Goal: Task Accomplishment & Management: Use online tool/utility

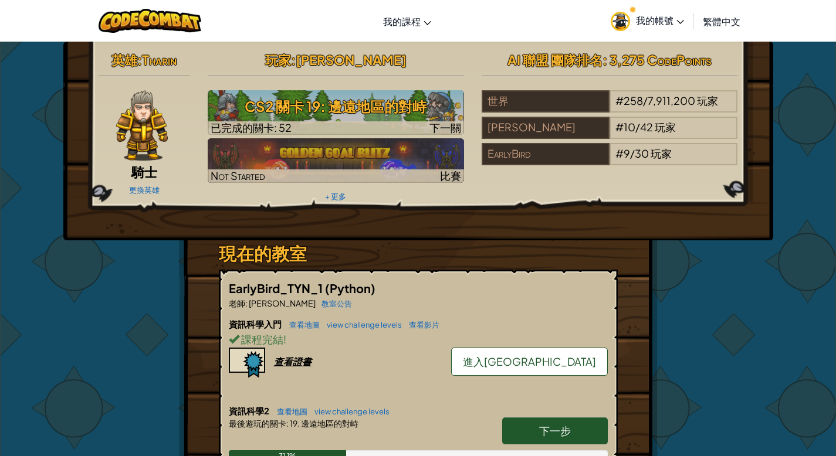
click at [618, 12] on img at bounding box center [620, 21] width 19 height 19
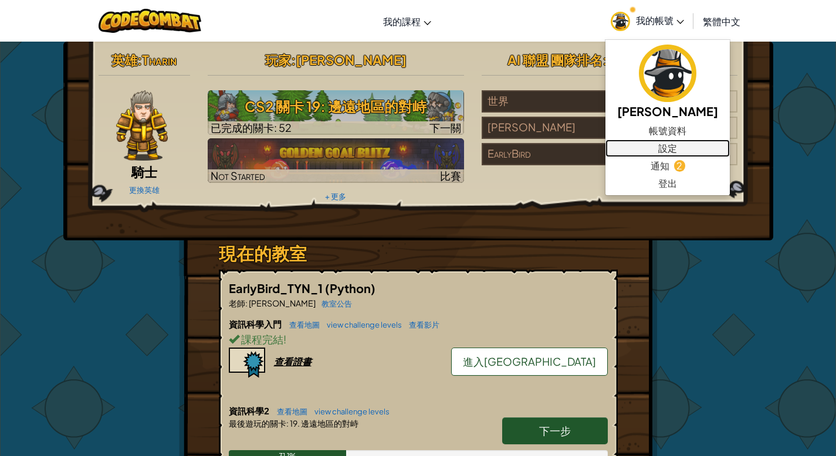
click at [676, 143] on link "設定" at bounding box center [667, 149] width 124 height 18
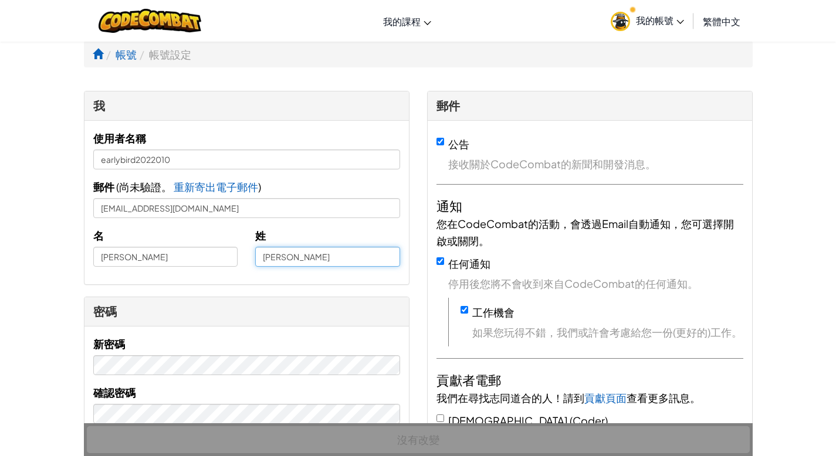
drag, startPoint x: 319, startPoint y: 253, endPoint x: 252, endPoint y: 247, distance: 66.6
click at [252, 247] on div "姓 [PERSON_NAME]" at bounding box center [327, 247] width 163 height 40
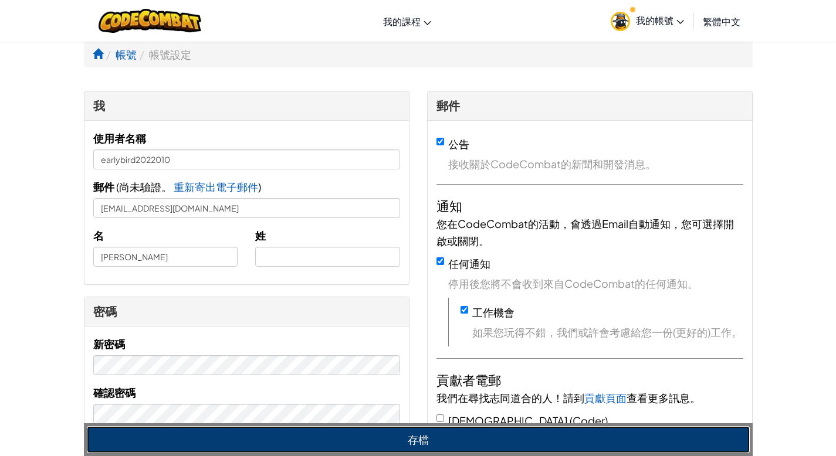
click at [357, 435] on button "存檔" at bounding box center [418, 440] width 663 height 27
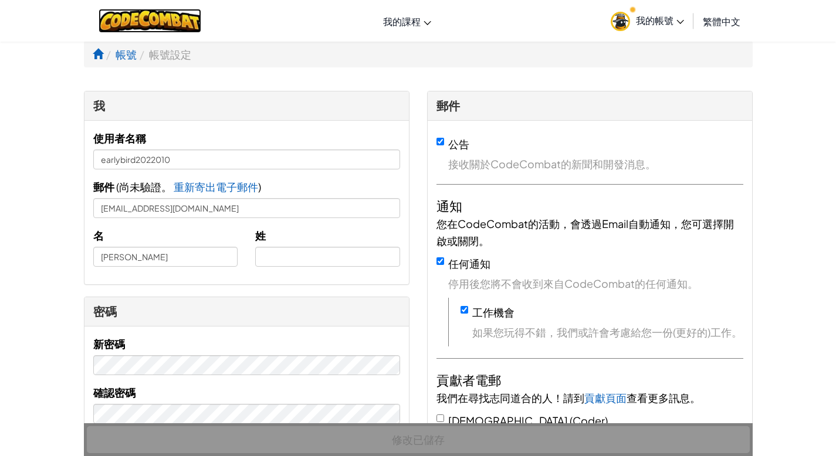
click at [146, 16] on img at bounding box center [150, 21] width 103 height 24
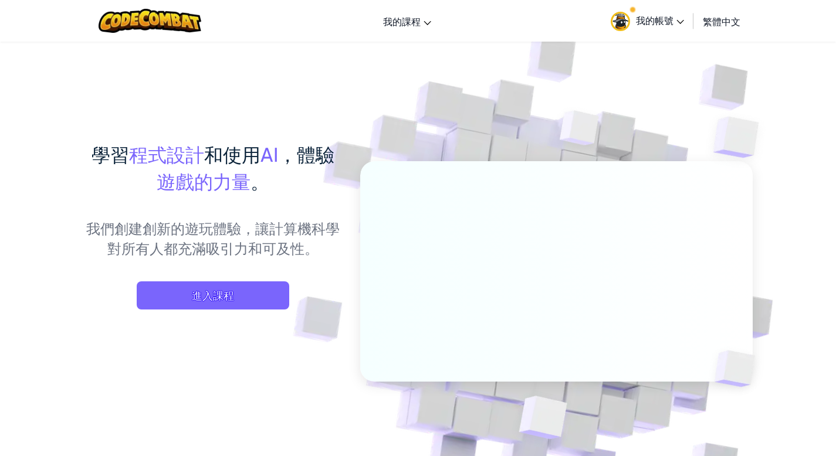
click at [240, 279] on div "學習 程式設計 和使用 AI ，體驗 遊戲的力量 。 我們創建創新的遊玩體驗，讓計算機科學對所有人都充滿吸引力和可及性。 進入課程" at bounding box center [213, 237] width 259 height 192
click at [242, 284] on span "進入課程" at bounding box center [213, 296] width 153 height 28
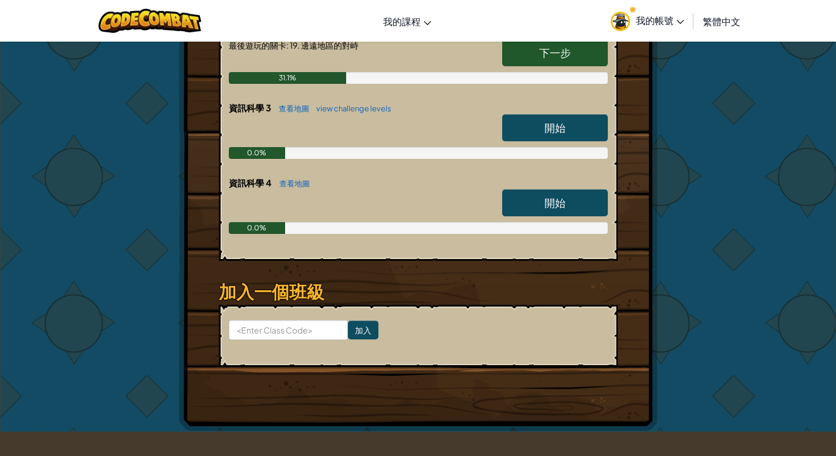
scroll to position [371, 0]
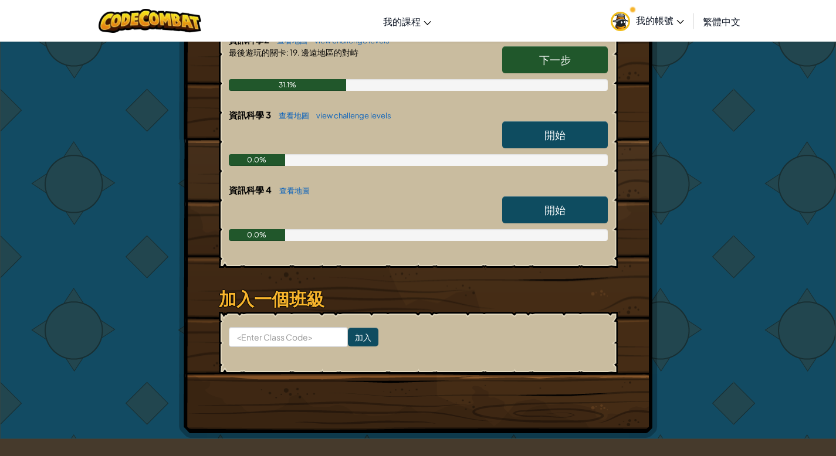
click at [542, 56] on span "下一步" at bounding box center [555, 59] width 32 height 13
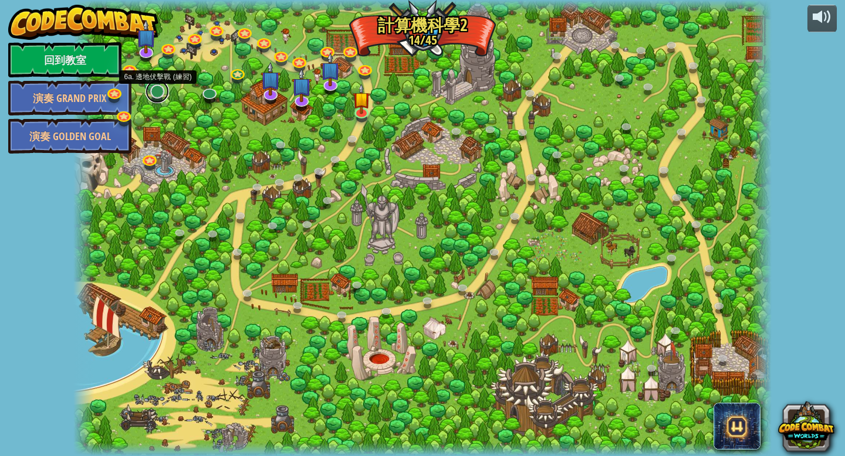
click at [158, 91] on link at bounding box center [156, 91] width 23 height 23
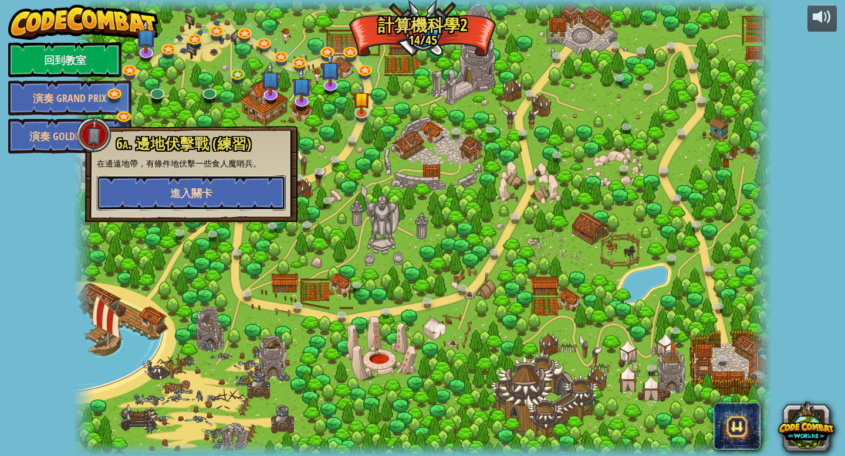
click at [193, 192] on span "進入關卡" at bounding box center [191, 193] width 42 height 15
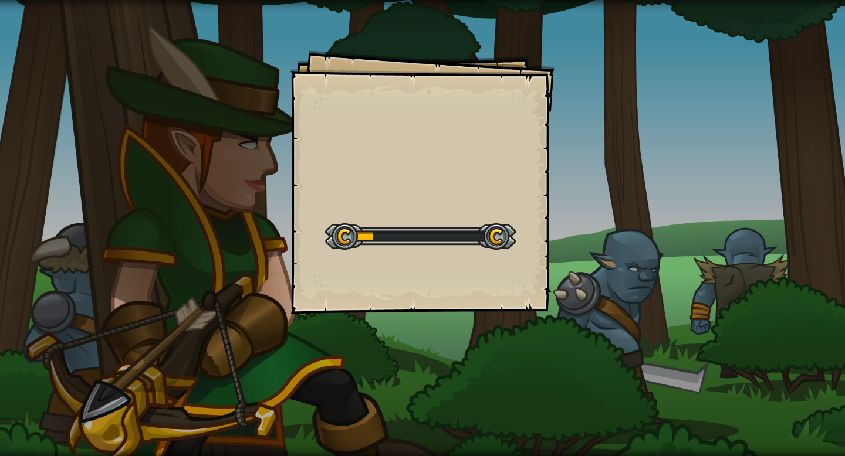
drag, startPoint x: 442, startPoint y: 263, endPoint x: 444, endPoint y: 275, distance: 12.4
click at [442, 263] on div "Goals Start Level 從伺服器載入失敗 您將需要訂閱來開啟這關。 訂閱 您需要加入一個課程來遊玩此關卡。 回到我的課程 詢問您的老師來分派一個授…" at bounding box center [422, 182] width 264 height 264
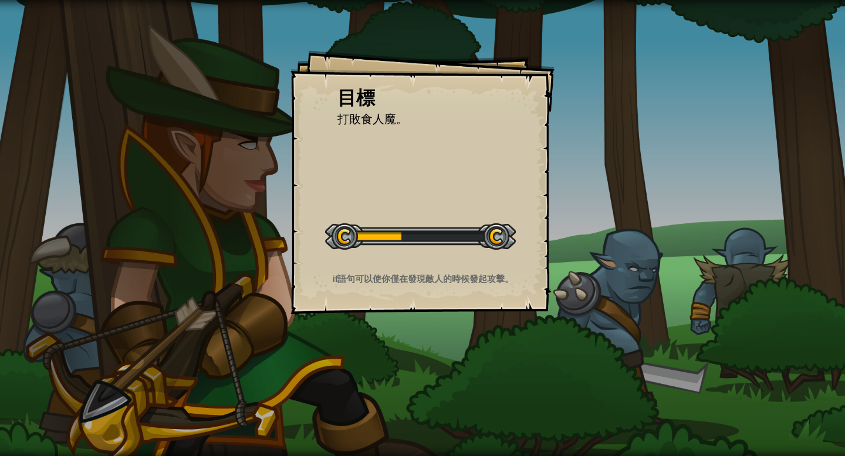
click at [450, 255] on div "開始戰役" at bounding box center [420, 235] width 191 height 47
click at [449, 255] on div "開始戰役" at bounding box center [420, 235] width 191 height 47
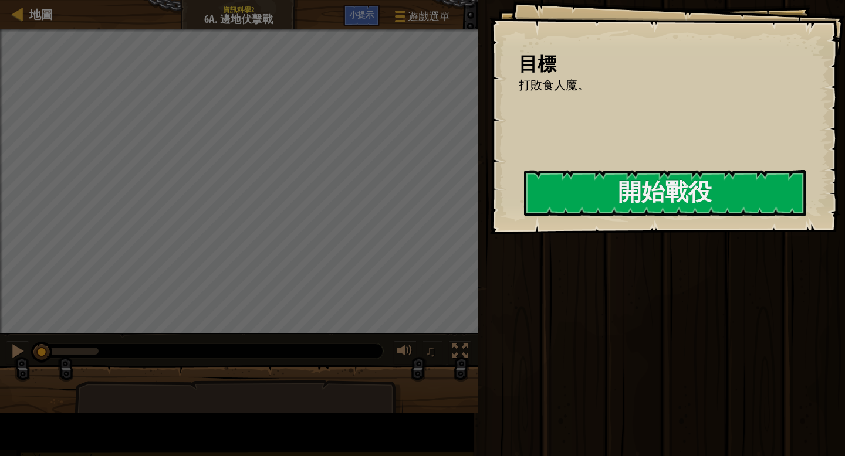
click at [524, 255] on div at bounding box center [665, 241] width 282 height 26
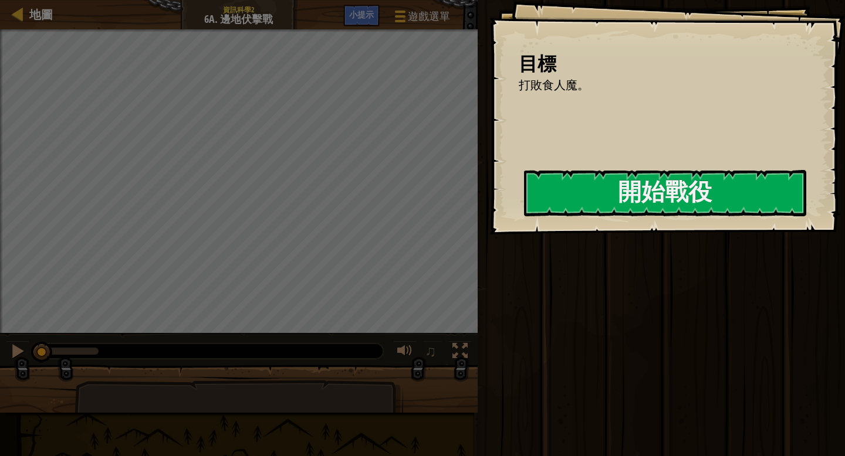
click at [524, 255] on div at bounding box center [665, 241] width 282 height 26
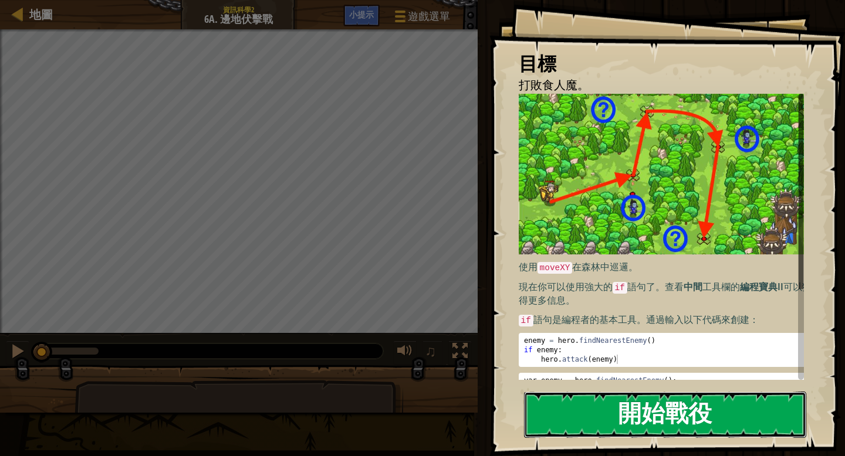
click at [657, 413] on button "開始戰役" at bounding box center [665, 415] width 282 height 46
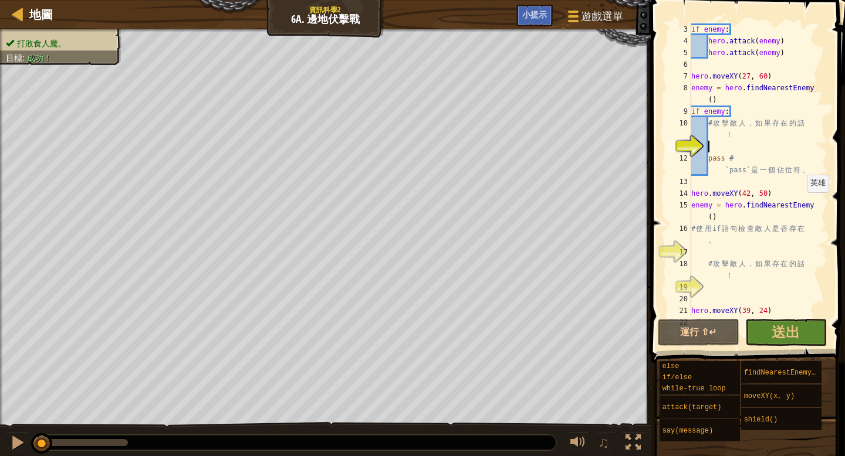
scroll to position [35, 0]
click at [793, 329] on span "送出" at bounding box center [785, 332] width 28 height 19
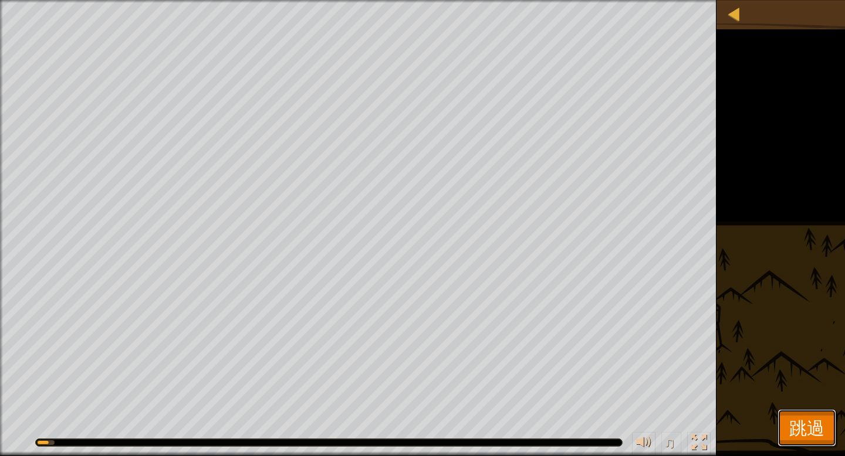
click at [794, 424] on span "跳過" at bounding box center [806, 428] width 35 height 24
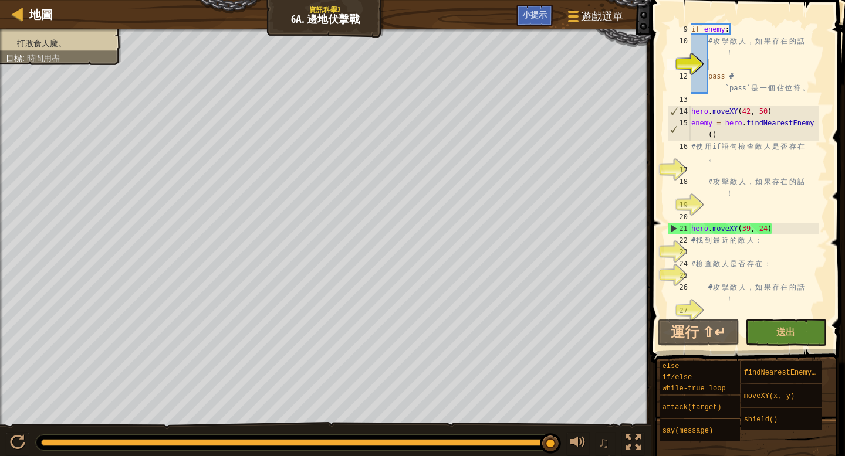
scroll to position [0, 0]
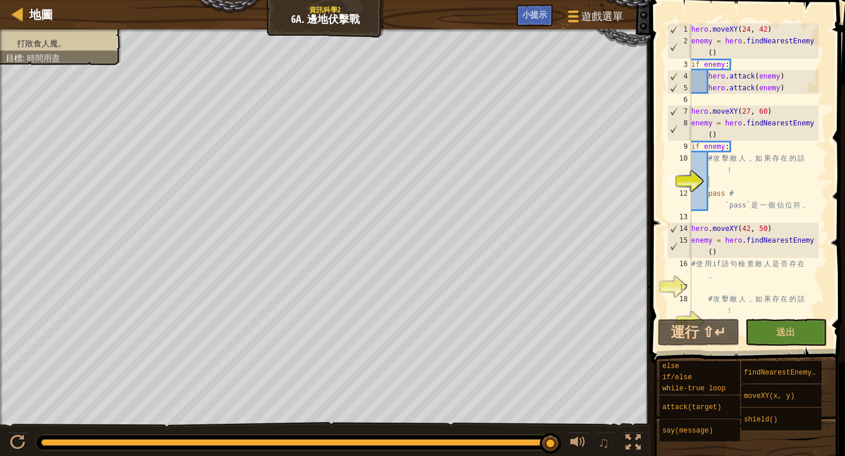
click at [713, 182] on div "hero . moveXY ( 24 , 42 ) enemy = hero . findNearestEnemy ( ) if enemy : hero .…" at bounding box center [754, 181] width 130 height 317
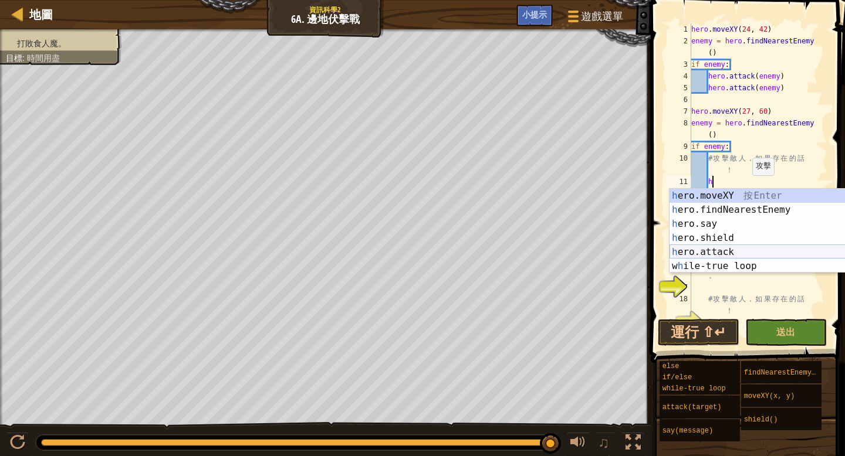
click at [724, 248] on div "h ero.moveXY 按 Enter h ero.findNearestEnemy 按 Enter h ero.say 按 Enter h ero.shi…" at bounding box center [780, 245] width 222 height 113
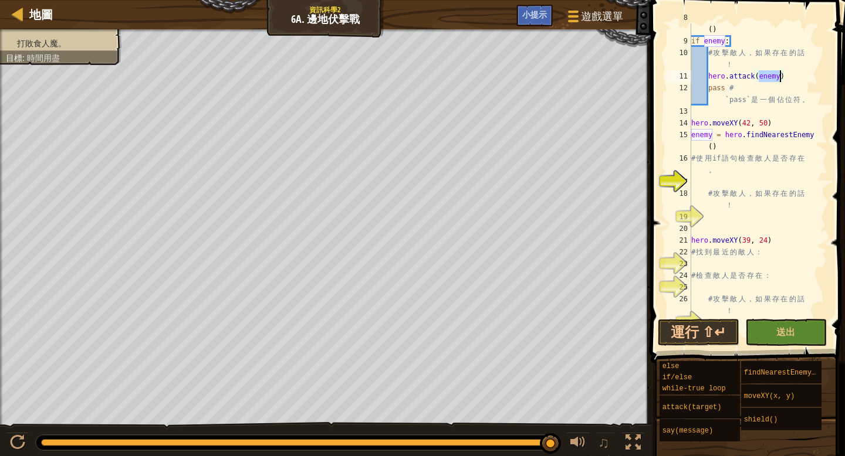
scroll to position [117, 0]
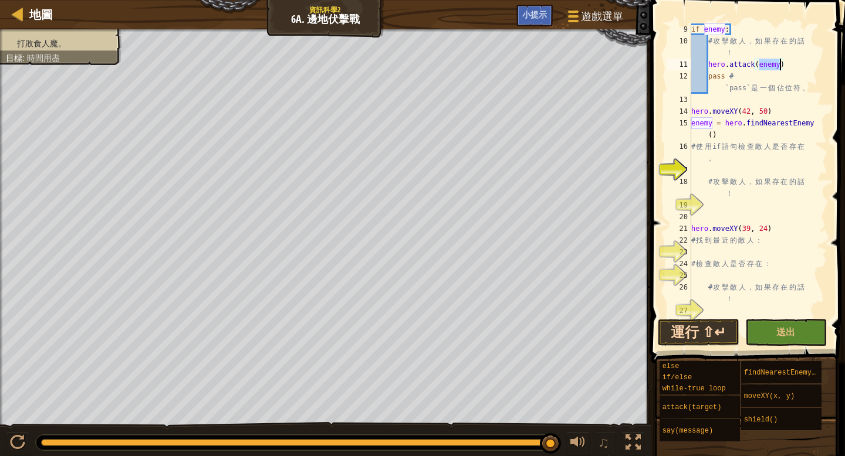
type textarea "hero.attack(enemy)"
click at [726, 326] on button "運行 ⇧↵" at bounding box center [699, 332] width 82 height 27
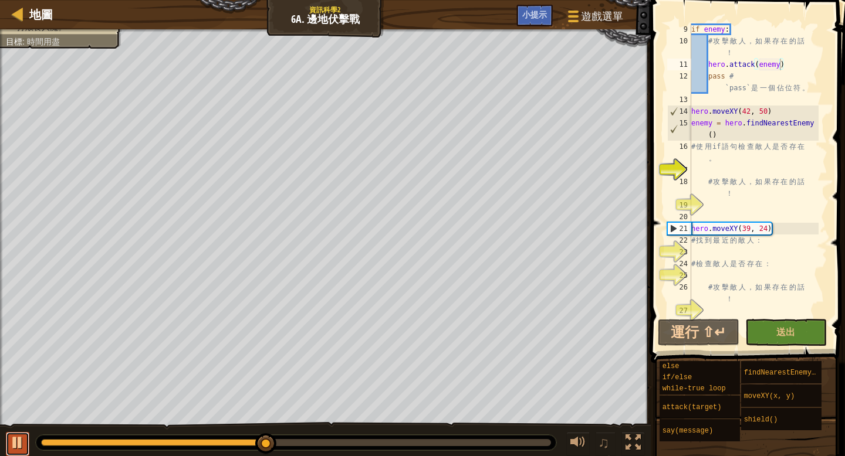
click at [22, 439] on div at bounding box center [17, 442] width 15 height 15
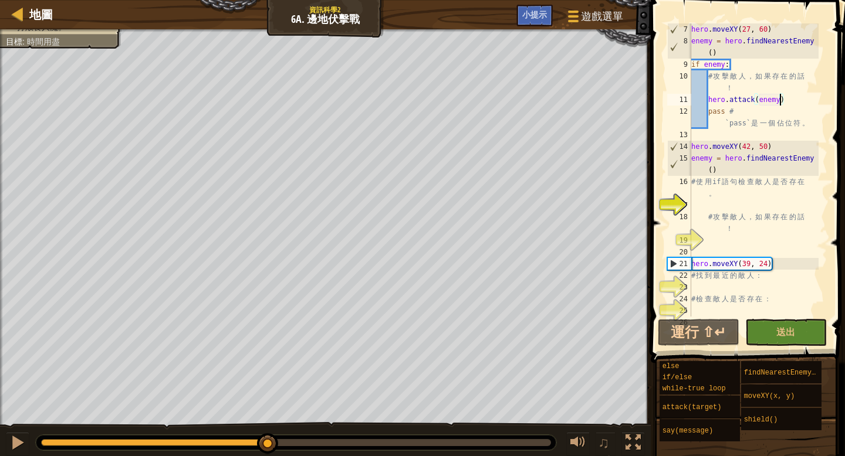
scroll to position [82, 0]
click at [695, 206] on div "hero . moveXY ( 27 , 60 ) enemy = hero . findNearestEnemy ( ) if enemy : # 攻 擊 …" at bounding box center [754, 187] width 130 height 329
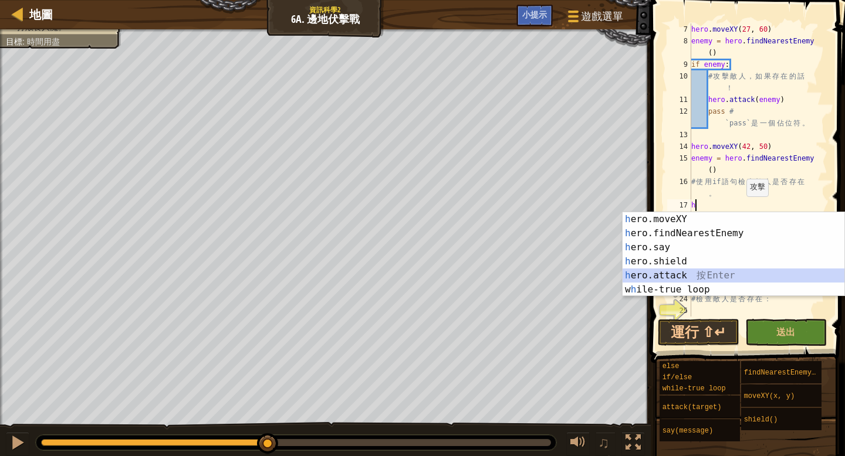
click at [670, 269] on div "h ero.moveXY 按 Enter h ero.findNearestEnemy 按 Enter h ero.say 按 Enter h ero.shi…" at bounding box center [733, 268] width 222 height 113
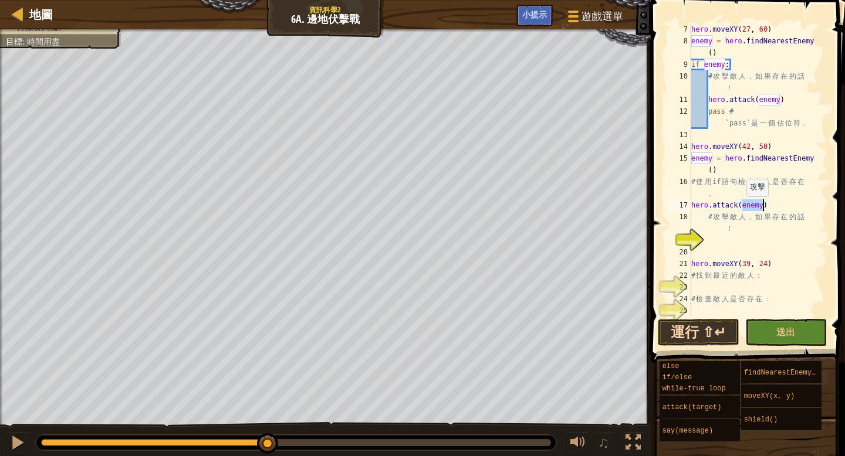
type textarea "hero.attack(enemy)"
click at [690, 326] on button "運行 ⇧↵" at bounding box center [699, 332] width 82 height 27
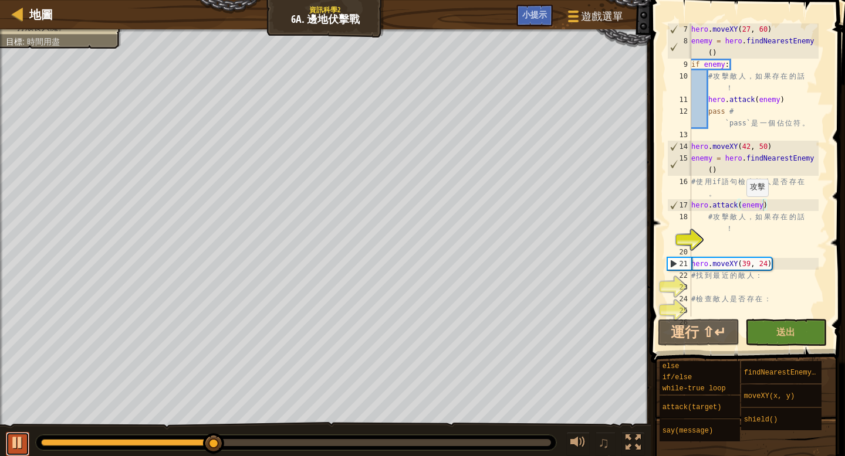
click at [8, 446] on button at bounding box center [17, 444] width 23 height 24
click at [703, 240] on div "hero . moveXY ( 27 , 60 ) enemy = hero . findNearestEnemy ( ) if enemy : # 攻 擊 …" at bounding box center [754, 187] width 130 height 329
type textarea "h"
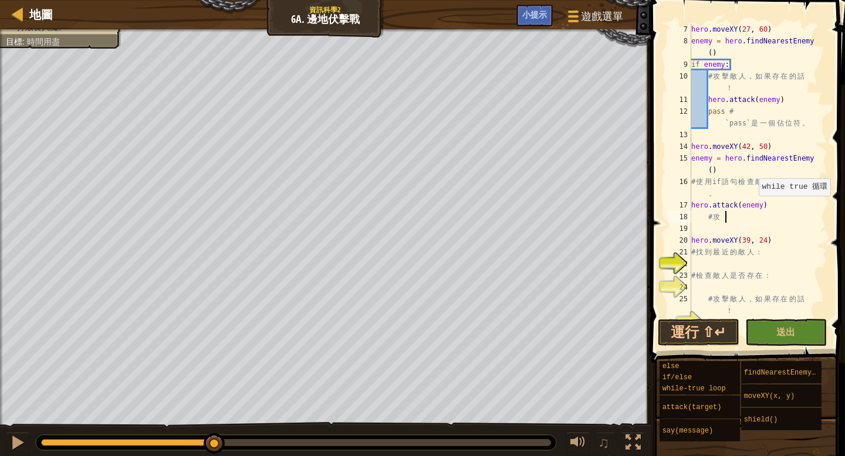
type textarea "#"
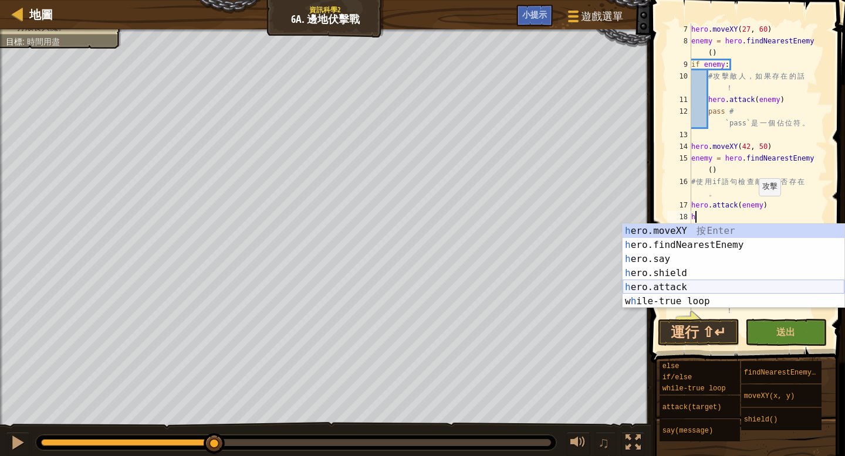
click at [692, 289] on div "h ero.moveXY 按 Enter h ero.findNearestEnemy 按 Enter h ero.say 按 Enter h ero.shi…" at bounding box center [733, 280] width 222 height 113
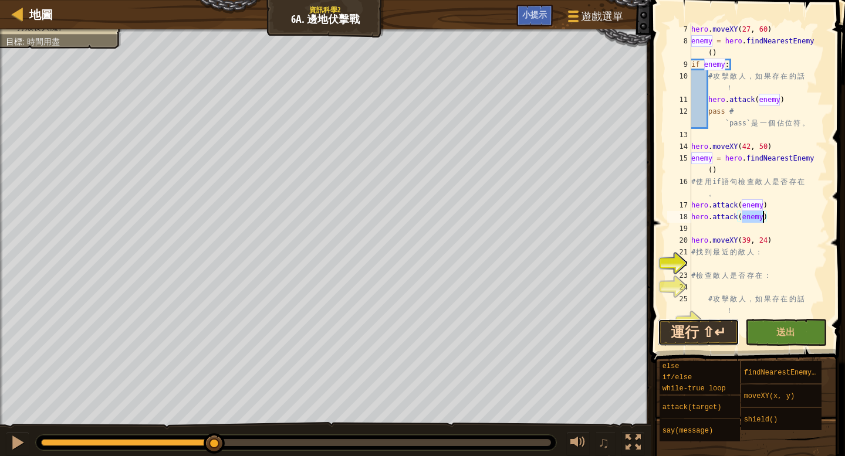
click at [689, 337] on button "運行 ⇧↵" at bounding box center [699, 332] width 82 height 27
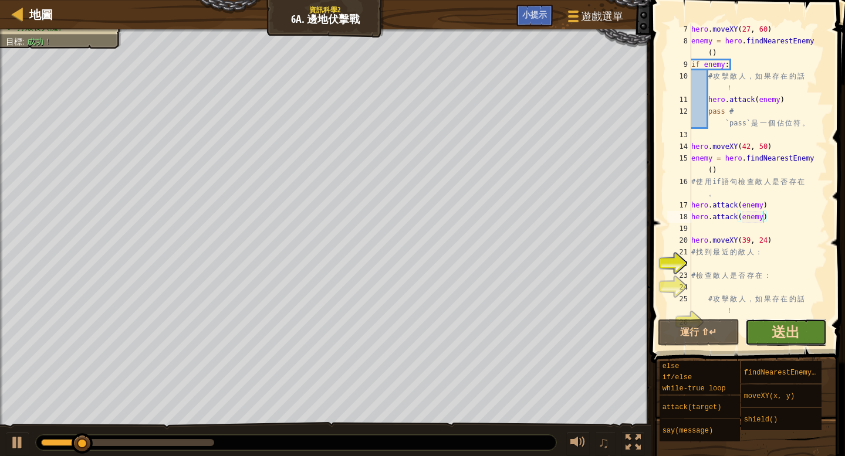
click at [785, 327] on span "送出" at bounding box center [785, 332] width 28 height 19
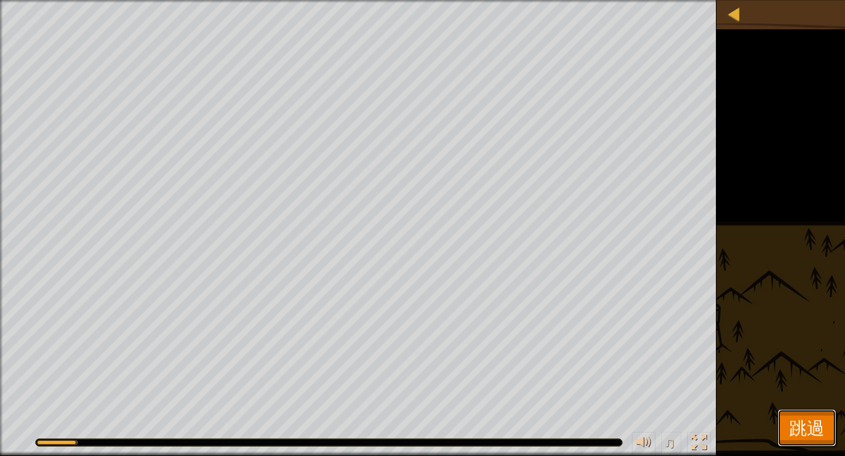
click at [822, 433] on span "跳過" at bounding box center [806, 428] width 35 height 24
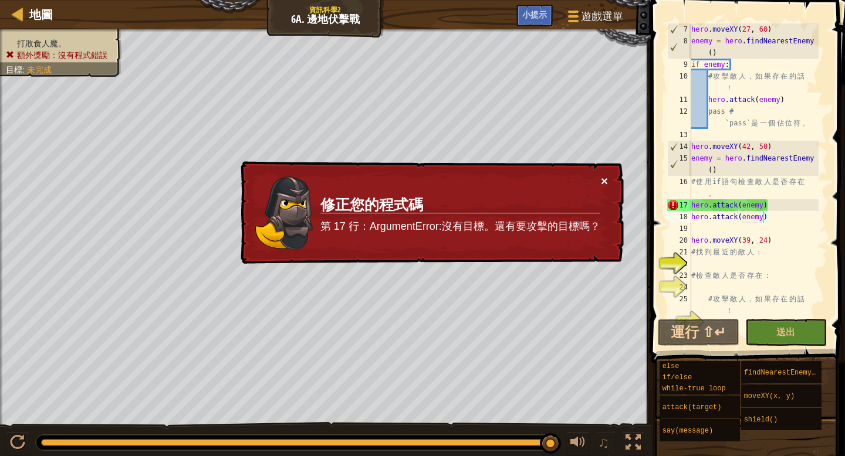
click at [604, 182] on button "×" at bounding box center [604, 181] width 7 height 12
click at [695, 189] on div "hero . moveXY ( 27 , 60 ) enemy = hero . findNearestEnemy ( ) if enemy : # 攻 擊 …" at bounding box center [754, 181] width 130 height 317
click at [718, 192] on div "hero . moveXY ( 27 , 60 ) enemy = hero . findNearestEnemy ( ) if enemy : # 攻 擊 …" at bounding box center [754, 181] width 130 height 317
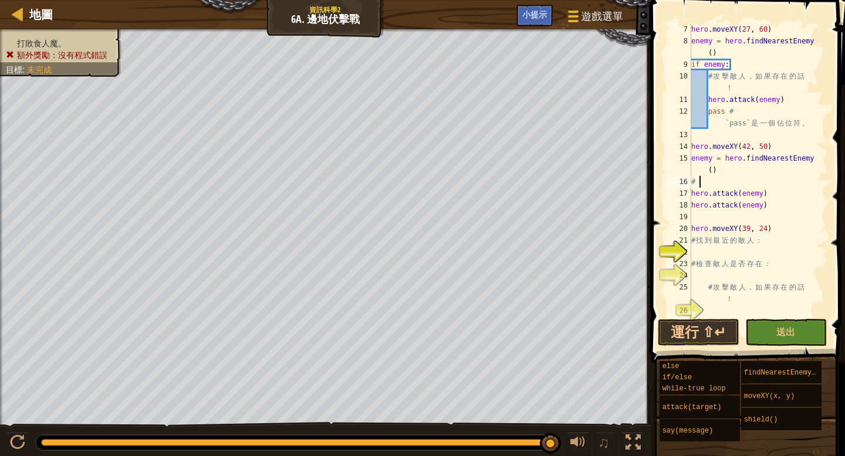
type textarea "#"
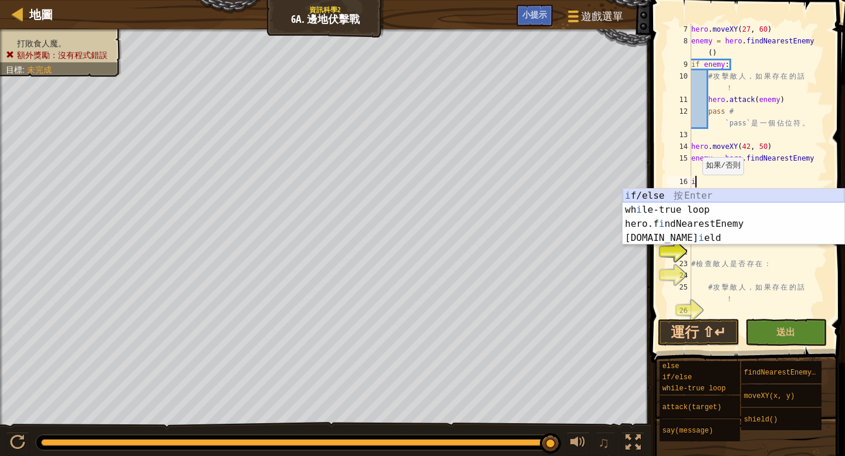
click at [697, 191] on div "i f/else 按 Enter wh i le-true loop 按 Enter hero.f i ndNearestEnemy 按 Enter hero…" at bounding box center [733, 231] width 222 height 84
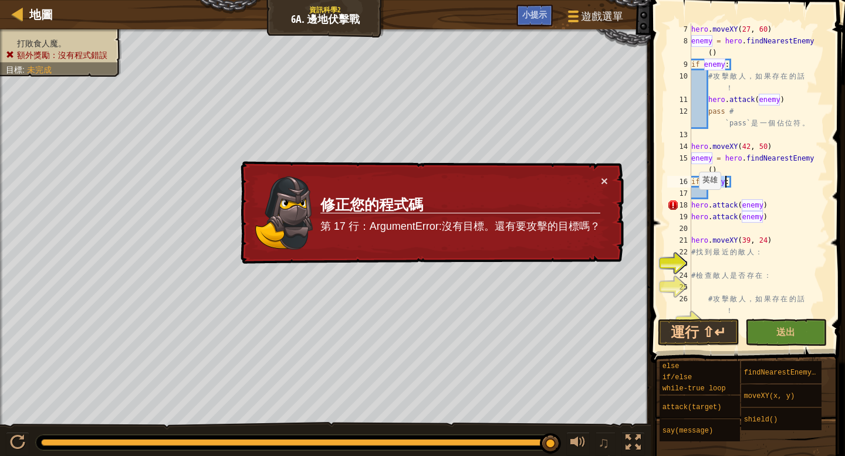
click at [693, 201] on div "hero . moveXY ( 27 , 60 ) enemy = hero . findNearestEnemy ( ) if enemy : # 攻 擊 …" at bounding box center [754, 181] width 130 height 317
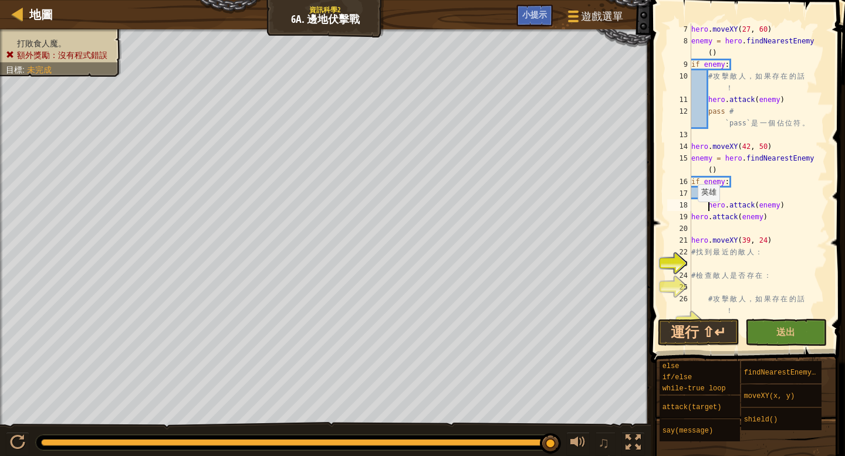
click at [692, 213] on div "hero . moveXY ( 27 , 60 ) enemy = hero . findNearestEnemy ( ) if enemy : # 攻 擊 …" at bounding box center [754, 181] width 130 height 317
type textarea "hero.attack(enemy)"
click at [704, 334] on button "運行 ⇧↵" at bounding box center [699, 332] width 82 height 27
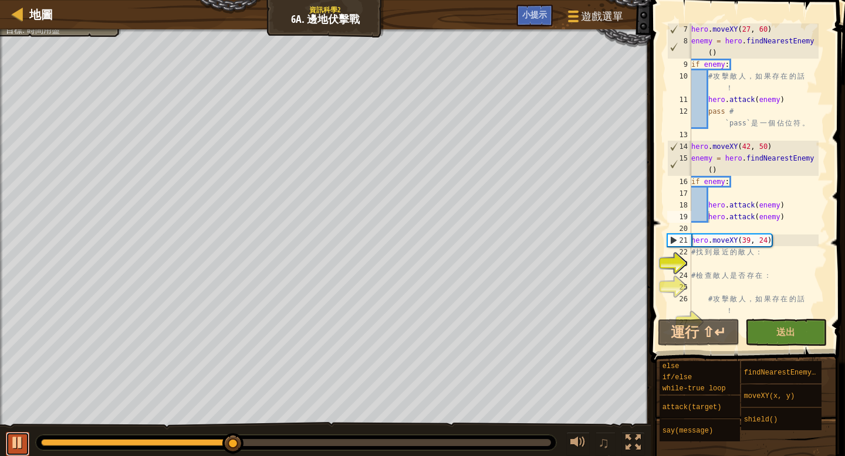
click at [18, 446] on div at bounding box center [17, 442] width 15 height 15
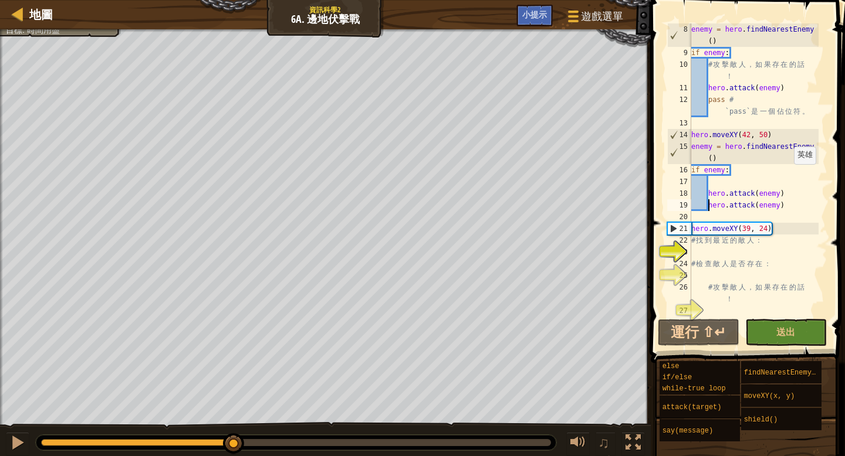
scroll to position [94, 0]
click at [699, 253] on div "enemy = hero . findNearestEnemy ( ) if enemy : # 攻 擊 敵 人 ， 如 果 存 在 的 話 ！ hero .…" at bounding box center [754, 187] width 130 height 329
type textarea "h"
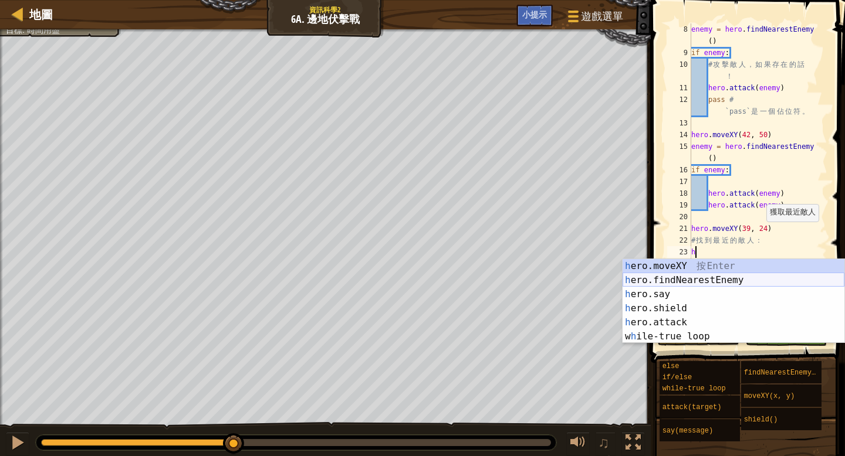
click at [789, 284] on div "h ero.moveXY 按 Enter h ero.findNearestEnemy 按 Enter h ero.say 按 Enter h ero.shi…" at bounding box center [733, 315] width 222 height 113
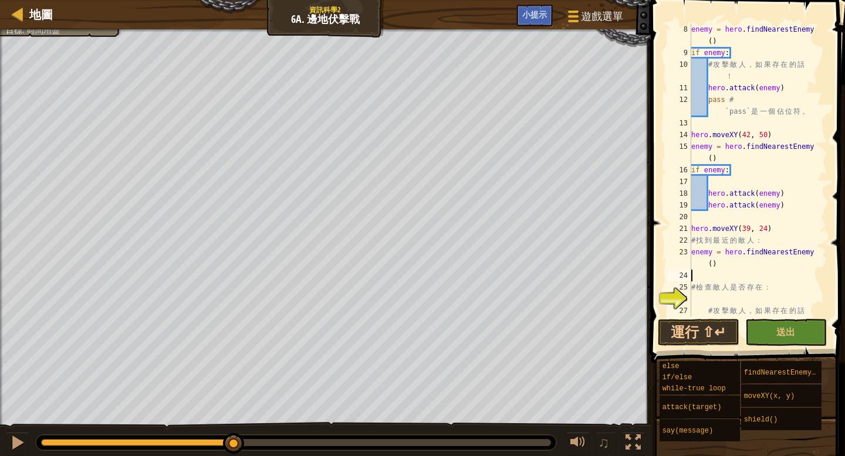
scroll to position [117, 0]
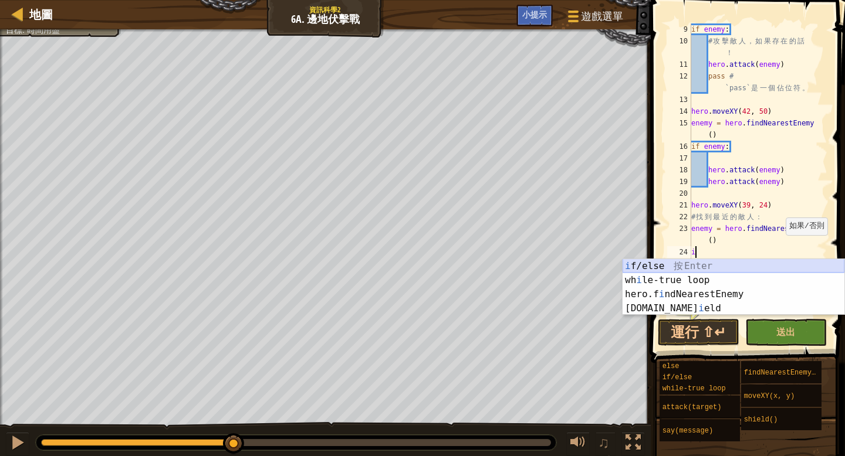
click at [683, 268] on div "i f/else 按 Enter wh i le-true loop 按 Enter hero.f i ndNearestEnemy 按 Enter hero…" at bounding box center [733, 301] width 222 height 84
type textarea "if enemy:"
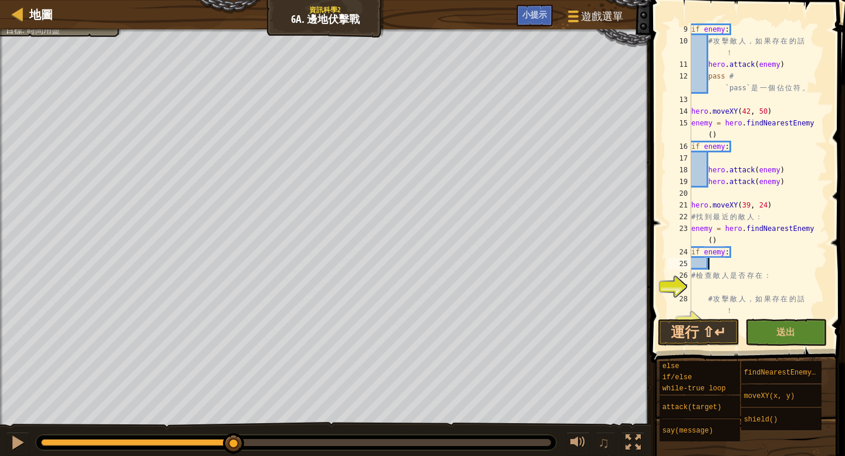
click at [713, 265] on div "if enemy : # 攻 擊 敵 人 ， 如 果 存 在 的 話 ！ hero . attack ( enemy ) pass # `pass` 是 一 …" at bounding box center [754, 181] width 130 height 317
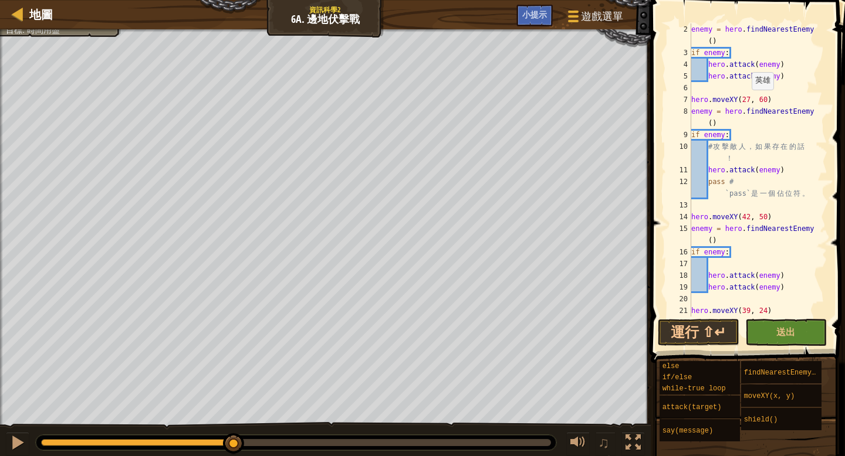
scroll to position [0, 0]
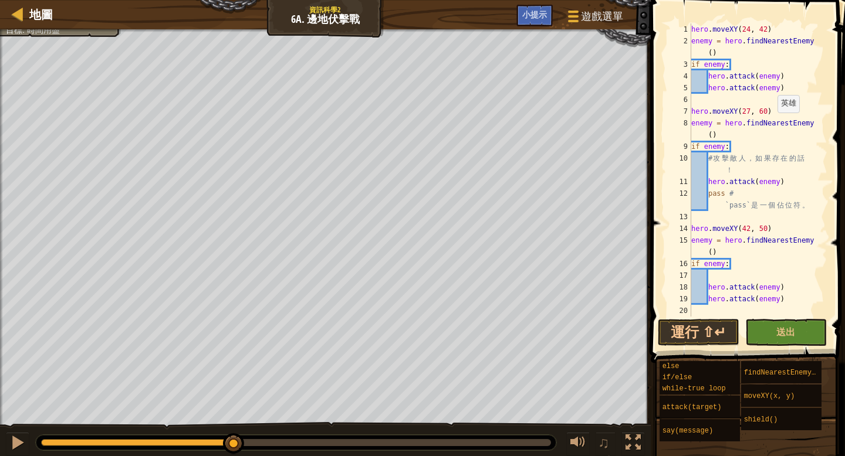
click at [771, 124] on div "hero . moveXY ( 24 , 42 ) enemy = hero . findNearestEnemy ( ) if enemy : hero .…" at bounding box center [754, 181] width 130 height 317
click at [769, 134] on div "hero . moveXY ( 24 , 42 ) enemy = hero . findNearestEnemy ( ) if enemy : hero .…" at bounding box center [754, 181] width 130 height 317
click at [762, 124] on div "hero . moveXY ( 24 , 42 ) enemy = hero . findNearestEnemy ( ) if enemy : hero .…" at bounding box center [754, 181] width 130 height 317
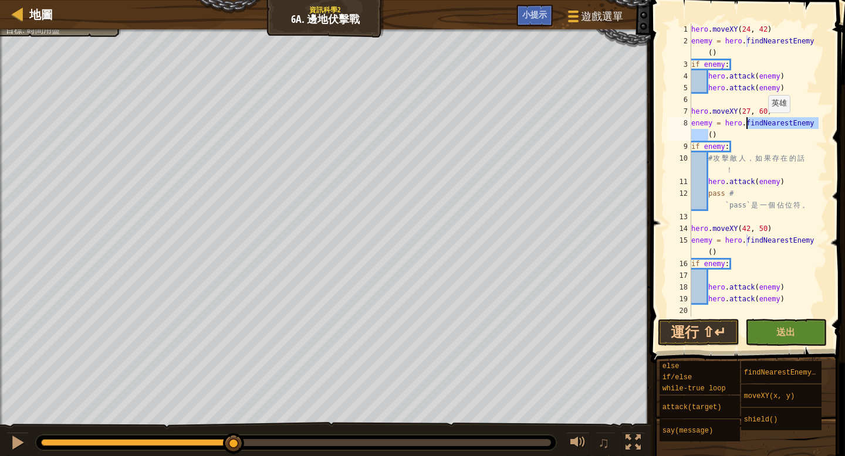
click at [762, 124] on div "hero . moveXY ( 24 , 42 ) enemy = hero . findNearestEnemy ( ) if enemy : hero .…" at bounding box center [754, 181] width 130 height 317
click at [756, 145] on div "hero . moveXY ( 24 , 42 ) enemy = hero . findNearestEnemy ( ) if enemy : hero .…" at bounding box center [754, 181] width 130 height 317
click at [715, 144] on div "hero . moveXY ( 24 , 42 ) enemy = hero . findNearestEnemy ( ) if enemy : hero .…" at bounding box center [754, 181] width 130 height 317
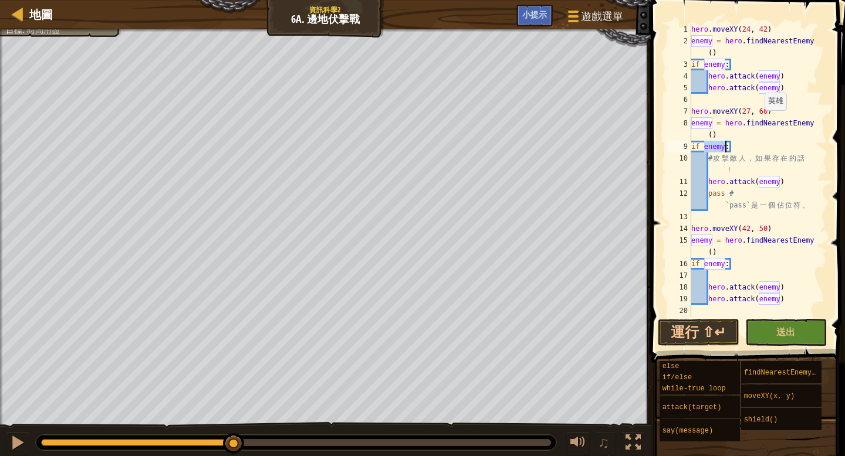
click at [759, 122] on div "hero . moveXY ( 24 , 42 ) enemy = hero . findNearestEnemy ( ) if enemy : hero .…" at bounding box center [754, 181] width 130 height 317
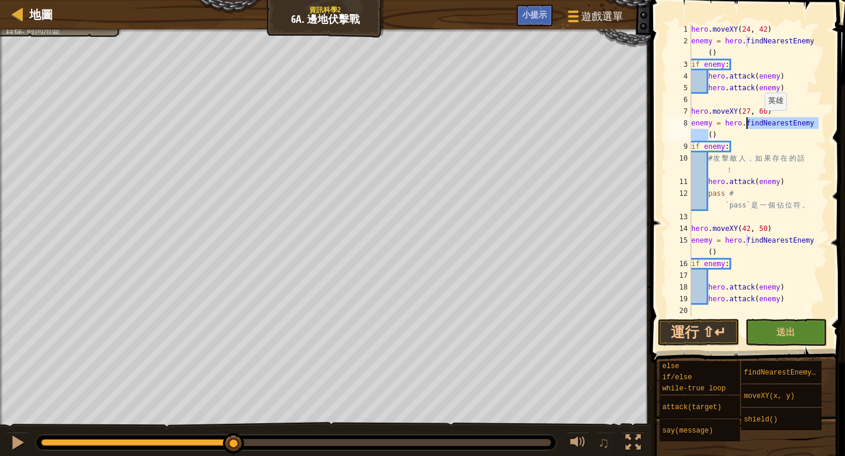
click at [759, 122] on div "hero . moveXY ( 24 , 42 ) enemy = hero . findNearestEnemy ( ) if enemy : hero .…" at bounding box center [754, 181] width 130 height 317
click at [746, 147] on div "hero . moveXY ( 24 , 42 ) enemy = hero . findNearestEnemy ( ) if enemy : hero .…" at bounding box center [754, 181] width 130 height 317
click at [723, 145] on div "hero . moveXY ( 24 , 42 ) enemy = hero . findNearestEnemy ( ) if enemy : hero .…" at bounding box center [754, 181] width 130 height 317
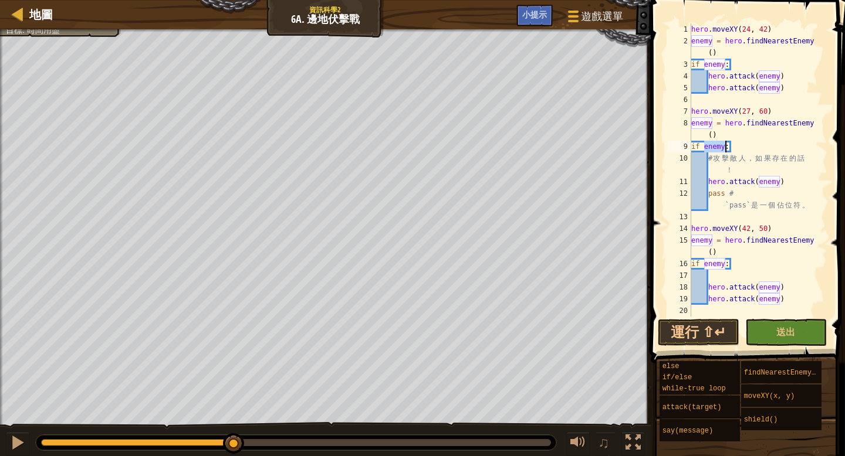
click at [773, 190] on div "hero . moveXY ( 24 , 42 ) enemy = hero . findNearestEnemy ( ) if enemy : hero .…" at bounding box center [754, 181] width 130 height 317
type textarea "pass # `pass`是一個佔位符。"
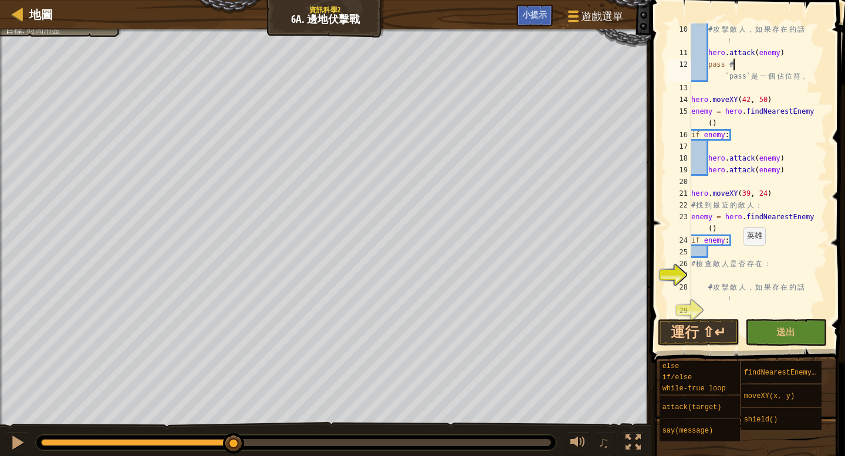
scroll to position [129, 0]
click at [695, 273] on div "# 攻 擊 敵 人 ， 如 果 存 在 的 話 ！ hero . attack ( enemy ) pass # `pass` 是 一 個 佔 位 符 。 h…" at bounding box center [754, 187] width 130 height 329
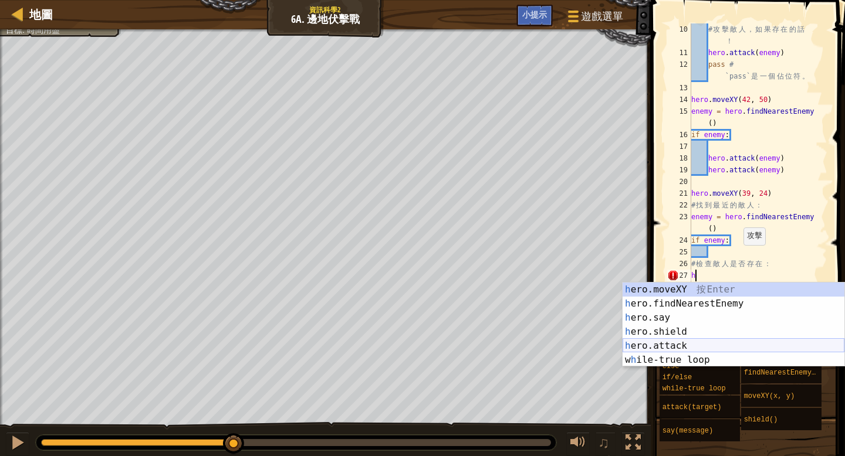
click at [727, 345] on div "h ero.moveXY 按 Enter h ero.findNearestEnemy 按 Enter h ero.say 按 Enter h ero.shi…" at bounding box center [733, 339] width 222 height 113
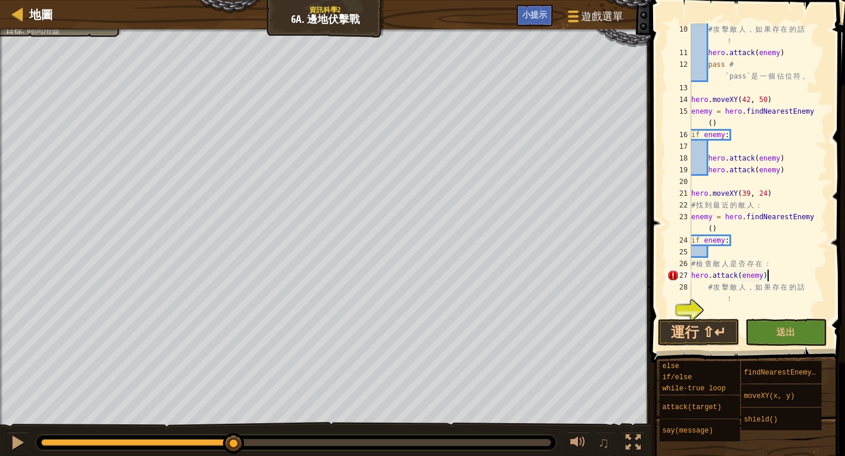
drag, startPoint x: 779, startPoint y: 275, endPoint x: 797, endPoint y: 275, distance: 18.2
click at [779, 275] on div "# 攻 擊 敵 人 ， 如 果 存 在 的 話 ！ hero . attack ( enemy ) pass # `pass` 是 一 個 佔 位 符 。 h…" at bounding box center [754, 187] width 130 height 329
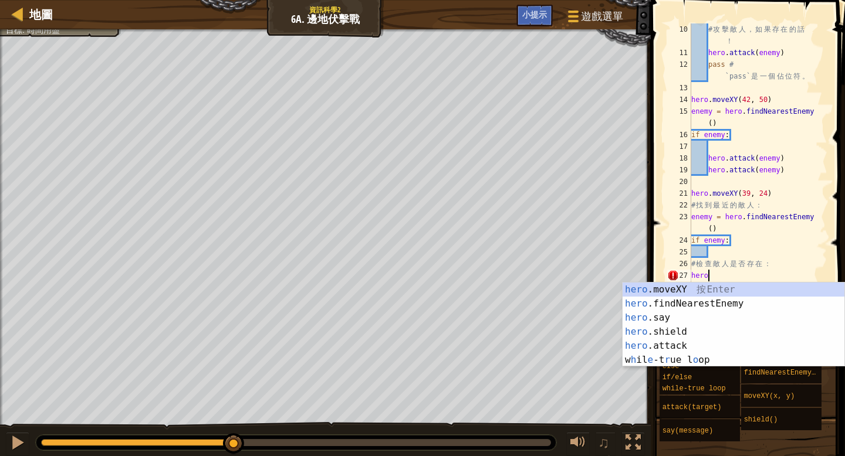
type textarea "h"
type textarea "# 檢查敵人是否存在："
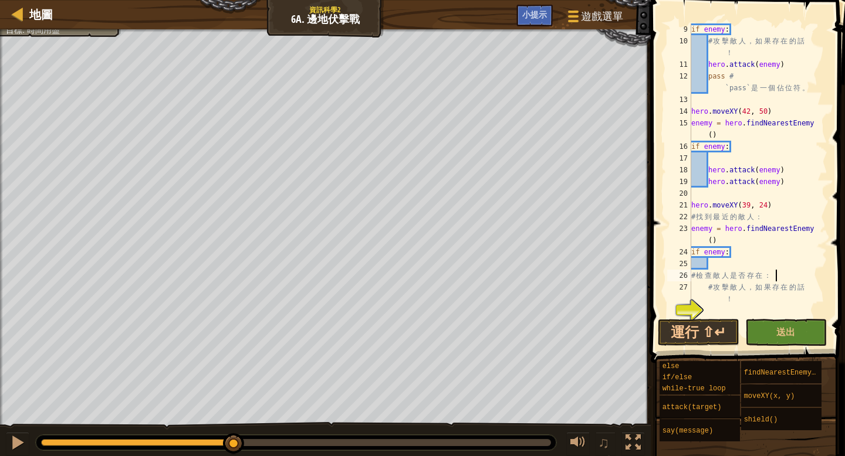
click at [718, 263] on div "if enemy : # 攻 擊 敵 人 ， 如 果 存 在 的 話 ！ hero . attack ( enemy ) pass # `pass` 是 一 …" at bounding box center [754, 181] width 130 height 317
type textarea "n"
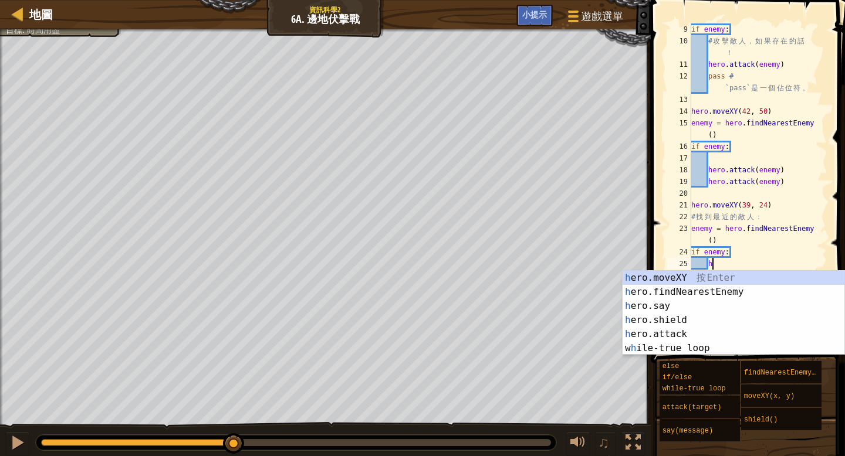
scroll to position [5, 1]
click at [725, 329] on div "h ero.moveXY 按 Enter h ero.findNearestEnemy 按 Enter h ero.say 按 Enter h ero.shi…" at bounding box center [733, 327] width 222 height 113
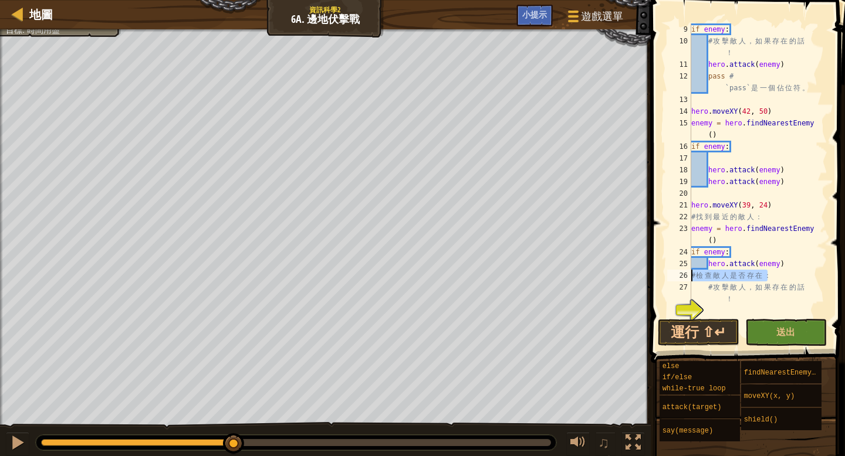
drag, startPoint x: 772, startPoint y: 278, endPoint x: 693, endPoint y: 274, distance: 79.3
click at [693, 274] on div "if enemy : # 攻 擊 敵 人 ， 如 果 存 在 的 話 ！ hero . attack ( enemy ) pass # `pass` 是 一 …" at bounding box center [754, 181] width 130 height 317
type textarea "："
click at [701, 275] on div "if enemy : # 攻 擊 敵 人 ， 如 果 存 在 的 話 ！ hero . attack ( enemy ) pass # `pass` 是 一 …" at bounding box center [754, 181] width 130 height 317
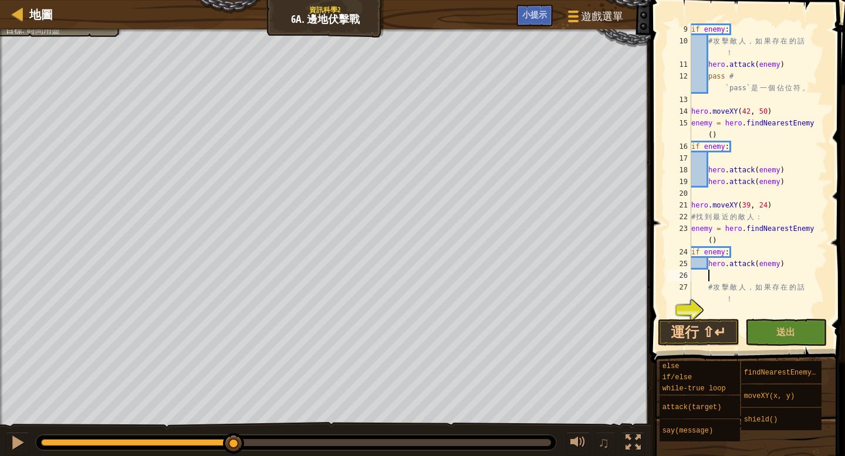
scroll to position [5, 1]
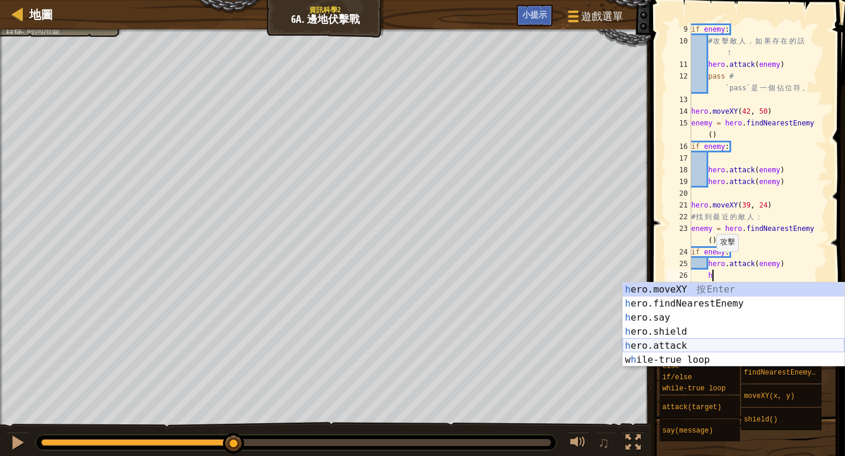
click at [773, 347] on div "h ero.moveXY 按 Enter h ero.findNearestEnemy 按 Enter h ero.say 按 Enter h ero.shi…" at bounding box center [733, 339] width 222 height 113
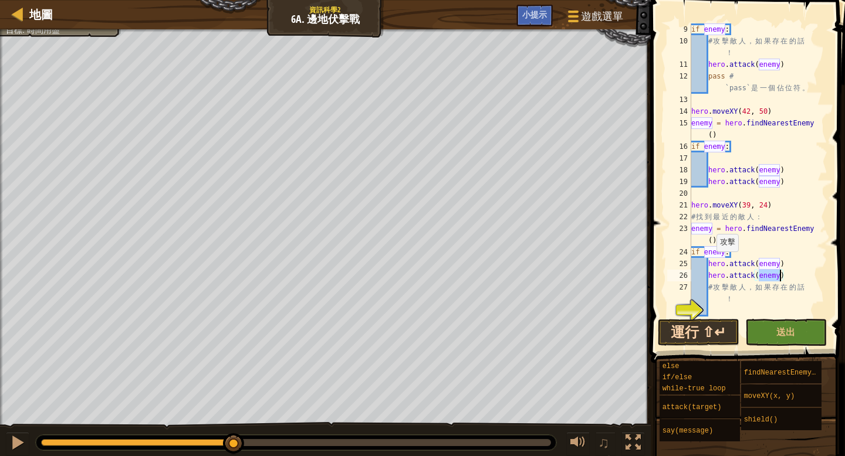
type textarea "hero.attack(enemy)"
click at [704, 331] on button "運行 ⇧↵" at bounding box center [699, 332] width 82 height 27
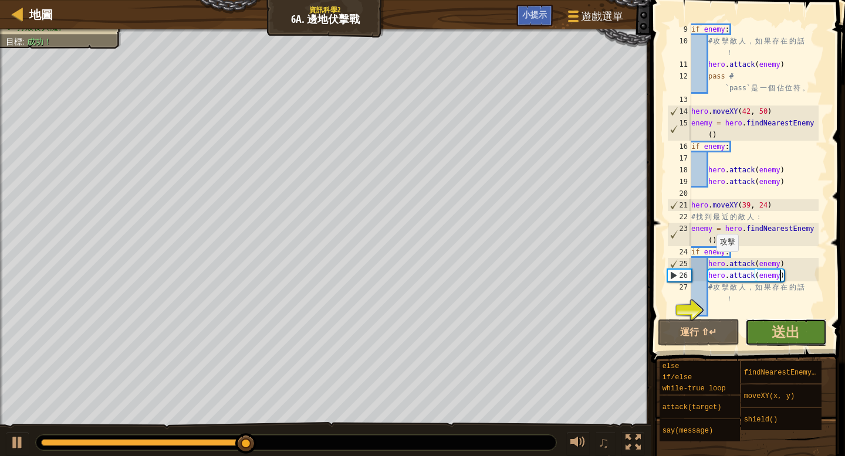
click at [800, 324] on button "送出" at bounding box center [786, 332] width 82 height 27
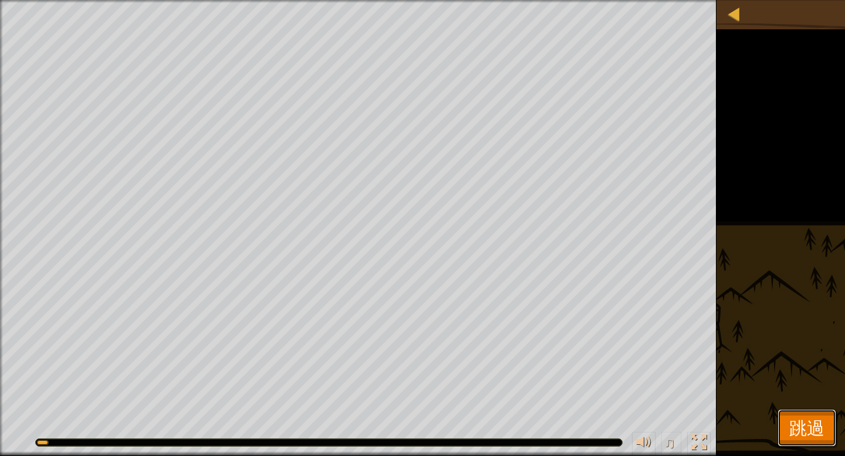
drag, startPoint x: 811, startPoint y: 428, endPoint x: 800, endPoint y: 422, distance: 12.6
click at [811, 429] on span "跳過" at bounding box center [806, 428] width 35 height 24
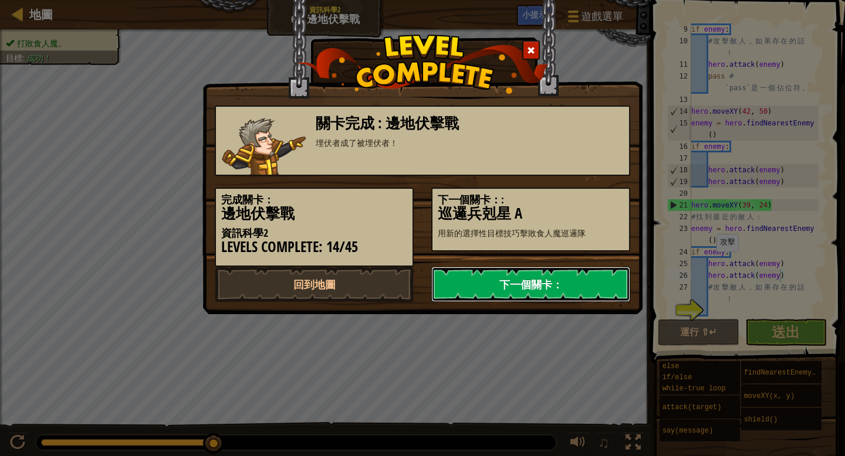
click at [540, 286] on link "下一個關卡：" at bounding box center [530, 284] width 199 height 35
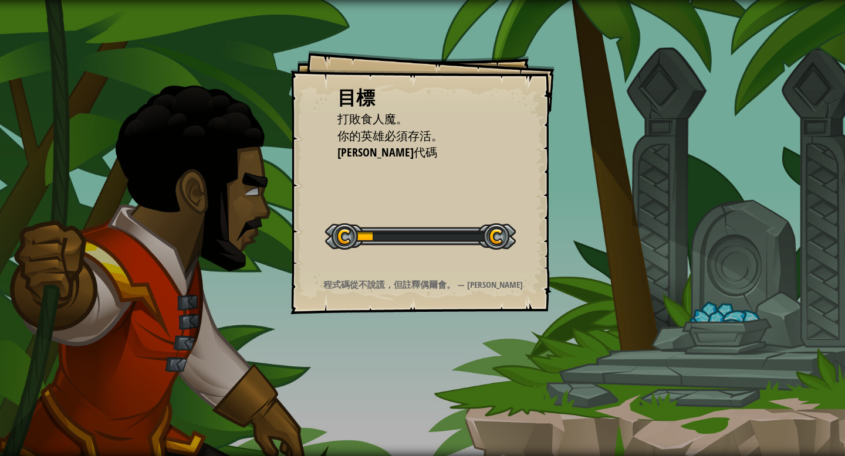
click at [472, 160] on li "簡潔代碼" at bounding box center [414, 152] width 182 height 17
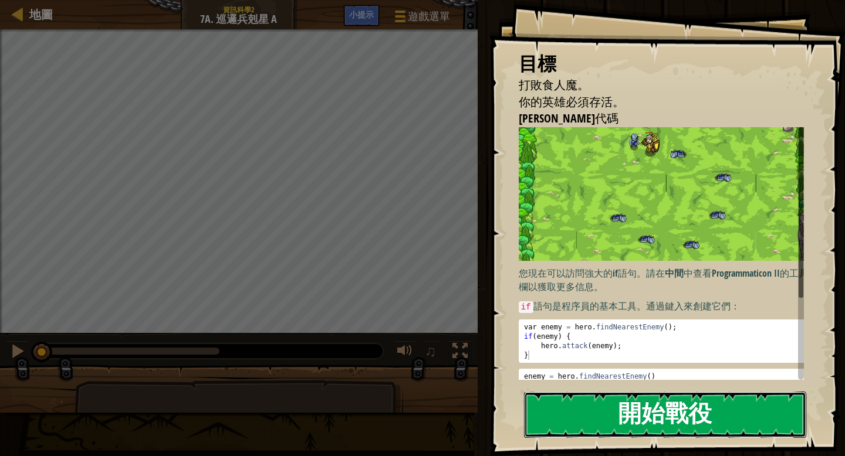
click at [634, 419] on button "開始戰役" at bounding box center [665, 415] width 282 height 46
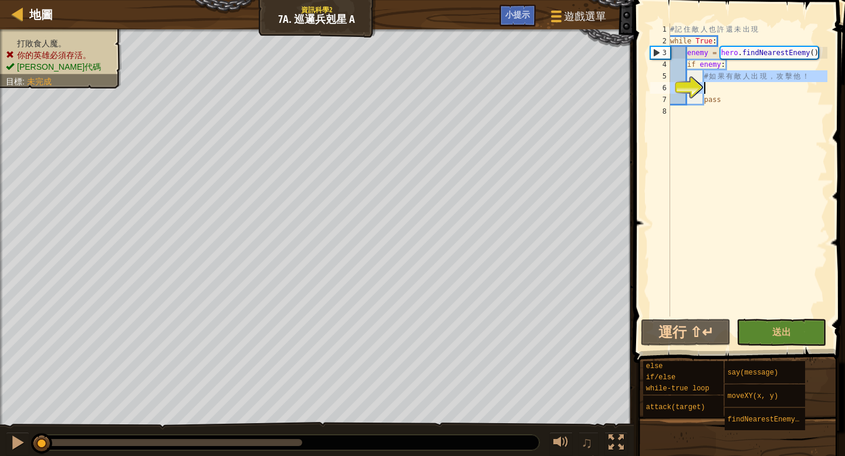
drag, startPoint x: 705, startPoint y: 76, endPoint x: 770, endPoint y: 84, distance: 65.6
click at [770, 84] on div "# 記 住 敵 人 也 許 還 未 出 現 while True : enemy = hero . findNearestEnemy ( ) if enemy…" at bounding box center [748, 181] width 160 height 317
type textarea "# 如果有敵人出現，攻擊他！"
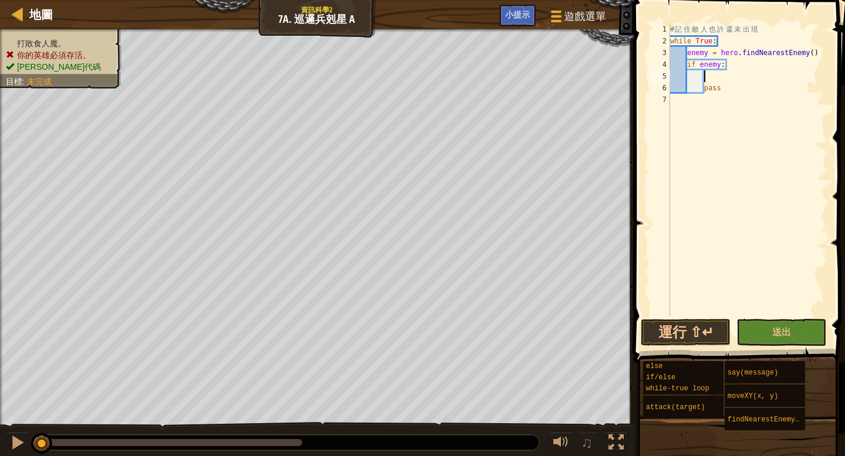
scroll to position [5, 2]
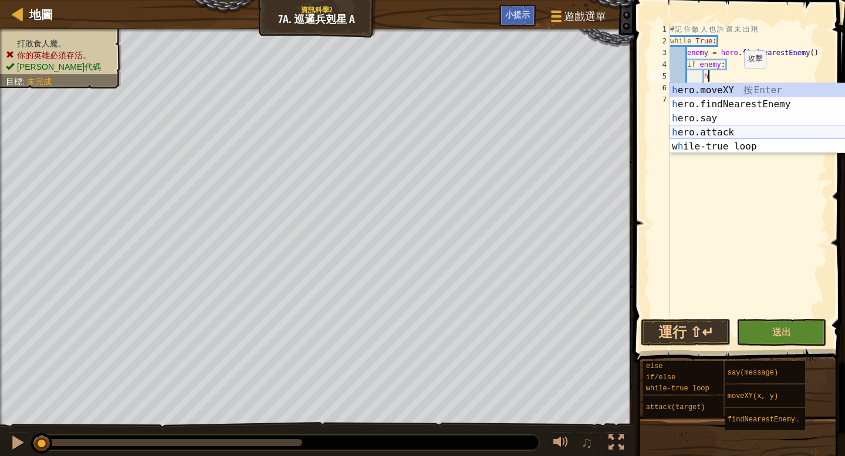
click at [723, 136] on div "h ero.moveXY 按 Enter h ero.findNearestEnemy 按 Enter h ero.say 按 Enter h ero.att…" at bounding box center [780, 132] width 222 height 99
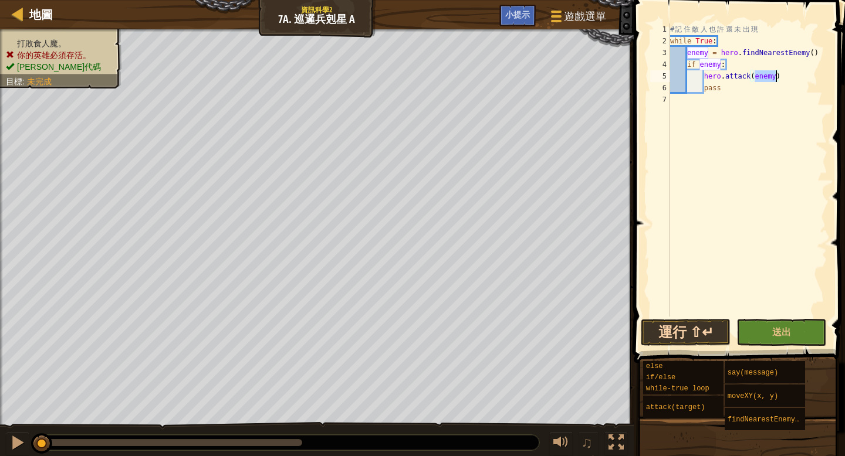
type textarea "hero.attack(enemy)"
click at [664, 329] on button "運行 ⇧↵" at bounding box center [686, 332] width 90 height 27
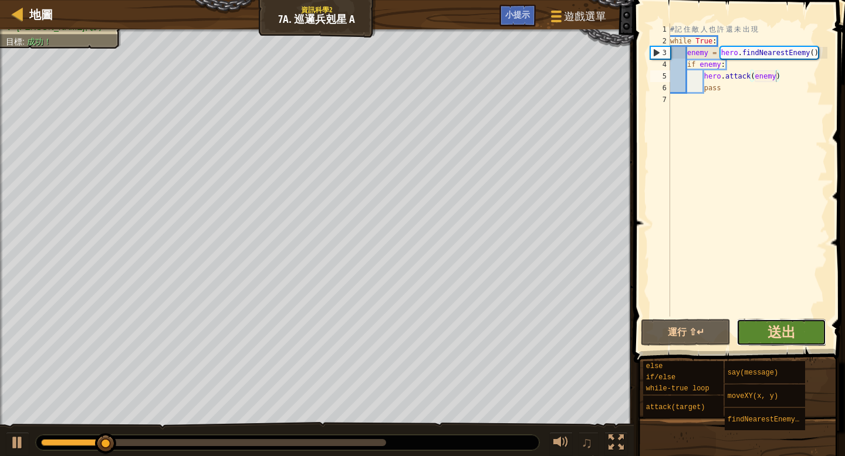
click at [772, 332] on span "送出" at bounding box center [781, 332] width 28 height 19
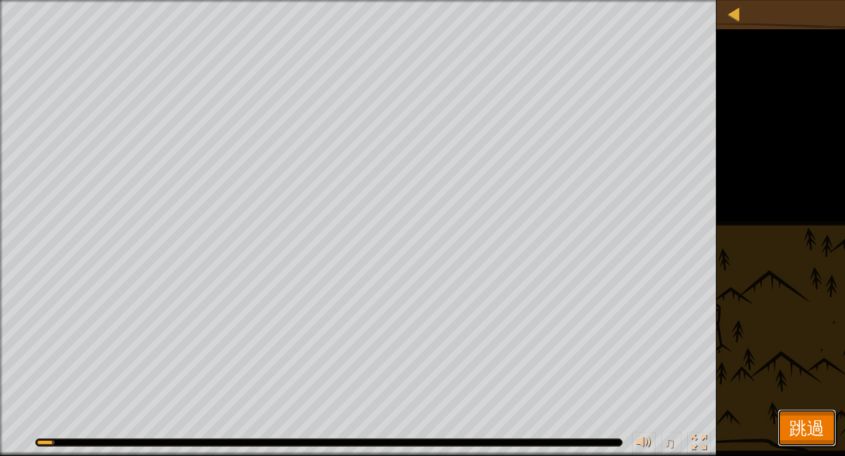
click at [818, 414] on button "跳過" at bounding box center [806, 429] width 59 height 38
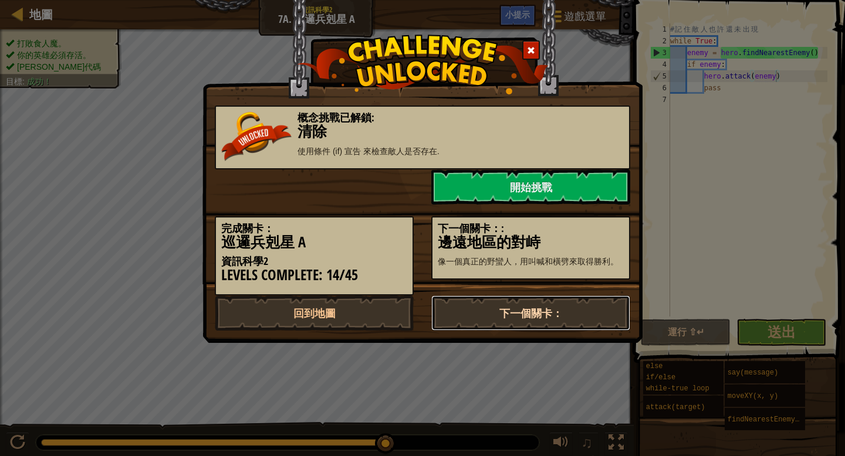
click at [519, 316] on link "下一個關卡：" at bounding box center [530, 313] width 199 height 35
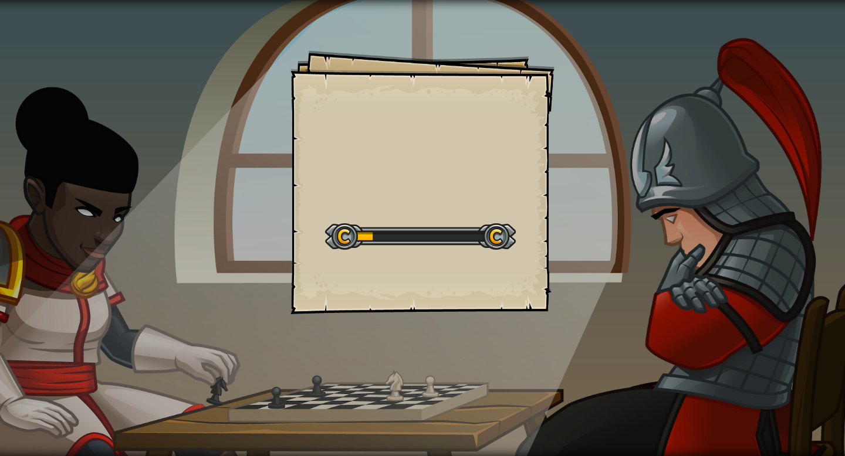
click at [484, 238] on div at bounding box center [420, 237] width 191 height 26
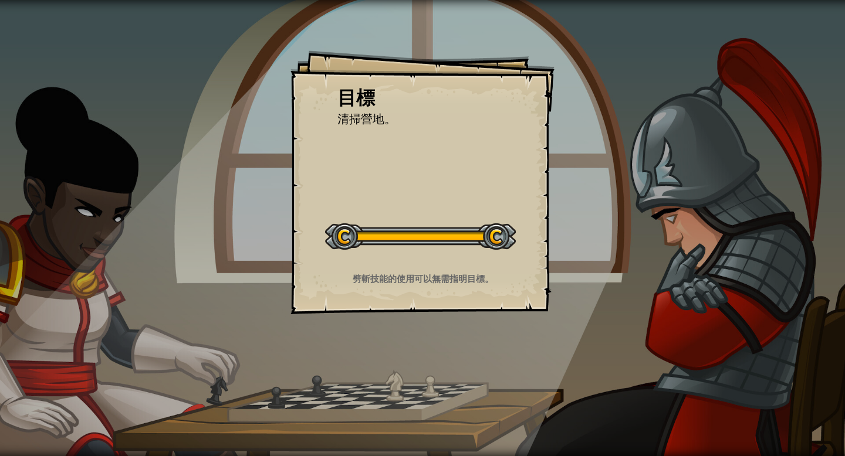
click at [484, 238] on div at bounding box center [420, 237] width 191 height 26
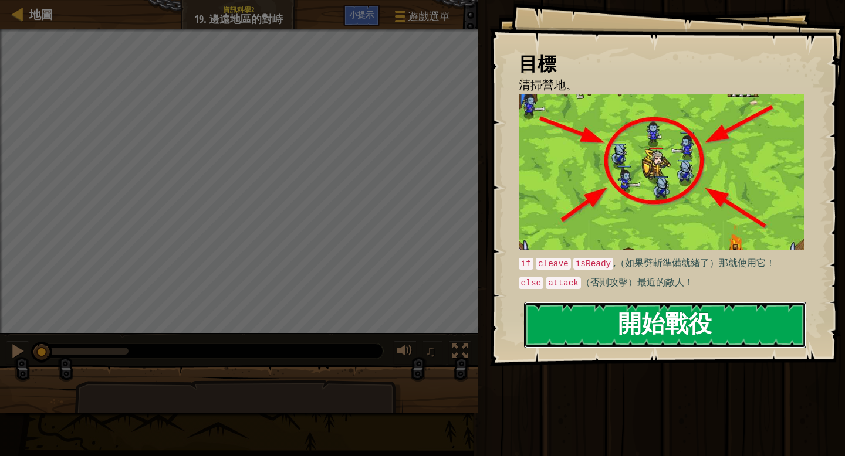
click at [687, 339] on button "開始戰役" at bounding box center [665, 325] width 282 height 46
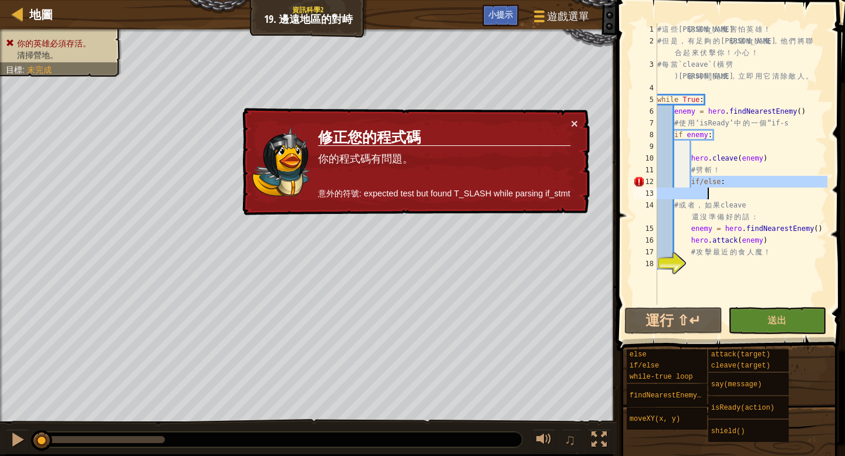
drag, startPoint x: 692, startPoint y: 181, endPoint x: 726, endPoint y: 195, distance: 36.8
click at [726, 195] on div "# 這 些 曼 切 堪 食 人 魔 害 怕 英 雄 ！ # 但 是 ， 有 足 夠 的 曼 切 堪 食 人 魔 ， 他 們 將 聯 合 起 來 伏 擊 你 ！…" at bounding box center [741, 175] width 172 height 305
type textarea "if/else:"
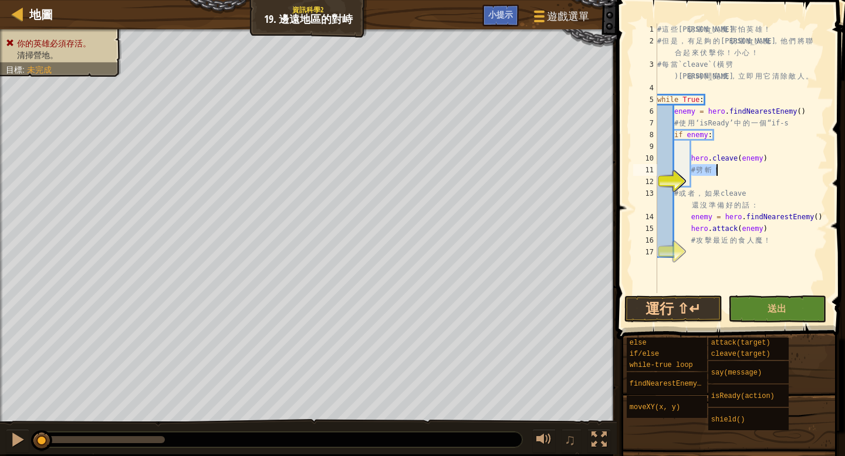
drag, startPoint x: 693, startPoint y: 170, endPoint x: 722, endPoint y: 172, distance: 28.3
click at [722, 172] on div "# 這 些 曼 切 堪 食 人 魔 害 怕 英 雄 ！ # 但 是 ， 有 足 夠 的 曼 切 堪 食 人 魔 ， 他 們 將 聯 合 起 來 伏 擊 你 ！…" at bounding box center [741, 169] width 172 height 293
type textarea "！"
click at [701, 172] on div "# 這 些 曼 切 堪 食 人 魔 害 怕 英 雄 ！ # 但 是 ， 有 足 夠 的 曼 切 堪 食 人 魔 ， 他 們 將 聯 合 起 來 伏 擊 你 ！…" at bounding box center [741, 169] width 172 height 293
click at [671, 308] on button "運行 ⇧↵" at bounding box center [673, 309] width 98 height 27
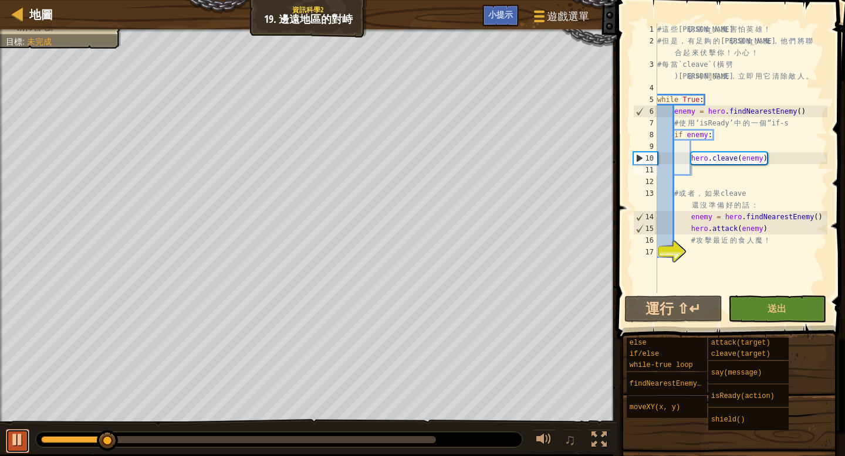
click at [14, 442] on div at bounding box center [17, 439] width 15 height 15
drag, startPoint x: 671, startPoint y: 215, endPoint x: 825, endPoint y: 232, distance: 155.2
click at [825, 232] on div "# 這 些 曼 切 堪 食 人 魔 害 怕 英 雄 ！ # 但 是 ， 有 足 夠 的 曼 切 堪 食 人 魔 ， 他 們 將 聯 合 起 來 伏 擊 你 ！…" at bounding box center [741, 169] width 172 height 293
type textarea "enemy = hero.findNearestEnemy() hero.attack(enemy)"
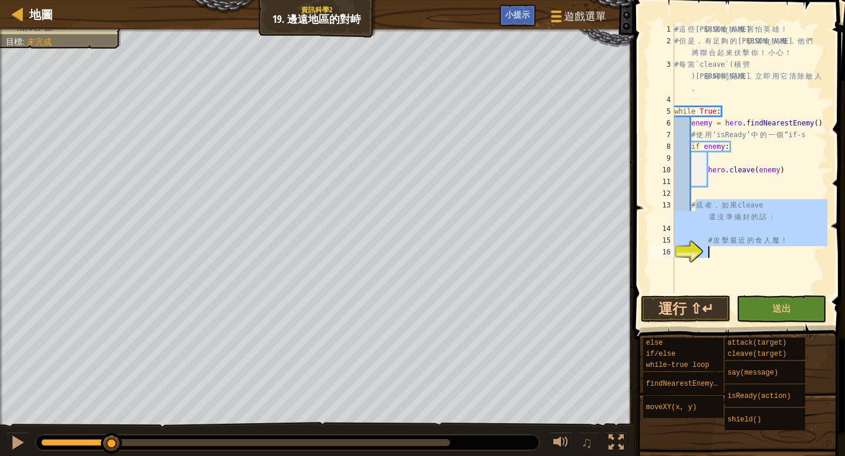
drag, startPoint x: 693, startPoint y: 204, endPoint x: 782, endPoint y: 253, distance: 101.7
click at [782, 253] on div "# 這 些 曼 切 堪 食 人 魔 害 怕 英 雄 ！ # 但 是 ， 有 足 夠 的 曼 切 堪 食 人 魔 ， 他 們 將 聯 合 起 來 伏 擊 你 ！…" at bounding box center [749, 169] width 155 height 293
type textarea "#"
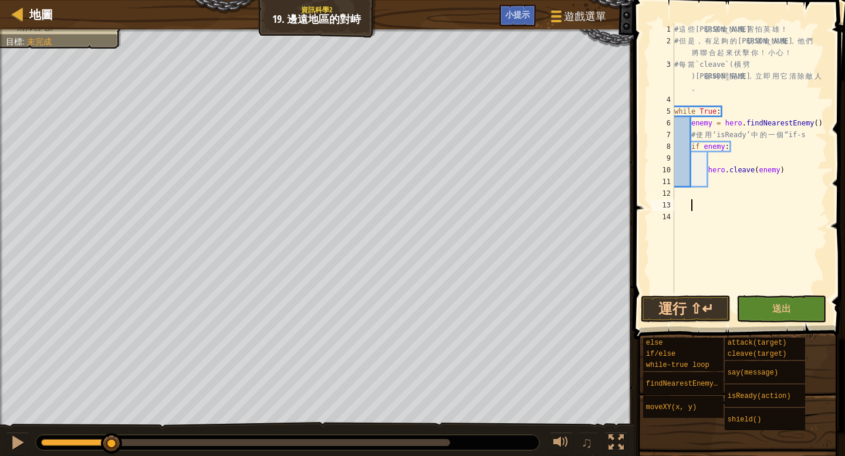
type textarea "z"
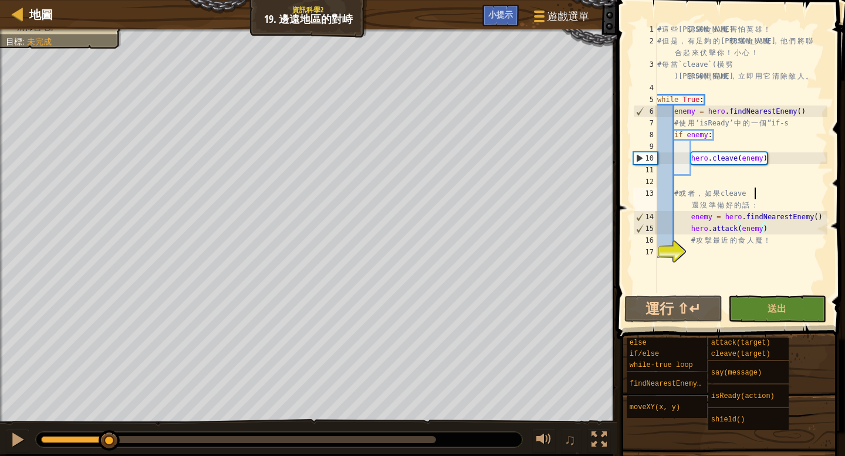
click at [793, 190] on div "# 這 些 曼 切 堪 食 人 魔 害 怕 英 雄 ！ # 但 是 ， 有 足 夠 的 曼 切 堪 食 人 魔 ， 他 們 將 聯 合 起 來 伏 擊 你 ！…" at bounding box center [741, 169] width 172 height 293
type textarea "# 或者，如果 cleave 還沒準備好的話："
click at [677, 180] on div "# 這 些 曼 切 堪 食 人 魔 害 怕 英 雄 ！ # 但 是 ， 有 足 夠 的 曼 切 堪 食 人 魔 ， 他 們 將 聯 合 起 來 伏 擊 你 ！…" at bounding box center [741, 169] width 172 height 293
click at [675, 181] on div "# 這 些 曼 切 堪 食 人 魔 害 怕 英 雄 ！ # 但 是 ， 有 足 夠 的 曼 切 堪 食 人 魔 ， 他 們 將 聯 合 起 來 伏 擊 你 ！…" at bounding box center [741, 169] width 172 height 293
drag, startPoint x: 691, startPoint y: 216, endPoint x: 777, endPoint y: 226, distance: 86.2
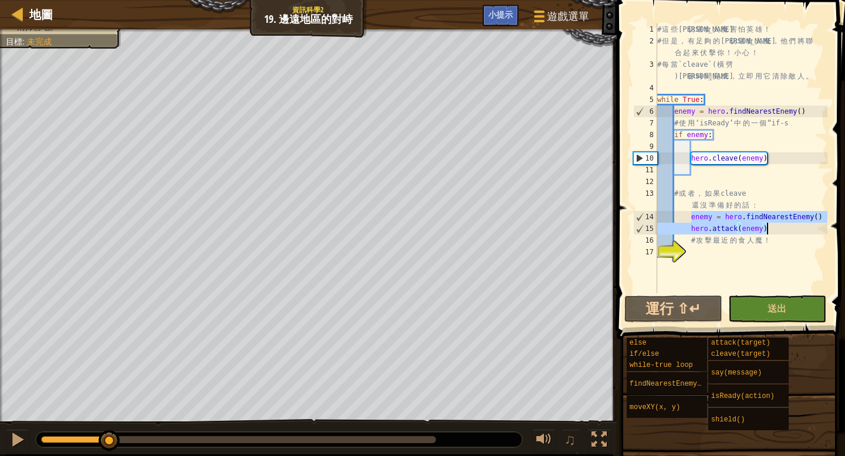
click at [777, 226] on div "# 這 些 曼 切 堪 食 人 魔 害 怕 英 雄 ！ # 但 是 ， 有 足 夠 的 曼 切 堪 食 人 魔 ， 他 們 將 聯 合 起 來 伏 擊 你 ！…" at bounding box center [741, 169] width 172 height 293
type textarea "enemy = hero.findNearestEnemy() hero.attack(enemy)"
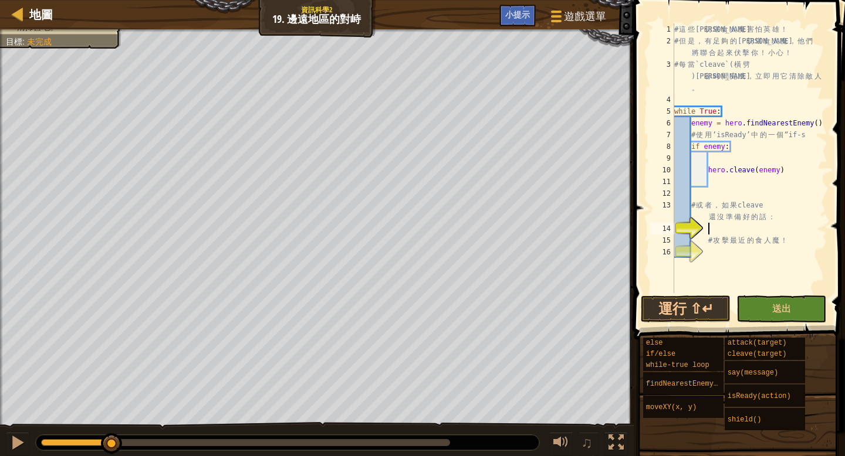
click at [697, 194] on div "# 這 些 曼 切 堪 食 人 魔 害 怕 英 雄 ！ # 但 是 ， 有 足 夠 的 曼 切 堪 食 人 魔 ， 他 們 將 聯 合 起 來 伏 擊 你 ！…" at bounding box center [749, 169] width 155 height 293
click at [693, 192] on div "# 這 些 曼 切 堪 食 人 魔 害 怕 英 雄 ！ # 但 是 ， 有 足 夠 的 曼 切 堪 食 人 魔 ， 他 們 將 聯 合 起 來 伏 擊 你 ！…" at bounding box center [749, 169] width 155 height 293
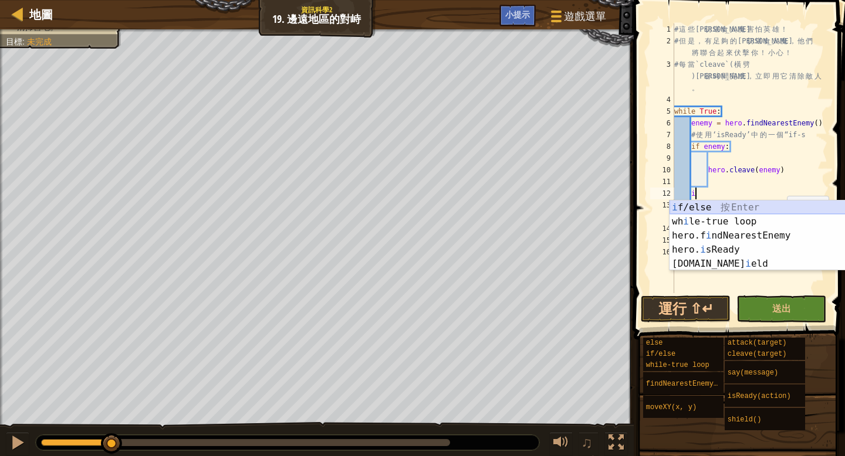
click at [782, 206] on div "i f/else 按 Enter wh i le-true loop 按 Enter hero.f i ndNearestEnemy 按 Enter hero…" at bounding box center [780, 250] width 222 height 99
type textarea "if enemy:"
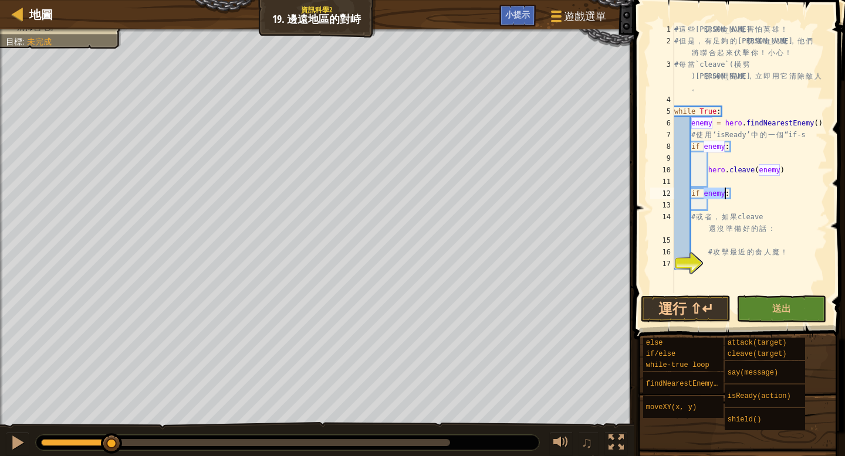
click at [710, 206] on div "# 這 些 曼 切 堪 食 人 魔 害 怕 英 雄 ！ # 但 是 ， 有 足 夠 的 曼 切 堪 食 人 魔 ， 他 們 將 聯 合 起 來 伏 擊 你 ！…" at bounding box center [749, 169] width 155 height 293
click at [710, 205] on div "# 這 些 曼 切 堪 食 人 魔 害 怕 英 雄 ！ # 但 是 ， 有 足 夠 的 曼 切 堪 食 人 魔 ， 他 們 將 聯 合 起 來 伏 擊 你 ！…" at bounding box center [749, 169] width 155 height 293
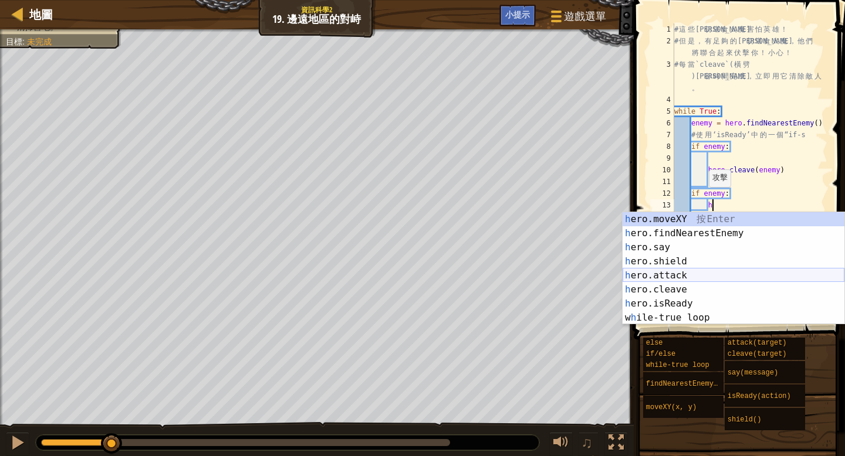
click at [710, 272] on div "h ero.moveXY 按 Enter h ero.findNearestEnemy 按 Enter h ero.say 按 Enter h ero.shi…" at bounding box center [733, 282] width 222 height 141
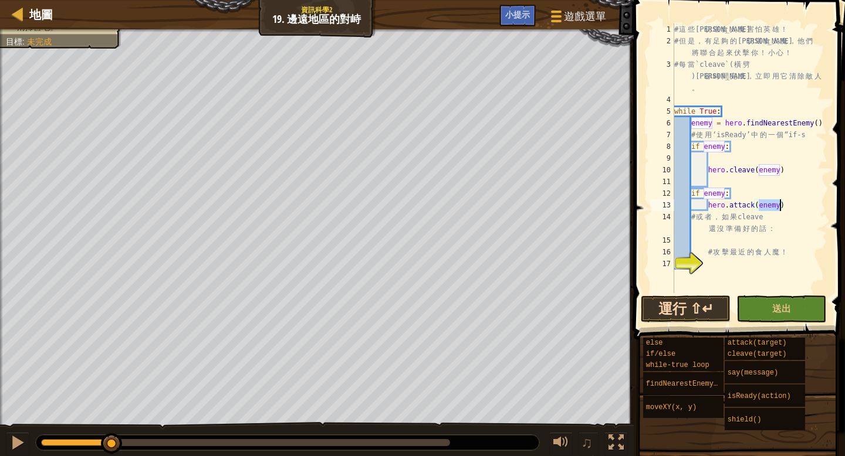
type textarea "hero.attack(enemy)"
click at [696, 304] on button "運行 ⇧↵" at bounding box center [686, 309] width 90 height 27
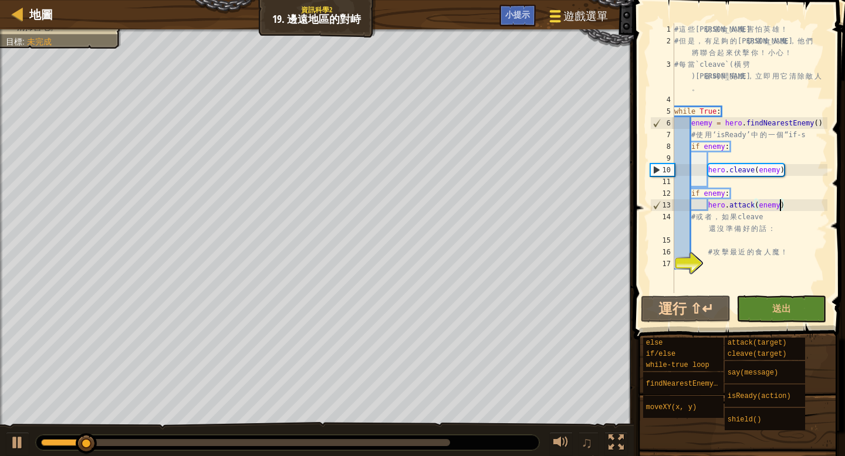
click at [580, 12] on span "遊戲選單" at bounding box center [585, 16] width 45 height 16
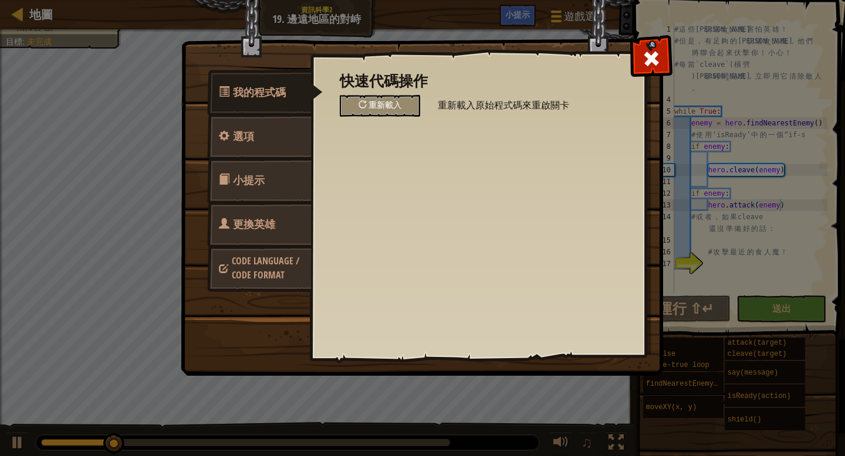
drag, startPoint x: 370, startPoint y: 109, endPoint x: 540, endPoint y: 191, distance: 189.5
click at [449, 209] on div "快速代碼操作 重新載入 重新載入原始程式碼來重啟關卡 一般設定 音樂 開關背景音樂。 編輯器設定值 語法自動校正 當編寫語法的時候自動提示。 智慧校正 自動填…" at bounding box center [477, 186] width 335 height 290
click at [274, 92] on span "我的程式碼" at bounding box center [259, 92] width 53 height 15
click at [388, 110] on div "重新載入" at bounding box center [380, 106] width 80 height 22
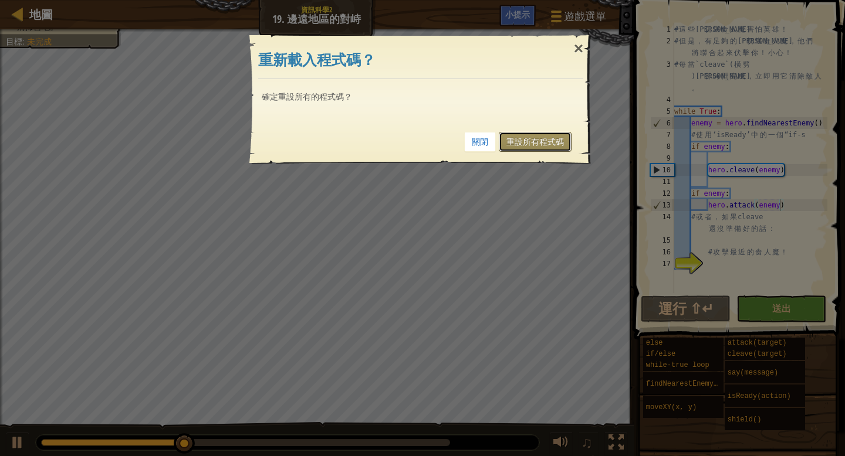
click at [514, 145] on link "重設所有程式碼" at bounding box center [535, 142] width 73 height 20
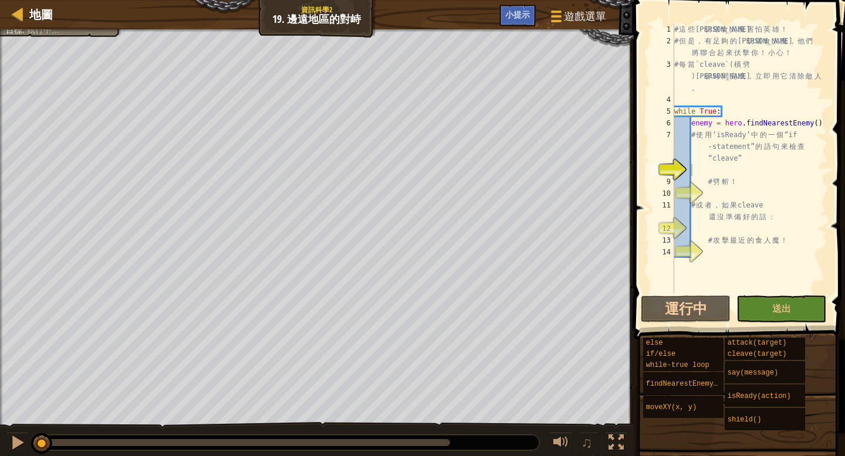
scroll to position [5, 1]
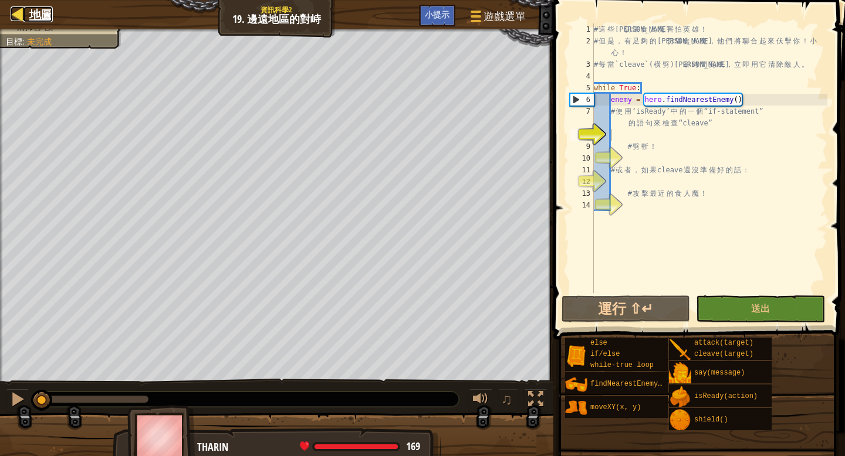
click at [45, 15] on span "地圖" at bounding box center [40, 14] width 23 height 16
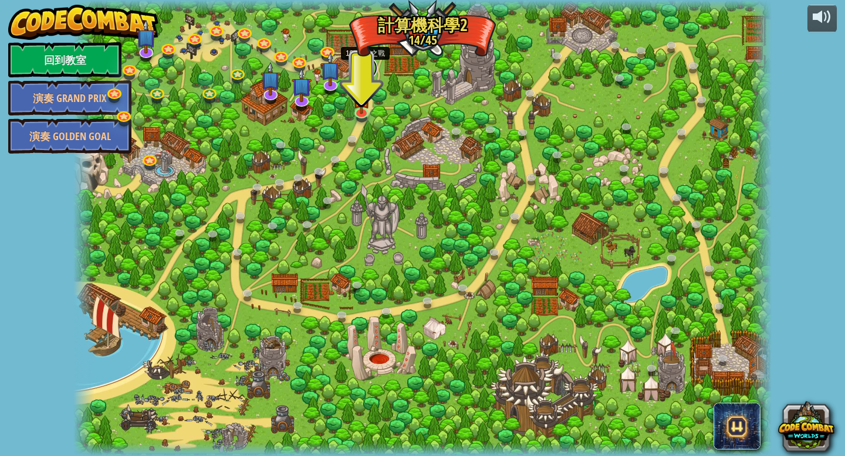
click at [367, 65] on link at bounding box center [365, 67] width 23 height 23
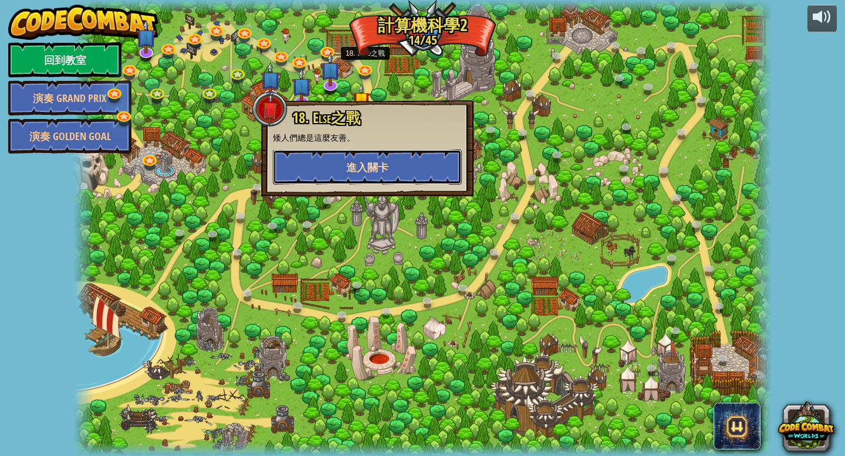
click at [370, 171] on span "進入關卡" at bounding box center [367, 167] width 42 height 15
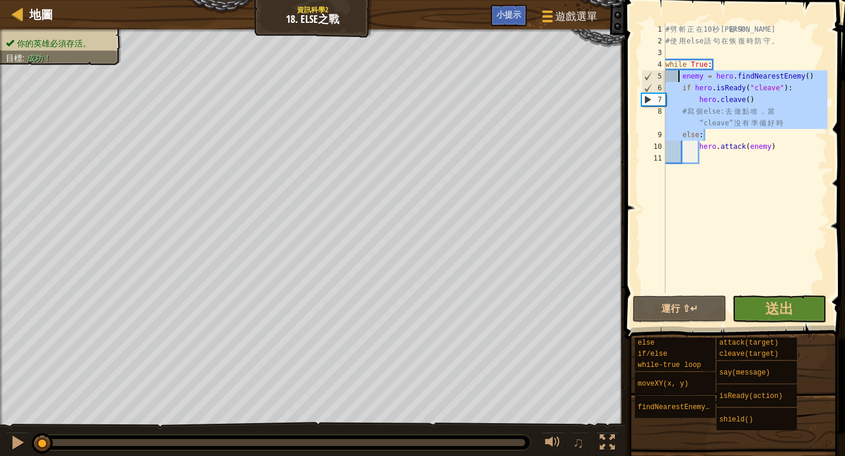
drag, startPoint x: 796, startPoint y: 133, endPoint x: 678, endPoint y: 72, distance: 132.3
click at [678, 72] on div "# 劈 斬 正 在 10 秒 冷 卻 中 。 # 使 用 else 語 句 在 恢 復 時 防 守 。 while True : enemy = hero .…" at bounding box center [745, 169] width 164 height 293
type textarea "enemy = hero.findNearestEnemy() if hero.isReady("cleave"):"
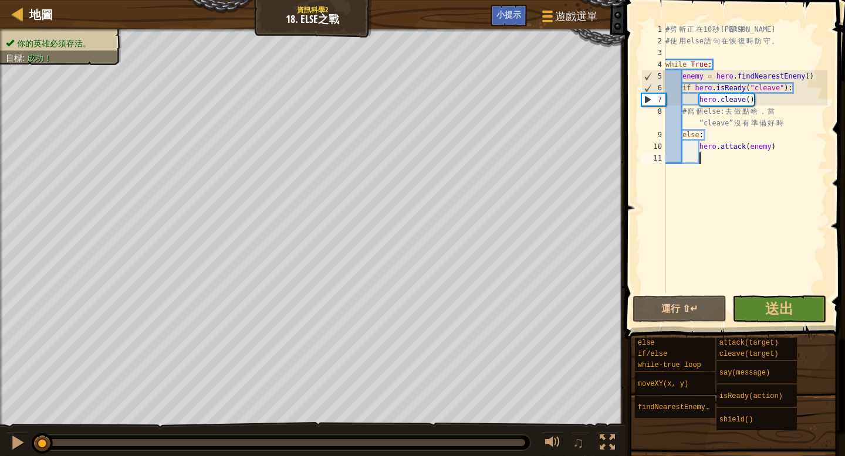
click at [740, 199] on div "# 劈 斬 正 在 10 秒 冷 卻 中 。 # 使 用 else 語 句 在 恢 復 時 防 守 。 while True : enemy = hero .…" at bounding box center [745, 169] width 164 height 293
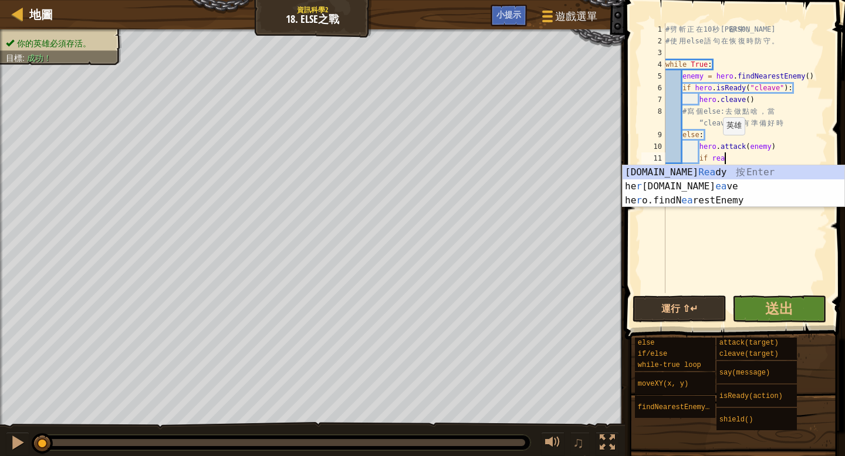
scroll to position [5, 5]
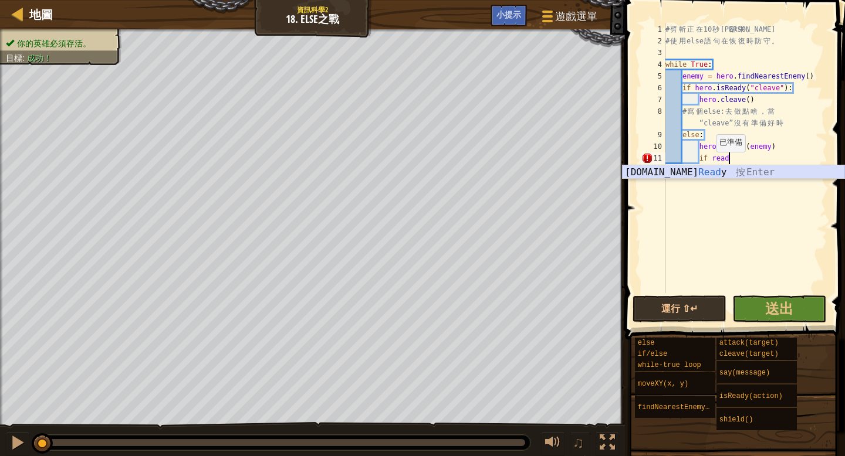
click at [708, 170] on div "hero.is Read y 按 Enter" at bounding box center [733, 186] width 222 height 42
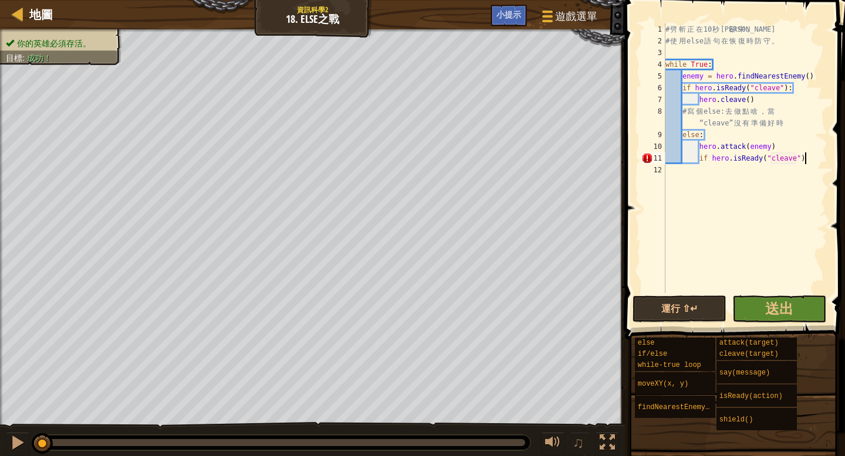
click at [813, 159] on div "# 劈 斬 正 在 10 秒 冷 卻 中 。 # 使 用 else 語 句 在 恢 復 時 防 守 。 while True : enemy = hero .…" at bounding box center [745, 169] width 164 height 293
drag, startPoint x: 797, startPoint y: 159, endPoint x: 773, endPoint y: 155, distance: 24.4
click at [773, 155] on div "# 劈 斬 正 在 10 秒 冷 卻 中 。 # 使 用 else 語 句 在 恢 復 時 防 守 。 while True : enemy = hero .…" at bounding box center [745, 169] width 164 height 293
click at [810, 158] on div "# 劈 斬 正 在 10 秒 冷 卻 中 。 # 使 用 else 語 句 在 恢 復 時 防 守 。 while True : enemy = hero .…" at bounding box center [745, 169] width 164 height 293
type textarea "if hero.isReady("cleave"):"
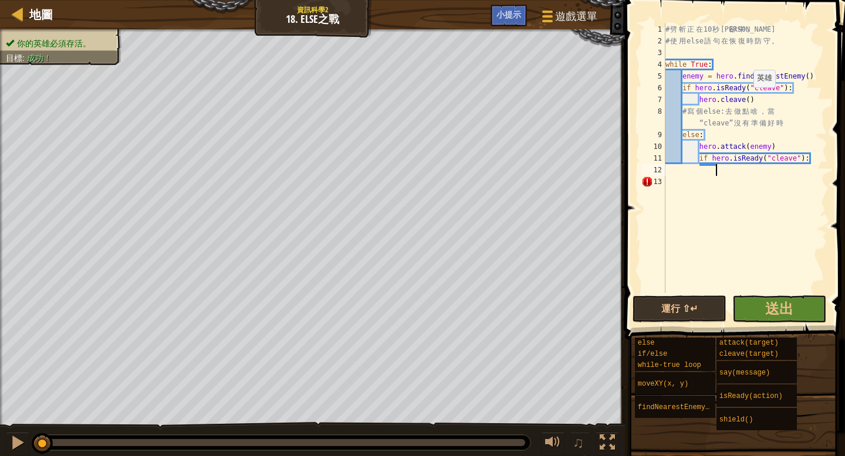
scroll to position [5, 4]
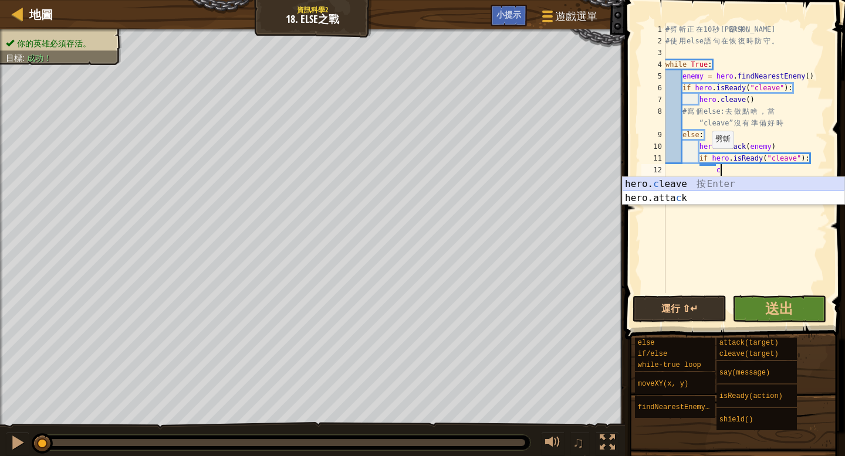
click at [697, 184] on div "hero. c leave 按 Enter hero.atta c k 按 Enter" at bounding box center [733, 205] width 222 height 56
type textarea "hero.cleave(enemy)"
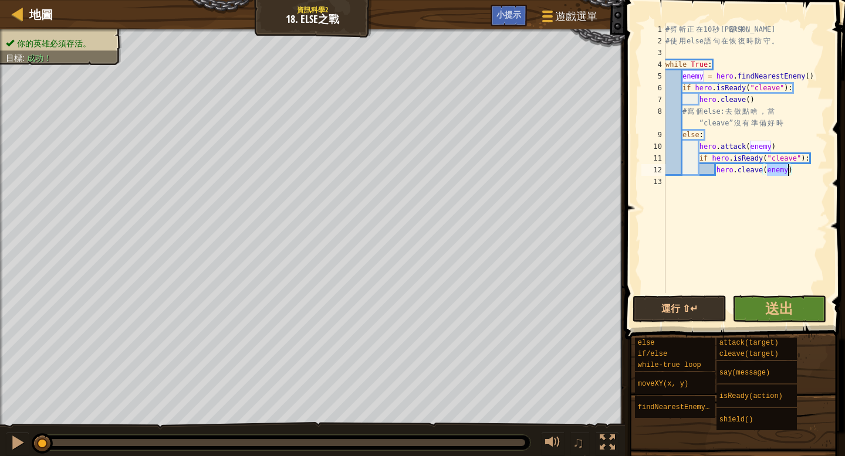
click at [800, 181] on div "# 劈 斬 正 在 10 秒 冷 卻 中 。 # 使 用 else 語 句 在 恢 復 時 防 守 。 while True : enemy = hero .…" at bounding box center [745, 169] width 164 height 293
click at [793, 172] on div "# 劈 斬 正 在 10 秒 冷 卻 中 。 # 使 用 else 語 句 在 恢 復 時 防 守 。 while True : enemy = hero .…" at bounding box center [745, 169] width 164 height 293
type textarea "hero.cleave(enemy)"
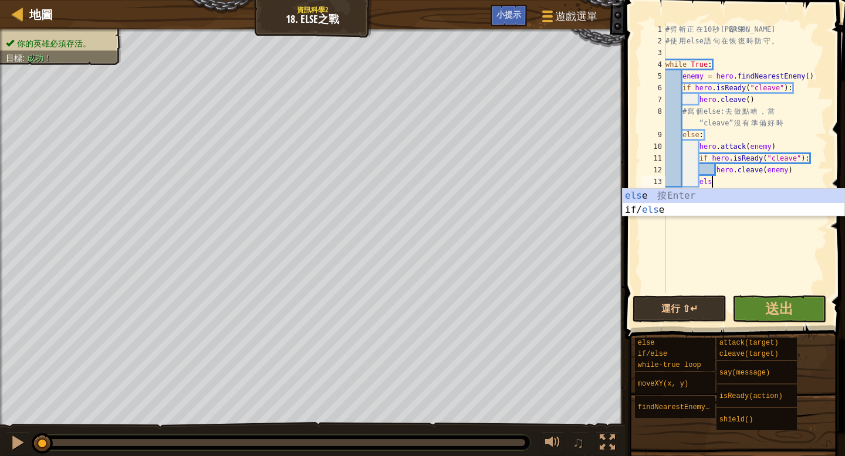
scroll to position [5, 4]
type textarea "else:"
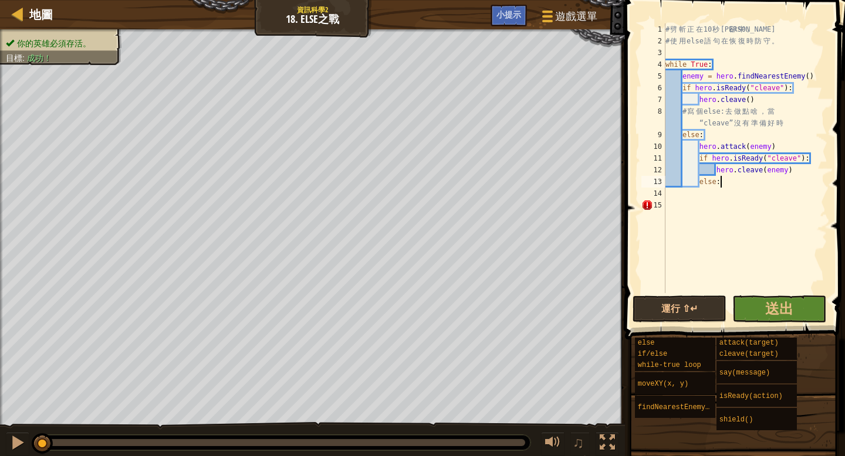
click at [744, 178] on div "# 劈 斬 正 在 10 秒 冷 卻 中 。 # 使 用 else 語 句 在 恢 復 時 防 守 。 while True : enemy = hero .…" at bounding box center [745, 169] width 164 height 293
type textarea "else"
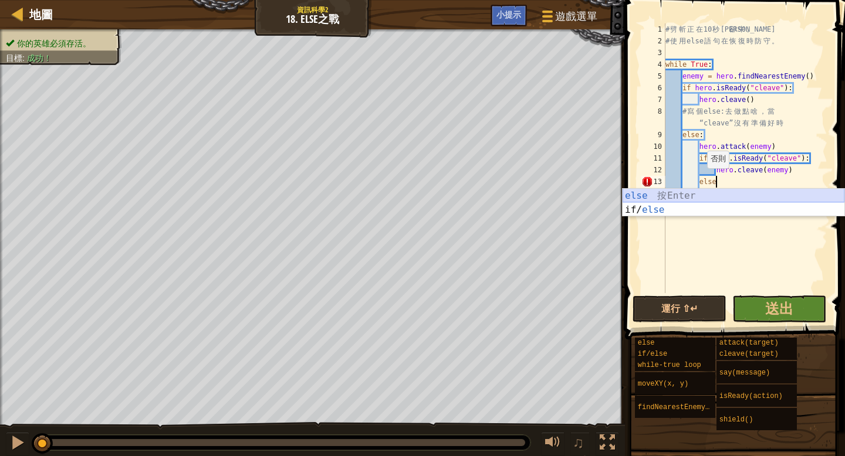
click at [696, 191] on div "else 按 Enter if/ else 按 Enter" at bounding box center [733, 217] width 222 height 56
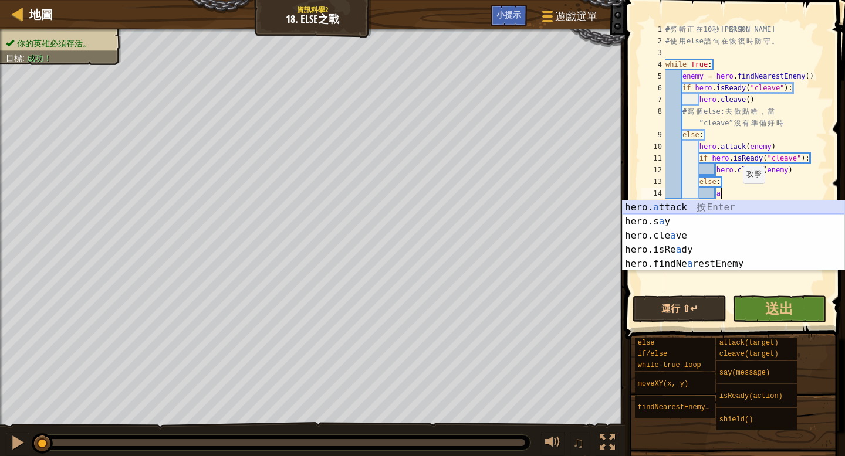
click at [720, 207] on div "hero. a ttack 按 Enter hero.s a y 按 Enter hero.cle a ve 按 Enter hero.isRe a dy 按…" at bounding box center [733, 250] width 222 height 99
type textarea "hero.attack(enemy)"
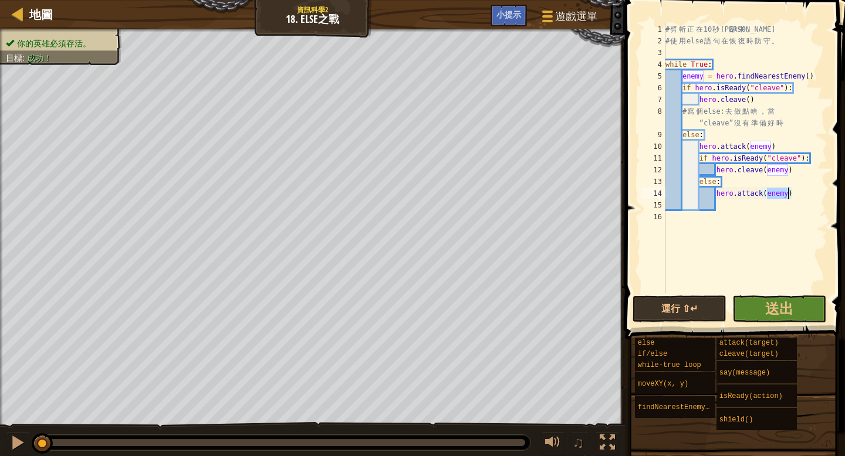
click at [725, 210] on div "# 劈 斬 正 在 10 秒 冷 卻 中 。 # 使 用 else 語 句 在 恢 復 時 防 守 。 while True : enemy = hero .…" at bounding box center [745, 169] width 164 height 293
click at [706, 72] on div "# 劈 斬 正 在 10 秒 冷 卻 中 。 # 使 用 else 語 句 在 恢 復 時 防 守 。 while True : enemy = hero .…" at bounding box center [745, 169] width 164 height 293
click at [722, 80] on div "# 劈 斬 正 在 10 秒 冷 卻 中 。 # 使 用 else 語 句 在 恢 復 時 防 守 。 while True : enemy = hero .…" at bounding box center [745, 169] width 164 height 293
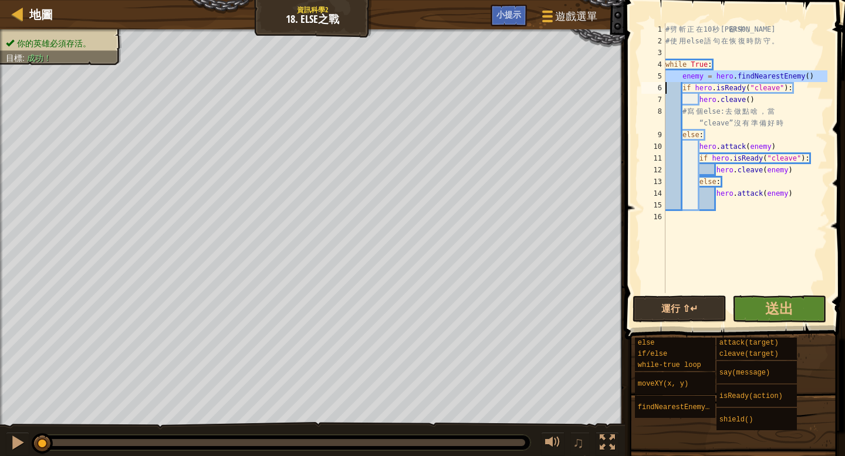
click at [759, 124] on div "# 劈 斬 正 在 10 秒 冷 卻 中 。 # 使 用 else 語 句 在 恢 復 時 防 守 。 while True : enemy = hero .…" at bounding box center [745, 169] width 164 height 293
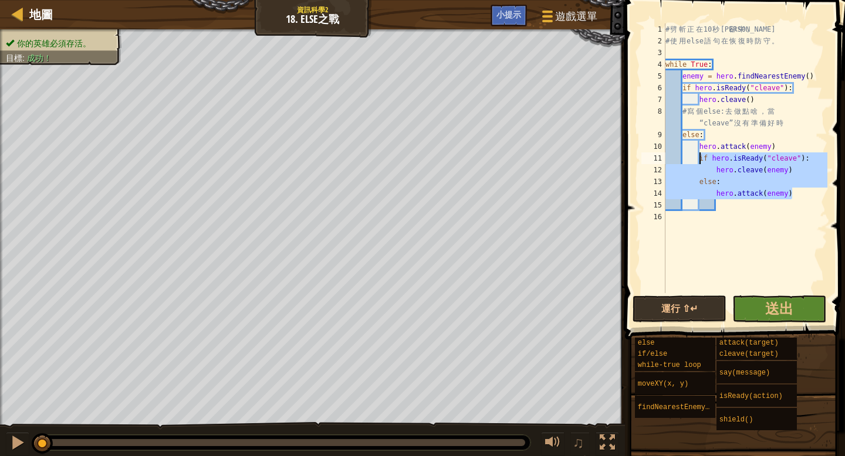
drag, startPoint x: 795, startPoint y: 192, endPoint x: 701, endPoint y: 156, distance: 100.7
click at [701, 156] on div "# 劈 斬 正 在 10 秒 冷 卻 中 。 # 使 用 else 語 句 在 恢 復 時 防 守 。 while True : enemy = hero .…" at bounding box center [745, 169] width 164 height 293
type textarea "if hero.isReady("cleave"): hero.cleave(enemy)"
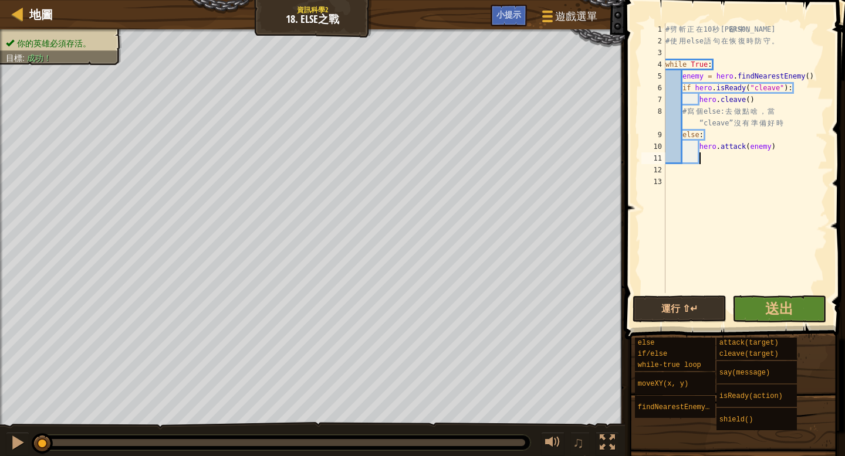
scroll to position [5, 2]
click at [39, 20] on span "地圖" at bounding box center [40, 14] width 23 height 16
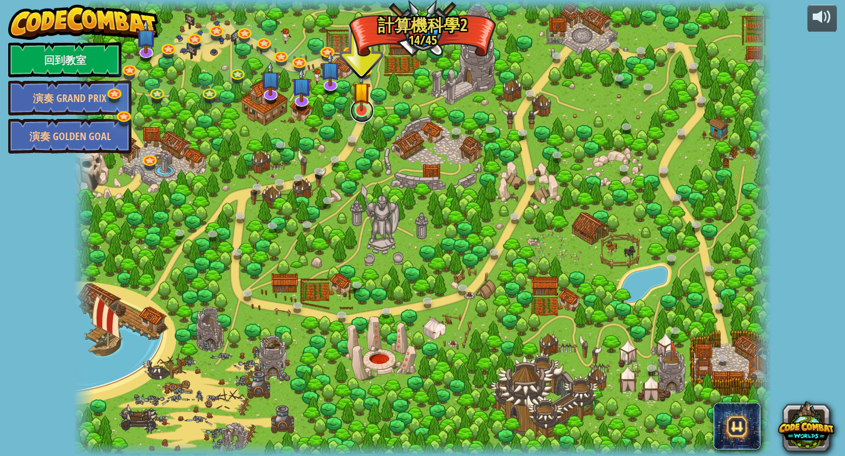
click at [357, 120] on link at bounding box center [361, 110] width 23 height 23
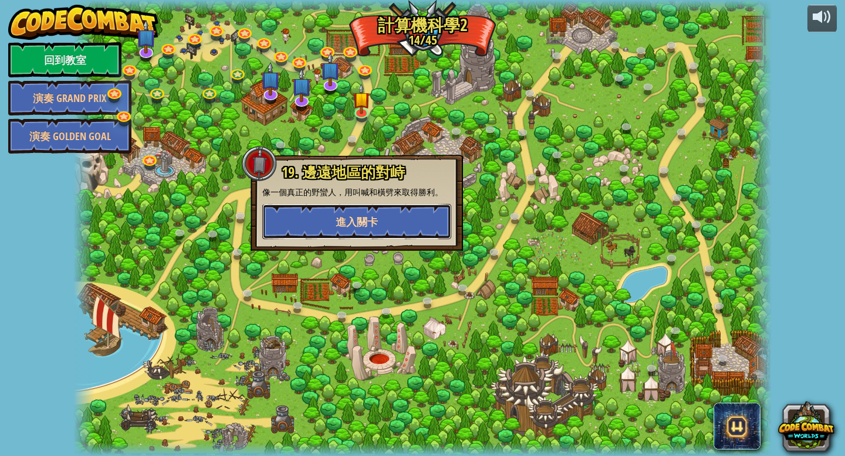
click at [361, 219] on span "進入關卡" at bounding box center [357, 222] width 42 height 15
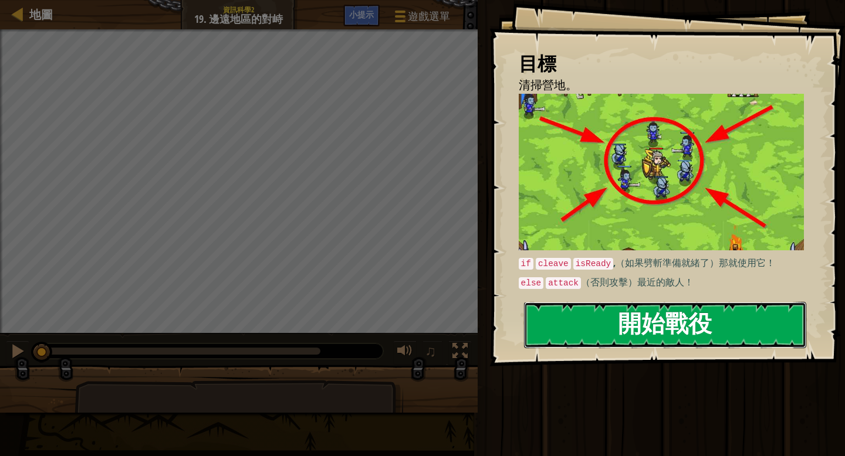
click at [744, 325] on button "開始戰役" at bounding box center [665, 325] width 282 height 46
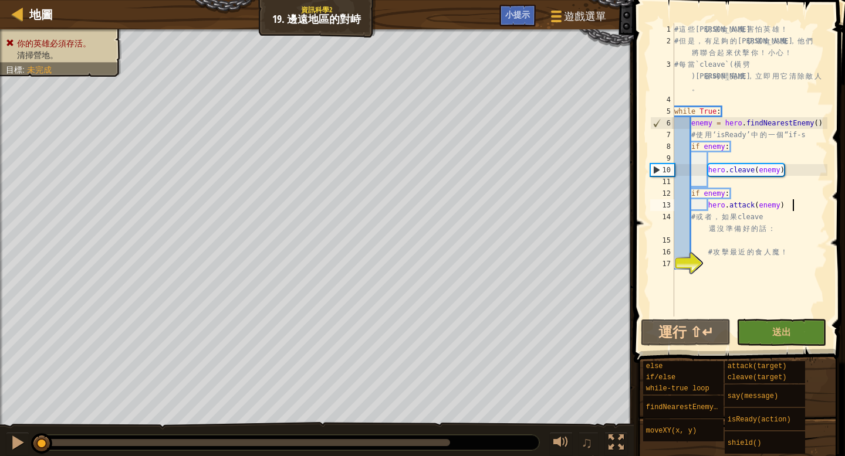
click at [794, 206] on div "# 這 些 曼 切 堪 食 人 魔 害 怕 英 雄 ！ # 但 是 ， 有 足 夠 的 曼 切 堪 食 人 魔 ， 他 們 將 聯 合 起 來 伏 擊 你 ！…" at bounding box center [749, 181] width 155 height 317
click at [786, 204] on div "# 這 些 曼 切 堪 食 人 魔 害 怕 英 雄 ！ # 但 是 ， 有 足 夠 的 曼 切 堪 食 人 魔 ， 他 們 將 聯 合 起 來 伏 擊 你 ！…" at bounding box center [749, 181] width 155 height 317
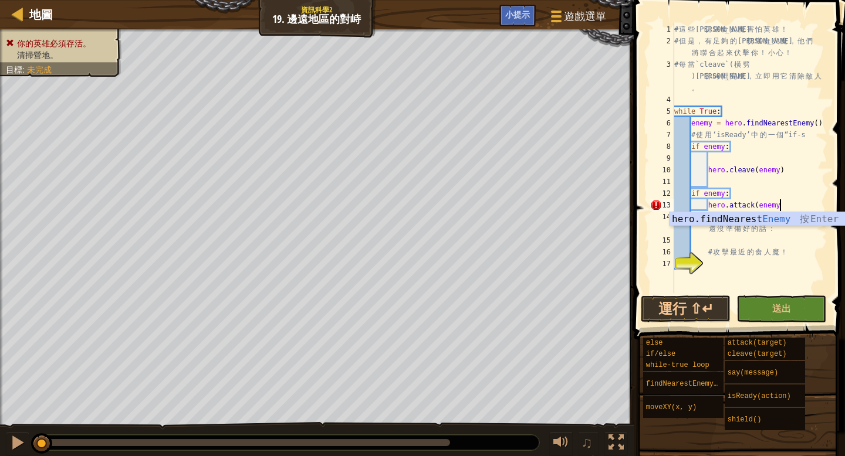
type textarea "hero.attack(enemy)"
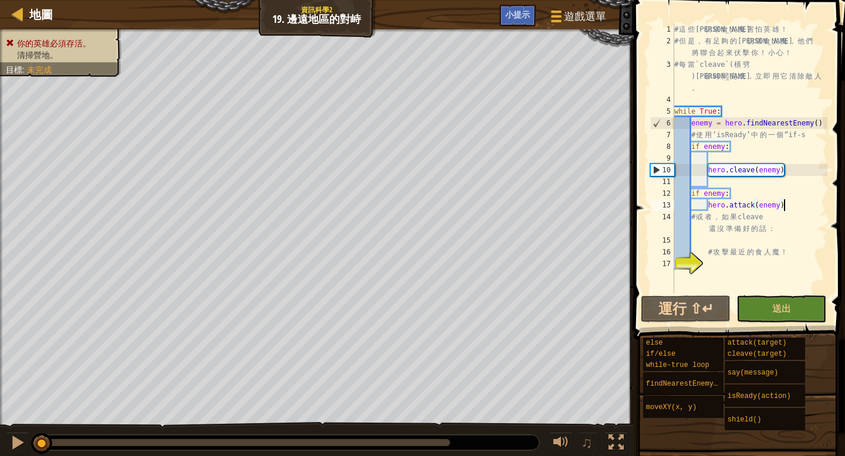
scroll to position [5, 2]
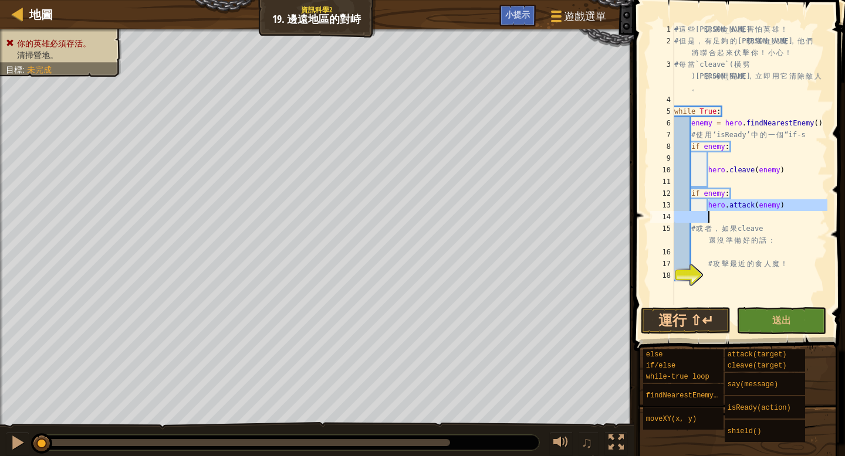
drag, startPoint x: 709, startPoint y: 204, endPoint x: 767, endPoint y: 220, distance: 60.2
click at [763, 219] on div "# 這 些 曼 切 堪 食 人 魔 害 怕 英 雄 ！ # 但 是 ， 有 足 夠 的 曼 切 堪 食 人 魔 ， 他 們 將 聯 合 起 來 伏 擊 你 ！…" at bounding box center [749, 175] width 155 height 305
type textarea "hero.attack(enemy)"
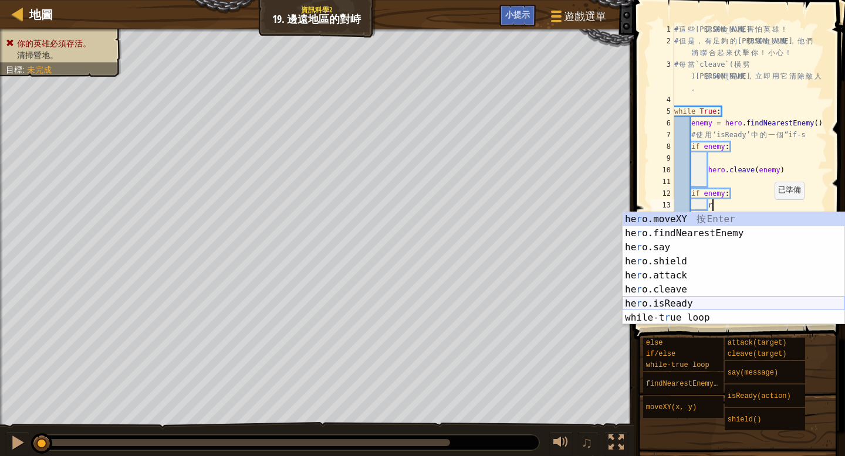
click at [729, 300] on div "he r o.moveXY 按 Enter he r o.findNearestEnemy 按 Enter he r o.say 按 Enter he r o…" at bounding box center [733, 282] width 222 height 141
type textarea "ready = hero.isReady("cleave")"
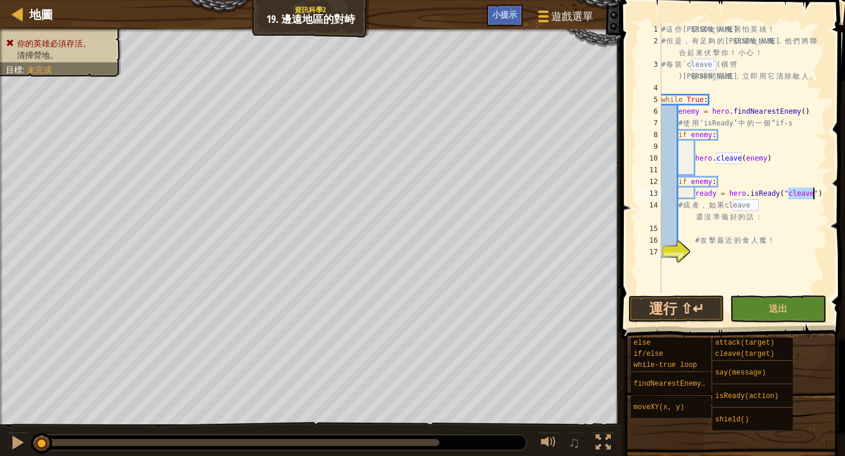
click at [824, 194] on div "# 這 些 曼 切 堪 食 人 魔 害 怕 英 雄 ！ # 但 是 ， 有 足 夠 的 曼 切 堪 食 人 魔 ， 他 們 將 聯 合 起 來 伏 擊 你 ！…" at bounding box center [743, 169] width 168 height 293
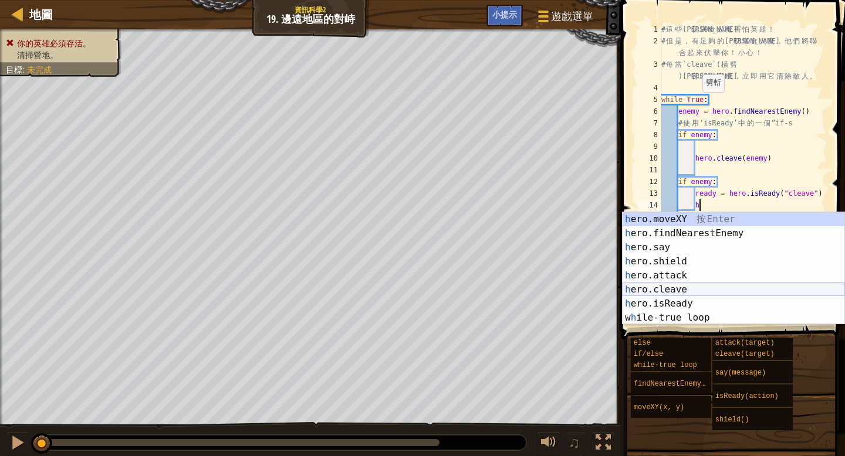
click at [643, 290] on div "h ero.moveXY 按 Enter h ero.findNearestEnemy 按 Enter h ero.say 按 Enter h ero.shi…" at bounding box center [733, 282] width 222 height 141
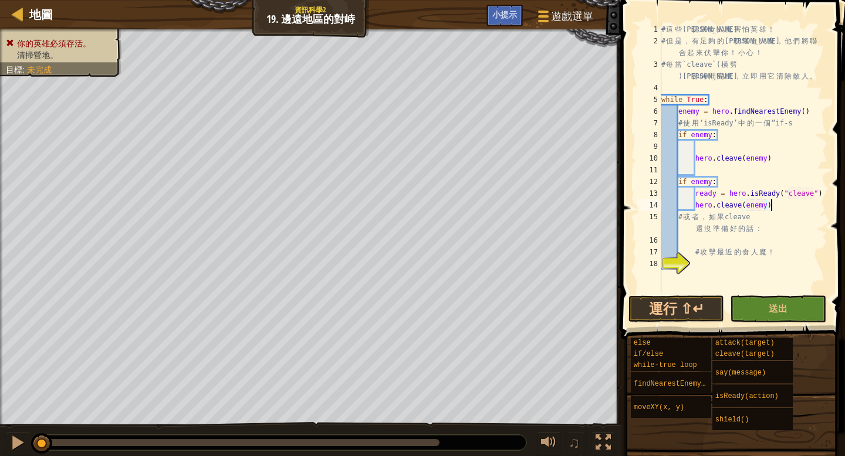
click at [775, 208] on div "# 這 些 曼 切 堪 食 人 魔 害 怕 英 雄 ！ # 但 是 ， 有 足 夠 的 曼 切 堪 食 人 魔 ， 他 們 將 聯 合 起 來 伏 擊 你 ！…" at bounding box center [743, 169] width 168 height 293
drag, startPoint x: 764, startPoint y: 217, endPoint x: 679, endPoint y: 215, distance: 84.5
click at [679, 215] on div "# 這 些 曼 切 堪 食 人 魔 害 怕 英 雄 ！ # 但 是 ， 有 足 夠 的 曼 切 堪 食 人 魔 ， 他 們 將 聯 合 起 來 伏 擊 你 ！…" at bounding box center [743, 169] width 168 height 293
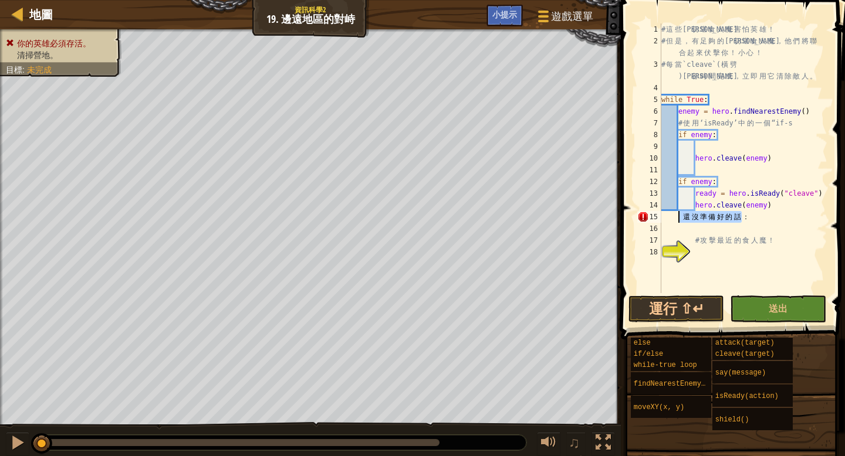
drag, startPoint x: 747, startPoint y: 218, endPoint x: 680, endPoint y: 211, distance: 67.8
click at [680, 211] on div "# 這 些 曼 切 堪 食 人 魔 害 怕 英 雄 ！ # 但 是 ， 有 足 夠 的 曼 切 堪 食 人 魔 ， 他 們 將 聯 合 起 來 伏 擊 你 ！…" at bounding box center [743, 169] width 168 height 293
type textarea "："
click at [690, 219] on div "# 這 些 曼 切 堪 食 人 魔 害 怕 英 雄 ！ # 但 是 ， 有 足 夠 的 曼 切 堪 食 人 魔 ， 他 們 將 聯 合 起 來 伏 擊 你 ！…" at bounding box center [743, 169] width 168 height 293
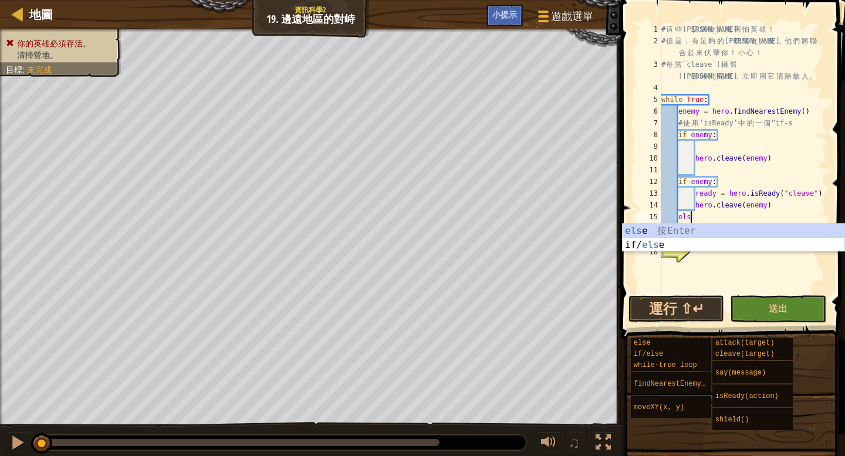
scroll to position [5, 2]
type textarea "else:"
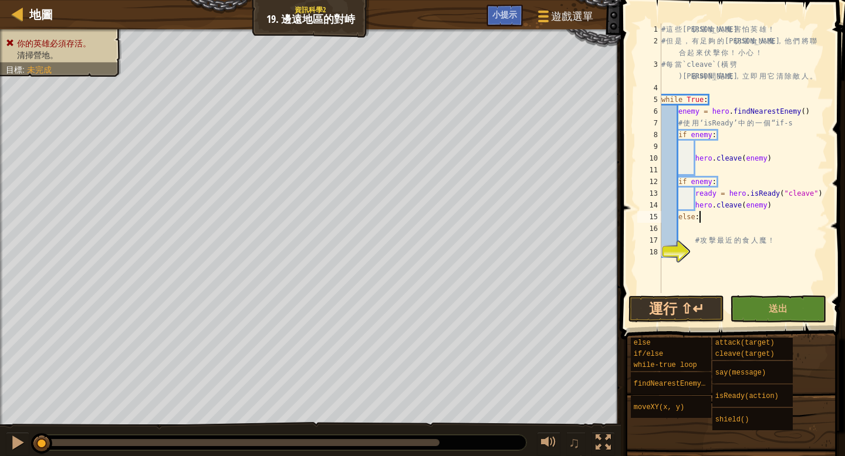
click at [681, 226] on div "# 這 些 曼 切 堪 食 人 魔 害 怕 英 雄 ！ # 但 是 ， 有 足 夠 的 曼 切 堪 食 人 魔 ， 他 們 將 聯 合 起 來 伏 擊 你 ！…" at bounding box center [743, 169] width 168 height 293
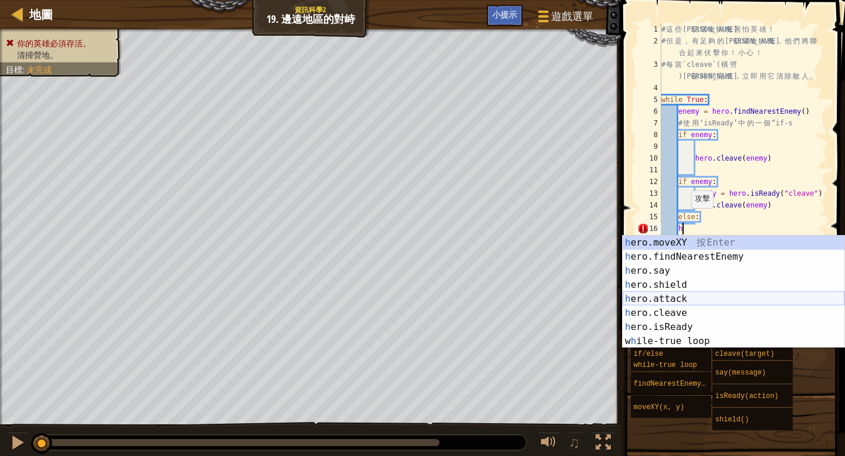
click at [695, 299] on div "h ero.moveXY 按 Enter h ero.findNearestEnemy 按 Enter h ero.say 按 Enter h ero.shi…" at bounding box center [733, 306] width 222 height 141
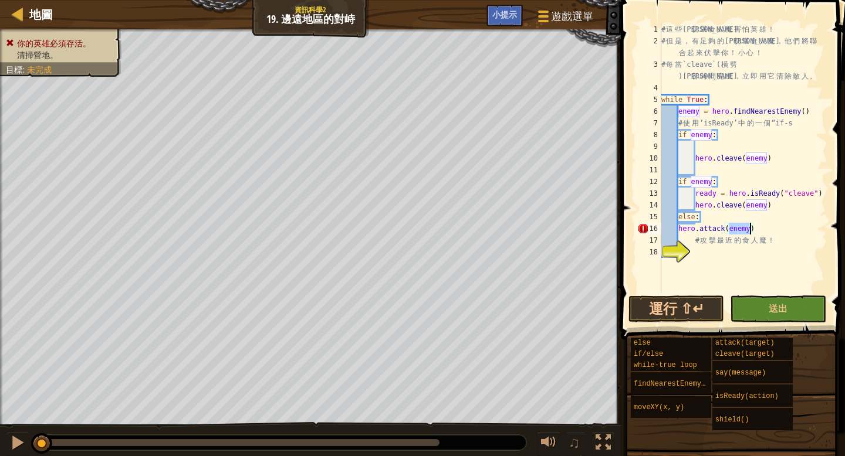
click at [678, 228] on div "# 這 些 曼 切 堪 食 人 魔 害 怕 英 雄 ！ # 但 是 ， 有 足 夠 的 曼 切 堪 食 人 魔 ， 他 們 將 聯 合 起 來 伏 擊 你 ！…" at bounding box center [743, 169] width 168 height 293
click at [690, 307] on button "運行 ⇧↵" at bounding box center [676, 309] width 96 height 27
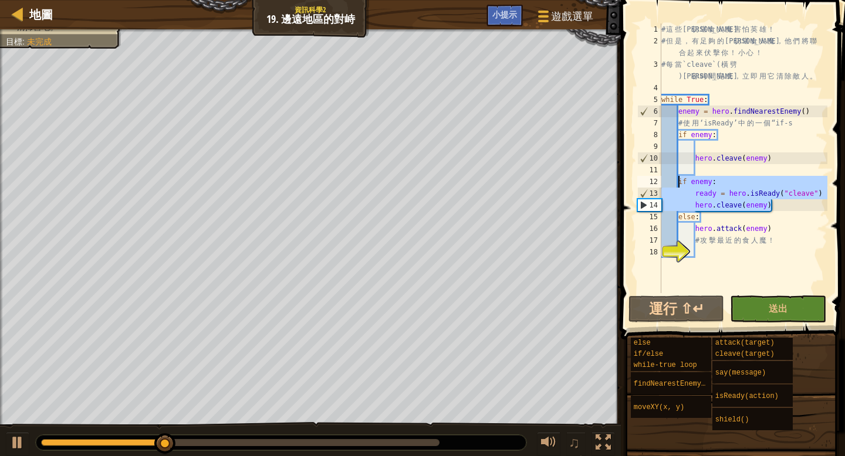
drag, startPoint x: 775, startPoint y: 204, endPoint x: 679, endPoint y: 182, distance: 98.6
click at [679, 182] on div "# 這 些 曼 切 堪 食 人 魔 害 怕 英 雄 ！ # 但 是 ， 有 足 夠 的 曼 切 堪 食 人 魔 ， 他 們 將 聯 合 起 來 伏 擊 你 ！…" at bounding box center [743, 169] width 168 height 293
type textarea "if enemy: ready = hero.isReady("cleave")"
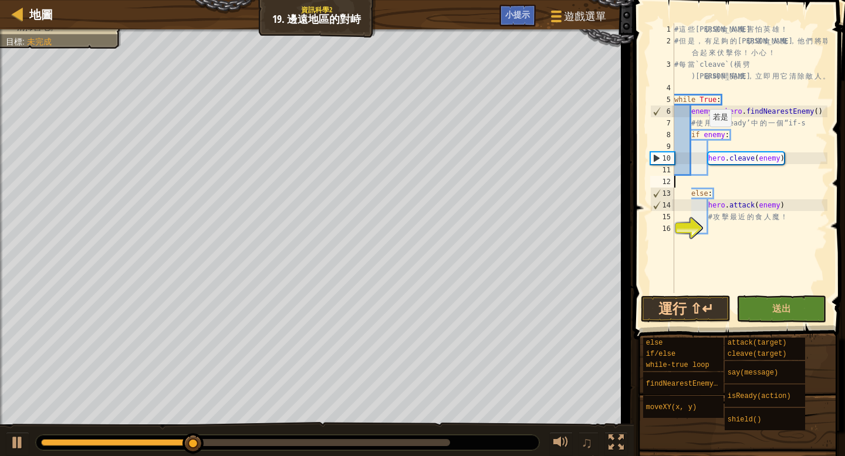
scroll to position [5, 0]
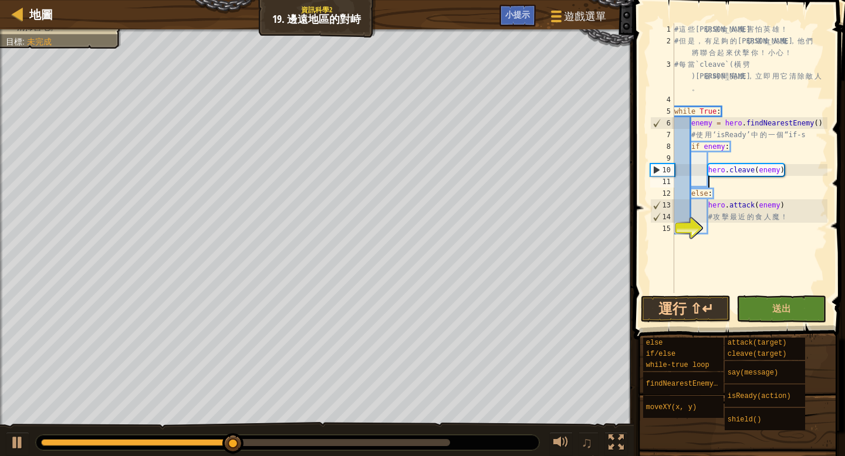
click at [692, 199] on div "# 這 些 曼 切 堪 食 人 魔 害 怕 英 雄 ！ # 但 是 ， 有 足 夠 的 曼 切 堪 食 人 魔 ， 他 們 將 聯 合 起 來 伏 擊 你 ！…" at bounding box center [749, 169] width 155 height 293
click at [773, 199] on div "# 這 些 曼 切 堪 食 人 魔 害 怕 英 雄 ！ # 但 是 ， 有 足 夠 的 曼 切 堪 食 人 魔 ， 他 們 將 聯 合 起 來 伏 擊 你 ！…" at bounding box center [749, 169] width 155 height 293
type textarea "hero.attack(enemy)"
click at [746, 156] on div "# 這 些 曼 切 堪 食 人 魔 害 怕 英 雄 ！ # 但 是 ， 有 足 夠 的 曼 切 堪 食 人 魔 ， 他 們 將 聯 合 起 來 伏 擊 你 ！…" at bounding box center [749, 169] width 155 height 293
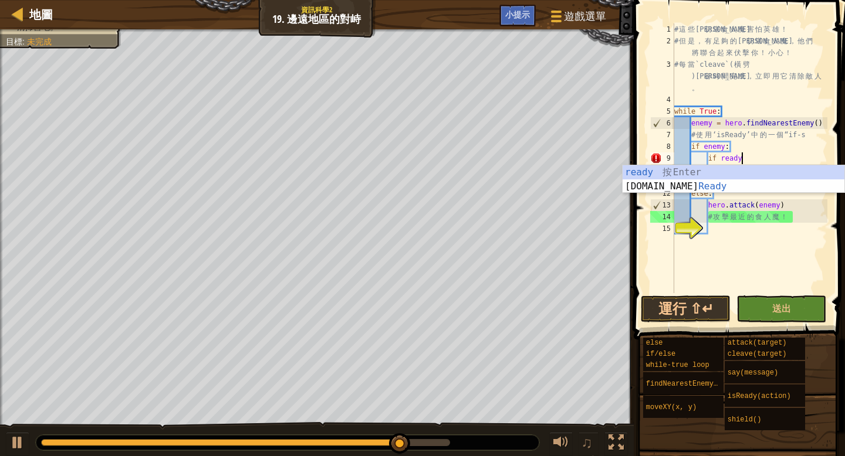
scroll to position [5, 5]
click at [813, 183] on div "ready 按 Enter hero.is Ready 按 Enter" at bounding box center [733, 193] width 222 height 56
type textarea "if hero.isReady("cleave")"
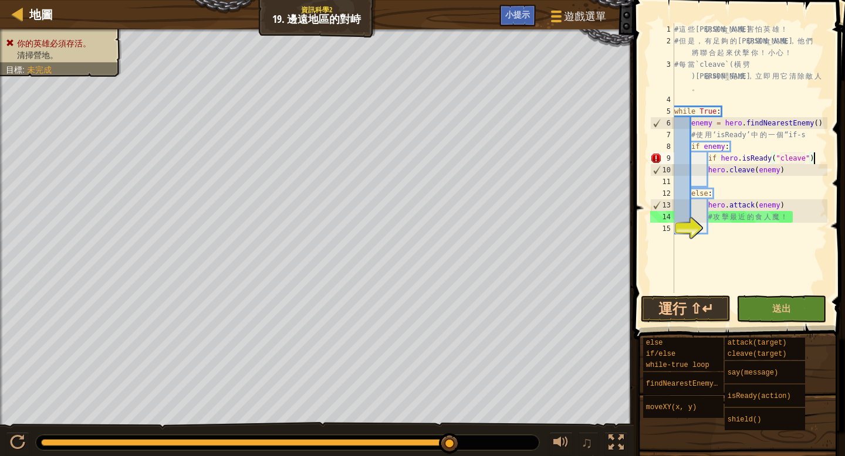
click at [815, 161] on div "# 這 些 曼 切 堪 食 人 魔 害 怕 英 雄 ！ # 但 是 ， 有 足 夠 的 曼 切 堪 食 人 魔 ， 他 們 將 聯 合 起 來 伏 擊 你 ！…" at bounding box center [749, 169] width 155 height 293
drag, startPoint x: 815, startPoint y: 161, endPoint x: 708, endPoint y: 155, distance: 107.6
click at [708, 155] on div "# 這 些 曼 切 堪 食 人 魔 害 怕 英 雄 ！ # 但 是 ， 有 足 夠 的 曼 切 堪 食 人 魔 ， 他 們 將 聯 合 起 來 伏 擊 你 ！…" at bounding box center [749, 169] width 155 height 293
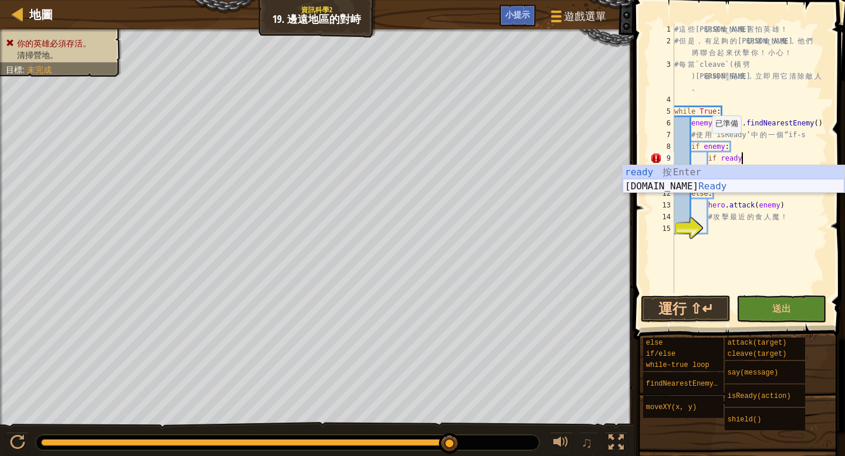
click at [681, 184] on div "ready 按 Enter hero.is Ready 按 Enter" at bounding box center [733, 193] width 222 height 56
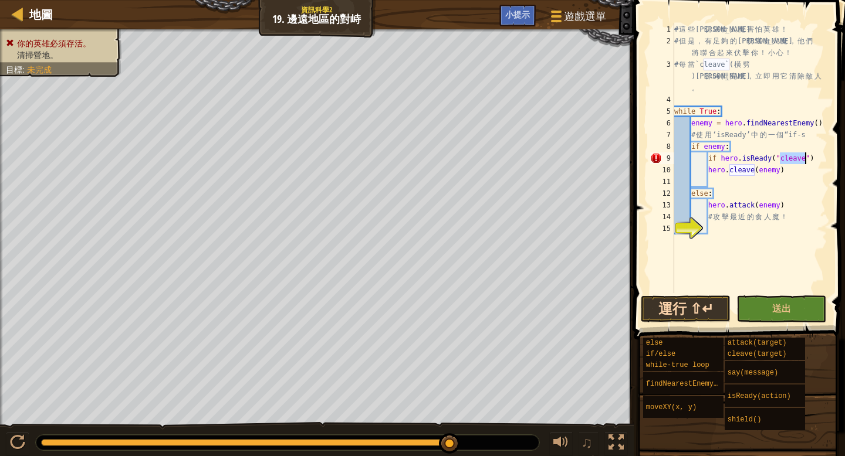
type textarea "if hero.isReady("cleave")"
click at [708, 307] on button "運行 ⇧↵" at bounding box center [686, 309] width 90 height 27
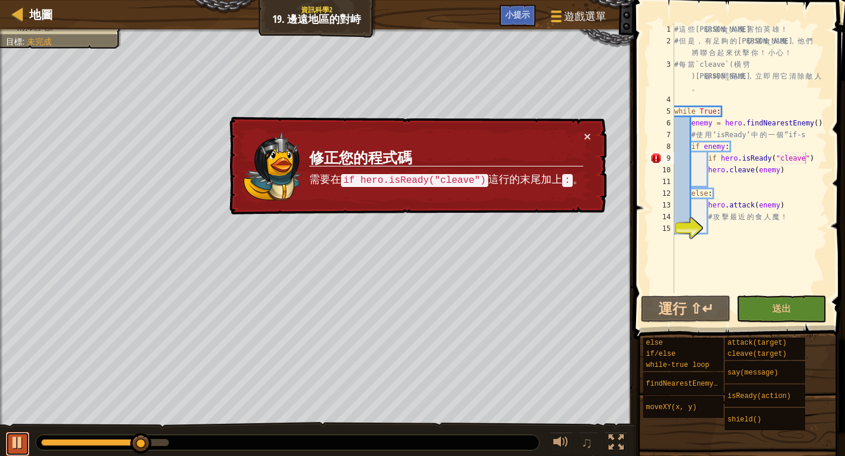
click at [13, 448] on div at bounding box center [17, 442] width 15 height 15
drag, startPoint x: 130, startPoint y: 442, endPoint x: 13, endPoint y: 456, distance: 117.6
click at [13, 456] on div "♫" at bounding box center [317, 439] width 634 height 35
click at [589, 137] on button "×" at bounding box center [587, 136] width 7 height 12
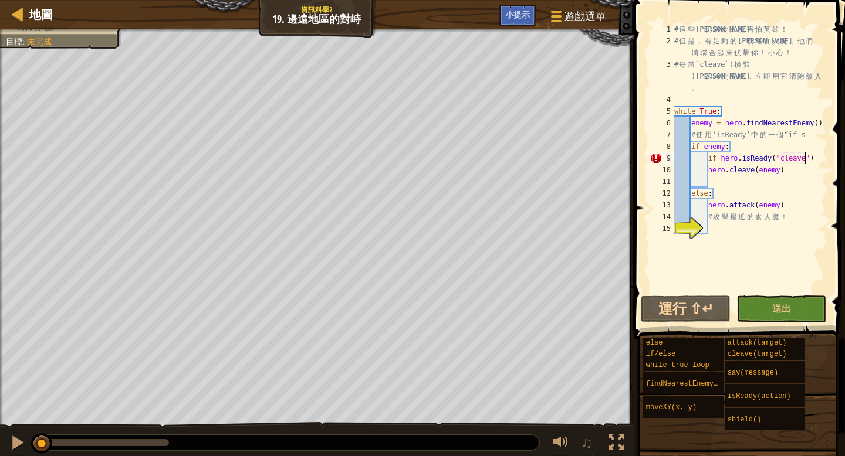
click at [815, 156] on div "# 這 些 曼 切 堪 食 人 魔 害 怕 英 雄 ！ # 但 是 ， 有 足 夠 的 曼 切 堪 食 人 魔 ， 他 們 將 聯 合 起 來 伏 擊 你 ！…" at bounding box center [749, 169] width 155 height 293
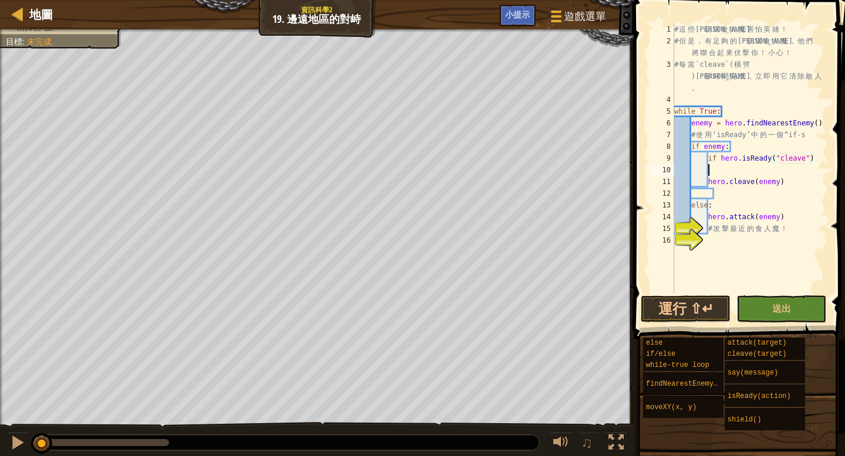
scroll to position [5, 2]
type textarea ";"
type textarea ":"
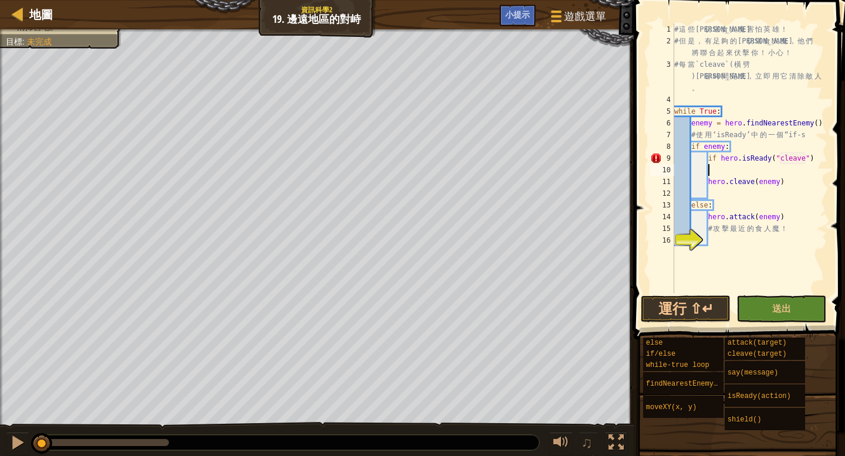
click at [815, 160] on div "# 這 些 曼 切 堪 食 人 魔 害 怕 英 雄 ！ # 但 是 ， 有 足 夠 的 曼 切 堪 食 人 魔 ， 他 們 將 聯 合 起 來 伏 擊 你 ！…" at bounding box center [749, 169] width 155 height 293
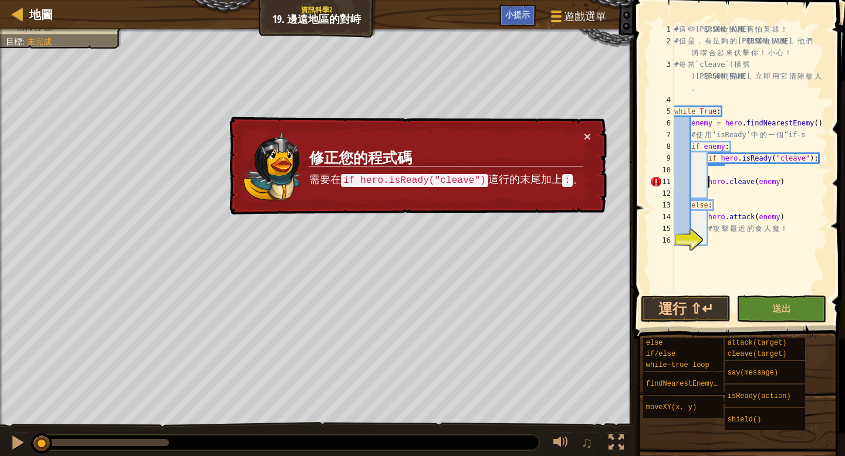
click at [708, 182] on div "# 這 些 曼 切 堪 食 人 魔 害 怕 英 雄 ！ # 但 是 ， 有 足 夠 的 曼 切 堪 食 人 魔 ， 他 們 將 聯 合 起 來 伏 擊 你 ！…" at bounding box center [749, 169] width 155 height 293
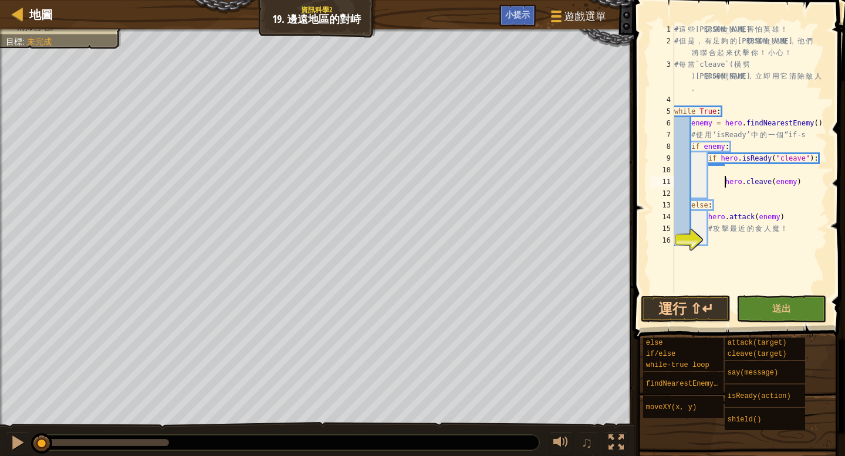
click at [736, 151] on div "# 這 些 曼 切 堪 食 人 魔 害 怕 英 雄 ！ # 但 是 ， 有 足 夠 的 曼 切 堪 食 人 魔 ， 他 們 將 聯 合 起 來 伏 擊 你 ！…" at bounding box center [749, 169] width 155 height 293
drag, startPoint x: 763, startPoint y: 199, endPoint x: 705, endPoint y: 170, distance: 64.5
click at [705, 170] on div "# 這 些 曼 切 堪 食 人 魔 害 怕 英 雄 ！ # 但 是 ， 有 足 夠 的 曼 切 堪 食 人 魔 ， 他 們 將 聯 合 起 來 伏 擊 你 ！…" at bounding box center [749, 169] width 155 height 293
type textarea "hero.cleave(enemy)"
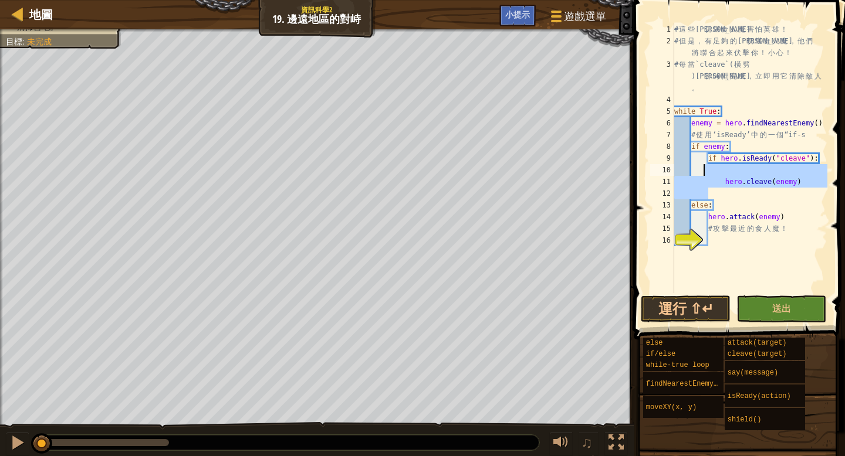
click at [772, 197] on div "# 這 些 曼 切 堪 食 人 魔 害 怕 英 雄 ！ # 但 是 ， 有 足 夠 的 曼 切 堪 食 人 魔 ， 他 們 將 聯 合 起 來 伏 擊 你 ！…" at bounding box center [749, 169] width 155 height 293
click at [692, 203] on div "# 這 些 曼 切 堪 食 人 魔 害 怕 英 雄 ！ # 但 是 ， 有 足 夠 的 曼 切 堪 食 人 魔 ， 他 們 將 聯 合 起 來 伏 擊 你 ！…" at bounding box center [749, 169] width 155 height 293
click at [705, 204] on div "# 這 些 曼 切 堪 食 人 魔 害 怕 英 雄 ！ # 但 是 ， 有 足 夠 的 曼 切 堪 食 人 魔 ， 他 們 將 聯 合 起 來 伏 擊 你 ！…" at bounding box center [749, 169] width 155 height 293
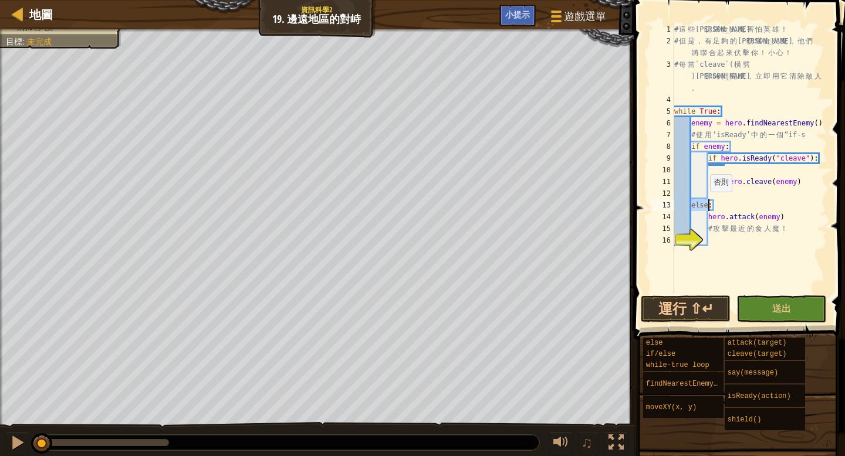
click at [705, 204] on div "# 這 些 曼 切 堪 食 人 魔 害 怕 英 雄 ！ # 但 是 ， 有 足 夠 的 曼 切 堪 食 人 魔 ， 他 們 將 聯 合 起 來 伏 擊 你 ！…" at bounding box center [749, 169] width 155 height 293
type textarea "else: hero.attack(enemy)"
click at [711, 196] on div "# 這 些 曼 切 堪 食 人 魔 害 怕 英 雄 ！ # 但 是 ， 有 足 夠 的 曼 切 堪 食 人 魔 ， 他 們 將 聯 合 起 來 伏 擊 你 ！…" at bounding box center [749, 169] width 155 height 293
click at [726, 220] on div "# 這 些 曼 切 堪 食 人 魔 害 怕 英 雄 ！ # 但 是 ， 有 足 夠 的 曼 切 堪 食 人 魔 ， 他 們 將 聯 合 起 來 伏 擊 你 ！…" at bounding box center [749, 169] width 155 height 293
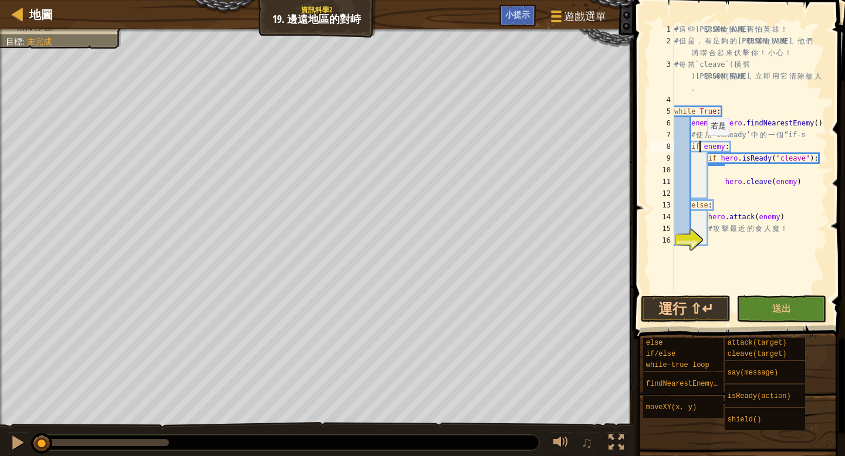
click at [701, 147] on div "# 這 些 曼 切 堪 食 人 魔 害 怕 英 雄 ！ # 但 是 ， 有 足 夠 的 曼 切 堪 食 人 魔 ， 他 們 將 聯 合 起 來 伏 擊 你 ！…" at bounding box center [749, 169] width 155 height 293
click at [693, 202] on div "# 這 些 曼 切 堪 食 人 魔 害 怕 英 雄 ！ # 但 是 ， 有 足 夠 的 曼 切 堪 食 人 魔 ， 他 們 將 聯 合 起 來 伏 擊 你 ！…" at bounding box center [749, 169] width 155 height 293
click at [710, 217] on div "# 這 些 曼 切 堪 食 人 魔 害 怕 英 雄 ！ # 但 是 ， 有 足 夠 的 曼 切 堪 食 人 魔 ， 他 們 將 聯 合 起 來 伏 擊 你 ！…" at bounding box center [749, 169] width 155 height 293
click at [709, 216] on div "# 這 些 曼 切 堪 食 人 魔 害 怕 英 雄 ！ # 但 是 ， 有 足 夠 的 曼 切 堪 食 人 魔 ， 他 們 將 聯 合 起 來 伏 擊 你 ！…" at bounding box center [749, 169] width 155 height 293
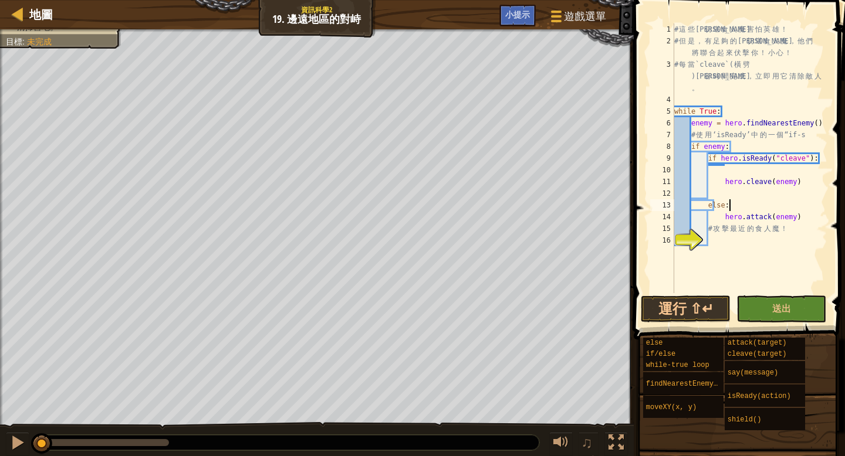
click at [753, 202] on div "# 這 些 曼 切 堪 食 人 魔 害 怕 英 雄 ！ # 但 是 ， 有 足 夠 的 曼 切 堪 食 人 魔 ， 他 們 將 聯 合 起 來 伏 擊 你 ！…" at bounding box center [749, 169] width 155 height 293
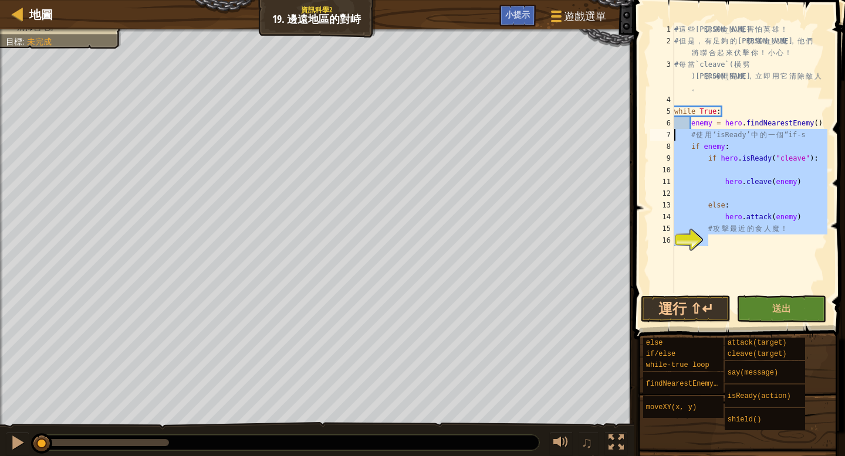
drag, startPoint x: 771, startPoint y: 260, endPoint x: 668, endPoint y: 137, distance: 160.8
click at [668, 137] on div "else: 1 2 3 4 5 6 7 8 9 10 11 12 13 14 15 16 # 這 些 曼 切 堪 食 人 魔 害 怕 英 雄 ！ # 但 是 …" at bounding box center [738, 158] width 180 height 270
type textarea "# 使用 ‘isReady’ 中的一個 “if-s if enemy:"
click at [728, 262] on div "# 這 些 曼 切 堪 食 人 魔 害 怕 英 雄 ！ # 但 是 ， 有 足 夠 的 曼 切 堪 食 人 魔 ， 他 們 將 聯 合 起 來 伏 擊 你 ！…" at bounding box center [749, 169] width 155 height 293
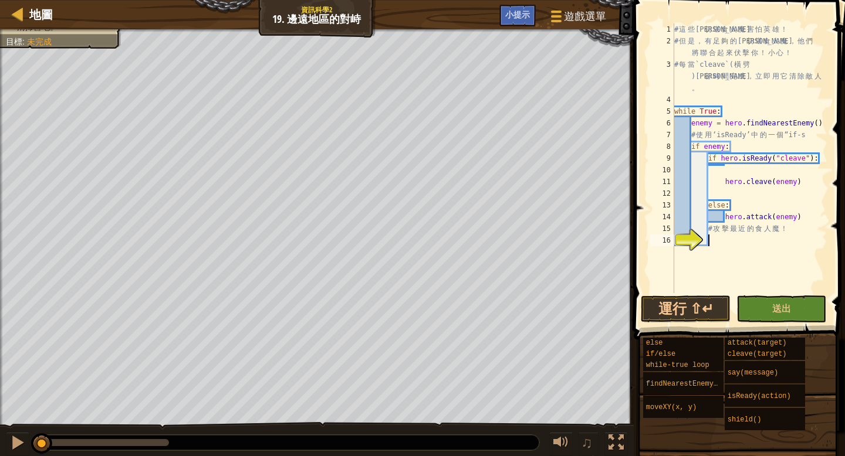
type textarea "z"
click at [735, 238] on div "# 這 些 曼 切 堪 食 人 魔 害 怕 英 雄 ！ # 但 是 ， 有 足 夠 的 曼 切 堪 食 人 魔 ， 他 們 將 聯 合 起 來 伏 擊 你 ！…" at bounding box center [749, 169] width 155 height 293
type textarea "z"
click at [730, 237] on div "# 這 些 曼 切 堪 食 人 魔 害 怕 英 雄 ！ # 但 是 ， 有 足 夠 的 曼 切 堪 食 人 魔 ， 他 們 將 聯 合 起 來 伏 擊 你 ！…" at bounding box center [749, 169] width 155 height 293
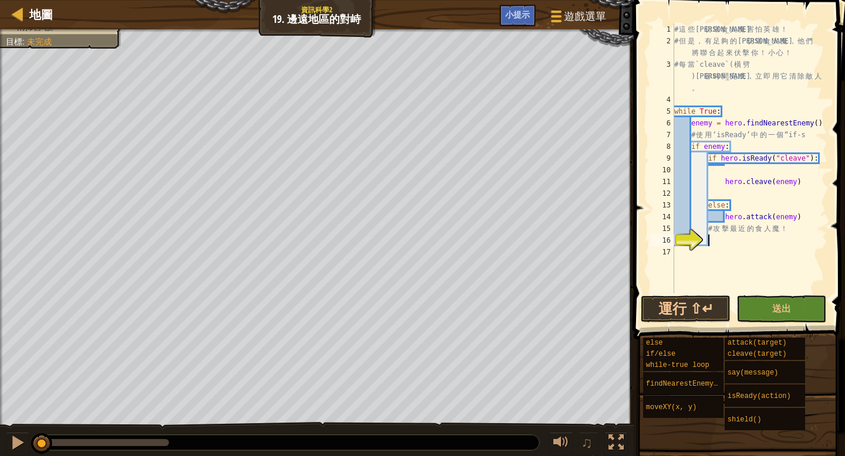
click at [709, 207] on div "# 這 些 曼 切 堪 食 人 魔 害 怕 英 雄 ！ # 但 是 ， 有 足 夠 的 曼 切 堪 食 人 魔 ， 他 們 將 聯 合 起 來 伏 擊 你 ！…" at bounding box center [749, 169] width 155 height 293
click at [725, 218] on div "# 這 些 曼 切 堪 食 人 魔 害 怕 英 雄 ！ # 但 是 ， 有 足 夠 的 曼 切 堪 食 人 魔 ， 他 們 將 聯 合 起 來 伏 擊 你 ！…" at bounding box center [749, 169] width 155 height 293
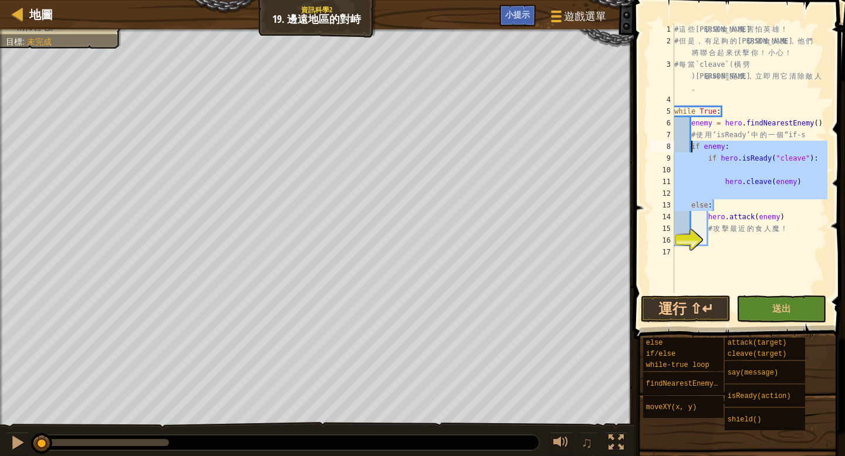
drag, startPoint x: 736, startPoint y: 206, endPoint x: 691, endPoint y: 150, distance: 71.4
click at [691, 150] on div "# 這 些 曼 切 堪 食 人 魔 害 怕 英 雄 ！ # 但 是 ， 有 足 夠 的 曼 切 堪 食 人 魔 ， 他 們 將 聯 合 起 來 伏 擊 你 ！…" at bounding box center [749, 169] width 155 height 293
type textarea "if enemy: if hero.isReady("cleave"):"
click at [731, 245] on div "# 這 些 曼 切 堪 食 人 魔 害 怕 英 雄 ！ # 但 是 ， 有 足 夠 的 曼 切 堪 食 人 魔 ， 他 們 將 聯 合 起 來 伏 擊 你 ！…" at bounding box center [749, 169] width 155 height 293
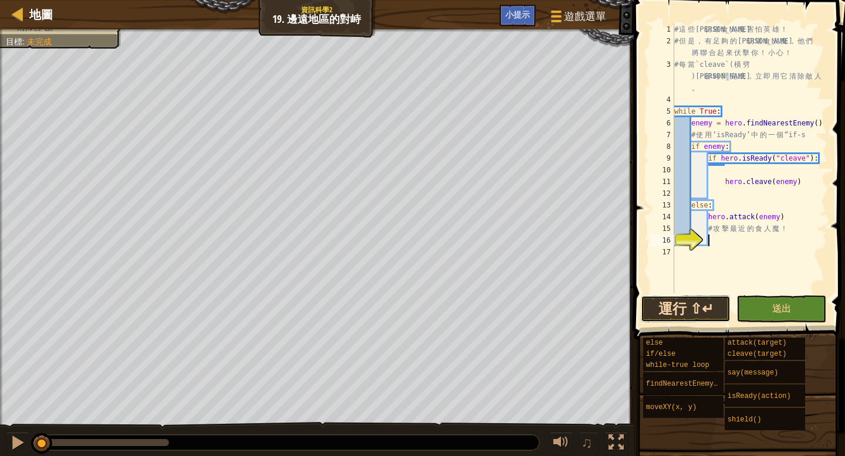
click at [699, 314] on button "運行 ⇧↵" at bounding box center [686, 309] width 90 height 27
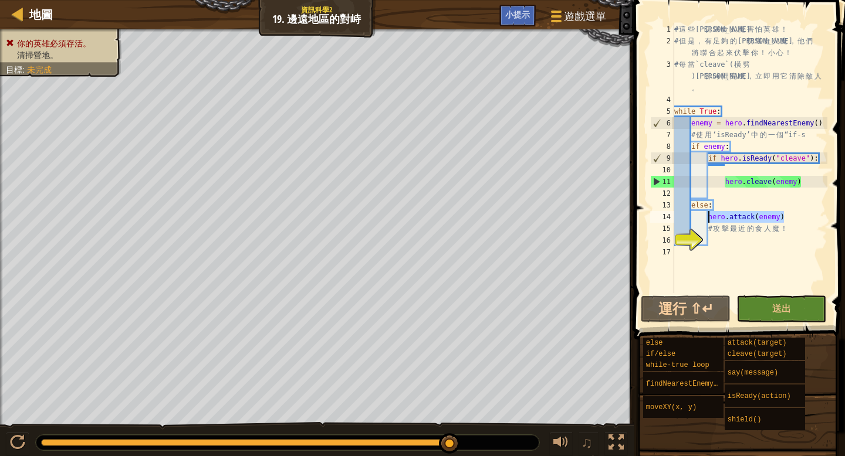
drag, startPoint x: 784, startPoint y: 217, endPoint x: 708, endPoint y: 220, distance: 76.3
click at [708, 220] on div "# 這 些 曼 切 堪 食 人 魔 害 怕 英 雄 ！ # 但 是 ， 有 足 夠 的 曼 切 堪 食 人 魔 ， 他 們 將 聯 合 起 來 伏 擊 你 ！…" at bounding box center [749, 169] width 155 height 293
click at [698, 204] on div "# 這 些 曼 切 堪 食 人 魔 害 怕 英 雄 ！ # 但 是 ， 有 足 夠 的 曼 切 堪 食 人 魔 ， 他 們 將 聯 合 起 來 伏 擊 你 ！…" at bounding box center [749, 169] width 155 height 293
click at [692, 204] on div "# 這 些 曼 切 堪 食 人 魔 害 怕 英 雄 ！ # 但 是 ， 有 足 夠 的 曼 切 堪 食 人 魔 ， 他 們 將 聯 合 起 來 伏 擊 你 ！…" at bounding box center [749, 169] width 155 height 293
click at [693, 149] on div "# 這 些 曼 切 堪 食 人 魔 害 怕 英 雄 ！ # 但 是 ， 有 足 夠 的 曼 切 堪 食 人 魔 ， 他 們 將 聯 合 起 來 伏 擊 你 ！…" at bounding box center [749, 169] width 155 height 293
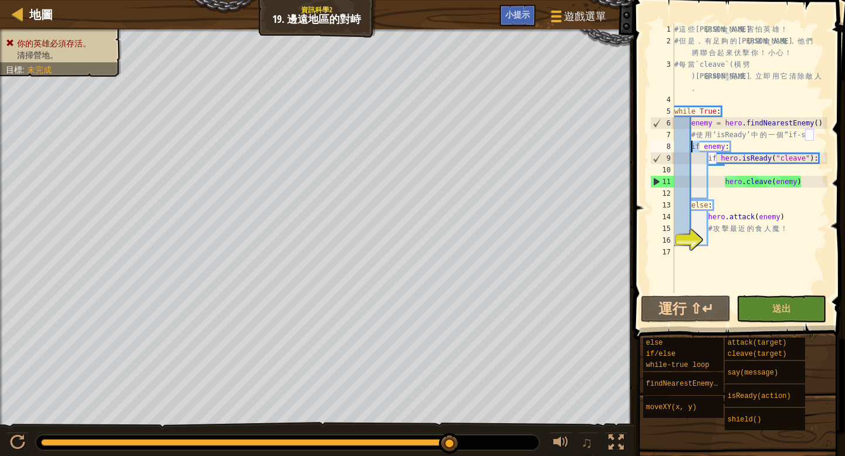
click at [693, 149] on div "# 這 些 曼 切 堪 食 人 魔 害 怕 英 雄 ！ # 但 是 ， 有 足 夠 的 曼 切 堪 食 人 魔 ， 他 們 將 聯 合 起 來 伏 擊 你 ！…" at bounding box center [749, 169] width 155 height 293
type textarea "if enemy: if hero.isReady("cleave"):"
click at [705, 171] on div "# 這 些 曼 切 堪 食 人 魔 害 怕 英 雄 ！ # 但 是 ， 有 足 夠 的 曼 切 堪 食 人 魔 ， 他 們 將 聯 合 起 來 伏 擊 你 ！…" at bounding box center [749, 169] width 155 height 293
click at [722, 160] on div "# 這 些 曼 切 堪 食 人 魔 害 怕 英 雄 ！ # 但 是 ， 有 足 夠 的 曼 切 堪 食 人 魔 ， 他 們 將 聯 合 起 來 伏 擊 你 ！…" at bounding box center [749, 169] width 155 height 293
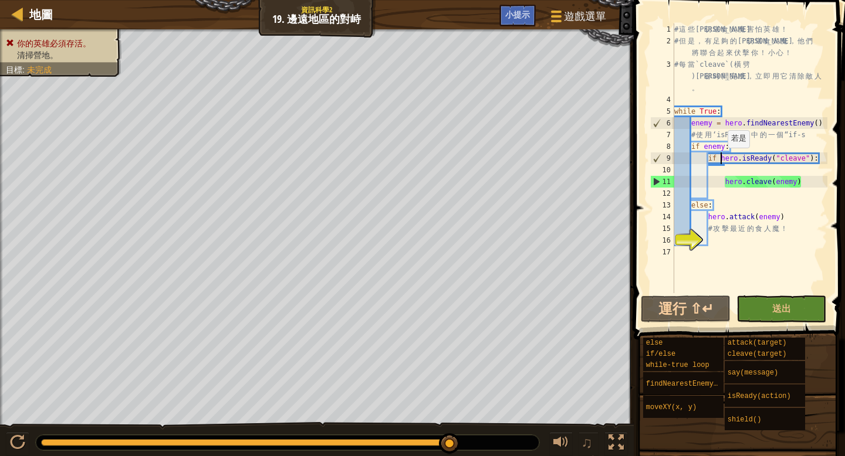
click at [722, 160] on div "# 這 些 曼 切 堪 食 人 魔 害 怕 英 雄 ！ # 但 是 ， 有 足 夠 的 曼 切 堪 食 人 魔 ， 他 們 將 聯 合 起 來 伏 擊 你 ！…" at bounding box center [749, 169] width 155 height 293
type textarea "if hero.isReady("cleave"):"
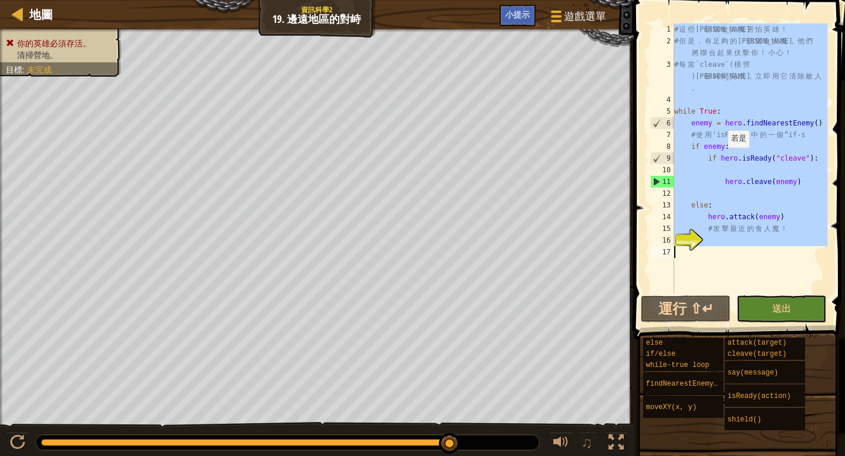
click at [722, 160] on div "# 這 些 曼 切 堪 食 人 魔 害 怕 英 雄 ！ # 但 是 ， 有 足 夠 的 曼 切 堪 食 人 魔 ， 他 們 將 聯 合 起 來 伏 擊 你 ！…" at bounding box center [749, 169] width 155 height 293
click at [732, 161] on div "# 這 些 曼 切 堪 食 人 魔 害 怕 英 雄 ！ # 但 是 ， 有 足 夠 的 曼 切 堪 食 人 魔 ， 他 們 將 聯 合 起 來 伏 擊 你 ！…" at bounding box center [749, 169] width 155 height 293
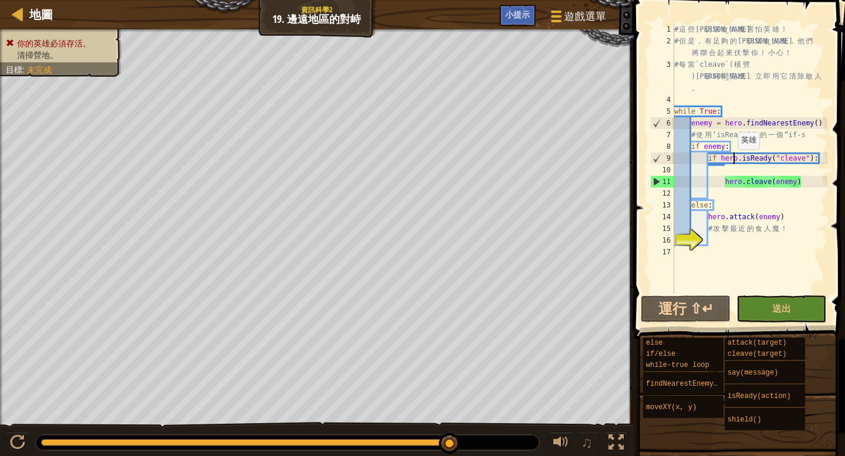
click at [732, 161] on div "# 這 些 曼 切 堪 食 人 魔 害 怕 英 雄 ！ # 但 是 ， 有 足 夠 的 曼 切 堪 食 人 魔 ， 他 們 將 聯 合 起 來 伏 擊 你 ！…" at bounding box center [749, 169] width 155 height 293
drag, startPoint x: 826, startPoint y: 158, endPoint x: 708, endPoint y: 161, distance: 118.0
click at [708, 161] on div "# 這 些 曼 切 堪 食 人 魔 害 怕 英 雄 ！ # 但 是 ， 有 足 夠 的 曼 切 堪 食 人 魔 ， 他 們 將 聯 合 起 來 伏 擊 你 ！…" at bounding box center [749, 169] width 155 height 293
click at [718, 205] on div "# 這 些 曼 切 堪 食 人 魔 害 怕 英 雄 ！ # 但 是 ， 有 足 夠 的 曼 切 堪 食 人 魔 ， 他 們 將 聯 合 起 來 伏 擊 你 ！…" at bounding box center [749, 169] width 155 height 293
drag, startPoint x: 693, startPoint y: 204, endPoint x: 787, endPoint y: 215, distance: 94.5
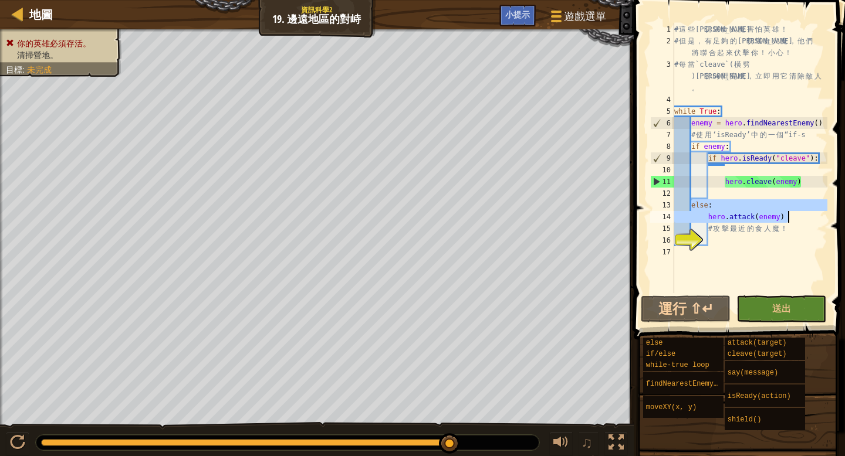
click at [787, 215] on div "# 這 些 曼 切 堪 食 人 魔 害 怕 英 雄 ！ # 但 是 ， 有 足 夠 的 曼 切 堪 食 人 魔 ， 他 們 將 聯 合 起 來 伏 擊 你 ！…" at bounding box center [749, 169] width 155 height 293
type textarea "else: hero.attack(enemy)"
click at [779, 237] on div "# 這 些 曼 切 堪 食 人 魔 害 怕 英 雄 ！ # 但 是 ， 有 足 夠 的 曼 切 堪 食 人 魔 ， 他 們 將 聯 合 起 來 伏 擊 你 ！…" at bounding box center [749, 169] width 155 height 293
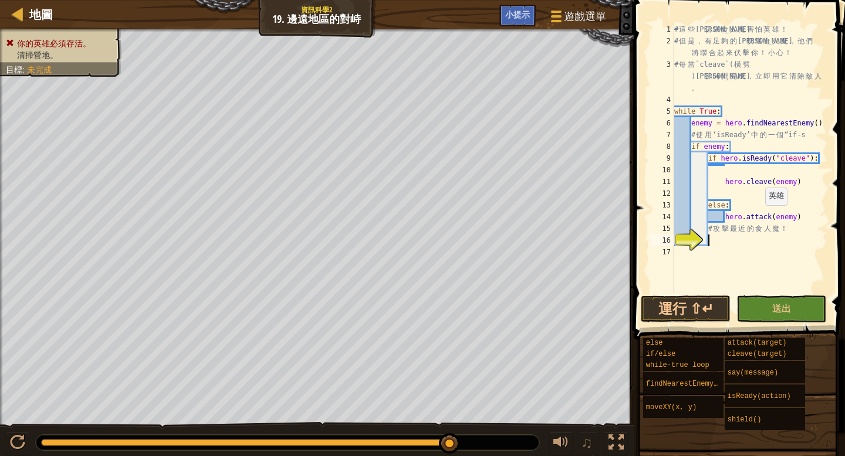
click at [760, 216] on div "# 這 些 曼 切 堪 食 人 魔 害 怕 英 雄 ！ # 但 是 ， 有 足 夠 的 曼 切 堪 食 人 魔 ， 他 們 將 聯 合 起 來 伏 擊 你 ！…" at bounding box center [749, 169] width 155 height 293
type textarea "hero.attack(enemy)"
click at [760, 216] on div "# 這 些 曼 切 堪 食 人 魔 害 怕 英 雄 ！ # 但 是 ， 有 足 夠 的 曼 切 堪 食 人 魔 ， 他 們 將 聯 合 起 來 伏 擊 你 ！…" at bounding box center [749, 169] width 155 height 293
click at [749, 243] on div "# 這 些 曼 切 堪 食 人 魔 害 怕 英 雄 ！ # 但 是 ， 有 足 夠 的 曼 切 堪 食 人 魔 ， 他 們 將 聯 合 起 來 伏 擊 你 ！…" at bounding box center [749, 169] width 155 height 293
click at [694, 308] on button "運行 ⇧↵" at bounding box center [686, 309] width 90 height 27
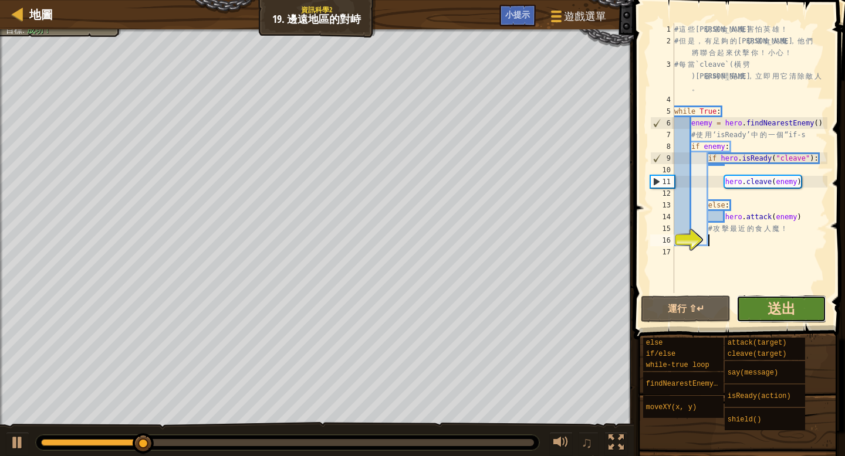
click at [782, 302] on span "送出" at bounding box center [781, 308] width 28 height 19
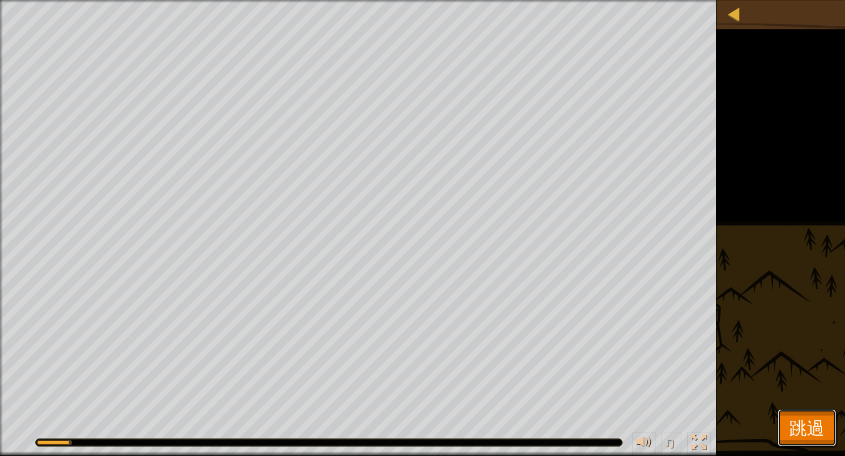
click at [821, 428] on span "跳過" at bounding box center [806, 428] width 35 height 24
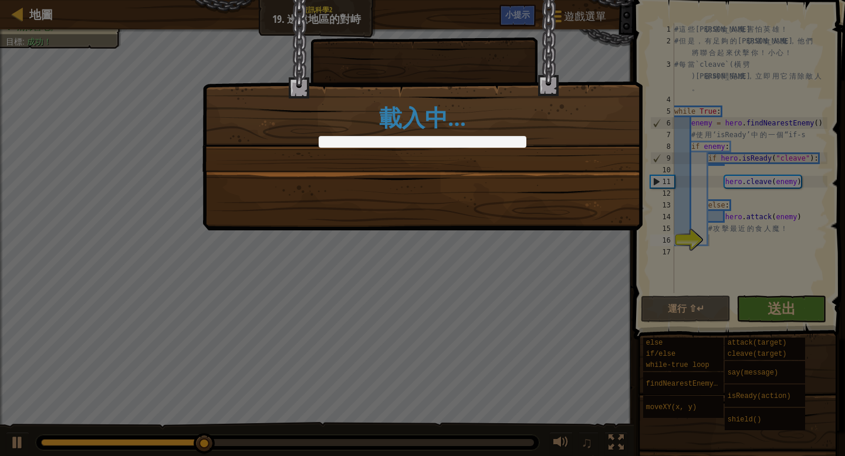
click at [781, 299] on div "載入中…" at bounding box center [422, 228] width 845 height 456
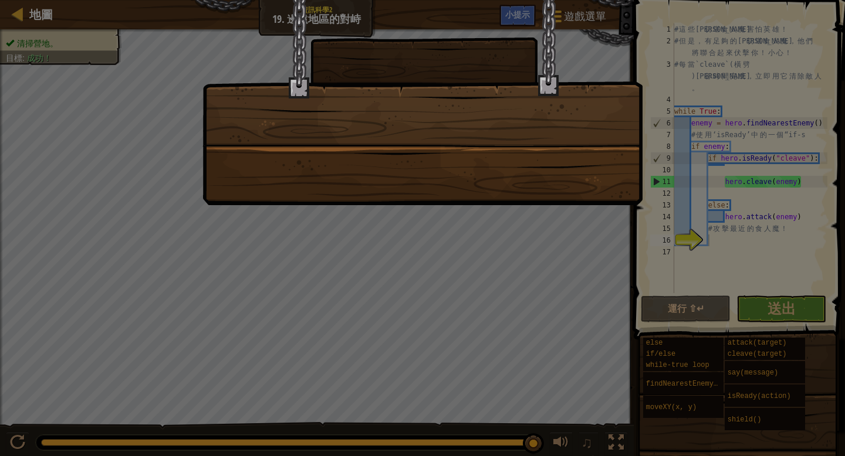
click at [390, 153] on div at bounding box center [422, 102] width 440 height 205
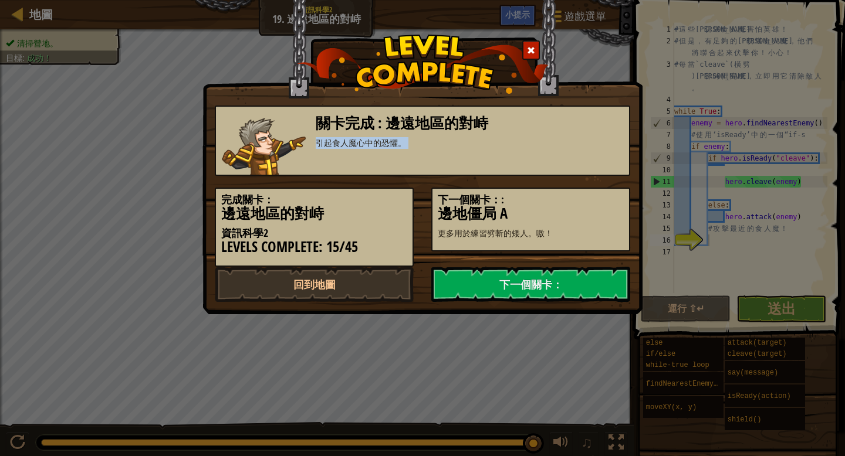
click at [441, 144] on div "引起食人魔心中的恐懼。" at bounding box center [470, 143] width 308 height 12
click at [534, 279] on link "下一個關卡：" at bounding box center [530, 284] width 199 height 35
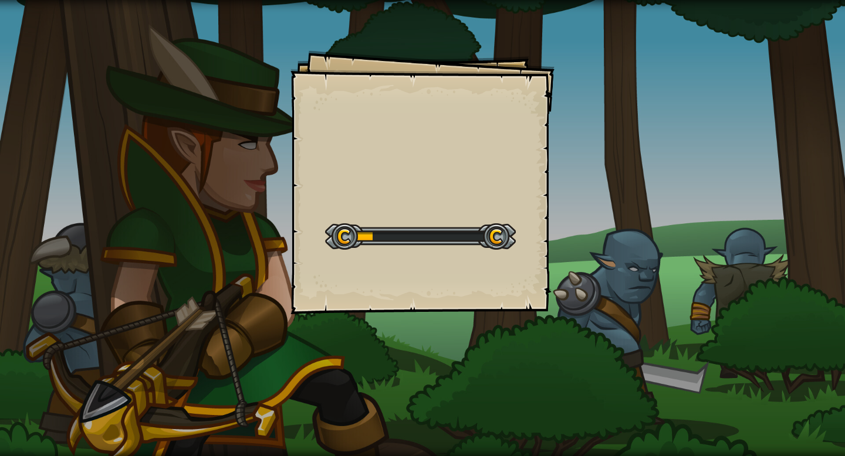
drag, startPoint x: 468, startPoint y: 260, endPoint x: 461, endPoint y: 258, distance: 7.4
click at [466, 261] on div "Goals Start Level 從伺服器載入失敗 您將需要訂閱來開啟這關。 訂閱 您需要加入一個課程來遊玩此關卡。 回到我的課程 詢問您的老師來分派一個授…" at bounding box center [422, 182] width 264 height 264
click at [458, 241] on div at bounding box center [420, 237] width 191 height 26
click at [458, 237] on div at bounding box center [420, 237] width 191 height 26
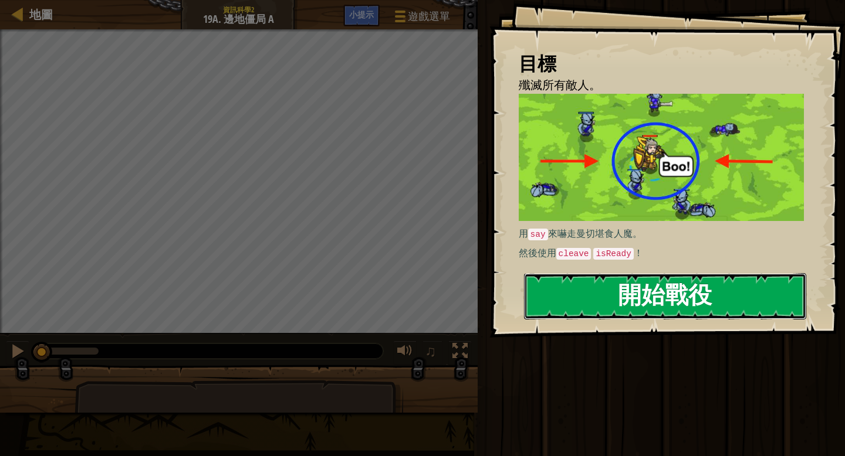
click at [586, 300] on button "開始戰役" at bounding box center [665, 296] width 282 height 46
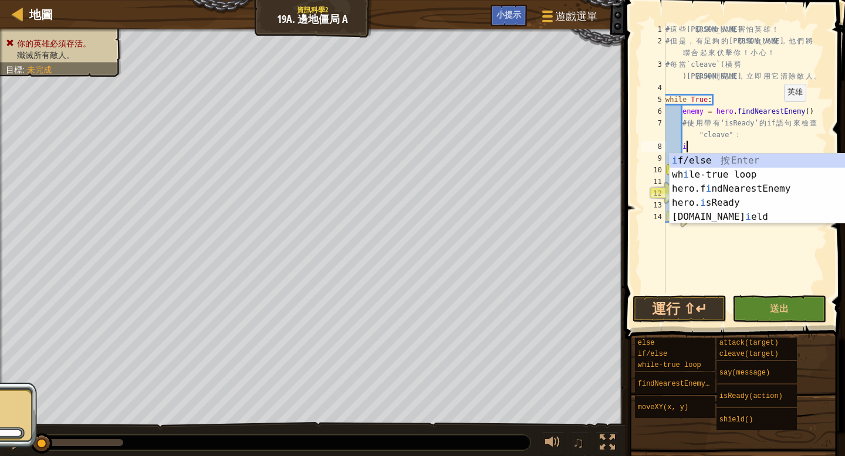
type textarea "if"
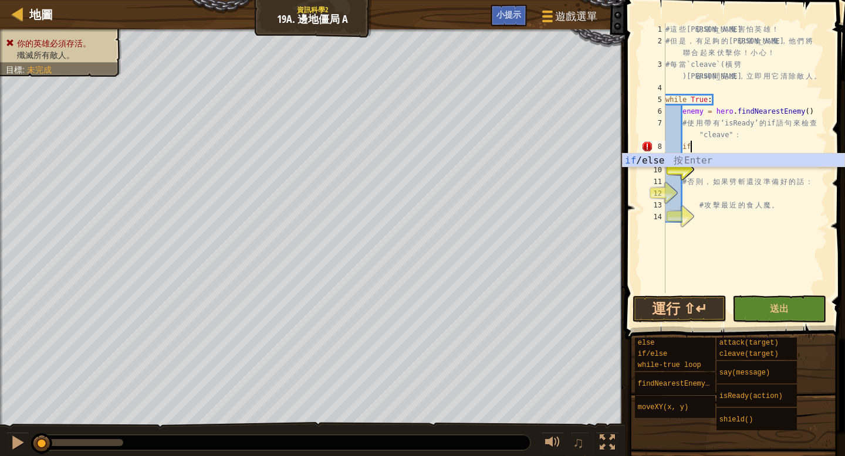
click at [753, 241] on div "# 這 些 曼 切 堪 食 人 魔 害 怕 英 雄 ！ # 但 是 ， 有 足 夠 的 曼 切 堪 食 人 魔 ， 他 們 將 聯 合 起 來 伏 擊 你 ！…" at bounding box center [745, 169] width 164 height 293
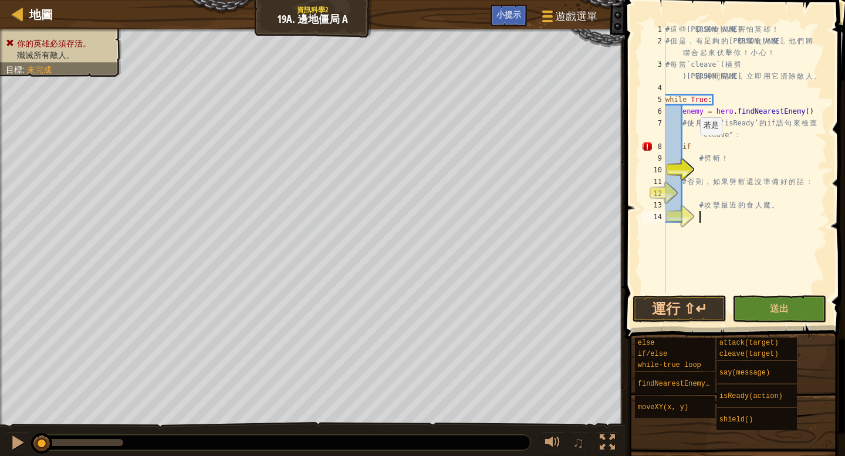
click at [695, 147] on div "# 這 些 曼 切 堪 食 人 魔 害 怕 英 雄 ！ # 但 是 ， 有 足 夠 的 曼 切 堪 食 人 魔 ， 他 們 將 聯 合 起 來 伏 擊 你 ！…" at bounding box center [745, 169] width 164 height 293
type textarea "i"
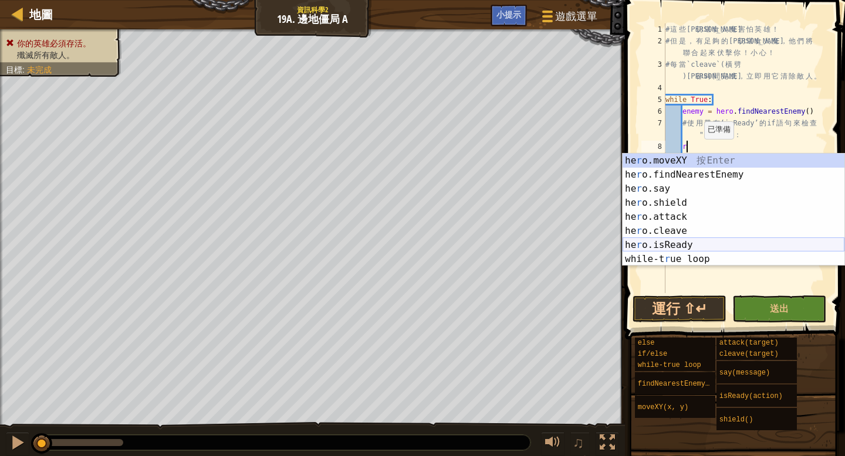
click at [674, 239] on div "he r o.moveXY 按 Enter he r o.findNearestEnemy 按 Enter he r o.say 按 Enter he r o…" at bounding box center [733, 224] width 222 height 141
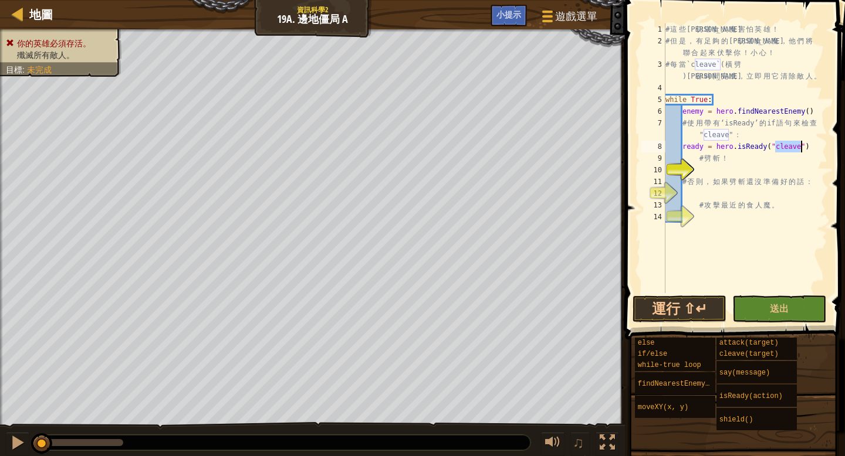
click at [688, 156] on div "# 這 些 曼 切 堪 食 人 魔 害 怕 英 雄 ！ # 但 是 ， 有 足 夠 的 曼 切 堪 食 人 魔 ， 他 們 將 聯 合 起 來 伏 擊 你 ！…" at bounding box center [745, 169] width 164 height 293
click at [685, 155] on div "# 這 些 曼 切 堪 食 人 魔 害 怕 英 雄 ！ # 但 是 ， 有 足 夠 的 曼 切 堪 食 人 魔 ， 他 們 將 聯 合 起 來 伏 擊 你 ！…" at bounding box center [745, 169] width 164 height 293
click at [813, 148] on div "# 這 些 曼 切 堪 食 人 魔 害 怕 英 雄 ！ # 但 是 ， 有 足 夠 的 曼 切 堪 食 人 魔 ， 他 們 將 聯 合 起 來 伏 擊 你 ！…" at bounding box center [745, 169] width 164 height 293
type textarea "ready = hero.isReady("cleave")"
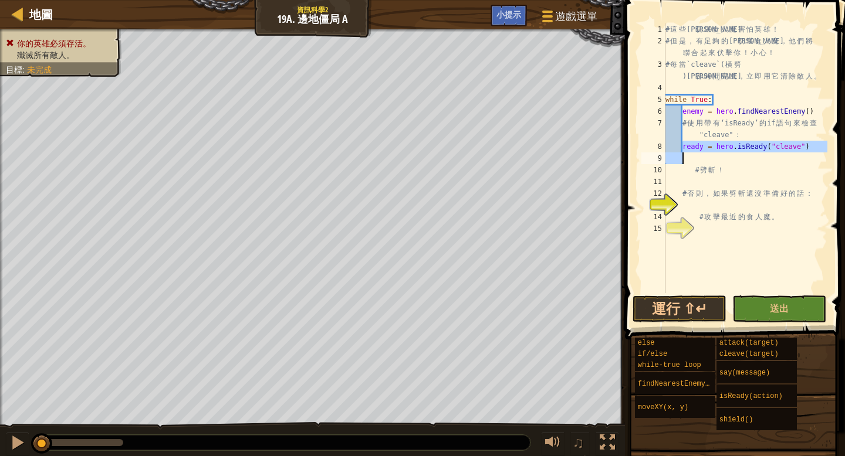
drag, startPoint x: 682, startPoint y: 146, endPoint x: 814, endPoint y: 153, distance: 132.2
click at [814, 153] on div "# 這 些 曼 切 堪 食 人 魔 害 怕 英 雄 ！ # 但 是 ， 有 足 夠 的 曼 切 堪 食 人 魔 ， 他 們 將 聯 合 起 來 伏 擊 你 ！…" at bounding box center [745, 169] width 164 height 293
type textarea "ready = hero.isReady("cleave")"
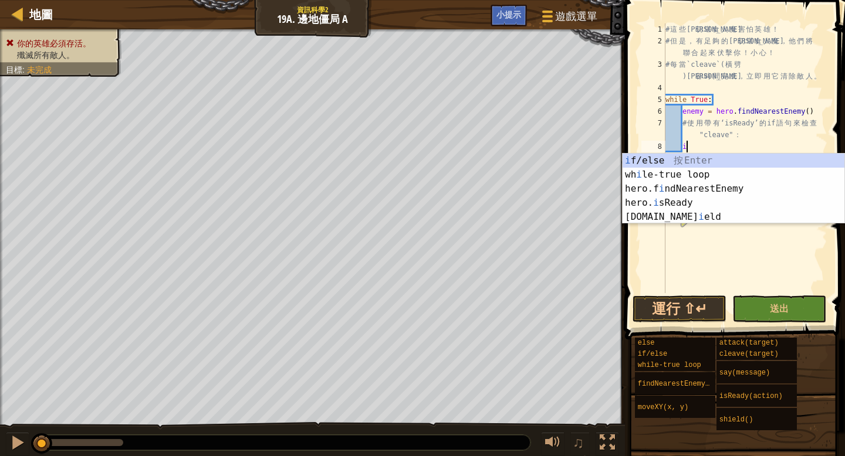
scroll to position [5, 1]
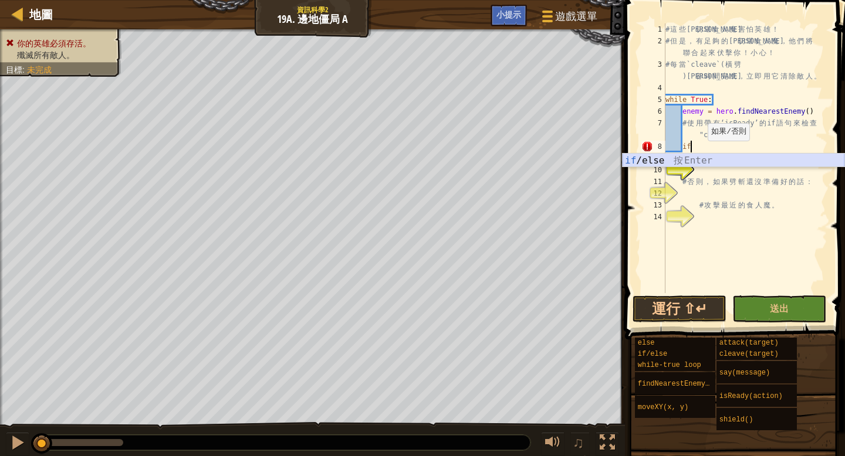
click at [700, 160] on div "if /else 按 Enter" at bounding box center [733, 175] width 222 height 42
type textarea "if enemy:"
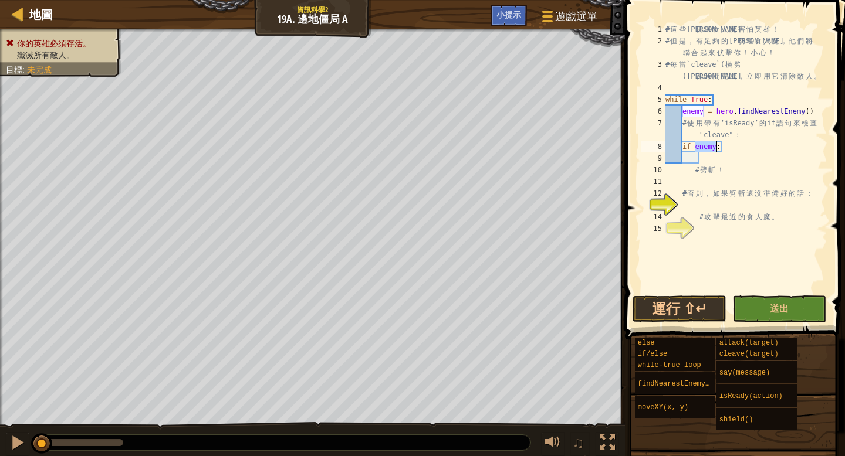
click at [704, 159] on div "# 這 些 曼 切 堪 食 人 魔 害 怕 英 雄 ！ # 但 是 ， 有 足 夠 的 曼 切 堪 食 人 魔 ， 他 們 將 聯 合 起 來 伏 擊 你 ！…" at bounding box center [745, 169] width 164 height 293
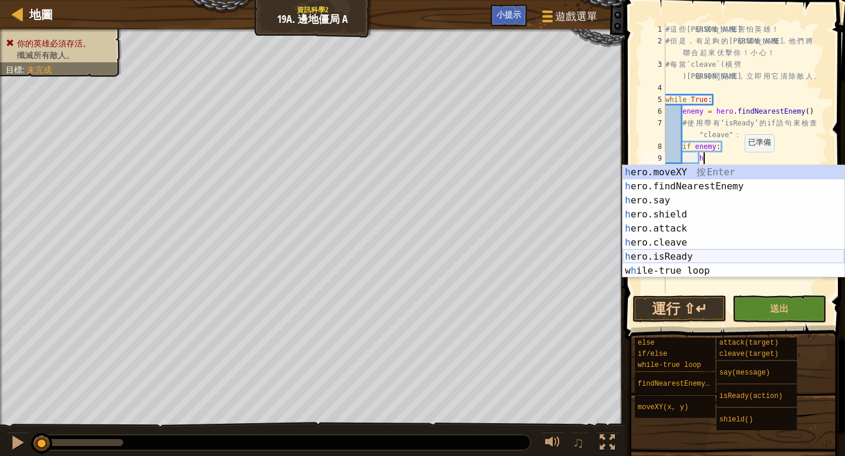
click at [704, 256] on div "h ero.moveXY 按 Enter h ero.findNearestEnemy 按 Enter h ero.say 按 Enter h ero.shi…" at bounding box center [733, 235] width 222 height 141
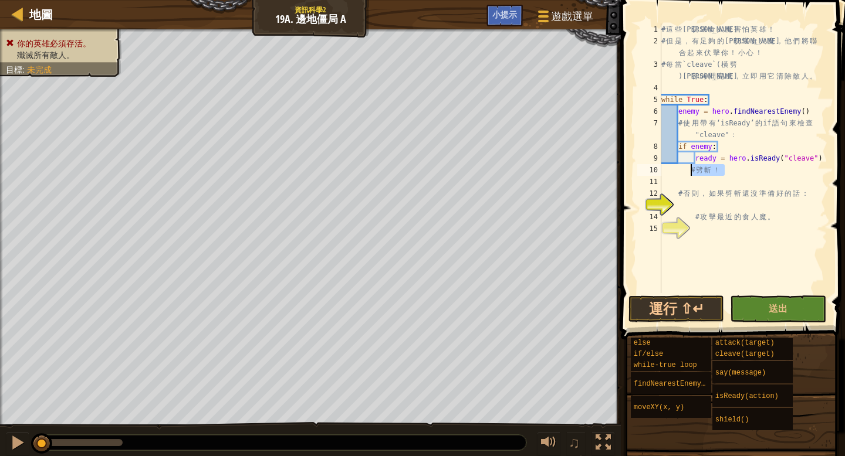
drag, startPoint x: 724, startPoint y: 170, endPoint x: 690, endPoint y: 168, distance: 34.1
click at [690, 168] on div "# 這 些 曼 切 堪 食 人 魔 害 怕 英 雄 ！ # 但 是 ， 有 足 夠 的 曼 切 堪 食 人 魔 ， 他 們 將 聯 合 起 來 伏 擊 你 ！…" at bounding box center [743, 169] width 168 height 293
type textarea "# 劈斬！"
click at [695, 170] on div "# 這 些 曼 切 堪 食 人 魔 害 怕 英 雄 ！ # 但 是 ， 有 足 夠 的 曼 切 堪 食 人 魔 ， 他 們 將 聯 合 起 來 伏 擊 你 ！…" at bounding box center [743, 169] width 168 height 293
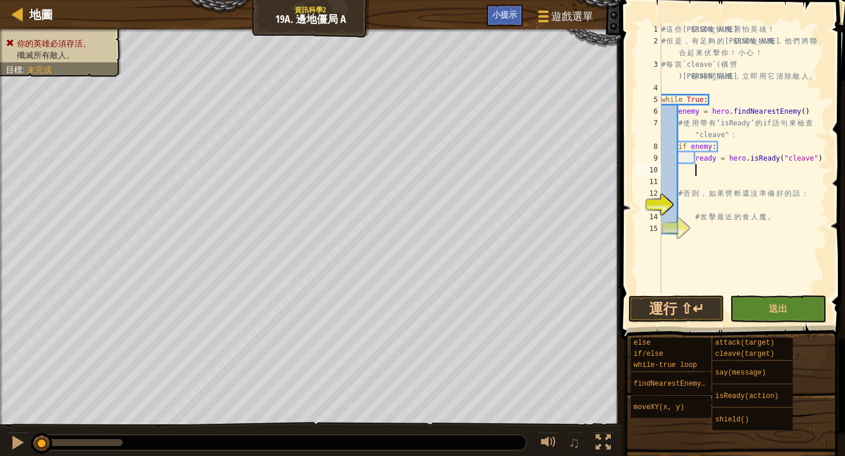
scroll to position [5, 2]
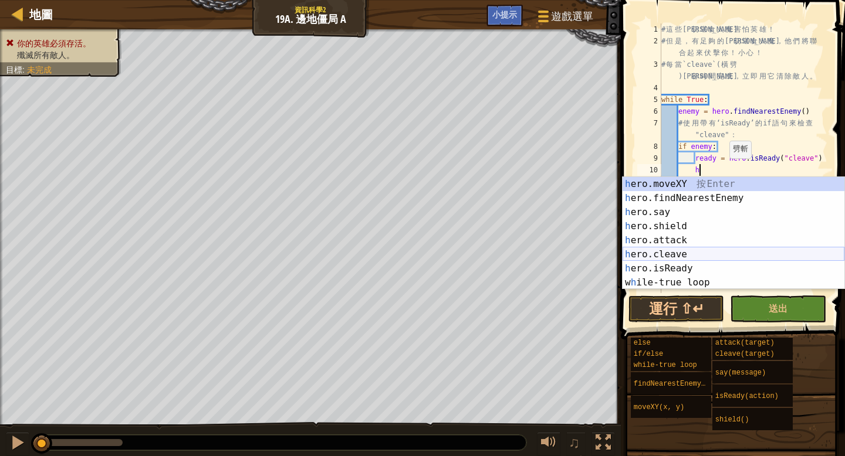
click at [690, 254] on div "h ero.moveXY 按 Enter h ero.findNearestEnemy 按 Enter h ero.say 按 Enter h ero.shi…" at bounding box center [733, 247] width 222 height 141
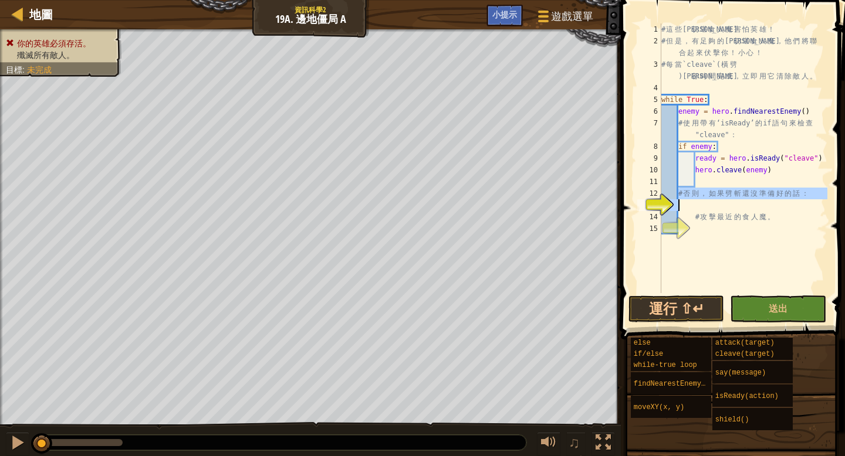
drag, startPoint x: 679, startPoint y: 194, endPoint x: 810, endPoint y: 199, distance: 130.3
click at [810, 199] on div "# 這 些 曼 切 堪 食 人 魔 害 怕 英 雄 ！ # 但 是 ， 有 足 夠 的 曼 切 堪 食 人 魔 ， 他 們 將 聯 合 起 來 伏 擊 你 ！…" at bounding box center [743, 169] width 168 height 293
type textarea "# 否則，如果劈斬還沒準備好的話："
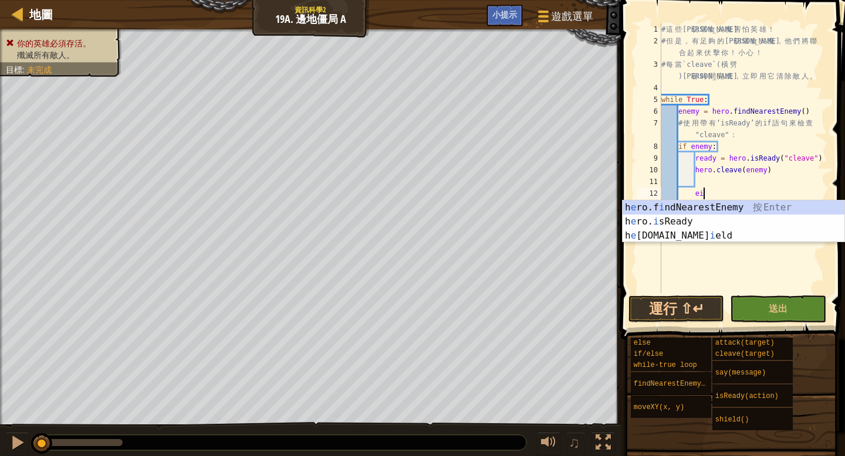
scroll to position [5, 3]
type textarea "e"
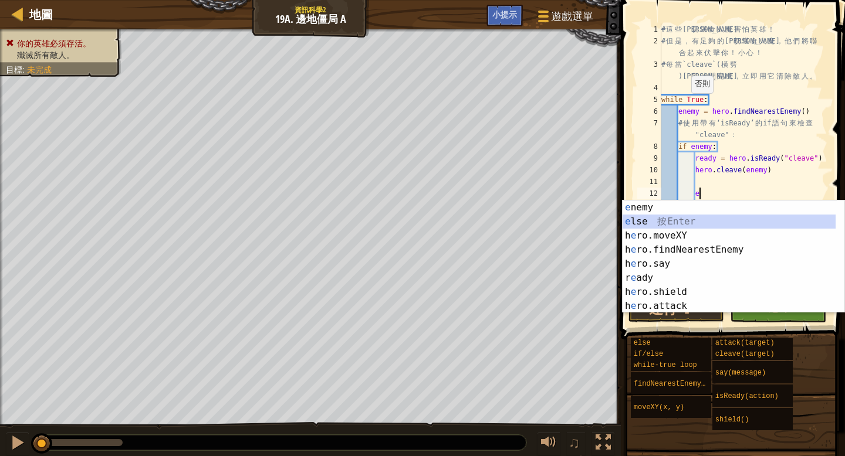
click at [643, 216] on div "e nemy 按 Enter e lse 按 Enter h e ro.moveXY 按 Enter h e ro.findNearestEnemy 按 En…" at bounding box center [728, 271] width 213 height 141
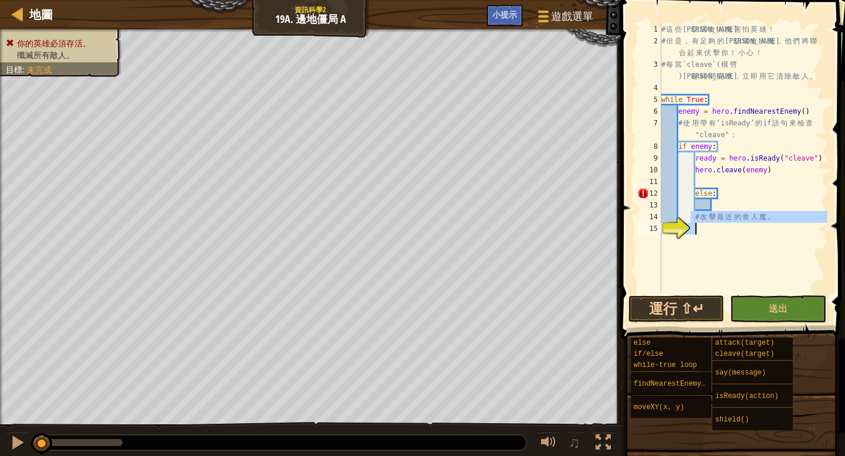
drag, startPoint x: 693, startPoint y: 216, endPoint x: 771, endPoint y: 225, distance: 79.1
click at [771, 225] on div "# 這 些 曼 切 堪 食 人 魔 害 怕 英 雄 ！ # 但 是 ， 有 足 夠 的 曼 切 堪 食 人 魔 ， 他 們 將 聯 合 起 來 伏 擊 你 ！…" at bounding box center [743, 169] width 168 height 293
type textarea "# 攻擊最近的食人魔。"
click at [714, 206] on div "# 這 些 曼 切 堪 食 人 魔 害 怕 英 雄 ！ # 但 是 ， 有 足 夠 的 曼 切 堪 食 人 魔 ， 他 們 將 聯 合 起 來 伏 擊 你 ！…" at bounding box center [743, 169] width 168 height 293
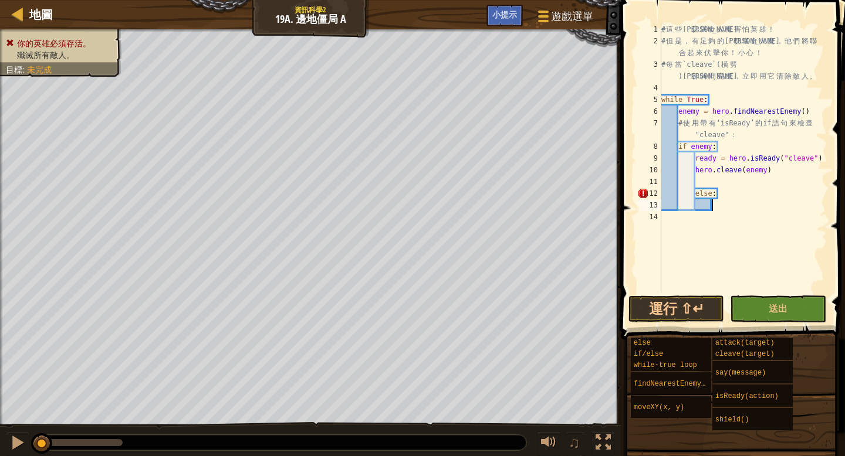
scroll to position [5, 4]
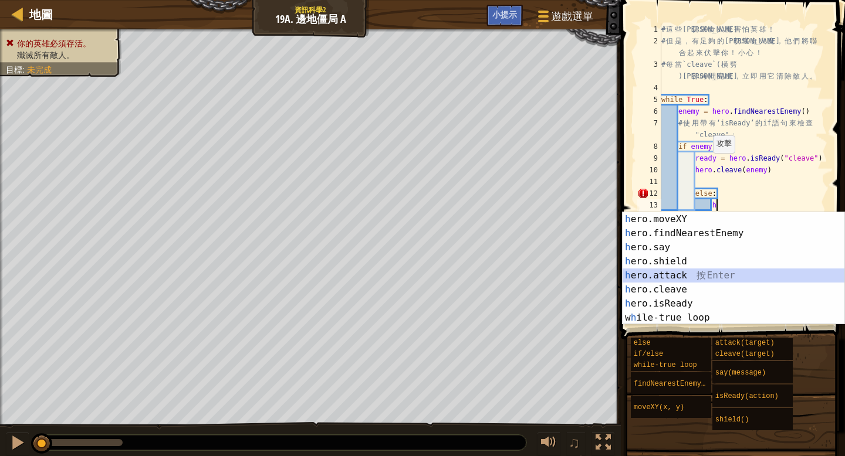
click at [671, 276] on div "h ero.moveXY 按 Enter h ero.findNearestEnemy 按 Enter h ero.say 按 Enter h ero.shi…" at bounding box center [733, 282] width 222 height 141
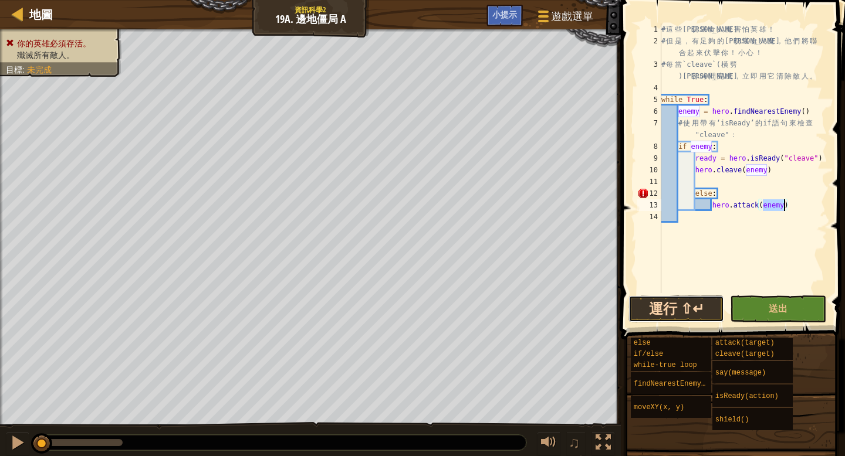
click at [691, 307] on button "運行 ⇧↵" at bounding box center [676, 309] width 96 height 27
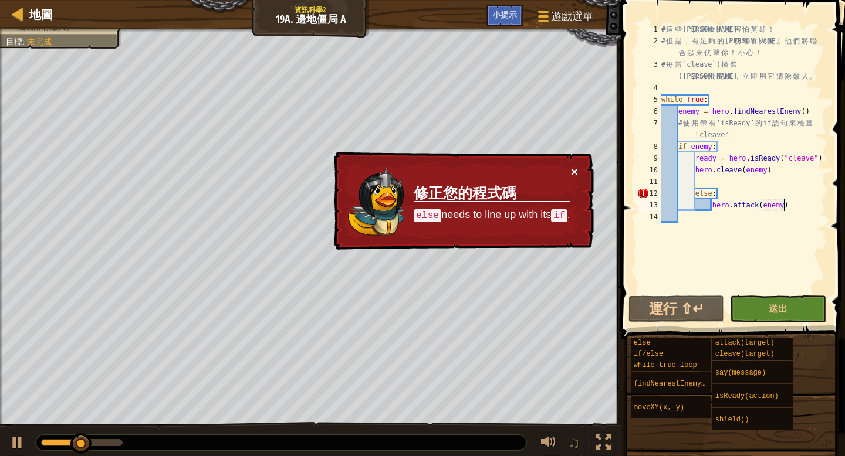
click at [572, 171] on button "×" at bounding box center [574, 171] width 7 height 12
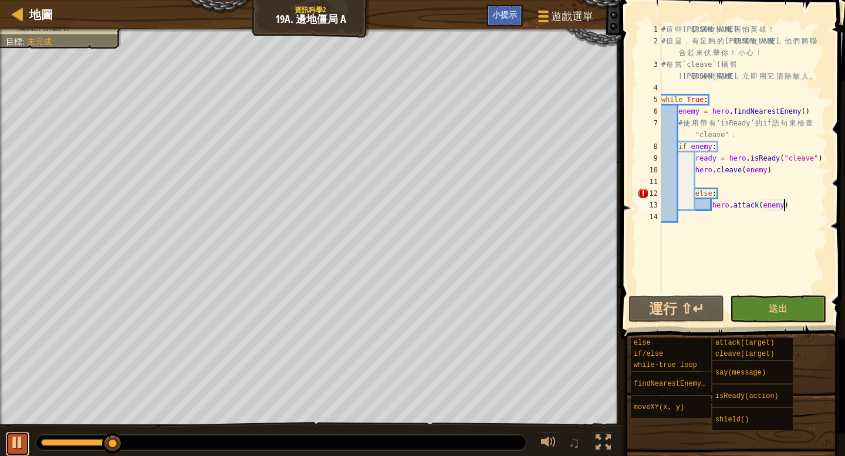
click at [19, 435] on div at bounding box center [17, 442] width 15 height 15
drag, startPoint x: 112, startPoint y: 443, endPoint x: 26, endPoint y: 427, distance: 87.7
click at [26, 427] on div "♫" at bounding box center [310, 439] width 621 height 35
click at [730, 196] on div "# 這 些 曼 切 堪 食 人 魔 害 怕 英 雄 ！ # 但 是 ， 有 足 夠 的 曼 切 堪 食 人 魔 ， 他 們 將 聯 合 起 來 伏 擊 你 ！…" at bounding box center [743, 169] width 168 height 293
click at [689, 196] on div "# 這 些 曼 切 堪 食 人 魔 害 怕 英 雄 ！ # 但 是 ， 有 足 夠 的 曼 切 堪 食 人 魔 ， 他 們 將 聯 合 起 來 伏 擊 你 ！…" at bounding box center [743, 169] width 168 height 293
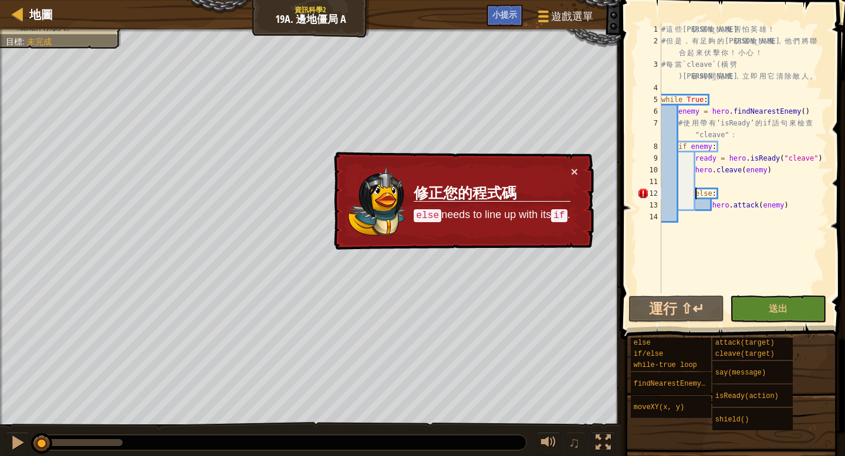
click at [694, 193] on div "# 這 些 曼 切 堪 食 人 魔 害 怕 英 雄 ！ # 但 是 ， 有 足 夠 的 曼 切 堪 食 人 魔 ， 他 們 將 聯 合 起 來 伏 擊 你 ！…" at bounding box center [743, 169] width 168 height 293
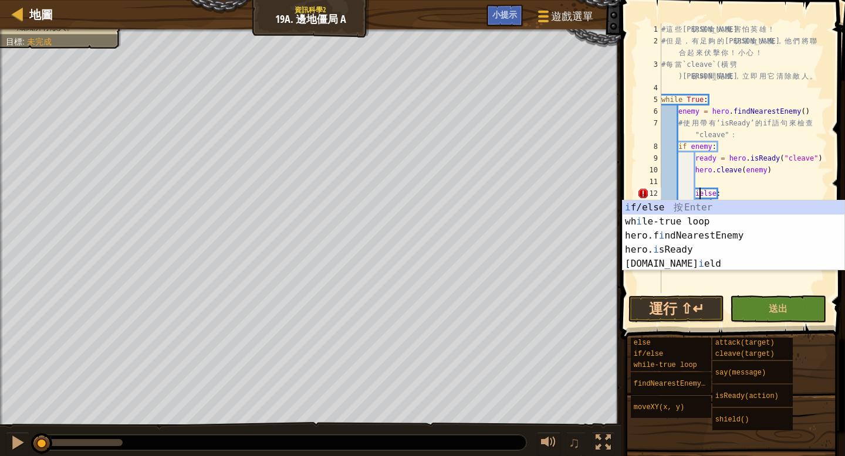
scroll to position [5, 4]
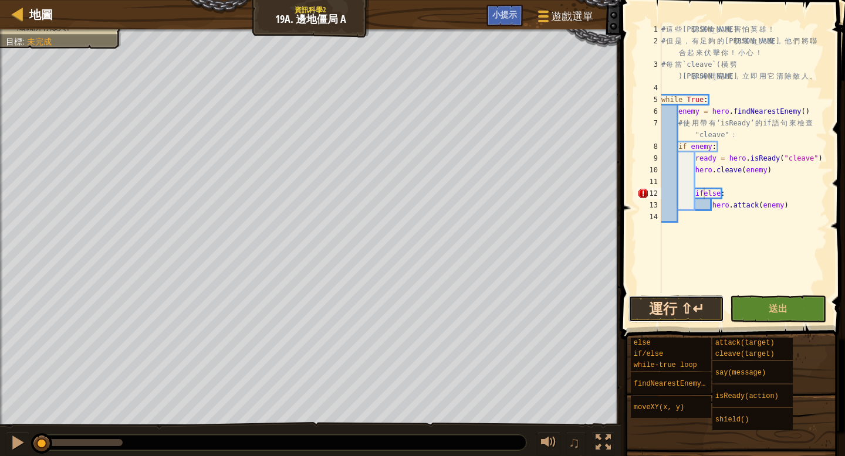
click at [698, 314] on button "運行 ⇧↵" at bounding box center [676, 309] width 96 height 27
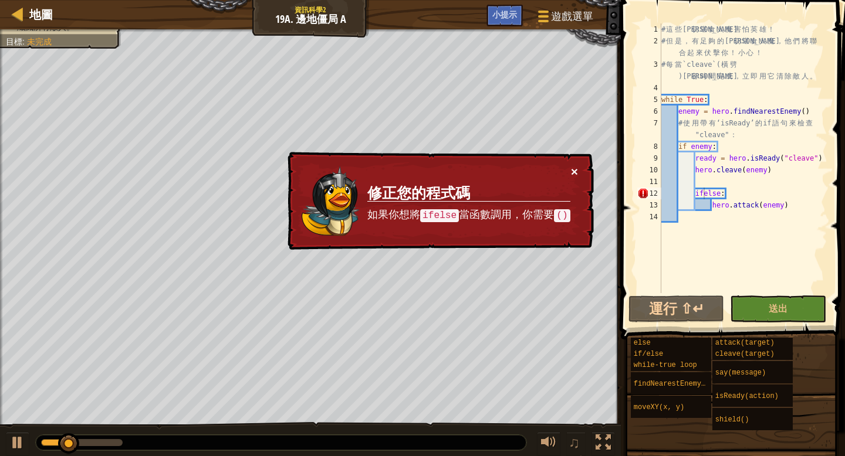
click at [576, 170] on button "×" at bounding box center [574, 171] width 7 height 12
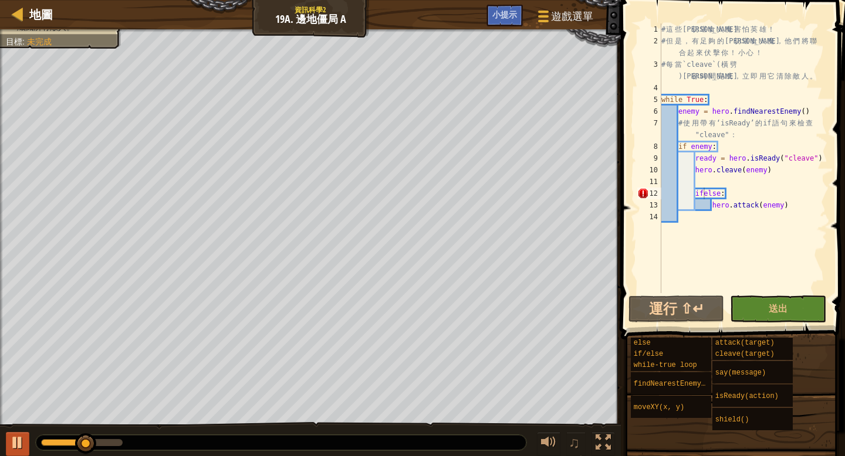
click at [13, 432] on div "♫" at bounding box center [310, 439] width 621 height 35
click at [22, 444] on div at bounding box center [17, 442] width 15 height 15
drag, startPoint x: 90, startPoint y: 444, endPoint x: 13, endPoint y: 449, distance: 77.0
click at [13, 449] on div "♫" at bounding box center [310, 439] width 621 height 35
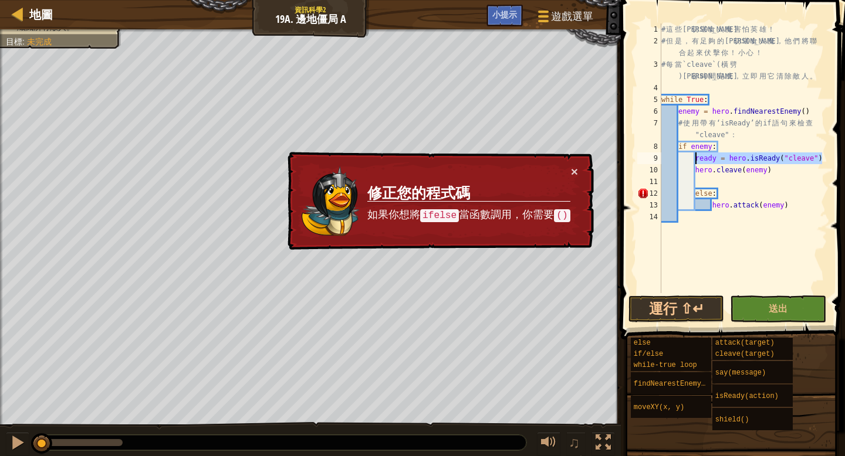
drag, startPoint x: 823, startPoint y: 155, endPoint x: 695, endPoint y: 158, distance: 127.9
click at [695, 158] on div "# 這 些 曼 切 堪 食 人 魔 害 怕 英 雄 ！ # 但 是 ， 有 足 夠 的 曼 切 堪 食 人 魔 ， 他 們 將 聯 合 起 來 伏 擊 你 ！…" at bounding box center [743, 169] width 168 height 293
type textarea "ready = hero.isReady("cleave")"
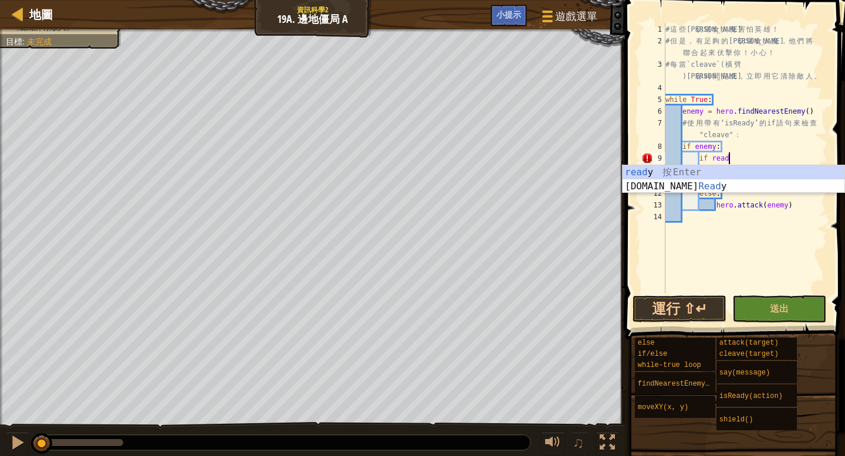
scroll to position [5, 5]
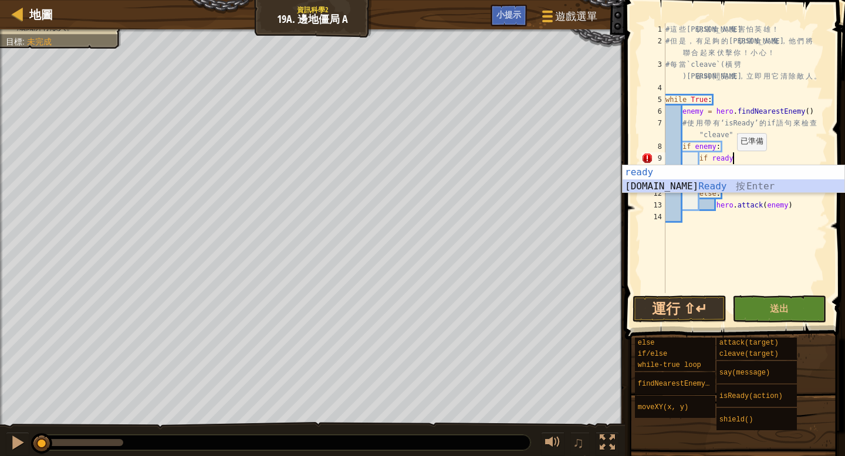
click at [674, 181] on div "ready 按 Enter hero.is Ready 按 Enter" at bounding box center [733, 193] width 222 height 56
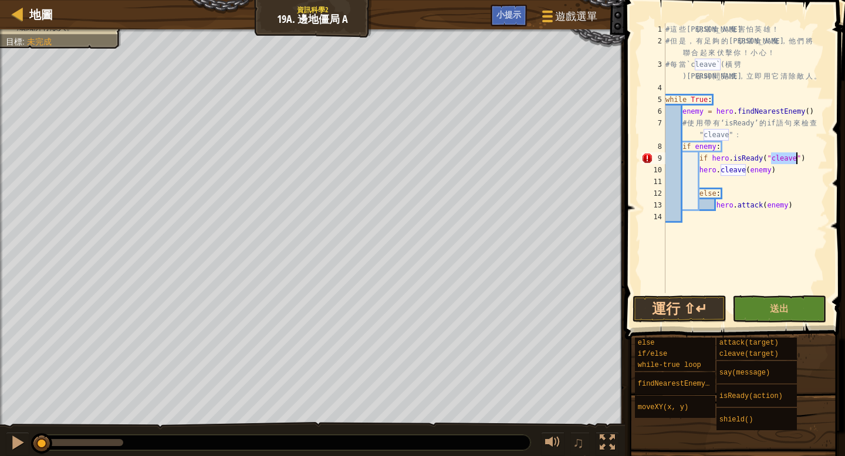
click at [806, 157] on div "# 這 些 曼 切 堪 食 人 魔 害 怕 英 雄 ！ # 但 是 ， 有 足 夠 的 曼 切 堪 食 人 魔 ， 他 們 將 聯 合 起 來 伏 擊 你 ！…" at bounding box center [745, 169] width 164 height 293
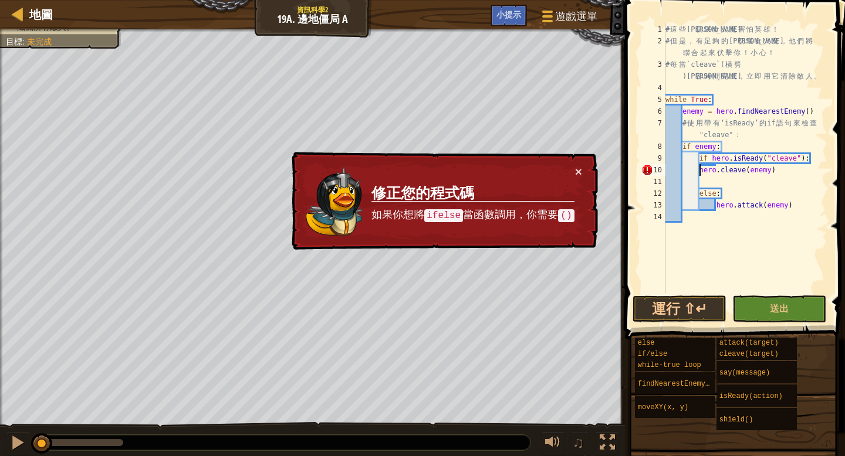
click at [698, 170] on div "# 這 些 曼 切 堪 食 人 魔 害 怕 英 雄 ！ # 但 是 ， 有 足 夠 的 曼 切 堪 食 人 魔 ， 他 們 將 聯 合 起 來 伏 擊 你 ！…" at bounding box center [745, 169] width 164 height 293
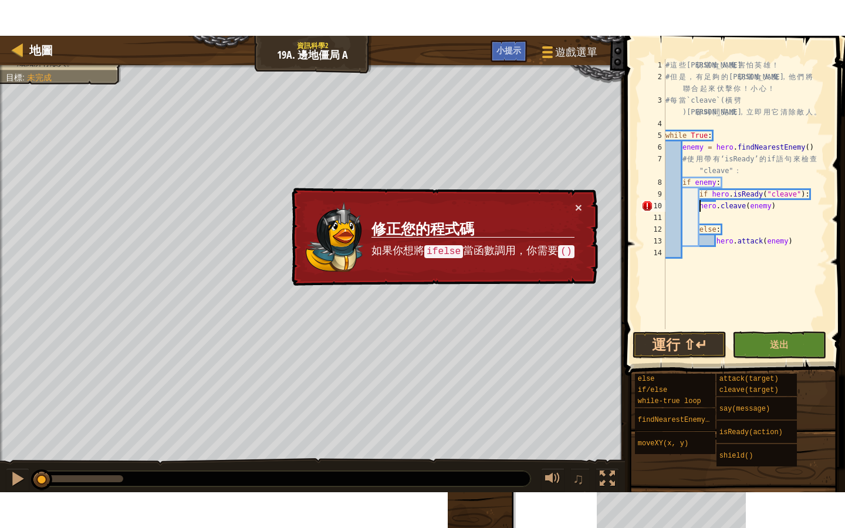
scroll to position [5, 8]
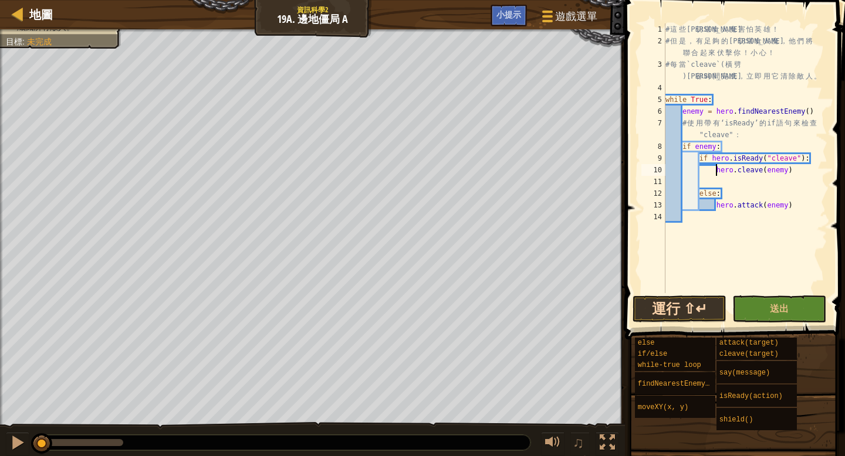
type textarea "hero.cleave(enemy)"
click at [700, 303] on button "運行 ⇧↵" at bounding box center [679, 309] width 94 height 27
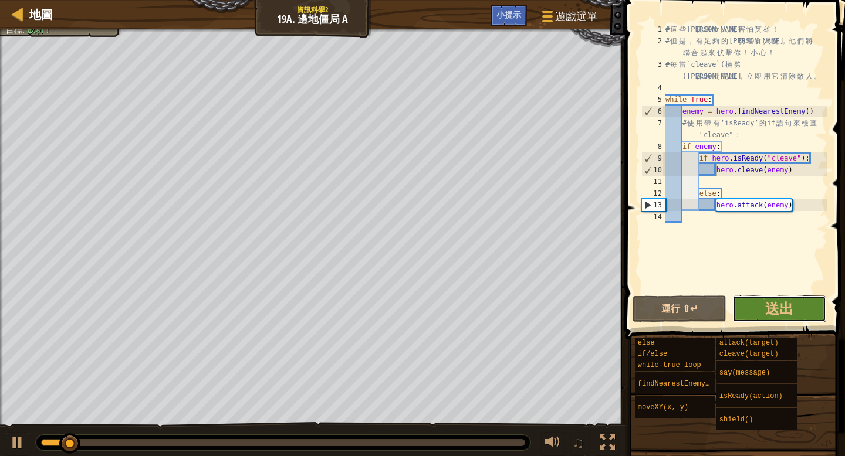
click at [780, 309] on span "送出" at bounding box center [779, 308] width 28 height 19
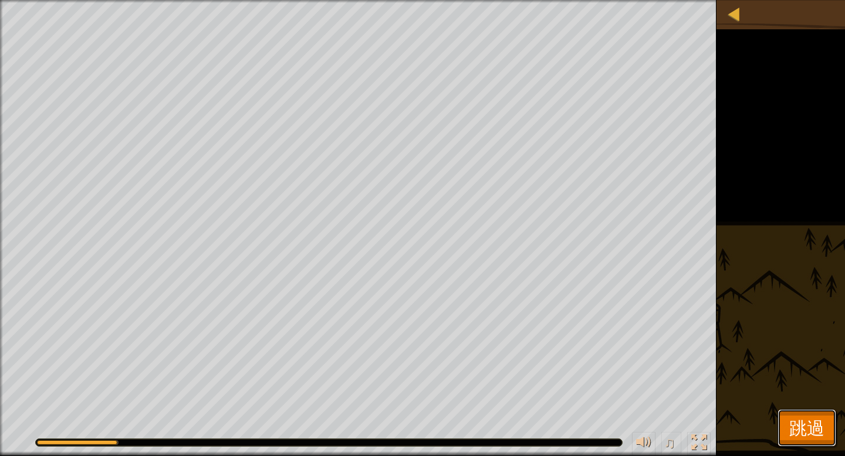
click at [808, 422] on span "跳過" at bounding box center [806, 428] width 35 height 24
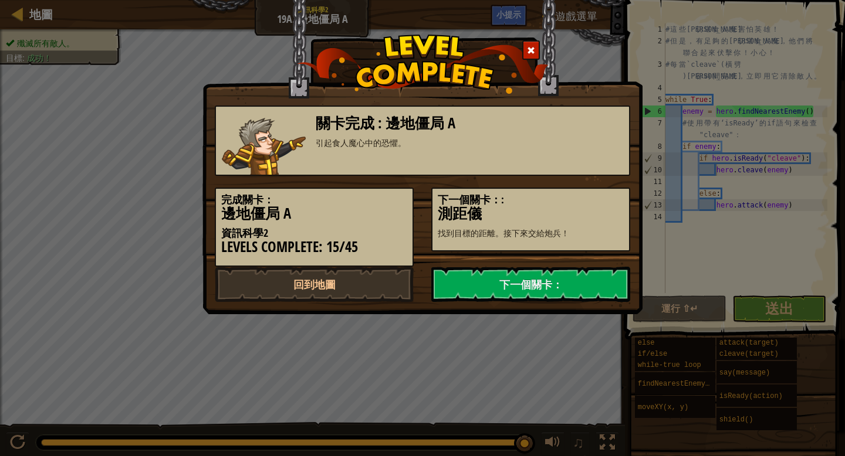
click at [543, 163] on div "關卡完成 : 邊地僵局 A 引起食人魔心中的恐懼。" at bounding box center [422, 141] width 415 height 70
click at [558, 295] on link "下一個關卡：" at bounding box center [530, 284] width 199 height 35
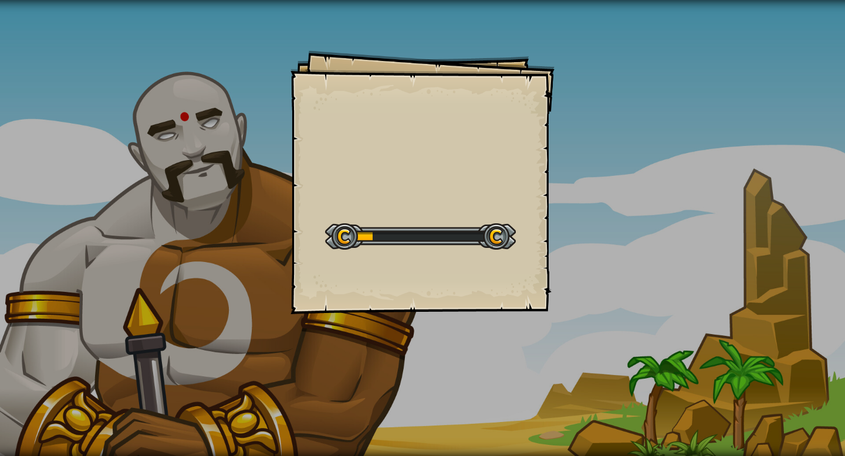
drag, startPoint x: 466, startPoint y: 193, endPoint x: 472, endPoint y: 194, distance: 6.6
click at [468, 194] on div "Goals Start Level 從伺服器載入失敗 您將需要訂閱來開啟這關。 訂閱 您需要加入一個課程來遊玩此關卡。 回到我的課程 詢問您的老師來分派一個授…" at bounding box center [422, 182] width 264 height 264
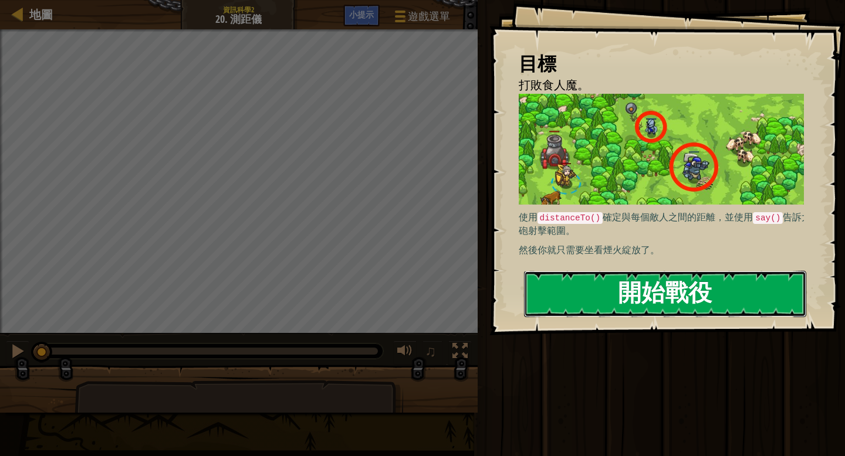
click at [594, 293] on button "開始戰役" at bounding box center [665, 294] width 282 height 46
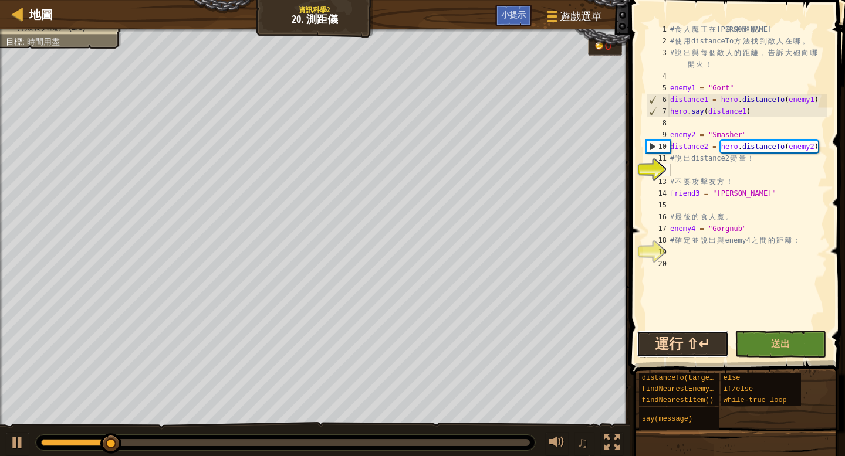
click at [703, 339] on button "運行 ⇧↵" at bounding box center [683, 344] width 92 height 27
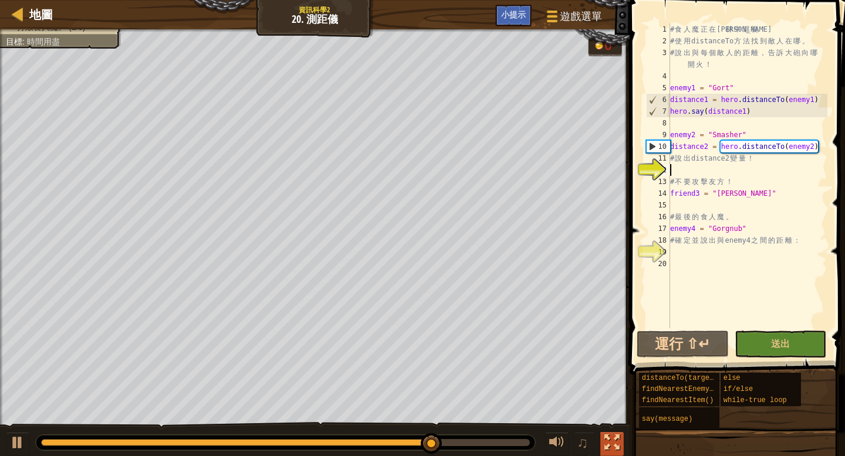
click at [616, 437] on div at bounding box center [611, 442] width 15 height 15
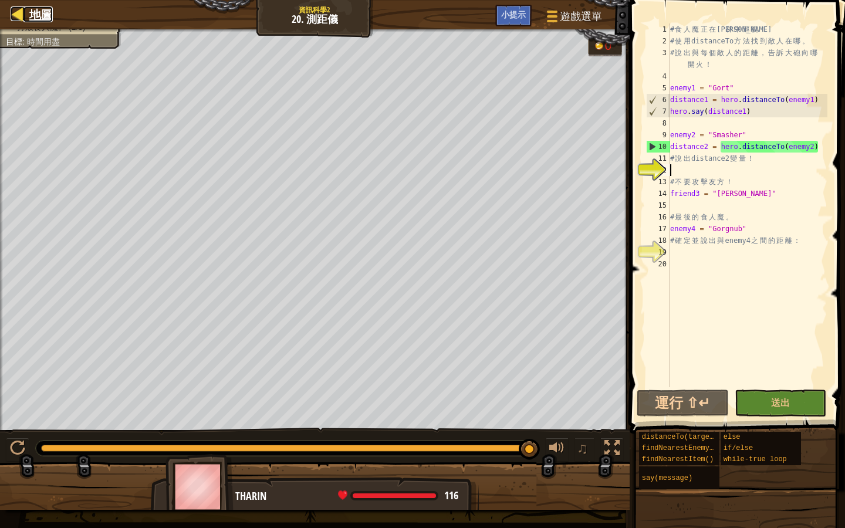
click at [46, 12] on span "地圖" at bounding box center [40, 14] width 23 height 16
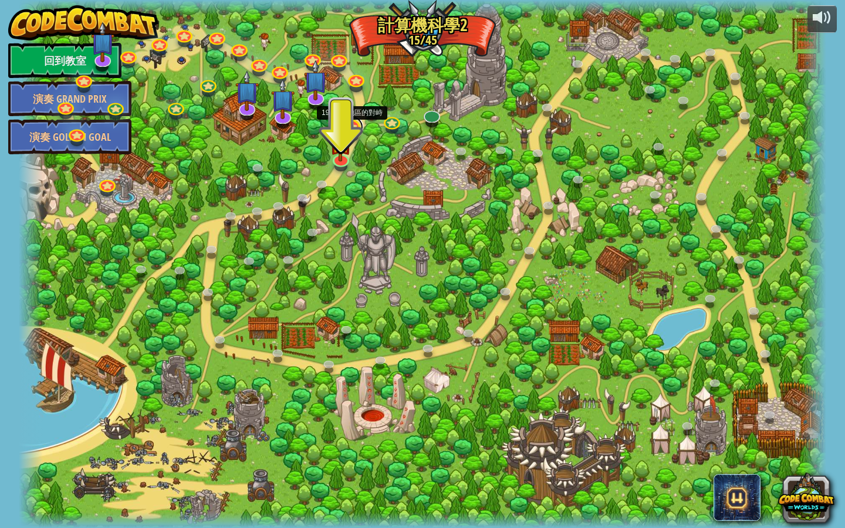
click at [356, 124] on link at bounding box center [351, 127] width 23 height 23
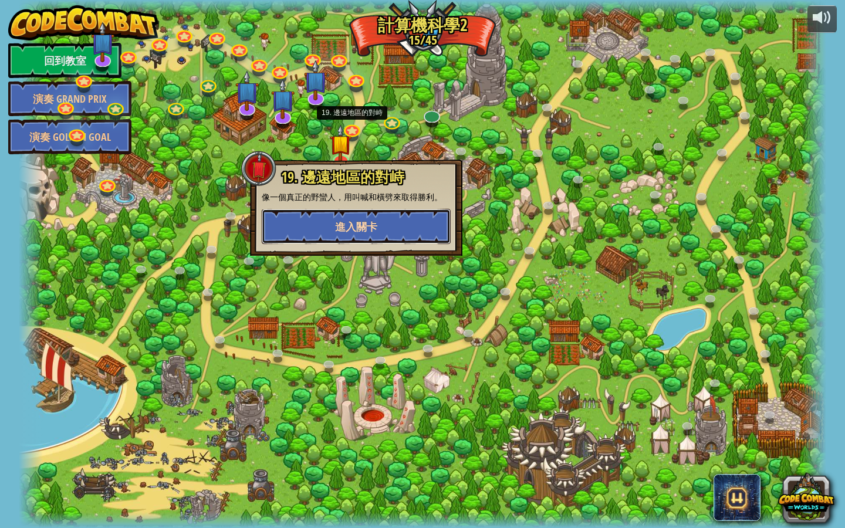
click at [373, 226] on span "進入關卡" at bounding box center [356, 226] width 42 height 15
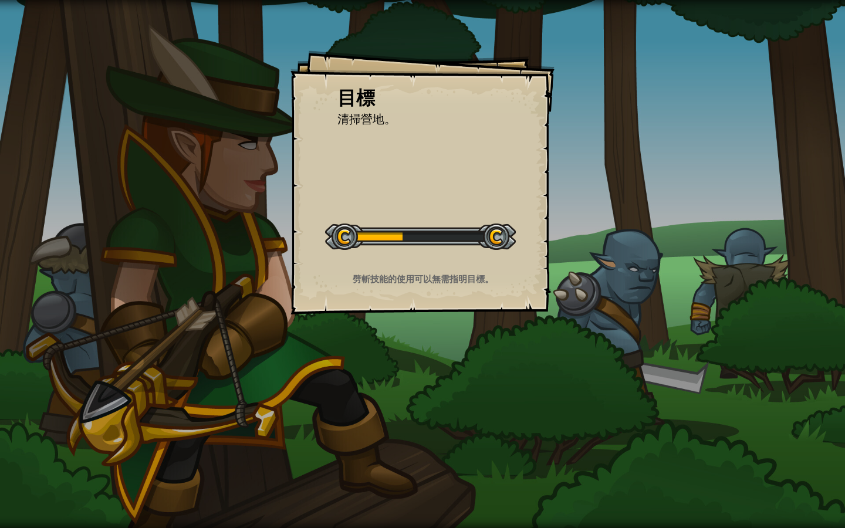
click at [482, 204] on div "目標 清掃營地。 開始戰役 從伺服器載入失敗 您將需要訂閱來開啟這關。 訂閱 您需要加入一個課程來遊玩此關卡。 回到我的課程 詢問您的老師來分派一個授權碼給您…" at bounding box center [422, 182] width 264 height 264
click at [482, 204] on div "運行 ⇧↵ 送出 完成" at bounding box center [659, 261] width 371 height 522
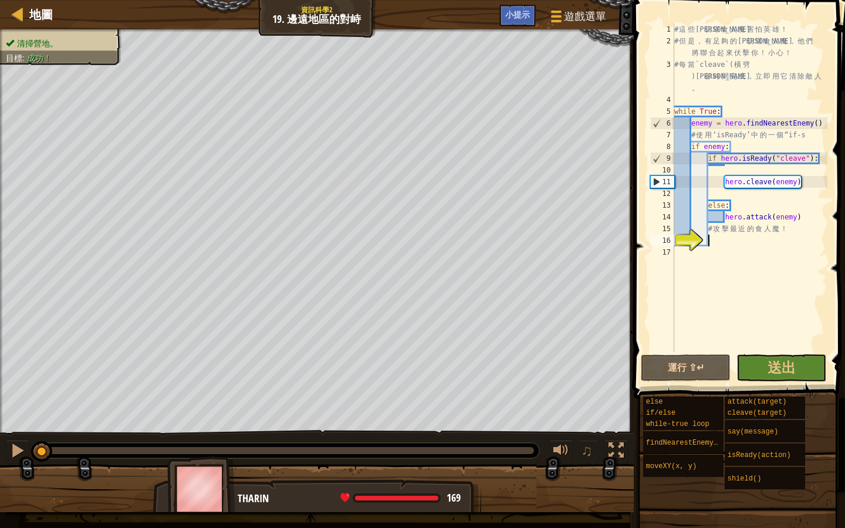
click at [735, 151] on div "# 這 些 曼 切 堪 食 人 魔 害 怕 英 雄 ！ # 但 是 ， 有 足 夠 的 曼 切 堪 食 人 魔 ， 他 們 將 聯 合 起 來 伏 擊 你 ！…" at bounding box center [749, 199] width 155 height 352
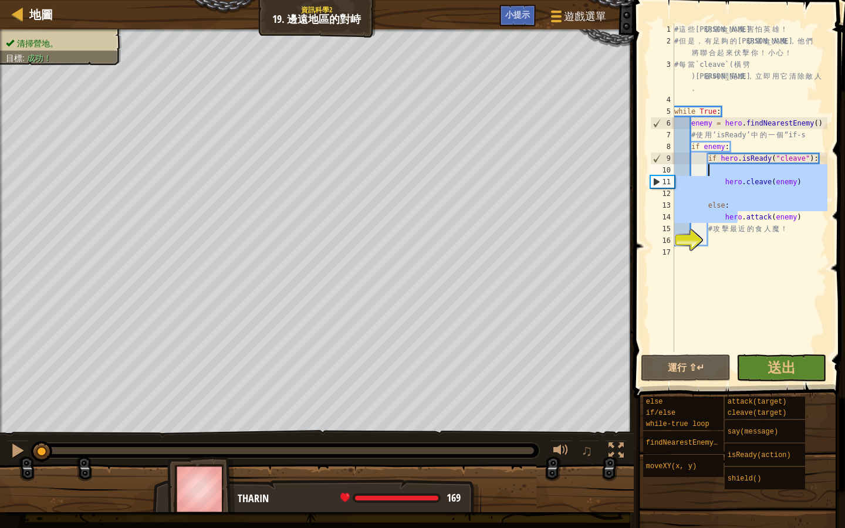
drag, startPoint x: 739, startPoint y: 212, endPoint x: 706, endPoint y: 168, distance: 54.1
click at [706, 168] on div "# 這 些 曼 切 堪 食 人 魔 害 怕 英 雄 ！ # 但 是 ， 有 足 夠 的 曼 切 堪 食 人 魔 ， 他 們 將 聯 合 起 來 伏 擊 你 ！…" at bounding box center [749, 199] width 155 height 352
type textarea "hero.cleave(enemy)"
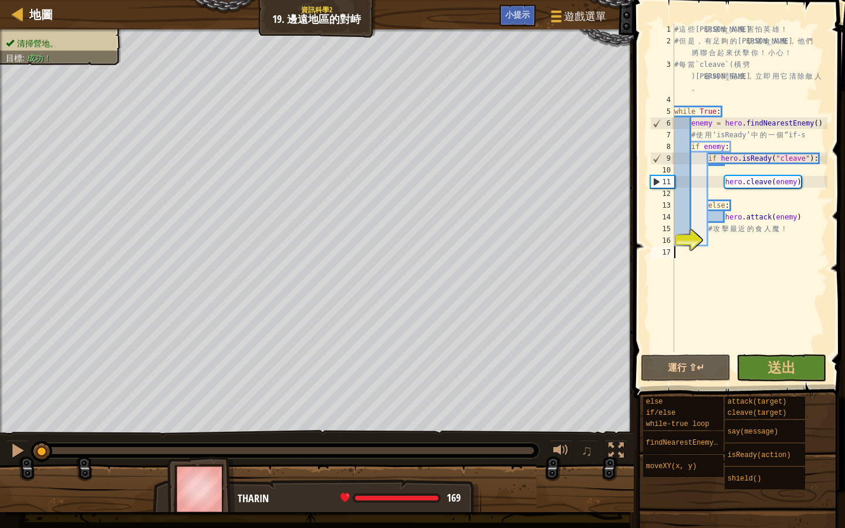
click at [723, 259] on div "# 這 些 曼 切 堪 食 人 魔 害 怕 英 雄 ！ # 但 是 ， 有 足 夠 的 曼 切 堪 食 人 魔 ， 他 們 將 聯 合 起 來 伏 擊 你 ！…" at bounding box center [749, 199] width 155 height 352
click at [727, 233] on div "# 這 些 曼 切 堪 食 人 魔 害 怕 英 雄 ！ # 但 是 ， 有 足 夠 的 曼 切 堪 食 人 魔 ， 他 們 將 聯 合 起 來 伏 擊 你 ！…" at bounding box center [749, 199] width 155 height 352
click at [704, 113] on div "# 這 些 曼 切 堪 食 人 魔 害 怕 英 雄 ！ # 但 是 ， 有 足 夠 的 曼 切 堪 食 人 魔 ， 他 們 將 聯 合 起 來 伏 擊 你 ！…" at bounding box center [749, 199] width 155 height 352
click at [702, 111] on div "# 這 些 曼 切 堪 食 人 魔 害 怕 英 雄 ！ # 但 是 ， 有 足 夠 的 曼 切 堪 食 人 魔 ， 他 們 將 聯 合 起 來 伏 擊 你 ！…" at bounding box center [749, 199] width 155 height 352
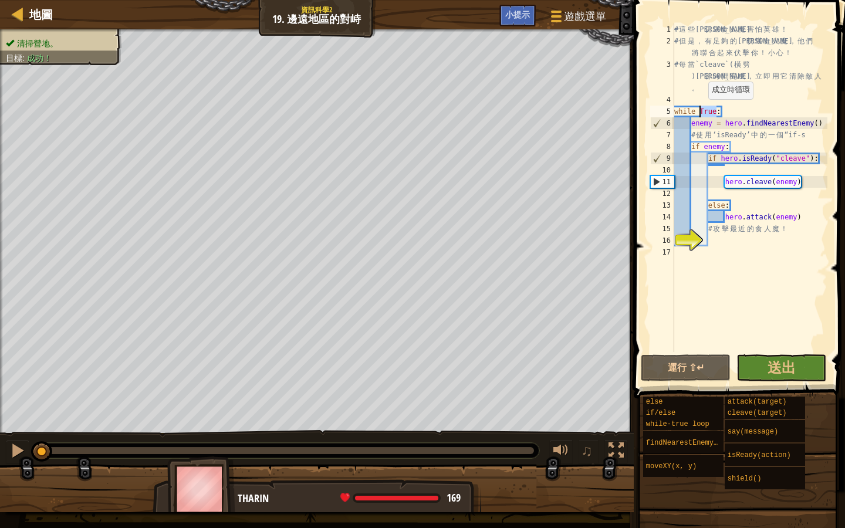
click at [702, 111] on div "# 這 些 曼 切 堪 食 人 魔 害 怕 英 雄 ！ # 但 是 ， 有 足 夠 的 曼 切 堪 食 人 魔 ， 他 們 將 聯 合 起 來 伏 擊 你 ！…" at bounding box center [749, 199] width 155 height 352
type textarea "while True: enemy = hero.findNearestEnemy()"
click at [702, 111] on div "# 這 些 曼 切 堪 食 人 魔 害 怕 英 雄 ！ # 但 是 ， 有 足 夠 的 曼 切 堪 食 人 魔 ， 他 們 將 聯 合 起 來 伏 擊 你 ！…" at bounding box center [749, 199] width 155 height 352
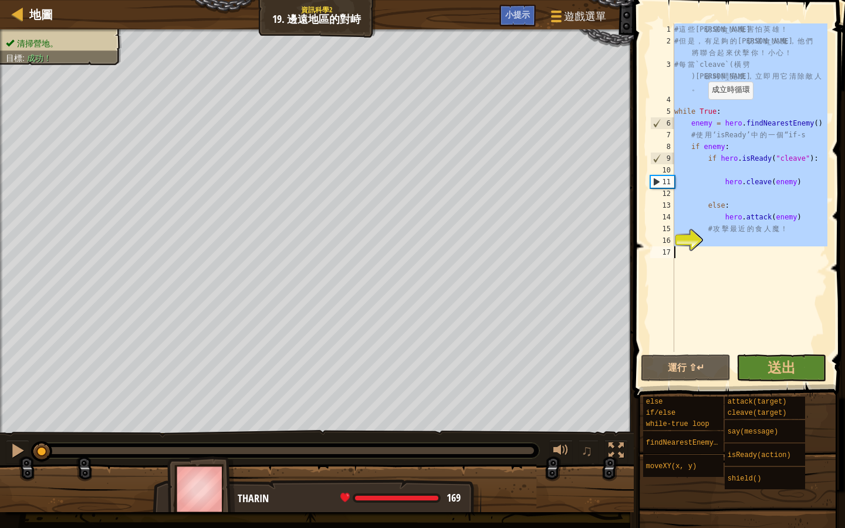
click at [702, 111] on div "# 這 些 曼 切 堪 食 人 魔 害 怕 英 雄 ！ # 但 是 ， 有 足 夠 的 曼 切 堪 食 人 魔 ， 他 們 將 聯 合 起 來 伏 擊 你 ！…" at bounding box center [749, 199] width 155 height 352
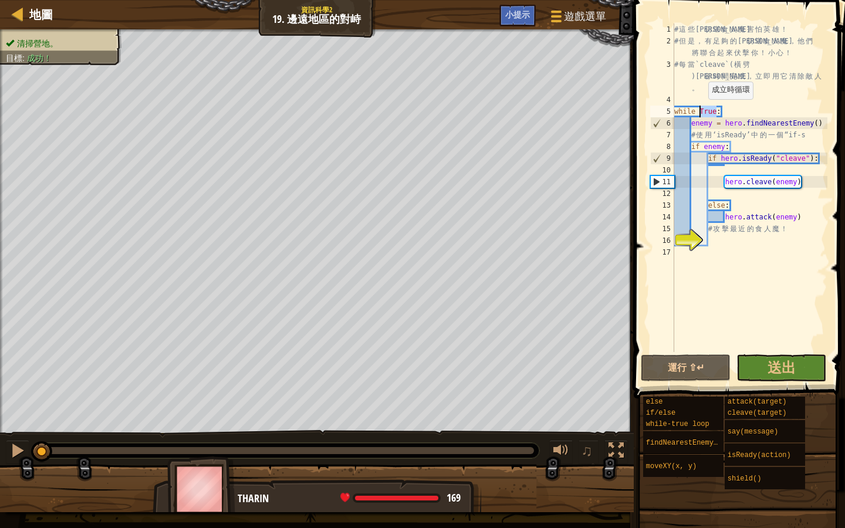
click at [702, 111] on div "# 這 些 曼 切 堪 食 人 魔 害 怕 英 雄 ！ # 但 是 ， 有 足 夠 的 曼 切 堪 食 人 魔 ， 他 們 將 聯 合 起 來 伏 擊 你 ！…" at bounding box center [749, 199] width 155 height 352
drag, startPoint x: 727, startPoint y: 112, endPoint x: 675, endPoint y: 111, distance: 52.2
click at [675, 111] on div "# 這 些 曼 切 堪 食 人 魔 害 怕 英 雄 ！ # 但 是 ， 有 足 夠 的 曼 切 堪 食 人 魔 ， 他 們 將 聯 合 起 來 伏 擊 你 ！…" at bounding box center [749, 199] width 155 height 352
click at [743, 126] on div "# 這 些 曼 切 堪 食 人 魔 害 怕 英 雄 ！ # 但 是 ， 有 足 夠 的 曼 切 堪 食 人 魔 ， 他 們 將 聯 合 起 來 伏 擊 你 ！…" at bounding box center [749, 199] width 155 height 352
click at [736, 124] on div "# 這 些 曼 切 堪 食 人 魔 害 怕 英 雄 ！ # 但 是 ， 有 足 夠 的 曼 切 堪 食 人 魔 ， 他 們 將 聯 合 起 來 伏 擊 你 ！…" at bounding box center [749, 199] width 155 height 352
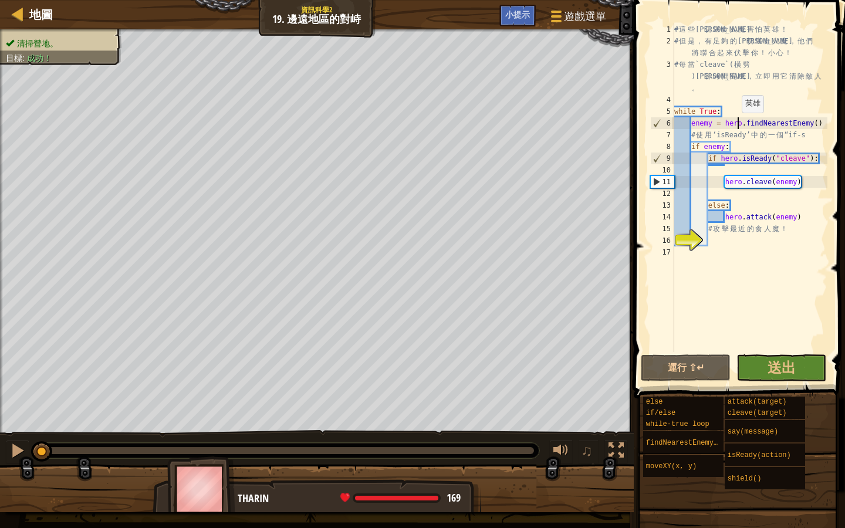
click at [736, 124] on div "# 這 些 曼 切 堪 食 人 魔 害 怕 英 雄 ！ # 但 是 ， 有 足 夠 的 曼 切 堪 食 人 魔 ， 他 們 將 聯 合 起 來 伏 擊 你 ！…" at bounding box center [749, 199] width 155 height 352
click at [761, 136] on div "# 這 些 曼 切 堪 食 人 魔 害 怕 英 雄 ！ # 但 是 ， 有 足 夠 的 曼 切 堪 食 人 魔 ， 他 們 將 聯 合 起 來 伏 擊 你 ！…" at bounding box center [749, 199] width 155 height 352
click at [719, 145] on div "# 這 些 曼 切 堪 食 人 魔 害 怕 英 雄 ！ # 但 是 ， 有 足 夠 的 曼 切 堪 食 人 魔 ， 他 們 將 聯 合 起 來 伏 擊 你 ！…" at bounding box center [749, 199] width 155 height 352
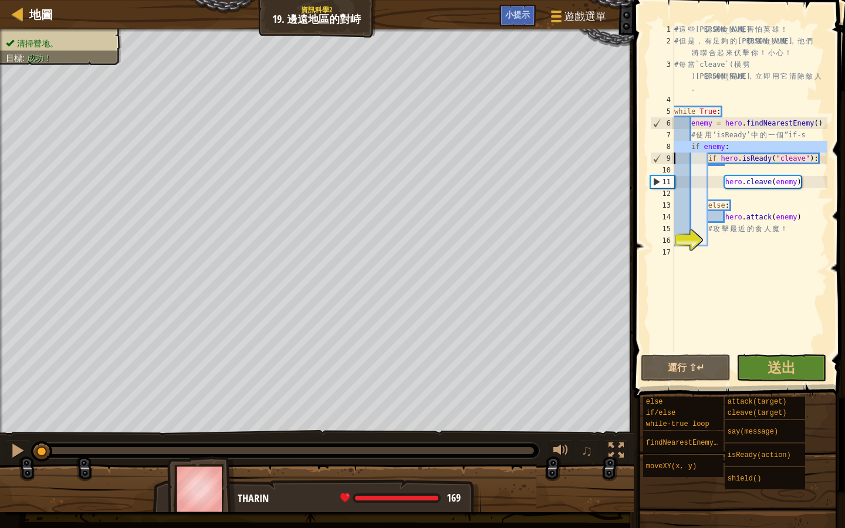
click at [719, 145] on div "# 這 些 曼 切 堪 食 人 魔 害 怕 英 雄 ！ # 但 是 ， 有 足 夠 的 曼 切 堪 食 人 魔 ， 他 們 將 聯 合 起 來 伏 擊 你 ！…" at bounding box center [749, 199] width 155 height 352
click at [716, 149] on div "# 這 些 曼 切 堪 食 人 魔 害 怕 英 雄 ！ # 但 是 ， 有 足 夠 的 曼 切 堪 食 人 魔 ， 他 們 將 聯 合 起 來 伏 擊 你 ！…" at bounding box center [749, 199] width 155 height 352
click at [743, 151] on div "# 這 些 曼 切 堪 食 人 魔 害 怕 英 雄 ！ # 但 是 ， 有 足 夠 的 曼 切 堪 食 人 魔 ， 他 們 將 聯 合 起 來 伏 擊 你 ！…" at bounding box center [749, 199] width 155 height 352
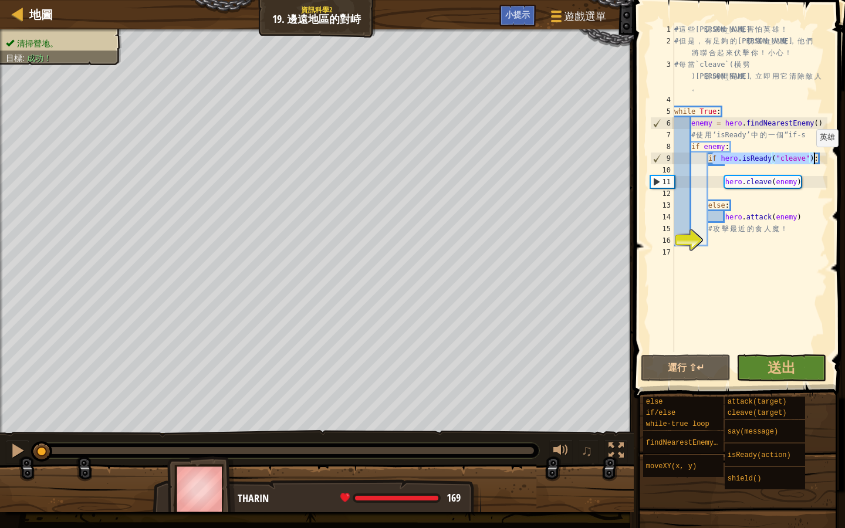
drag, startPoint x: 710, startPoint y: 157, endPoint x: 815, endPoint y: 158, distance: 105.0
click at [815, 158] on div "# 這 些 曼 切 堪 食 人 魔 害 怕 英 雄 ！ # 但 是 ， 有 足 夠 的 曼 切 堪 食 人 魔 ， 他 們 將 聯 合 起 來 伏 擊 你 ！…" at bounding box center [749, 199] width 155 height 352
type textarea "if hero.isReady("cleave"):"
click at [821, 159] on div "# 這 些 曼 切 堪 食 人 魔 害 怕 英 雄 ！ # 但 是 ， 有 足 夠 的 曼 切 堪 食 人 魔 ， 他 們 將 聯 合 起 來 伏 擊 你 ！…" at bounding box center [749, 199] width 155 height 352
drag, startPoint x: 822, startPoint y: 159, endPoint x: 763, endPoint y: 161, distance: 59.3
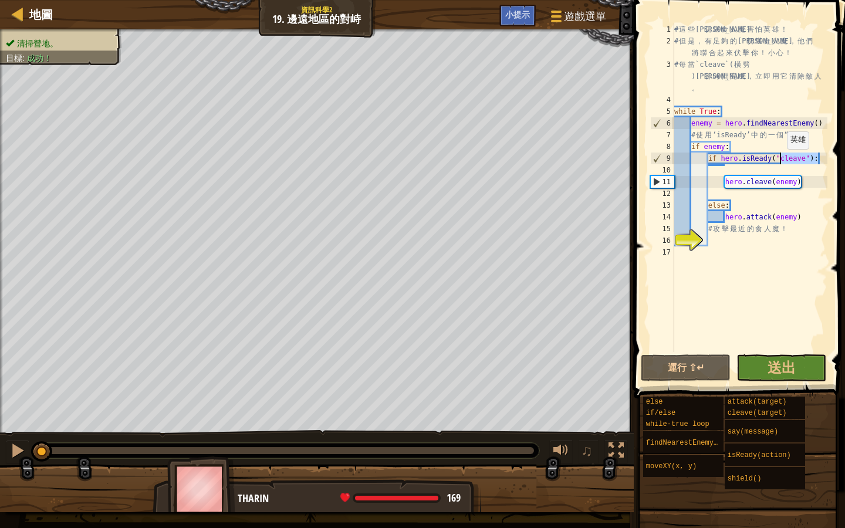
click at [767, 161] on div "# 這 些 曼 切 堪 食 人 魔 害 怕 英 雄 ！ # 但 是 ， 有 足 夠 的 曼 切 堪 食 人 魔 ， 他 們 將 聯 合 起 來 伏 擊 你 ！…" at bounding box center [749, 199] width 155 height 352
click at [750, 160] on div "# 這 些 曼 切 堪 食 人 魔 害 怕 英 雄 ！ # 但 是 ， 有 足 夠 的 曼 切 堪 食 人 魔 ， 他 們 將 聯 合 起 來 伏 擊 你 ！…" at bounding box center [749, 199] width 155 height 352
click at [784, 159] on div "# 這 些 曼 切 堪 食 人 魔 害 怕 英 雄 ！ # 但 是 ， 有 足 夠 的 曼 切 堪 食 人 魔 ， 他 們 將 聯 合 起 來 伏 擊 你 ！…" at bounding box center [749, 199] width 155 height 352
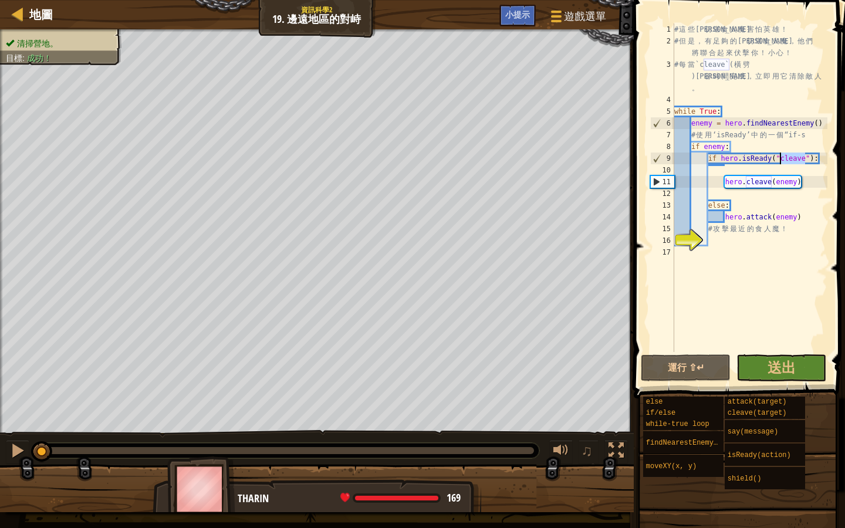
click at [770, 165] on div "# 這 些 曼 切 堪 食 人 魔 害 怕 英 雄 ！ # 但 是 ， 有 足 夠 的 曼 切 堪 食 人 魔 ， 他 們 將 聯 合 起 來 伏 擊 你 ！…" at bounding box center [749, 199] width 155 height 352
click at [752, 187] on div "# 這 些 曼 切 堪 食 人 魔 害 怕 英 雄 ！ # 但 是 ， 有 足 夠 的 曼 切 堪 食 人 魔 ， 他 們 將 聯 合 起 來 伏 擊 你 ！…" at bounding box center [749, 199] width 155 height 352
click at [752, 188] on div "# 這 些 曼 切 堪 食 人 魔 害 怕 英 雄 ！ # 但 是 ， 有 足 夠 的 曼 切 堪 食 人 魔 ， 他 們 將 聯 合 起 來 伏 擊 你 ！…" at bounding box center [749, 199] width 155 height 352
click at [749, 206] on div "# 這 些 曼 切 堪 食 人 魔 害 怕 英 雄 ！ # 但 是 ， 有 足 夠 的 曼 切 堪 食 人 魔 ， 他 們 將 聯 合 起 來 伏 擊 你 ！…" at bounding box center [749, 199] width 155 height 352
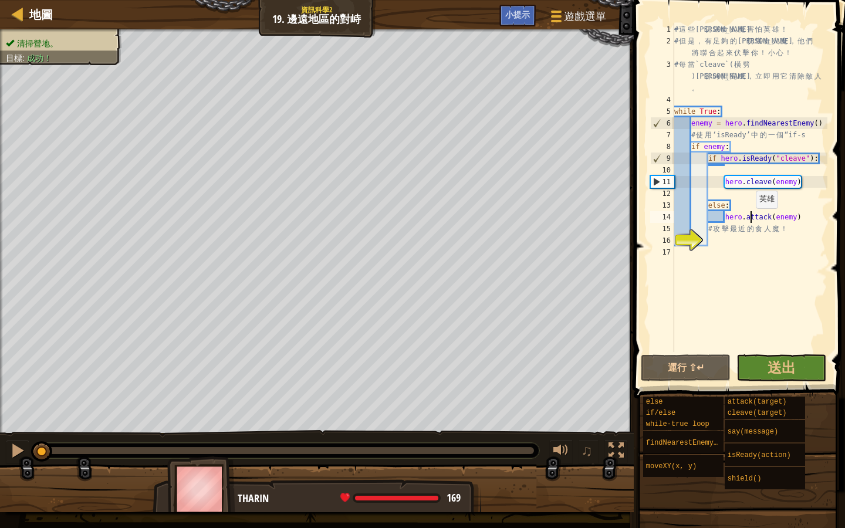
click at [750, 220] on div "# 這 些 曼 切 堪 食 人 魔 害 怕 英 雄 ！ # 但 是 ， 有 足 夠 的 曼 切 堪 食 人 魔 ， 他 們 將 聯 合 起 來 伏 擊 你 ！…" at bounding box center [749, 199] width 155 height 352
type textarea "hero.attack(enemy)"
click at [750, 220] on div "# 這 些 曼 切 堪 食 人 魔 害 怕 英 雄 ！ # 但 是 ， 有 足 夠 的 曼 切 堪 食 人 魔 ， 他 們 將 聯 合 起 來 伏 擊 你 ！…" at bounding box center [749, 199] width 155 height 352
drag, startPoint x: 803, startPoint y: 217, endPoint x: 706, endPoint y: 217, distance: 96.2
click at [706, 217] on div "# 這 些 曼 切 堪 食 人 魔 害 怕 英 雄 ！ # 但 是 ， 有 足 夠 的 曼 切 堪 食 人 魔 ， 他 們 將 聯 合 起 來 伏 擊 你 ！…" at bounding box center [749, 199] width 155 height 352
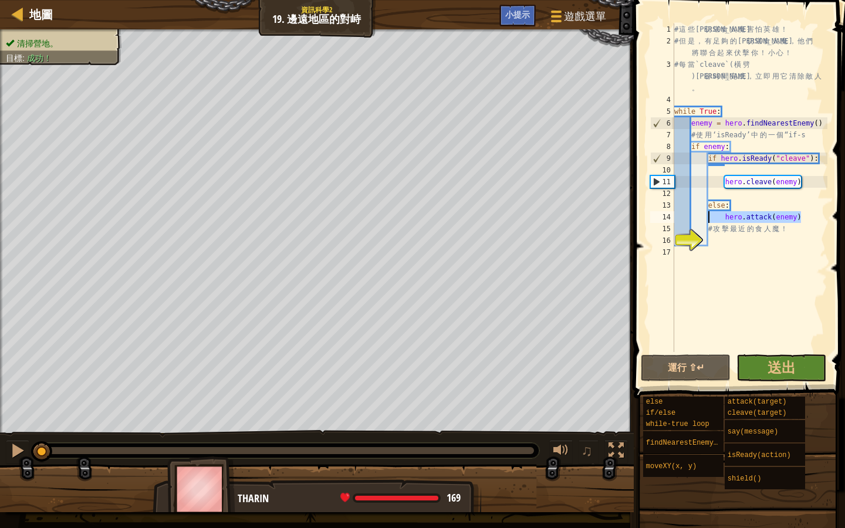
click at [750, 238] on div "# 這 些 曼 切 堪 食 人 魔 害 怕 英 雄 ！ # 但 是 ， 有 足 夠 的 曼 切 堪 食 人 魔 ， 他 們 將 聯 合 起 來 伏 擊 你 ！…" at bounding box center [749, 199] width 155 height 352
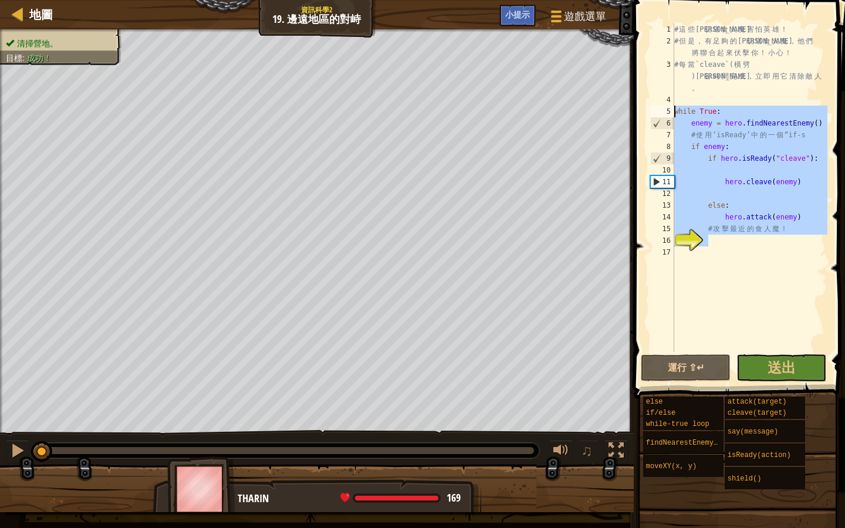
drag, startPoint x: 798, startPoint y: 243, endPoint x: 655, endPoint y: 110, distance: 195.9
click at [655, 110] on div "1 2 3 4 5 6 7 8 9 10 11 12 13 14 15 16 17 # 這 些 曼 切 堪 食 人 魔 害 怕 英 雄 ！ # 但 是 ， 有…" at bounding box center [738, 187] width 180 height 329
type textarea "while True: enemy = hero.findNearestEnemy()"
click at [753, 265] on div "# 這 些 曼 切 堪 食 人 魔 害 怕 英 雄 ！ # 但 是 ， 有 足 夠 的 曼 切 堪 食 人 魔 ， 他 們 將 聯 合 起 來 伏 擊 你 ！…" at bounding box center [749, 199] width 155 height 352
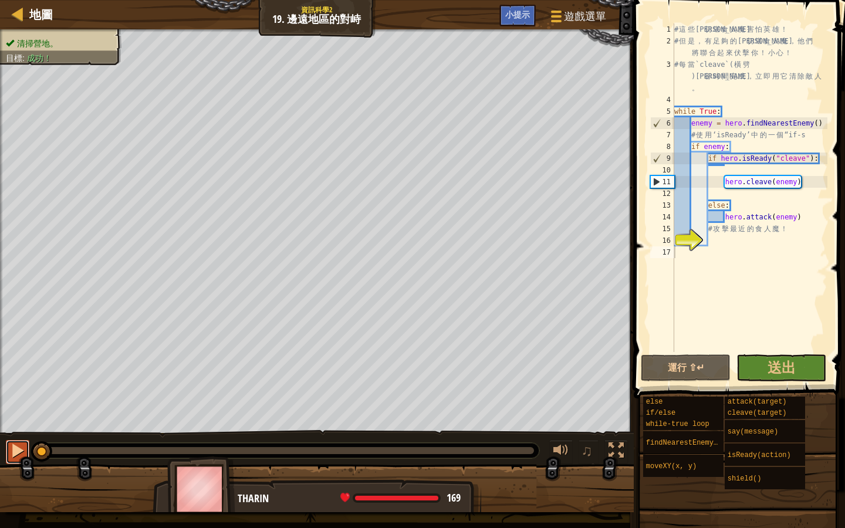
click at [22, 444] on div at bounding box center [17, 450] width 15 height 15
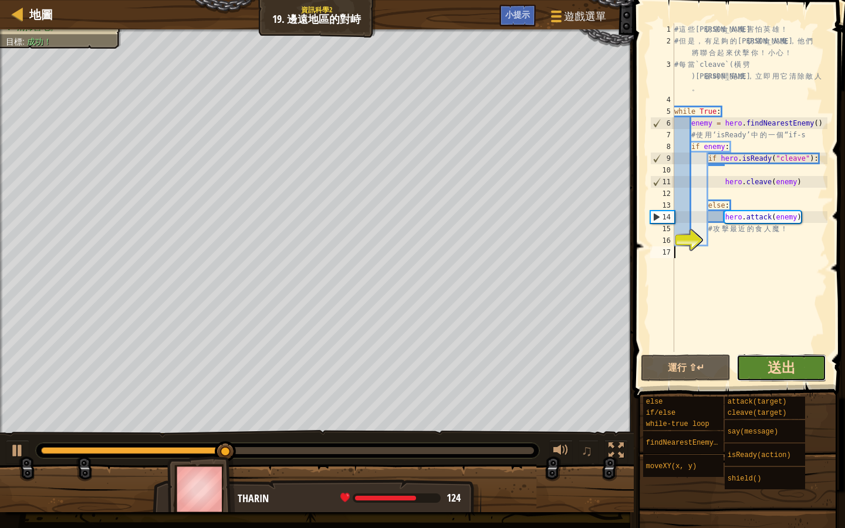
click at [779, 365] on span "送出" at bounding box center [781, 367] width 28 height 19
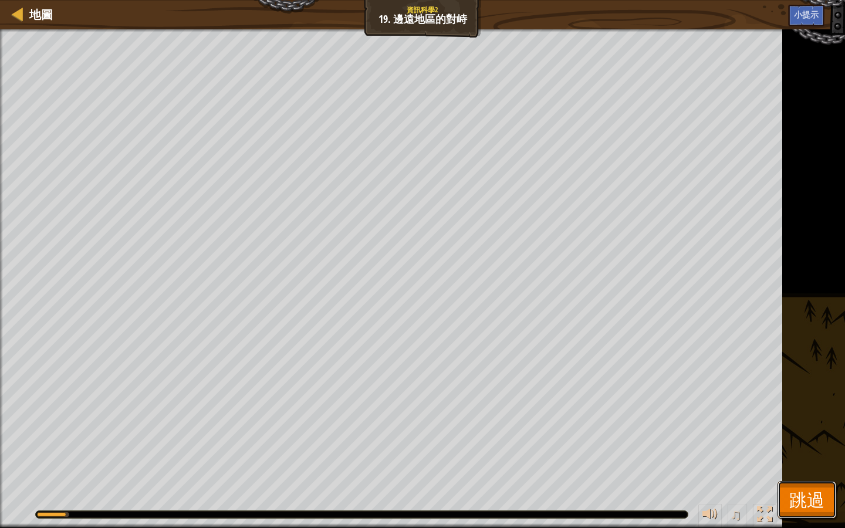
click at [810, 456] on button "跳過" at bounding box center [806, 500] width 59 height 38
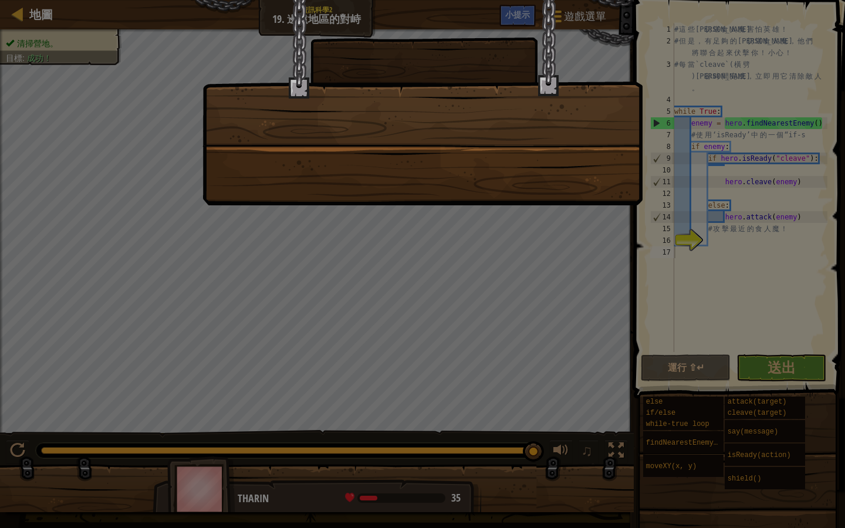
click at [536, 187] on div at bounding box center [422, 102] width 440 height 205
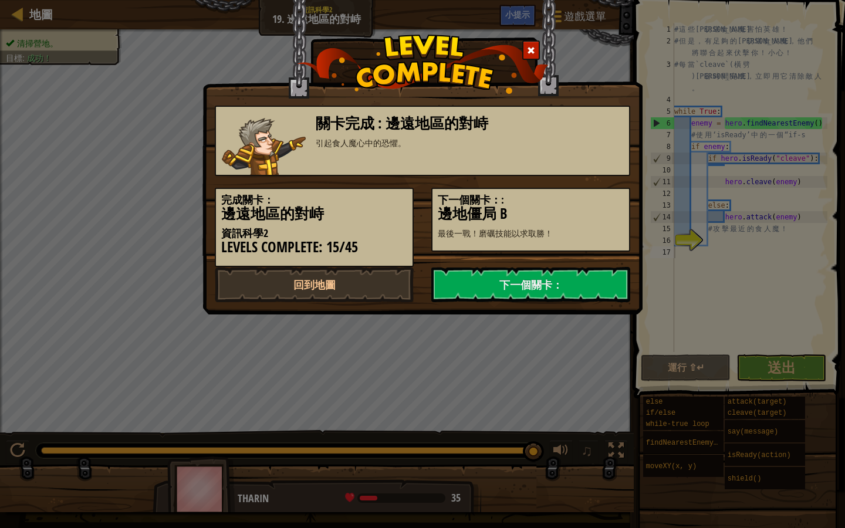
click at [415, 171] on div "關卡完成 : 邊遠地區的對峙 引起食人魔心中的恐懼。" at bounding box center [422, 141] width 415 height 70
click at [527, 286] on link "下一個關卡：" at bounding box center [530, 284] width 199 height 35
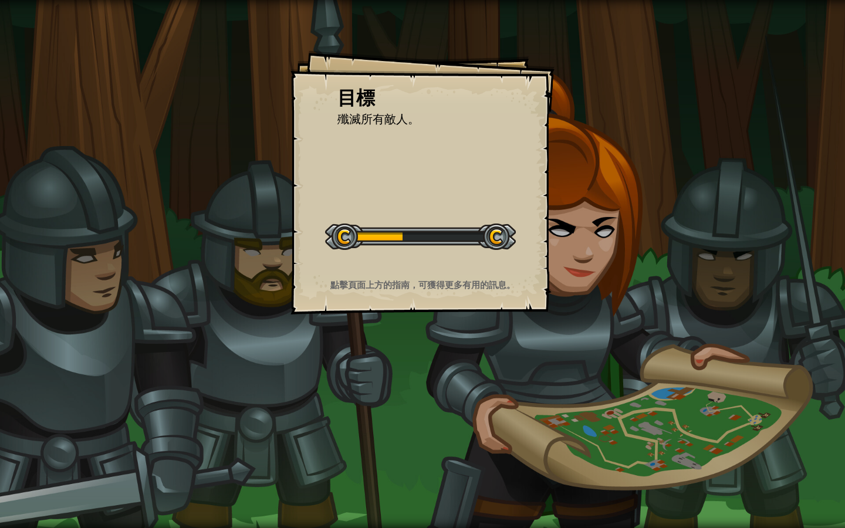
click at [484, 252] on div "開始戰役" at bounding box center [420, 235] width 191 height 47
click at [488, 250] on div "開始戰役" at bounding box center [420, 235] width 191 height 47
click at [0, 0] on button "開始戰役" at bounding box center [0, 0] width 0 height 0
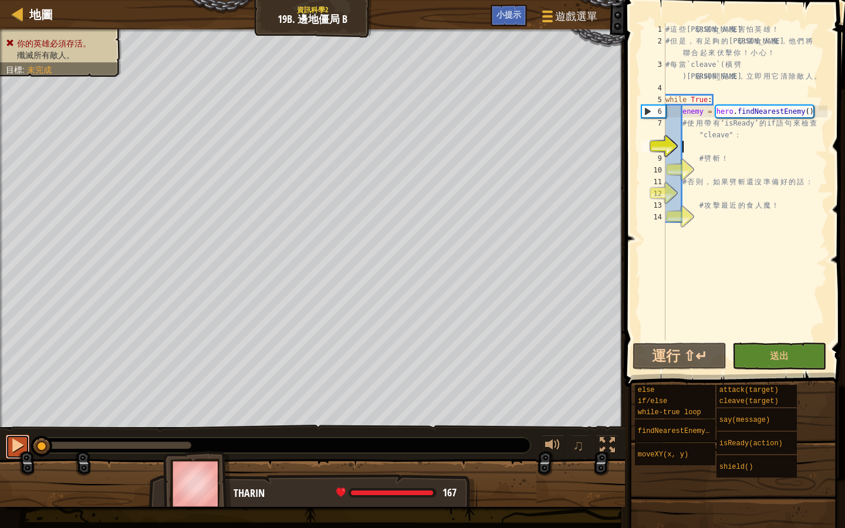
click at [13, 446] on div at bounding box center [17, 445] width 15 height 15
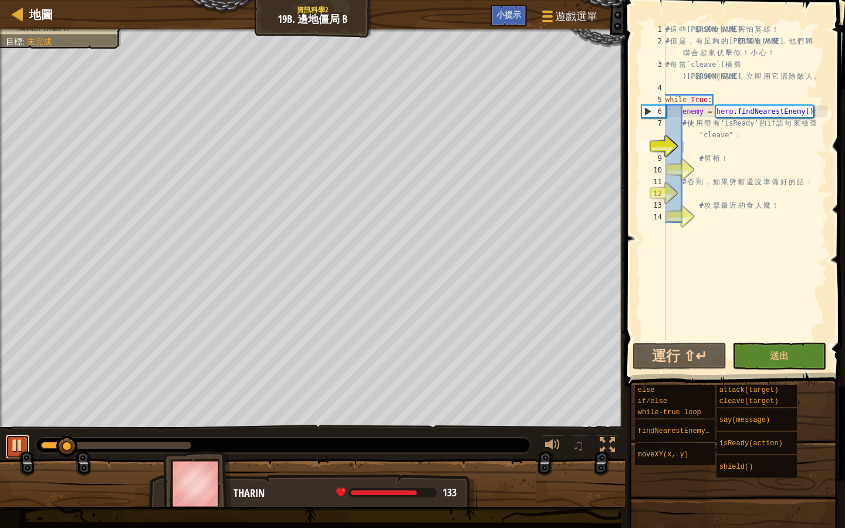
click at [12, 439] on div at bounding box center [17, 445] width 15 height 15
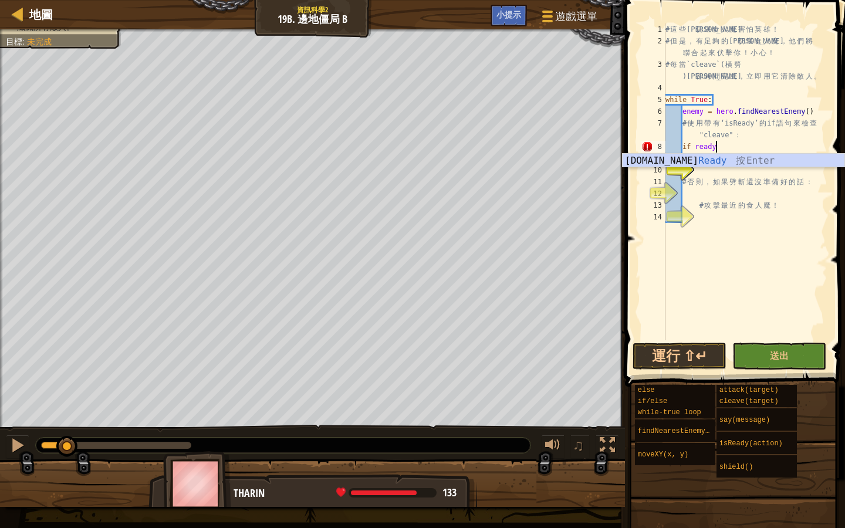
scroll to position [5, 4]
click at [682, 158] on div "[DOMAIN_NAME] Ready 按 Enter" at bounding box center [733, 175] width 222 height 42
type textarea "if hero.isReady("cleave")"
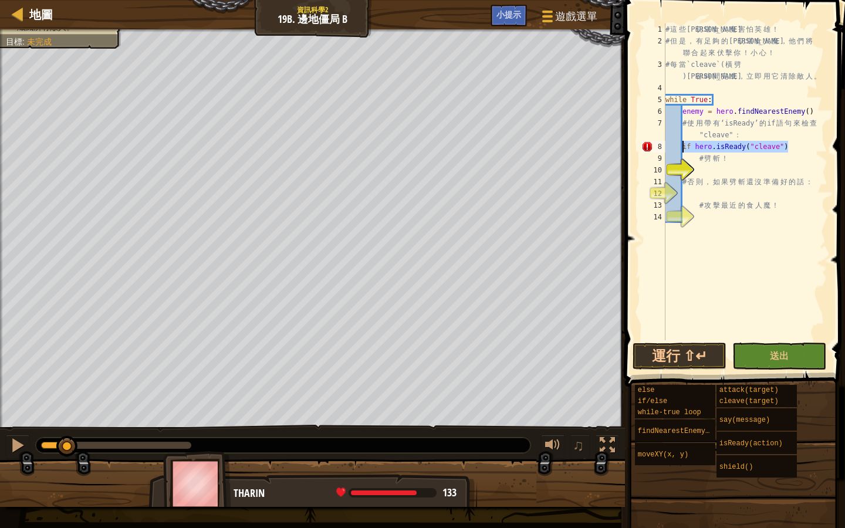
drag, startPoint x: 792, startPoint y: 145, endPoint x: 683, endPoint y: 143, distance: 109.2
click at [683, 143] on div "# 這 些 曼 切 堪 食 人 魔 害 怕 英 雄 ！ # 但 是 ， 有 足 夠 的 曼 切 堪 食 人 魔 ， 他 們 將 聯 合 起 來 伏 擊 你 ！…" at bounding box center [745, 193] width 164 height 340
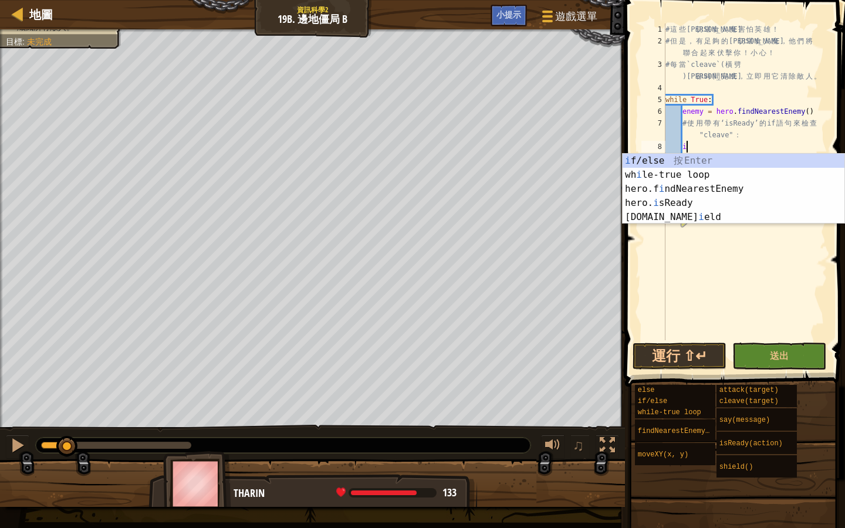
scroll to position [5, 1]
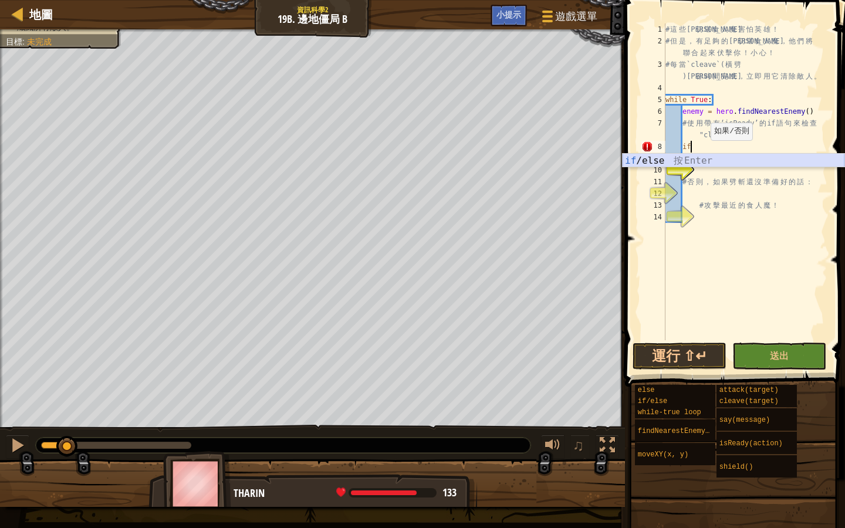
click at [679, 158] on div "if /else 按 Enter" at bounding box center [733, 175] width 222 height 42
type textarea "if enemy:"
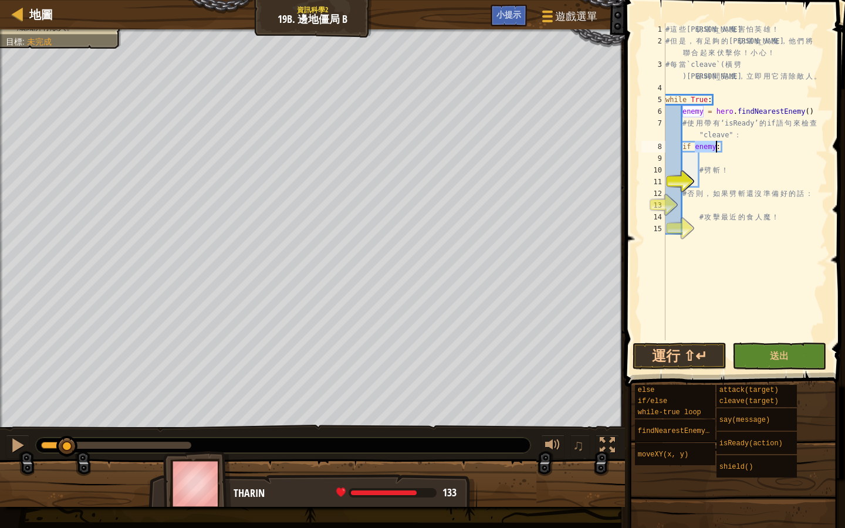
click at [703, 158] on div "# 這 些 曼 切 堪 食 人 魔 害 怕 英 雄 ！ # 但 是 ， 有 足 夠 的 曼 切 堪 食 人 魔 ， 他 們 將 聯 合 起 來 伏 擊 你 ！…" at bounding box center [745, 193] width 164 height 340
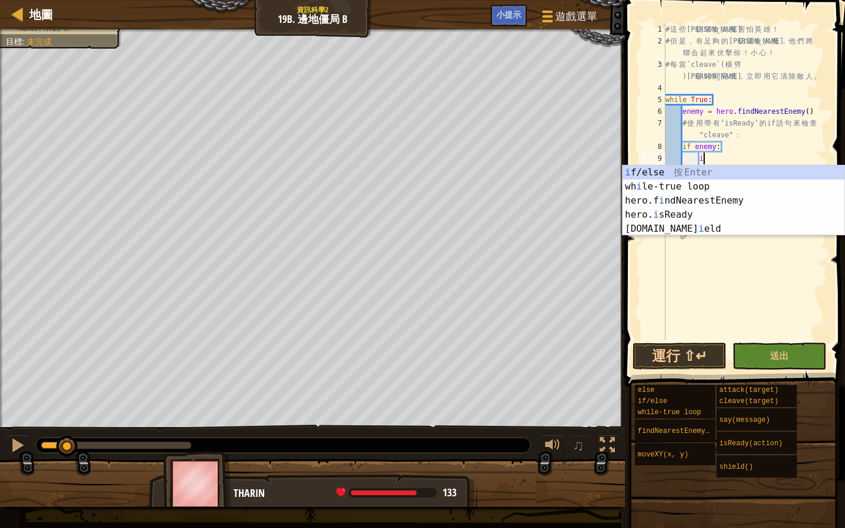
scroll to position [5, 2]
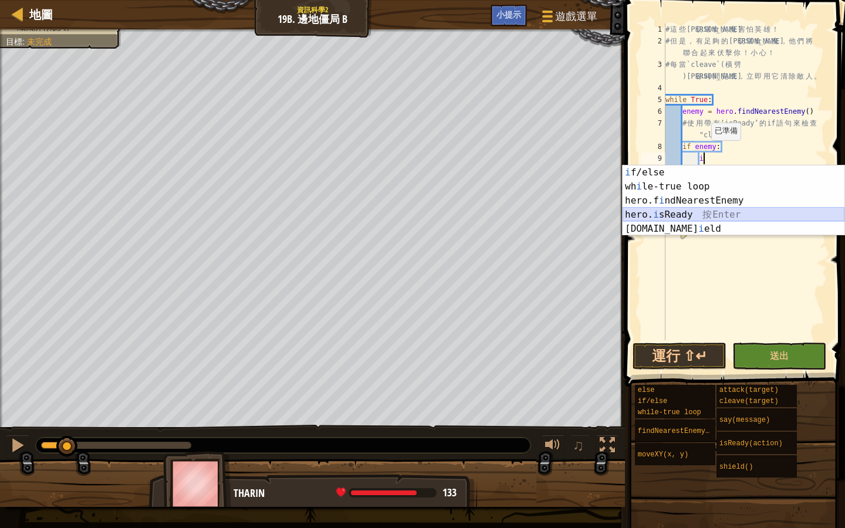
click at [693, 212] on div "i f/else 按 Enter wh i le-true loop 按 Enter hero.f i ndNearestEnemy 按 Enter hero…" at bounding box center [733, 214] width 222 height 99
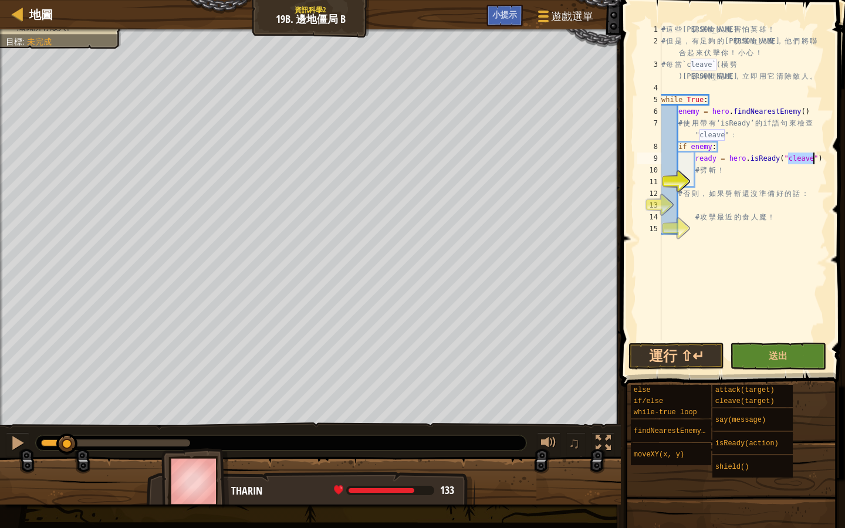
click at [824, 159] on div "# 這 些 曼 切 堪 食 人 魔 害 怕 英 雄 ！ # 但 是 ， 有 足 夠 的 曼 切 堪 食 人 魔 ， 他 們 將 聯 合 起 來 伏 擊 你 ！…" at bounding box center [743, 193] width 168 height 340
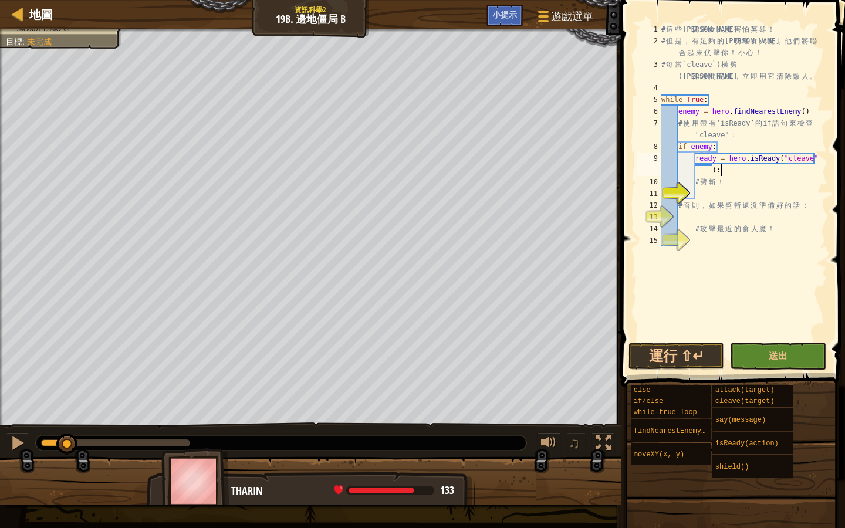
scroll to position [5, 13]
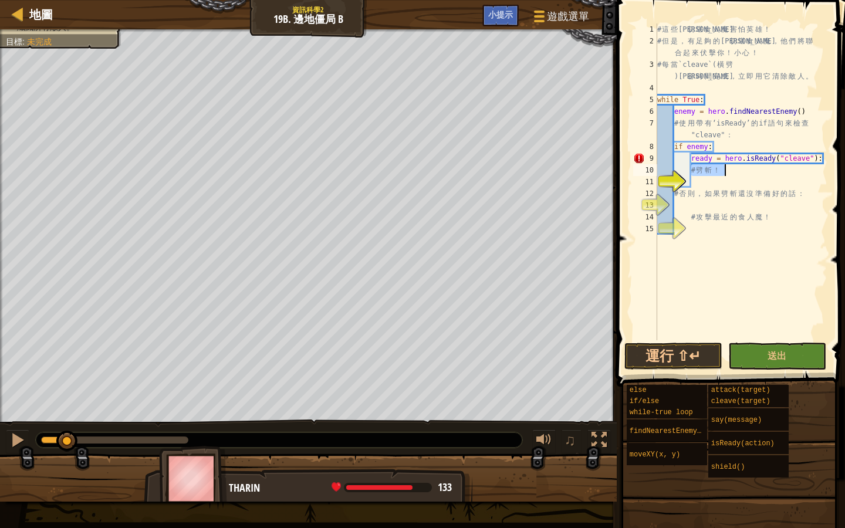
drag, startPoint x: 692, startPoint y: 170, endPoint x: 725, endPoint y: 175, distance: 32.7
click at [725, 175] on div "# 這 些 曼 切 堪 食 人 魔 害 怕 英 雄 ！ # 但 是 ， 有 足 夠 的 曼 切 堪 食 人 魔 ， 他 們 將 聯 合 起 來 伏 擊 你 ！…" at bounding box center [741, 193] width 172 height 340
type textarea "# 劈斬！"
drag, startPoint x: 692, startPoint y: 159, endPoint x: 816, endPoint y: 165, distance: 123.9
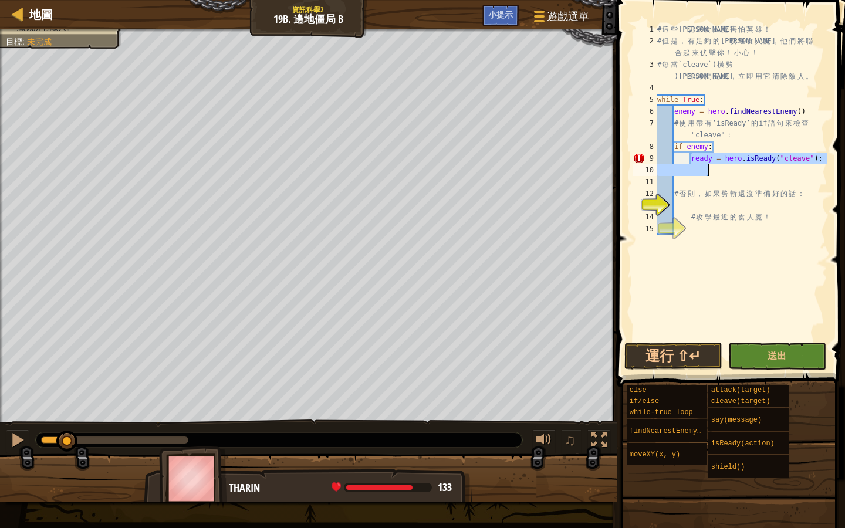
click at [816, 165] on div "# 這 些 曼 切 堪 食 人 魔 害 怕 英 雄 ！ # 但 是 ， 有 足 夠 的 曼 切 堪 食 人 魔 ， 他 們 將 聯 合 起 來 伏 擊 你 ！…" at bounding box center [741, 193] width 172 height 340
type textarea "ready = hero.isReady("cleave"):"
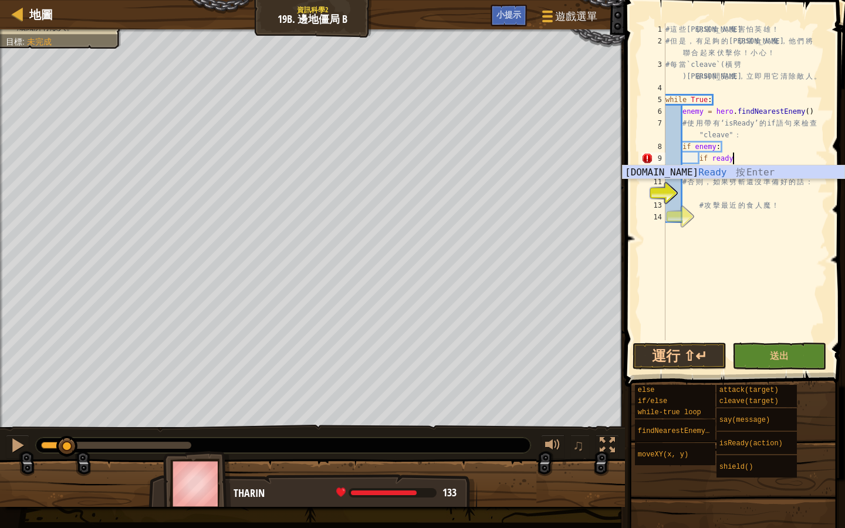
scroll to position [5, 5]
click at [676, 169] on div "[DOMAIN_NAME] Ready 按 Enter" at bounding box center [733, 186] width 222 height 42
click at [813, 159] on div "# 這 些 曼 切 堪 食 人 魔 害 怕 英 雄 ！ # 但 是 ， 有 足 夠 的 曼 切 堪 食 人 魔 ， 他 們 將 聯 合 起 來 伏 擊 你 ！…" at bounding box center [745, 193] width 164 height 340
type textarea "if hero.isReady("cleave"):"
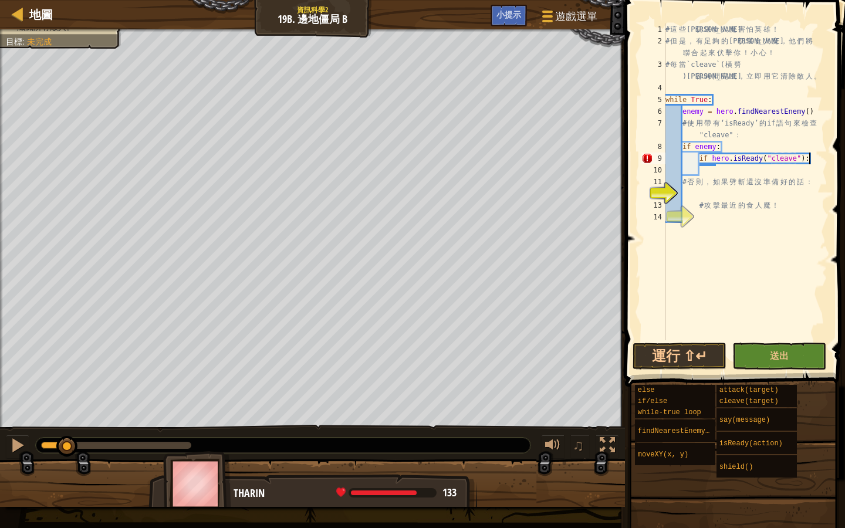
scroll to position [5, 11]
click at [708, 171] on div "# 這 些 曼 切 堪 食 人 魔 害 怕 英 雄 ！ # 但 是 ， 有 足 夠 的 曼 切 堪 食 人 魔 ， 他 們 將 聯 合 起 來 伏 擊 你 ！…" at bounding box center [745, 193] width 164 height 340
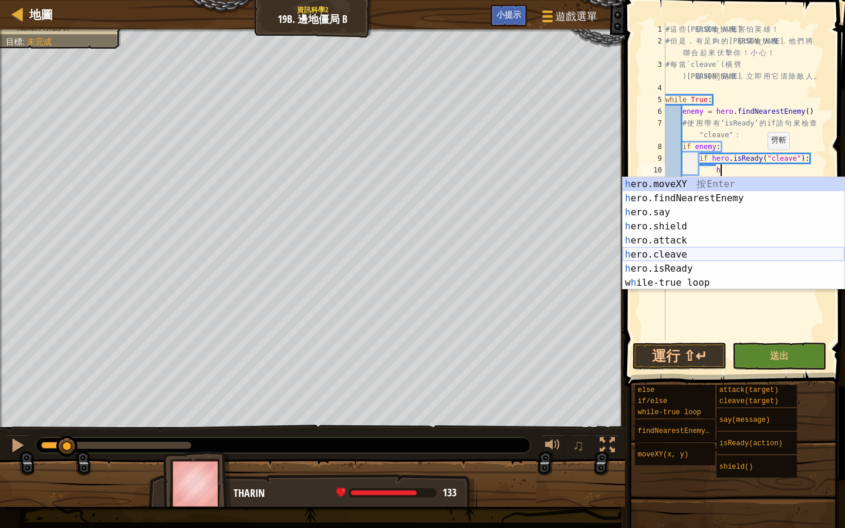
click at [712, 252] on div "h ero.moveXY 按 Enter h ero.findNearestEnemy 按 Enter h ero.say 按 Enter h ero.shi…" at bounding box center [733, 247] width 222 height 141
type textarea "hero.cleave(enemy)"
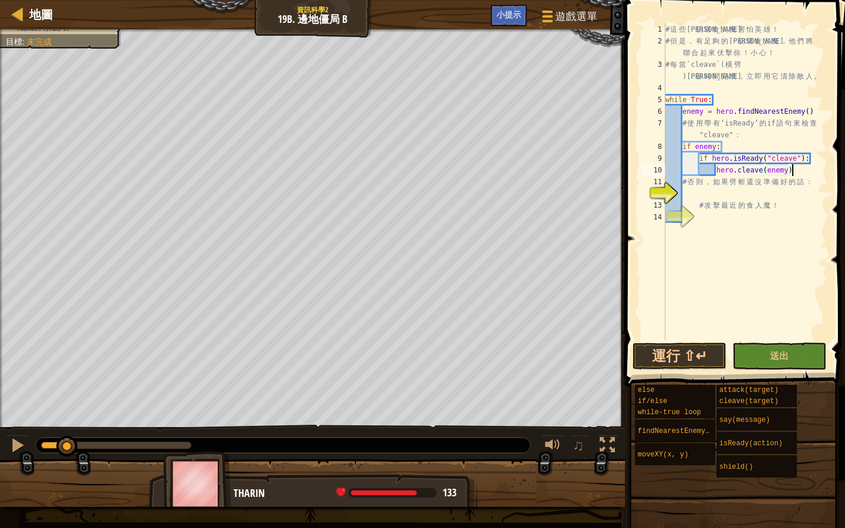
drag, startPoint x: 797, startPoint y: 173, endPoint x: 815, endPoint y: 175, distance: 18.3
click at [797, 172] on div "# 這 些 曼 切 堪 食 人 魔 害 怕 英 雄 ！ # 但 是 ， 有 足 夠 的 曼 切 堪 食 人 魔 ， 他 們 將 聯 合 起 來 伏 擊 你 ！…" at bounding box center [745, 193] width 164 height 340
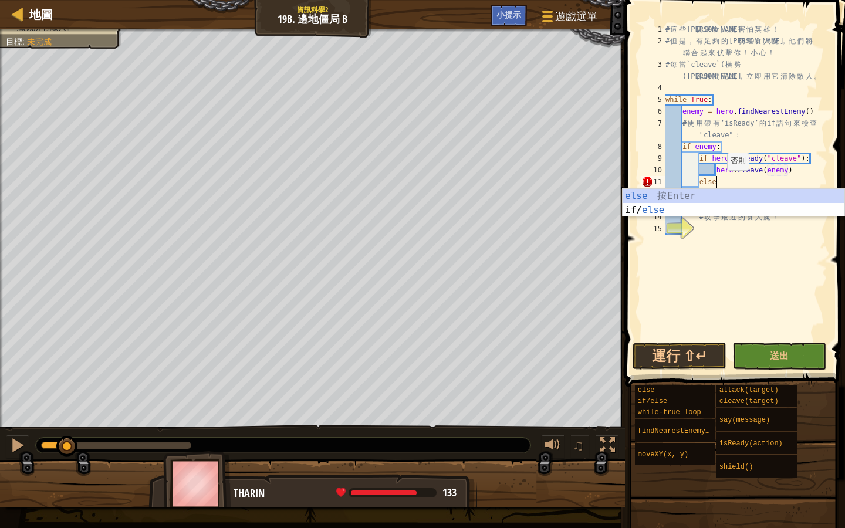
type textarea "else:"
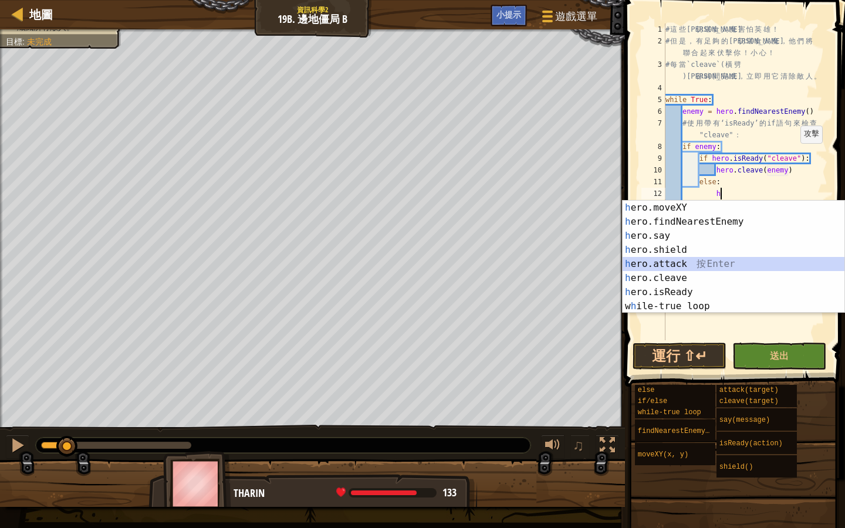
click at [729, 259] on div "h ero.moveXY 按 Enter h ero.findNearestEnemy 按 Enter h ero.say 按 Enter h ero.shi…" at bounding box center [733, 271] width 222 height 141
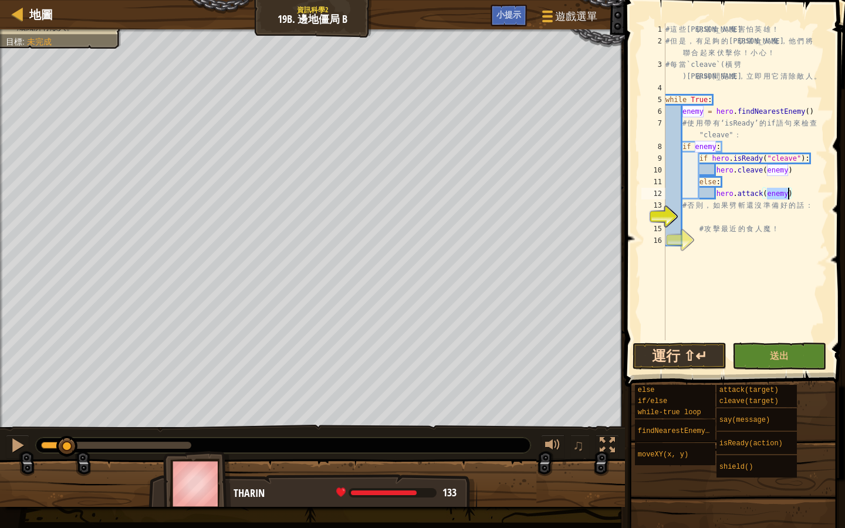
type textarea "hero.attack(enemy)"
click at [700, 361] on button "運行 ⇧↵" at bounding box center [679, 356] width 94 height 27
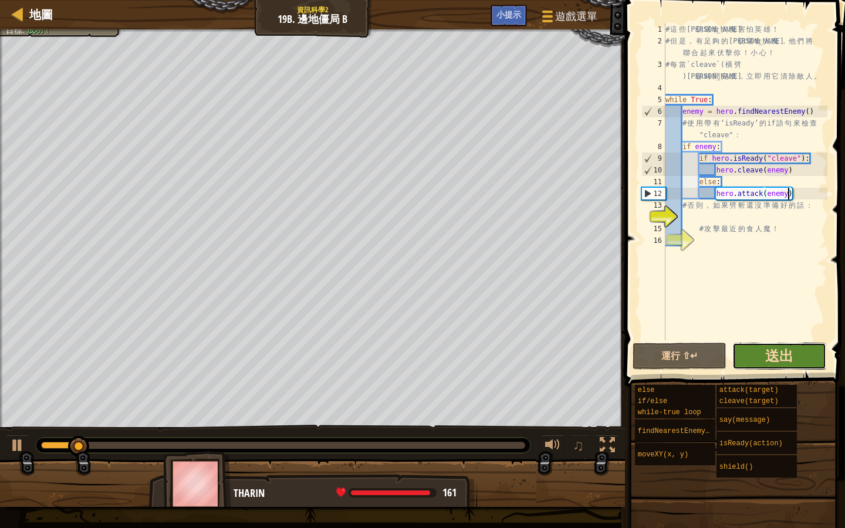
click at [774, 350] on span "送出" at bounding box center [779, 355] width 28 height 19
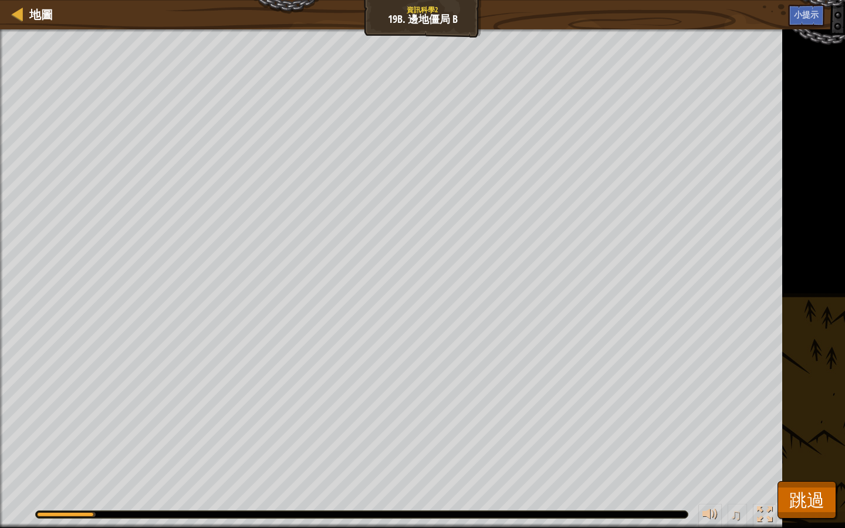
click at [815, 456] on div "殲滅所有敵人。 目標 : 執行中… ♫ Tharin 167 x: 30 y: 26 Brack" at bounding box center [422, 278] width 845 height 499
click at [819, 456] on span "跳過" at bounding box center [806, 500] width 35 height 24
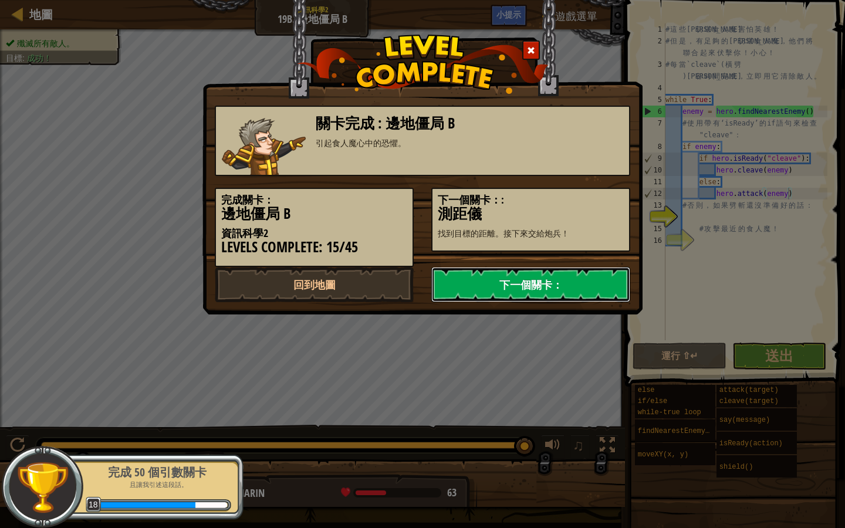
click at [509, 287] on link "下一個關卡：" at bounding box center [530, 284] width 199 height 35
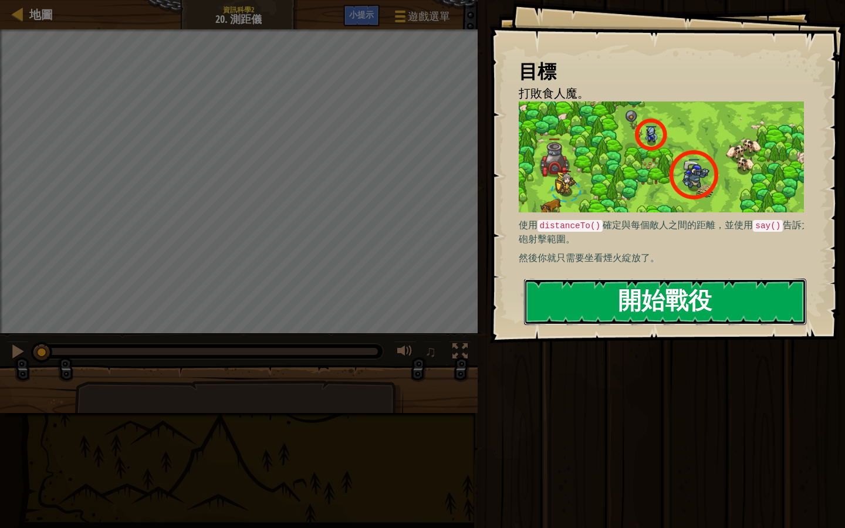
click at [658, 298] on button "開始戰役" at bounding box center [665, 302] width 282 height 46
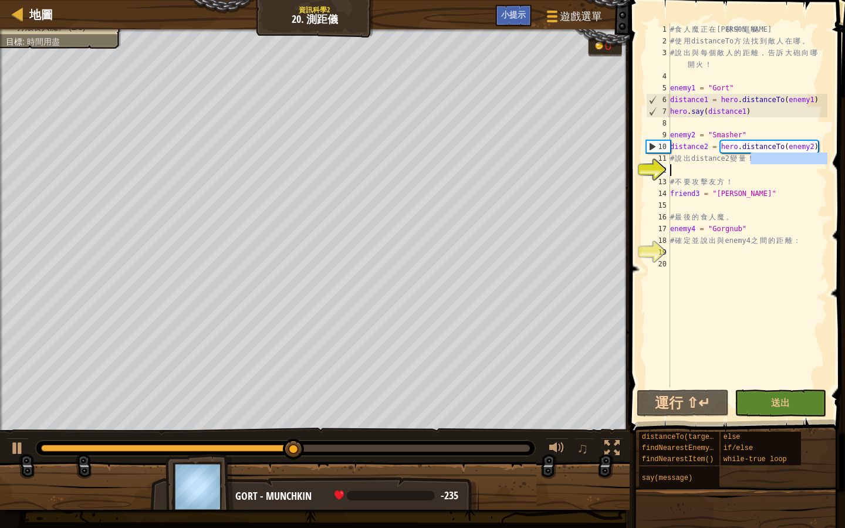
drag, startPoint x: 755, startPoint y: 158, endPoint x: 775, endPoint y: 165, distance: 21.2
click at [775, 165] on div "# 食 人 魔 正 在 森 林 中 巡 視 ！ # 使 用 distanceTo 方 法 找 到 敵 人 在 哪 。 # 說 出 與 每 個 敵 人 的 距 …" at bounding box center [748, 216] width 160 height 387
click at [780, 187] on div "# 食 人 魔 正 在 森 林 中 巡 視 ！ # 使 用 distanceTo 方 法 找 到 敵 人 在 哪 。 # 說 出 與 每 個 敵 人 的 距 …" at bounding box center [748, 216] width 160 height 387
click at [716, 397] on button "運行 ⇧↵" at bounding box center [683, 403] width 92 height 27
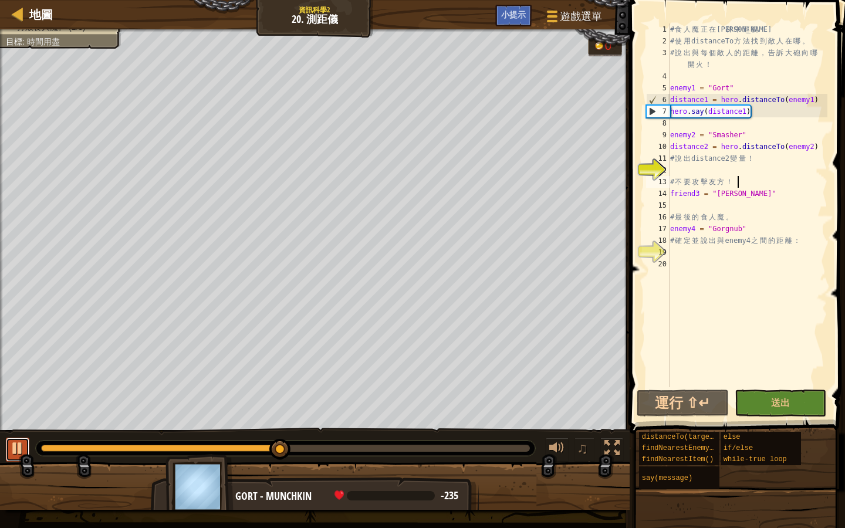
drag, startPoint x: 15, startPoint y: 451, endPoint x: 25, endPoint y: 441, distance: 14.1
click at [15, 451] on div at bounding box center [17, 448] width 15 height 15
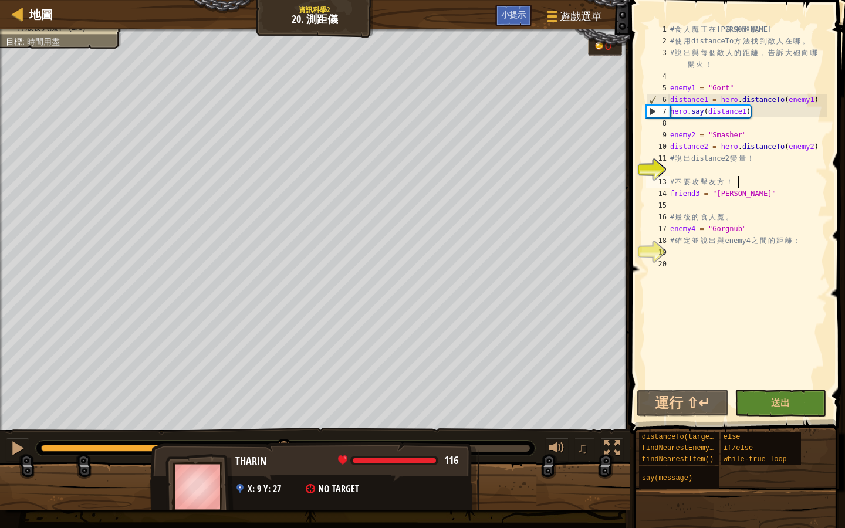
click at [280, 456] on span "x: 9 y: 27" at bounding box center [264, 488] width 33 height 13
click at [283, 456] on div "Tharin 116 x: 9 y: 27 No target" at bounding box center [314, 490] width 329 height 97
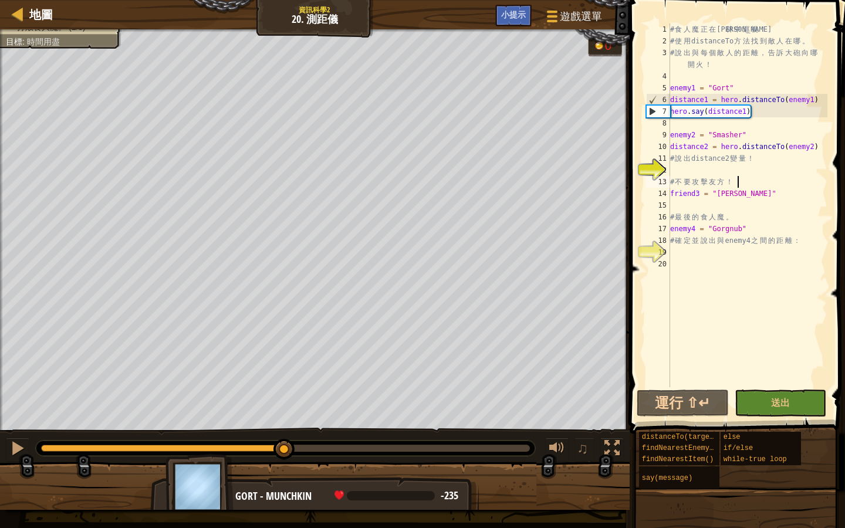
click at [822, 146] on div "# 食 人 魔 正 在 森 林 中 巡 視 ！ # 使 用 distanceTo 方 法 找 到 敵 人 在 哪 。 # 說 出 與 每 個 敵 人 的 距 …" at bounding box center [748, 216] width 160 height 387
type textarea "distance2 = hero.distanceTo(enemy2)"
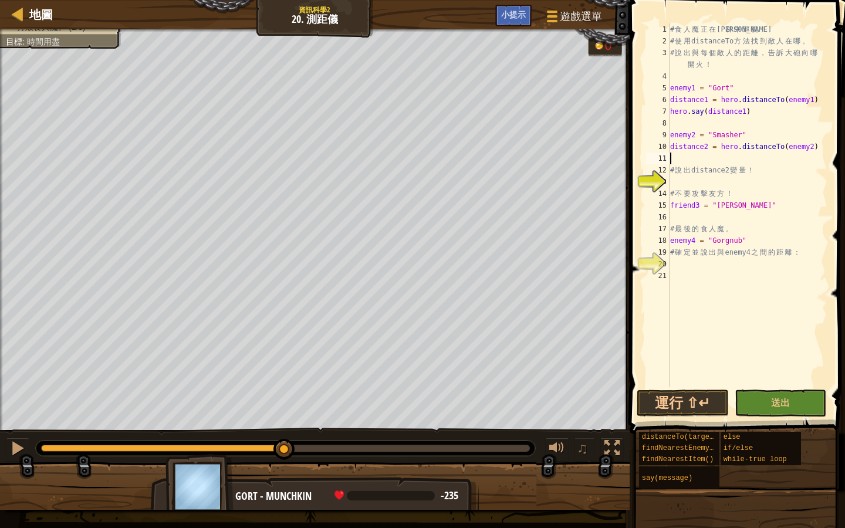
scroll to position [5, 0]
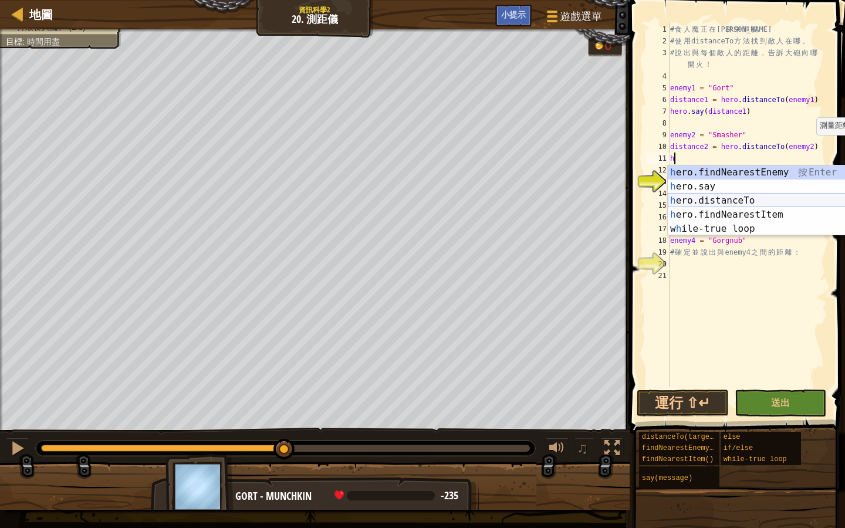
click at [760, 200] on div "h ero.findNearestEnemy 按 Enter h ero.say 按 Enter h ero.distanceTo 按 Enter h ero…" at bounding box center [779, 214] width 222 height 99
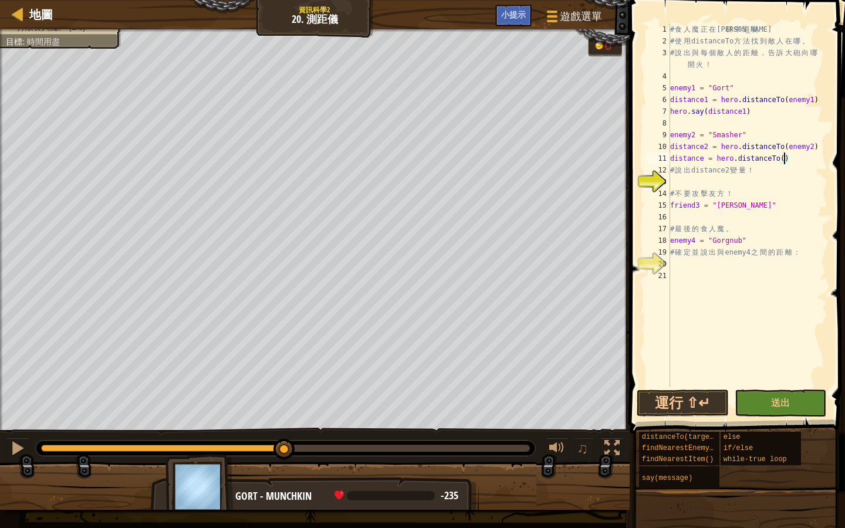
click at [790, 159] on div "# 食 人 魔 正 在 森 林 中 巡 視 ！ # 使 用 distanceTo 方 法 找 到 敵 人 在 哪 。 # 說 出 與 每 個 敵 人 的 距 …" at bounding box center [748, 216] width 160 height 387
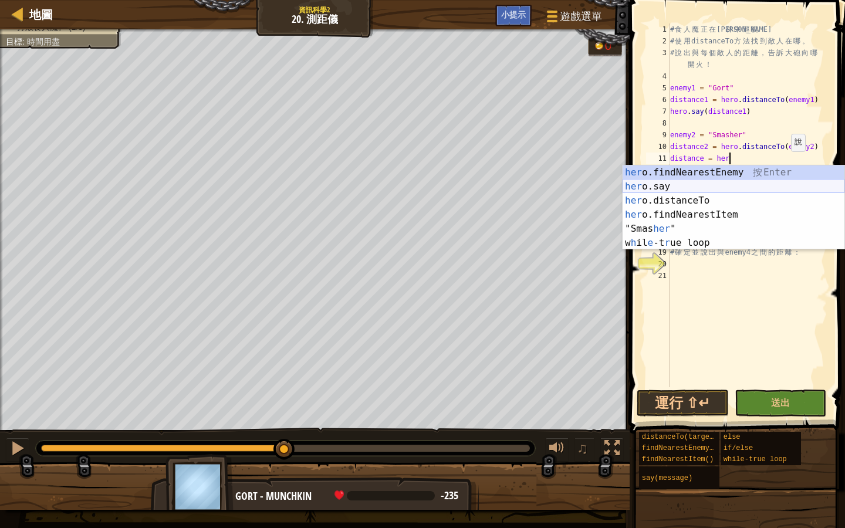
click at [661, 191] on div "her o.findNearestEnemy 按 Enter her o.say 按 Enter her o.distanceTo 按 Enter her o…" at bounding box center [733, 221] width 222 height 113
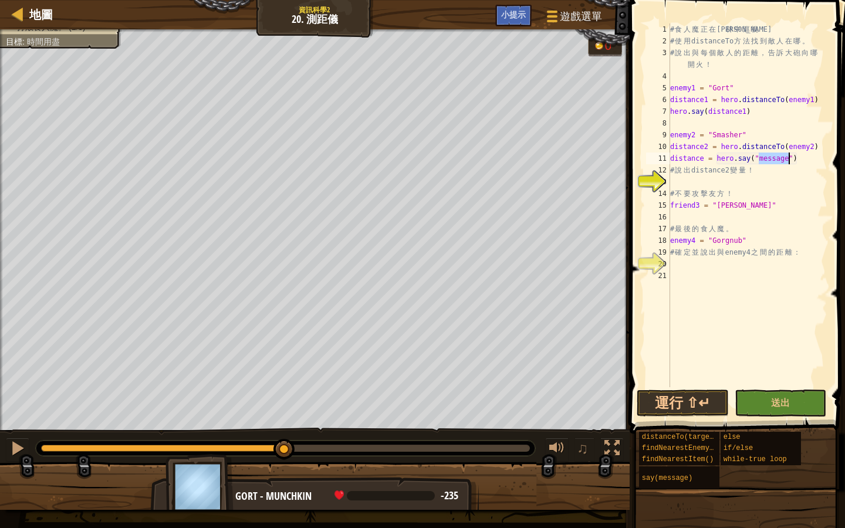
click at [801, 162] on div "# 食 人 魔 正 在 森 林 中 巡 視 ！ # 使 用 distanceTo 方 法 找 到 敵 人 在 哪 。 # 說 出 與 每 個 敵 人 的 距 …" at bounding box center [748, 216] width 160 height 387
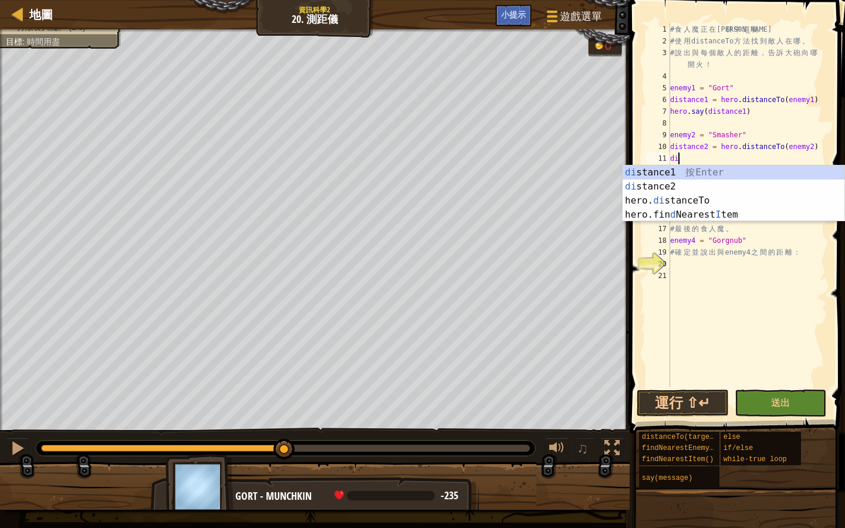
type textarea "d"
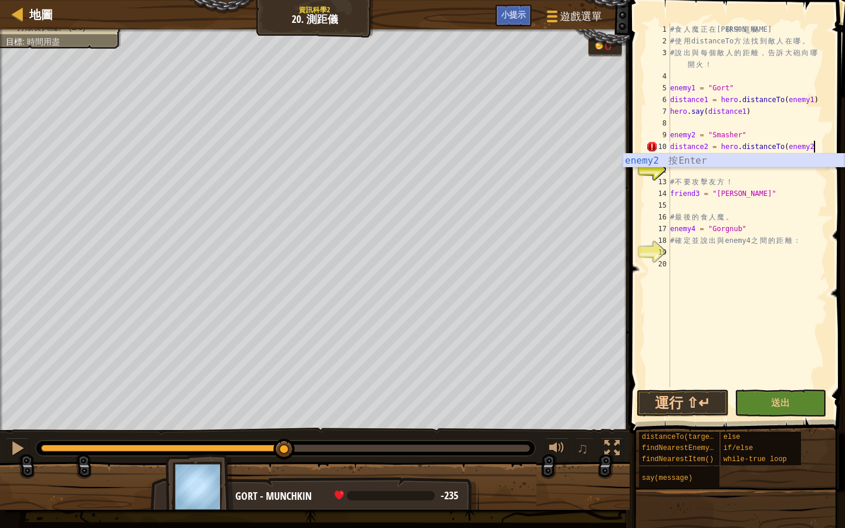
scroll to position [5, 12]
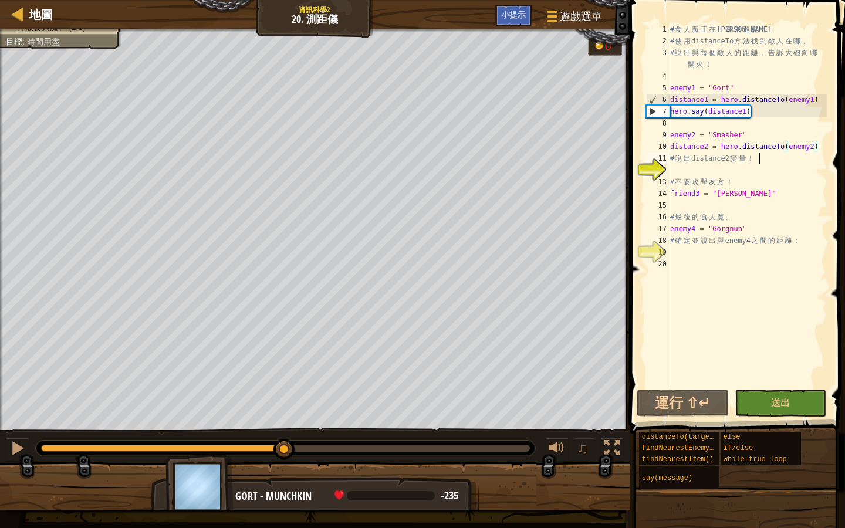
click at [763, 160] on div "# 食 人 魔 正 在 森 林 中 巡 視 ！ # 使 用 distanceTo 方 法 找 到 敵 人 在 哪 。 # 說 出 與 每 個 敵 人 的 距 …" at bounding box center [748, 216] width 160 height 387
type textarea "#"
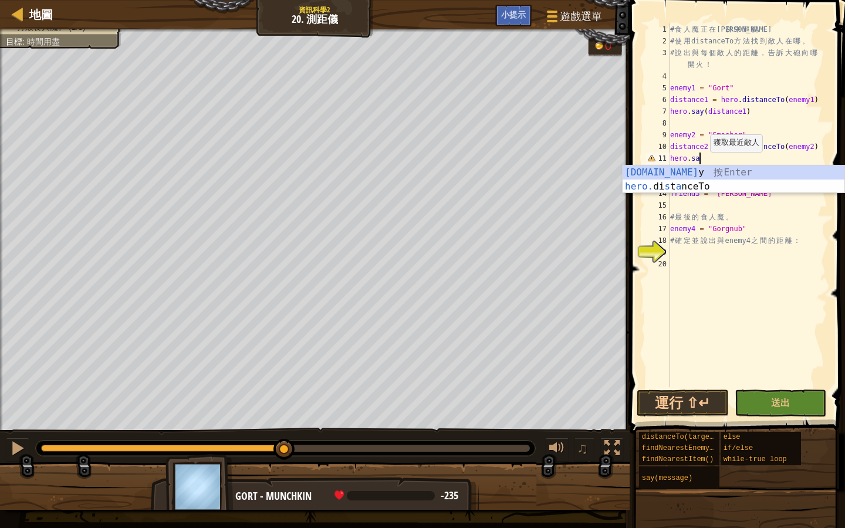
scroll to position [5, 2]
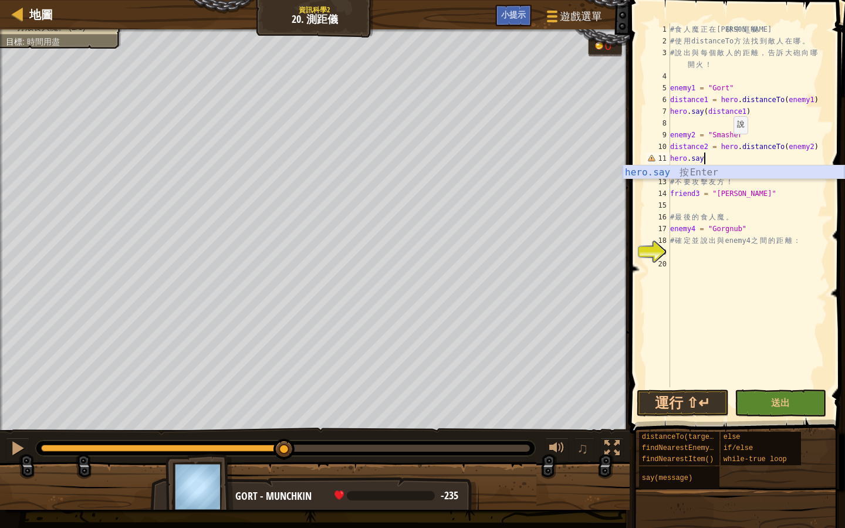
click at [706, 173] on div "hero.say 按 Enter" at bounding box center [733, 186] width 222 height 42
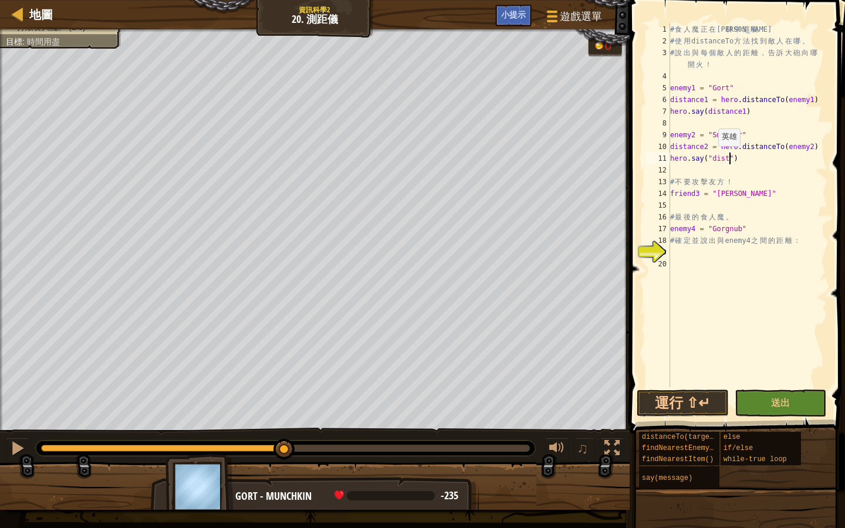
click at [712, 158] on div "# 食 人 魔 正 在 森 林 中 巡 視 ！ # 使 用 distanceTo 方 法 找 到 敵 人 在 哪 。 # 說 出 與 每 個 敵 人 的 距 …" at bounding box center [748, 216] width 160 height 387
click at [725, 157] on div "# 食 人 魔 正 在 森 林 中 巡 視 ！ # 使 用 distanceTo 方 法 找 到 敵 人 在 哪 。 # 說 出 與 每 個 敵 人 的 距 …" at bounding box center [748, 216] width 160 height 387
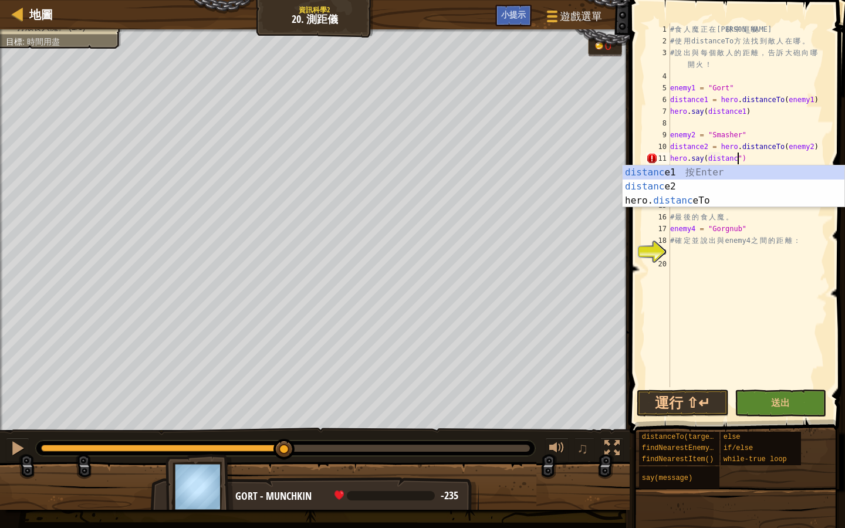
scroll to position [5, 6]
click at [746, 156] on div "# 食 人 魔 正 在 森 林 中 巡 視 ！ # 使 用 distanceTo 方 法 找 到 敵 人 在 哪 。 # 說 出 與 每 個 敵 人 的 距 …" at bounding box center [748, 216] width 160 height 387
type textarea "hero.say(distance2)"
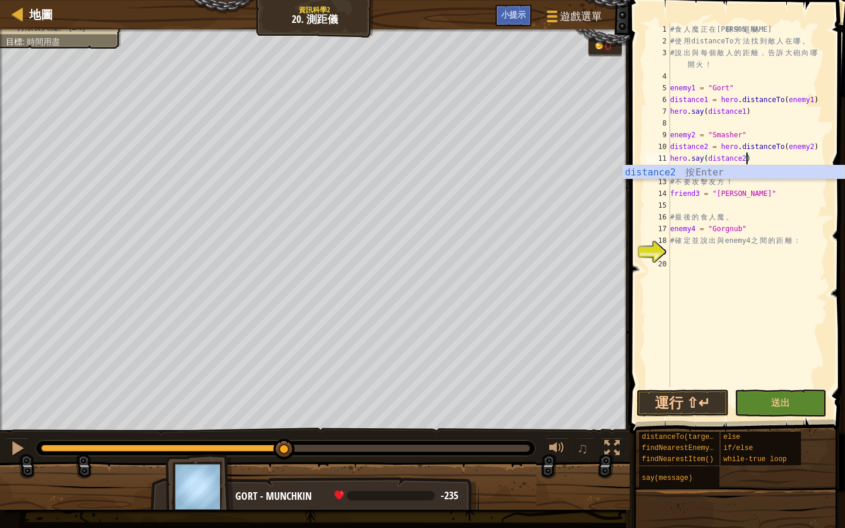
click at [762, 310] on div "# 食 人 魔 正 在 森 林 中 巡 視 ！ # 使 用 distanceTo 方 法 找 到 敵 人 在 哪 。 # 說 出 與 每 個 敵 人 的 距 …" at bounding box center [748, 216] width 160 height 387
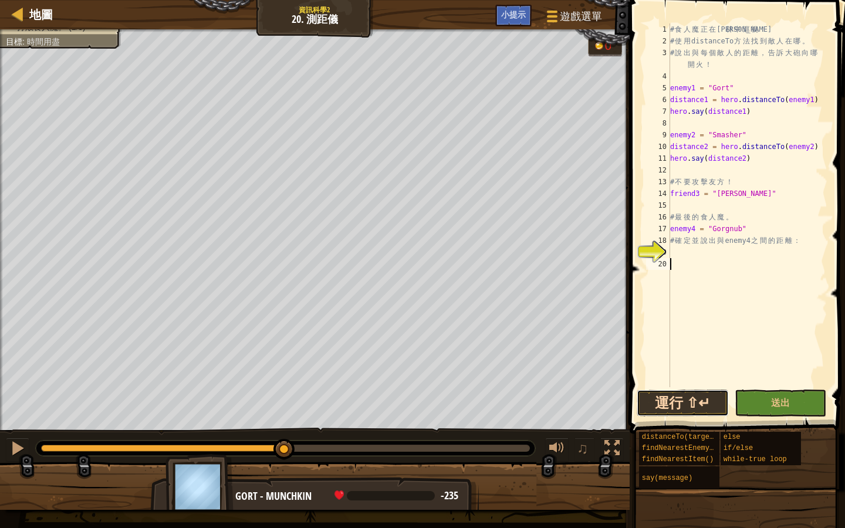
click at [675, 403] on button "運行 ⇧↵" at bounding box center [683, 403] width 92 height 27
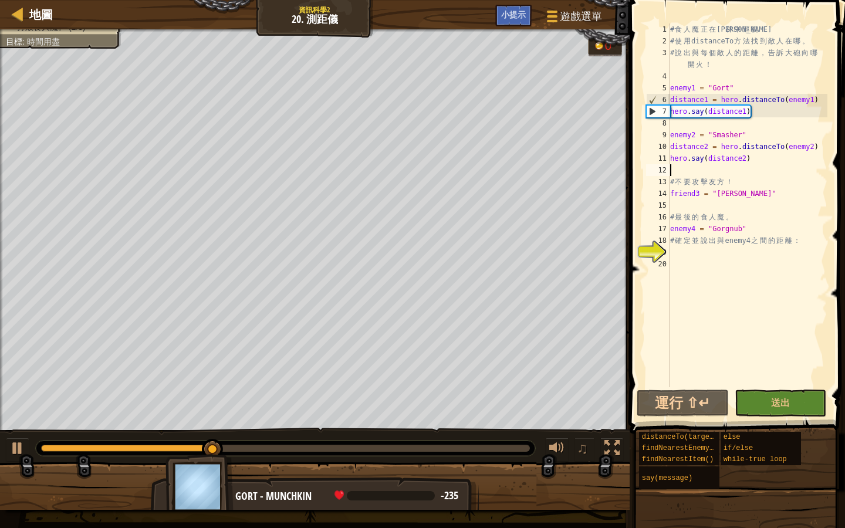
click at [671, 169] on div "# 食 人 魔 正 在 森 林 中 巡 視 ！ # 使 用 distanceTo 方 法 找 到 敵 人 在 哪 。 # 說 出 與 每 個 敵 人 的 距 …" at bounding box center [748, 216] width 160 height 387
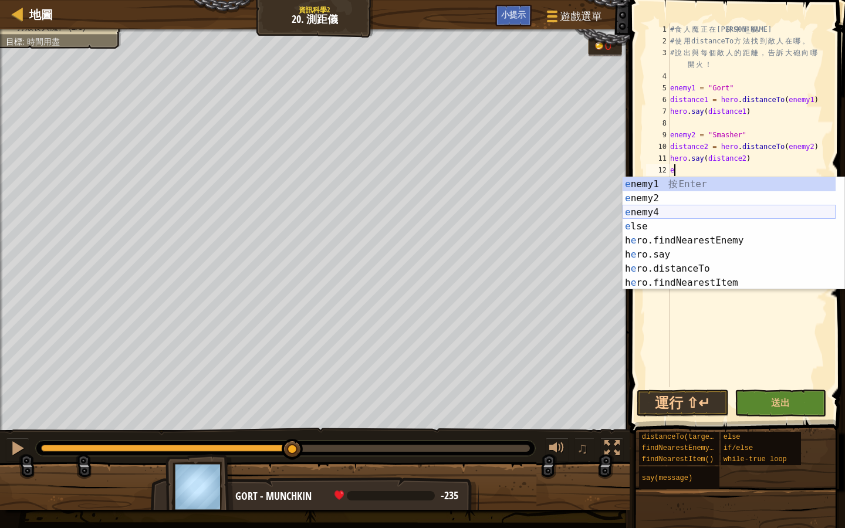
click at [689, 211] on div "e nemy1 按 Enter e nemy2 按 Enter e nemy4 按 Enter e lse 按 Enter h e ro.findNeares…" at bounding box center [728, 247] width 213 height 141
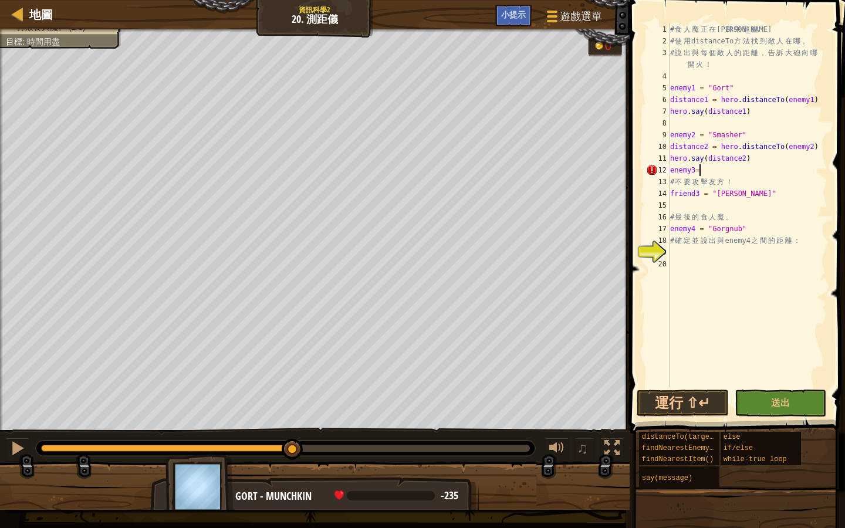
scroll to position [5, 1]
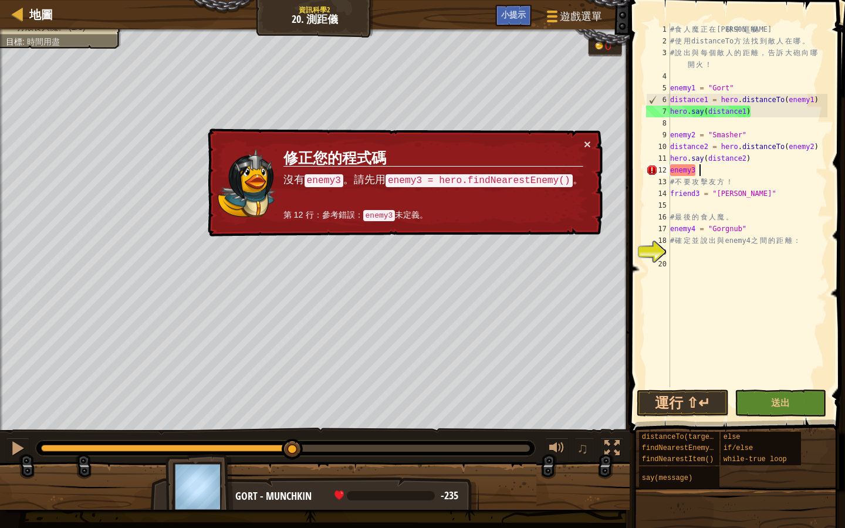
type textarea "enemy3 ="
drag, startPoint x: 703, startPoint y: 172, endPoint x: 658, endPoint y: 172, distance: 44.6
click at [658, 172] on div "enemy3 = 1 2 3 4 5 6 7 8 9 10 11 12 13 14 15 16 17 18 19 20 # 食 人 魔 正 在 森 林 中 巡…" at bounding box center [736, 205] width 184 height 364
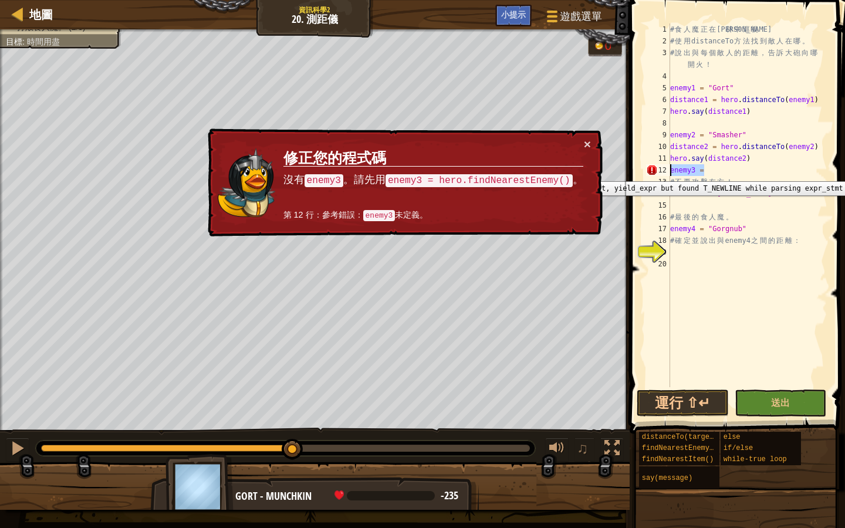
scroll to position [5, 0]
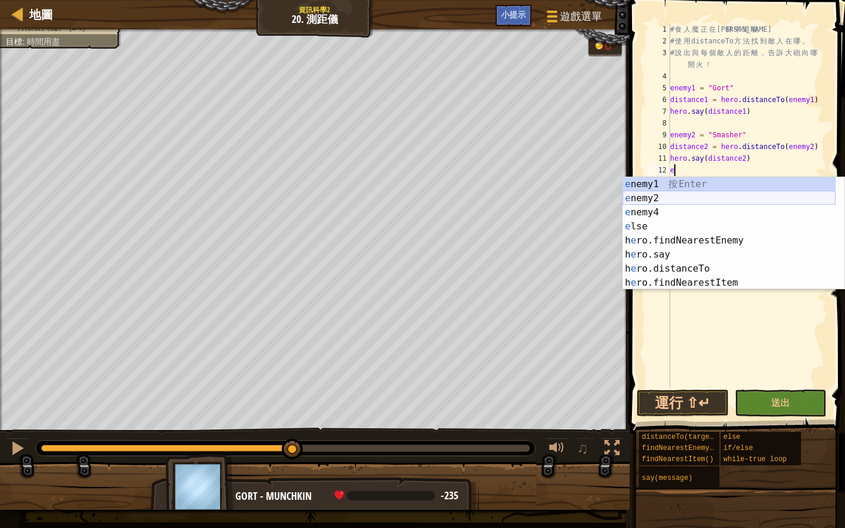
click at [655, 202] on div "e nemy1 按 Enter e nemy2 按 Enter e nemy4 按 Enter e lse 按 Enter h e ro.findNeares…" at bounding box center [728, 247] width 213 height 141
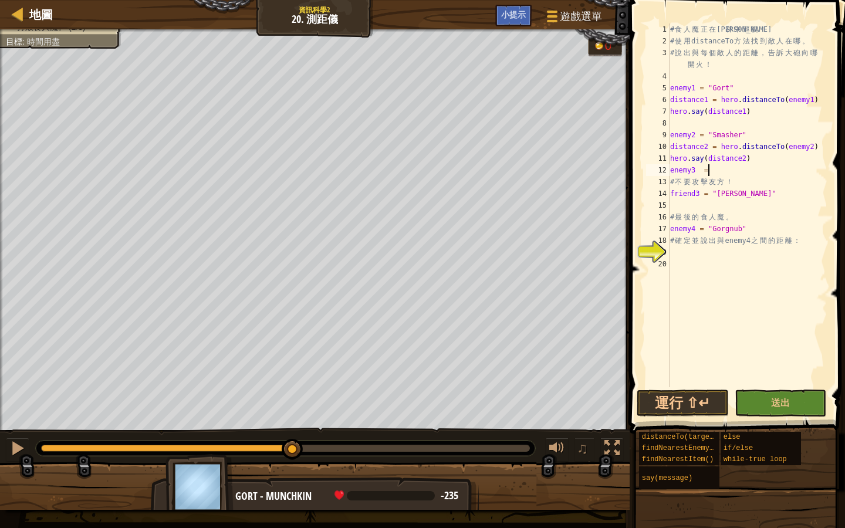
scroll to position [5, 2]
click at [703, 168] on div "# 食 人 魔 正 在 森 林 中 巡 視 ！ # 使 用 distanceTo 方 法 找 到 敵 人 在 哪 。 # 說 出 與 每 個 敵 人 的 距 …" at bounding box center [748, 216] width 160 height 387
click at [710, 172] on div "# 食 人 魔 正 在 森 林 中 巡 視 ！ # 使 用 distanceTo 方 法 找 到 敵 人 在 哪 。 # 說 出 與 每 個 敵 人 的 距 …" at bounding box center [748, 216] width 160 height 387
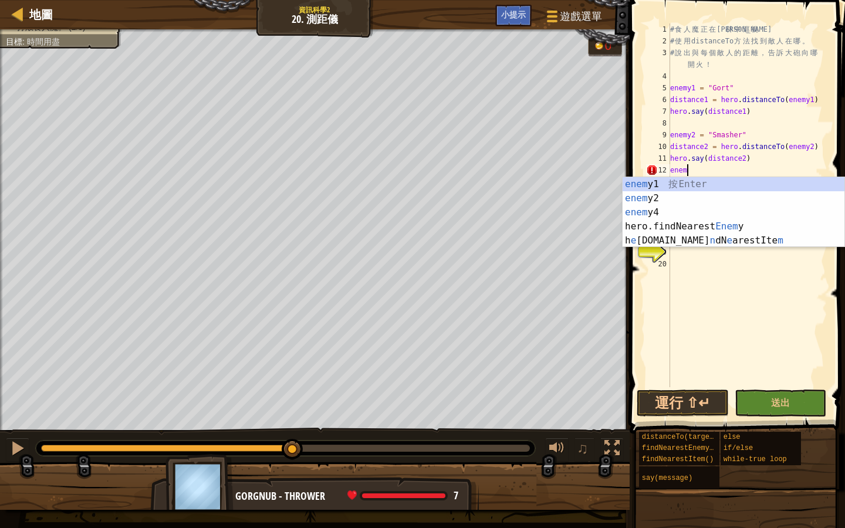
scroll to position [5, 0]
type textarea "e"
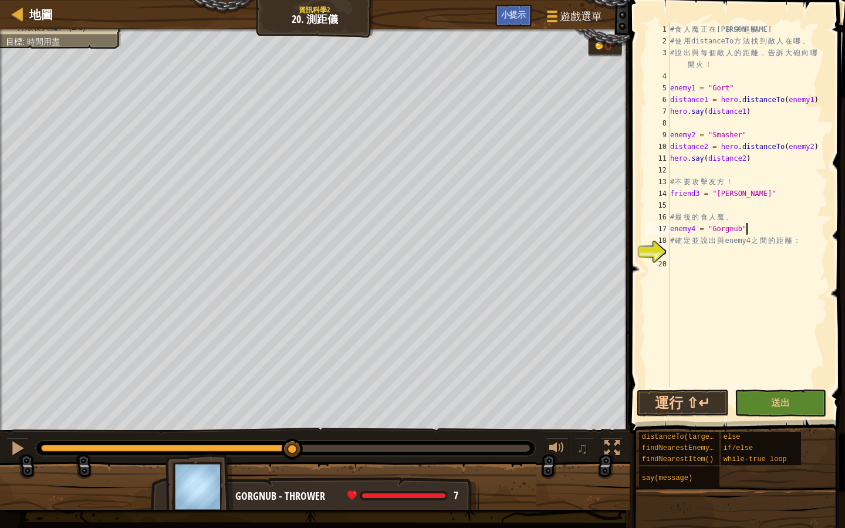
click at [749, 227] on div "# 食 人 魔 正 在 森 林 中 巡 視 ！ # 使 用 distanceTo 方 法 找 到 敵 人 在 哪 。 # 說 出 與 每 個 敵 人 的 距 …" at bounding box center [748, 216] width 160 height 387
type textarea "enemy4 = "Gorgnub""
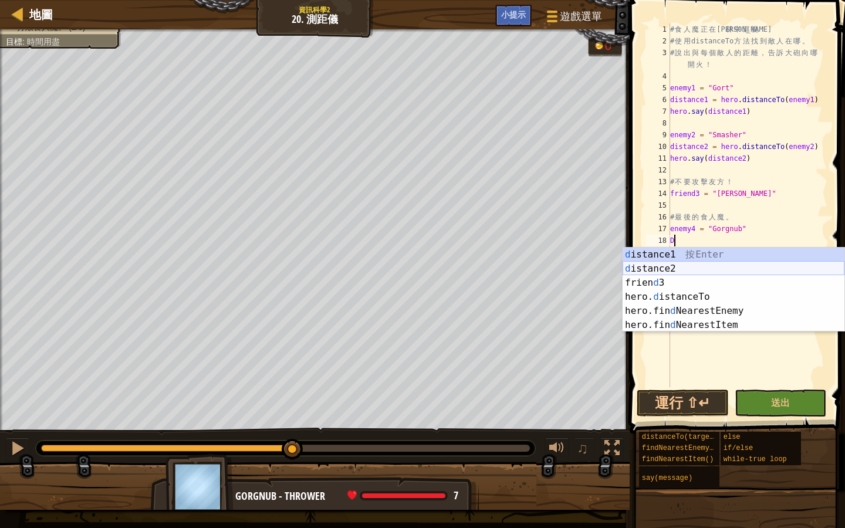
click at [669, 269] on div "d istance1 按 Enter d istance2 按 Enter frien d 3 按 Enter hero. d istanceTo 按 Ent…" at bounding box center [733, 304] width 222 height 113
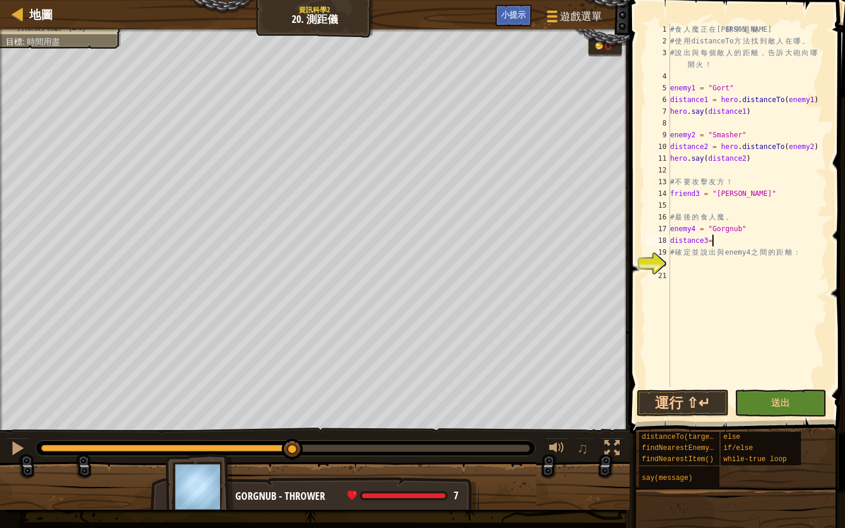
scroll to position [5, 3]
drag, startPoint x: 708, startPoint y: 242, endPoint x: 718, endPoint y: 244, distance: 10.8
click at [708, 242] on div "# 食 人 魔 正 在 森 林 中 巡 視 ！ # 使 用 distanceTo 方 法 找 到 敵 人 在 哪 。 # 說 出 與 每 個 敵 人 的 距 …" at bounding box center [748, 216] width 160 height 387
click at [776, 244] on div "# 食 人 魔 正 在 森 林 中 巡 視 ！ # 使 用 distanceTo 方 法 找 到 敵 人 在 哪 。 # 說 出 與 每 個 敵 人 的 距 …" at bounding box center [748, 216] width 160 height 387
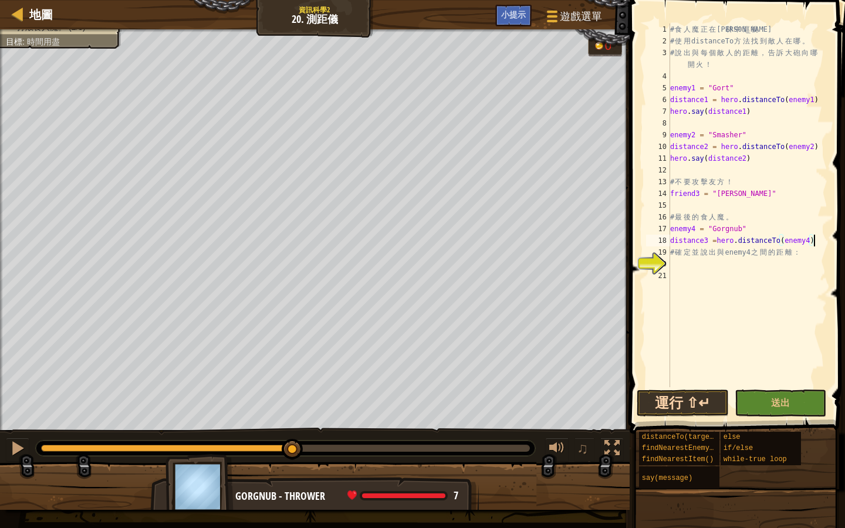
type textarea "distance3 =hero.distanceTo(enemy4)"
click at [665, 405] on button "運行 ⇧↵" at bounding box center [683, 403] width 92 height 27
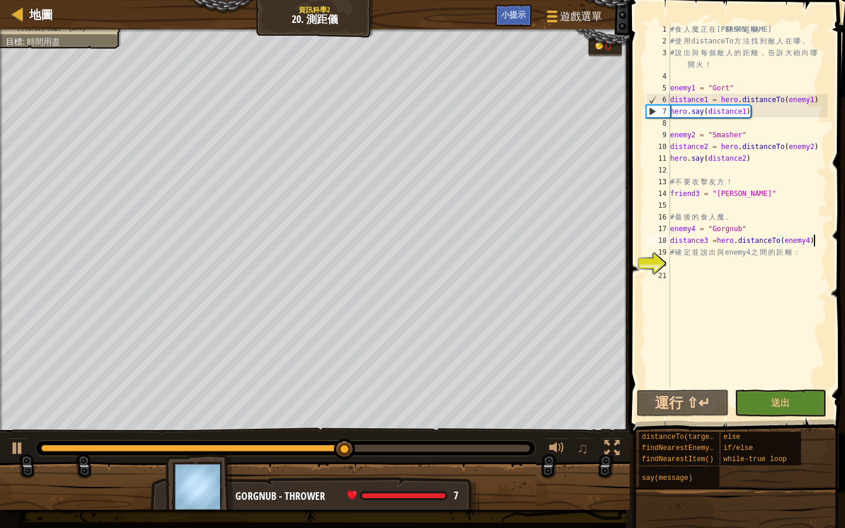
scroll to position [5, 0]
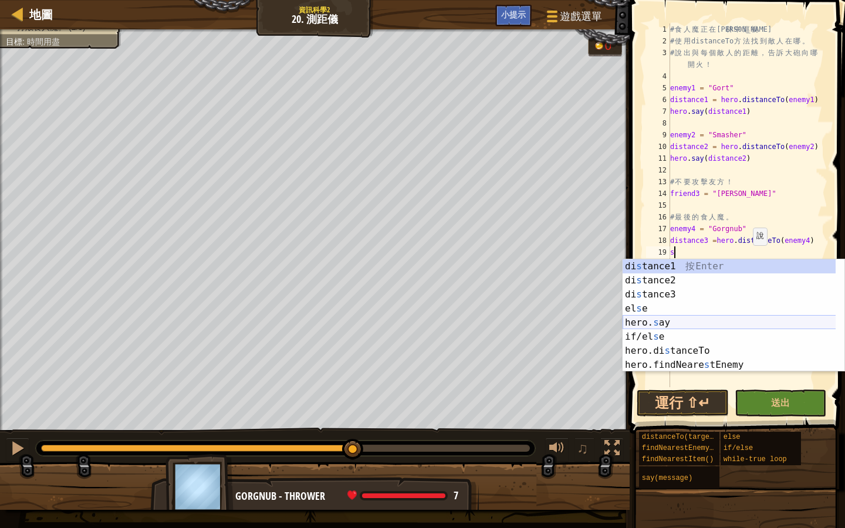
click at [718, 318] on div "di s tance1 按 Enter di s tance2 按 Enter di s tance3 按 Enter el s e 按 Enter hero…" at bounding box center [733, 329] width 222 height 141
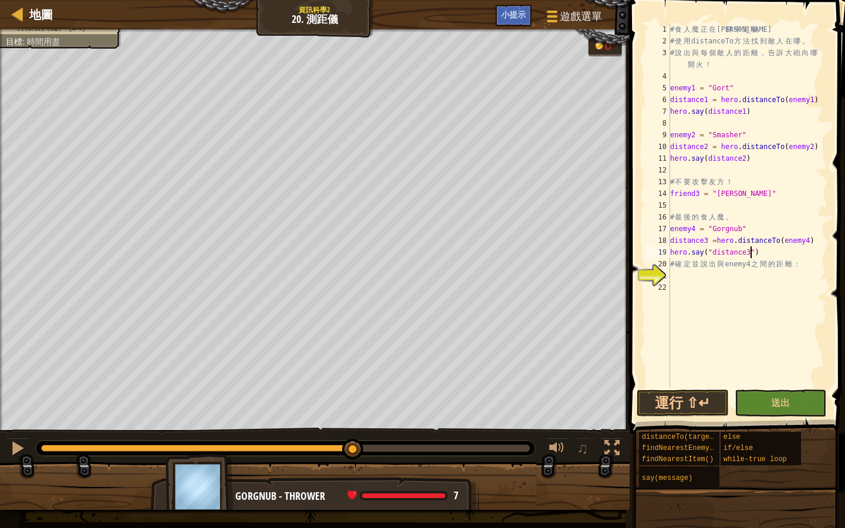
scroll to position [5, 6]
click at [674, 404] on button "運行 ⇧↵" at bounding box center [683, 403] width 92 height 27
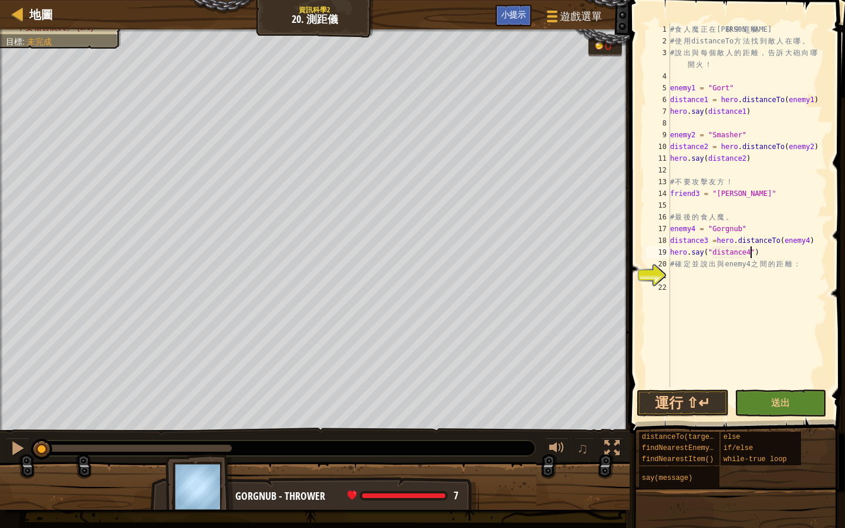
drag, startPoint x: 222, startPoint y: 447, endPoint x: 33, endPoint y: 479, distance: 192.2
click at [33, 456] on div "打敗食人魔。 (2/3) 不要傷害農民。 (5/6) 目標 : 未完成 0 ♫ Gorgnub - thrower 7 x: 70 y: 43 No targ…" at bounding box center [422, 269] width 845 height 480
click at [16, 444] on div at bounding box center [17, 448] width 15 height 15
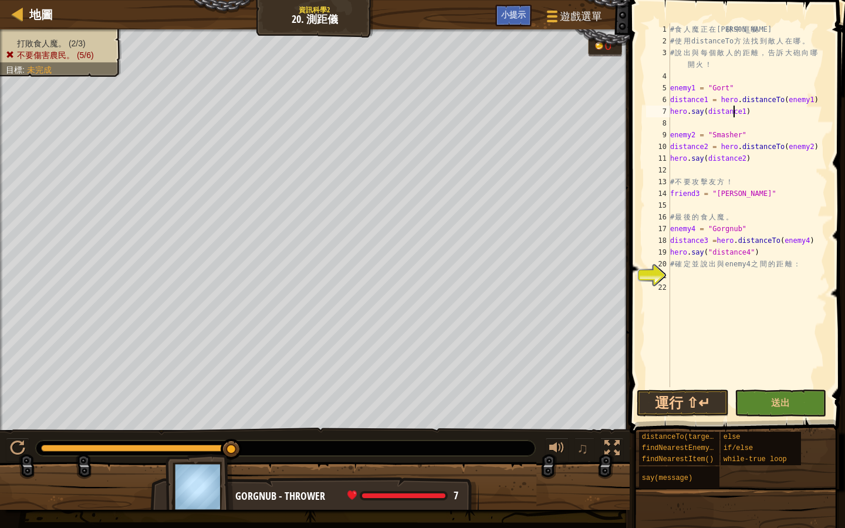
click at [735, 109] on div "# 食 人 魔 正 在 森 林 中 巡 視 ！ # 使 用 distanceTo 方 法 找 到 敵 人 在 哪 。 # 說 出 與 每 個 敵 人 的 距 …" at bounding box center [748, 216] width 160 height 387
click at [736, 160] on div "# 食 人 魔 正 在 森 林 中 巡 視 ！ # 使 用 distanceTo 方 法 找 到 敵 人 在 哪 。 # 說 出 與 每 個 敵 人 的 距 …" at bounding box center [748, 216] width 160 height 387
type textarea "hero.say(distance2)"
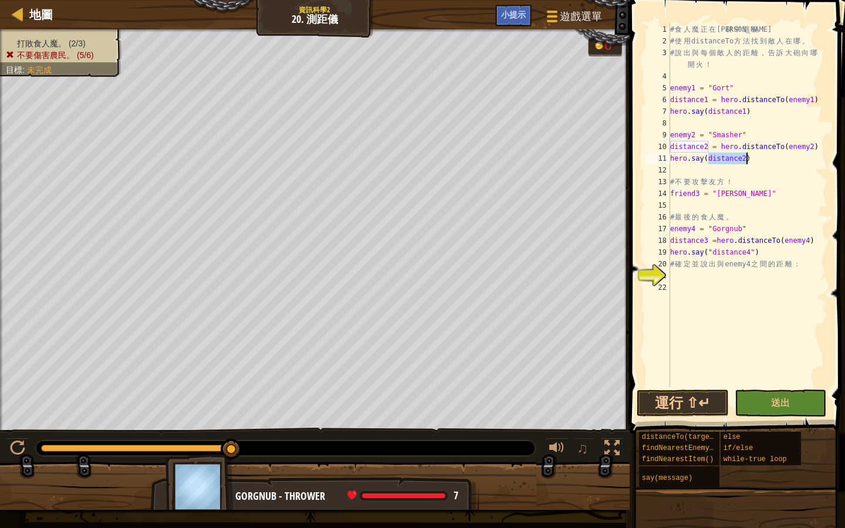
click at [736, 160] on div "# 食 人 魔 正 在 森 林 中 巡 視 ！ # 使 用 distanceTo 方 法 找 到 敵 人 在 哪 。 # 說 出 與 每 個 敵 人 的 距 …" at bounding box center [748, 216] width 160 height 387
click at [751, 165] on div "# 食 人 魔 正 在 森 林 中 巡 視 ！ # 使 用 distanceTo 方 法 找 到 敵 人 在 哪 。 # 說 出 與 每 個 敵 人 的 距 …" at bounding box center [748, 216] width 160 height 387
click at [747, 159] on div "# 食 人 魔 正 在 森 林 中 巡 視 ！ # 使 用 distanceTo 方 法 找 到 敵 人 在 哪 。 # 說 出 與 每 個 敵 人 的 距 …" at bounding box center [748, 216] width 160 height 387
click at [751, 251] on div "# 食 人 魔 正 在 森 林 中 巡 視 ！ # 使 用 distanceTo 方 法 找 到 敵 人 在 哪 。 # 說 出 與 每 個 敵 人 的 距 …" at bounding box center [748, 216] width 160 height 387
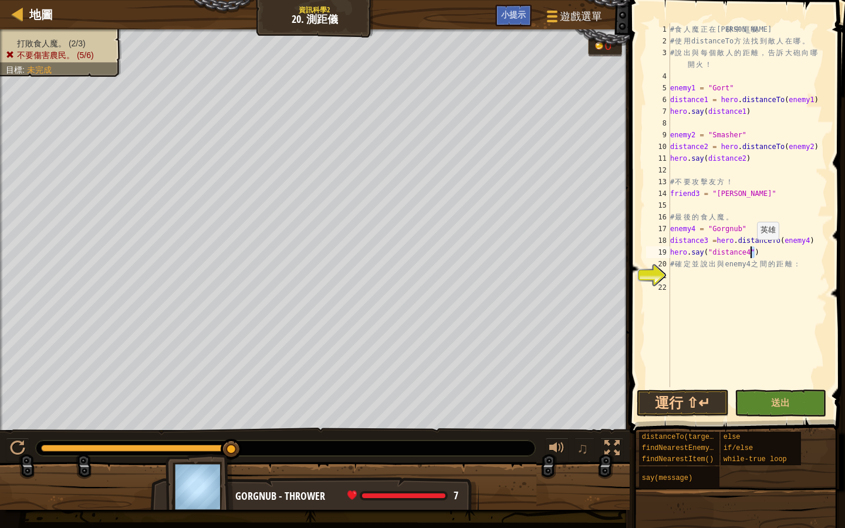
type textarea "hero.say("distance4")"
click at [757, 251] on div "# 食 人 魔 正 在 森 林 中 巡 視 ！ # 使 用 distanceTo 方 法 找 到 敵 人 在 哪 。 # 說 出 與 每 個 敵 人 的 距 …" at bounding box center [748, 216] width 160 height 387
click at [734, 201] on div "# 食 人 魔 正 在 森 林 中 巡 視 ！ # 使 用 distanceTo 方 法 找 到 敵 人 在 哪 。 # 說 出 與 每 個 敵 人 的 距 …" at bounding box center [748, 216] width 160 height 387
click at [732, 158] on div "# 食 人 魔 正 在 森 林 中 巡 視 ！ # 使 用 distanceTo 方 法 找 到 敵 人 在 哪 。 # 說 出 與 每 個 敵 人 的 距 …" at bounding box center [748, 216] width 160 height 387
type textarea "hero.say(distance2)"
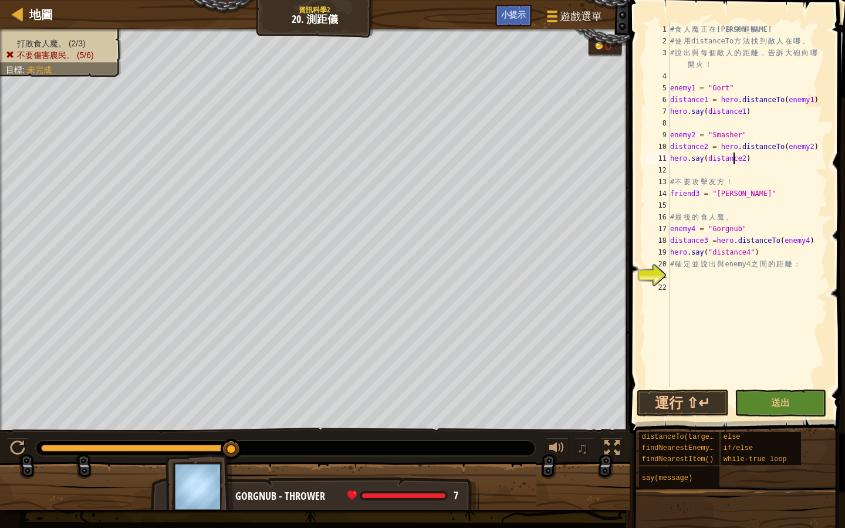
click at [732, 158] on div "# 食 人 魔 正 在 森 林 中 巡 視 ！ # 使 用 distanceTo 方 法 找 到 敵 人 在 哪 。 # 說 出 與 每 個 敵 人 的 距 …" at bounding box center [748, 216] width 160 height 387
click at [746, 159] on div "# 食 人 魔 正 在 森 林 中 巡 視 ！ # 使 用 distanceTo 方 法 找 到 敵 人 在 哪 。 # 說 出 與 每 個 敵 人 的 距 …" at bounding box center [748, 216] width 160 height 387
click at [762, 209] on div "# 食 人 魔 正 在 森 林 中 巡 視 ！ # 使 用 distanceTo 方 法 找 到 敵 人 在 哪 。 # 說 出 與 每 個 敵 人 的 距 …" at bounding box center [748, 216] width 160 height 387
click at [756, 251] on div "# 食 人 魔 正 在 森 林 中 巡 視 ！ # 使 用 distanceTo 方 法 找 到 敵 人 在 哪 。 # 說 出 與 每 個 敵 人 的 距 …" at bounding box center [748, 216] width 160 height 387
click at [713, 251] on div "# 食 人 魔 正 在 森 林 中 巡 視 ！ # 使 用 distanceTo 方 法 找 到 敵 人 在 哪 。 # 說 出 與 每 個 敵 人 的 距 …" at bounding box center [748, 216] width 160 height 387
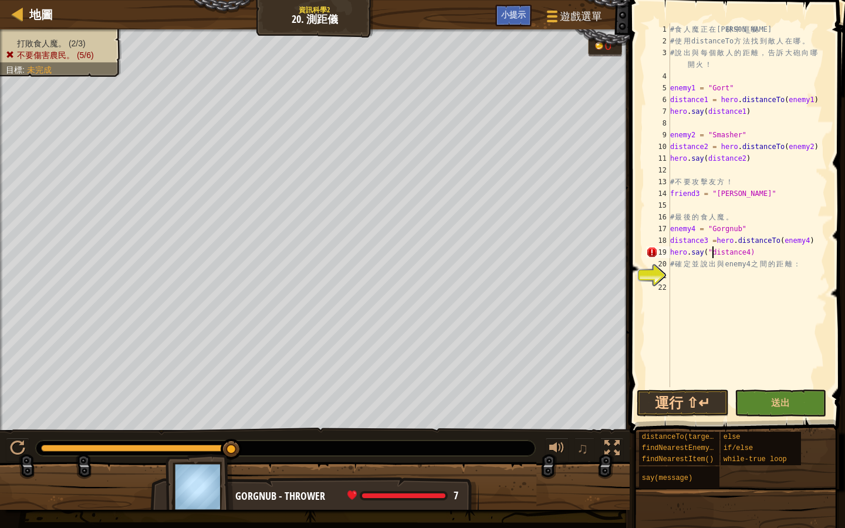
type textarea "hero.say(distance4)"
drag, startPoint x: 692, startPoint y: 401, endPoint x: 690, endPoint y: 394, distance: 7.4
click at [692, 402] on button "運行 ⇧↵" at bounding box center [683, 403] width 92 height 27
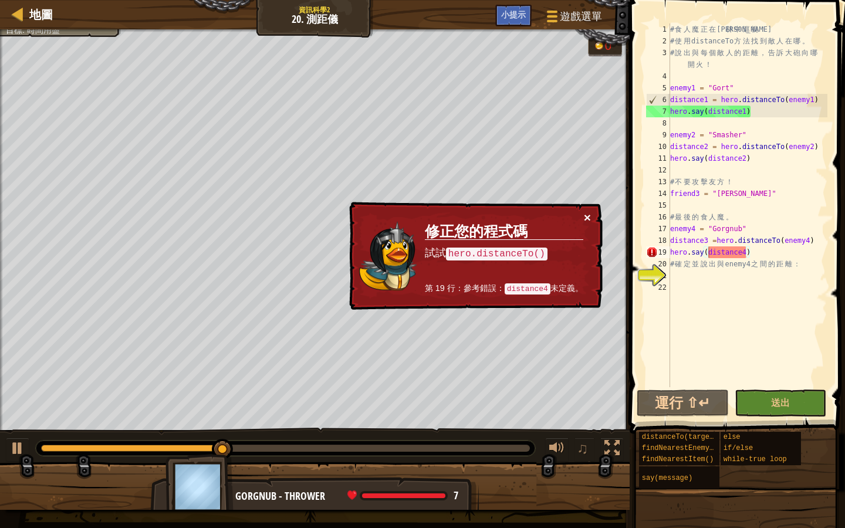
click at [584, 218] on button "×" at bounding box center [587, 218] width 7 height 12
click at [527, 285] on code "distance4" at bounding box center [528, 288] width 46 height 11
click at [512, 256] on code "hero.distanceTo()" at bounding box center [496, 254] width 101 height 13
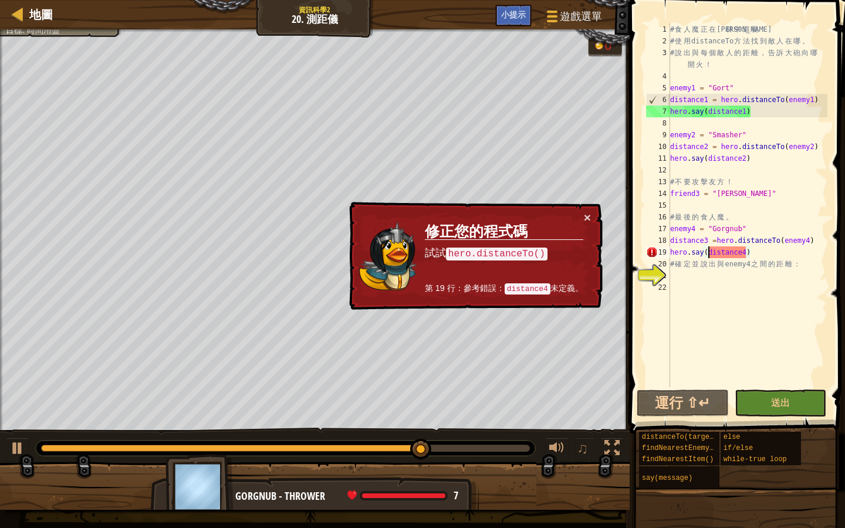
click at [473, 253] on code "hero.distanceTo()" at bounding box center [496, 254] width 101 height 13
click at [746, 252] on div "# 食 人 魔 正 在 森 林 中 巡 視 ！ # 使 用 distanceTo 方 法 找 到 敵 人 在 哪 。 # 說 出 與 每 個 敵 人 的 距 …" at bounding box center [748, 216] width 160 height 387
click at [821, 165] on div "# 食 人 魔 正 在 森 林 中 巡 視 ！ # 使 用 distanceTo 方 法 找 到 敵 人 在 哪 。 # 說 出 與 每 個 敵 人 的 距 …" at bounding box center [748, 216] width 160 height 387
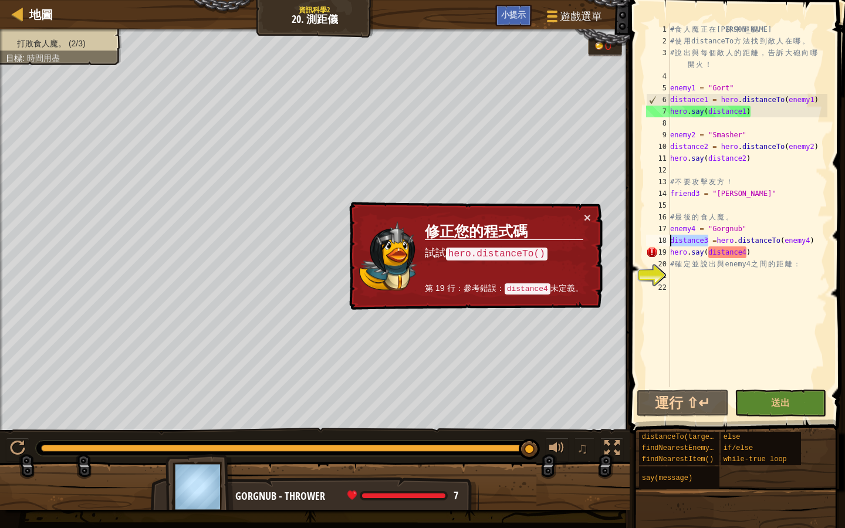
drag, startPoint x: 709, startPoint y: 239, endPoint x: 668, endPoint y: 237, distance: 41.1
click at [668, 237] on div "1 2 3 4 5 6 7 8 9 10 11 12 13 14 15 16 17 18 19 20 21 22 # 食 人 魔 正 在 森 林 中 巡 視 …" at bounding box center [736, 205] width 184 height 364
click at [752, 219] on div "# 食 人 魔 正 在 森 林 中 巡 視 ！ # 使 用 distanceTo 方 法 找 到 敵 人 在 哪 。 # 說 出 與 每 個 敵 人 的 距 …" at bounding box center [748, 216] width 160 height 387
click at [723, 111] on div "# 食 人 魔 正 在 森 林 中 巡 視 ！ # 使 用 distanceTo 方 法 找 到 敵 人 在 哪 。 # 說 出 與 每 個 敵 人 的 距 …" at bounding box center [748, 216] width 160 height 387
click at [700, 192] on div "# 食 人 魔 正 在 森 林 中 巡 視 ！ # 使 用 distanceTo 方 法 找 到 敵 人 在 哪 。 # 說 出 與 每 個 敵 人 的 距 …" at bounding box center [748, 216] width 160 height 387
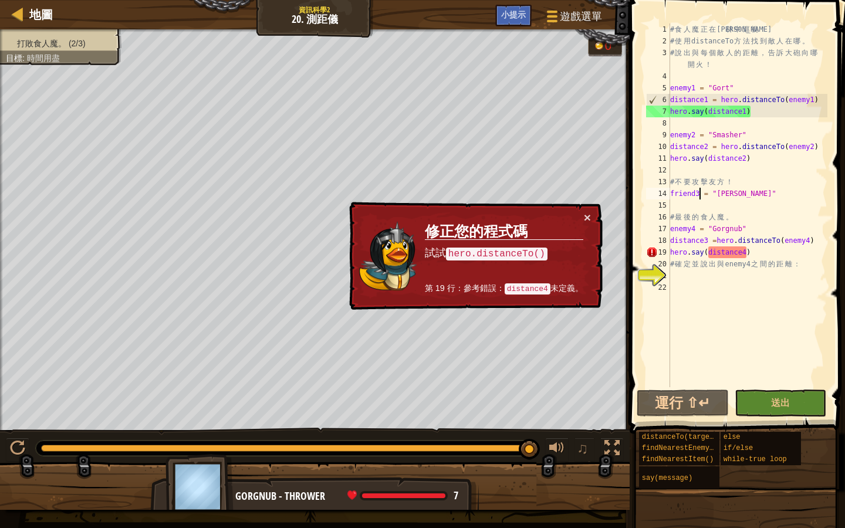
click at [700, 192] on div "# 食 人 魔 正 在 森 林 中 巡 視 ！ # 使 用 distanceTo 方 法 找 到 敵 人 在 哪 。 # 說 出 與 每 個 敵 人 的 距 …" at bounding box center [748, 216] width 160 height 387
type textarea "friend3 = "Charles""
click at [727, 209] on div "# 食 人 魔 正 在 森 林 中 巡 視 ！ # 使 用 distanceTo 方 法 找 到 敵 人 在 哪 。 # 說 出 與 每 個 敵 人 的 距 …" at bounding box center [748, 216] width 160 height 387
click at [689, 191] on div "# 食 人 魔 正 在 森 林 中 巡 視 ！ # 使 用 distanceTo 方 法 找 到 敵 人 在 哪 。 # 說 出 與 每 個 敵 人 的 距 …" at bounding box center [748, 216] width 160 height 387
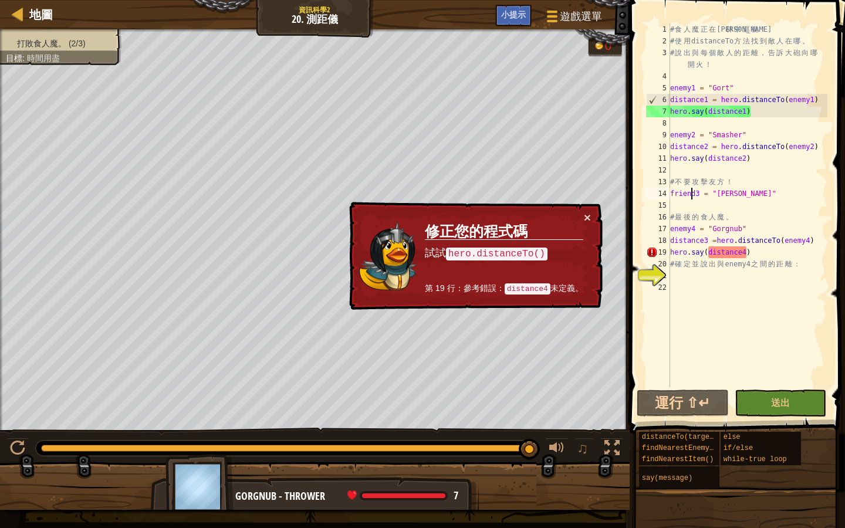
click at [689, 191] on div "# 食 人 魔 正 在 森 林 中 巡 視 ！ # 使 用 distanceTo 方 法 找 到 敵 人 在 哪 。 # 說 出 與 每 個 敵 人 的 距 …" at bounding box center [748, 216] width 160 height 387
click at [745, 250] on div "# 食 人 魔 正 在 森 林 中 巡 視 ！ # 使 用 distanceTo 方 法 找 到 敵 人 在 哪 。 # 說 出 與 每 個 敵 人 的 距 …" at bounding box center [748, 216] width 160 height 387
drag, startPoint x: 710, startPoint y: 240, endPoint x: 669, endPoint y: 236, distance: 40.6
click at [669, 236] on div "# 食 人 魔 正 在 森 林 中 巡 視 ！ # 使 用 distanceTo 方 法 找 到 敵 人 在 哪 。 # 說 出 與 每 個 敵 人 的 距 …" at bounding box center [748, 216] width 160 height 387
click at [700, 189] on div "# 食 人 魔 正 在 森 林 中 巡 視 ！ # 使 用 distanceTo 方 法 找 到 敵 人 在 哪 。 # 說 出 與 每 個 敵 人 的 距 …" at bounding box center [748, 216] width 160 height 387
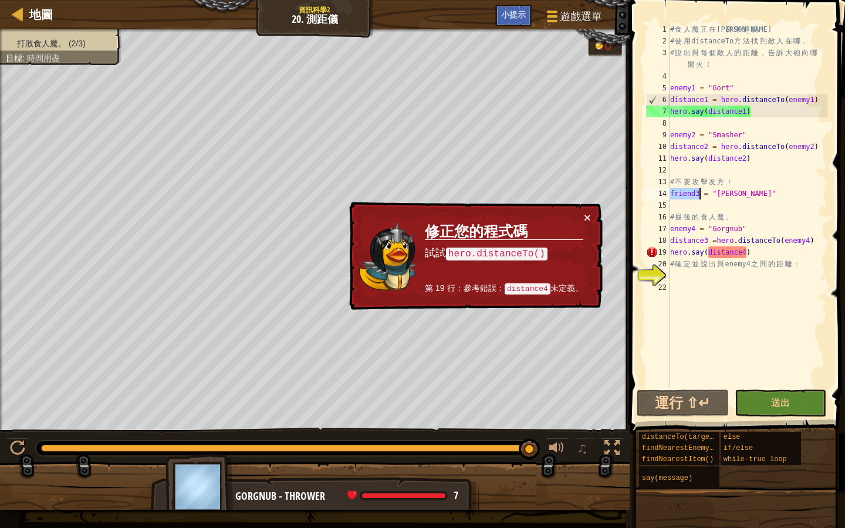
click at [700, 189] on div "# 食 人 魔 正 在 森 林 中 巡 視 ！ # 使 用 distanceTo 方 法 找 到 敵 人 在 哪 。 # 說 出 與 每 個 敵 人 的 距 …" at bounding box center [748, 216] width 160 height 387
drag, startPoint x: 710, startPoint y: 240, endPoint x: 671, endPoint y: 238, distance: 38.8
click at [671, 238] on div "# 食 人 魔 正 在 森 林 中 巡 視 ！ # 使 用 distanceTo 方 法 找 到 敵 人 在 哪 。 # 說 出 與 每 個 敵 人 的 距 …" at bounding box center [748, 216] width 160 height 387
click at [736, 254] on div "# 食 人 魔 正 在 森 林 中 巡 視 ！ # 使 用 distanceTo 方 法 找 到 敵 人 在 哪 。 # 說 出 與 每 個 敵 人 的 距 …" at bounding box center [748, 216] width 160 height 387
click at [746, 253] on div "# 食 人 魔 正 在 森 林 中 巡 視 ！ # 使 用 distanceTo 方 法 找 到 敵 人 在 哪 。 # 說 出 與 每 個 敵 人 的 距 …" at bounding box center [748, 216] width 160 height 387
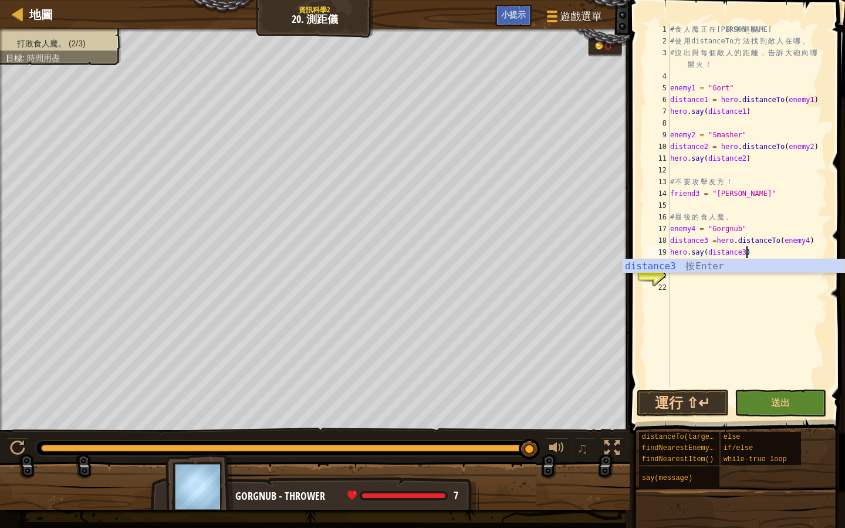
scroll to position [5, 6]
type textarea "hero.say(distance3)"
click at [666, 406] on button "運行 ⇧↵" at bounding box center [683, 403] width 92 height 27
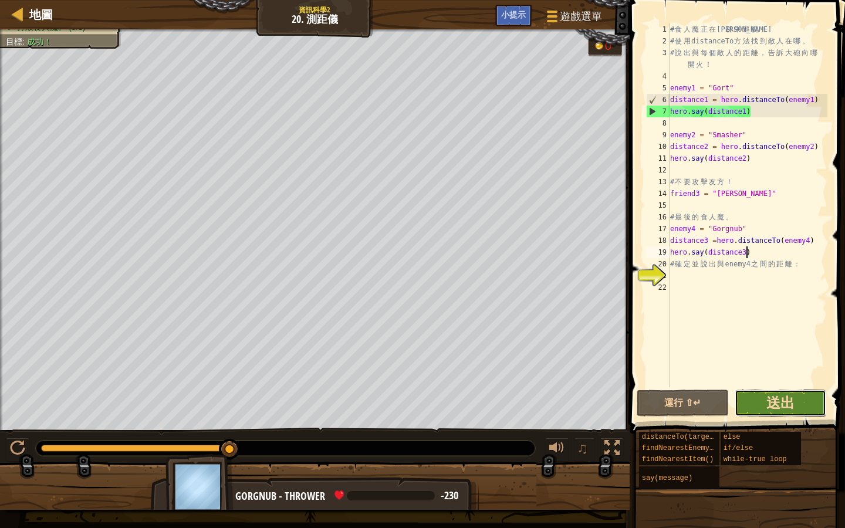
click at [768, 400] on span "送出" at bounding box center [780, 402] width 28 height 19
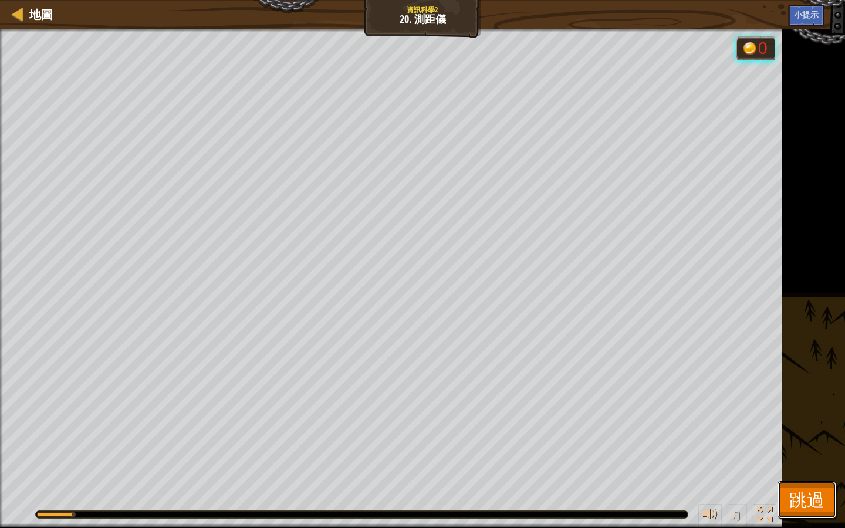
click at [812, 456] on span "跳過" at bounding box center [806, 500] width 35 height 24
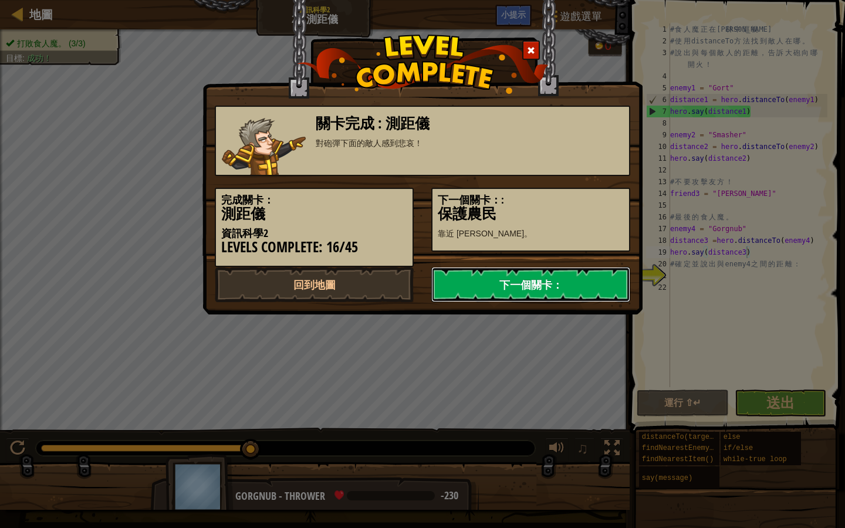
click at [520, 278] on link "下一個關卡：" at bounding box center [530, 284] width 199 height 35
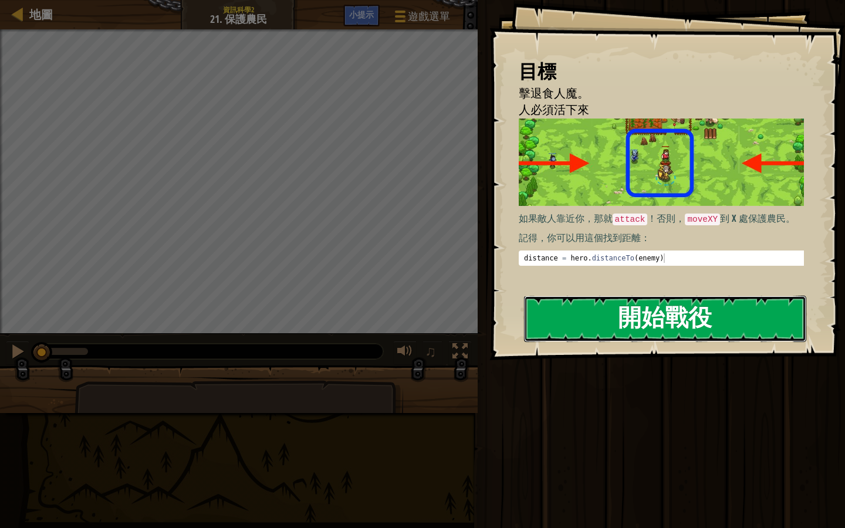
click at [656, 330] on button "開始戰役" at bounding box center [665, 319] width 282 height 46
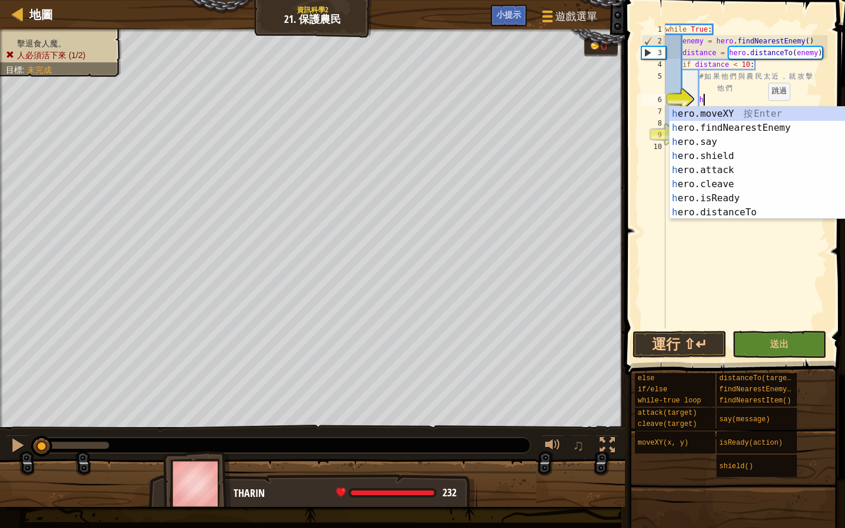
scroll to position [5, 2]
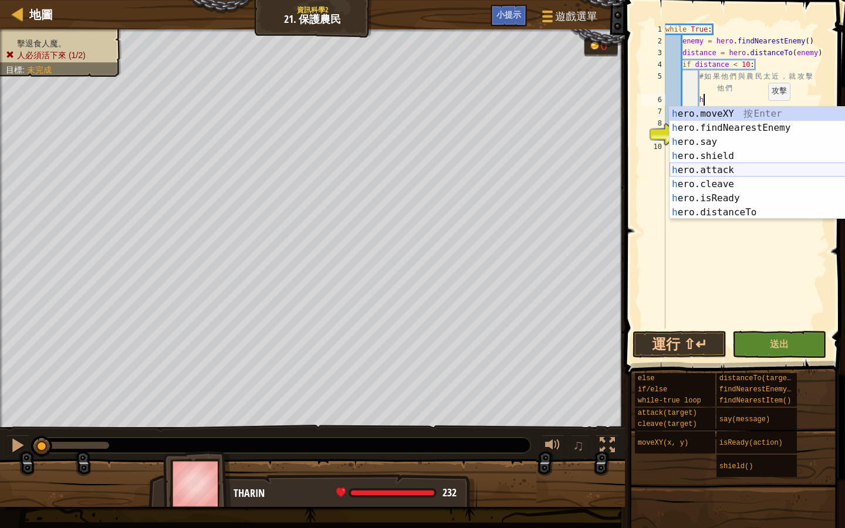
click at [727, 174] on div "h ero.moveXY 按 Enter h ero.findNearestEnemy 按 Enter h ero.say 按 Enter h ero.shi…" at bounding box center [775, 177] width 213 height 141
type textarea "hero.attack(enemy)"
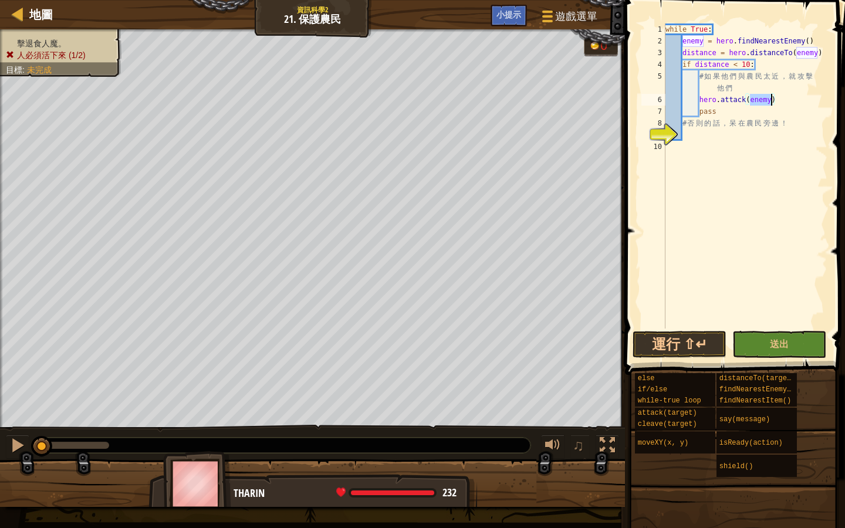
click at [688, 135] on div "while True : enemy = hero . findNearestEnemy ( ) distance = hero . distanceTo (…" at bounding box center [745, 187] width 164 height 329
click at [696, 343] on button "運行 ⇧↵" at bounding box center [679, 344] width 94 height 27
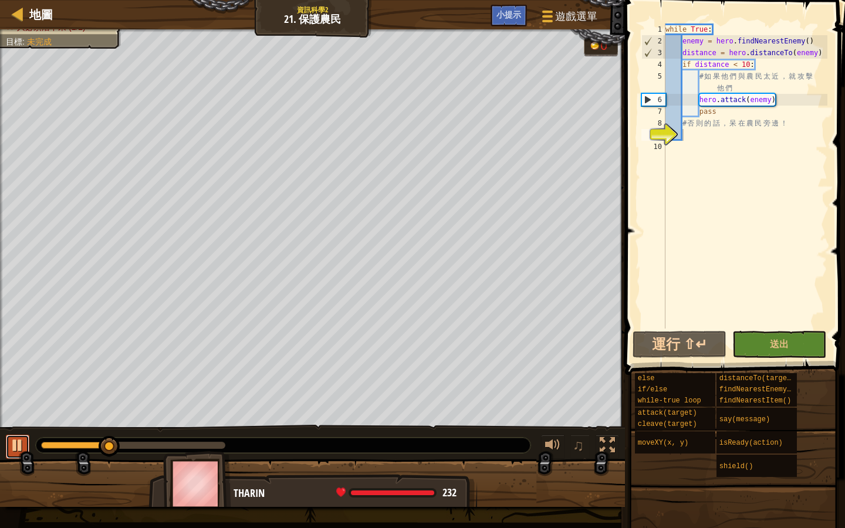
click at [22, 443] on div at bounding box center [17, 445] width 15 height 15
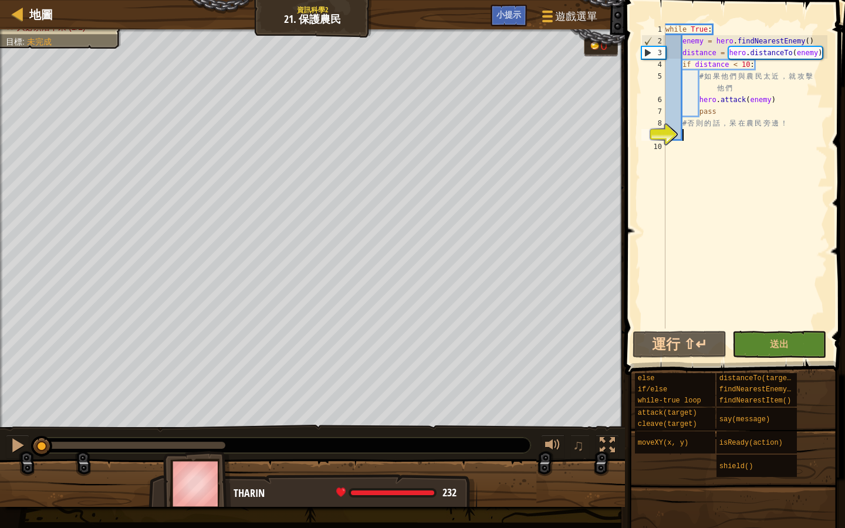
drag, startPoint x: 90, startPoint y: 448, endPoint x: 42, endPoint y: 457, distance: 48.4
click at [42, 457] on div "♫" at bounding box center [312, 442] width 625 height 35
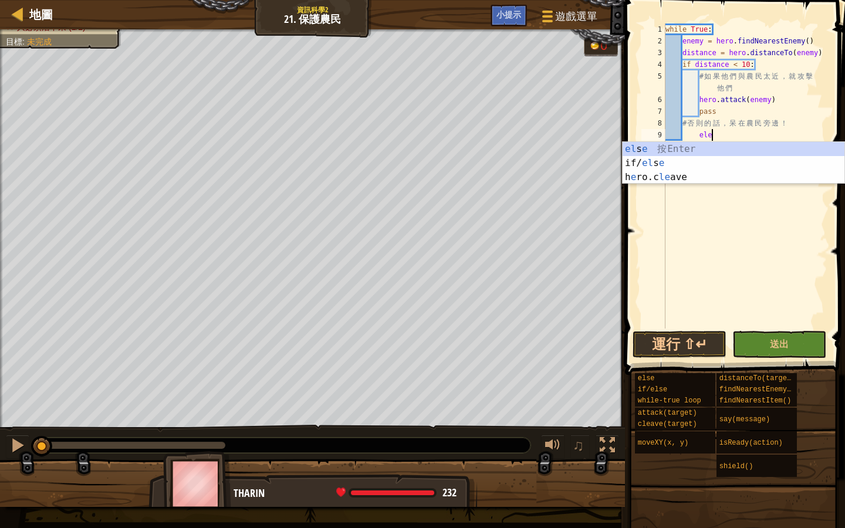
scroll to position [5, 3]
type textarea "else"
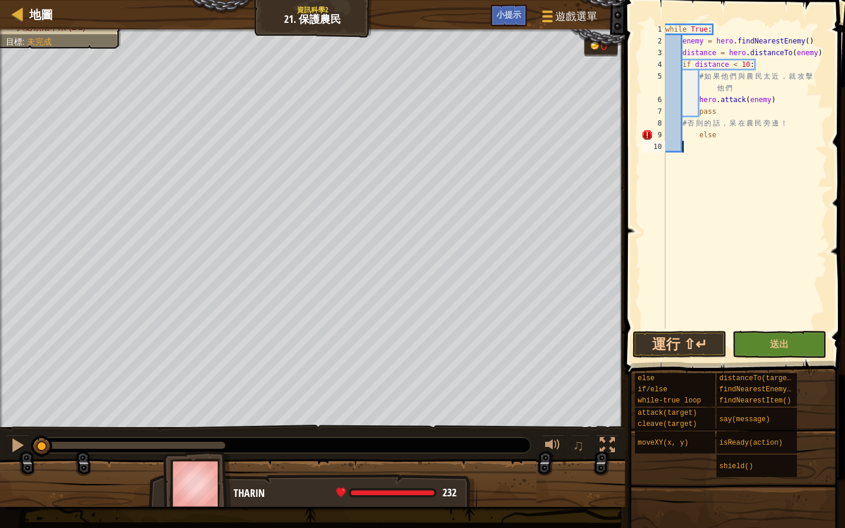
click at [769, 215] on div "while True : enemy = hero . findNearestEnemy ( ) distance = hero . distanceTo (…" at bounding box center [745, 187] width 164 height 329
click at [719, 133] on div "while True : enemy = hero . findNearestEnemy ( ) distance = hero . distanceTo (…" at bounding box center [745, 187] width 164 height 329
type textarea "else:"
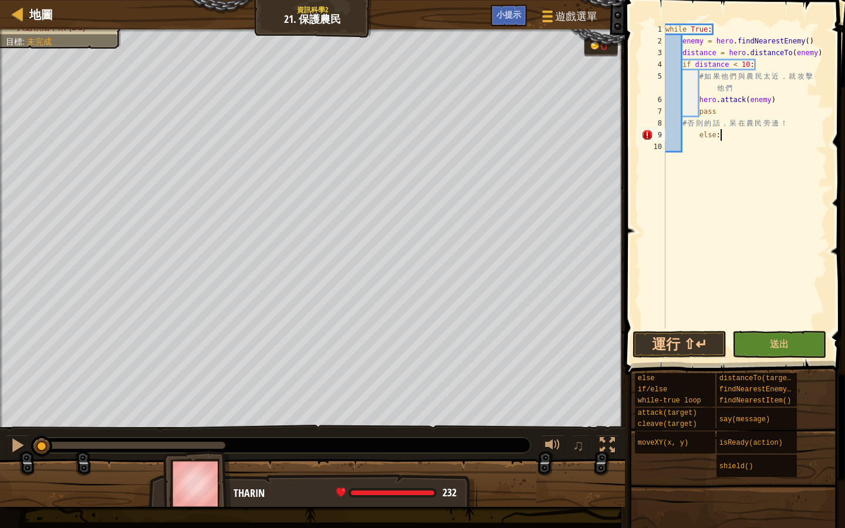
click at [686, 147] on div "while True : enemy = hero . findNearestEnemy ( ) distance = hero . distanceTo (…" at bounding box center [745, 187] width 164 height 329
click at [672, 337] on button "運行 ⇧↵" at bounding box center [679, 344] width 94 height 27
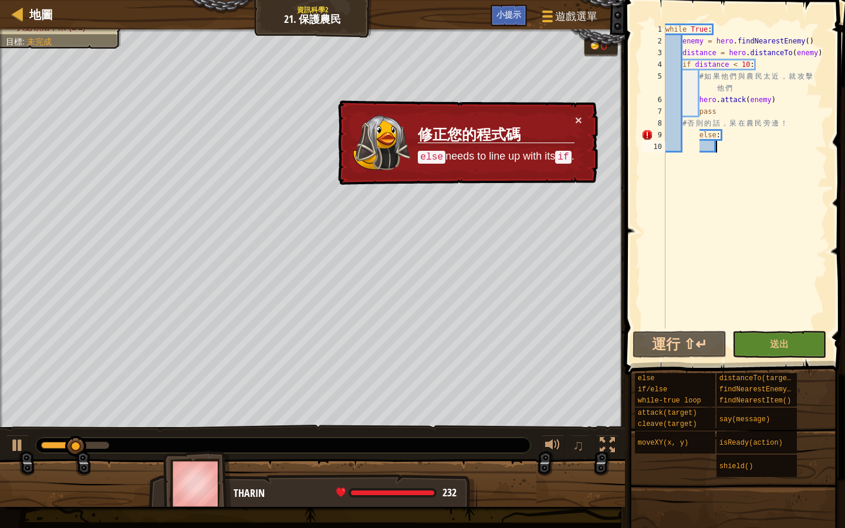
click at [583, 118] on div "× 修正您的程式碼 else needs to line up with its if ." at bounding box center [467, 142] width 262 height 85
drag, startPoint x: 570, startPoint y: 121, endPoint x: 583, endPoint y: 125, distance: 13.0
click at [576, 123] on div "× 修正您的程式碼 else needs to line up with its if ." at bounding box center [467, 142] width 262 height 85
click at [580, 117] on button "×" at bounding box center [578, 120] width 7 height 12
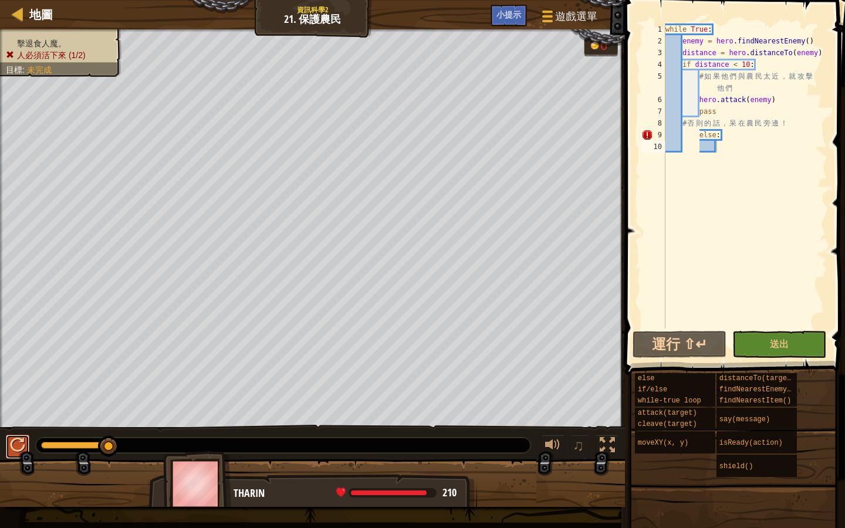
click at [14, 438] on div at bounding box center [17, 445] width 15 height 15
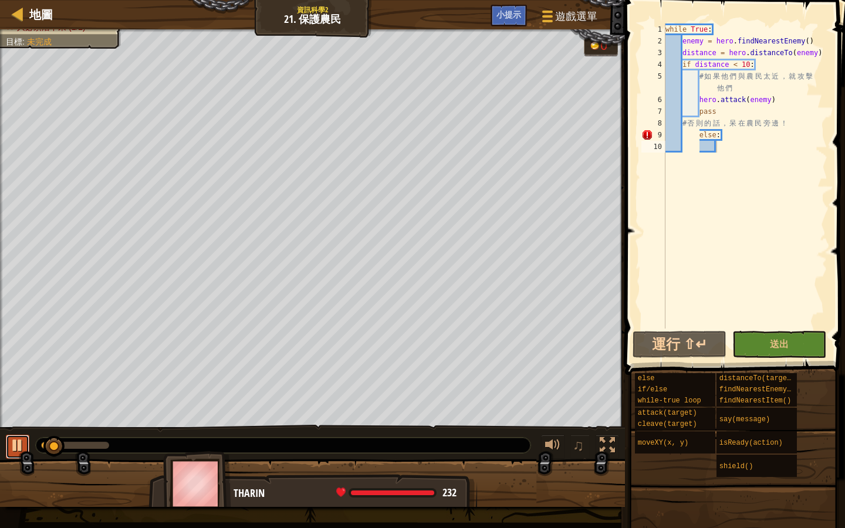
click at [19, 446] on div at bounding box center [17, 445] width 15 height 15
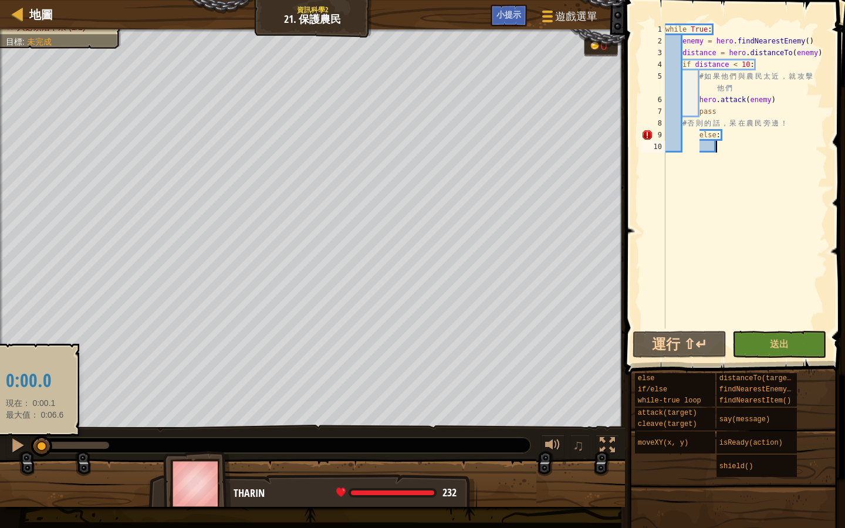
drag, startPoint x: 61, startPoint y: 444, endPoint x: 35, endPoint y: 444, distance: 26.4
click at [35, 444] on div at bounding box center [41, 446] width 21 height 21
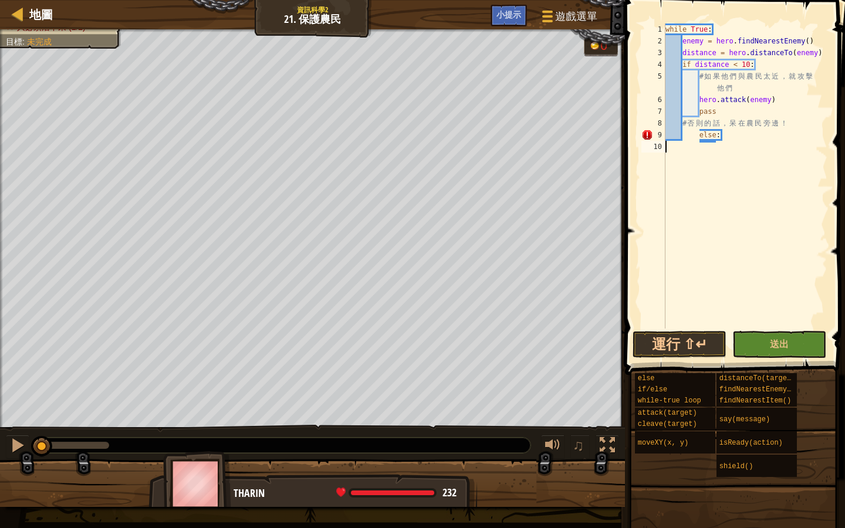
scroll to position [5, 0]
click at [729, 138] on div "while True : enemy = hero . findNearestEnemy ( ) distance = hero . distanceTo (…" at bounding box center [745, 187] width 165 height 329
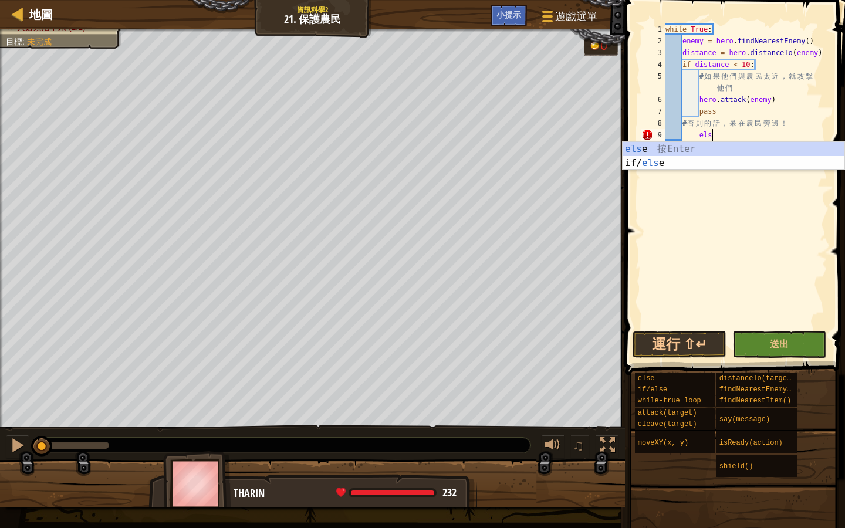
type textarea "e"
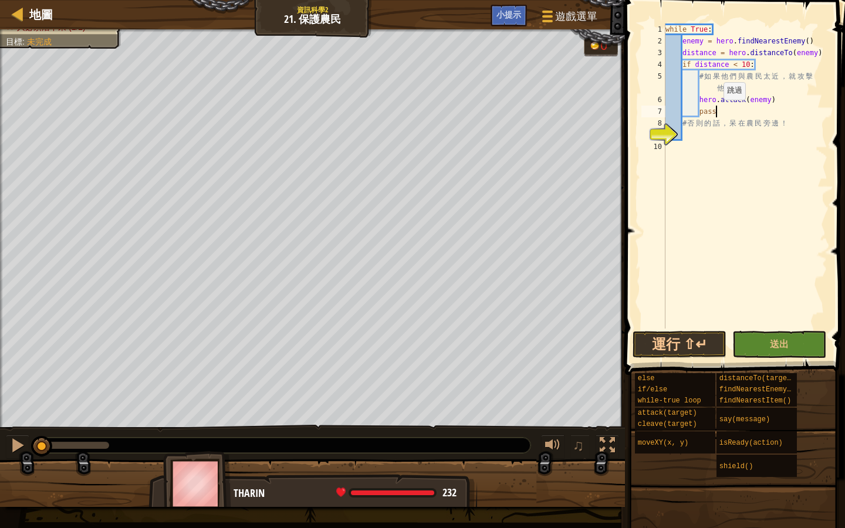
click at [718, 111] on div "while True : enemy = hero . findNearestEnemy ( ) distance = hero . distanceTo (…" at bounding box center [745, 187] width 165 height 329
type textarea "pass"
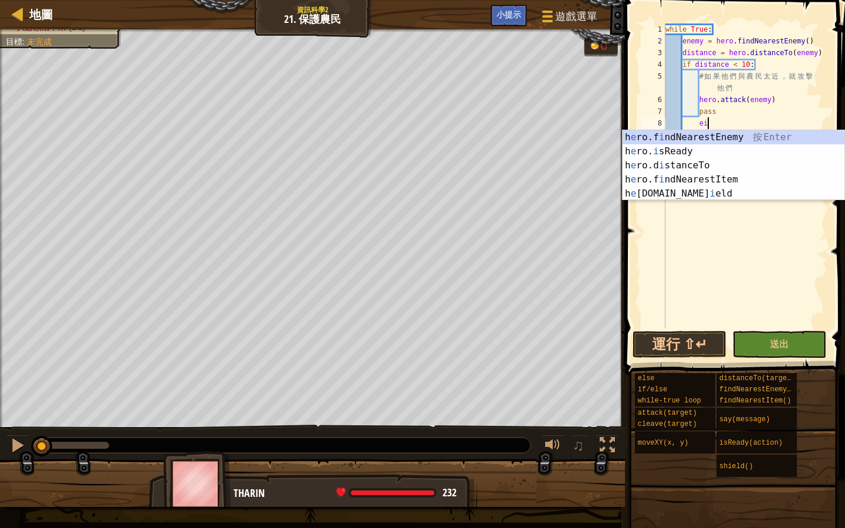
scroll to position [5, 2]
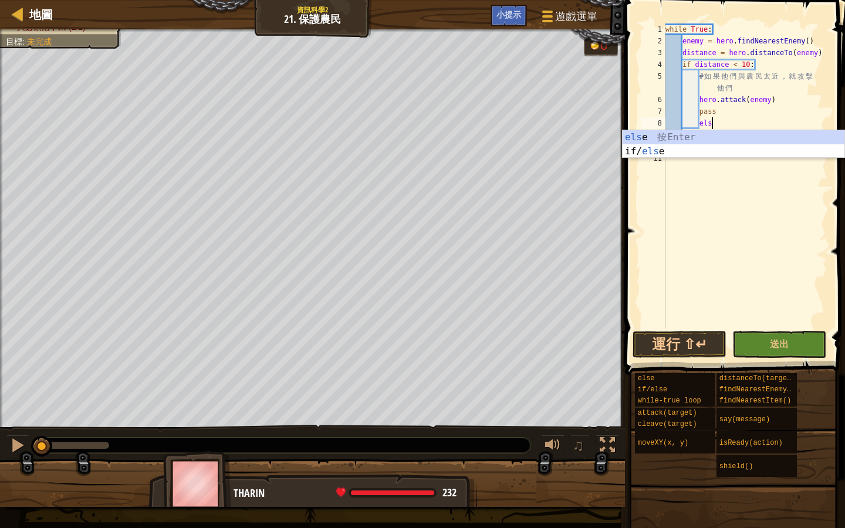
type textarea "else"
click at [727, 246] on div "while True : enemy = hero . findNearestEnemy ( ) distance = hero . distanceTo (…" at bounding box center [745, 187] width 165 height 329
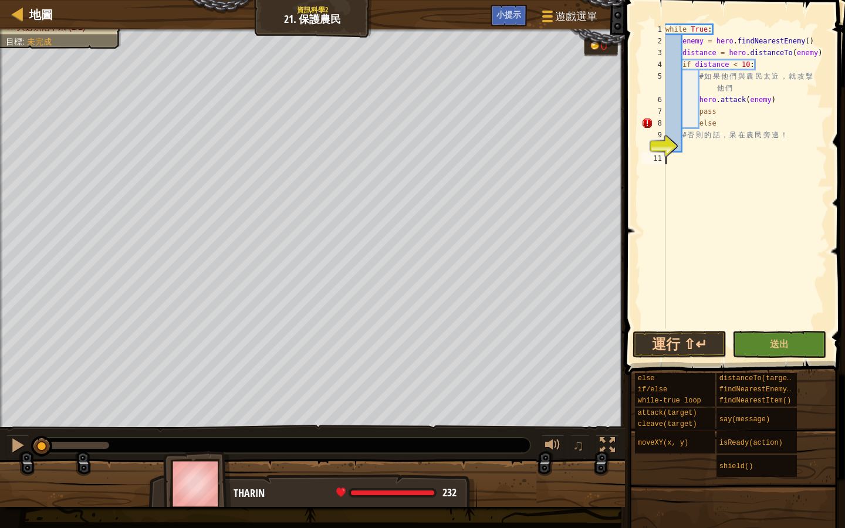
scroll to position [5, 0]
click at [718, 123] on div "while True : enemy = hero . findNearestEnemy ( ) distance = hero . distanceTo (…" at bounding box center [745, 187] width 165 height 329
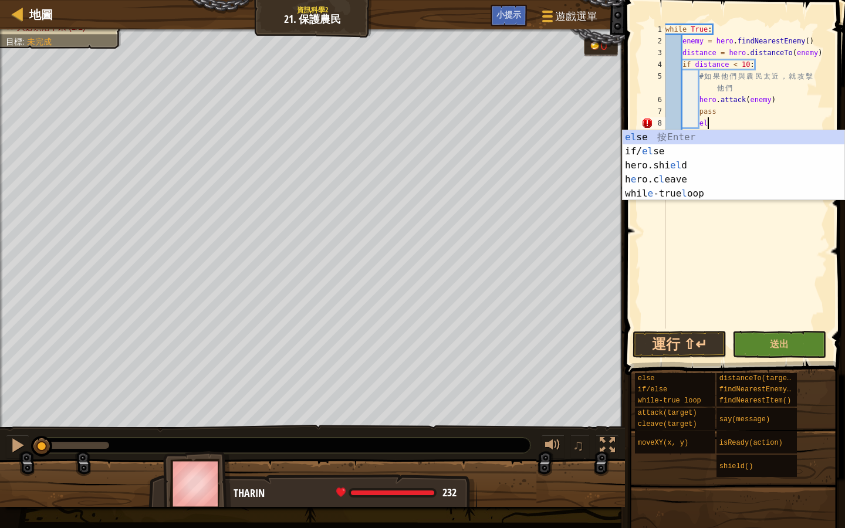
type textarea "e"
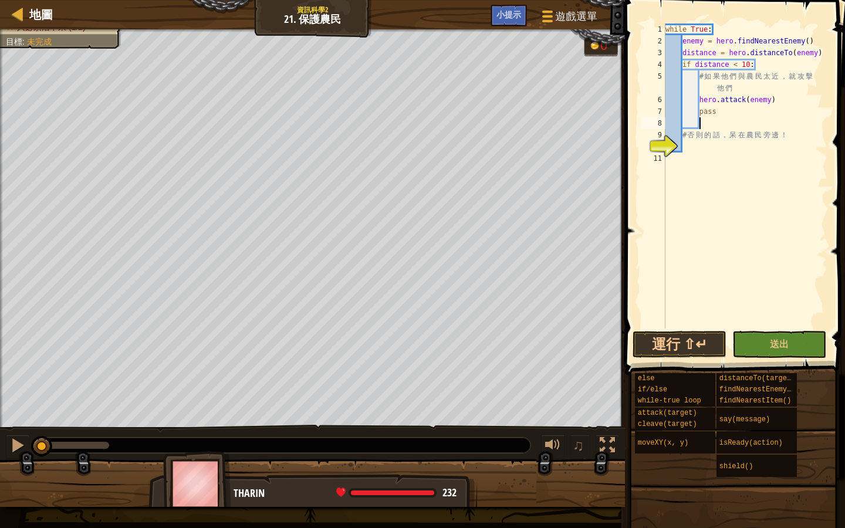
type textarea "e"
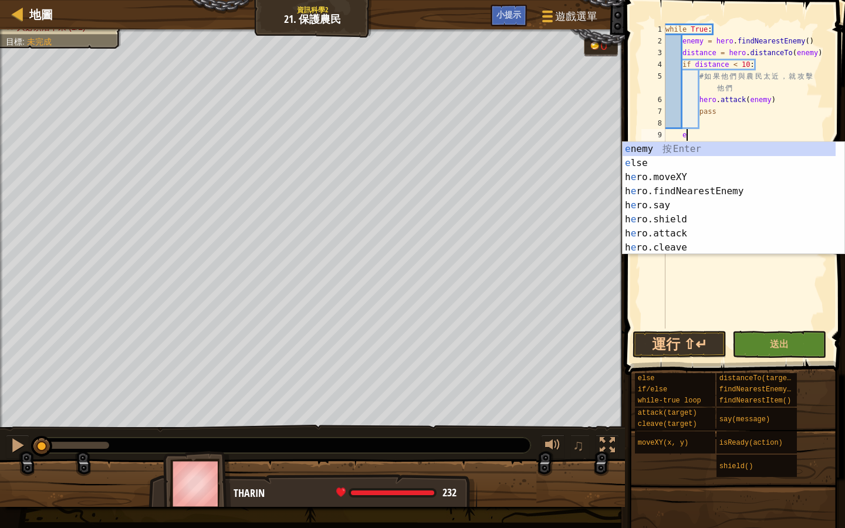
scroll to position [5, 1]
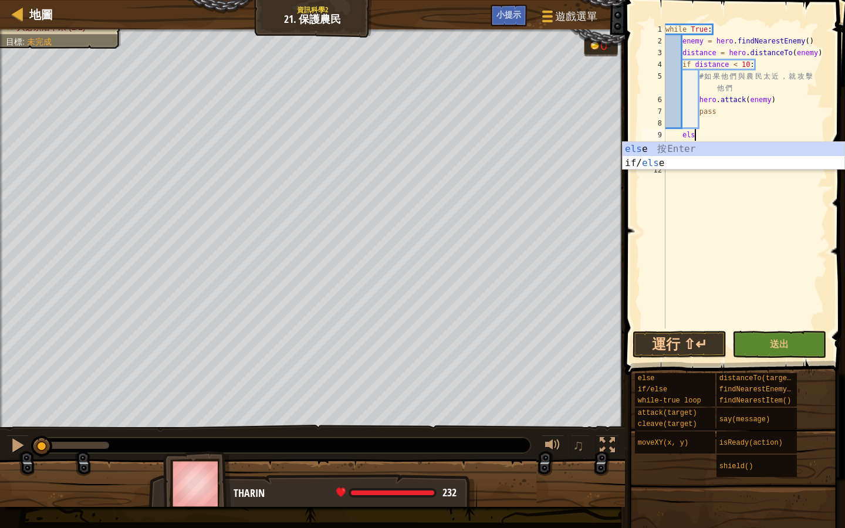
type textarea "else"
click at [749, 284] on div "while True : enemy = hero . findNearestEnemy ( ) distance = hero . distanceTo (…" at bounding box center [745, 187] width 165 height 329
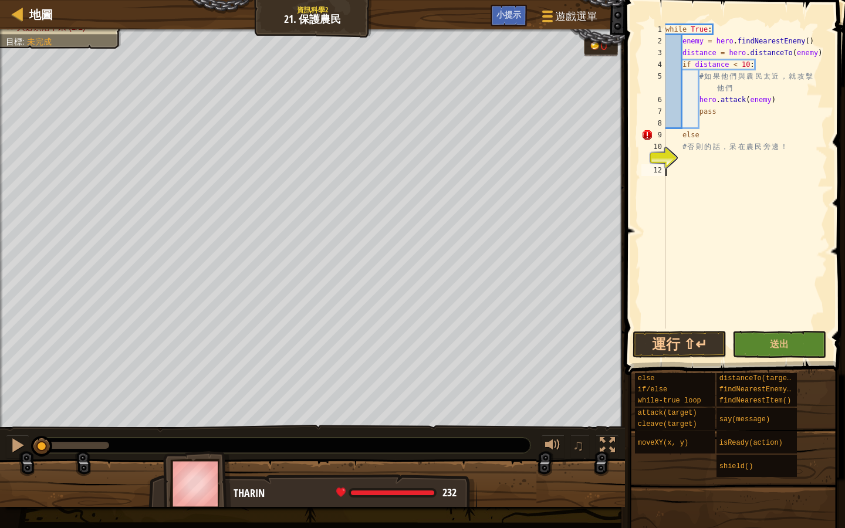
scroll to position [5, 0]
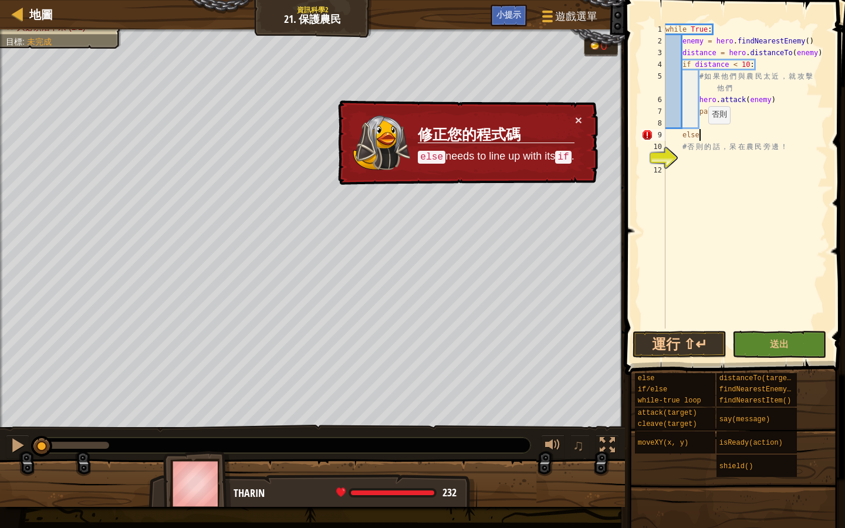
click at [702, 136] on div "while True : enemy = hero . findNearestEnemy ( ) distance = hero . distanceTo (…" at bounding box center [745, 187] width 165 height 329
type textarea "else:"
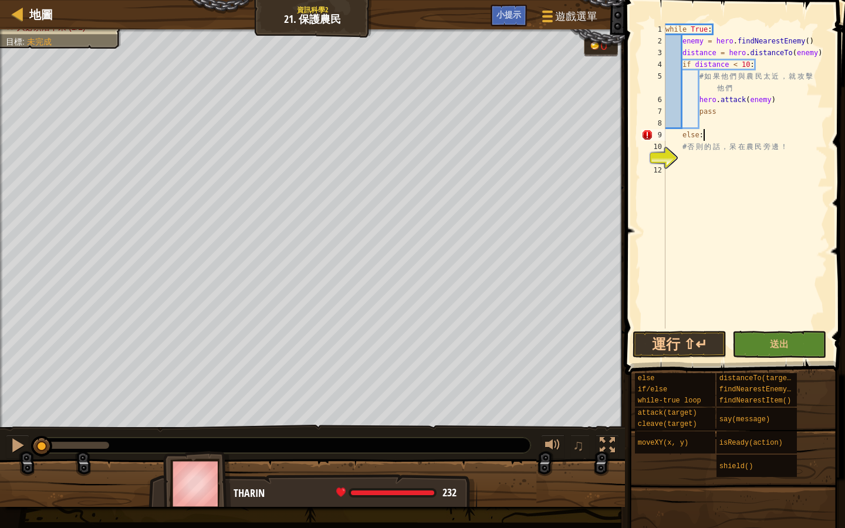
scroll to position [5, 2]
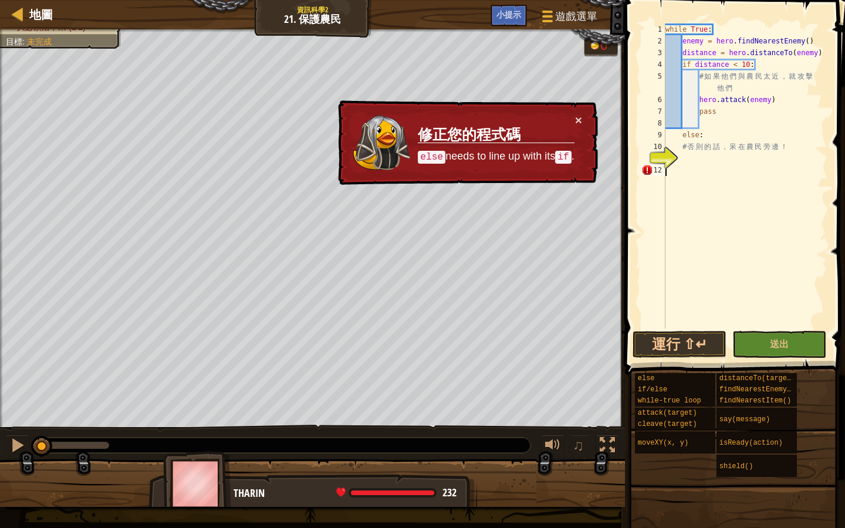
click at [669, 170] on div "while True : enemy = hero . findNearestEnemy ( ) distance = hero . distanceTo (…" at bounding box center [745, 187] width 165 height 329
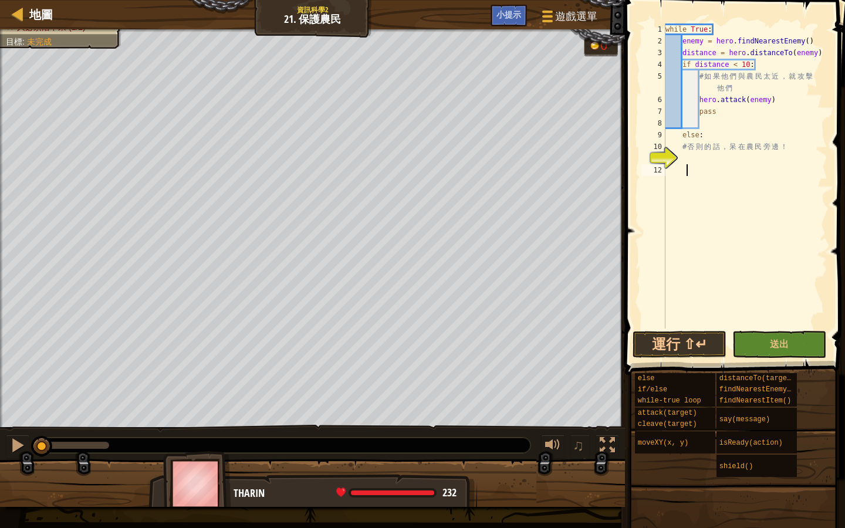
click at [705, 134] on div "while True : enemy = hero . findNearestEnemy ( ) distance = hero . distanceTo (…" at bounding box center [745, 187] width 165 height 329
type textarea "else:"
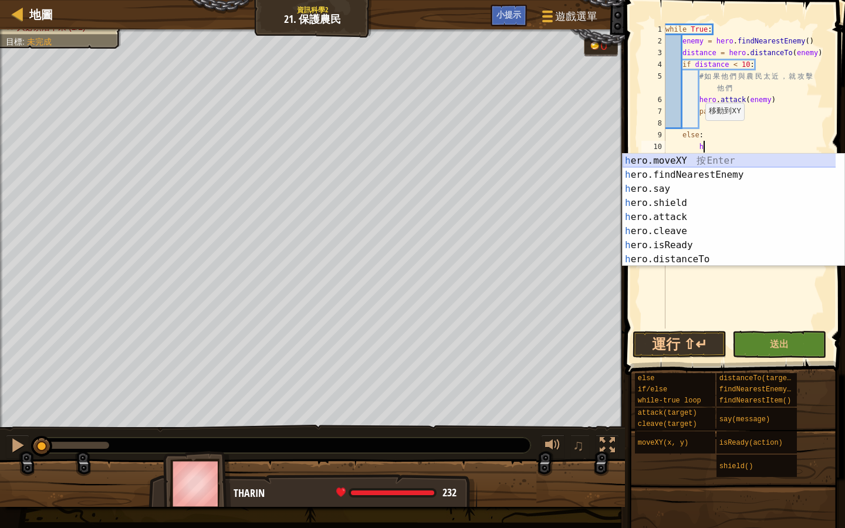
click at [715, 162] on div "h ero.moveXY 按 Enter h ero.findNearestEnemy 按 Enter h ero.say 按 Enter h ero.shi…" at bounding box center [733, 224] width 222 height 141
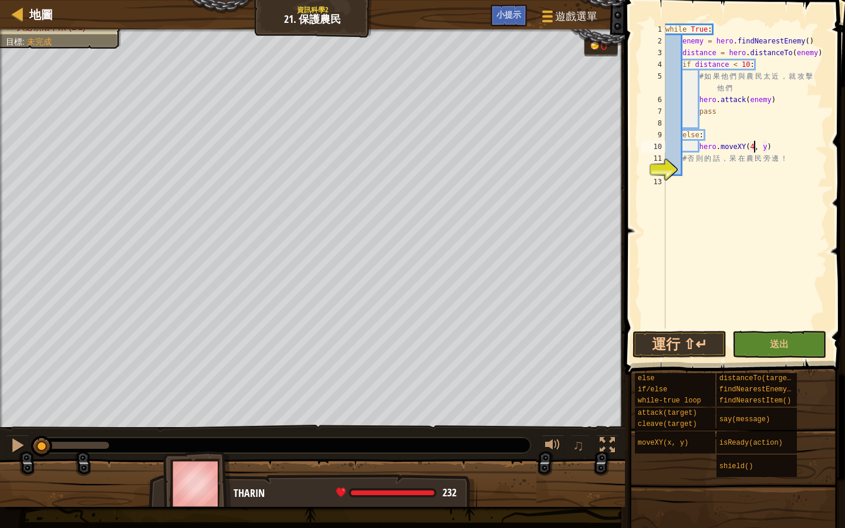
scroll to position [5, 7]
click at [770, 147] on div "while True : enemy = hero . findNearestEnemy ( ) distance = hero . distanceTo (…" at bounding box center [745, 187] width 165 height 329
type textarea "hero.moveXY(40, 38)"
click at [705, 339] on button "運行 ⇧↵" at bounding box center [679, 344] width 94 height 27
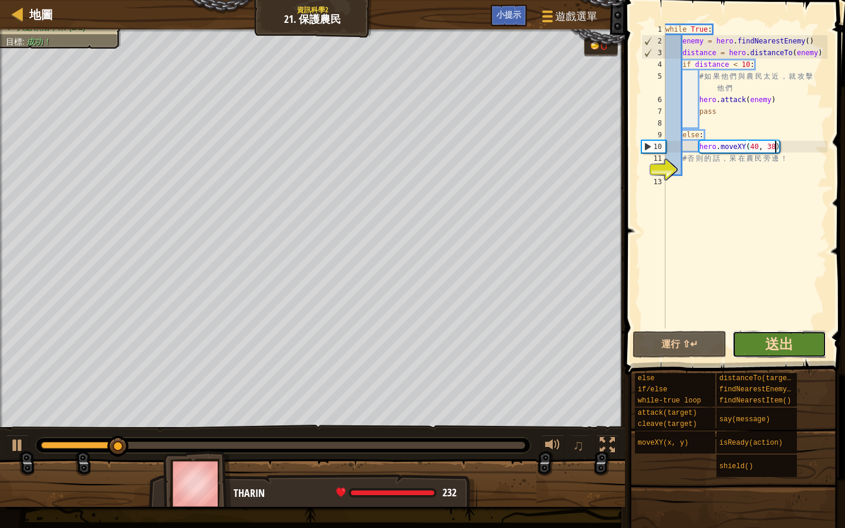
click at [769, 346] on span "送出" at bounding box center [779, 343] width 28 height 19
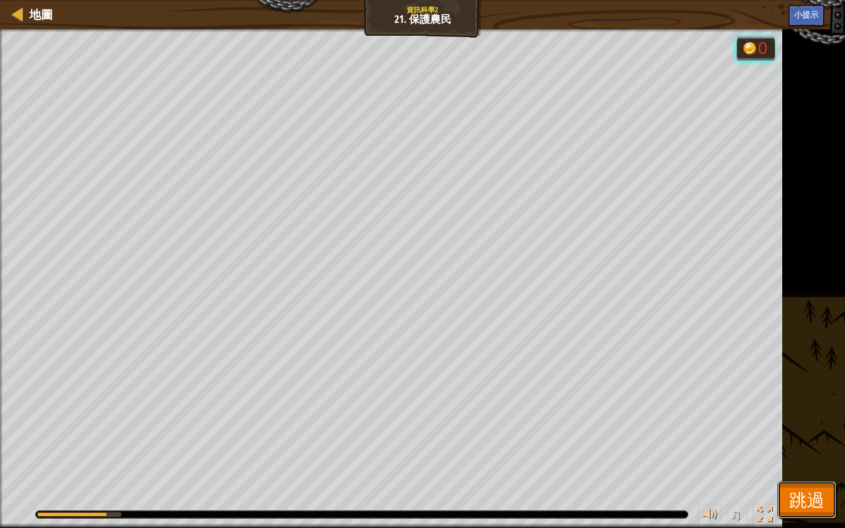
click at [830, 498] on button "跳過" at bounding box center [806, 500] width 59 height 38
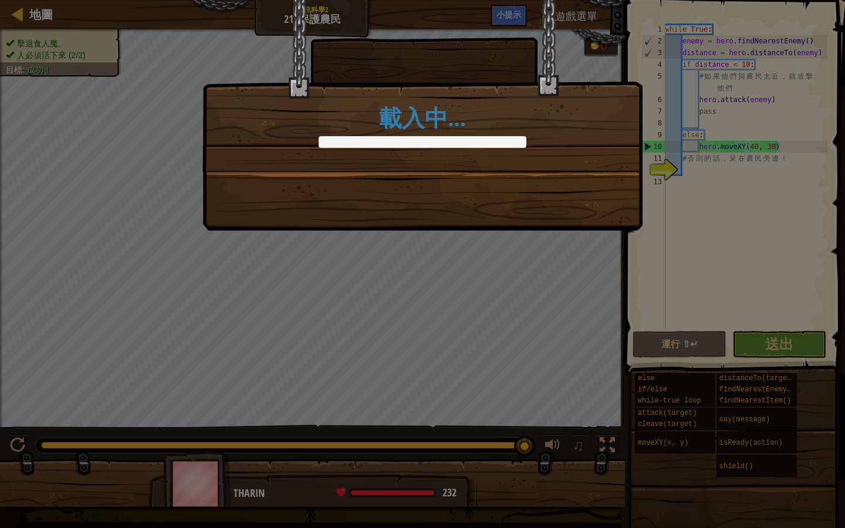
click at [425, 165] on div "載入中…" at bounding box center [422, 85] width 439 height 171
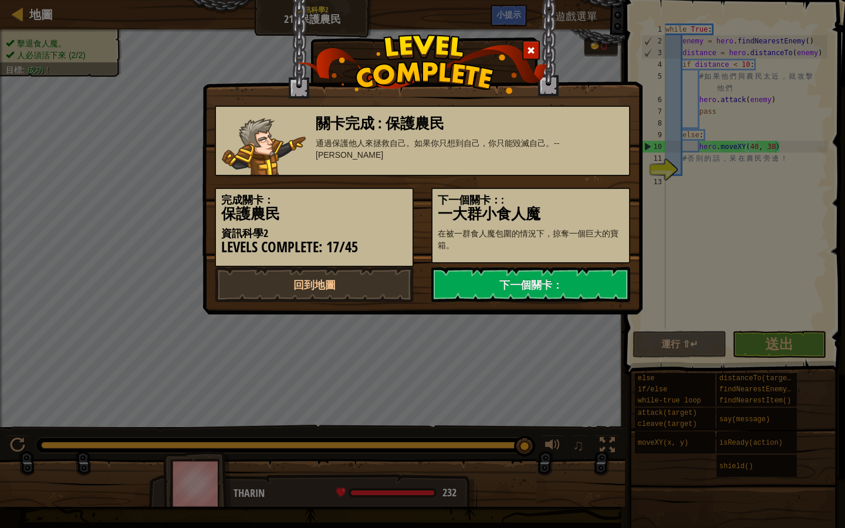
click at [428, 164] on div "關卡完成 : 保護農民 通過保護他人來拯救自己。如果你只想到自己，你只能毀滅自己。-- [PERSON_NAME]" at bounding box center [422, 141] width 415 height 70
click at [499, 283] on link "下一個關卡：" at bounding box center [530, 284] width 199 height 35
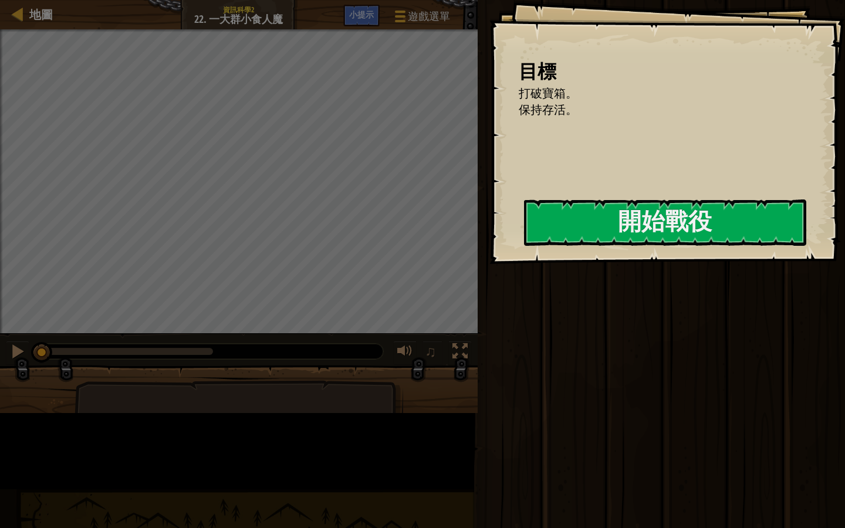
click at [524, 282] on div at bounding box center [665, 271] width 282 height 26
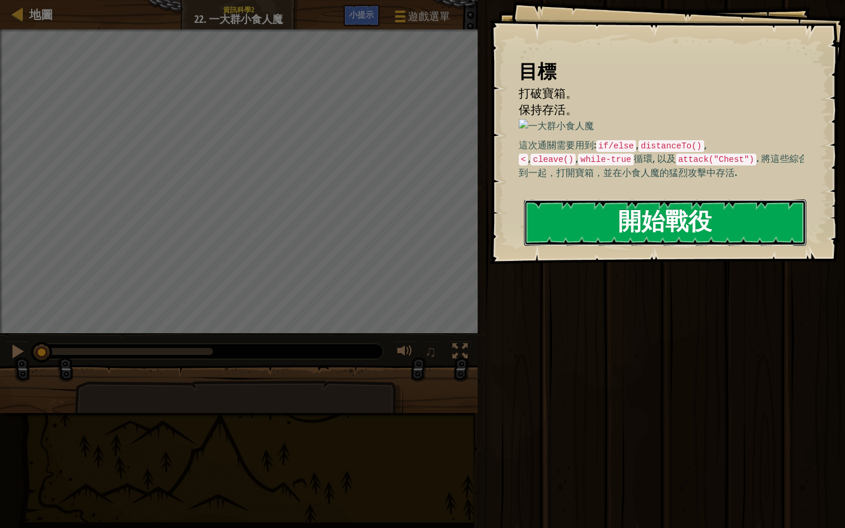
click at [614, 230] on button "開始戰役" at bounding box center [665, 222] width 282 height 46
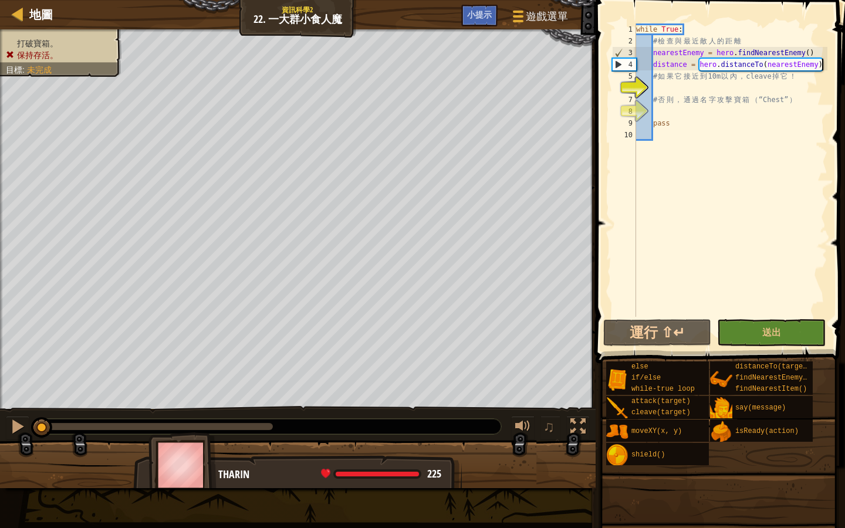
click at [825, 62] on div "while True : # 檢 查 與 最 近 敵 人 的 距 離 nearestEnemy = hero . findNearestEnemy ( ) d…" at bounding box center [731, 181] width 194 height 317
type textarea "distance = hero.distanceTo(nearestEnemy)"
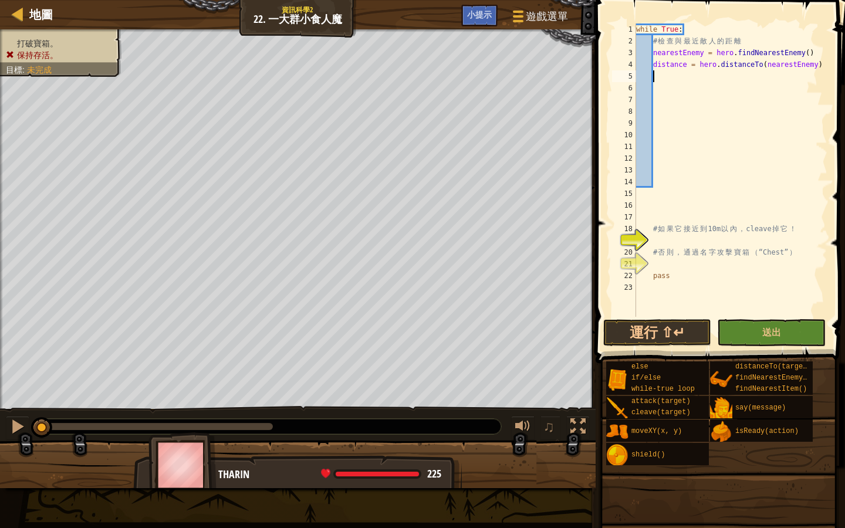
click at [658, 74] on div "while True : # 檢 查 與 最 近 敵 人 的 距 離 nearestEnemy = hero . findNearestEnemy ( ) d…" at bounding box center [731, 181] width 194 height 317
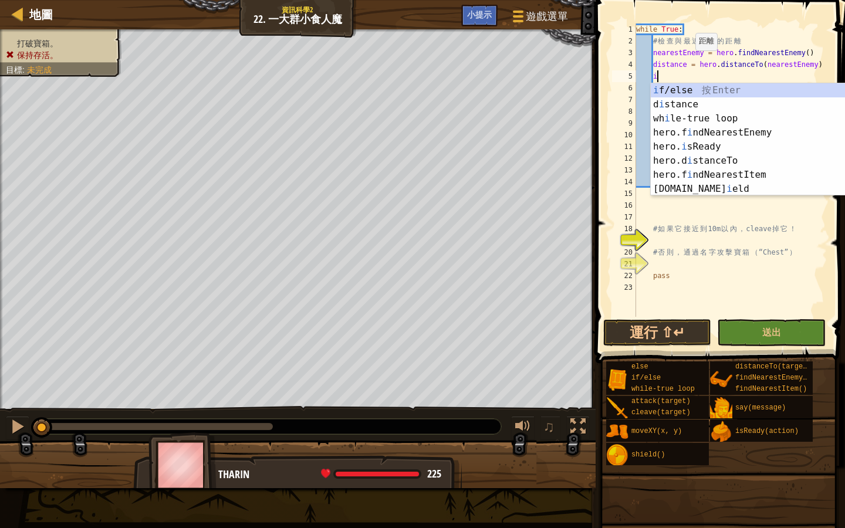
scroll to position [5, 1]
click at [691, 89] on div "i f/else 按 Enter d i stance 按 Enter wh i le-true loop 按 Enter hero.f i ndNeares…" at bounding box center [762, 153] width 222 height 141
type textarea "if enemy:"
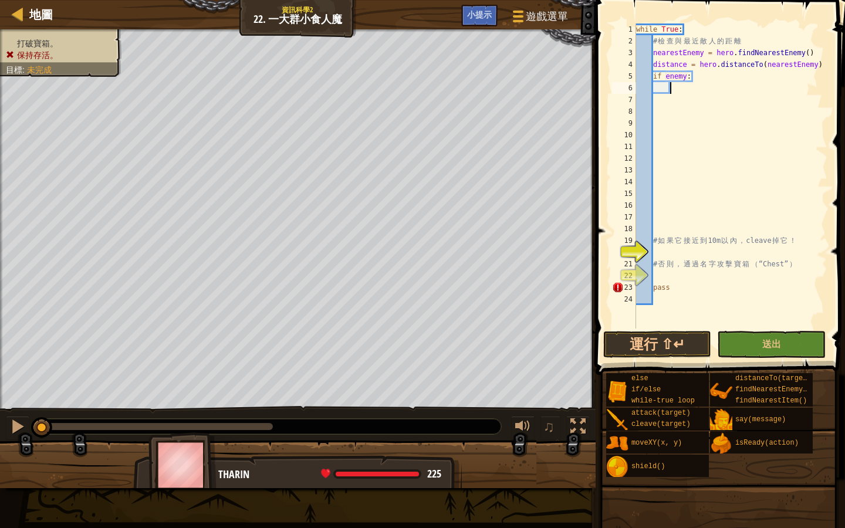
click at [675, 90] on div "while True : # 檢 查 與 最 近 敵 人 的 距 離 nearestEnemy = hero . findNearestEnemy ( ) d…" at bounding box center [731, 187] width 194 height 329
click at [674, 290] on div "while True : # 檢 查 與 最 近 敵 人 的 距 離 nearestEnemy = hero . findNearestEnemy ( ) d…" at bounding box center [731, 187] width 194 height 329
type textarea "p"
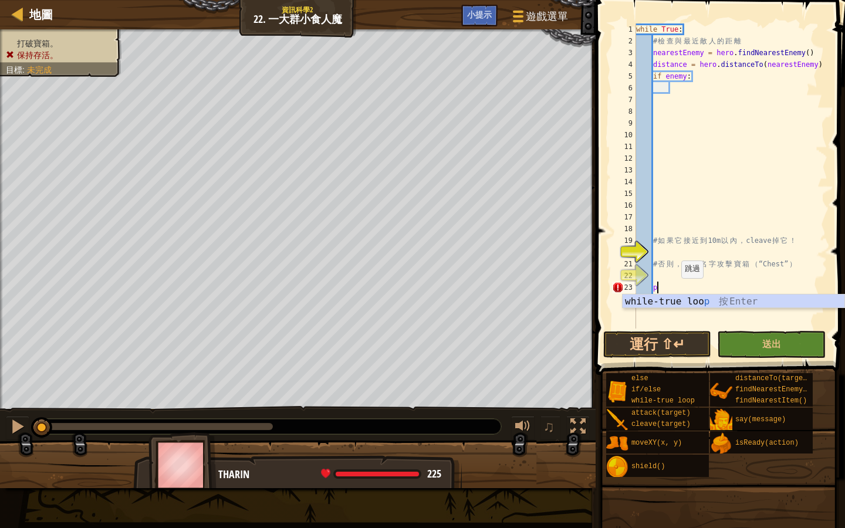
scroll to position [5, 1]
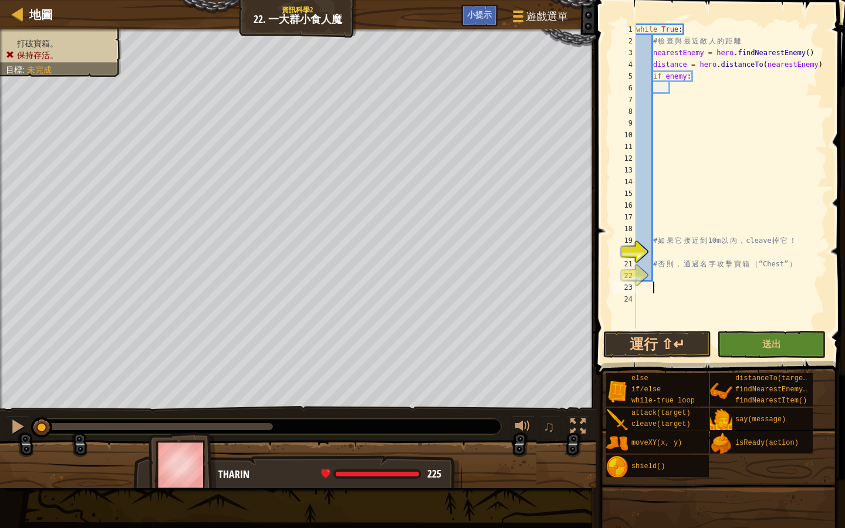
click at [672, 90] on div "while True : # 檢 查 與 最 近 敵 人 的 距 離 nearestEnemy = hero . findNearestEnemy ( ) d…" at bounding box center [731, 187] width 194 height 329
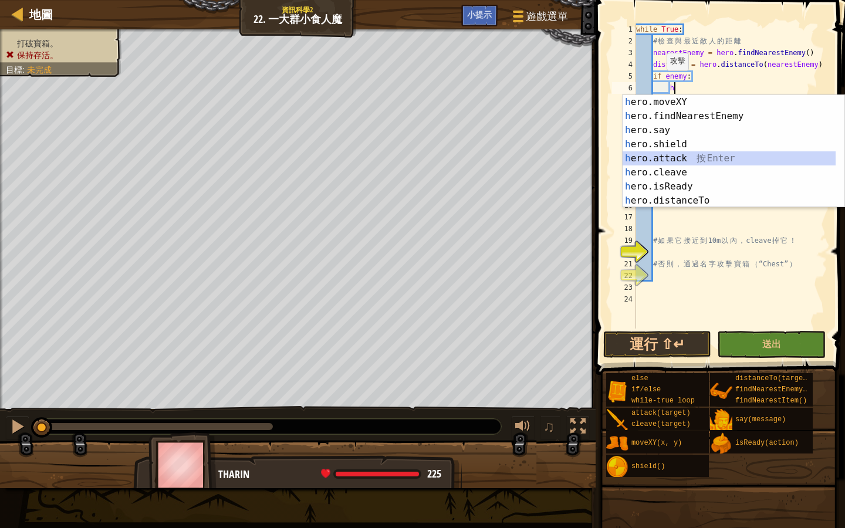
click at [675, 162] on div "h ero.moveXY 按 Enter h ero.findNearestEnemy 按 Enter h ero.say 按 Enter h ero.shi…" at bounding box center [728, 165] width 213 height 141
type textarea "hero.attack(enemy)"
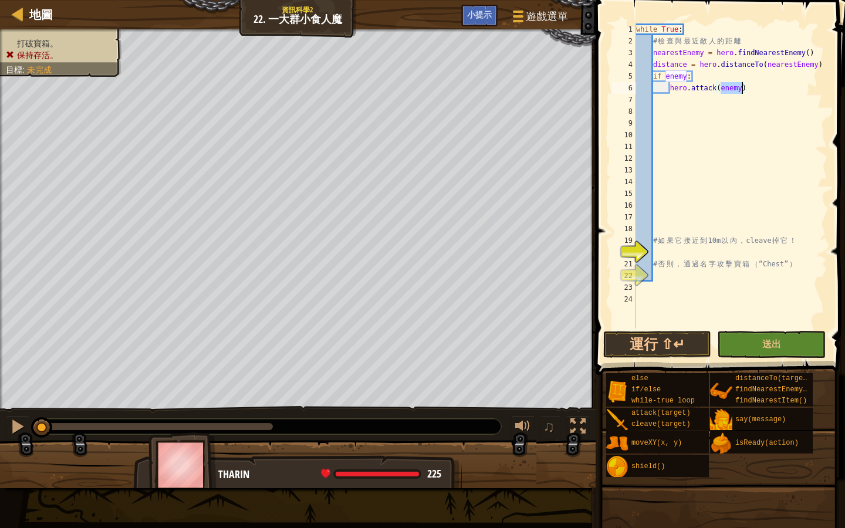
click at [655, 99] on div "while True : # 檢 查 與 最 近 敵 人 的 距 離 nearestEnemy = hero . findNearestEnemy ( ) d…" at bounding box center [731, 187] width 194 height 329
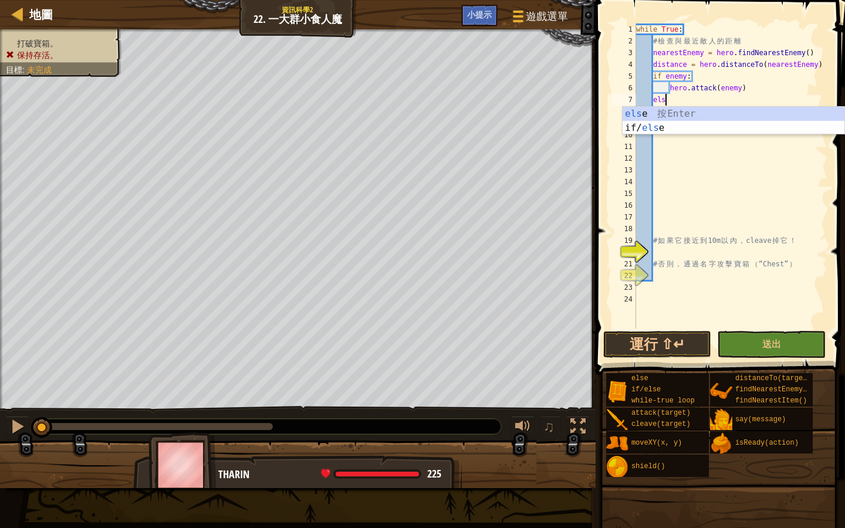
scroll to position [5, 2]
type textarea "else:"
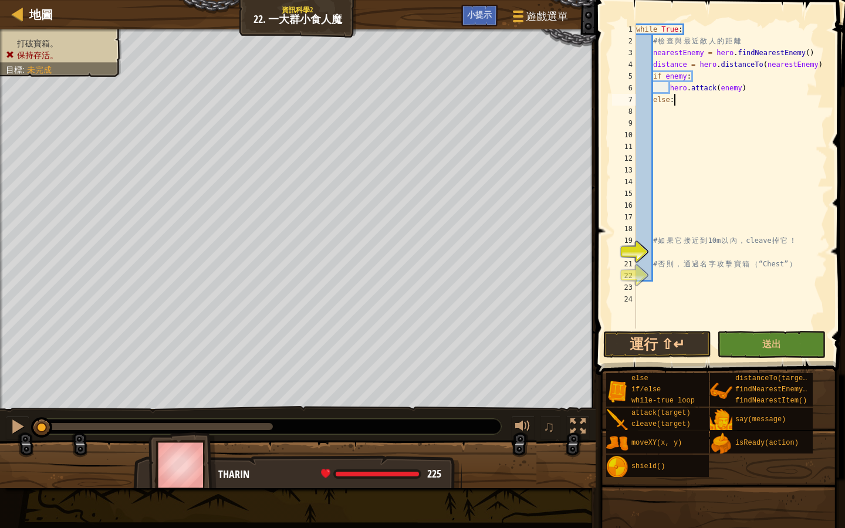
click at [657, 110] on div "while True : # 檢 查 與 最 近 敵 人 的 距 離 nearestEnemy = hero . findNearestEnemy ( ) d…" at bounding box center [731, 187] width 194 height 329
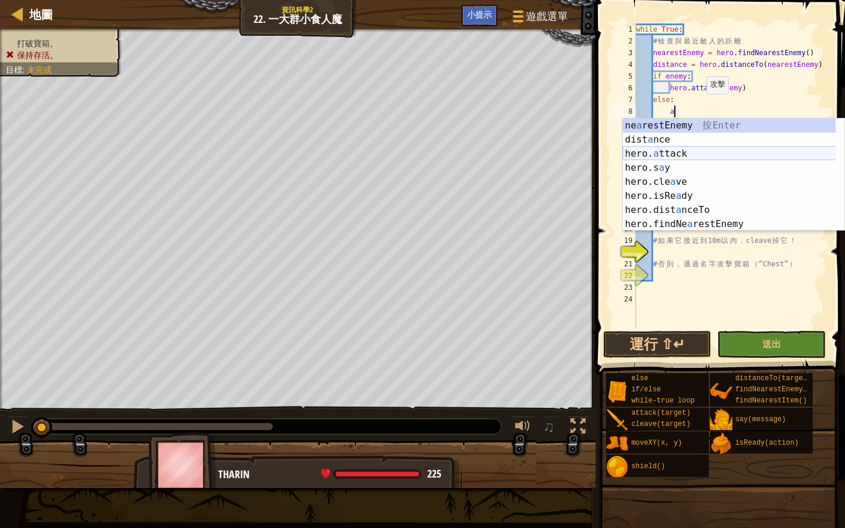
click at [697, 157] on div "ne a restEnemy 按 Enter dist a nce 按 Enter hero. a ttack 按 Enter hero.s a y 按 En…" at bounding box center [733, 189] width 222 height 141
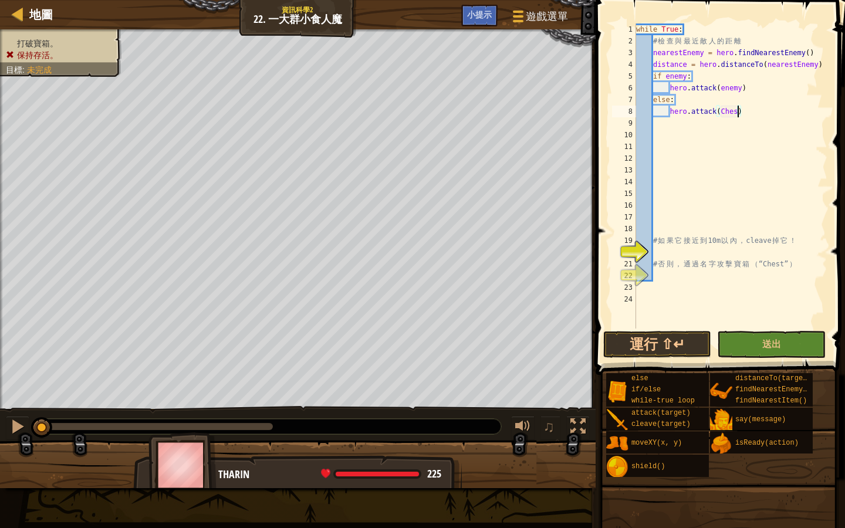
scroll to position [5, 8]
click at [667, 344] on button "運行 ⇧↵" at bounding box center [657, 344] width 109 height 27
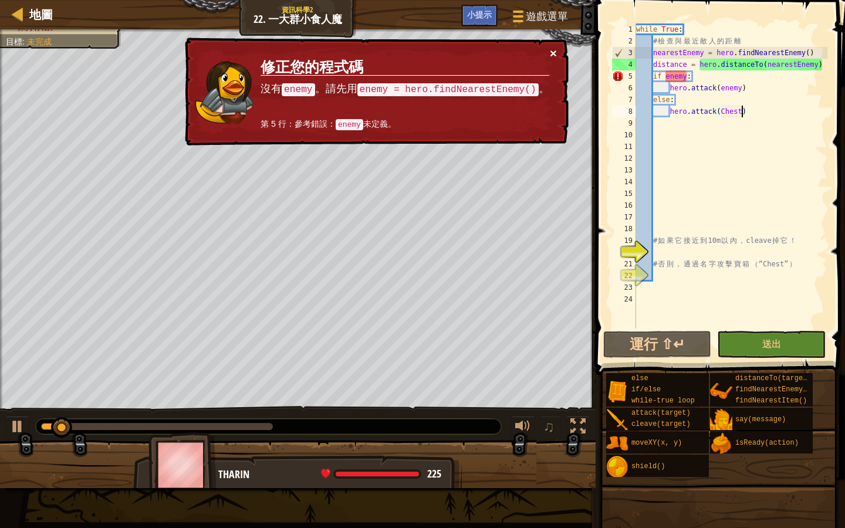
click at [551, 52] on button "×" at bounding box center [553, 53] width 7 height 12
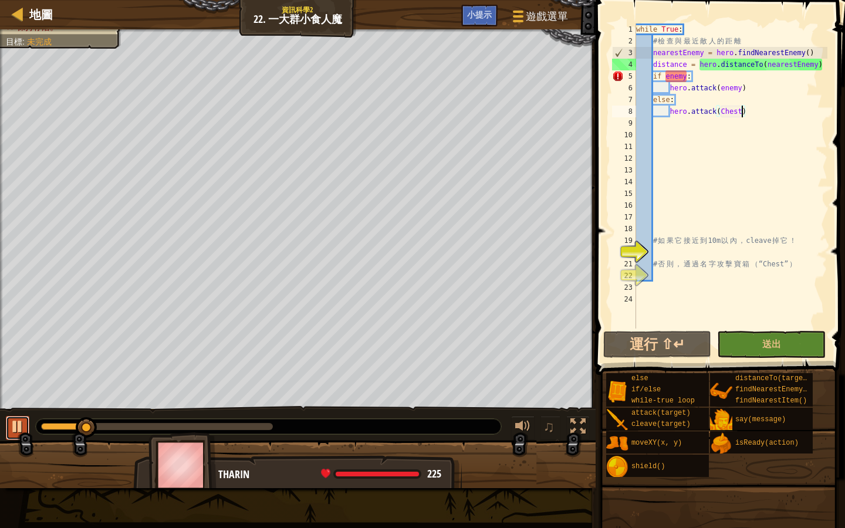
click at [14, 433] on div at bounding box center [17, 426] width 15 height 15
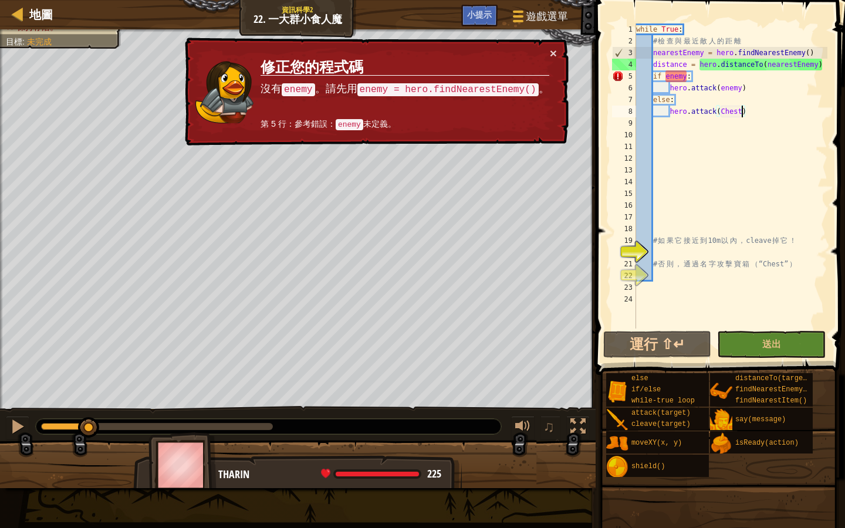
click at [824, 66] on div "while True : # 檢 查 與 最 近 敵 人 的 距 離 nearestEnemy = hero . findNearestEnemy ( ) d…" at bounding box center [731, 187] width 194 height 329
type textarea "distance = hero.distanceTo(nearestEnemy)"
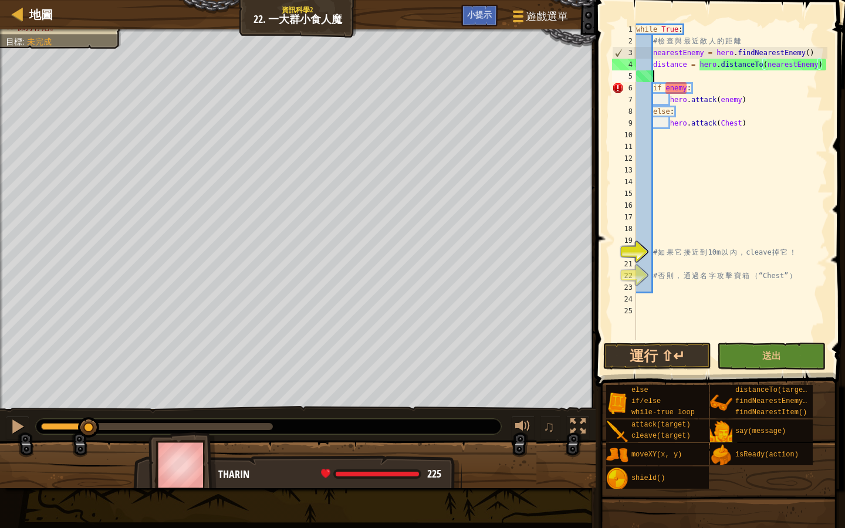
scroll to position [5, 1]
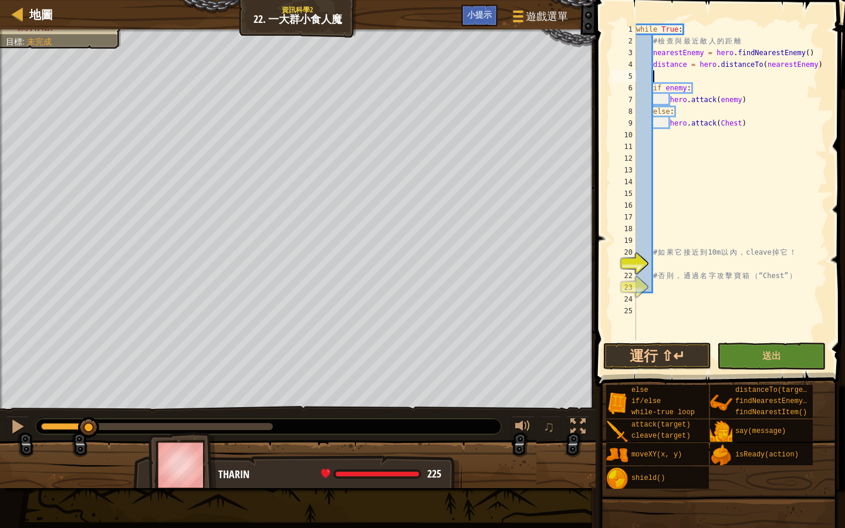
type textarea "h"
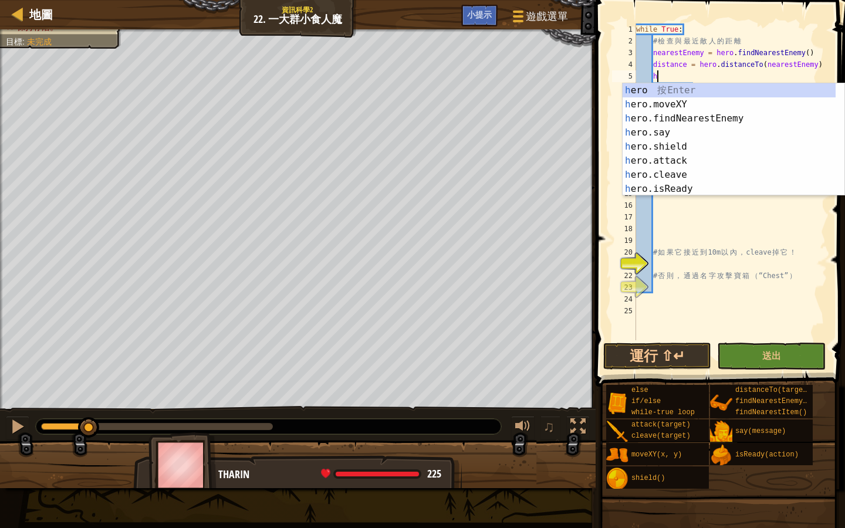
scroll to position [5, 1]
click at [712, 119] on div "h ero 按 Enter h ero.moveXY 按 Enter h ero.findNearestEnemy 按 Enter h ero.say 按 E…" at bounding box center [728, 153] width 213 height 141
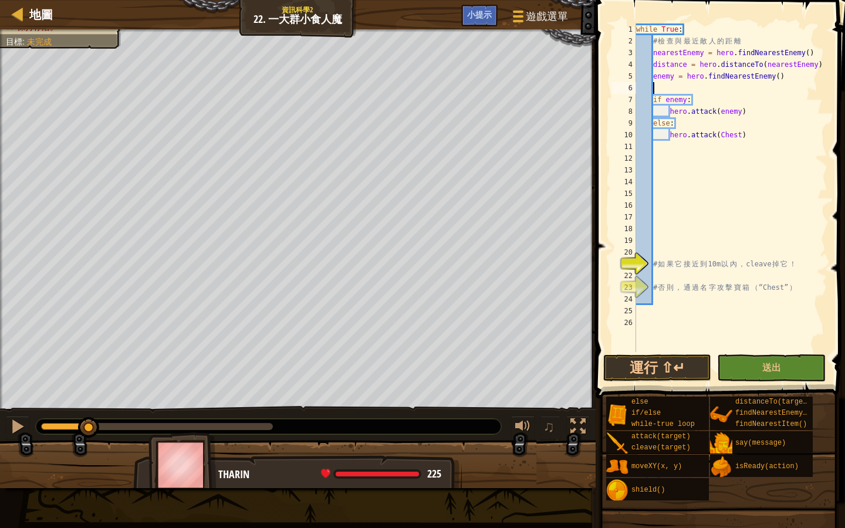
scroll to position [5, 1]
click at [686, 370] on button "運行 ⇧↵" at bounding box center [657, 367] width 109 height 27
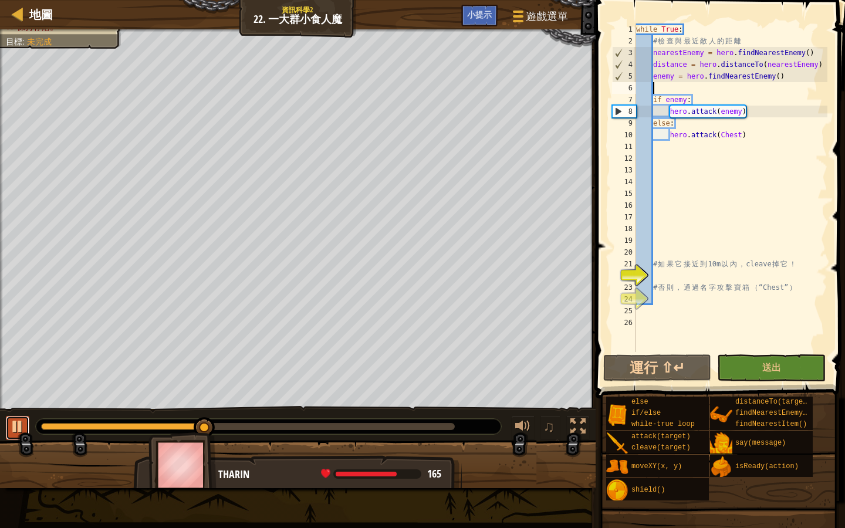
click at [13, 430] on div at bounding box center [17, 426] width 15 height 15
drag, startPoint x: 204, startPoint y: 423, endPoint x: 38, endPoint y: 435, distance: 166.5
click at [38, 435] on div at bounding box center [41, 427] width 21 height 21
click at [749, 112] on div "while True : # 檢 查 與 最 近 敵 人 的 距 離 nearestEnemy = hero . findNearestEnemy ( ) d…" at bounding box center [731, 199] width 194 height 352
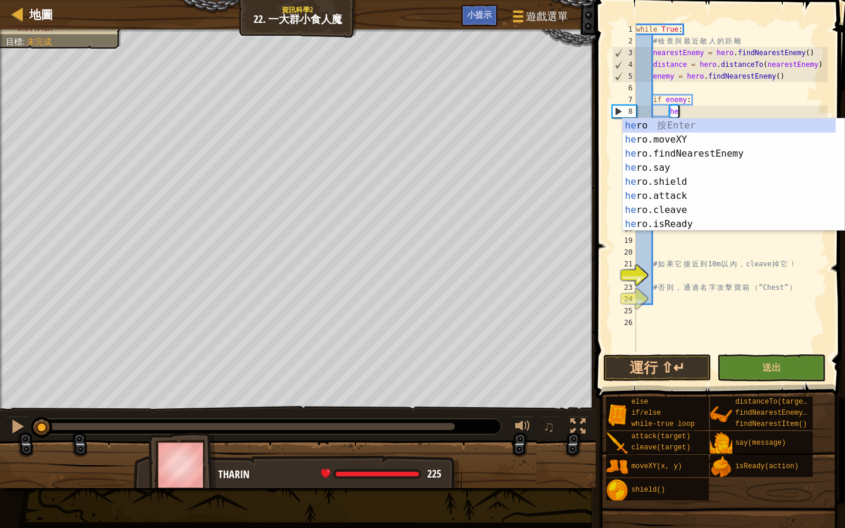
type textarea "h"
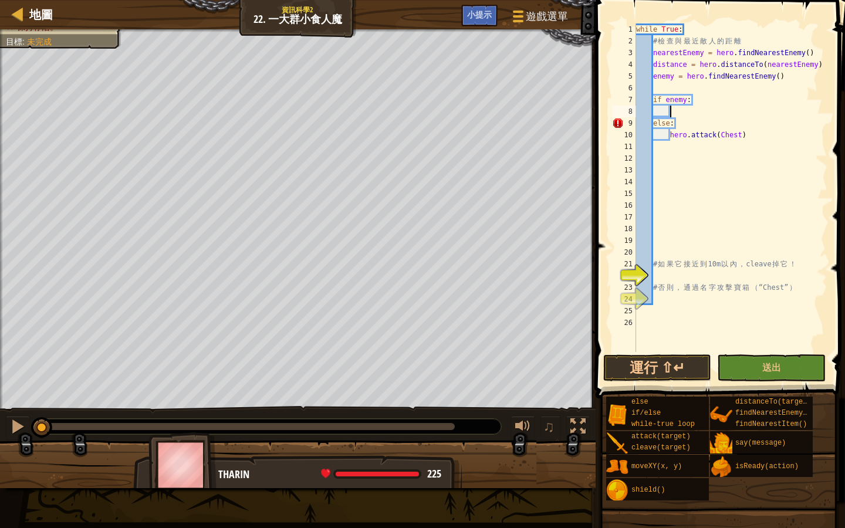
click at [694, 99] on div "while True : # 檢 查 與 最 近 敵 人 的 距 離 nearestEnemy = hero . findNearestEnemy ( ) d…" at bounding box center [731, 199] width 194 height 352
type textarea "if enemy:"
click at [672, 113] on div "while True : # 檢 查 與 最 近 敵 人 的 距 離 nearestEnemy = hero . findNearestEnemy ( ) d…" at bounding box center [731, 199] width 194 height 352
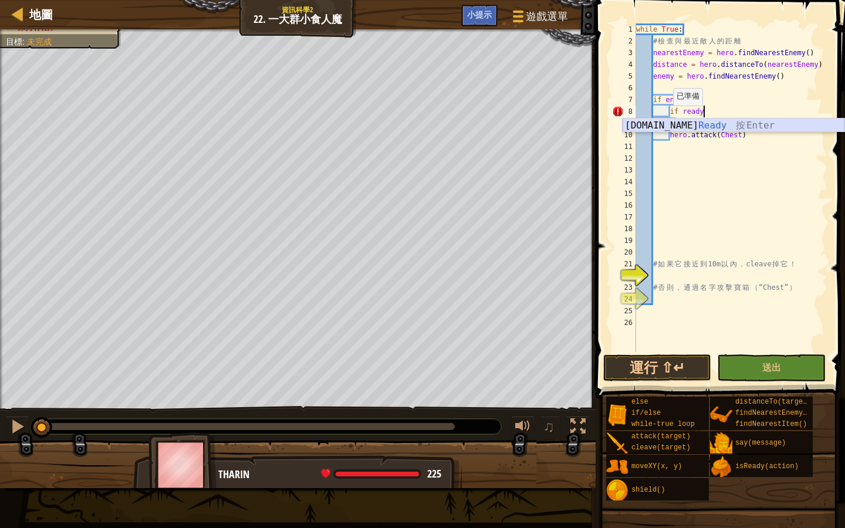
click at [672, 123] on div "[DOMAIN_NAME] Ready 按 Enter" at bounding box center [733, 140] width 222 height 42
type textarea "if hero.isReady("cleave")"
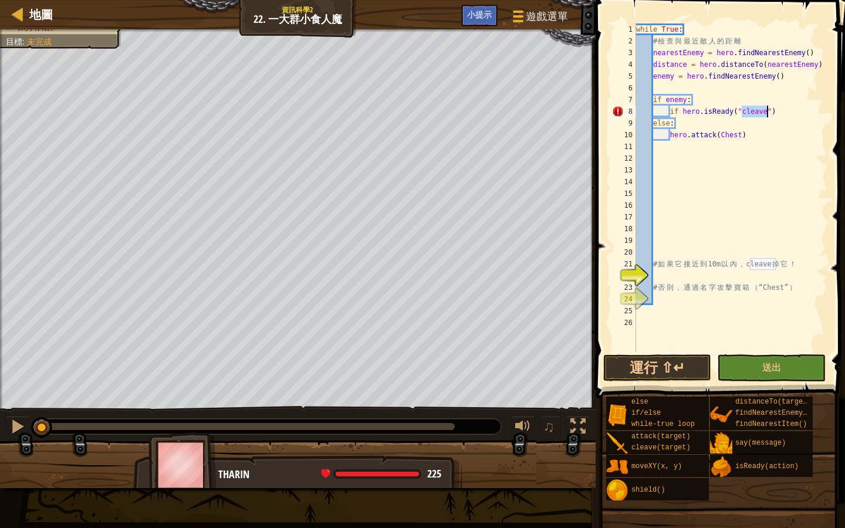
click at [782, 112] on div "while True : # 檢 查 與 最 近 敵 人 的 距 離 nearestEnemy = hero . findNearestEnemy ( ) d…" at bounding box center [731, 199] width 194 height 352
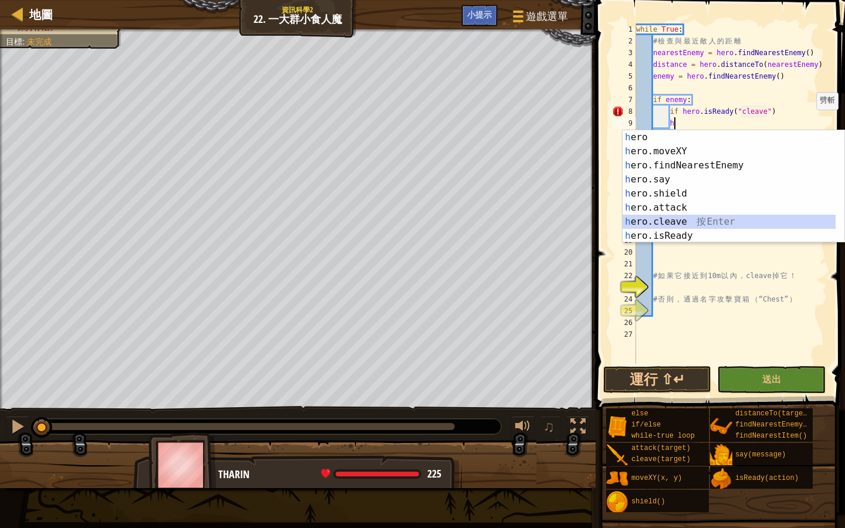
click at [767, 220] on div "h ero 按 Enter h ero.moveXY 按 Enter h ero.findNearestEnemy 按 Enter h ero.say 按 E…" at bounding box center [733, 200] width 222 height 141
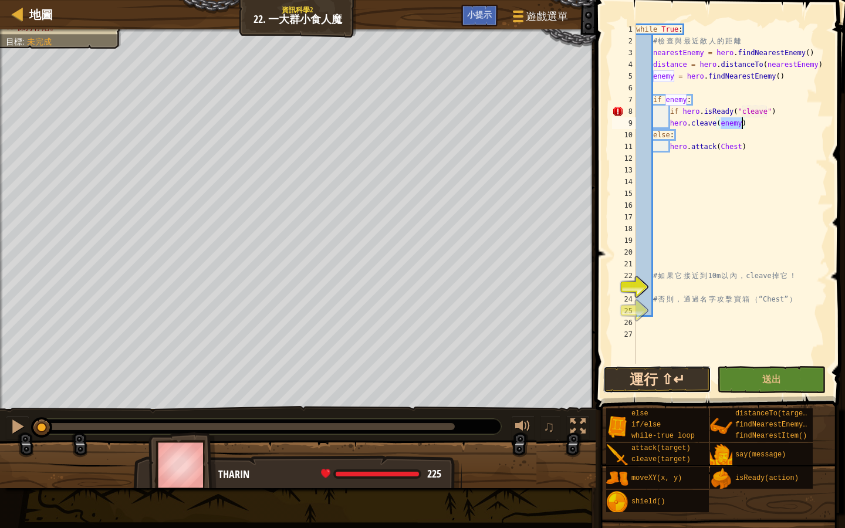
click at [654, 378] on button "運行 ⇧↵" at bounding box center [657, 379] width 109 height 27
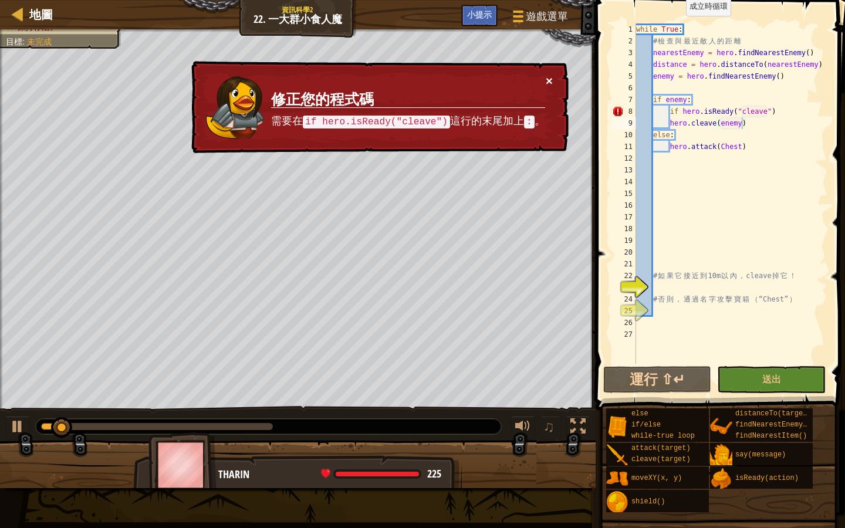
click at [549, 77] on button "×" at bounding box center [549, 81] width 7 height 12
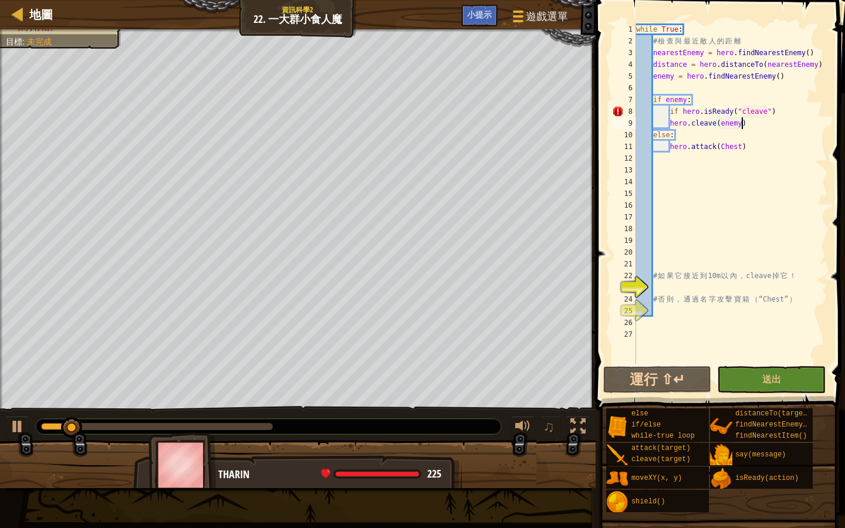
click at [777, 112] on div "while True : # 檢 查 與 最 近 敵 人 的 距 離 nearestEnemy = hero . findNearestEnemy ( ) d…" at bounding box center [731, 205] width 194 height 364
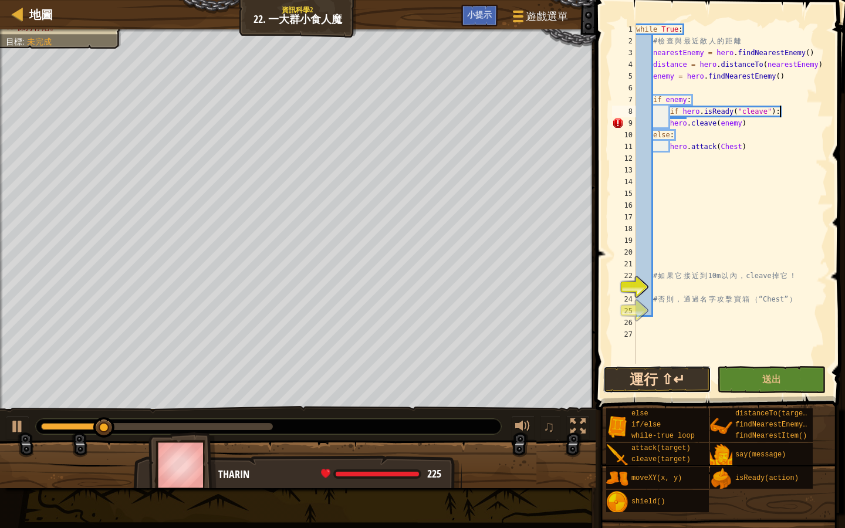
click at [654, 383] on button "運行 ⇧↵" at bounding box center [657, 379] width 109 height 27
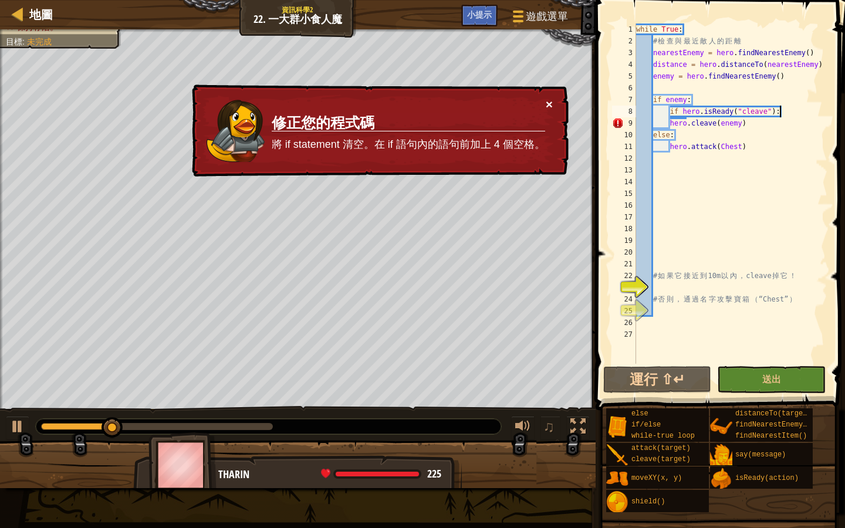
click at [547, 109] on button "×" at bounding box center [549, 104] width 7 height 12
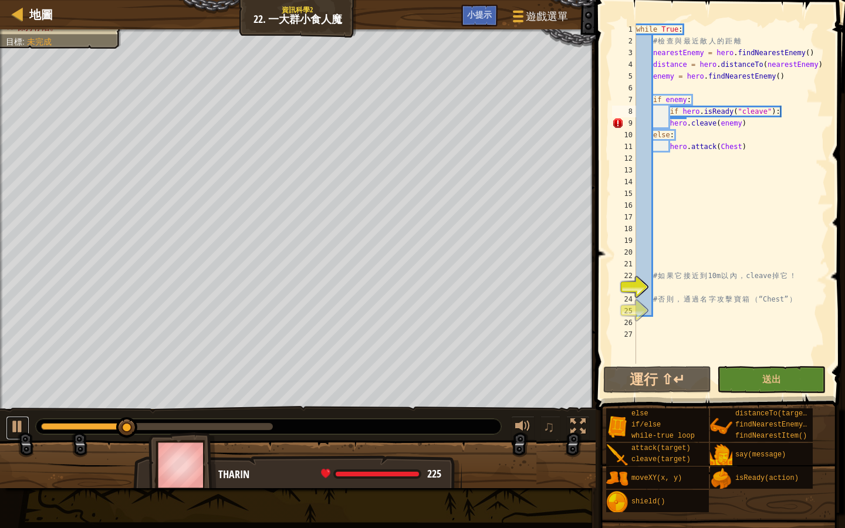
drag, startPoint x: 20, startPoint y: 431, endPoint x: 33, endPoint y: 425, distance: 14.2
click at [22, 429] on div at bounding box center [17, 426] width 15 height 15
click at [669, 122] on div "while True : # 檢 查 與 最 近 敵 人 的 距 離 nearestEnemy = hero . findNearestEnemy ( ) d…" at bounding box center [731, 205] width 194 height 364
click at [648, 384] on button "運行 ⇧↵" at bounding box center [657, 379] width 109 height 27
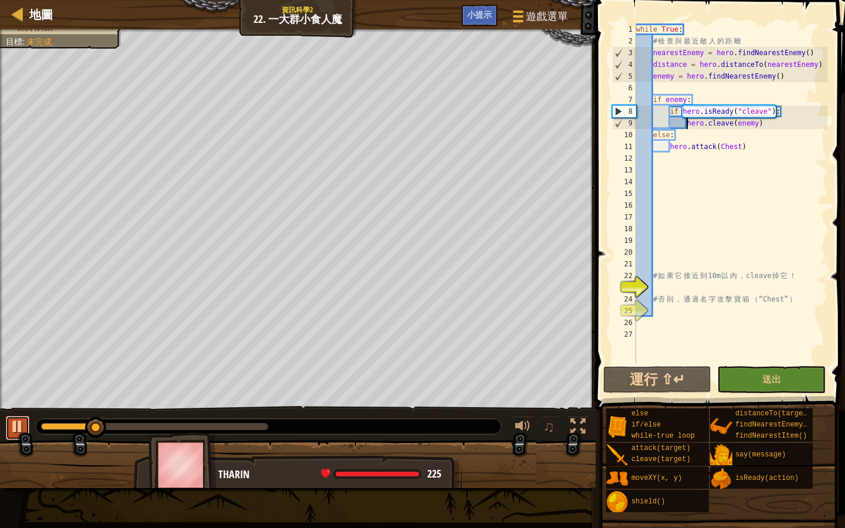
click at [13, 424] on div at bounding box center [17, 426] width 15 height 15
click at [635, 371] on button "運行 ⇧↵" at bounding box center [657, 379] width 109 height 27
click at [11, 423] on div at bounding box center [17, 426] width 15 height 15
drag, startPoint x: 141, startPoint y: 431, endPoint x: 29, endPoint y: 437, distance: 112.2
click at [29, 437] on div "♫" at bounding box center [297, 423] width 595 height 35
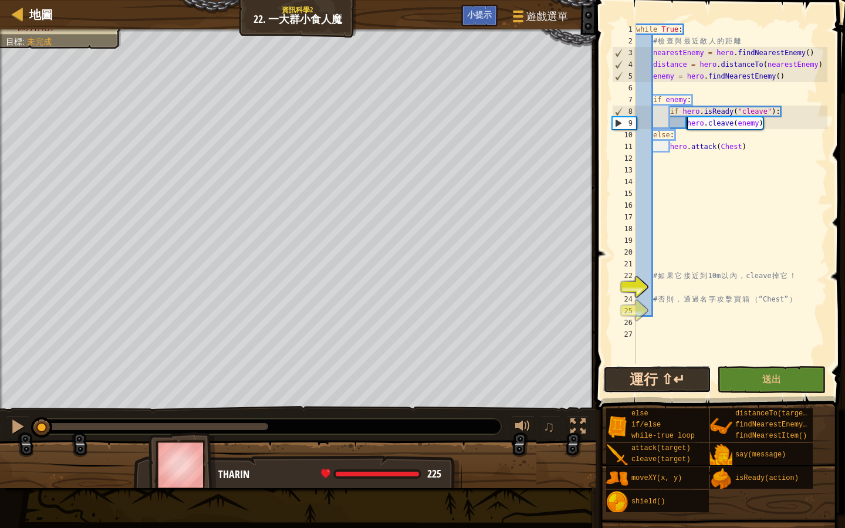
click at [663, 380] on button "運行 ⇧↵" at bounding box center [657, 379] width 109 height 27
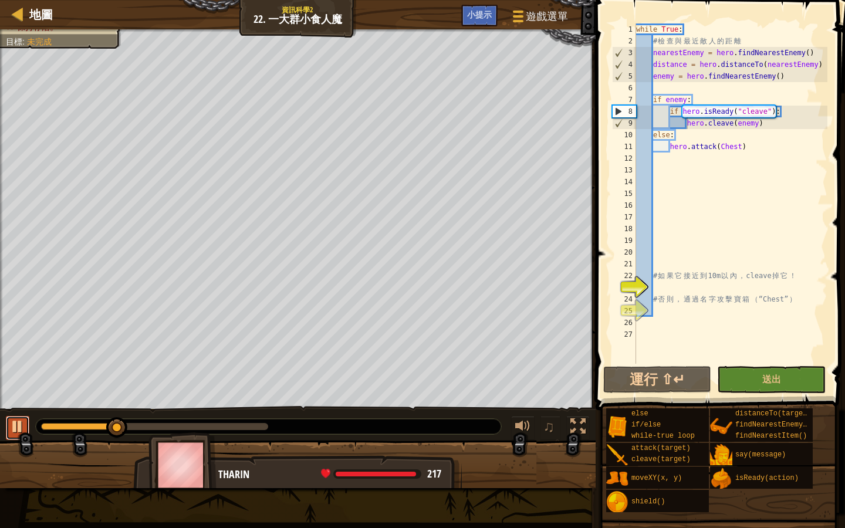
click at [7, 425] on button at bounding box center [17, 428] width 23 height 24
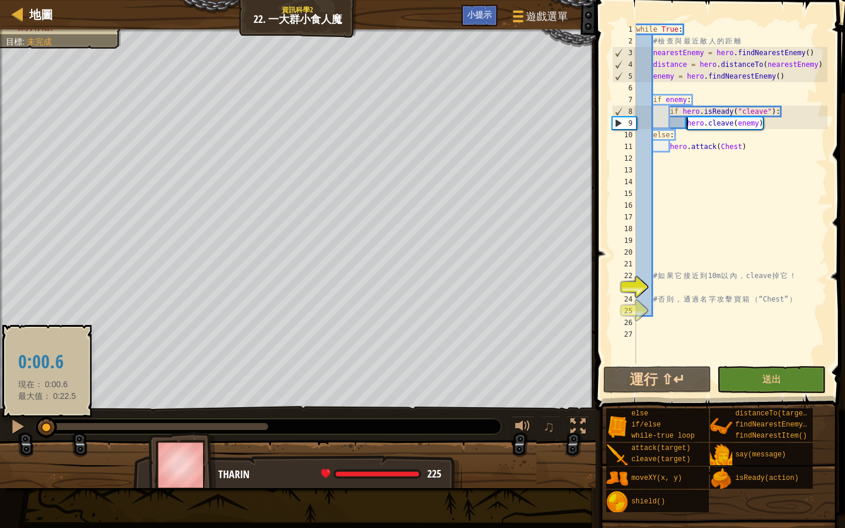
drag, startPoint x: 109, startPoint y: 428, endPoint x: 47, endPoint y: 430, distance: 62.2
click at [47, 430] on div at bounding box center [46, 427] width 21 height 21
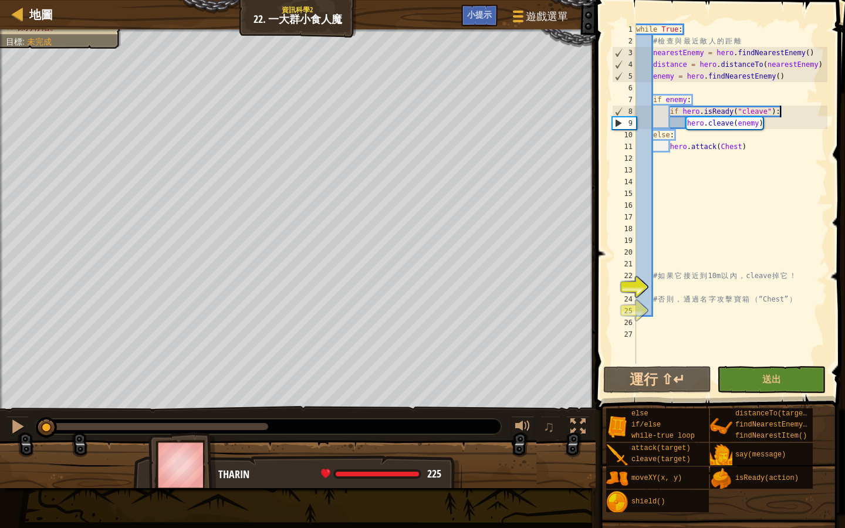
click at [784, 110] on div "while True : # 檢 查 與 最 近 敵 人 的 距 離 nearestEnemy = hero . findNearestEnemy ( ) d…" at bounding box center [731, 205] width 194 height 364
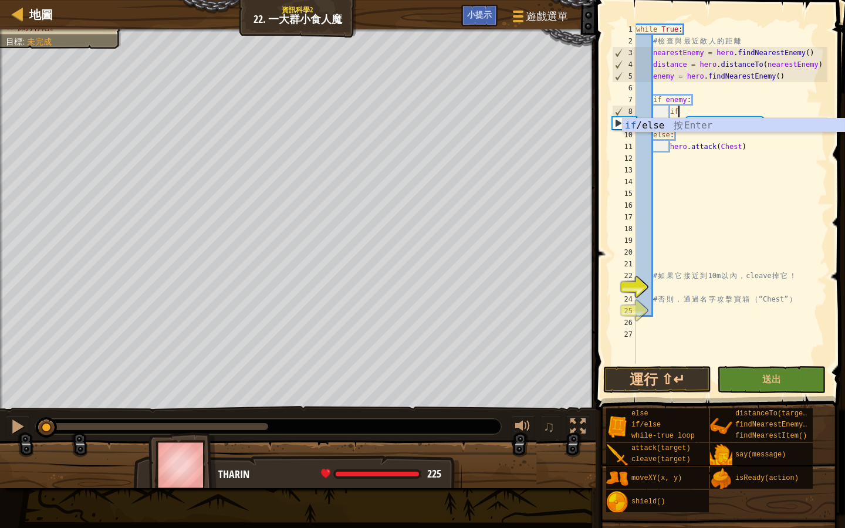
scroll to position [5, 2]
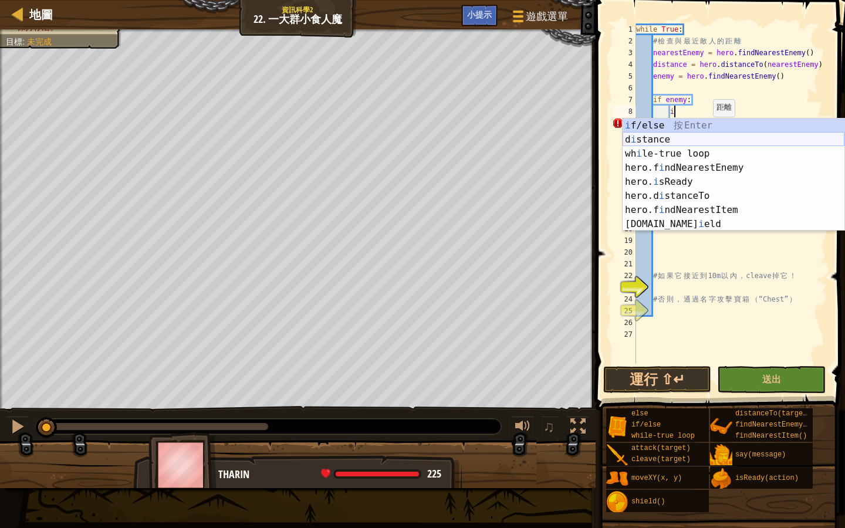
click at [703, 141] on div "i f/else 按 Enter d i stance 按 Enter wh i le-true loop 按 Enter hero.f i ndNeares…" at bounding box center [733, 189] width 222 height 141
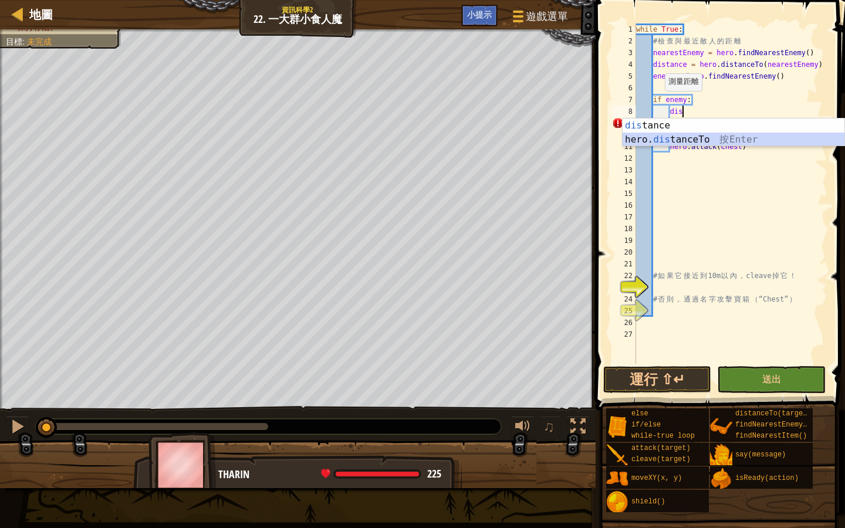
click at [661, 137] on div "dis tance 按 Enter hero. dis tanceTo 按 Enter" at bounding box center [733, 147] width 222 height 56
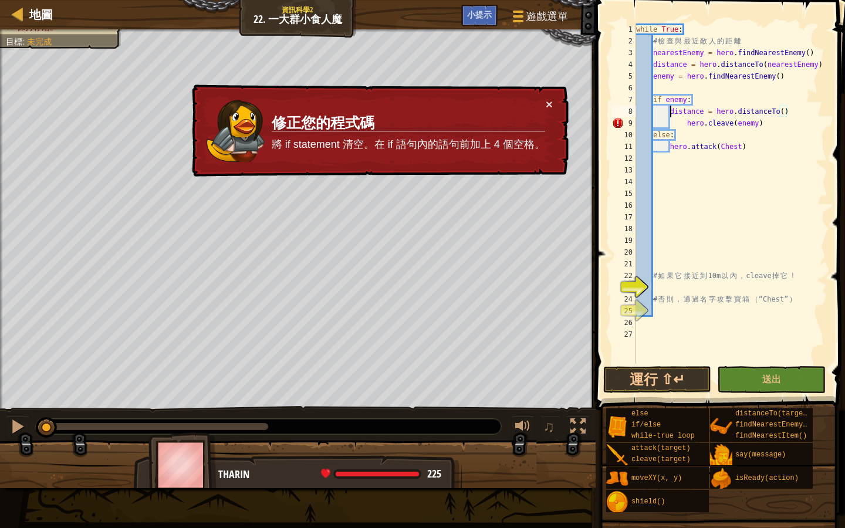
click at [670, 111] on div "while True : # 檢 查 與 最 近 敵 人 的 距 離 nearestEnemy = hero . findNearestEnemy ( ) d…" at bounding box center [731, 205] width 194 height 364
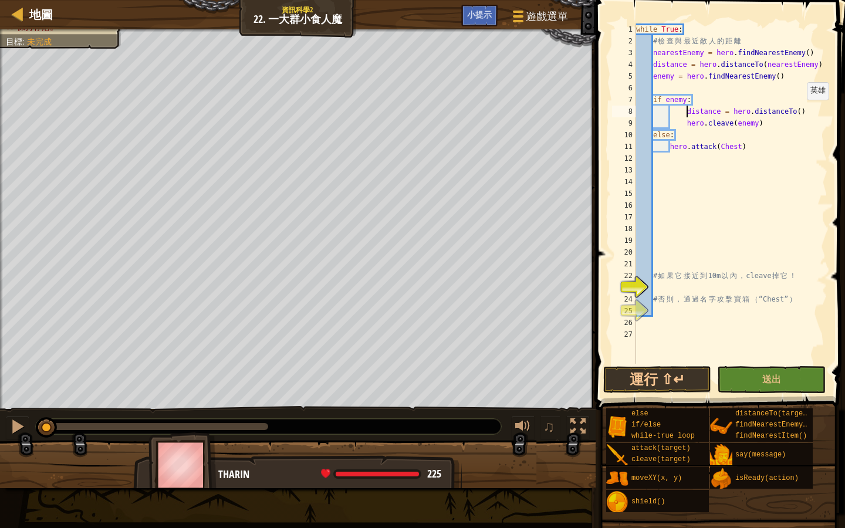
click at [801, 111] on div "while True : # 檢 查 與 最 近 敵 人 的 距 離 nearestEnemy = hero . findNearestEnemy ( ) d…" at bounding box center [731, 205] width 194 height 364
click at [676, 96] on div "while True : # 檢 查 與 最 近 敵 人 的 距 離 nearestEnemy = hero . findNearestEnemy ( ) d…" at bounding box center [731, 205] width 194 height 364
click at [712, 113] on div "while True : # 檢 查 與 最 近 敵 人 的 距 離 nearestEnemy = hero . findNearestEnemy ( ) d…" at bounding box center [731, 205] width 194 height 364
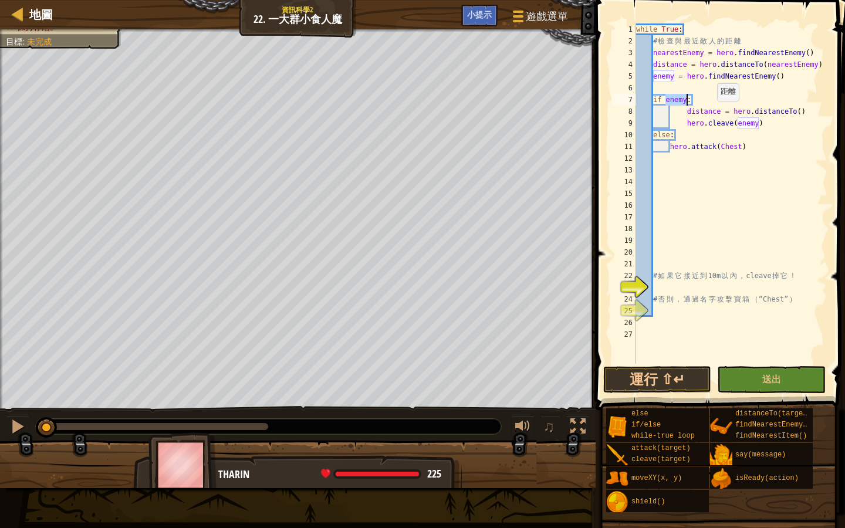
type textarea "distance = hero.distanceTo()"
click at [716, 107] on div "while True : # 檢 查 與 最 近 敵 人 的 距 離 nearestEnemy = hero . findNearestEnemy ( ) d…" at bounding box center [731, 205] width 194 height 364
drag, startPoint x: 807, startPoint y: 112, endPoint x: 688, endPoint y: 111, distance: 118.5
click at [688, 111] on div "while True : # 檢 查 與 最 近 敵 人 的 距 離 nearestEnemy = hero . findNearestEnemy ( ) d…" at bounding box center [731, 205] width 194 height 364
click at [718, 276] on div "while True : # 檢 查 與 最 近 敵 人 的 距 離 nearestEnemy = hero . findNearestEnemy ( ) d…" at bounding box center [731, 205] width 194 height 364
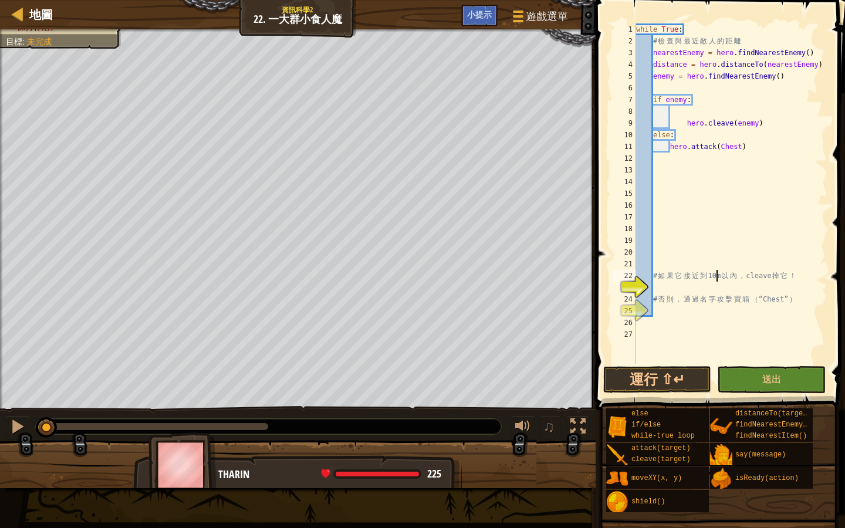
type textarea "# 如果它接近到10m以內，cleave掉它！"
click at [718, 276] on div "while True : # 檢 查 與 最 近 敵 人 的 距 離 nearestEnemy = hero . findNearestEnemy ( ) d…" at bounding box center [731, 205] width 194 height 364
click at [718, 244] on div "while True : # 檢 查 與 最 近 敵 人 的 距 離 nearestEnemy = hero . findNearestEnemy ( ) d…" at bounding box center [731, 205] width 194 height 364
click at [687, 113] on div "while True : # 檢 查 與 最 近 敵 人 的 距 離 nearestEnemy = hero . findNearestEnemy ( ) d…" at bounding box center [731, 205] width 194 height 364
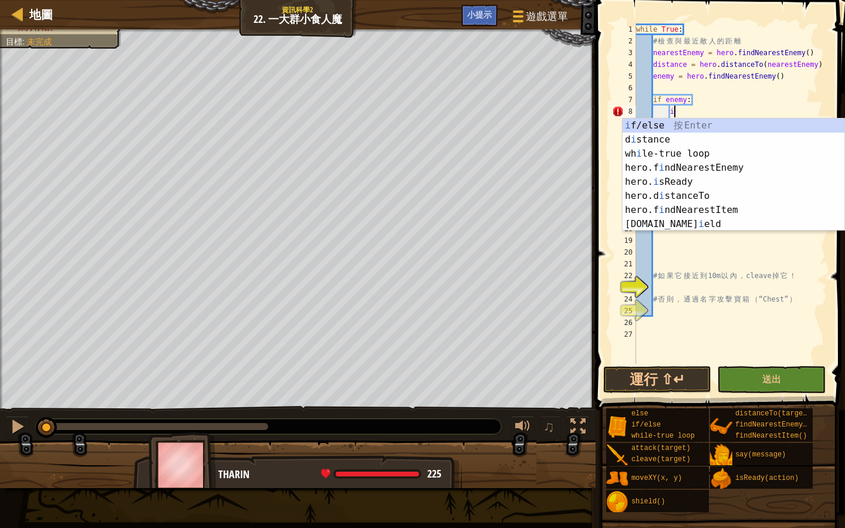
scroll to position [5, 2]
click at [709, 202] on div "i f/else 按 Enter d i stance 按 Enter wh i le-true loop 按 Enter hero.f i ndNeares…" at bounding box center [733, 189] width 222 height 141
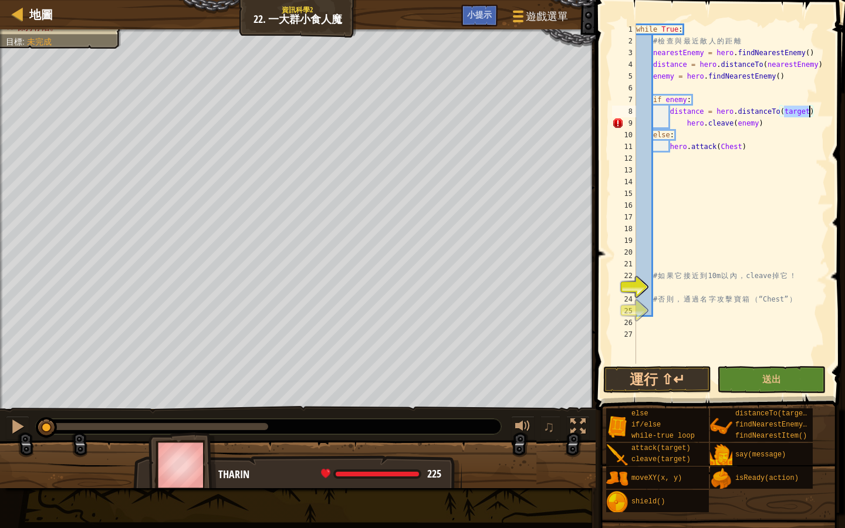
click at [817, 113] on div "while True : # 檢 查 與 最 近 敵 人 的 距 離 nearestEnemy = hero . findNearestEnemy ( ) d…" at bounding box center [731, 205] width 194 height 364
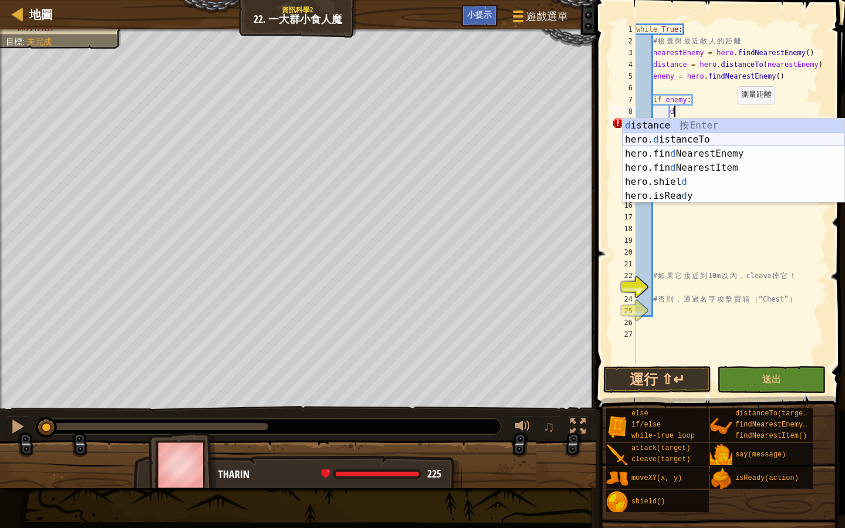
click at [739, 144] on div "d istance 按 Enter hero. d istanceTo 按 Enter hero.fin d NearestEnemy 按 Enter her…" at bounding box center [733, 175] width 222 height 113
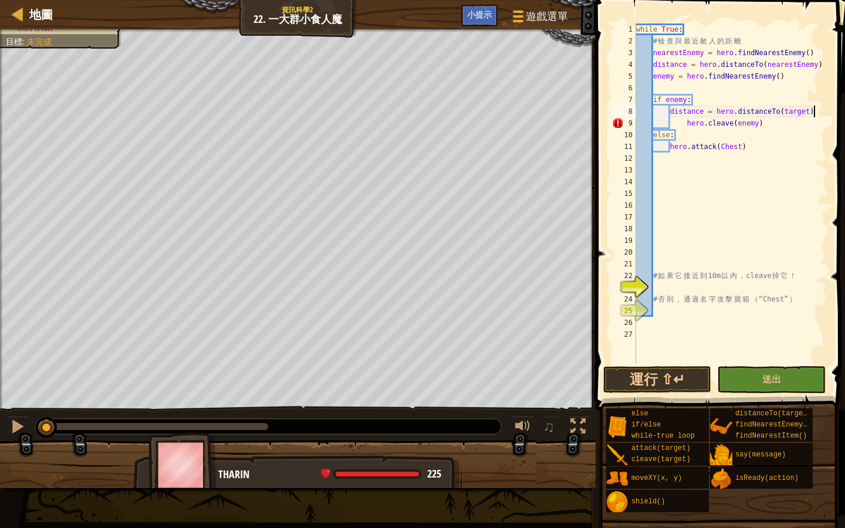
click at [818, 110] on div "while True : # 檢 查 與 最 近 敵 人 的 距 離 nearestEnemy = hero . findNearestEnemy ( ) d…" at bounding box center [731, 205] width 194 height 364
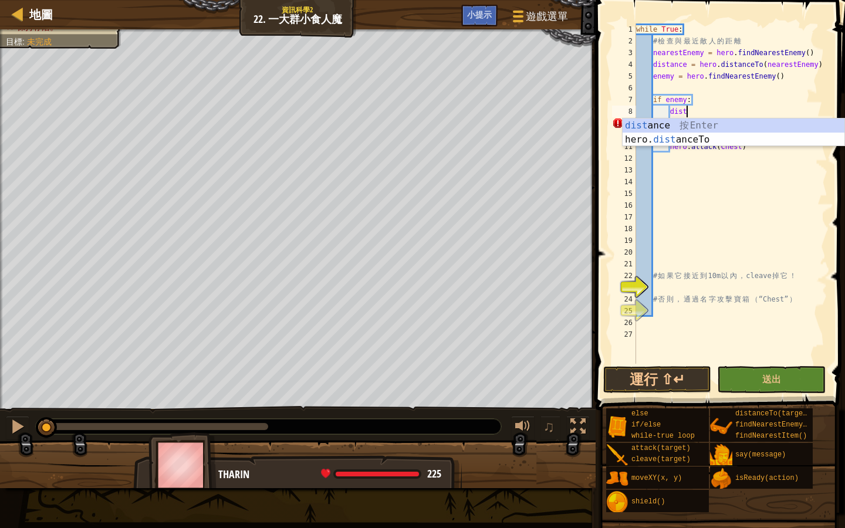
type textarea "d"
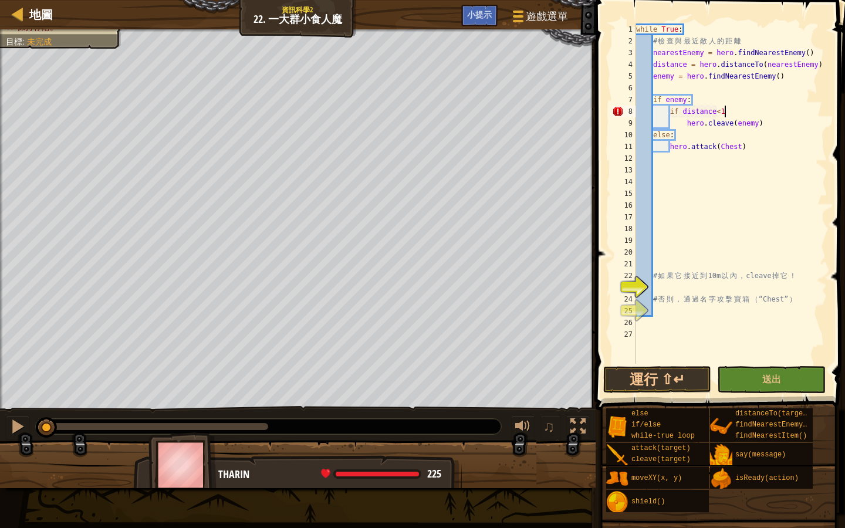
scroll to position [5, 7]
type textarea "if distance<10:"
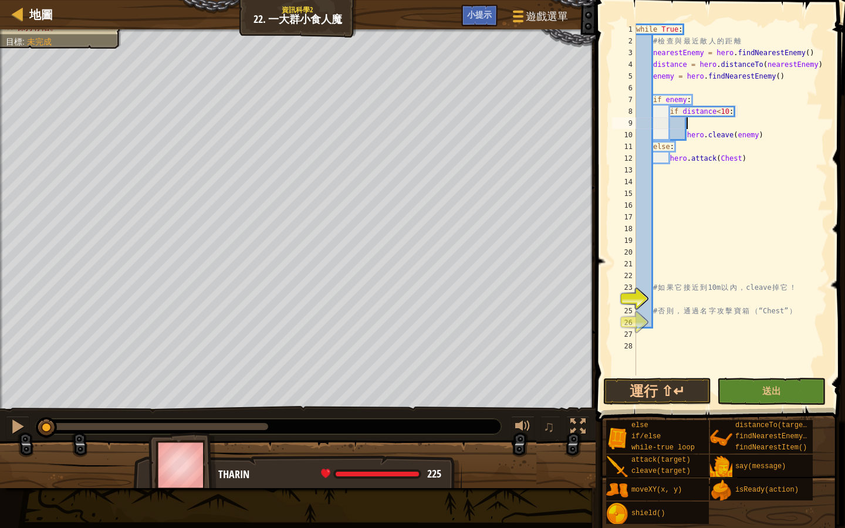
type textarea "i"
click at [689, 137] on div "[DOMAIN_NAME] Ready 按 Enter" at bounding box center [733, 151] width 222 height 42
click at [790, 118] on div "while True : # 檢 查 與 最 近 敵 人 的 距 離 nearestEnemy = hero . findNearestEnemy ( ) d…" at bounding box center [731, 210] width 194 height 375
click at [796, 122] on div "while True : # 檢 查 與 最 近 敵 人 的 距 離 nearestEnemy = hero . findNearestEnemy ( ) d…" at bounding box center [731, 210] width 194 height 375
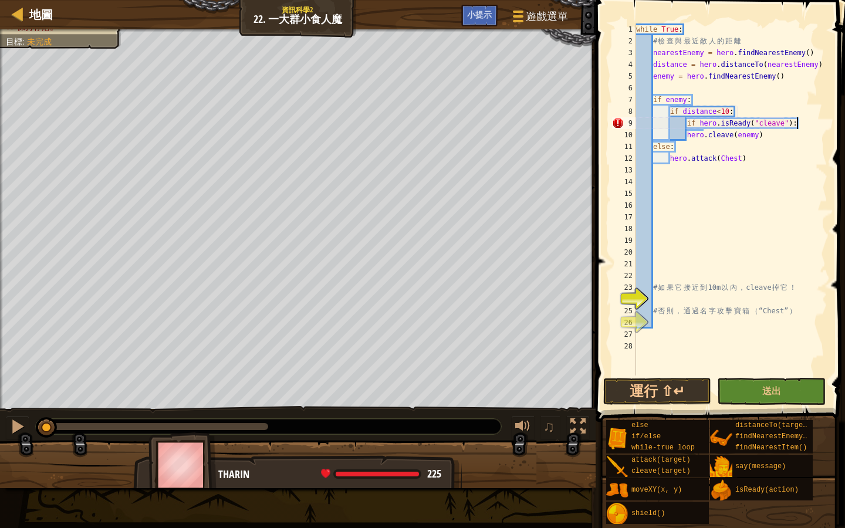
scroll to position [5, 12]
click at [686, 134] on div "while True : # 檢 查 與 最 近 敵 人 的 距 離 nearestEnemy = hero . findNearestEnemy ( ) d…" at bounding box center [731, 210] width 194 height 375
click at [674, 397] on button "運行 ⇧↵" at bounding box center [657, 391] width 109 height 27
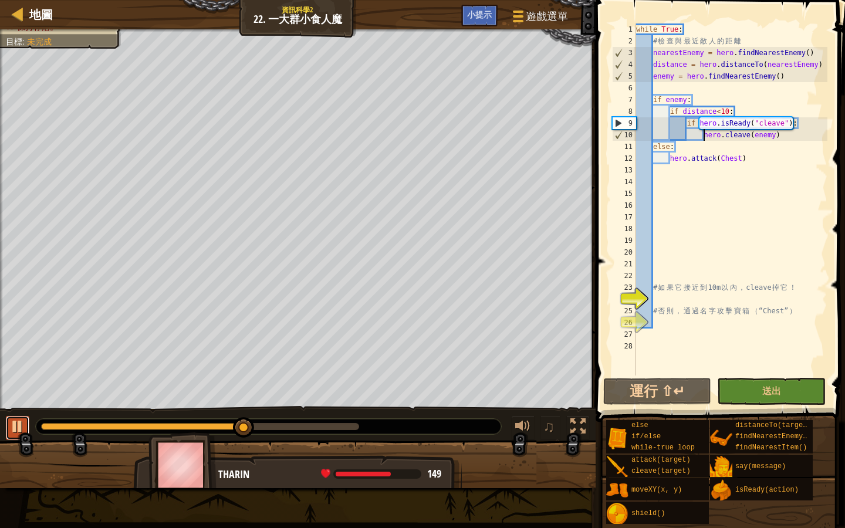
click at [16, 425] on div at bounding box center [17, 426] width 15 height 15
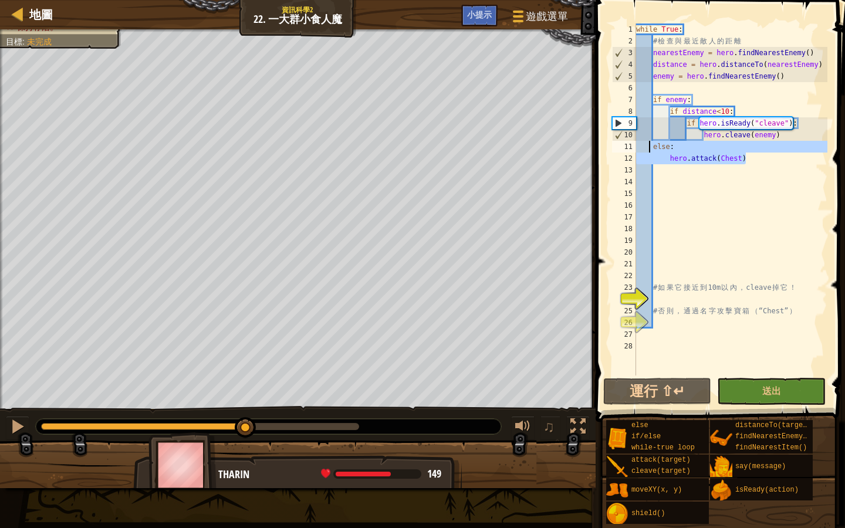
drag, startPoint x: 750, startPoint y: 158, endPoint x: 648, endPoint y: 146, distance: 102.2
click at [648, 146] on div "while True : # 檢 查 與 最 近 敵 人 的 距 離 nearestEnemy = hero . findNearestEnemy ( ) d…" at bounding box center [731, 210] width 194 height 375
type textarea "else: hero.attack(Chest)"
click at [699, 239] on div "while True : # 檢 查 與 最 近 敵 人 的 距 離 nearestEnemy = hero . findNearestEnemy ( ) d…" at bounding box center [731, 210] width 194 height 375
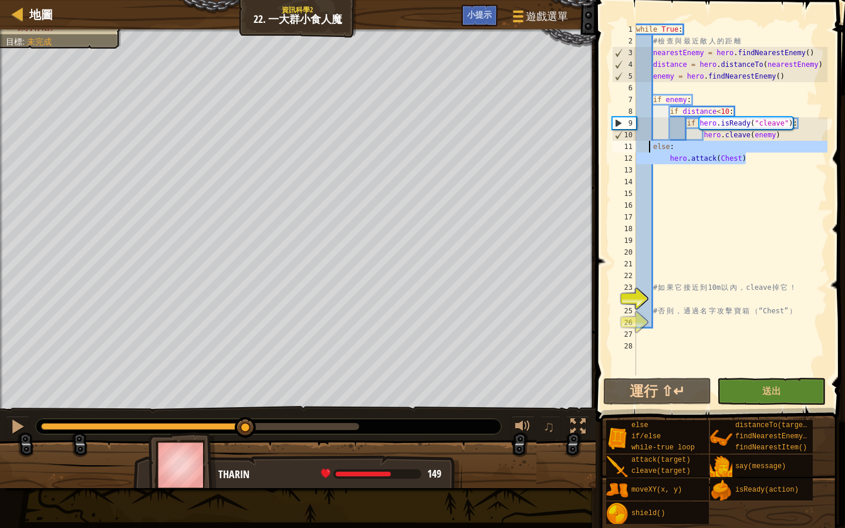
scroll to position [5, 1]
click at [710, 114] on div "while True : # 檢 查 與 最 近 敵 人 的 距 離 nearestEnemy = hero . findNearestEnemy ( ) d…" at bounding box center [731, 210] width 194 height 375
drag, startPoint x: 654, startPoint y: 145, endPoint x: 749, endPoint y: 162, distance: 96.6
click at [749, 162] on div "while True : # 檢 查 與 最 近 敵 人 的 距 離 nearestEnemy = hero . findNearestEnemy ( ) d…" at bounding box center [731, 210] width 194 height 375
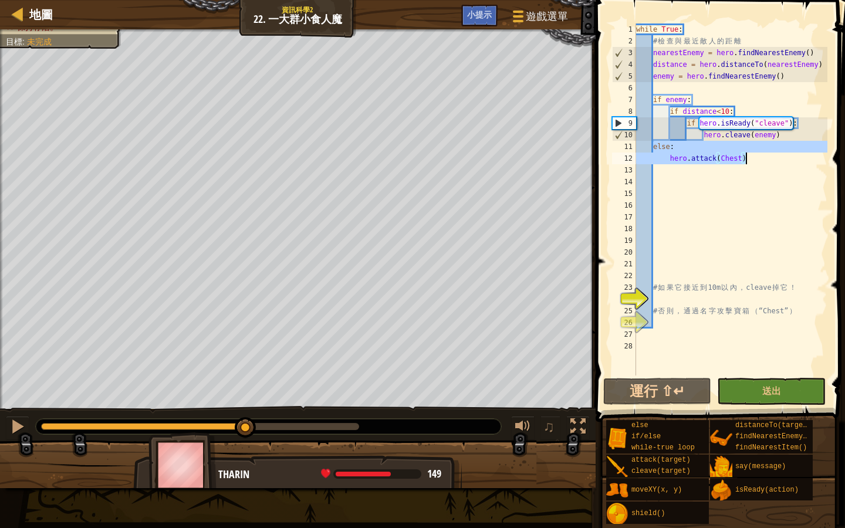
click at [654, 147] on div "while True : # 檢 查 與 最 近 敵 人 的 距 離 nearestEnemy = hero . findNearestEnemy ( ) d…" at bounding box center [731, 210] width 194 height 375
drag, startPoint x: 655, startPoint y: 147, endPoint x: 770, endPoint y: 160, distance: 115.7
click at [770, 160] on div "while True : # 檢 查 與 最 近 敵 人 的 距 離 nearestEnemy = hero . findNearestEnemy ( ) d…" at bounding box center [731, 210] width 194 height 375
type textarea "else: hero.attack(Chest)"
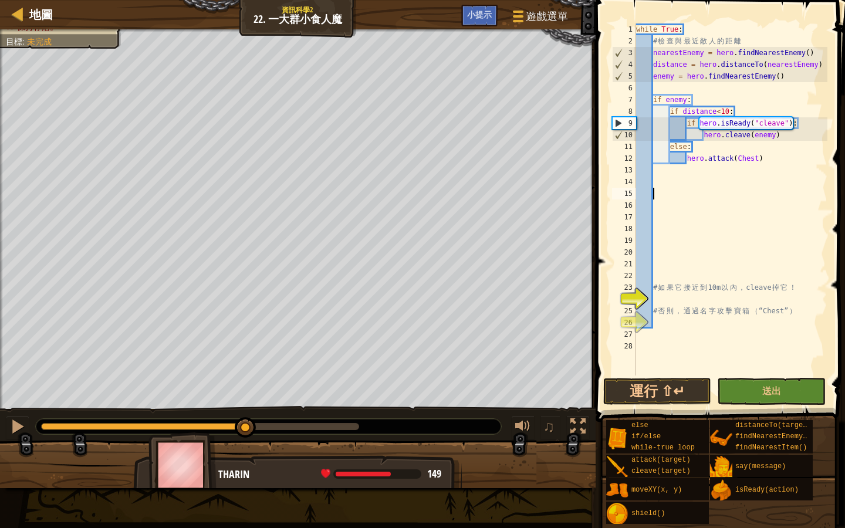
click at [774, 195] on div "while True : # 檢 查 與 最 近 敵 人 的 距 離 nearestEnemy = hero . findNearestEnemy ( ) d…" at bounding box center [731, 210] width 194 height 375
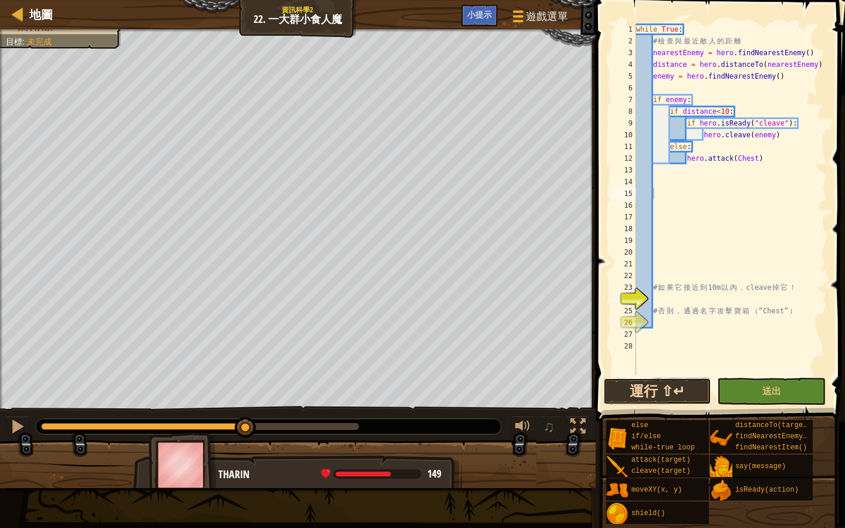
click at [652, 394] on button "運行 ⇧↵" at bounding box center [657, 391] width 109 height 27
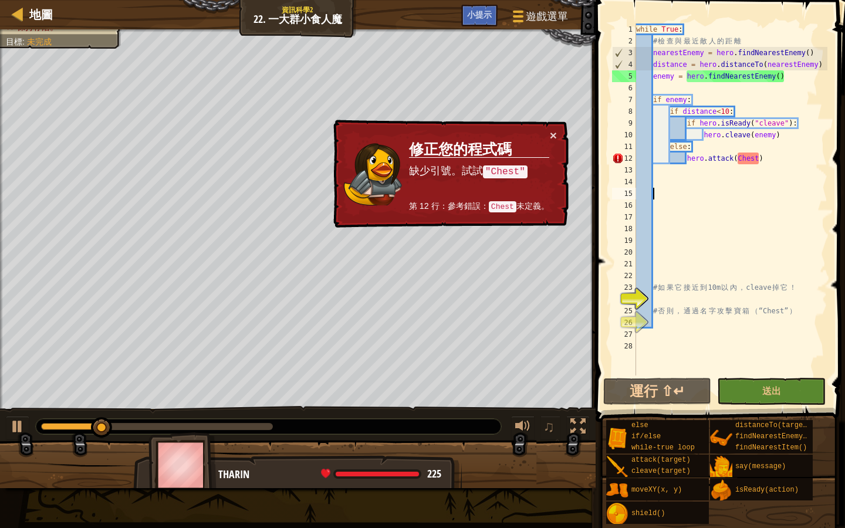
click at [736, 170] on div "while True : # 檢 查 與 最 近 敵 人 的 距 離 nearestEnemy = hero . findNearestEnemy ( ) d…" at bounding box center [731, 210] width 194 height 375
click at [739, 156] on div "while True : # 檢 查 與 最 近 敵 人 的 距 離 nearestEnemy = hero . findNearestEnemy ( ) d…" at bounding box center [731, 210] width 194 height 375
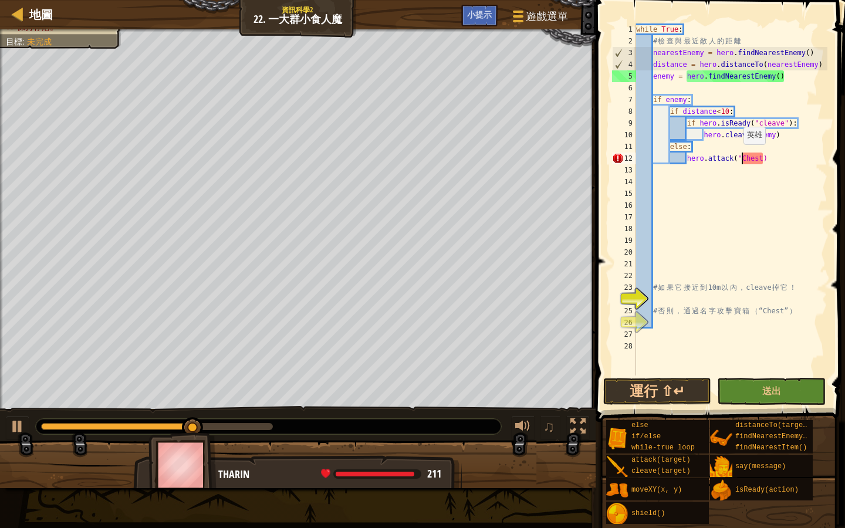
scroll to position [5, 8]
click at [764, 158] on div "while True : # 檢 查 與 最 近 敵 人 的 距 離 nearestEnemy = hero . findNearestEnemy ( ) d…" at bounding box center [731, 210] width 194 height 375
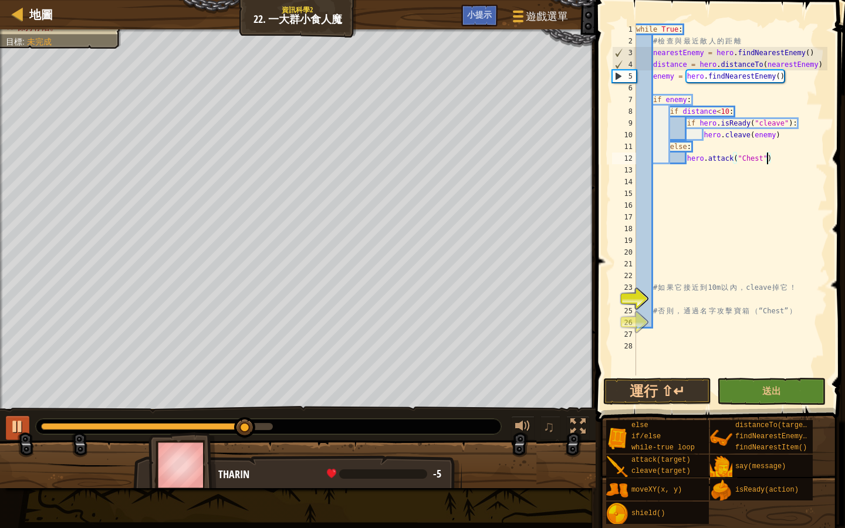
type textarea "hero.attack("Chest")"
click at [12, 429] on div at bounding box center [17, 426] width 15 height 15
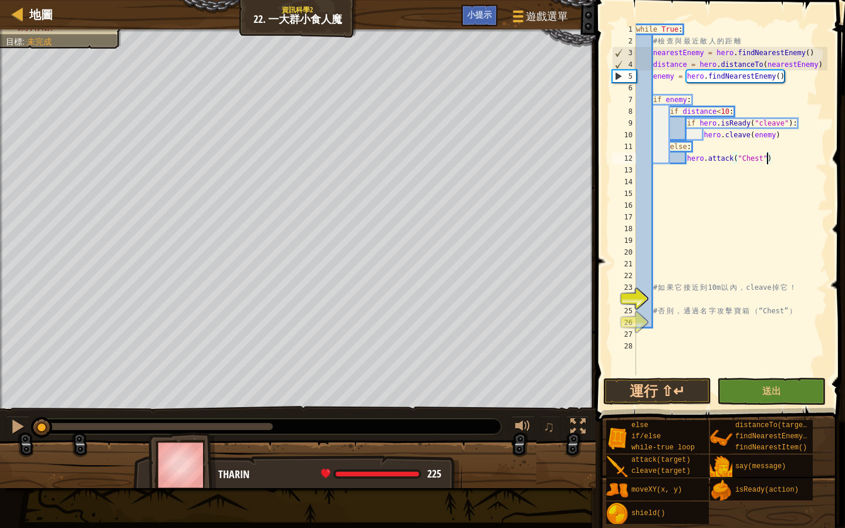
drag, startPoint x: 235, startPoint y: 427, endPoint x: 32, endPoint y: 466, distance: 206.7
click at [35, 474] on div "打破寶箱。 保持存活。 目標 : 未完成 ♫ Tharin 225 x: 40 y: 36 No target" at bounding box center [422, 258] width 845 height 459
click at [18, 423] on div at bounding box center [17, 426] width 15 height 15
click at [14, 421] on div at bounding box center [17, 426] width 15 height 15
click at [692, 385] on button "運行 ⇧↵" at bounding box center [657, 391] width 109 height 27
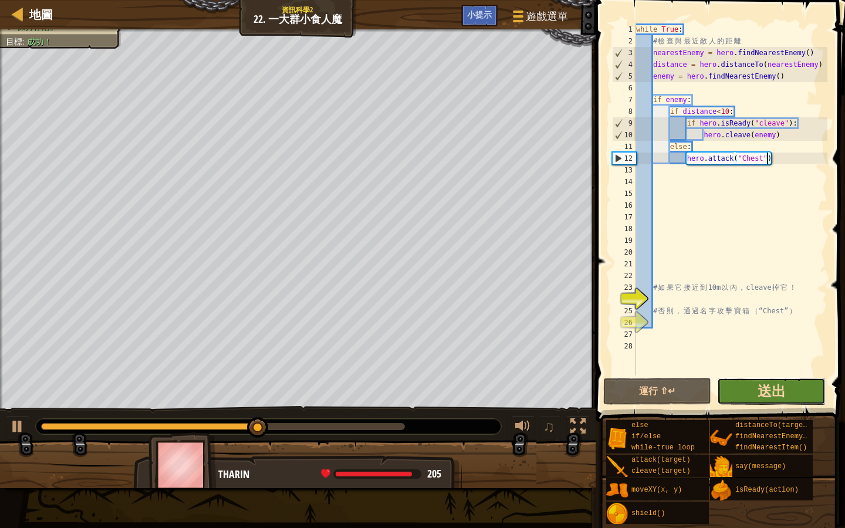
click at [778, 381] on span "送出" at bounding box center [771, 390] width 28 height 19
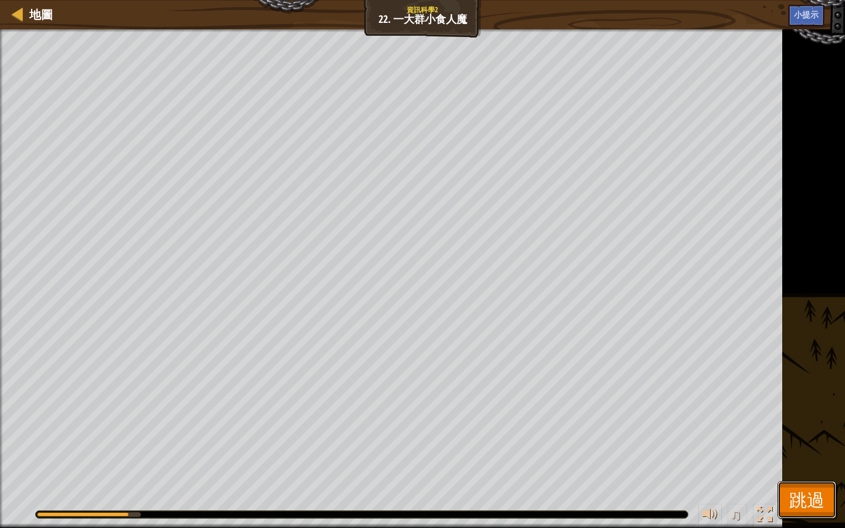
click at [795, 485] on button "跳過" at bounding box center [806, 500] width 59 height 38
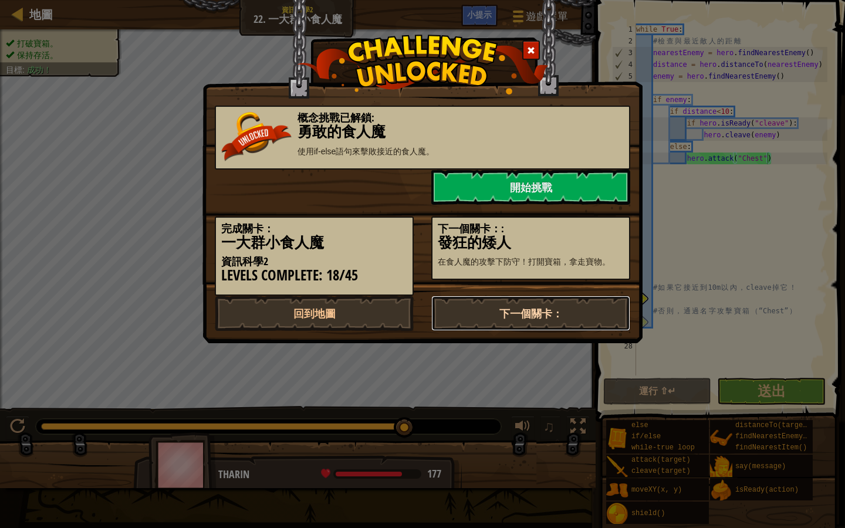
click at [536, 311] on link "下一個關卡：" at bounding box center [530, 313] width 199 height 35
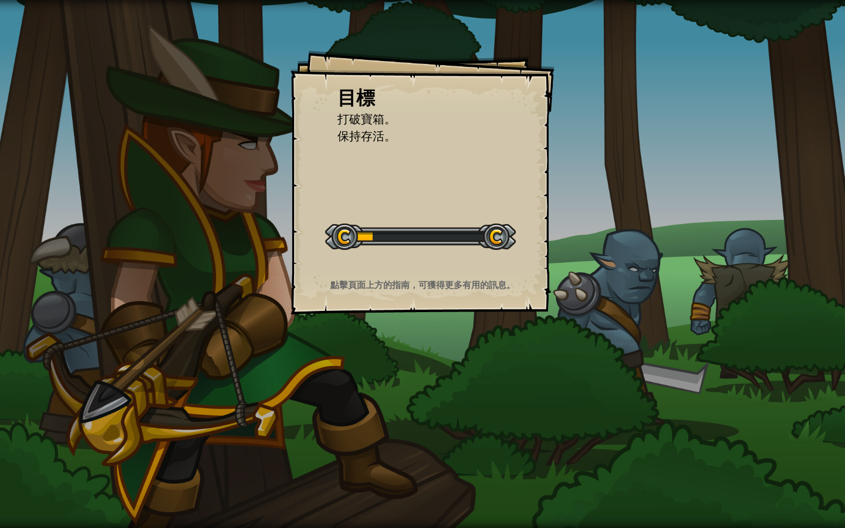
click at [524, 229] on div "目標 打破寶箱。 保持存活。 開始戰役 從伺服器載入失敗 您將需要訂閱來開啟這關。 訂閱 您需要加入一個課程來遊玩此關卡。 回到我的課程 詢問您的老師來分派一…" at bounding box center [422, 182] width 264 height 264
click at [475, 185] on div "目標 打破寶箱。 保持存活。 開始戰役 從伺服器載入失敗 您將需要訂閱來開啟這關。 訂閱 您需要加入一個課程來遊玩此關卡。 回到我的課程 詢問您的老師來分派一…" at bounding box center [422, 182] width 264 height 264
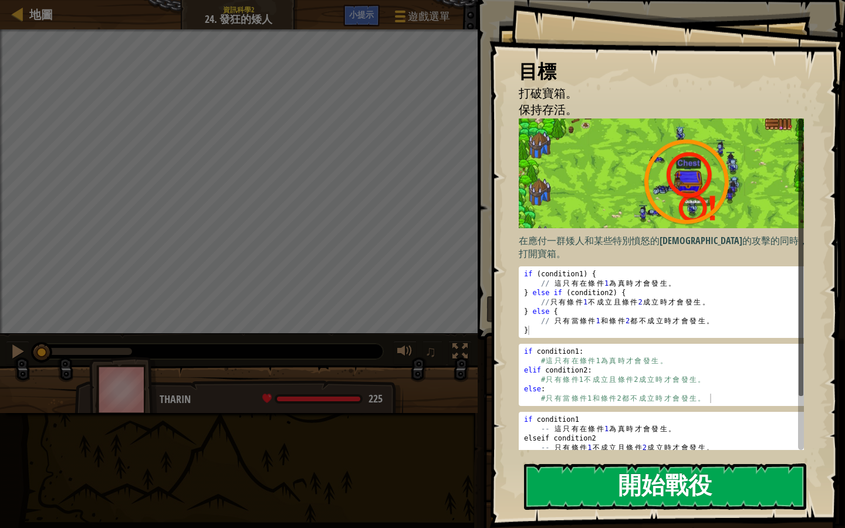
click at [641, 488] on button "開始戰役" at bounding box center [665, 486] width 282 height 46
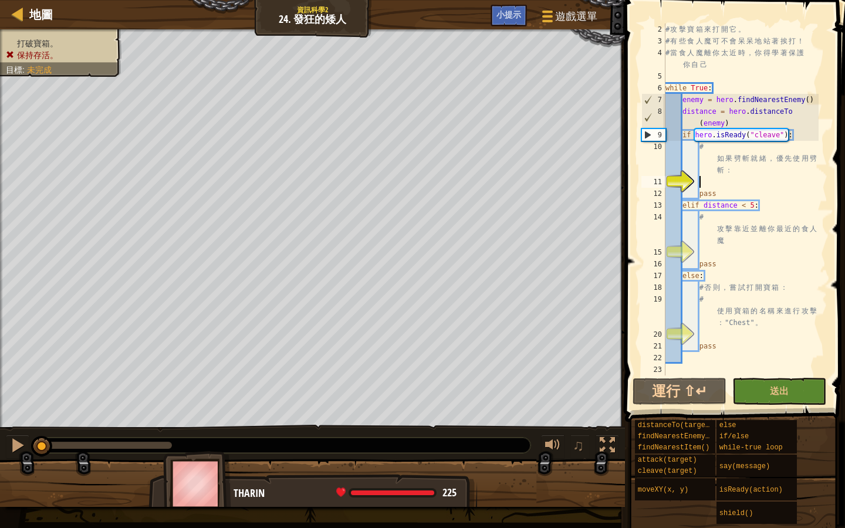
scroll to position [12, 0]
click at [679, 387] on button "運行 ⇧↵" at bounding box center [679, 391] width 94 height 27
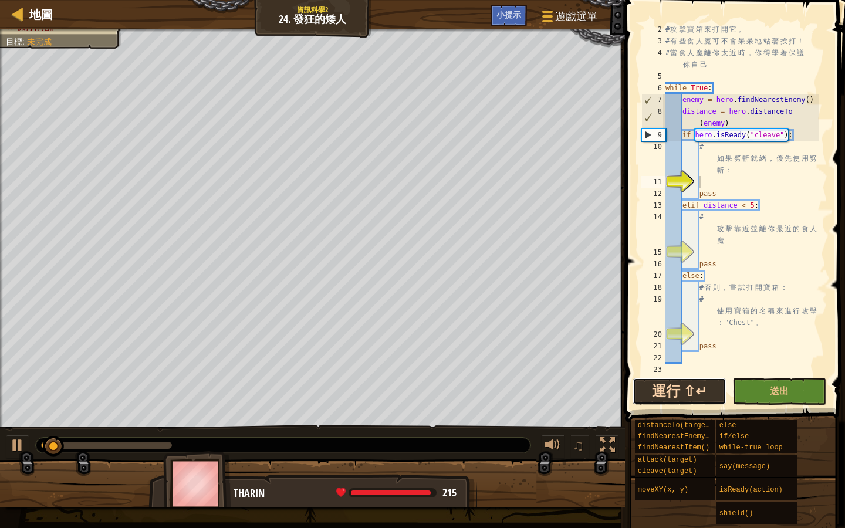
click at [677, 387] on button "運行 ⇧↵" at bounding box center [679, 391] width 94 height 27
click at [12, 440] on div at bounding box center [17, 445] width 15 height 15
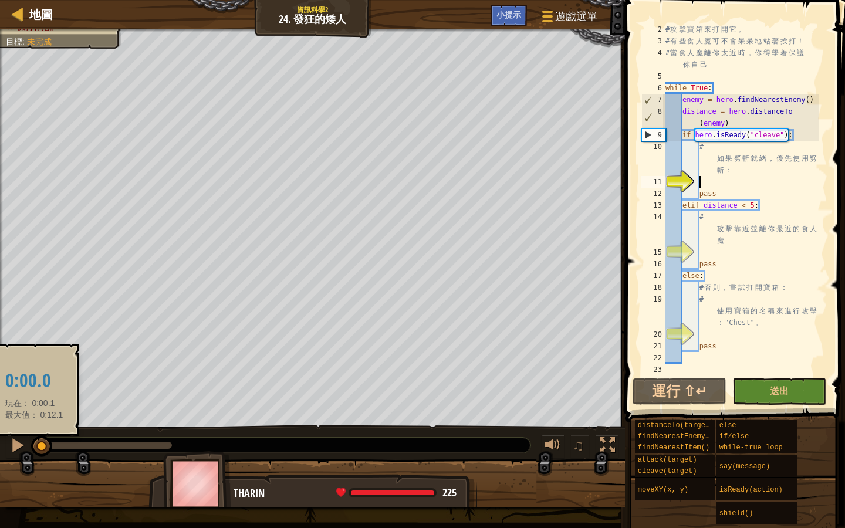
drag, startPoint x: 72, startPoint y: 447, endPoint x: 34, endPoint y: 451, distance: 38.4
click at [34, 451] on div at bounding box center [41, 446] width 21 height 21
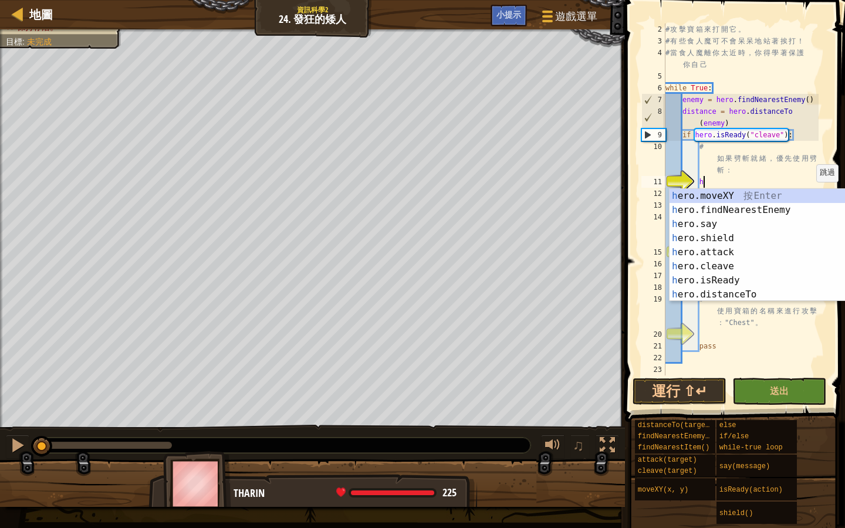
scroll to position [5, 2]
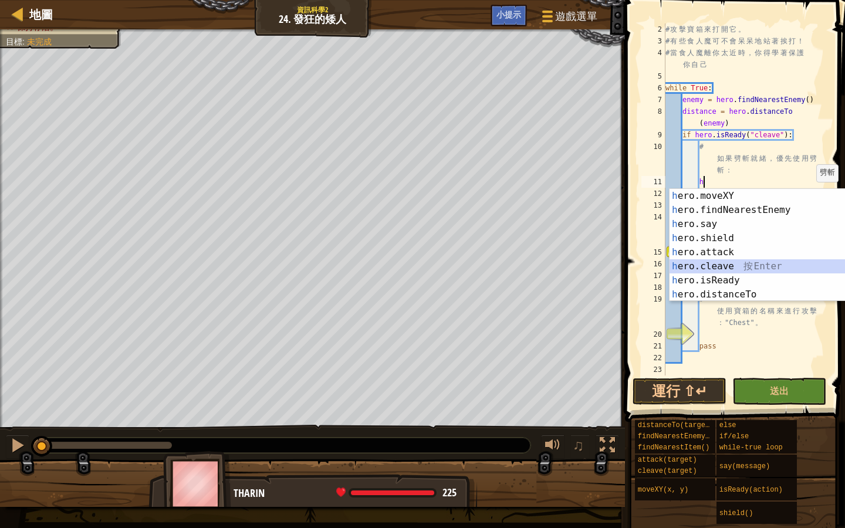
click at [794, 265] on div "h ero.moveXY 按 Enter h ero.findNearestEnemy 按 Enter h ero.say 按 Enter h ero.shi…" at bounding box center [775, 259] width 213 height 141
type textarea "hero.cleave(enemy)"
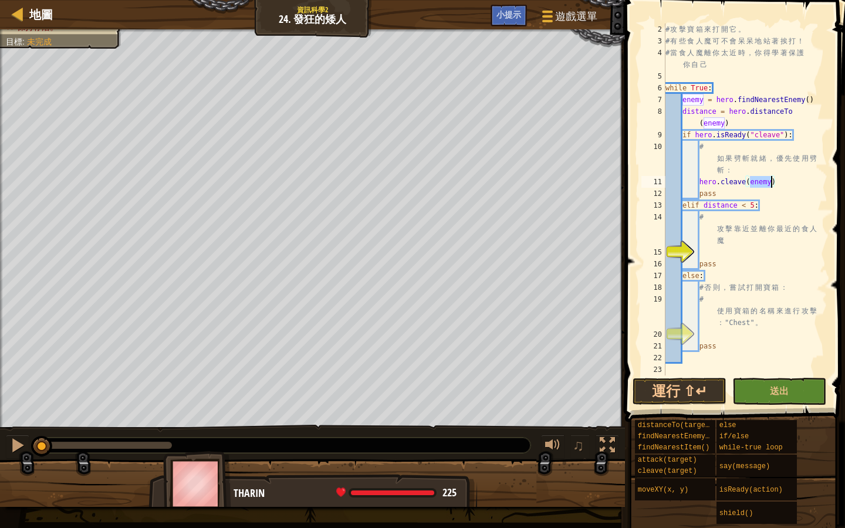
click at [705, 254] on div "# 攻 擊 寶 箱 來 打 開 它 。 # 有 些 食 人 魔 可 不 會 呆 呆 地 站 著 挨 打 ！ # 當 食 人 魔 離 你 太 近 時 ， 你 得…" at bounding box center [740, 210] width 155 height 375
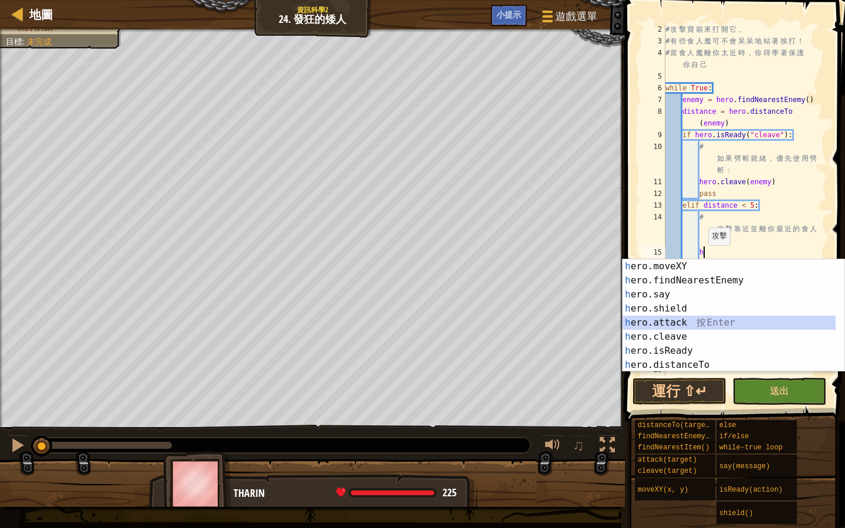
click at [706, 321] on div "h ero.moveXY 按 Enter h ero.findNearestEnemy 按 Enter h ero.say 按 Enter h ero.shi…" at bounding box center [728, 329] width 213 height 141
type textarea "hero.attack(enemy)"
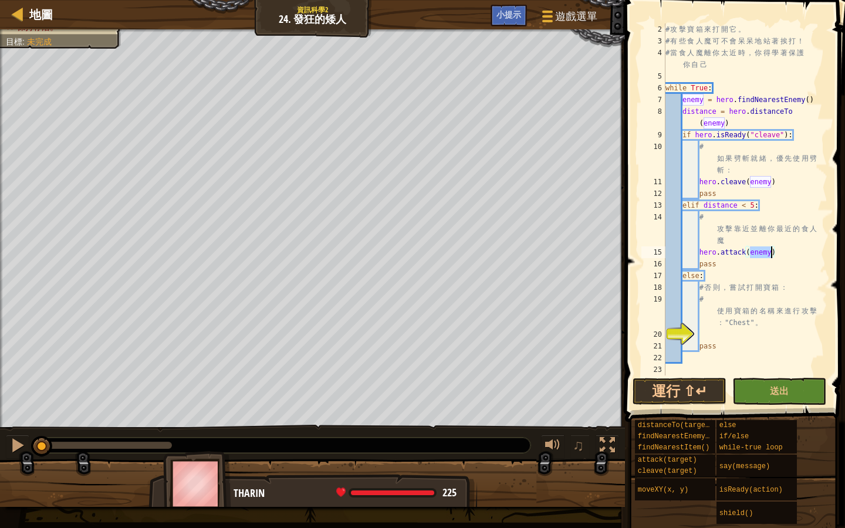
click at [703, 331] on div "# 攻 擊 寶 箱 來 打 開 它 。 # 有 些 食 人 魔 可 不 會 呆 呆 地 站 著 挨 打 ！ # 當 食 人 魔 離 你 太 近 時 ， 你 得…" at bounding box center [740, 210] width 155 height 375
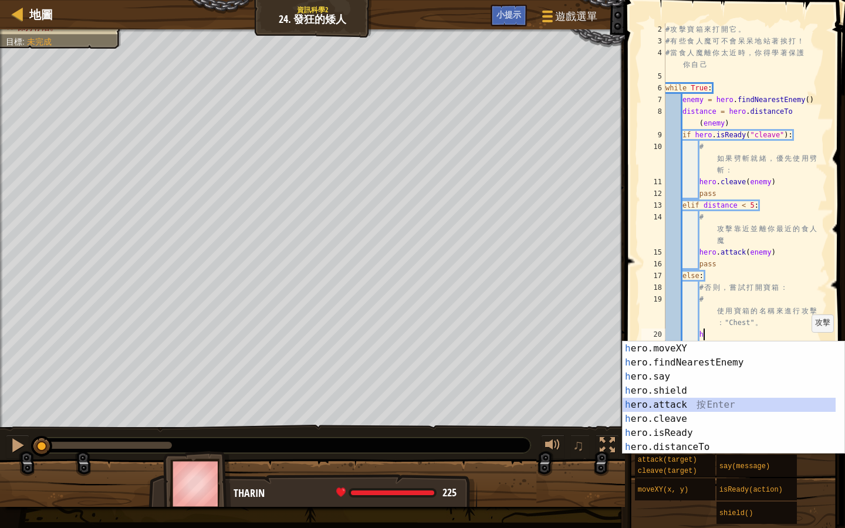
click at [811, 408] on div "h ero.moveXY 按 Enter h ero.findNearestEnemy 按 Enter h ero.say 按 Enter h ero.shi…" at bounding box center [728, 411] width 213 height 141
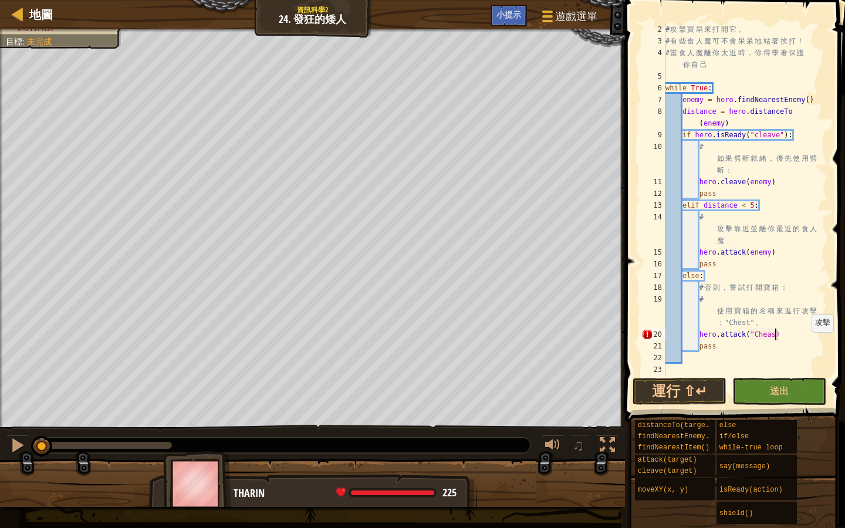
scroll to position [5, 9]
click at [773, 334] on div "# 攻 擊 寶 箱 來 打 開 它 。 # 有 些 食 人 魔 可 不 會 呆 呆 地 站 著 挨 打 ！ # 當 食 人 魔 離 你 太 近 時 ， 你 得…" at bounding box center [740, 210] width 155 height 375
click at [777, 335] on div "# 攻 擊 寶 箱 來 打 開 它 。 # 有 些 食 人 魔 可 不 會 呆 呆 地 站 著 挨 打 ！ # 當 食 人 魔 離 你 太 近 時 ， 你 得…" at bounding box center [740, 210] width 155 height 375
type textarea "hero.attack("Chest:)"
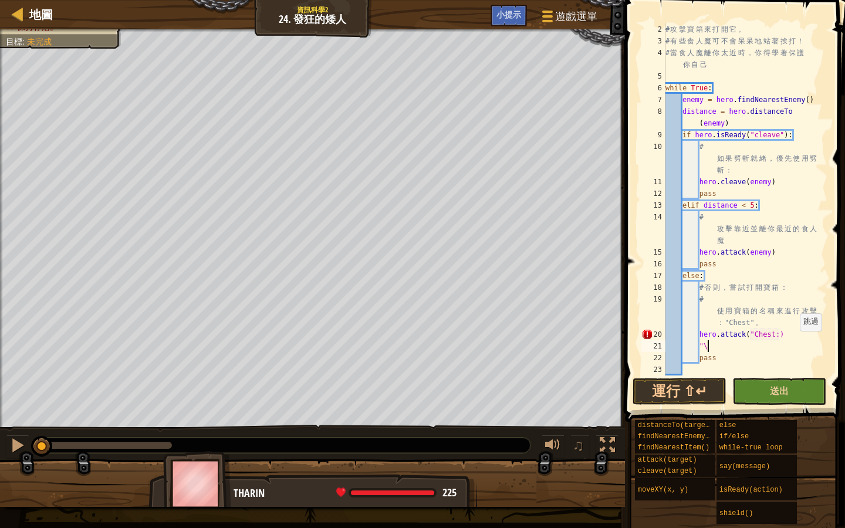
type textarea """
click at [780, 336] on div "# 攻 擊 寶 箱 來 打 開 它 。 # 有 些 食 人 魔 可 不 會 呆 呆 地 站 著 挨 打 ！ # 當 食 人 魔 離 你 太 近 時 ， 你 得…" at bounding box center [740, 210] width 155 height 375
type textarea "hero.attack("Chest")"
click at [676, 385] on button "運行 ⇧↵" at bounding box center [679, 391] width 94 height 27
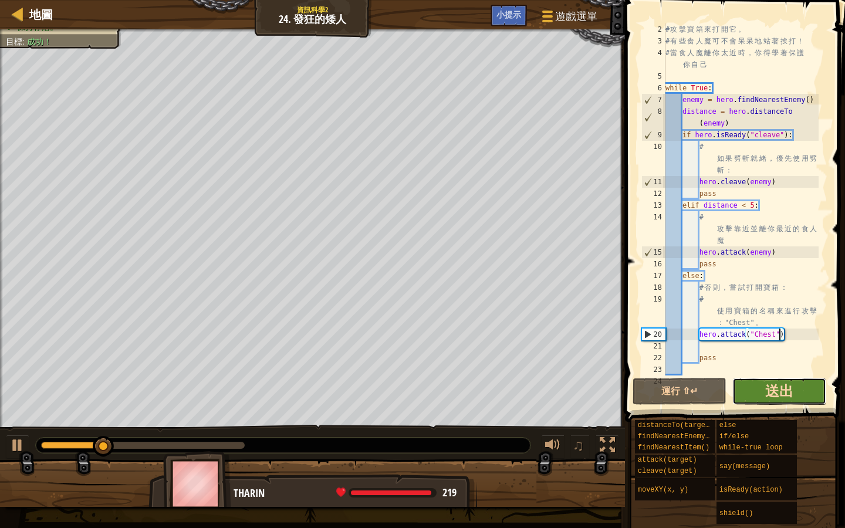
click at [786, 391] on span "送出" at bounding box center [779, 390] width 28 height 19
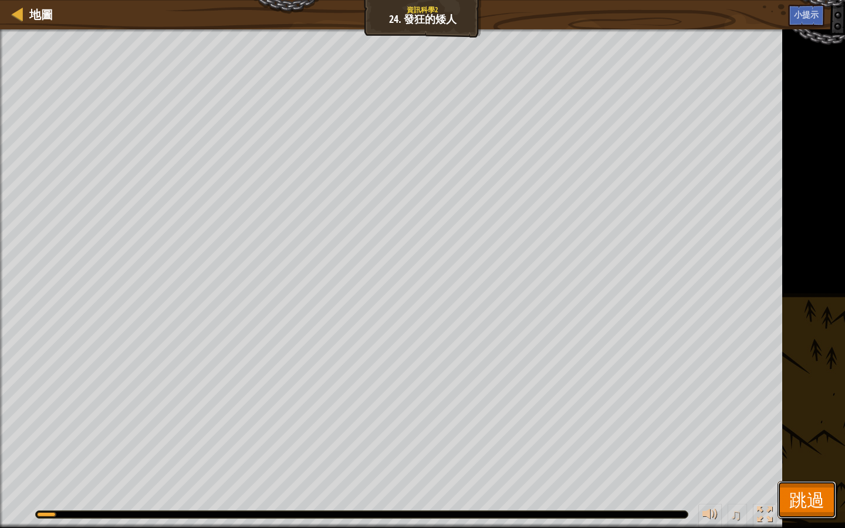
click at [807, 506] on span "跳過" at bounding box center [806, 500] width 35 height 24
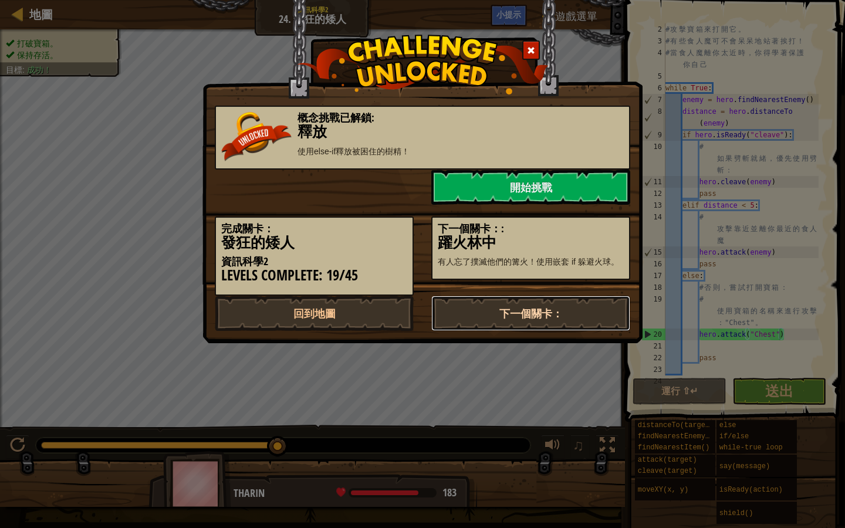
click at [505, 309] on link "下一個關卡：" at bounding box center [530, 313] width 199 height 35
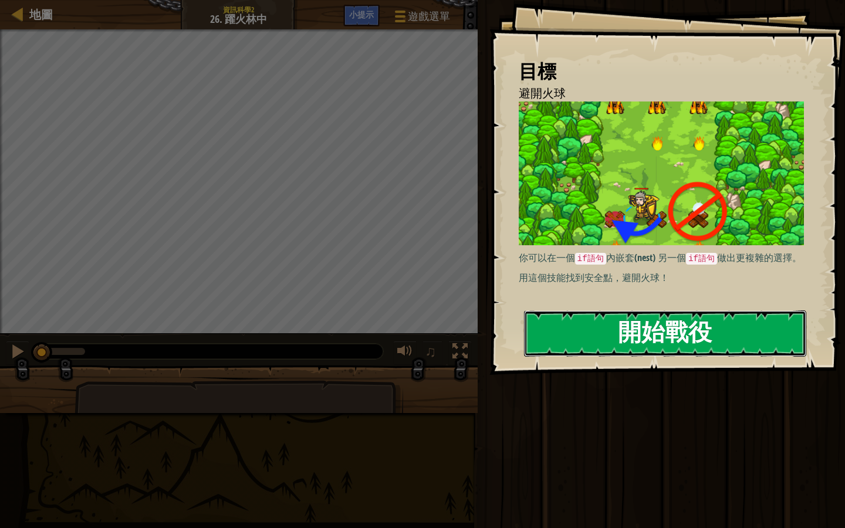
click at [661, 346] on button "開始戰役" at bounding box center [665, 333] width 282 height 46
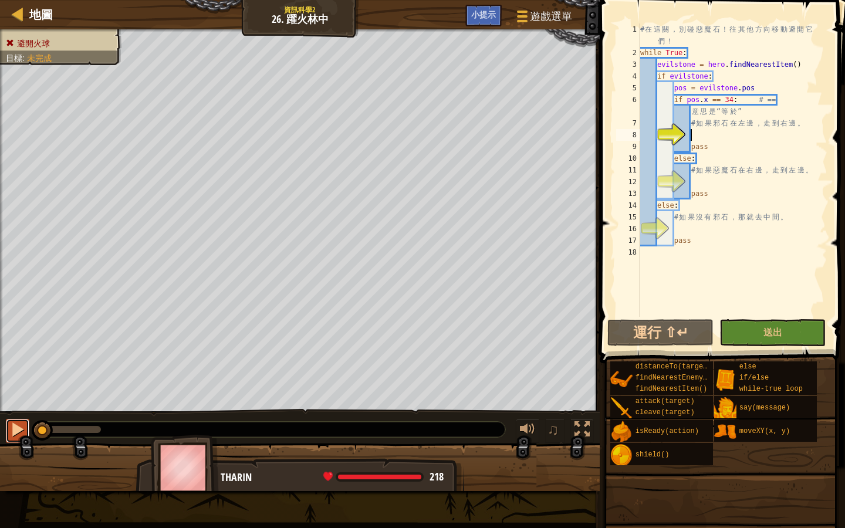
click at [9, 425] on button at bounding box center [17, 431] width 23 height 24
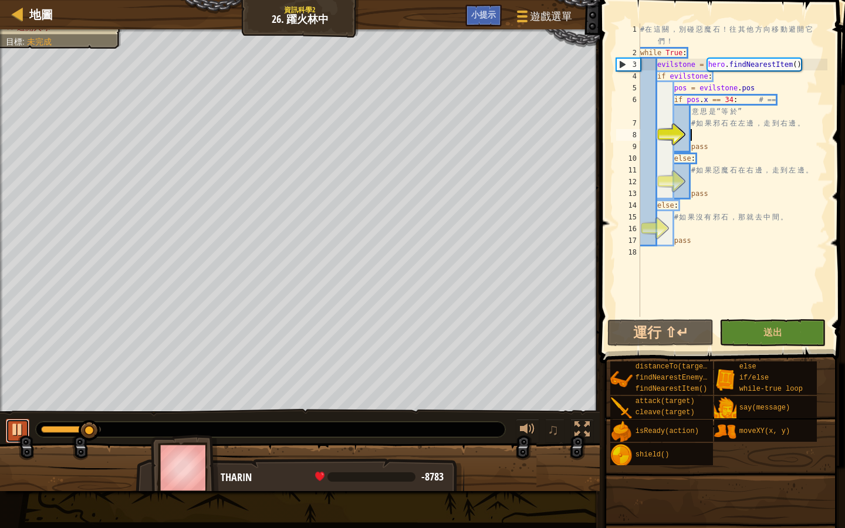
click at [16, 428] on div at bounding box center [17, 429] width 15 height 15
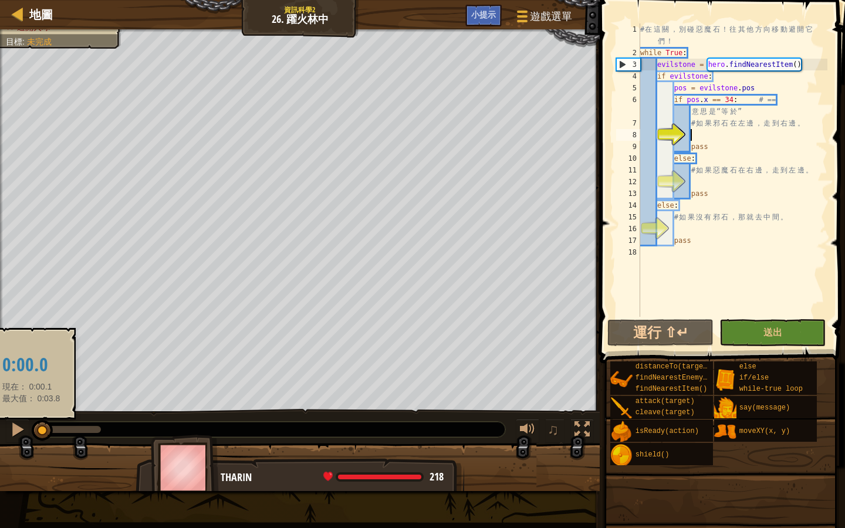
drag, startPoint x: 98, startPoint y: 431, endPoint x: 31, endPoint y: 424, distance: 67.3
click at [32, 424] on div at bounding box center [42, 430] width 21 height 21
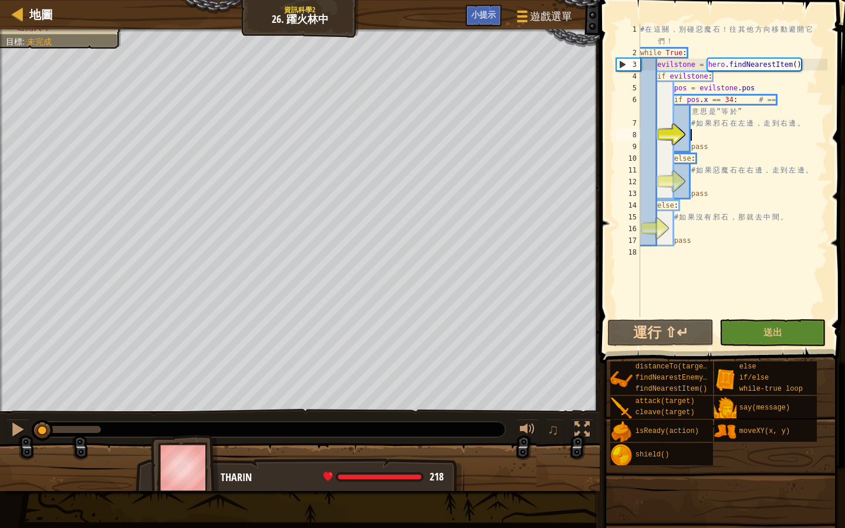
click at [678, 228] on div "# 在 這 關 ， 別 碰 惡 魔 石 ！ 往 其 他 方 向 移 動 避 開 它 們 ！ while True : evilstone = hero . f…" at bounding box center [732, 187] width 189 height 329
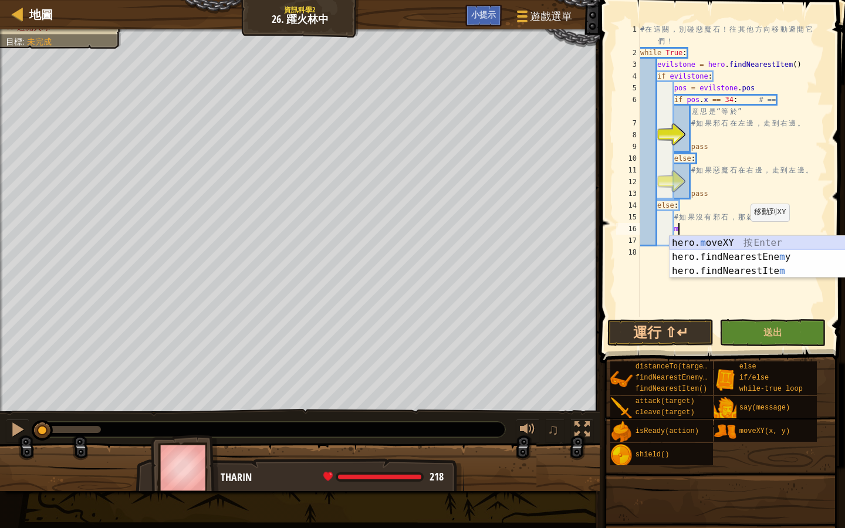
click at [705, 240] on div "hero. m oveXY 按 Enter hero.findNearestEne m y 按 Enter hero.findNearestIte m 按 E…" at bounding box center [780, 271] width 222 height 70
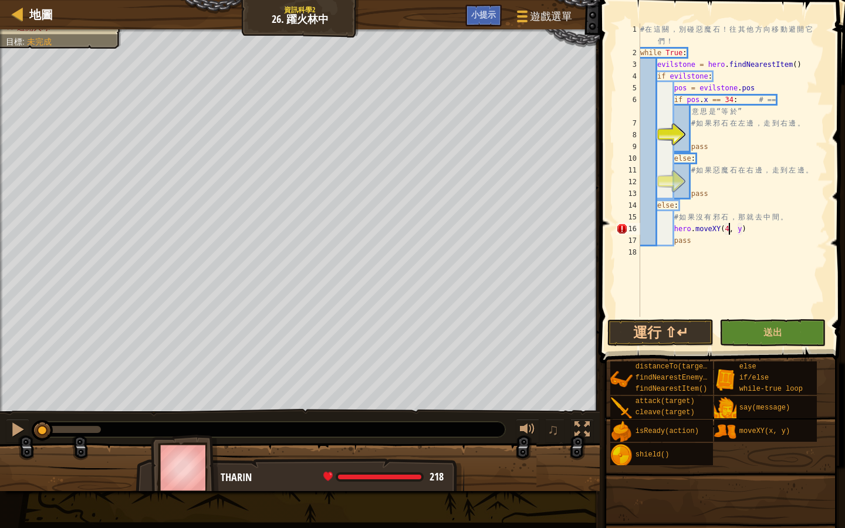
scroll to position [5, 8]
click at [747, 233] on div "# 在 這 關 ， 別 碰 惡 魔 石 ！ 往 其 他 方 向 移 動 避 開 它 們 ！ while True : evilstone = hero . f…" at bounding box center [732, 187] width 189 height 329
click at [762, 228] on div "# 在 這 關 ， 別 碰 惡 魔 石 ！ 往 其 他 方 向 移 動 避 開 它 們 ！ while True : evilstone = hero . f…" at bounding box center [732, 187] width 189 height 329
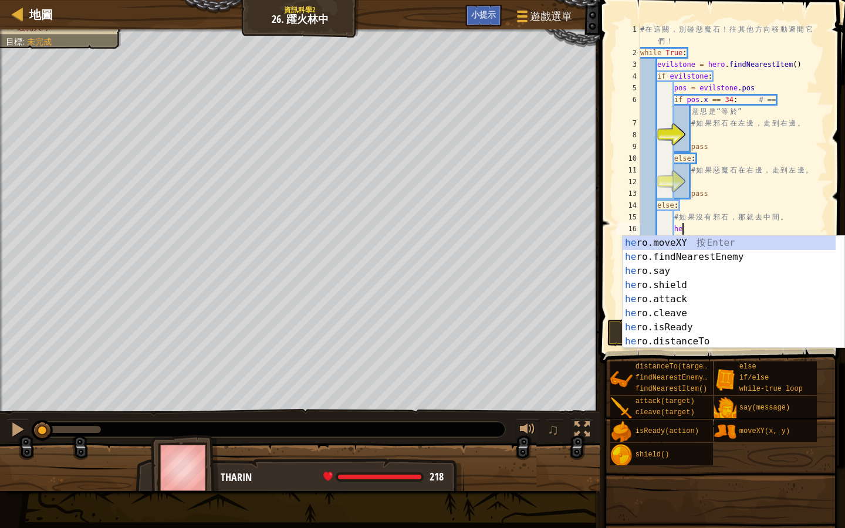
type textarea "h"
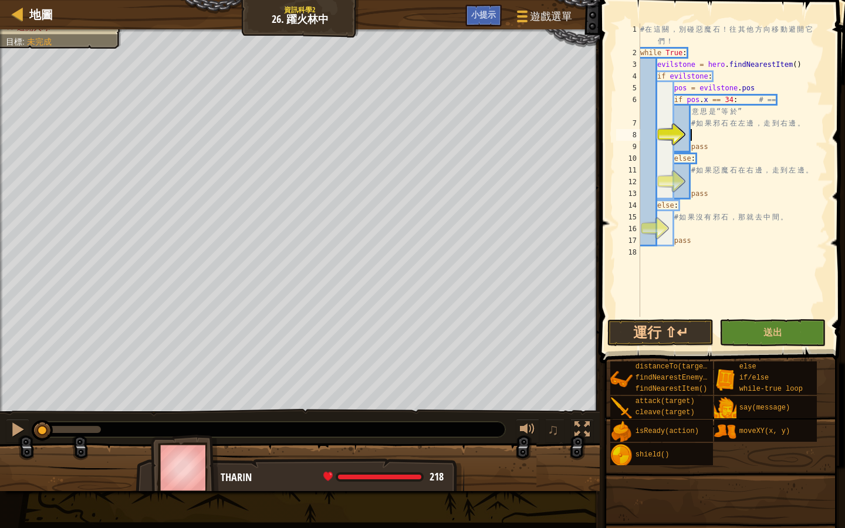
click at [694, 130] on div "# 在 這 關 ， 別 碰 惡 魔 石 ！ 往 其 他 方 向 移 動 避 開 它 們 ！ while True : evilstone = hero . f…" at bounding box center [732, 187] width 189 height 329
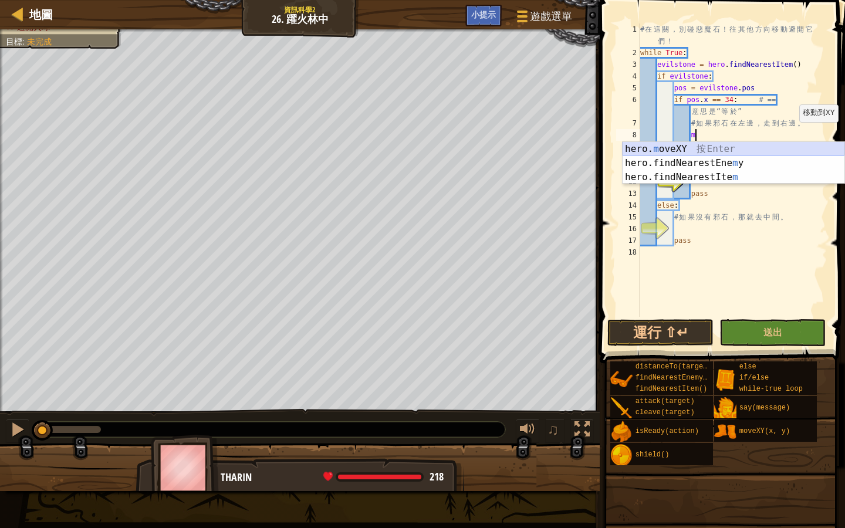
click at [727, 147] on div "hero. m oveXY 按 Enter hero.findNearestEne m y 按 Enter hero.findNearestIte m 按 E…" at bounding box center [733, 177] width 222 height 70
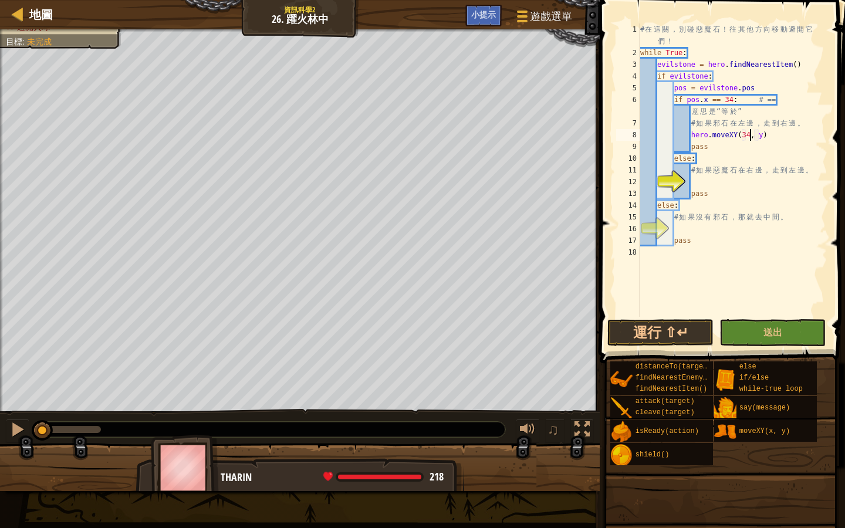
scroll to position [5, 9]
click at [764, 135] on div "# 在 這 關 ， 別 碰 惡 魔 石 ！ 往 其 他 方 向 移 動 避 開 它 們 ！ while True : evilstone = hero . f…" at bounding box center [732, 187] width 189 height 329
type textarea "hero.moveXY(34, 23)"
click at [676, 225] on div "# 在 這 關 ， 別 碰 惡 魔 石 ！ 往 其 他 方 向 移 動 避 開 它 們 ！ while True : evilstone = hero . f…" at bounding box center [732, 187] width 189 height 329
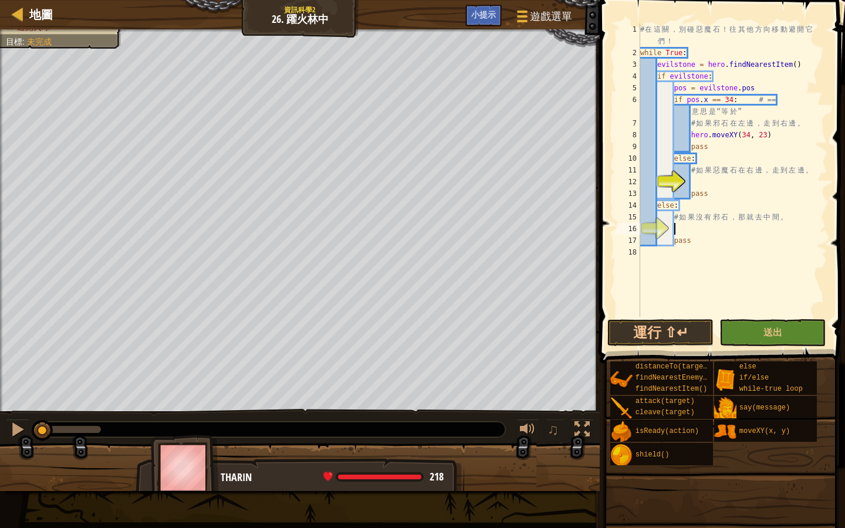
scroll to position [5, 2]
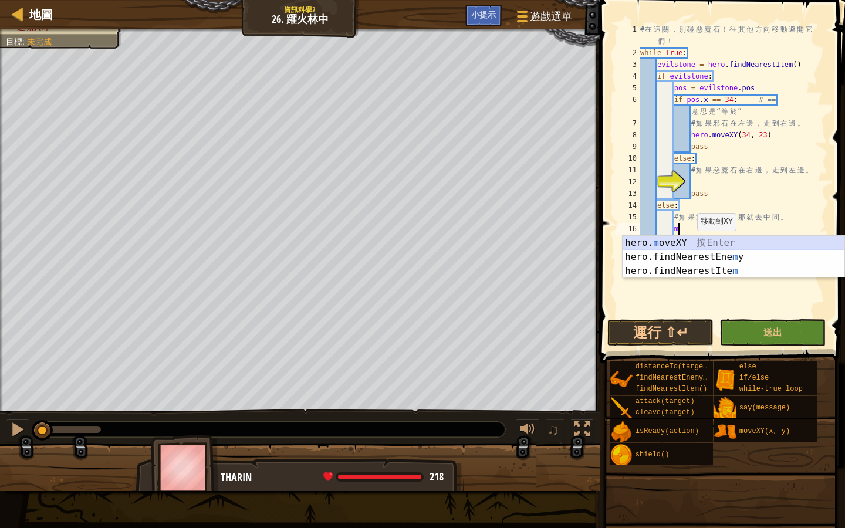
click at [733, 240] on div "hero. m oveXY 按 Enter hero.findNearestEne m y 按 Enter hero.findNearestIte m 按 E…" at bounding box center [733, 271] width 222 height 70
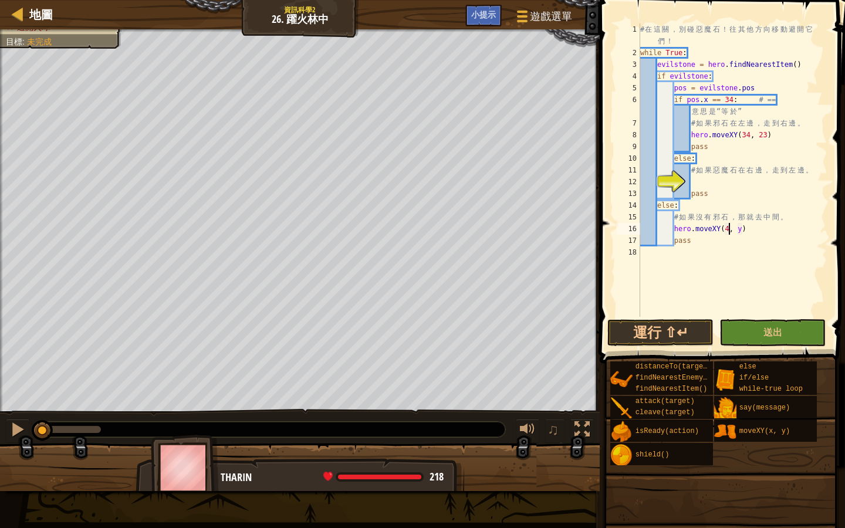
scroll to position [5, 8]
click at [748, 228] on div "# 在 這 關 ， 別 碰 惡 魔 石 ！ 往 其 他 方 向 移 動 避 開 它 們 ！ while True : evilstone = hero . f…" at bounding box center [732, 187] width 189 height 329
click at [746, 229] on div "# 在 這 關 ， 別 碰 惡 魔 石 ！ 往 其 他 方 向 移 動 避 開 它 們 ！ while True : evilstone = hero . f…" at bounding box center [732, 187] width 189 height 329
type textarea "hero.moveXY(40, 22)"
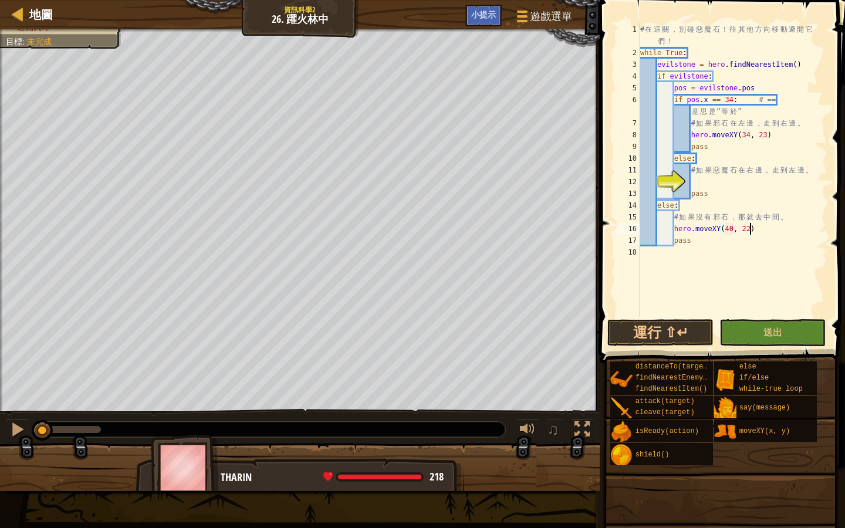
scroll to position [5, 9]
click at [693, 181] on div "# 在 這 關 ， 別 碰 惡 魔 石 ！ 往 其 他 方 向 移 動 避 開 它 們 ！ while True : evilstone = hero . f…" at bounding box center [732, 187] width 189 height 329
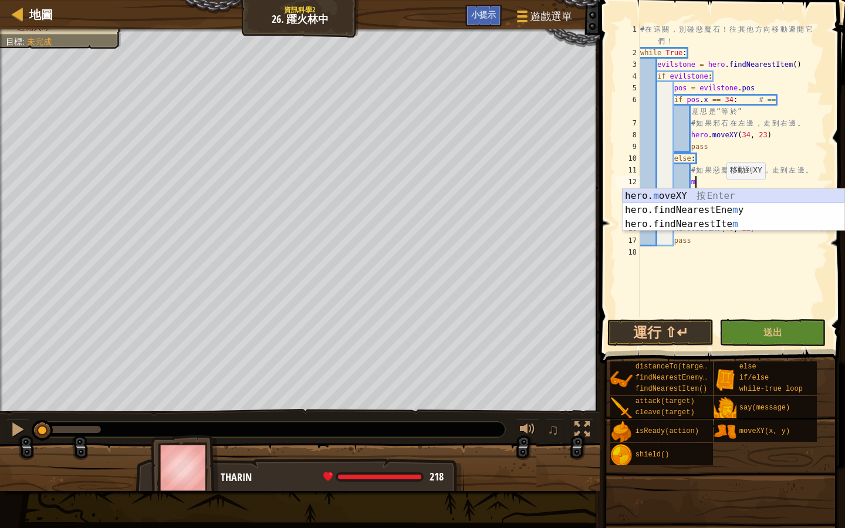
click at [688, 197] on div "hero. m oveXY 按 Enter hero.findNearestEne m y 按 Enter hero.findNearestIte m 按 E…" at bounding box center [733, 224] width 222 height 70
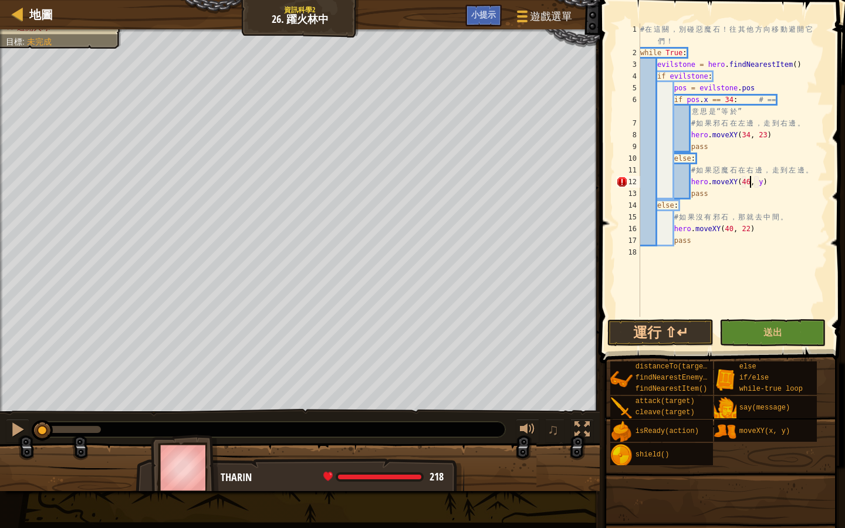
scroll to position [5, 9]
click at [764, 182] on div "# 在 這 關 ， 別 碰 惡 魔 石 ！ 往 其 他 方 向 移 動 避 開 它 們 ！ while True : evilstone = hero . f…" at bounding box center [732, 187] width 189 height 329
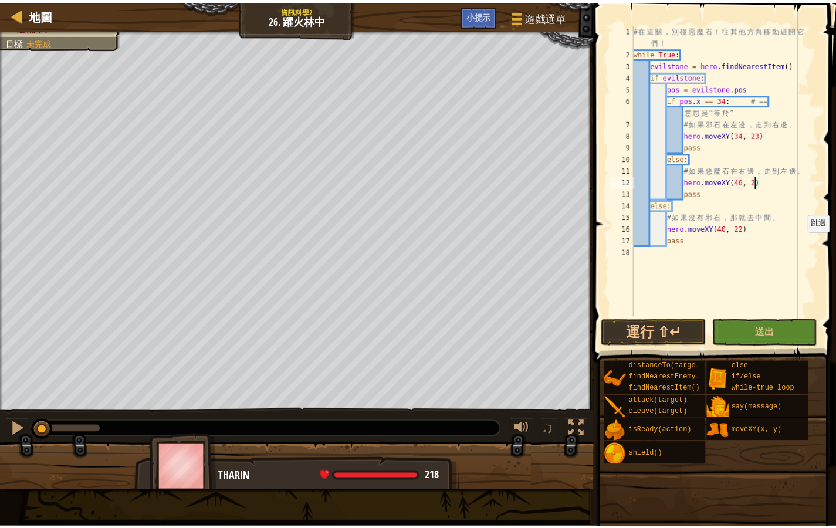
scroll to position [5, 10]
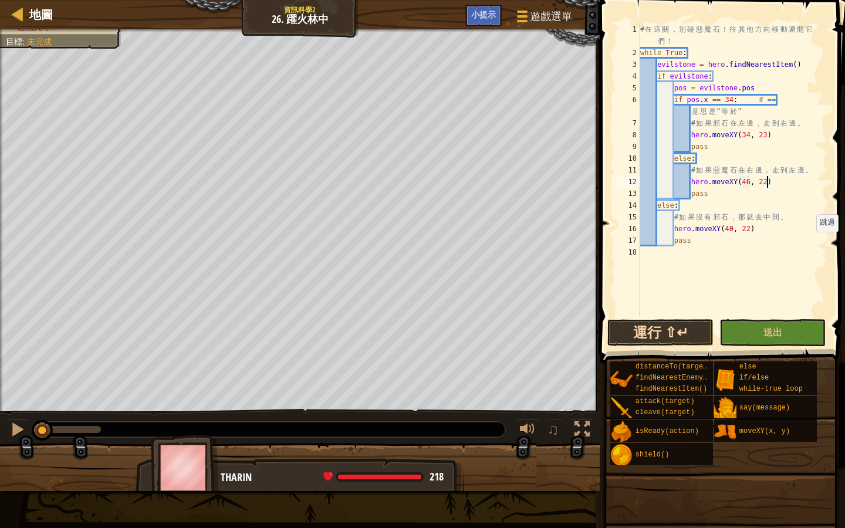
type textarea "hero.moveXY(46, 22)"
click at [669, 328] on button "運行 ⇧↵" at bounding box center [660, 332] width 106 height 27
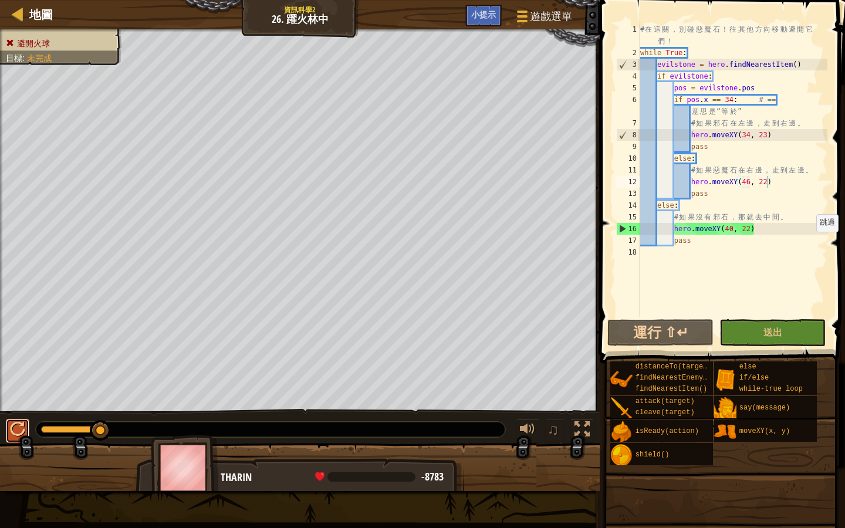
click at [11, 426] on div at bounding box center [17, 429] width 15 height 15
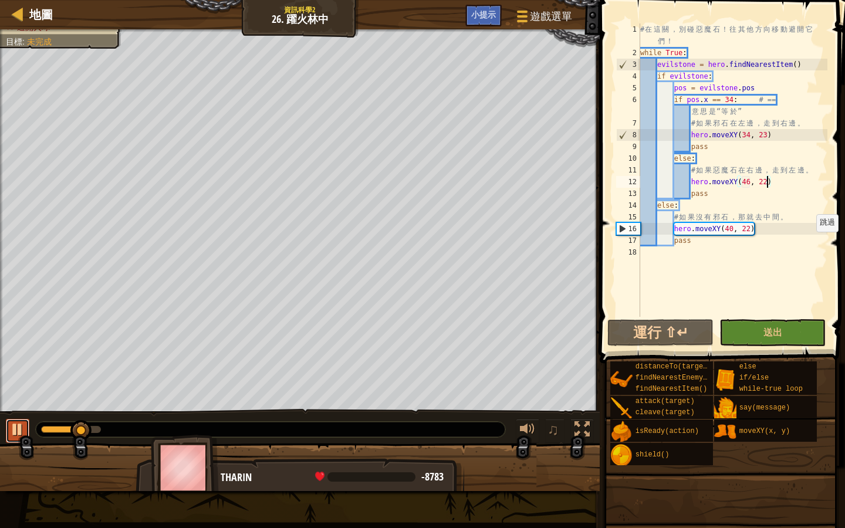
click at [14, 430] on div at bounding box center [17, 429] width 15 height 15
click at [679, 333] on button "運行 ⇧↵" at bounding box center [660, 332] width 106 height 27
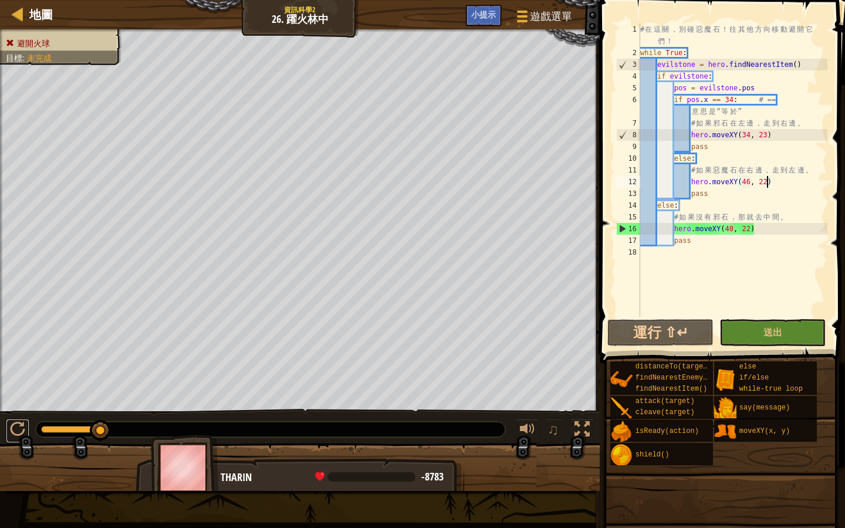
drag, startPoint x: 14, startPoint y: 424, endPoint x: 29, endPoint y: 414, distance: 17.7
click at [16, 422] on div at bounding box center [17, 429] width 15 height 15
click at [35, 12] on span "地圖" at bounding box center [40, 14] width 23 height 16
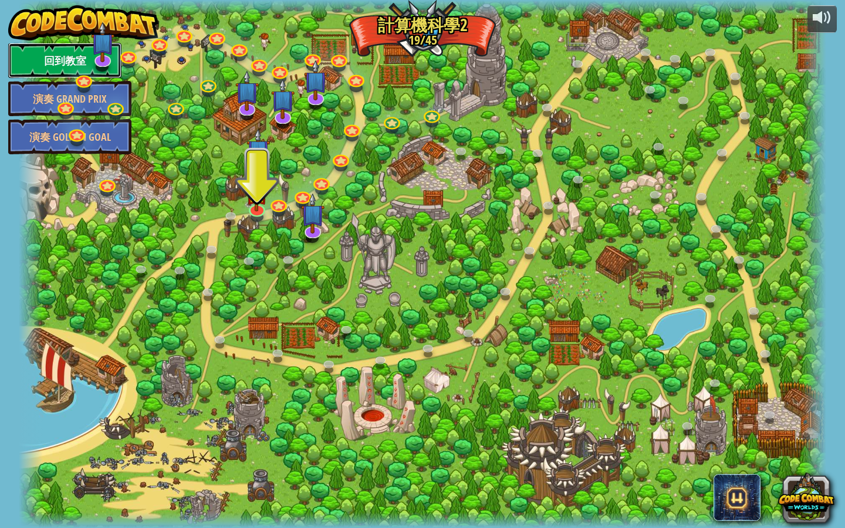
click at [78, 57] on link "回到教室" at bounding box center [64, 60] width 113 height 35
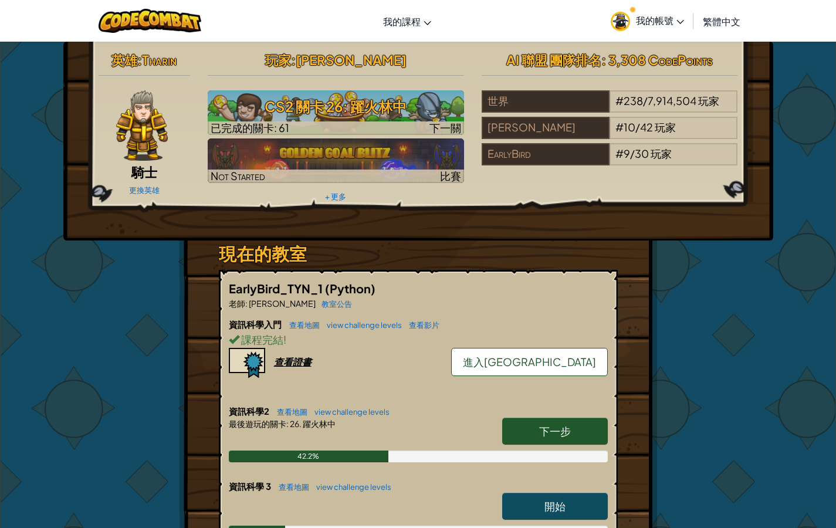
click at [141, 124] on img at bounding box center [142, 125] width 52 height 70
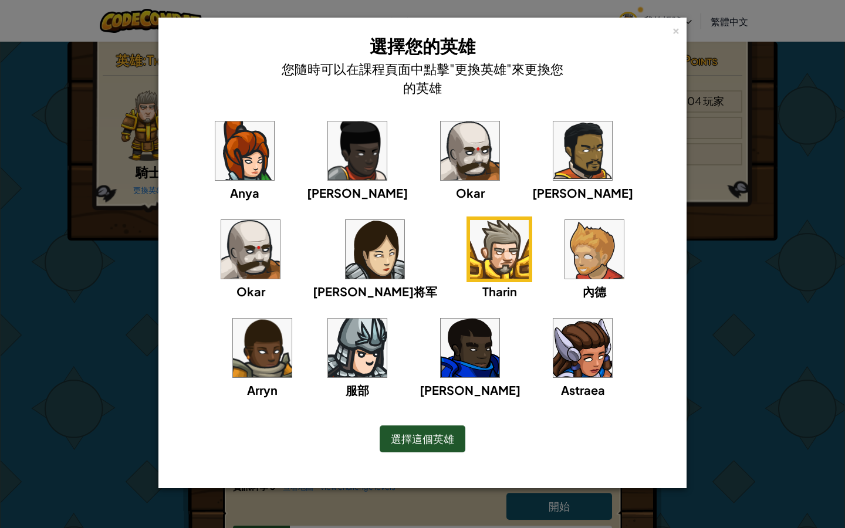
click at [565, 265] on img at bounding box center [594, 249] width 59 height 59
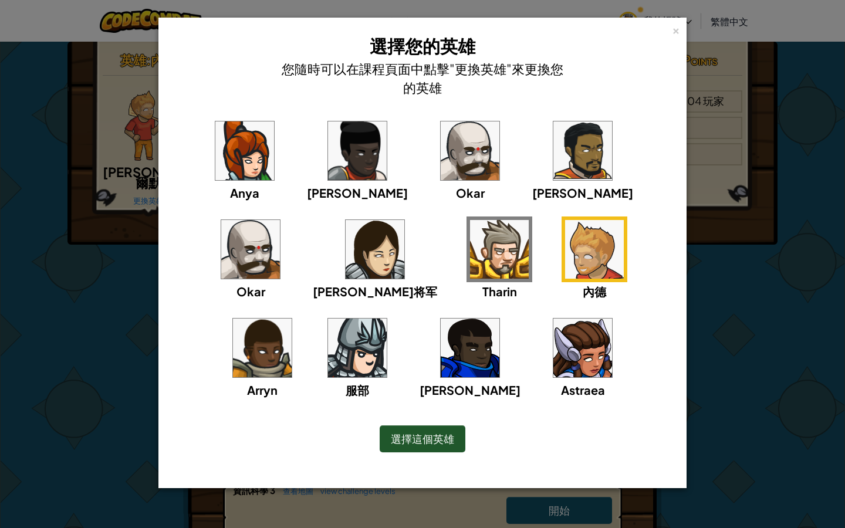
click at [360, 252] on div "[PERSON_NAME] [PERSON_NAME]将军 [PERSON_NAME]" at bounding box center [423, 266] width 492 height 296
click at [387, 319] on img at bounding box center [357, 348] width 59 height 59
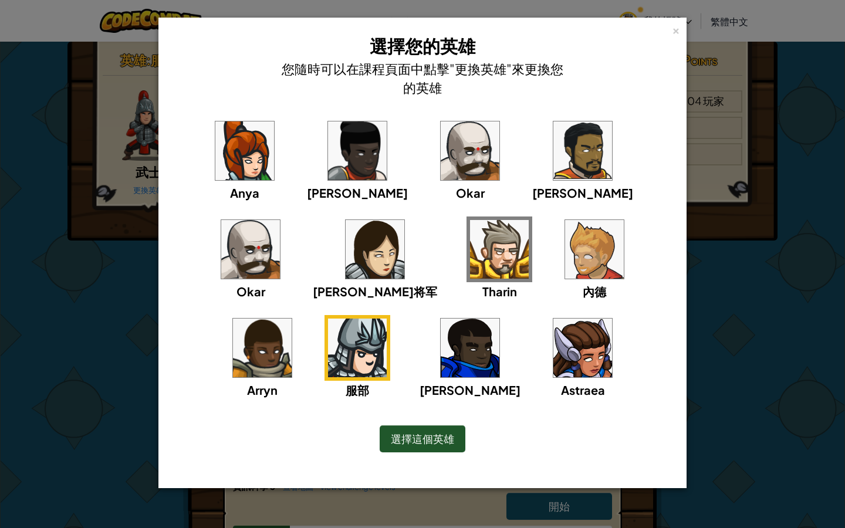
click at [280, 220] on img at bounding box center [250, 249] width 59 height 59
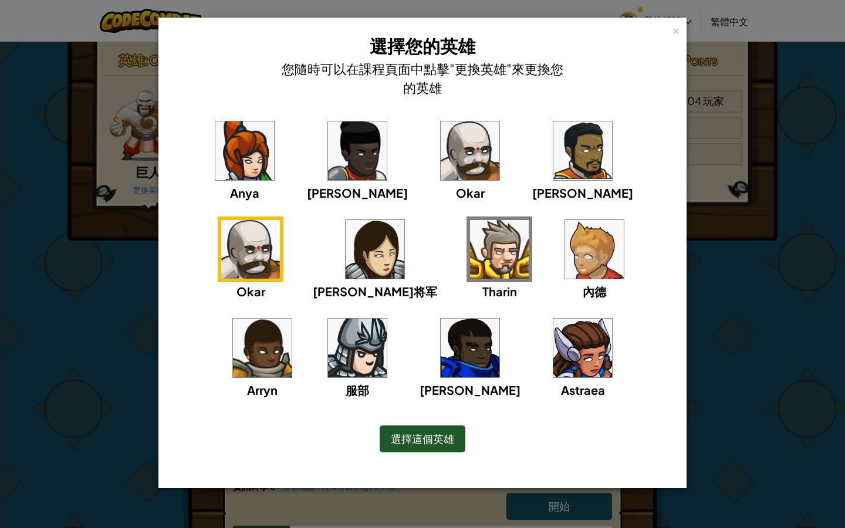
click at [736, 273] on div "× 選擇您的英雄 您隨時可以在課程頁面中點擊"更換英雄"來更換您的英雄 [PERSON_NAME] [PERSON_NAME]雅将军 [PERSON_NAME…" at bounding box center [422, 264] width 845 height 528
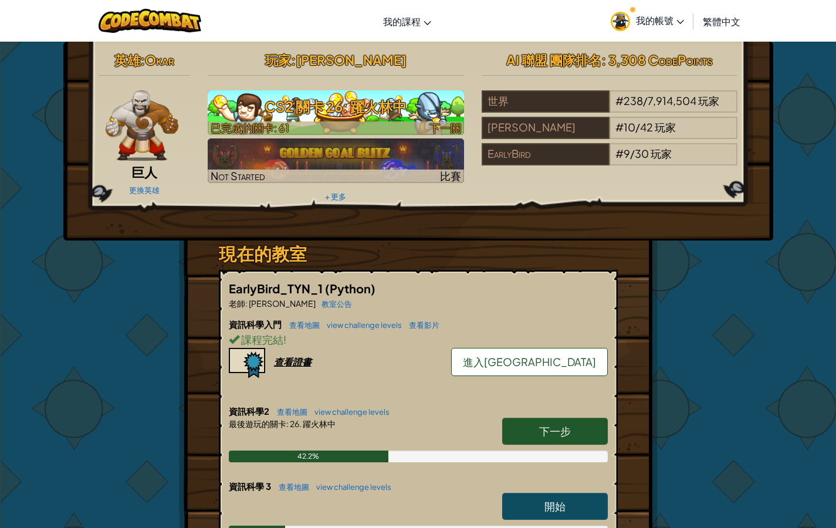
click at [398, 110] on h3 "CS2 關卡 26: 躍火林中" at bounding box center [336, 106] width 256 height 26
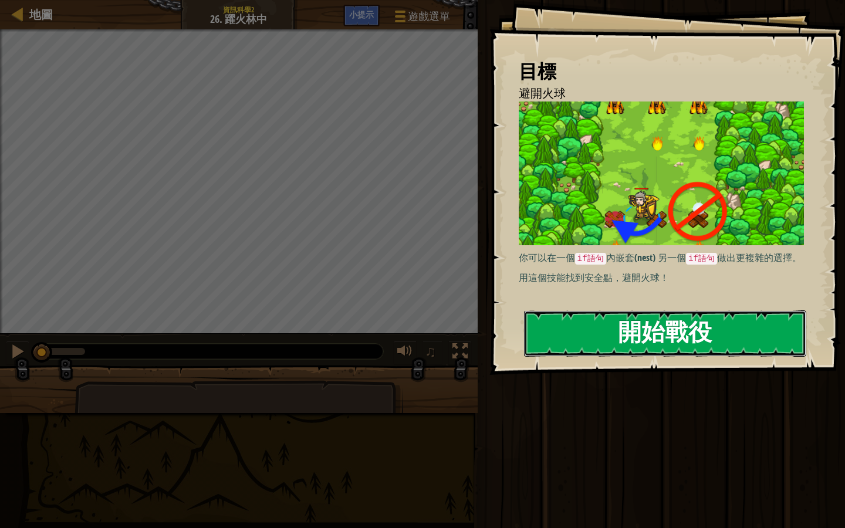
click at [611, 336] on button "開始戰役" at bounding box center [665, 333] width 282 height 46
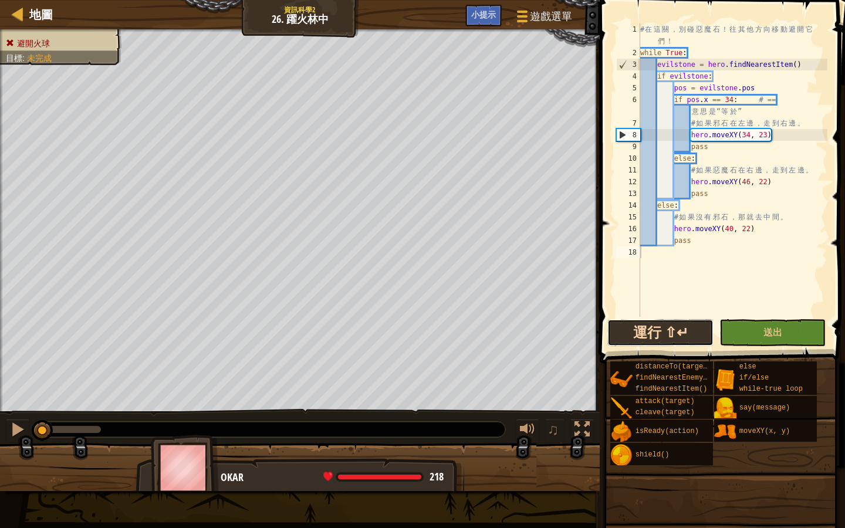
click at [639, 334] on button "運行 ⇧↵" at bounding box center [660, 332] width 106 height 27
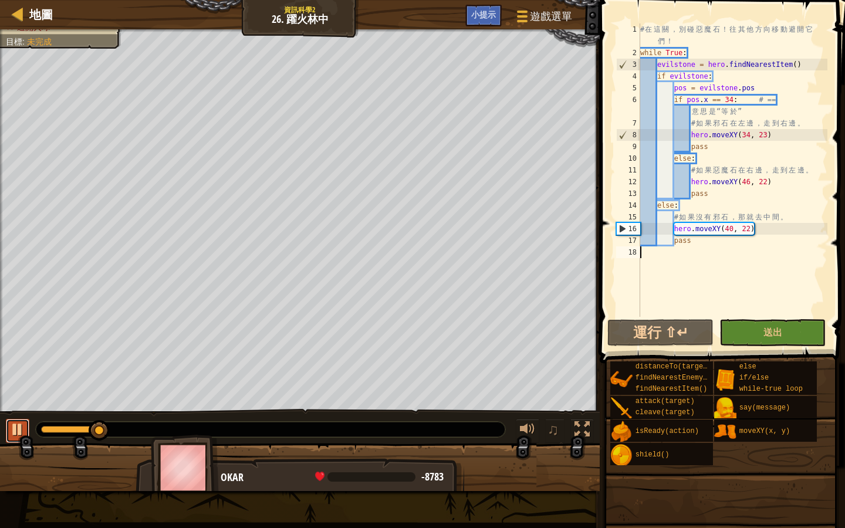
click at [26, 429] on button at bounding box center [17, 431] width 23 height 24
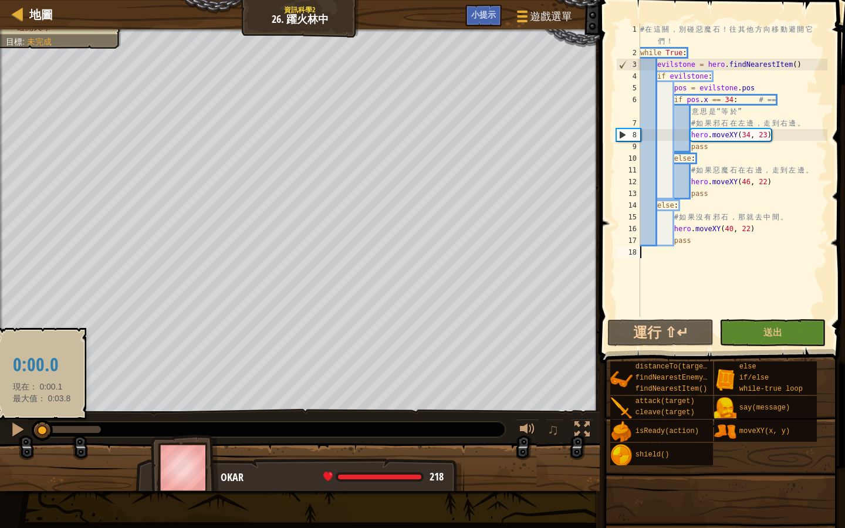
drag, startPoint x: 62, startPoint y: 431, endPoint x: 42, endPoint y: 430, distance: 20.5
click at [42, 430] on div at bounding box center [42, 430] width 21 height 21
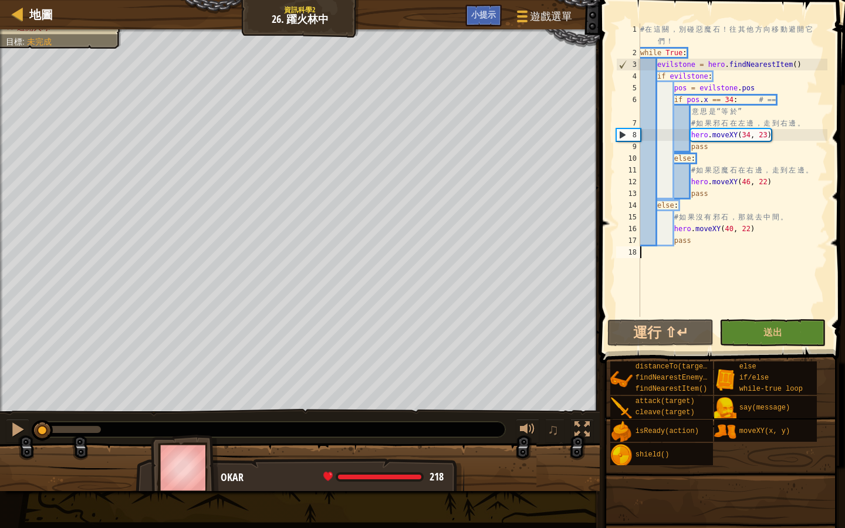
click at [676, 67] on div "# 在 這 關 ， 別 碰 惡 魔 石 ！ 往 其 他 方 向 移 動 避 開 它 們 ！ while True : evilstone = hero . f…" at bounding box center [732, 187] width 189 height 329
click at [693, 71] on div "# 在 這 關 ， 別 碰 惡 魔 石 ！ 往 其 他 方 向 移 動 避 開 它 們 ！ while True : evilstone = hero . f…" at bounding box center [732, 187] width 189 height 329
click at [682, 91] on div "# 在 這 關 ， 別 碰 惡 魔 石 ！ 往 其 他 方 向 移 動 避 開 它 們 ！ while True : evilstone = hero . f…" at bounding box center [732, 187] width 189 height 329
click at [704, 99] on div "# 在 這 關 ， 別 碰 惡 魔 石 ！ 往 其 他 方 向 移 動 避 開 它 們 ！ while True : evilstone = hero . f…" at bounding box center [732, 187] width 189 height 329
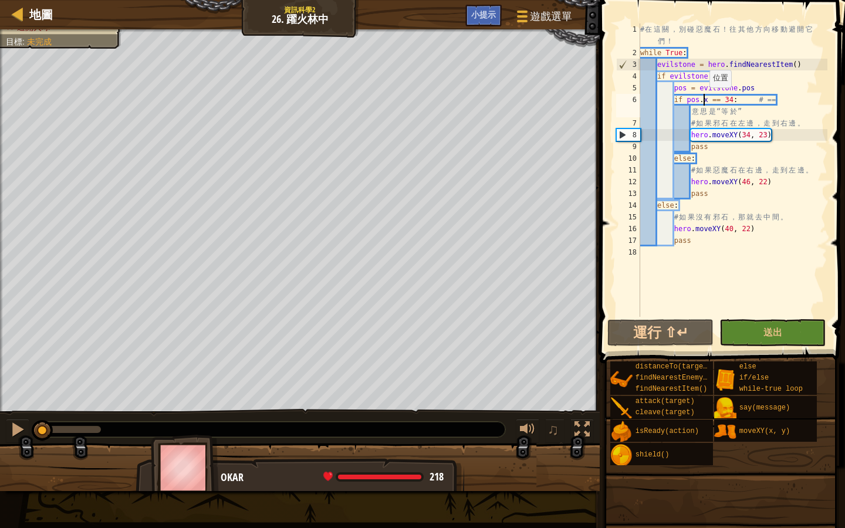
click at [704, 99] on div "# 在 這 關 ， 別 碰 惡 魔 石 ！ 往 其 他 方 向 移 動 避 開 它 們 ！ while True : evilstone = hero . f…" at bounding box center [732, 187] width 189 height 329
click at [703, 101] on div "# 在 這 關 ， 別 碰 惡 魔 石 ！ 往 其 他 方 向 移 動 避 開 它 們 ！ while True : evilstone = hero . f…" at bounding box center [732, 187] width 189 height 329
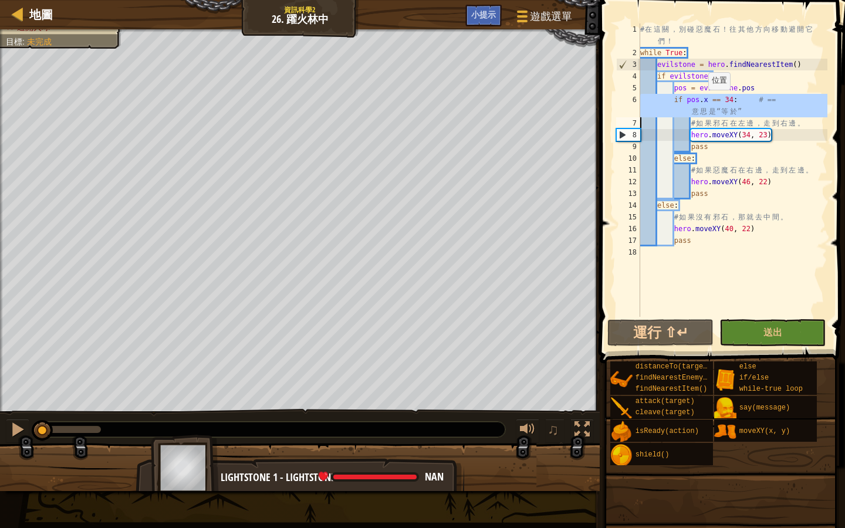
click at [703, 101] on div "# 在 這 關 ， 別 碰 惡 魔 石 ！ 往 其 他 方 向 移 動 避 開 它 們 ！ while True : evilstone = hero . f…" at bounding box center [732, 187] width 189 height 329
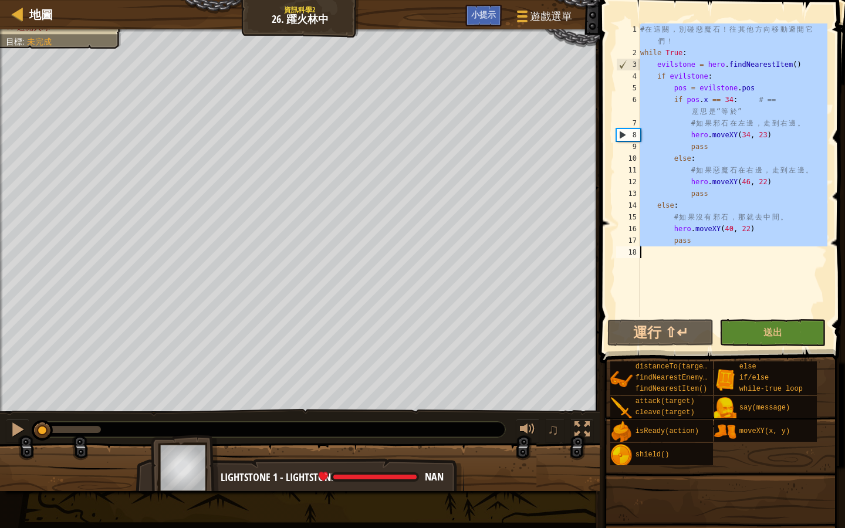
click at [731, 128] on div "# 在 這 關 ， 別 碰 惡 魔 石 ！ 往 其 他 方 向 移 動 避 開 它 們 ！ while True : evilstone = hero . f…" at bounding box center [732, 187] width 189 height 329
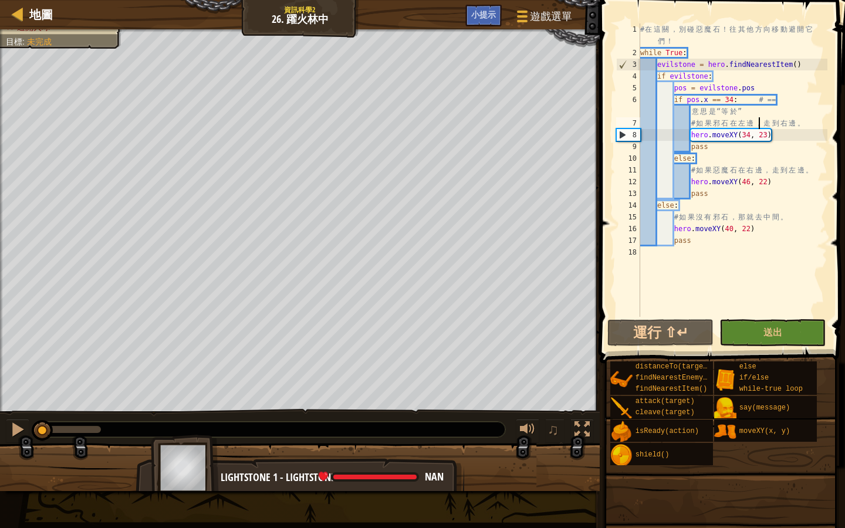
click at [763, 120] on div "# 在 這 關 ， 別 碰 惡 魔 石 ！ 往 其 他 方 向 移 動 避 開 它 們 ！ while True : evilstone = hero . f…" at bounding box center [732, 187] width 189 height 329
click at [669, 153] on div "# 在 這 關 ， 別 碰 惡 魔 石 ！ 往 其 他 方 向 移 動 避 開 它 們 ！ while True : evilstone = hero . f…" at bounding box center [732, 187] width 189 height 329
click at [657, 206] on div "# 在 這 關 ， 別 碰 惡 魔 石 ！ 往 其 他 方 向 移 動 避 開 它 們 ！ while True : evilstone = hero . f…" at bounding box center [732, 187] width 189 height 329
type textarea "else:"
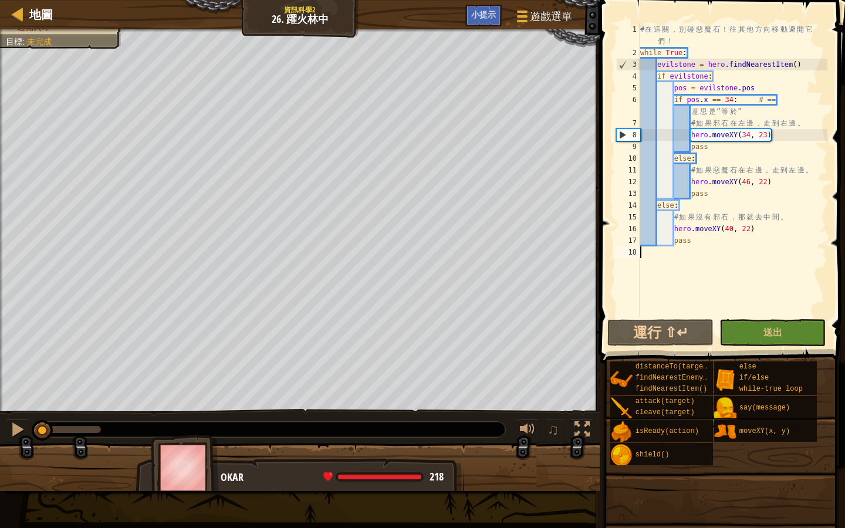
click at [767, 284] on div "# 在 這 關 ， 別 碰 惡 魔 石 ！ 往 其 他 方 向 移 動 避 開 它 們 ！ while True : evilstone = hero . f…" at bounding box center [732, 187] width 189 height 329
click at [657, 204] on div "# 在 這 關 ， 別 碰 惡 魔 石 ！ 往 其 他 方 向 移 動 避 開 它 們 ！ while True : evilstone = hero . f…" at bounding box center [732, 187] width 189 height 329
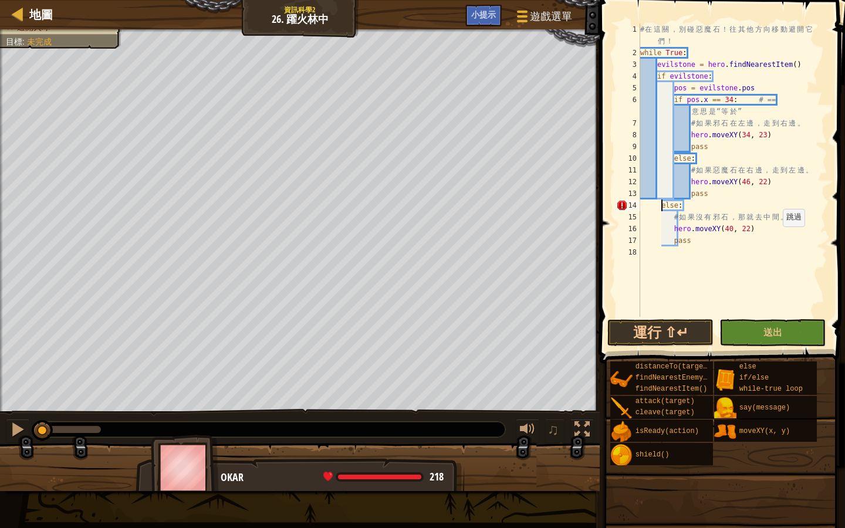
type textarea "else:"
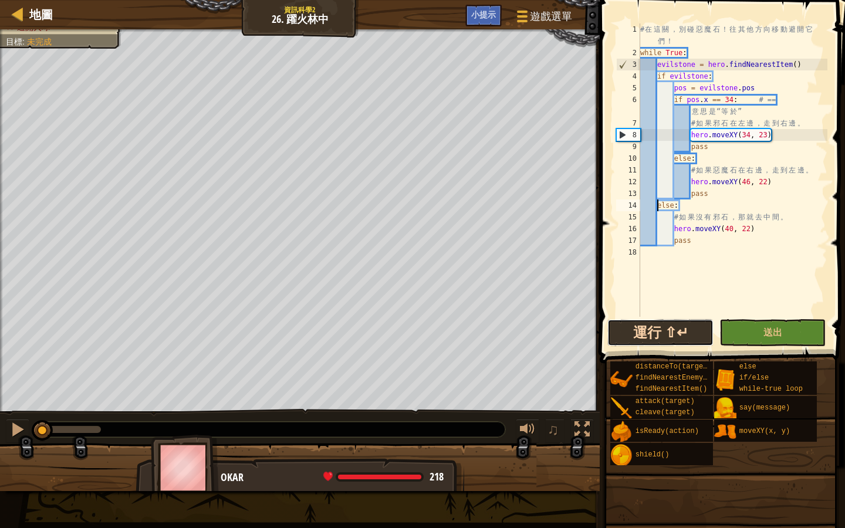
click at [671, 326] on button "運行 ⇧↵" at bounding box center [660, 332] width 106 height 27
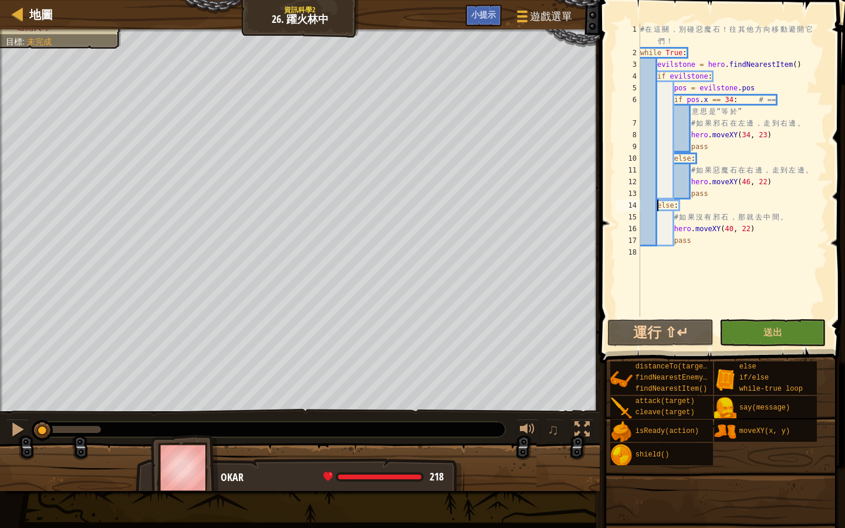
drag, startPoint x: 104, startPoint y: 426, endPoint x: 41, endPoint y: 444, distance: 65.2
click at [41, 444] on div "避開火球 目標 : 未完成 ♫ Okar 218 x: 39 y: 22" at bounding box center [422, 260] width 845 height 462
click at [39, 7] on div "地圖" at bounding box center [37, 14] width 29 height 29
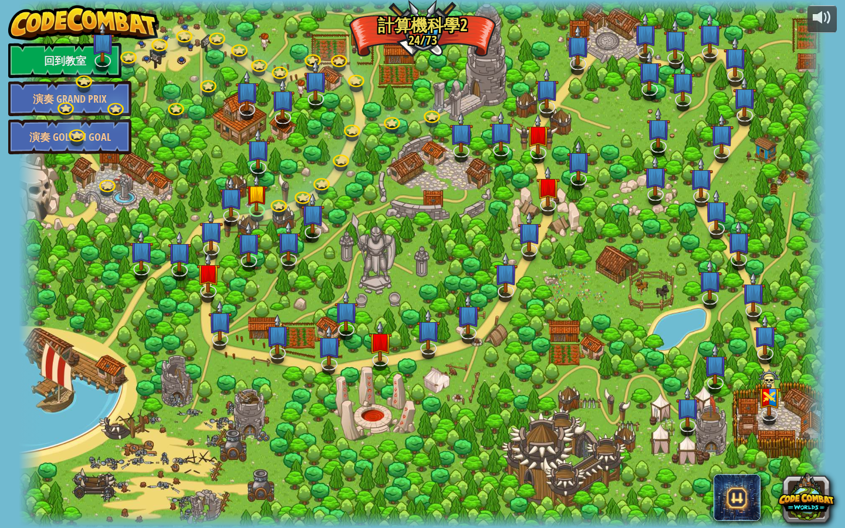
click at [69, 64] on link "回到教室" at bounding box center [64, 60] width 113 height 35
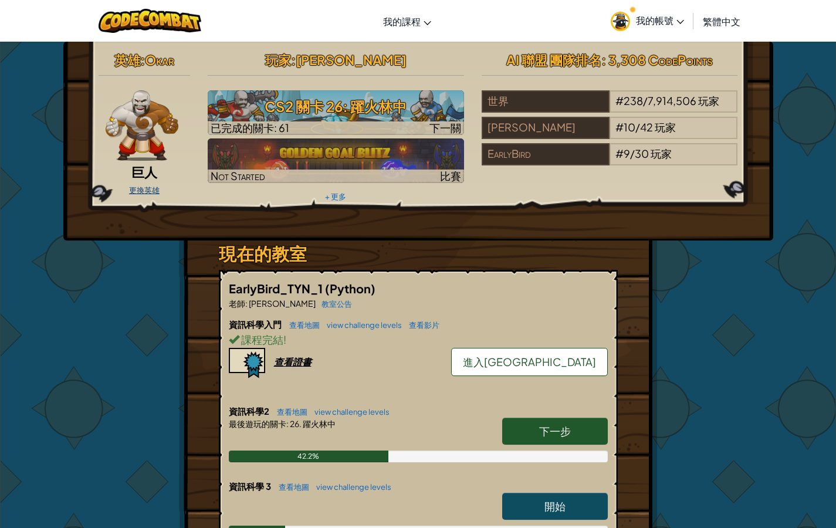
click at [145, 187] on link "更換英雄" at bounding box center [144, 189] width 31 height 9
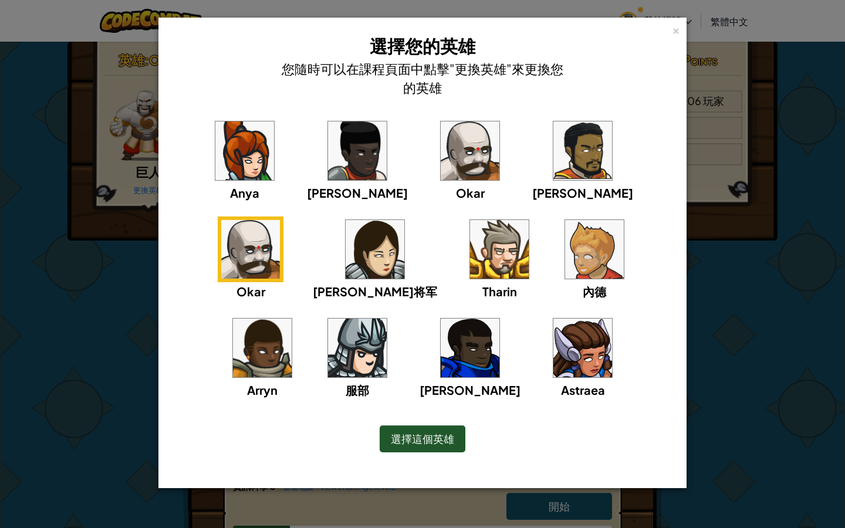
click at [470, 251] on img at bounding box center [499, 249] width 59 height 59
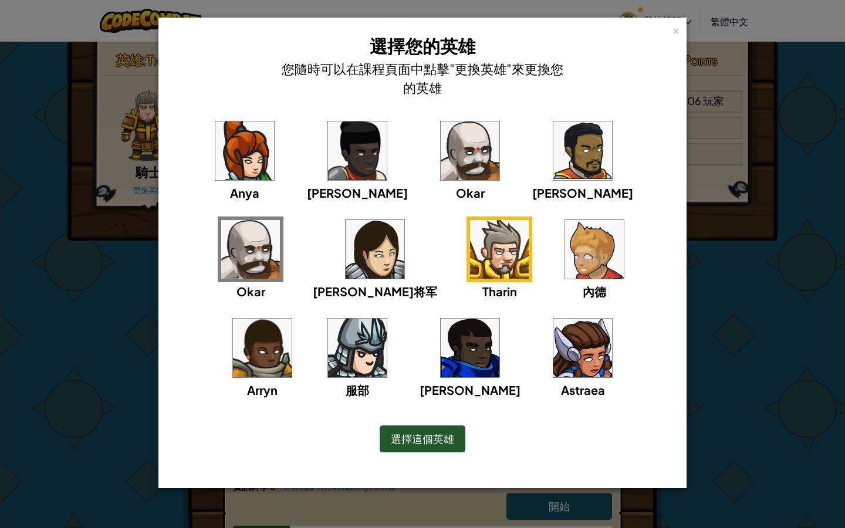
click at [387, 319] on img at bounding box center [357, 348] width 59 height 59
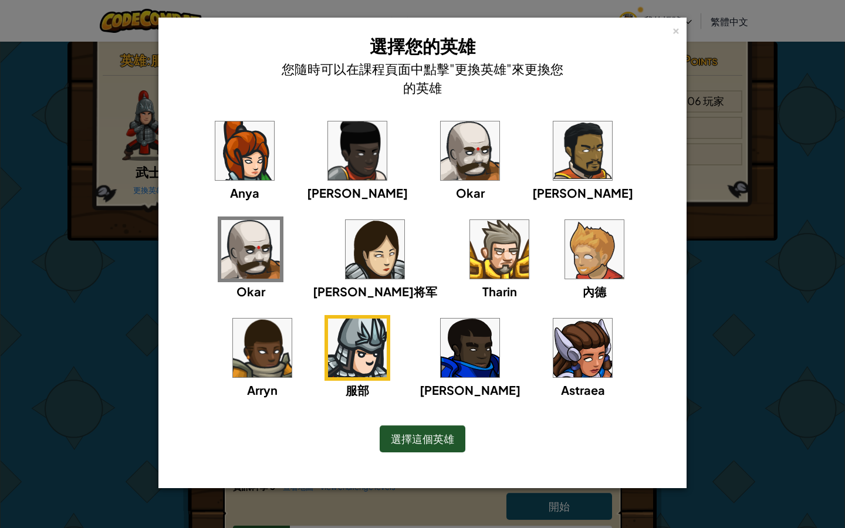
click at [553, 353] on img at bounding box center [582, 348] width 59 height 59
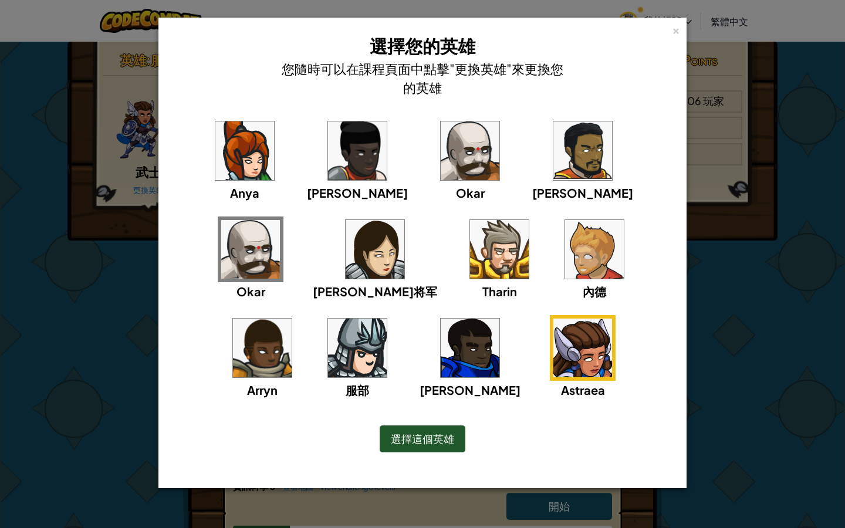
click at [441, 150] on img at bounding box center [470, 150] width 59 height 59
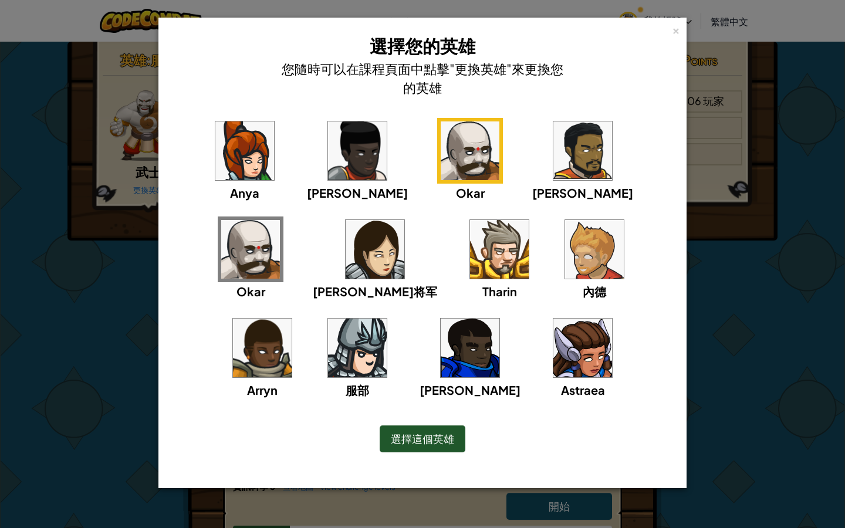
click at [470, 262] on img at bounding box center [499, 249] width 59 height 59
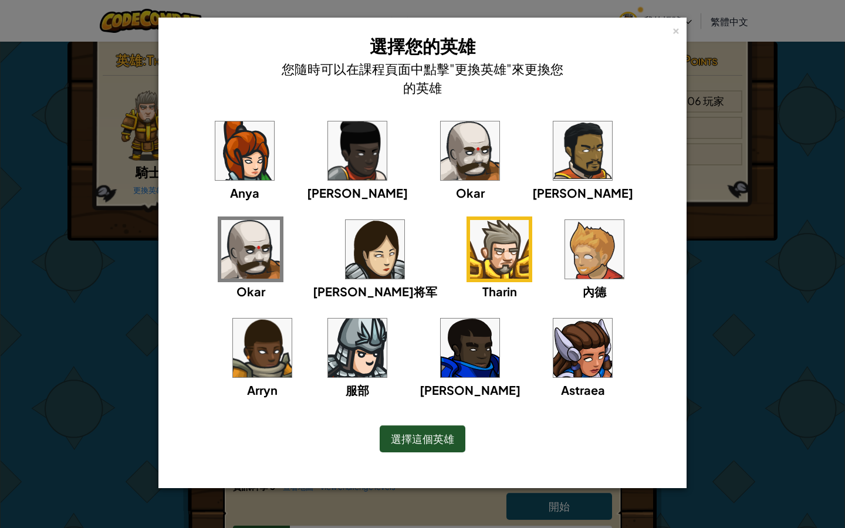
click at [813, 309] on div "× 選擇您的英雄 您隨時可以在課程頁面中點擊"更換英雄"來更換您的英雄 [PERSON_NAME] [PERSON_NAME]雅将军 [PERSON_NAME…" at bounding box center [422, 264] width 845 height 528
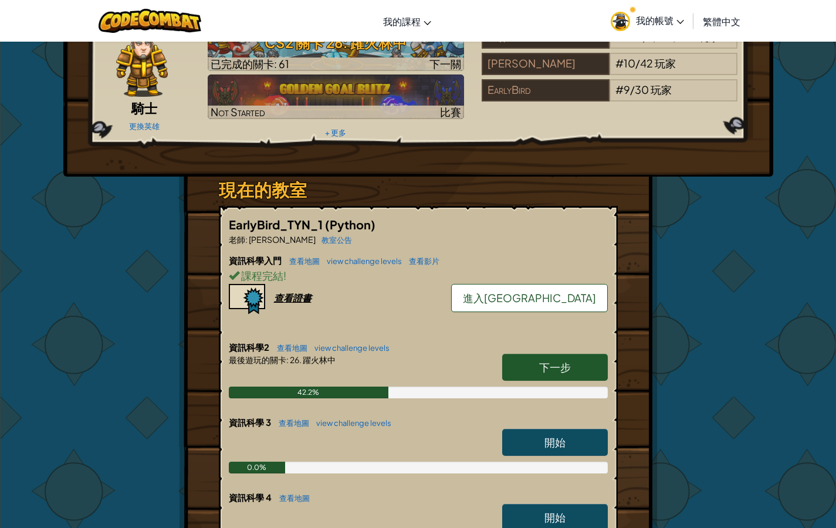
scroll to position [69, 0]
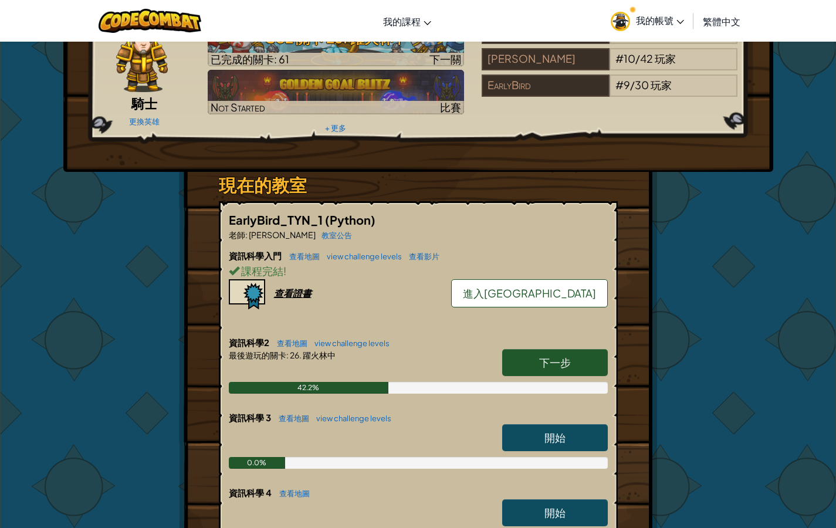
click at [564, 360] on span "下一步" at bounding box center [555, 362] width 32 height 13
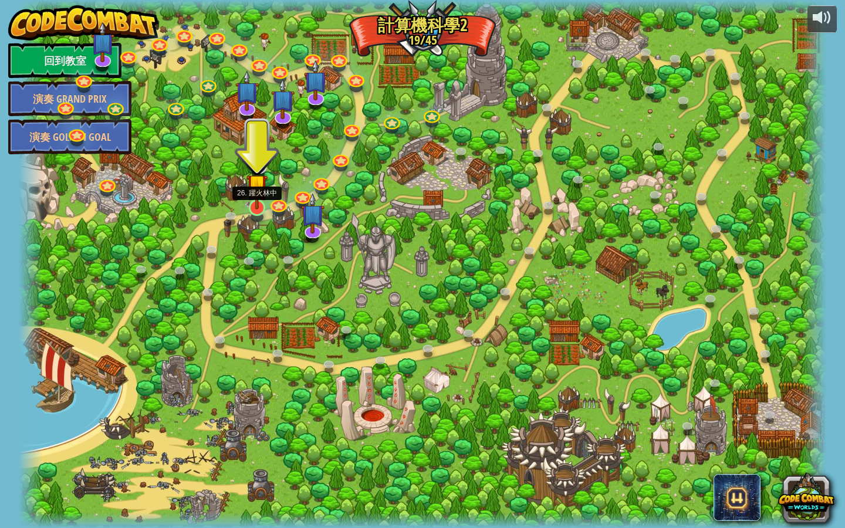
click at [256, 199] on img at bounding box center [257, 184] width 22 height 49
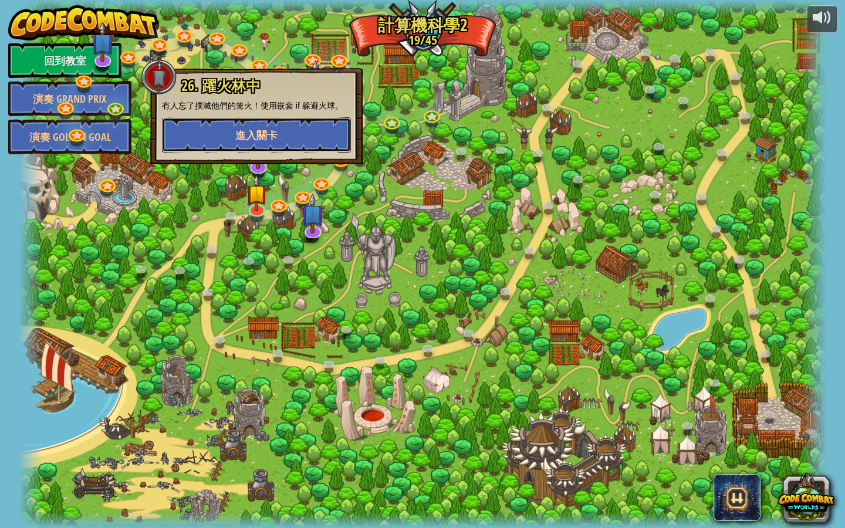
click at [275, 132] on span "進入關卡" at bounding box center [256, 135] width 42 height 15
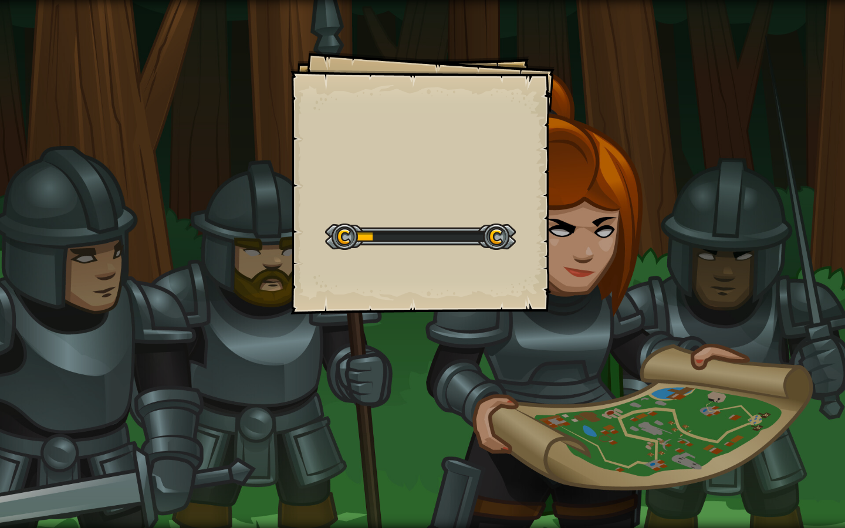
click at [400, 256] on div "Start Level" at bounding box center [420, 235] width 191 height 47
click at [422, 210] on div "Goals Start Level 從伺服器載入失敗 您將需要訂閱來開啟這關。 訂閱 您需要加入一個課程來遊玩此關卡。 回到我的課程 詢問您的老師來分派一個授…" at bounding box center [422, 182] width 264 height 264
click at [421, 211] on div "目標 避開火球 開始戰役 從伺服器載入失敗 您將需要訂閱來開啟這關。 訂閱 您需要加入一個課程來遊玩此關卡。 回到我的課程 詢問您的老師來分派一個授權碼給您，…" at bounding box center [422, 182] width 264 height 264
click at [418, 265] on div "目標 避開火球 開始戰役 從伺服器載入失敗 您將需要訂閱來開啟這關。 訂閱 您需要加入一個課程來遊玩此關卡。 回到我的課程 詢問您的老師來分派一個授權碼給您，…" at bounding box center [422, 182] width 264 height 264
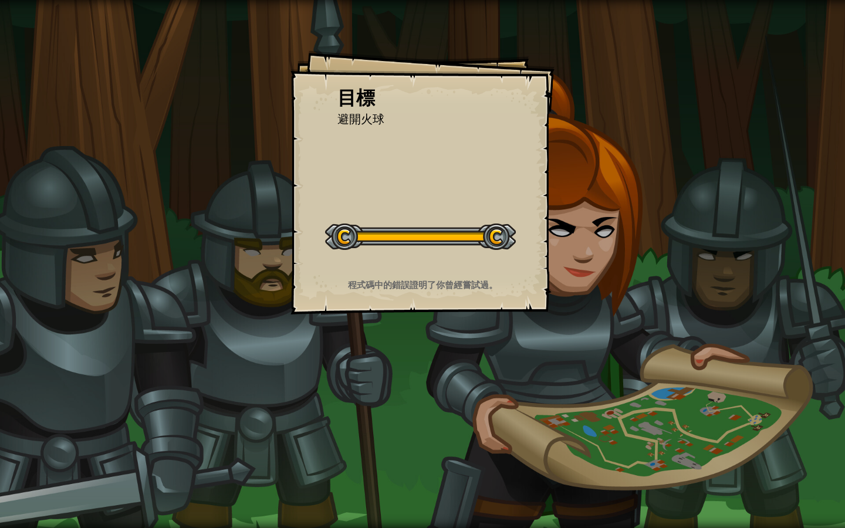
click at [418, 265] on div "目標 避開火球 開始戰役 從伺服器載入失敗 您將需要訂閱來開啟這關。 訂閱 您需要加入一個課程來遊玩此關卡。 回到我的課程 詢問您的老師來分派一個授權碼給您，…" at bounding box center [422, 182] width 264 height 264
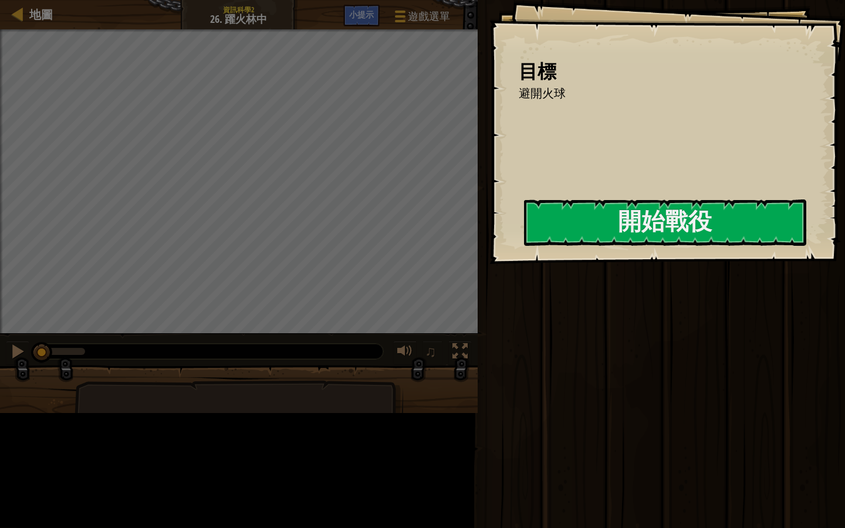
click at [489, 264] on div "目標 避開火球 開始戰役 從伺服器載入失敗 您將需要訂閱來開啟這關。 訂閱 您需要加入一個課程來遊玩此關卡。 回到我的課程 詢問您的老師來分派一個授權碼給您，…" at bounding box center [667, 132] width 356 height 264
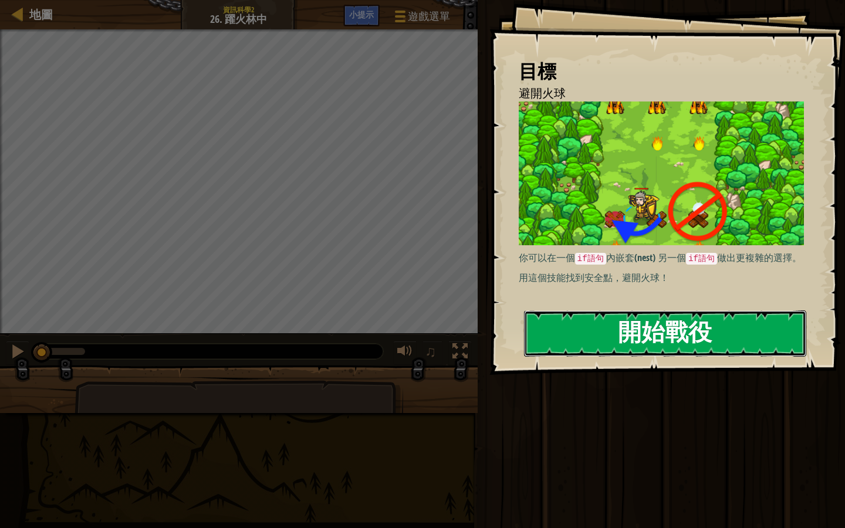
click at [702, 339] on button "開始戰役" at bounding box center [665, 333] width 282 height 46
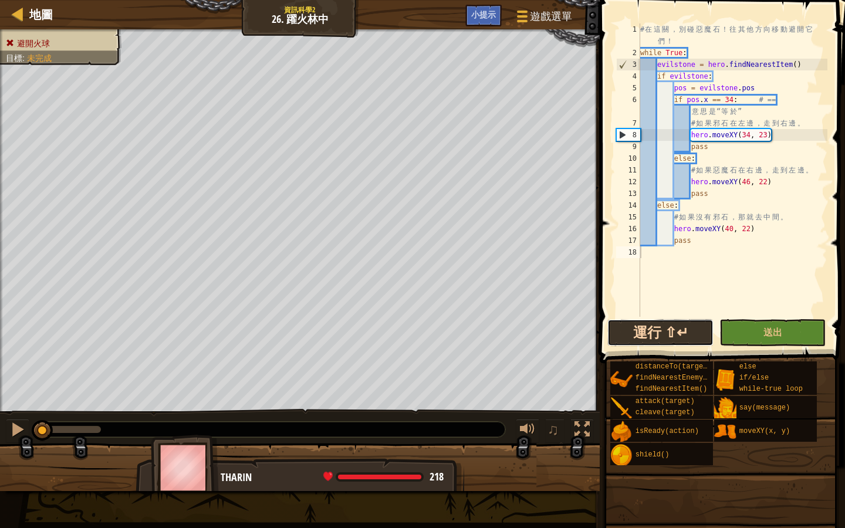
click at [674, 327] on button "運行 ⇧↵" at bounding box center [660, 332] width 106 height 27
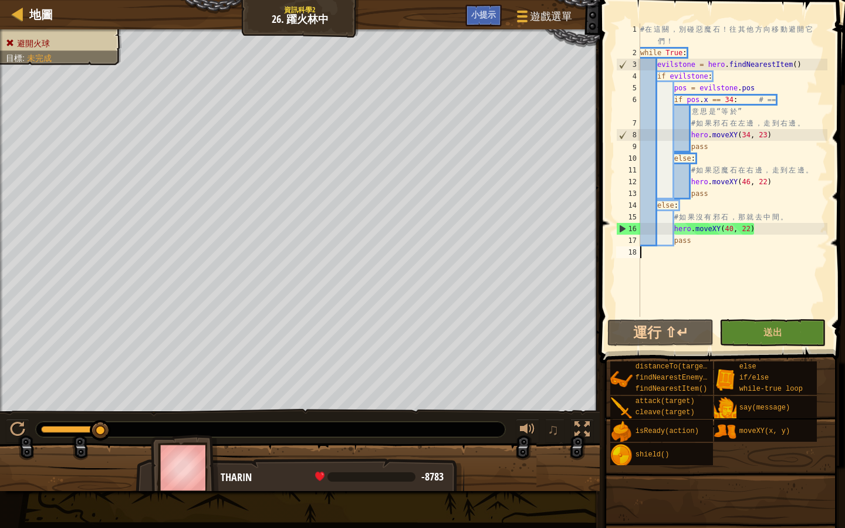
click at [723, 124] on div "# 在 這 關 ， 別 碰 惡 魔 石 ！ 往 其 他 方 向 移 動 避 開 它 們 ！ while True : evilstone = hero . f…" at bounding box center [732, 187] width 189 height 329
click at [768, 127] on div "# 在 這 關 ， 別 碰 惡 魔 石 ！ 往 其 他 方 向 移 動 避 開 它 們 ！ while True : evilstone = hero . f…" at bounding box center [732, 187] width 189 height 329
click at [775, 134] on div "# 在 這 關 ， 別 碰 惡 魔 石 ！ 往 其 他 方 向 移 動 避 開 它 們 ！ while True : evilstone = hero . f…" at bounding box center [732, 187] width 189 height 329
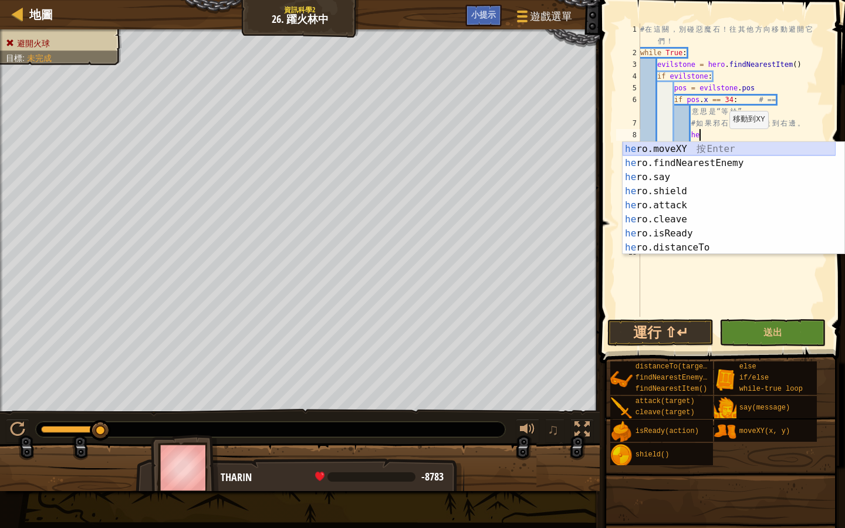
click at [710, 149] on div "he ro.moveXY 按 Enter he ro.findNearestEnemy 按 Enter he ro.say 按 Enter he ro.shi…" at bounding box center [728, 212] width 213 height 141
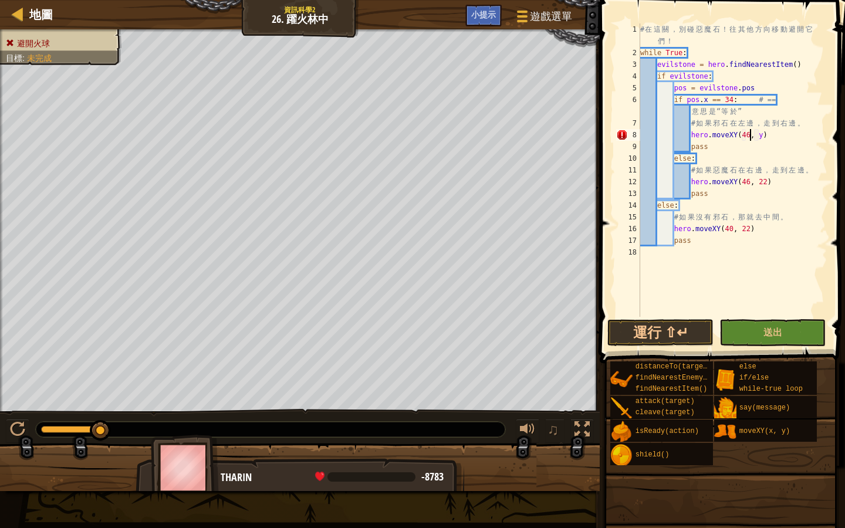
scroll to position [5, 9]
click at [763, 135] on div "# 在 這 關 ， 別 碰 惡 魔 石 ！ 往 其 他 方 向 移 動 避 開 它 們 ！ while True : evilstone = hero . f…" at bounding box center [732, 187] width 189 height 329
click at [811, 205] on div "# 在 這 關 ， 別 碰 惡 魔 石 ！ 往 其 他 方 向 移 動 避 開 它 們 ！ while True : evilstone = hero . f…" at bounding box center [732, 187] width 189 height 329
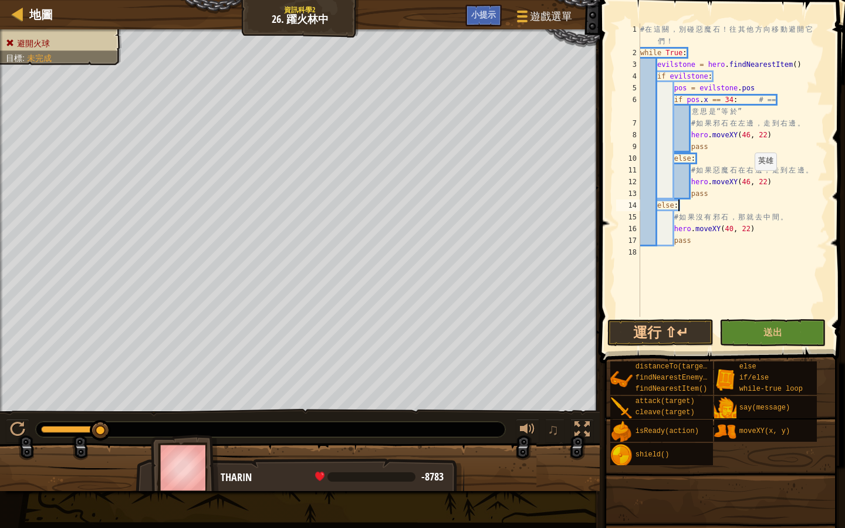
click at [749, 182] on div "# 在 這 關 ， 別 碰 惡 魔 石 ！ 往 其 他 方 向 移 動 避 開 它 們 ！ while True : evilstone = hero . f…" at bounding box center [732, 187] width 189 height 329
click at [767, 181] on div "# 在 這 關 ， 別 碰 惡 魔 石 ！ 往 其 他 方 向 移 動 避 開 它 們 ！ while True : evilstone = hero . f…" at bounding box center [732, 187] width 189 height 329
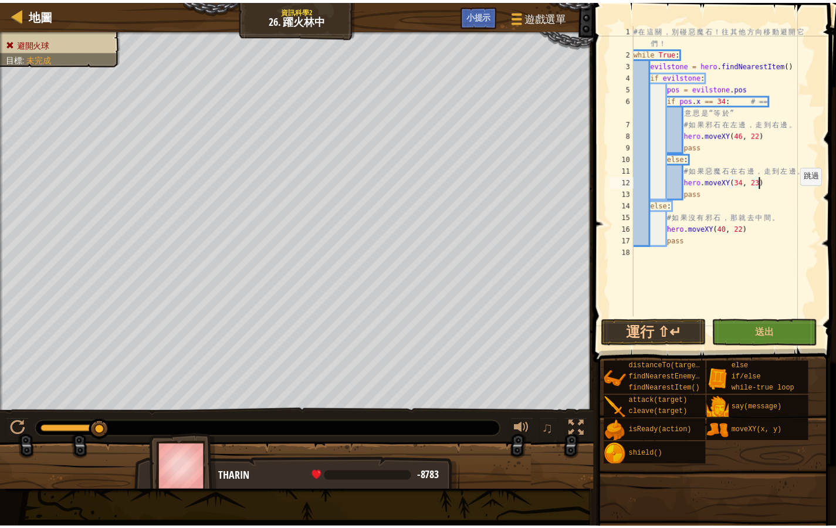
scroll to position [5, 10]
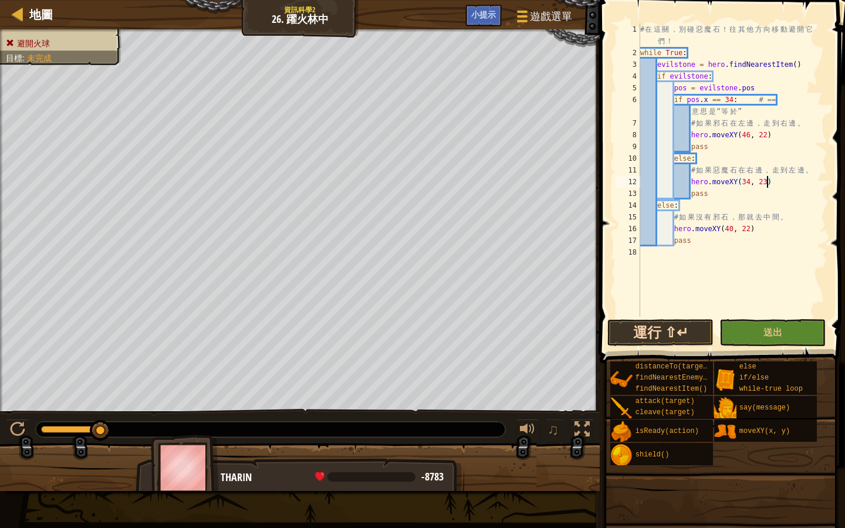
type textarea "hero.moveXY(34, 23)"
click at [668, 331] on button "運行 ⇧↵" at bounding box center [660, 332] width 106 height 27
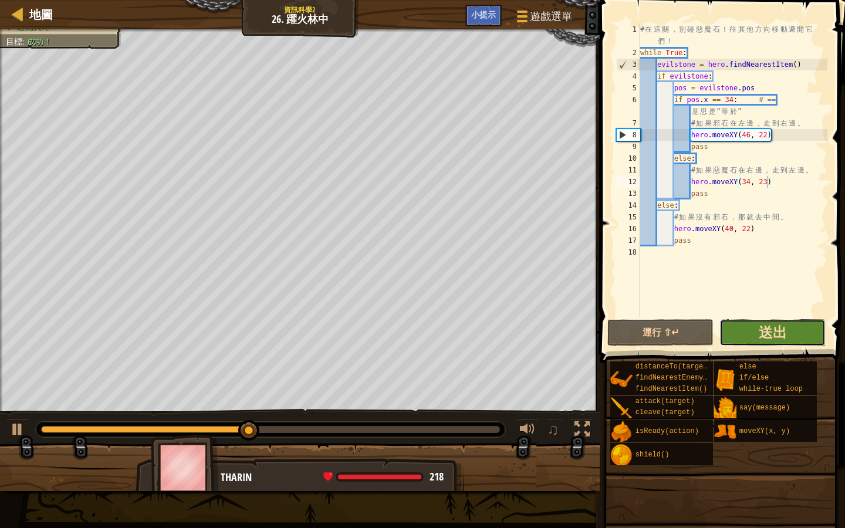
click at [775, 328] on span "送出" at bounding box center [773, 332] width 28 height 19
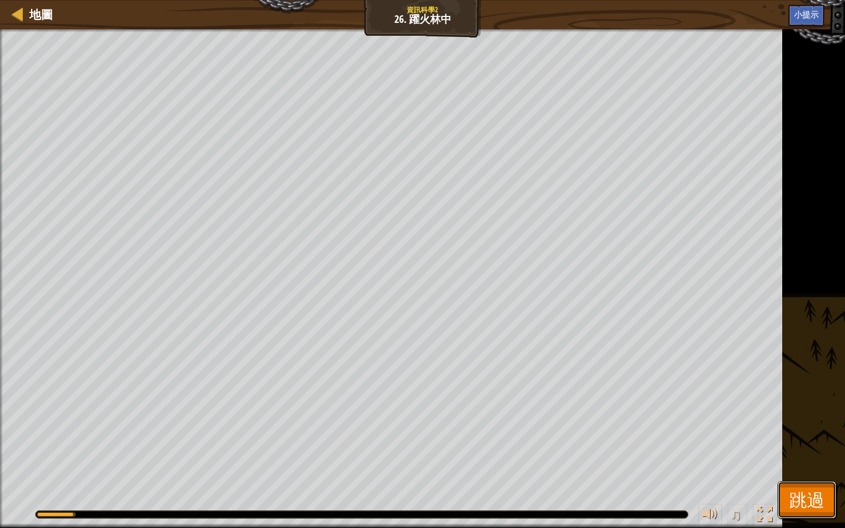
click at [811, 488] on button "跳過" at bounding box center [806, 500] width 59 height 38
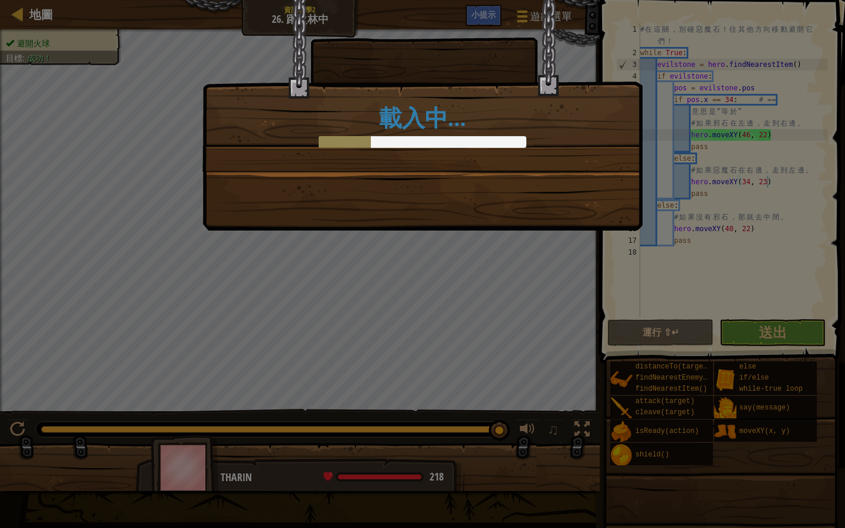
click at [435, 176] on div "載入中…" at bounding box center [422, 115] width 440 height 231
click at [434, 176] on div "載入中…" at bounding box center [422, 115] width 440 height 231
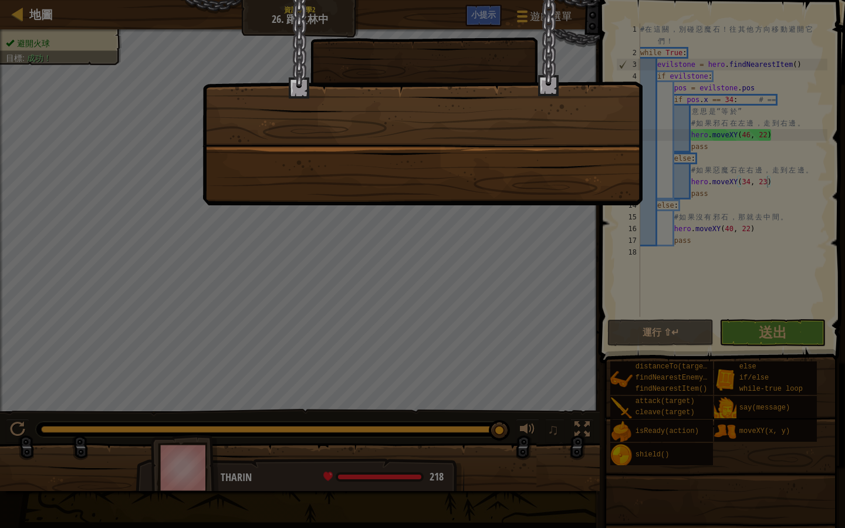
click at [434, 176] on div at bounding box center [422, 102] width 440 height 205
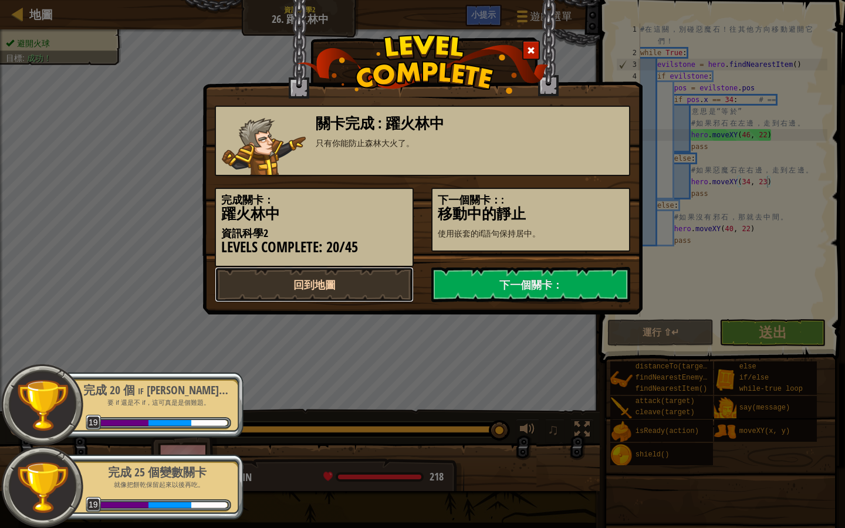
click at [354, 281] on link "回到地圖" at bounding box center [314, 284] width 199 height 35
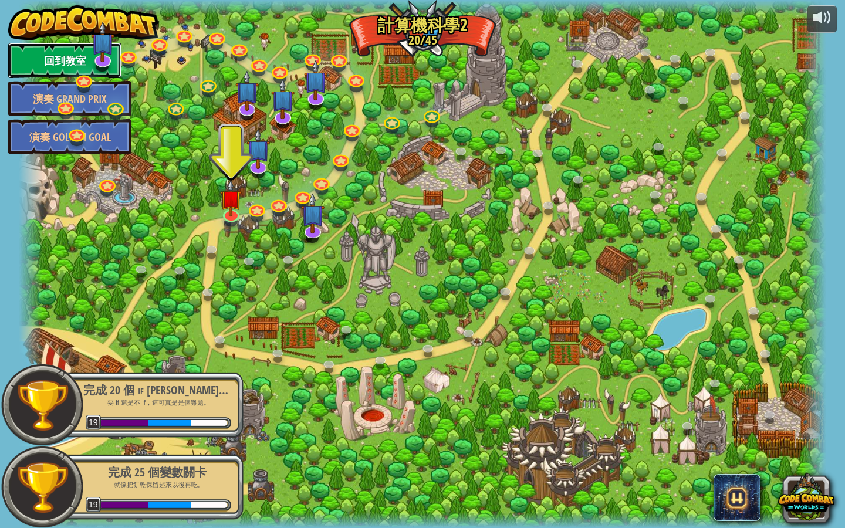
click at [73, 58] on link "回到教室" at bounding box center [64, 60] width 113 height 35
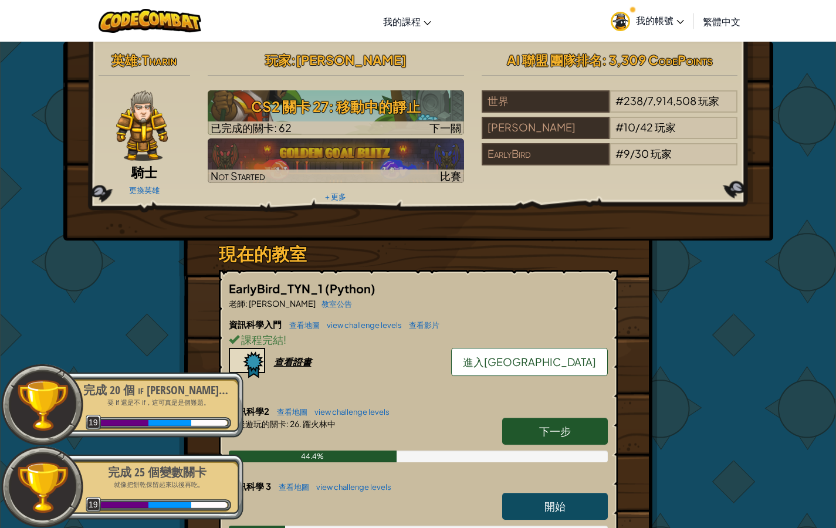
click at [147, 115] on img at bounding box center [142, 125] width 52 height 70
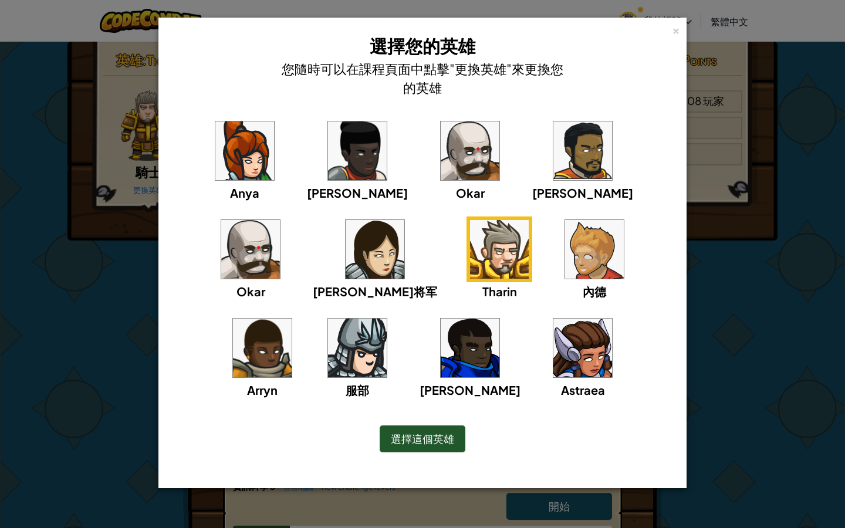
click at [387, 319] on img at bounding box center [357, 348] width 59 height 59
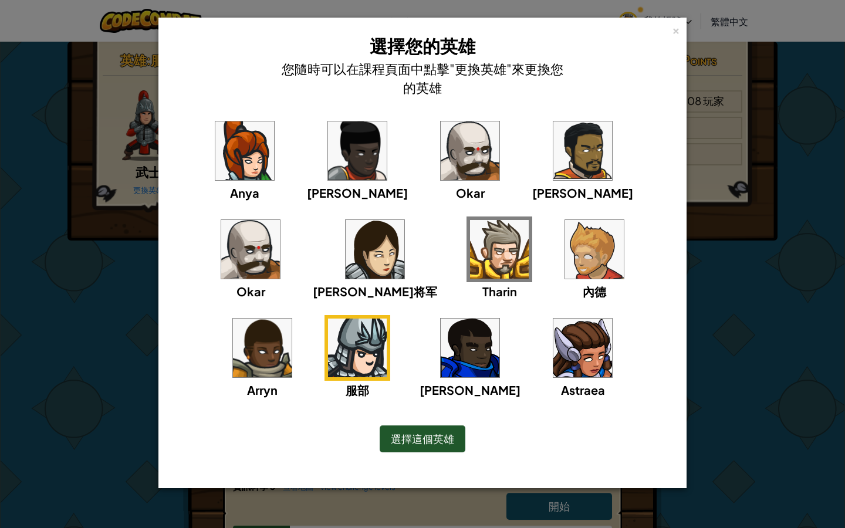
click at [441, 161] on img at bounding box center [470, 150] width 59 height 59
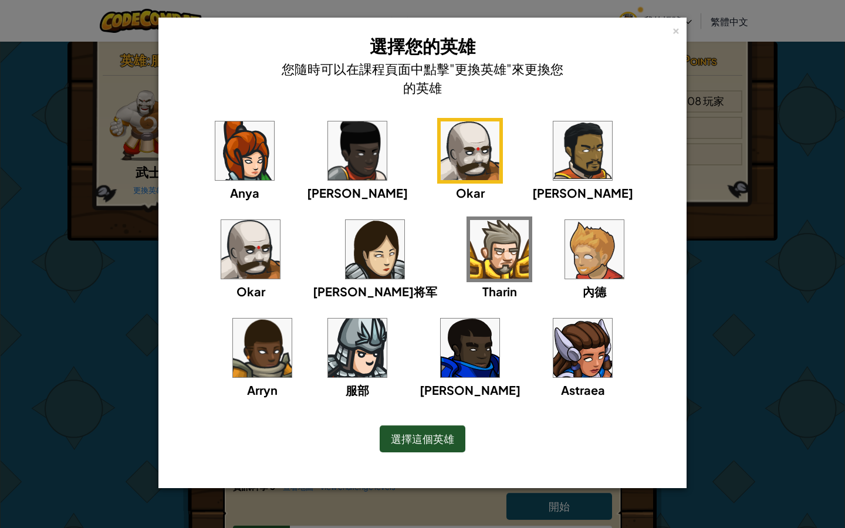
click at [769, 301] on div "× 選擇您的英雄 您隨時可以在課程頁面中點擊"更換英雄"來更換您的英雄 [PERSON_NAME] [PERSON_NAME]雅将军 [PERSON_NAME…" at bounding box center [422, 264] width 845 height 528
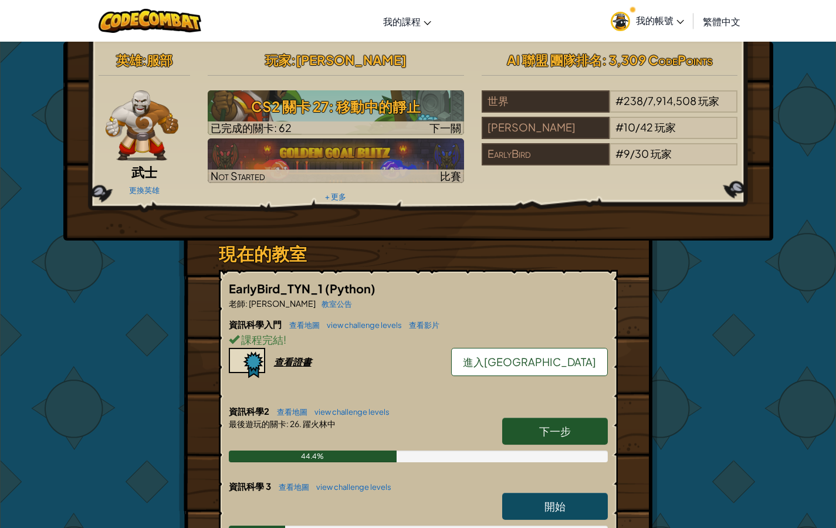
click at [162, 62] on span "服部" at bounding box center [160, 60] width 26 height 16
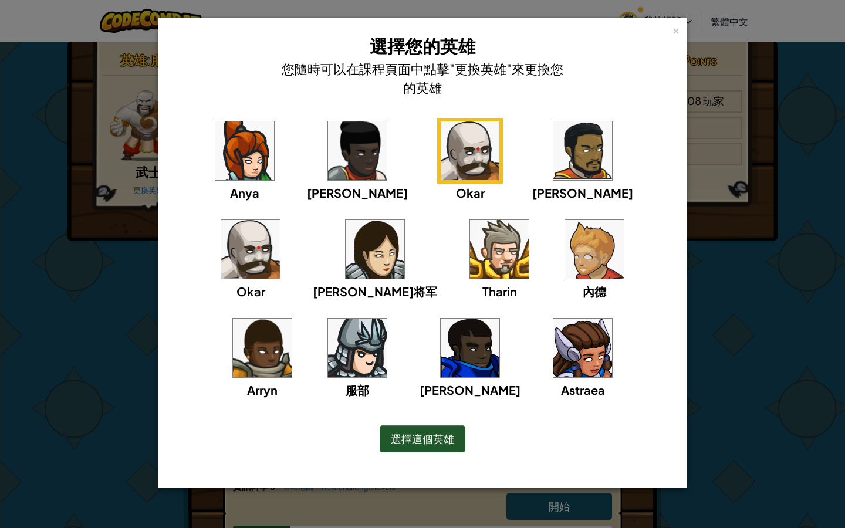
click at [794, 266] on div "× 選擇您的英雄 您隨時可以在課程頁面中點擊"更換英雄"來更換您的英雄 [PERSON_NAME] [PERSON_NAME]雅将军 [PERSON_NAME…" at bounding box center [422, 264] width 845 height 528
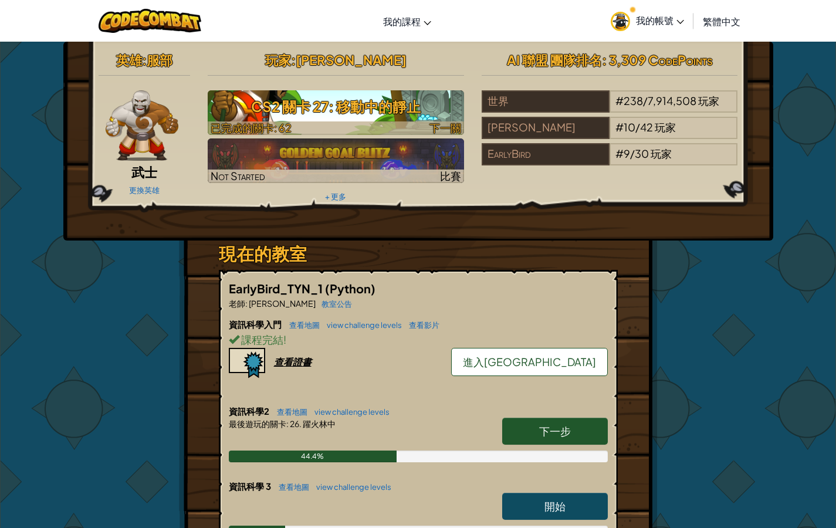
click at [388, 104] on h3 "CS2 關卡 27: 移動中的靜止" at bounding box center [336, 106] width 256 height 26
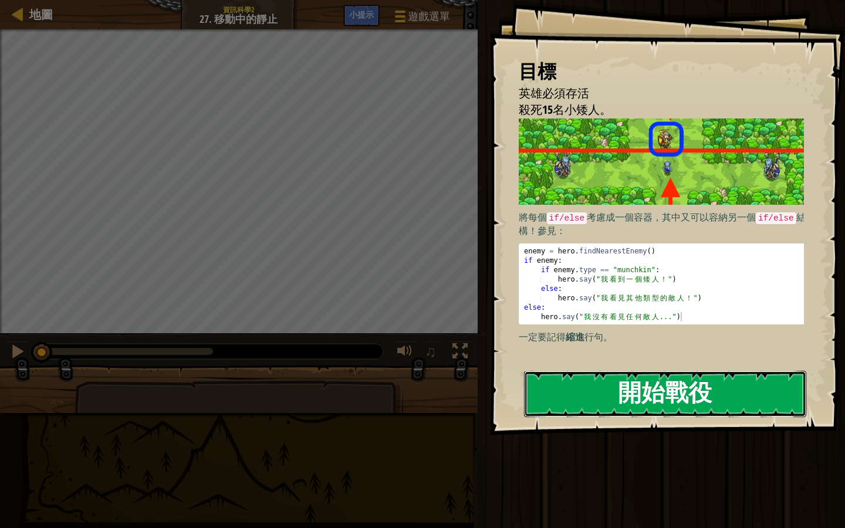
click at [601, 411] on button "開始戰役" at bounding box center [665, 394] width 282 height 46
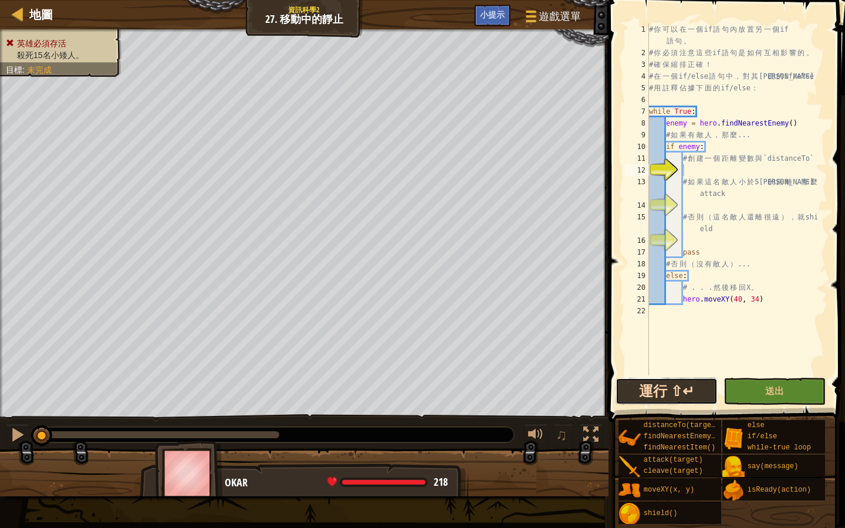
click at [669, 394] on button "運行 ⇧↵" at bounding box center [666, 391] width 102 height 27
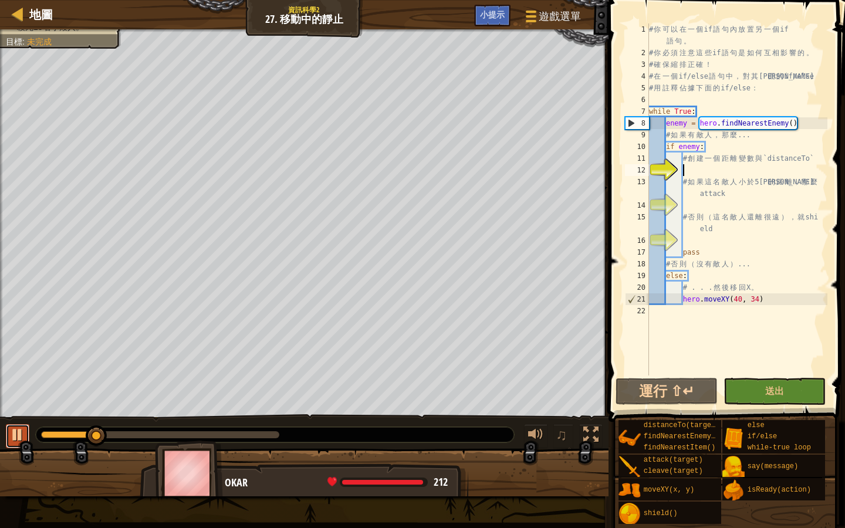
click at [16, 438] on div at bounding box center [17, 434] width 15 height 15
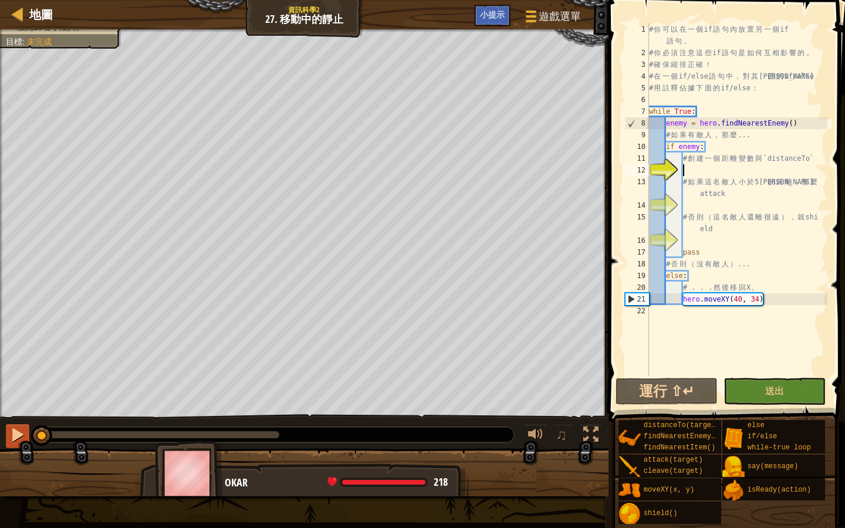
drag, startPoint x: 95, startPoint y: 436, endPoint x: 28, endPoint y: 438, distance: 67.5
click at [28, 438] on div "♫" at bounding box center [304, 431] width 608 height 35
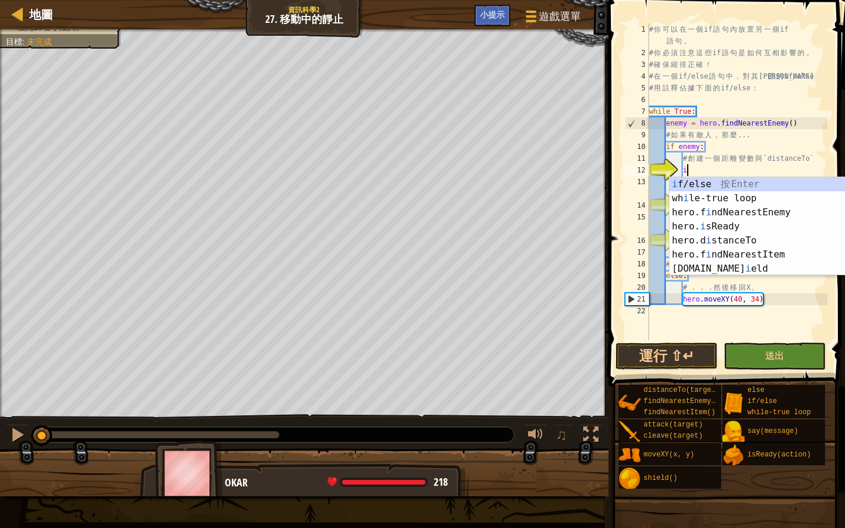
scroll to position [5, 2]
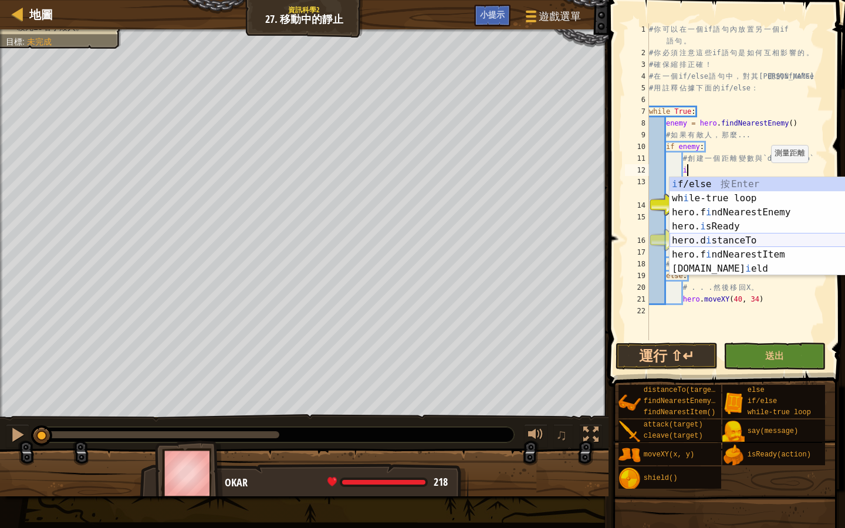
click at [738, 241] on div "i f/else 按 Enter wh i le-true loop 按 Enter hero.f i ndNearestEnemy 按 Enter hero…" at bounding box center [780, 240] width 222 height 127
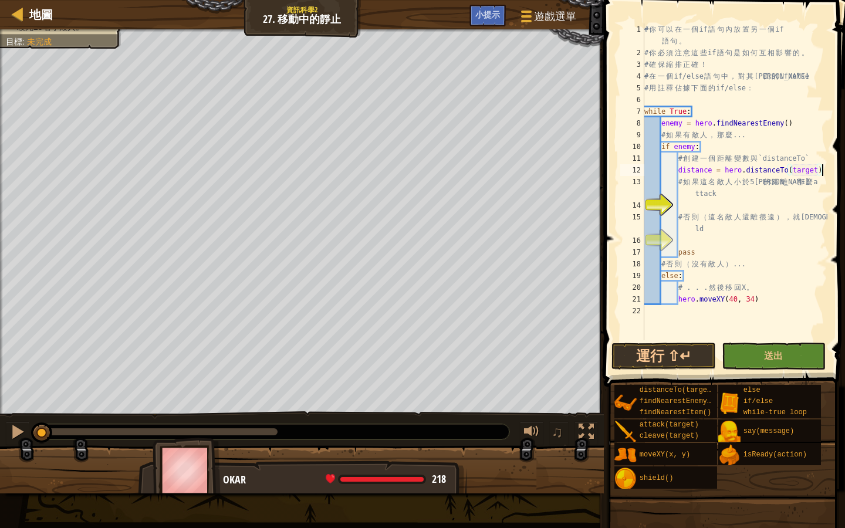
click at [825, 171] on div "# 你 可 以 在 一 個 if 語 句 內 放 置 另 一 個 if 語 句 。 # 你 必 須 注 意 這 些 if 語 句 是 如 何 互 相 影 響 …" at bounding box center [734, 199] width 185 height 352
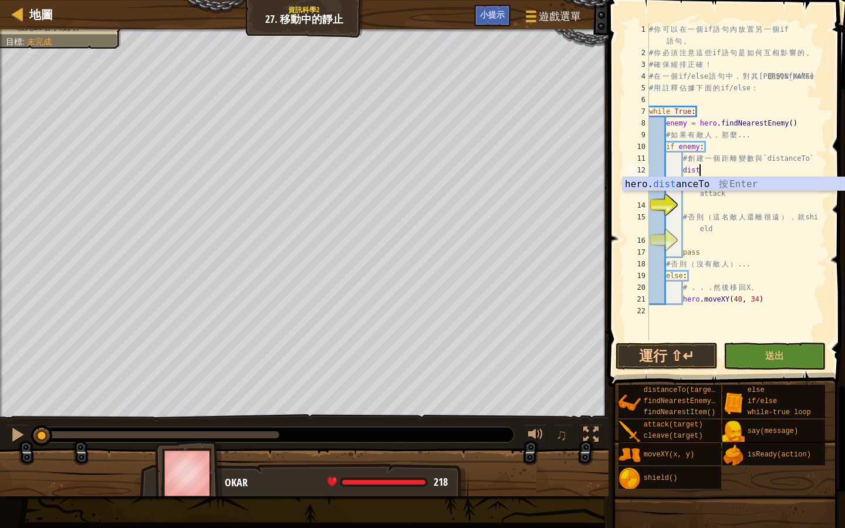
type textarea "d"
click at [683, 253] on div "# 你 可 以 在 一 個 if 語 句 內 放 置 另 一 個 if 語 句 。 # 你 必 須 注 意 這 些 if 語 句 是 如 何 互 相 影 響 …" at bounding box center [737, 199] width 181 height 352
click at [745, 170] on div "# 你 可 以 在 一 個 if 語 句 內 放 置 另 一 個 if 語 句 。 # 你 必 須 注 意 這 些 if 語 句 是 如 何 互 相 影 響 …" at bounding box center [737, 199] width 181 height 352
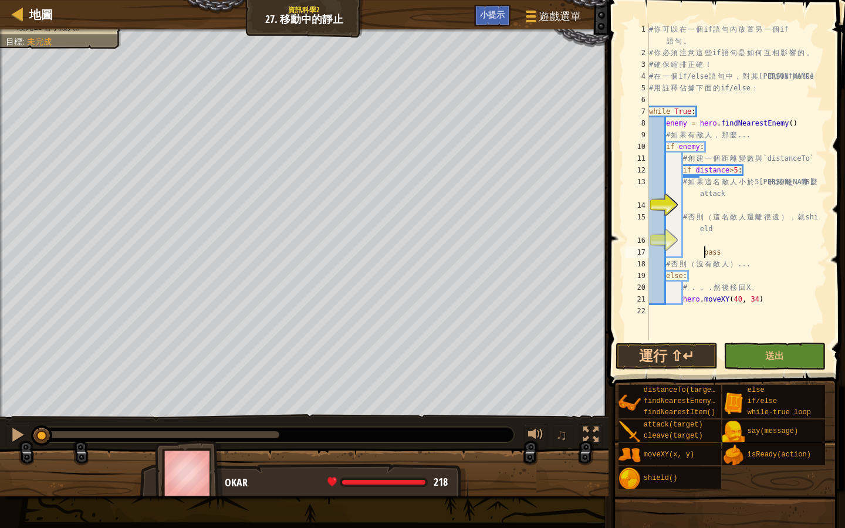
type textarea "if distance>5:"
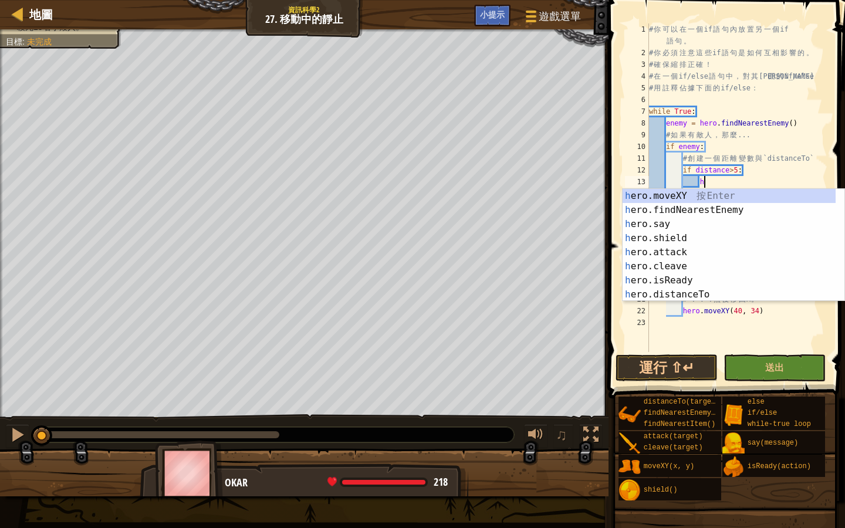
scroll to position [5, 4]
click at [716, 253] on div "h ero.moveXY 按 Enter h ero.findNearestEnemy 按 Enter h ero.say 按 Enter h ero.shi…" at bounding box center [733, 259] width 222 height 141
type textarea "hero.attack(enemy)"
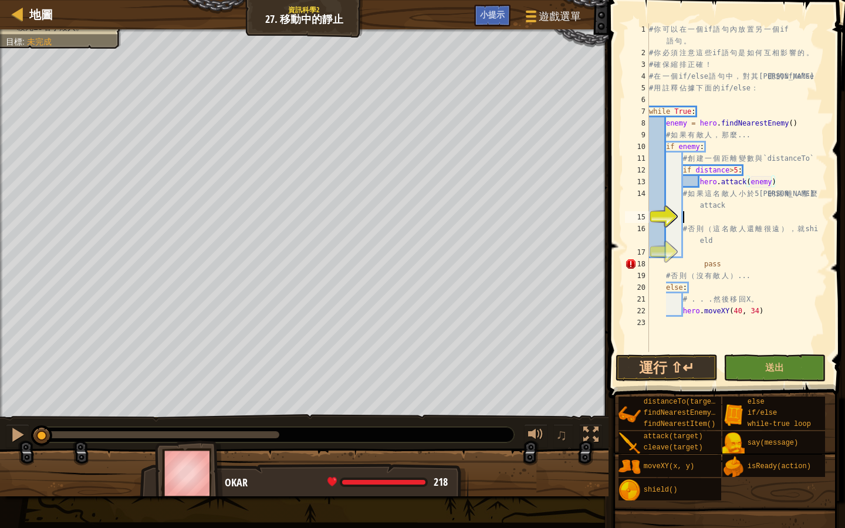
click at [683, 216] on div "# 你 可 以 在 一 個 if 語 句 內 放 置 另 一 個 if 語 句 。 # 你 必 須 注 意 這 些 if 語 句 是 如 何 互 相 影 響 …" at bounding box center [737, 205] width 181 height 364
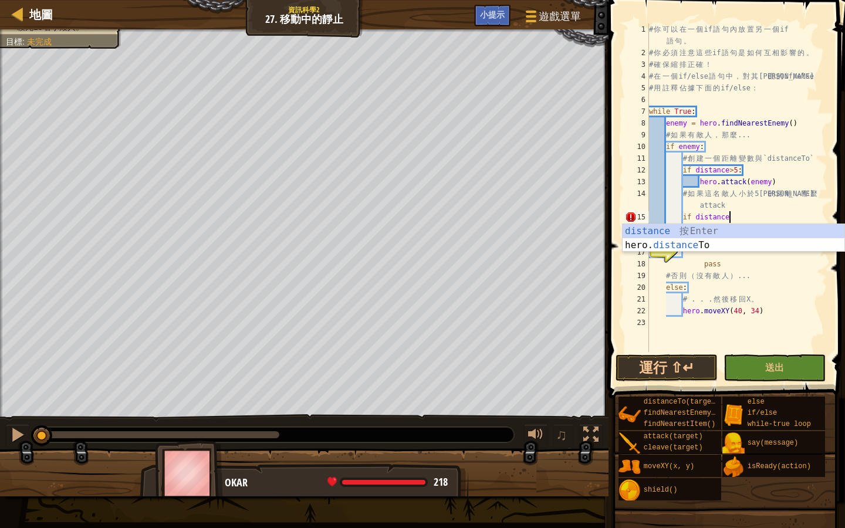
scroll to position [5, 6]
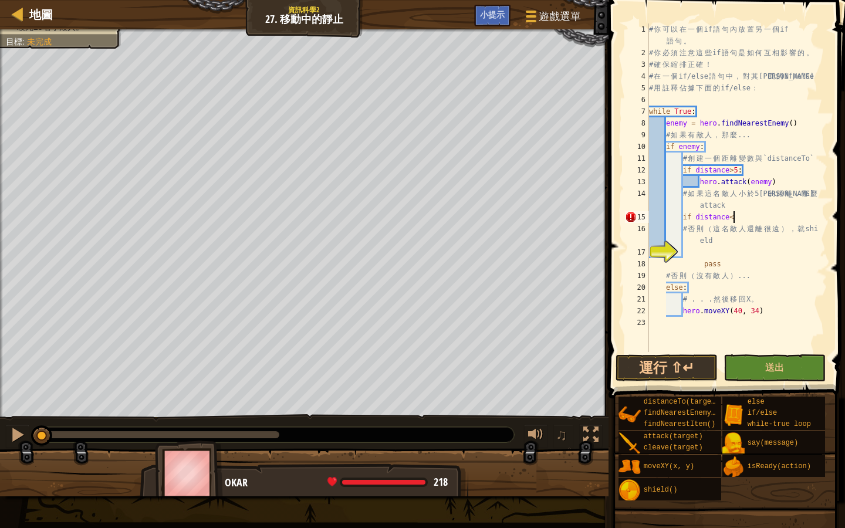
type textarea "if distance<5"
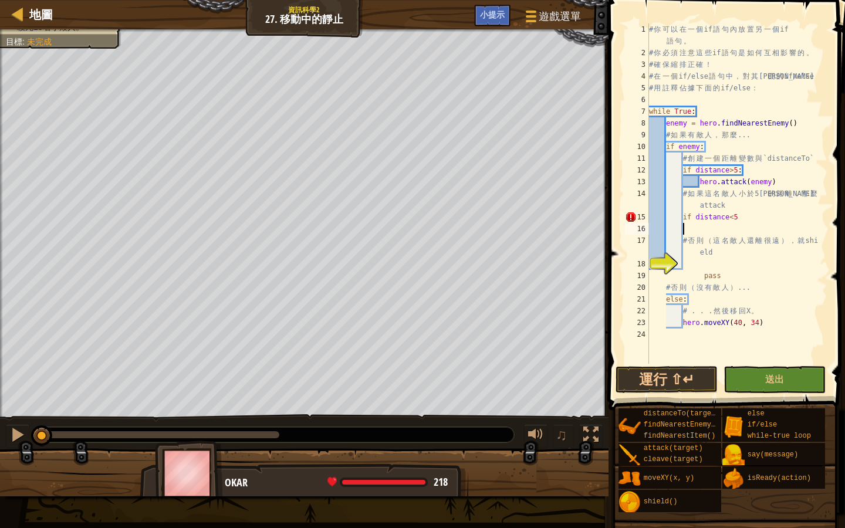
type textarea "s"
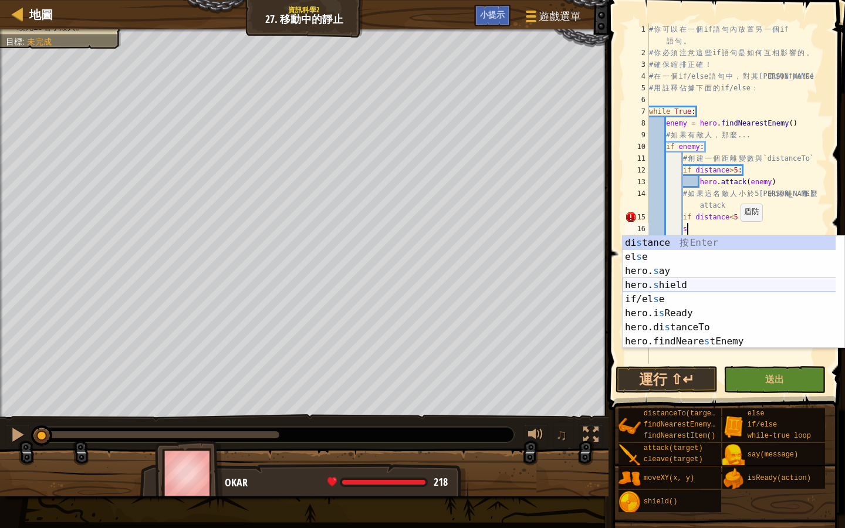
click at [680, 287] on div "di s tance 按 Enter el s e 按 Enter hero. s ay 按 Enter hero. s hield 按 Enter if/e…" at bounding box center [733, 306] width 222 height 141
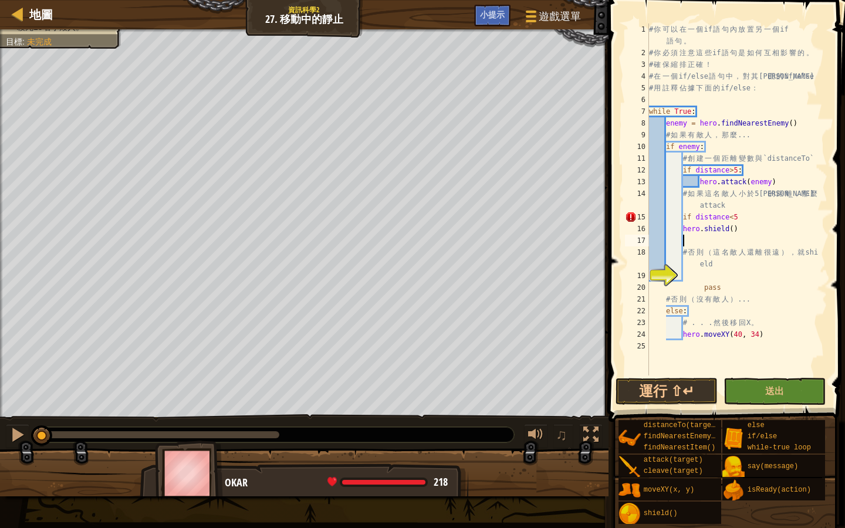
click at [740, 216] on div "# 你 可 以 在 一 個 if 語 句 內 放 置 另 一 個 if 語 句 。 # 你 必 須 注 意 這 些 if 語 句 是 如 何 互 相 影 響 …" at bounding box center [737, 216] width 181 height 387
click at [682, 228] on div "# 你 可 以 在 一 個 if 語 句 內 放 置 另 一 個 if 語 句 。 # 你 必 須 注 意 這 些 if 語 句 是 如 何 互 相 影 響 …" at bounding box center [737, 216] width 181 height 387
click at [662, 309] on div "# 你 可 以 在 一 個 if 語 句 內 放 置 另 一 個 if 語 句 。 # 你 必 須 注 意 這 些 if 語 句 是 如 何 互 相 影 響 …" at bounding box center [737, 216] width 181 height 387
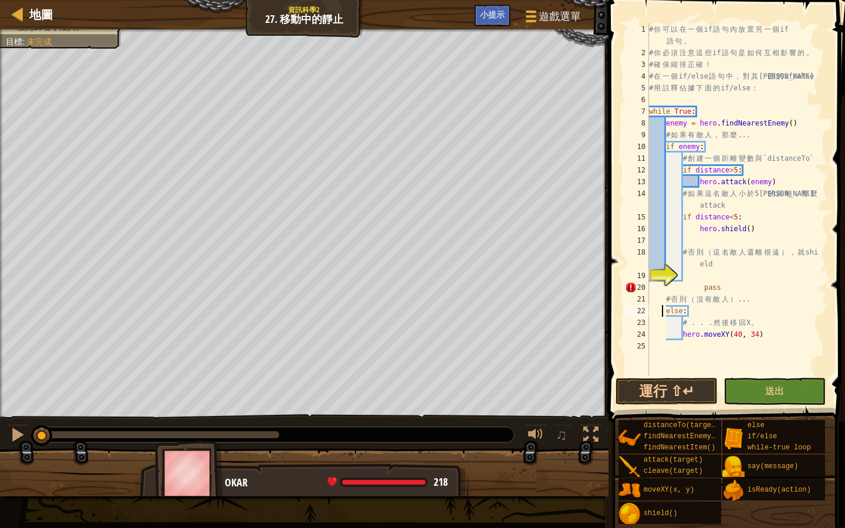
scroll to position [5, 2]
click at [649, 282] on div "19" at bounding box center [637, 276] width 24 height 12
click at [824, 285] on div "# 你 可 以 在 一 個 if 語 句 內 放 置 另 一 個 if 語 句 。 # 你 必 須 注 意 這 些 if 語 句 是 如 何 互 相 影 響 …" at bounding box center [737, 216] width 181 height 387
type textarea "p"
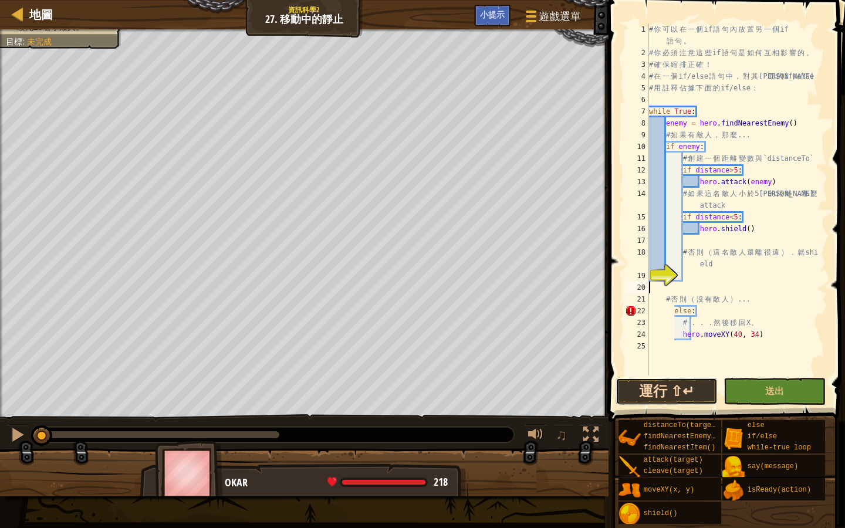
click at [659, 393] on button "運行 ⇧↵" at bounding box center [666, 391] width 102 height 27
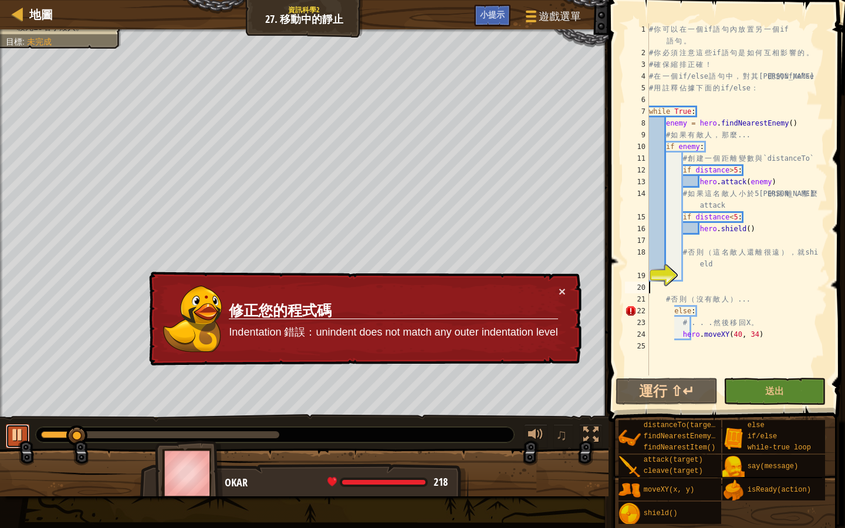
click at [14, 428] on div at bounding box center [17, 434] width 15 height 15
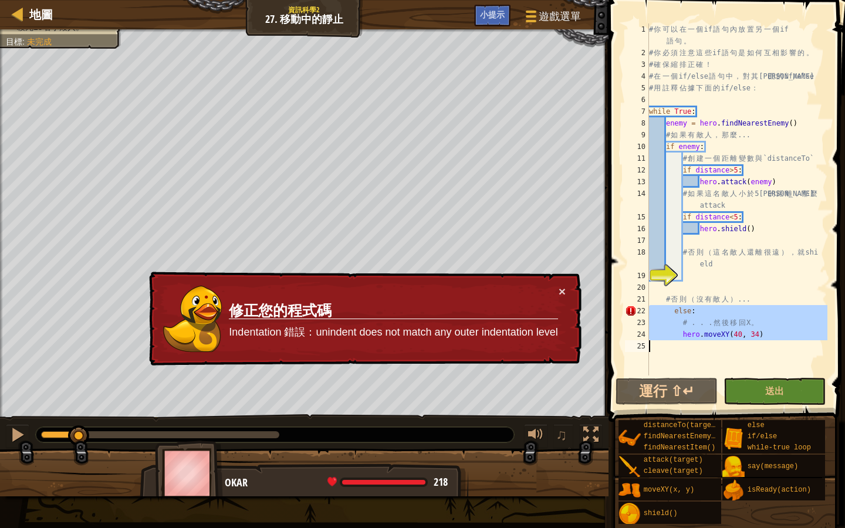
drag, startPoint x: 651, startPoint y: 311, endPoint x: 743, endPoint y: 343, distance: 98.2
click at [743, 343] on div "# 你 可 以 在 一 個 if 語 句 內 放 置 另 一 個 if 語 句 。 # 你 必 須 注 意 這 些 if 語 句 是 如 何 互 相 影 響 …" at bounding box center [737, 216] width 181 height 387
type textarea "hero.moveXY(40, 34)"
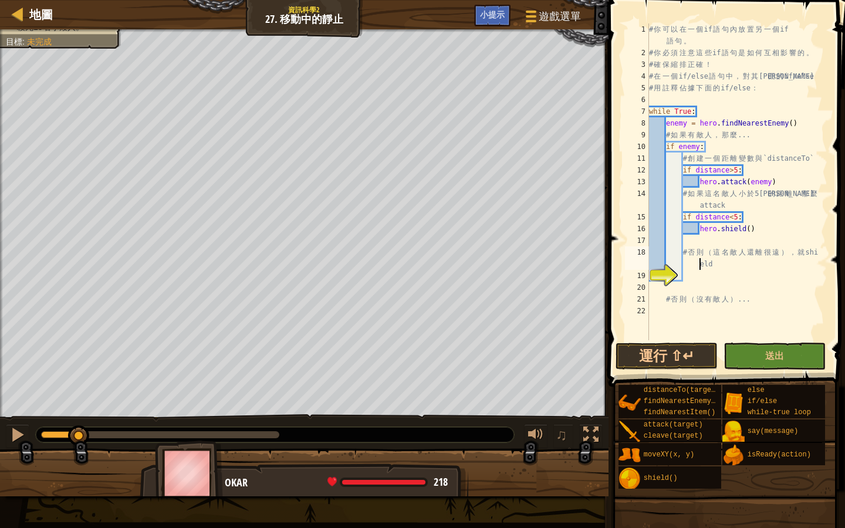
click at [685, 266] on div "# 你 可 以 在 一 個 if 語 句 內 放 置 另 一 個 if 語 句 。 # 你 必 須 注 意 這 些 if 語 句 是 如 何 互 相 影 響 …" at bounding box center [737, 199] width 181 height 352
type textarea "# 否則（這名敵人還離很遠），就shield"
click at [687, 274] on div "# 你 可 以 在 一 個 if 語 句 內 放 置 另 一 個 if 語 句 。 # 你 必 須 注 意 這 些 if 語 句 是 如 何 互 相 影 響 …" at bounding box center [737, 199] width 181 height 352
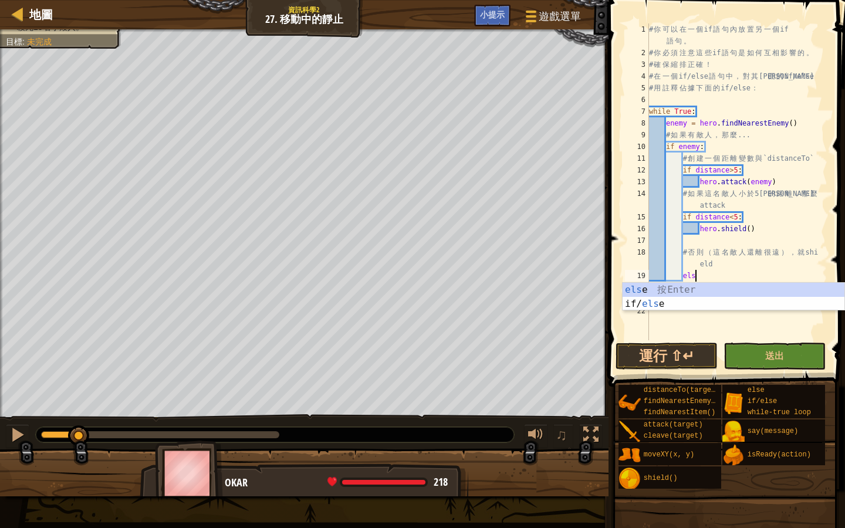
scroll to position [5, 4]
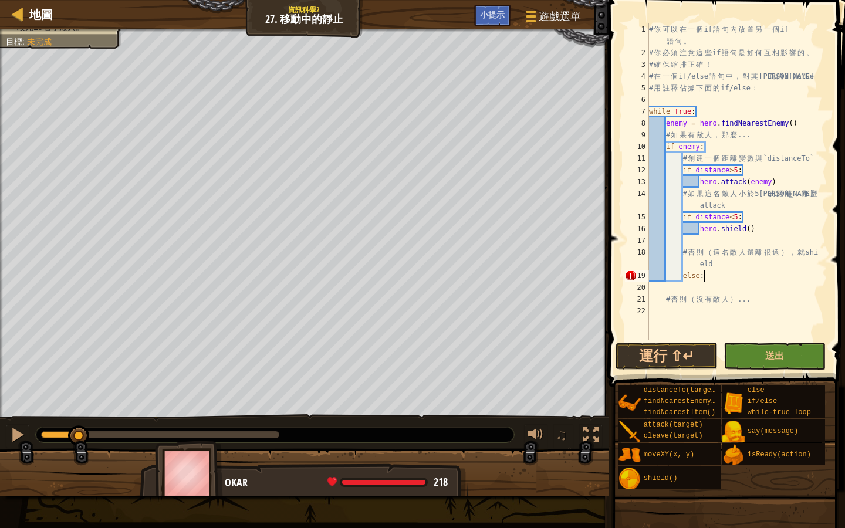
type textarea "else:"
click at [650, 286] on div "# 你 可 以 在 一 個 if 語 句 內 放 置 另 一 個 if 語 句 。 # 你 必 須 注 意 這 些 if 語 句 是 如 何 互 相 影 響 …" at bounding box center [737, 199] width 181 height 352
drag, startPoint x: 763, startPoint y: 304, endPoint x: 670, endPoint y: 309, distance: 92.8
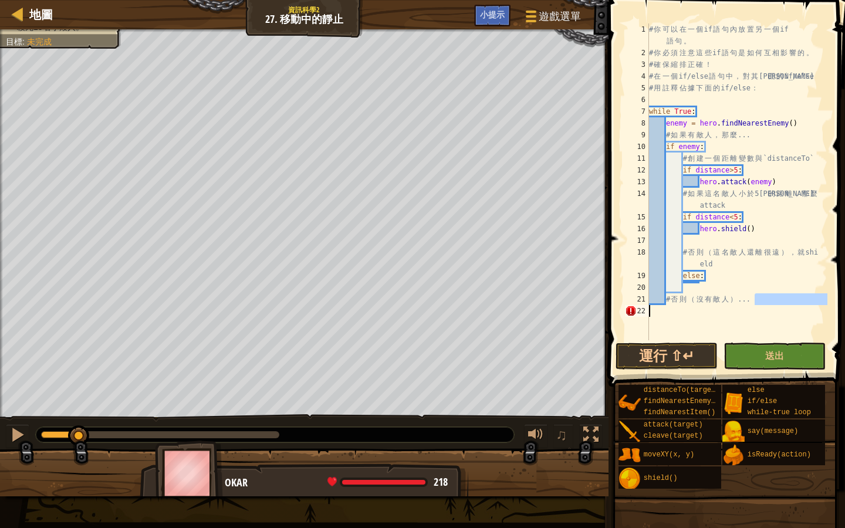
click at [669, 309] on div "# 你 可 以 在 一 個 if 語 句 內 放 置 另 一 個 if 語 句 。 # 你 必 須 注 意 這 些 if 語 句 是 如 何 互 相 影 響 …" at bounding box center [737, 199] width 181 height 352
drag, startPoint x: 754, startPoint y: 299, endPoint x: 666, endPoint y: 296, distance: 88.0
click at [666, 296] on div "# 你 可 以 在 一 個 if 語 句 內 放 置 另 一 個 if 語 句 。 # 你 必 須 注 意 這 些 if 語 句 是 如 何 互 相 影 響 …" at bounding box center [737, 199] width 181 height 352
type textarea "# 否則（沒有敵人）..."
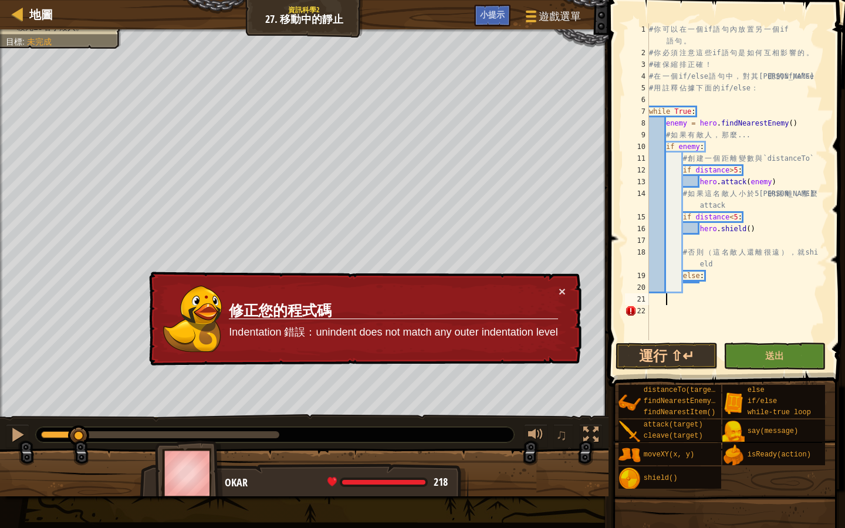
click at [649, 309] on div "# 你 可 以 在 一 個 if 語 句 內 放 置 另 一 個 if 語 句 。 # 你 必 須 注 意 這 些 if 語 句 是 如 何 互 相 影 響 …" at bounding box center [737, 199] width 181 height 352
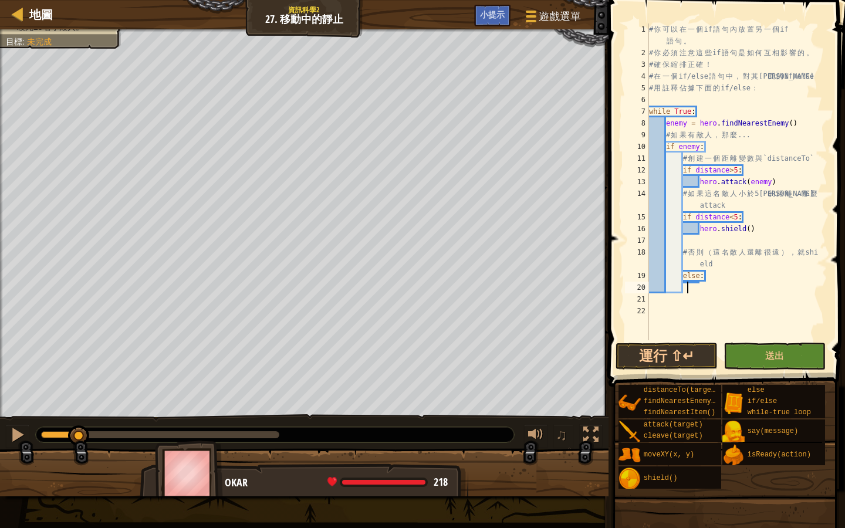
click at [685, 286] on div "# 你 可 以 在 一 個 if 語 句 內 放 置 另 一 個 if 語 句 。 # 你 必 須 注 意 這 些 if 語 句 是 如 何 互 相 影 響 …" at bounding box center [737, 199] width 181 height 352
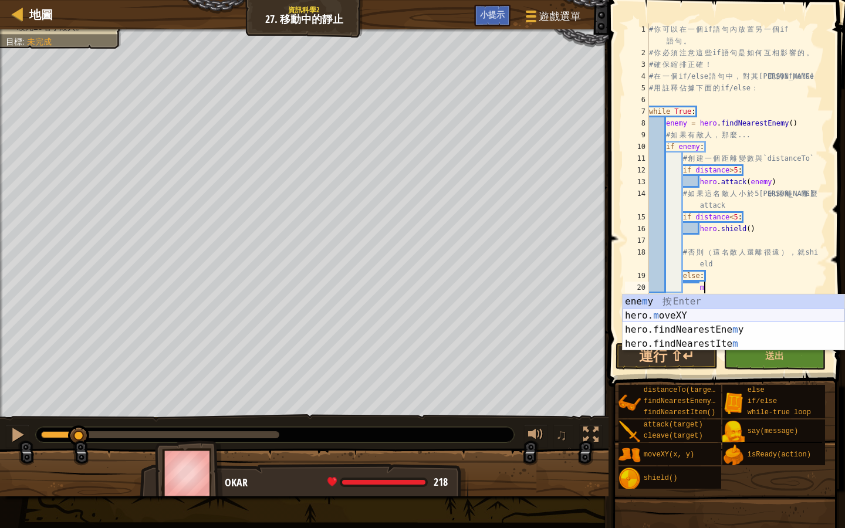
click at [648, 319] on div "ene m y 按 Enter hero. m oveXY 按 Enter hero.findNearestEne m y 按 Enter hero.find…" at bounding box center [733, 337] width 222 height 84
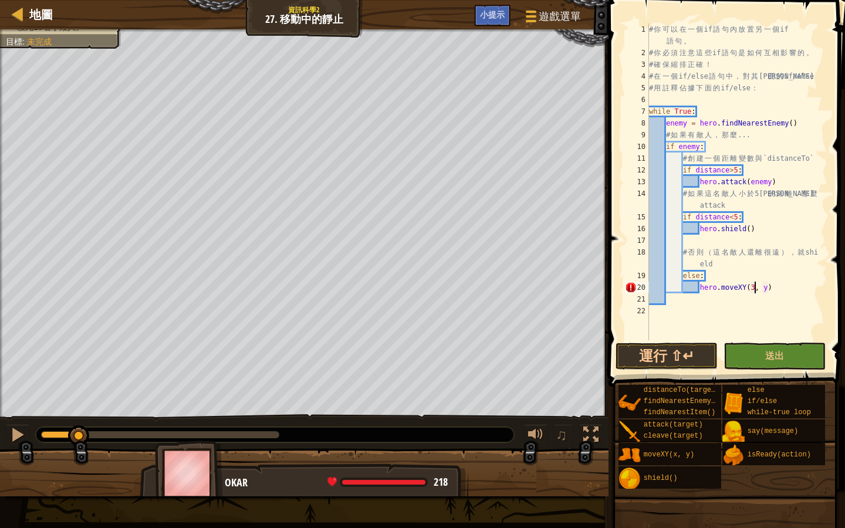
scroll to position [5, 9]
click at [773, 288] on div "# 你 可 以 在 一 個 if 語 句 內 放 置 另 一 個 if 語 句 。 # 你 必 須 注 意 這 些 if 語 句 是 如 何 互 相 影 響 …" at bounding box center [737, 199] width 181 height 352
click at [663, 355] on button "運行 ⇧↵" at bounding box center [666, 356] width 102 height 27
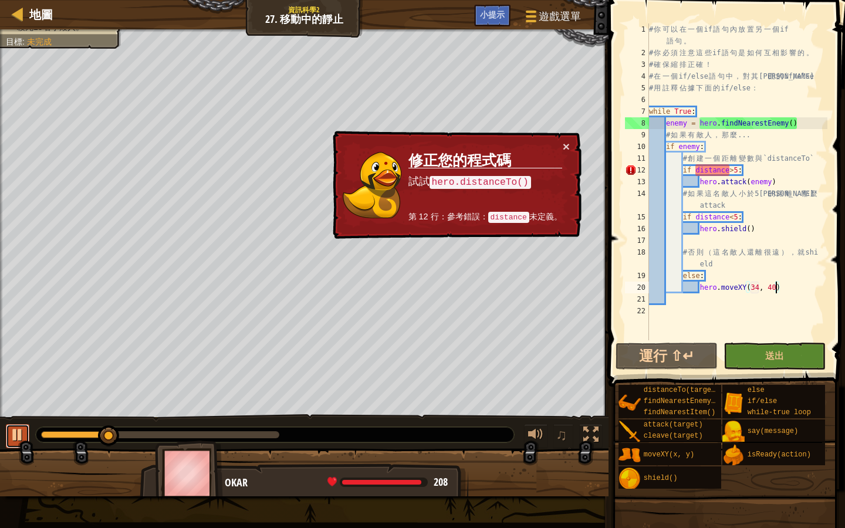
click at [17, 427] on div at bounding box center [17, 434] width 15 height 15
click at [566, 148] on button "×" at bounding box center [566, 146] width 7 height 12
click at [699, 347] on button "運行 ⇧↵" at bounding box center [666, 356] width 102 height 27
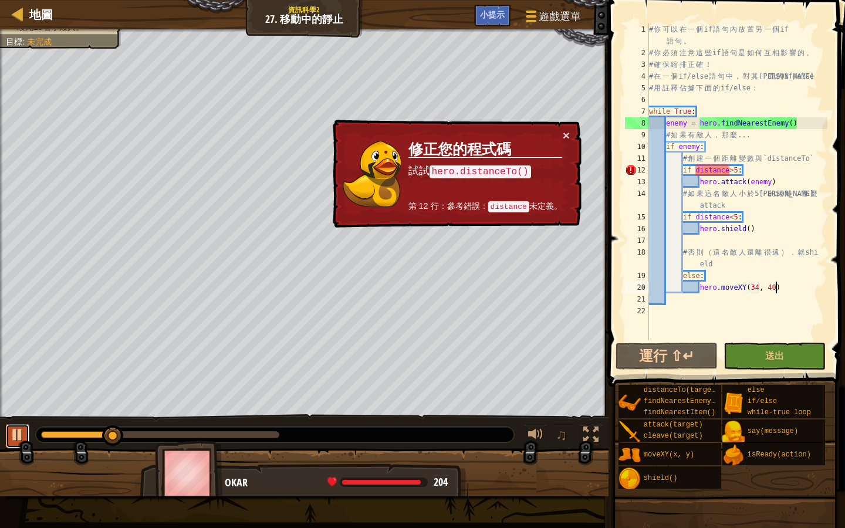
click at [11, 439] on div at bounding box center [17, 434] width 15 height 15
drag, startPoint x: 111, startPoint y: 429, endPoint x: 28, endPoint y: 431, distance: 83.3
click at [28, 431] on div "♫" at bounding box center [304, 431] width 608 height 35
click at [730, 171] on div "# 你 可 以 在 一 個 if 語 句 內 放 置 另 一 個 if 語 句 。 # 你 必 須 注 意 這 些 if 語 句 是 如 何 互 相 影 響 …" at bounding box center [737, 199] width 181 height 352
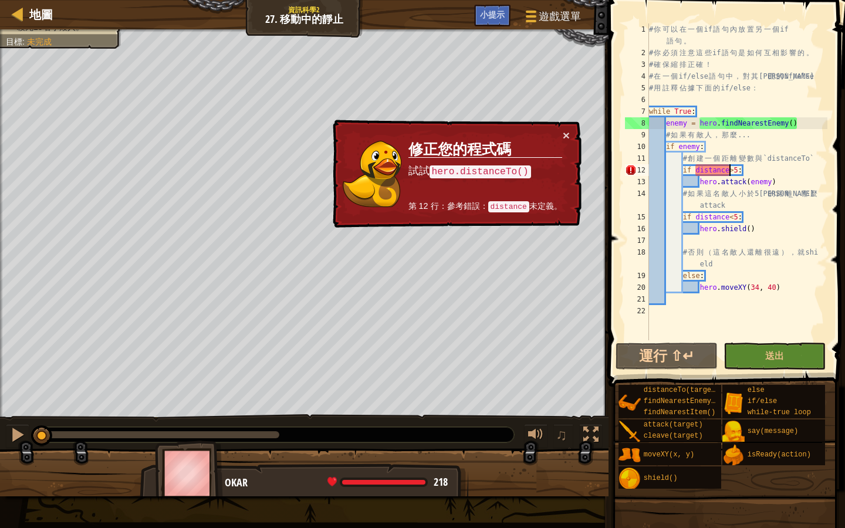
click at [740, 170] on div "# 你 可 以 在 一 個 if 語 句 內 放 置 另 一 個 if 語 句 。 # 你 必 須 注 意 這 些 if 語 句 是 如 何 互 相 影 響 …" at bounding box center [737, 199] width 181 height 352
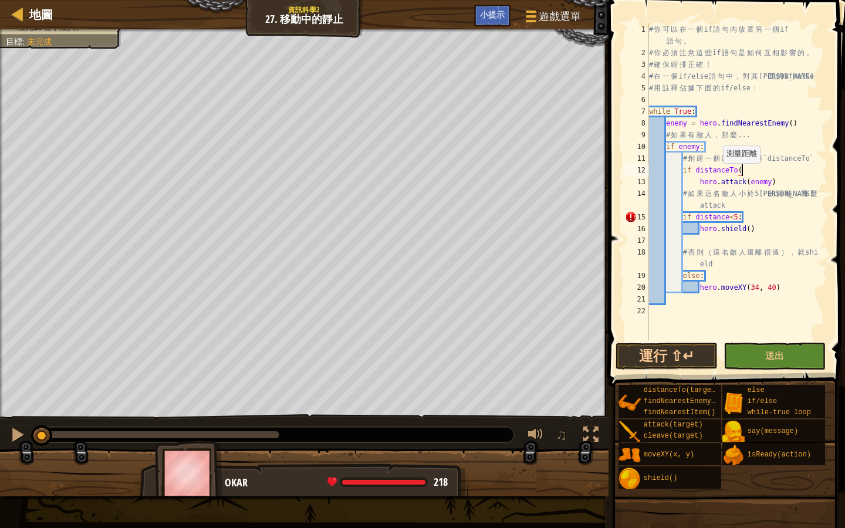
scroll to position [5, 8]
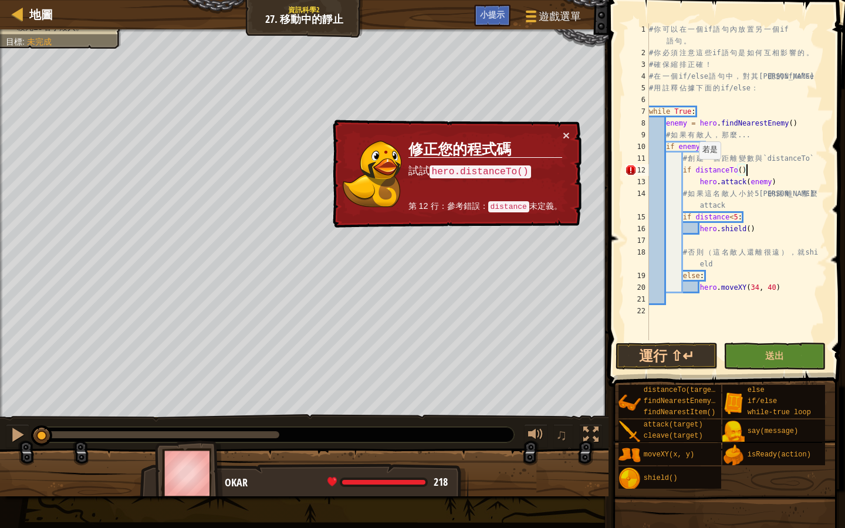
click at [693, 170] on div "# 你 可 以 在 一 個 if 語 句 內 放 置 另 一 個 if 語 句 。 # 你 必 須 注 意 這 些 if 語 句 是 如 何 互 相 影 響 …" at bounding box center [737, 199] width 181 height 352
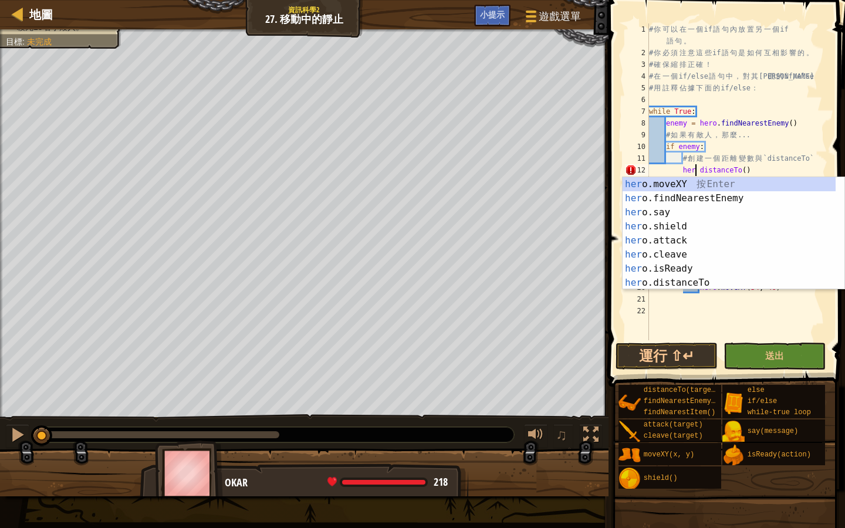
scroll to position [5, 4]
type textarea "hero. distanceTo()"
click at [772, 316] on div "# 你 可 以 在 一 個 if 語 句 內 放 置 另 一 個 if 語 句 。 # 你 必 須 注 意 這 些 if 語 句 是 如 何 互 相 影 響 …" at bounding box center [737, 199] width 181 height 352
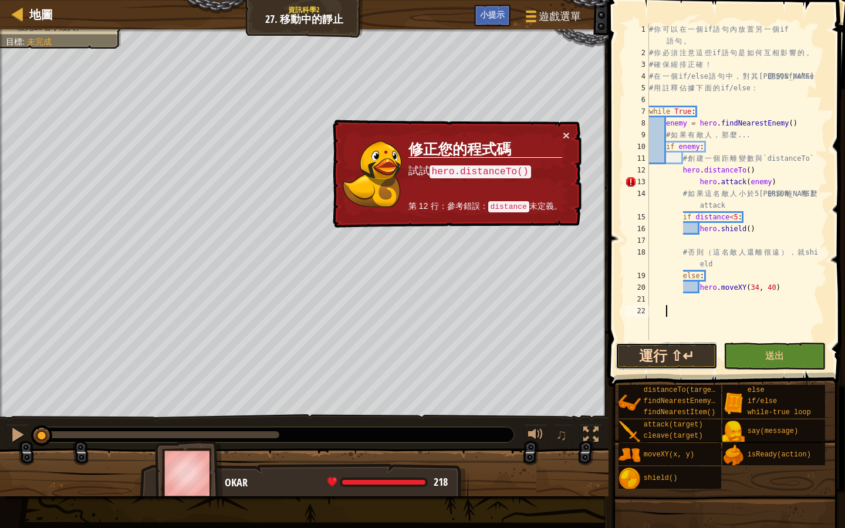
drag, startPoint x: 690, startPoint y: 360, endPoint x: 684, endPoint y: 363, distance: 6.3
click at [690, 360] on button "運行 ⇧↵" at bounding box center [666, 356] width 102 height 27
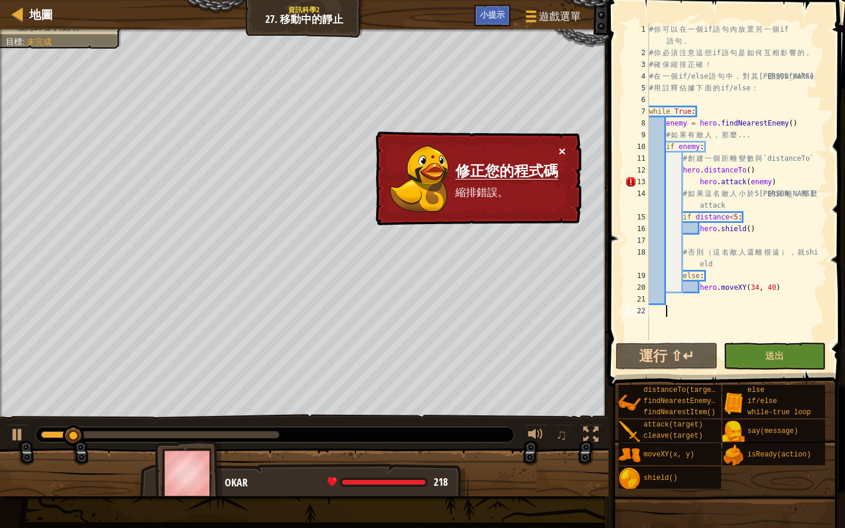
click at [563, 149] on button "×" at bounding box center [562, 151] width 7 height 12
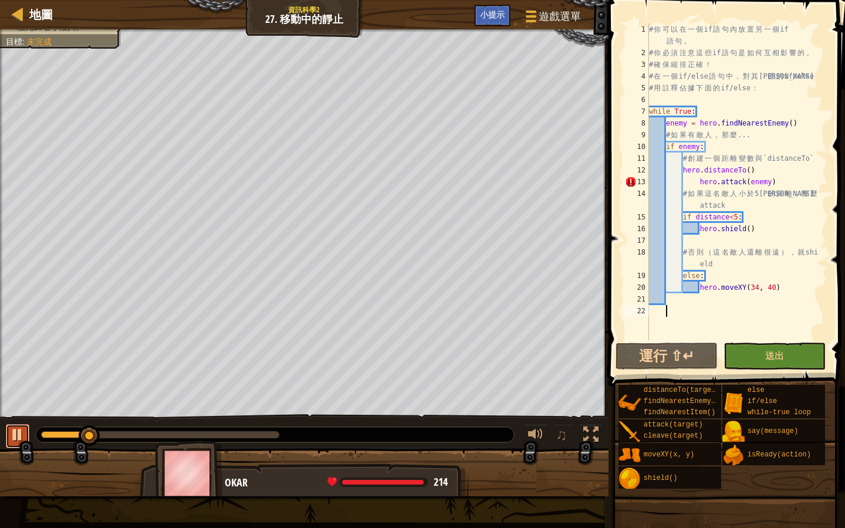
click at [9, 428] on button at bounding box center [17, 436] width 23 height 24
click at [698, 181] on div "# 你 可 以 在 一 個 if 語 句 內 放 置 另 一 個 if 語 句 。 # 你 必 須 注 意 這 些 if 語 句 是 如 何 互 相 影 響 …" at bounding box center [737, 199] width 181 height 352
click at [671, 357] on button "運行 ⇧↵" at bounding box center [666, 356] width 102 height 27
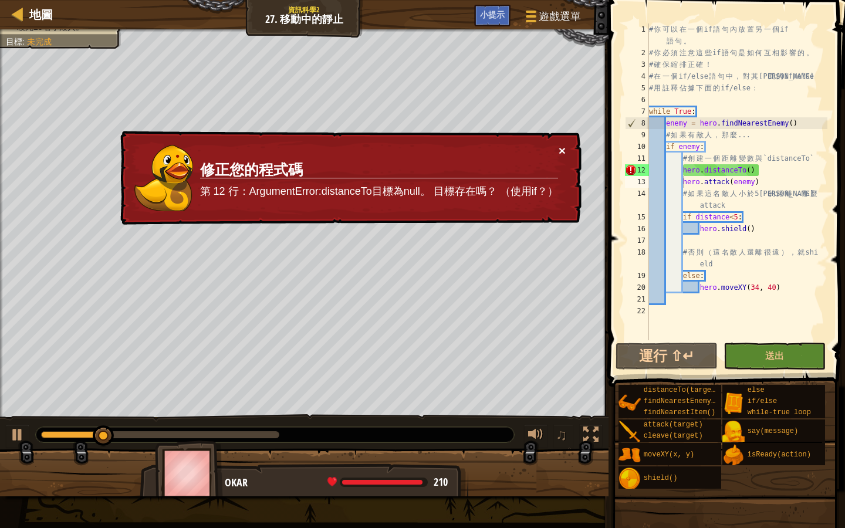
click at [559, 148] on button "×" at bounding box center [562, 150] width 7 height 12
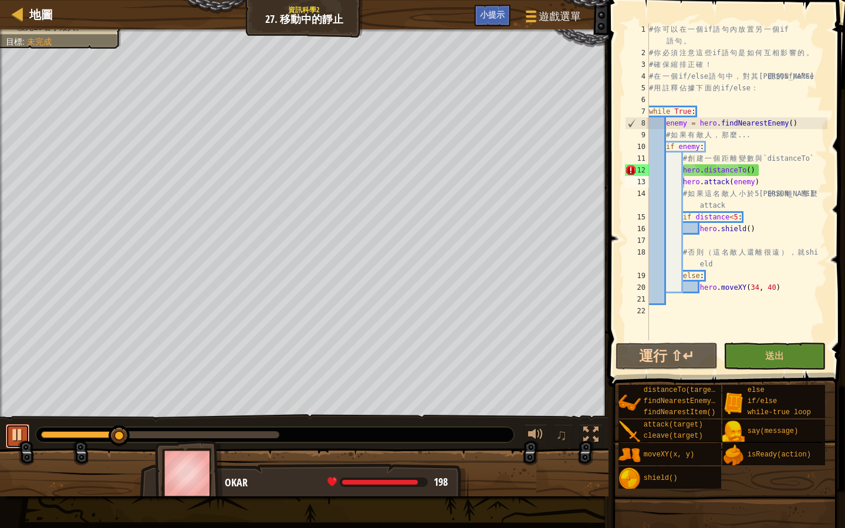
click at [16, 428] on div at bounding box center [17, 434] width 15 height 15
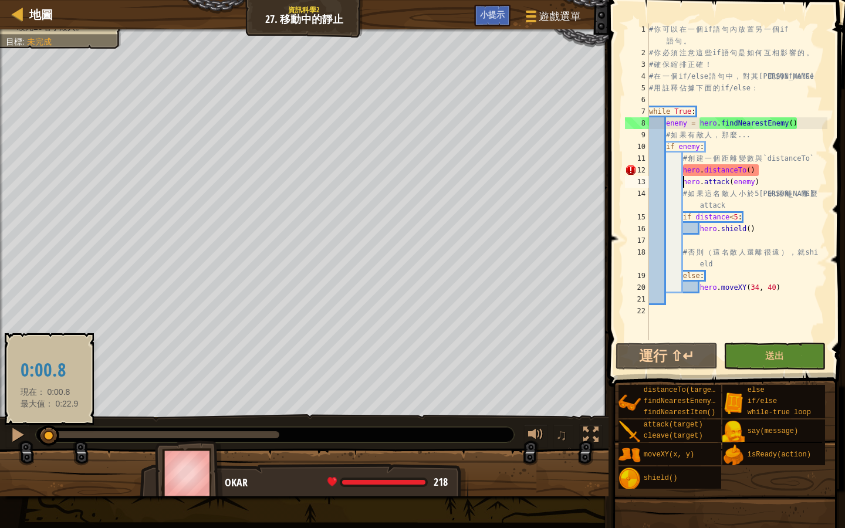
drag, startPoint x: 121, startPoint y: 434, endPoint x: 49, endPoint y: 434, distance: 72.2
click at [49, 434] on div at bounding box center [48, 435] width 21 height 21
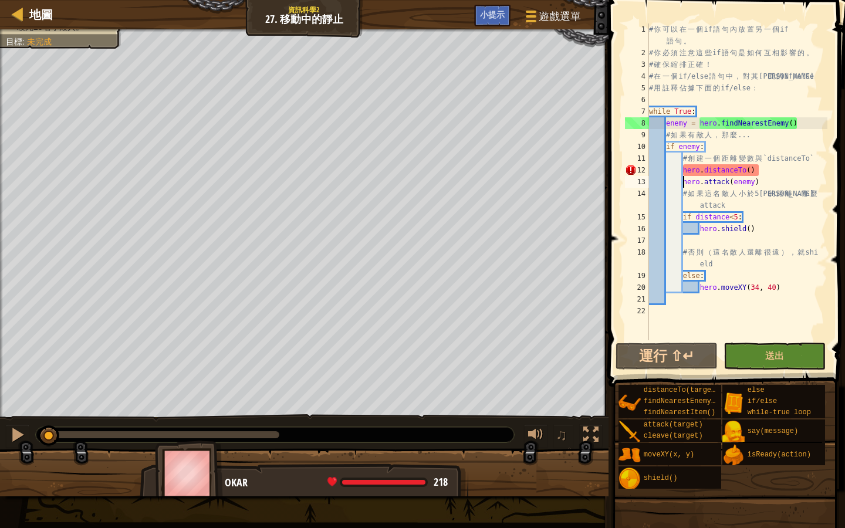
click at [682, 170] on div "# 你 可 以 在 一 個 if 語 句 內 放 置 另 一 個 if 語 句 。 # 你 必 須 注 意 這 些 if 語 句 是 如 何 互 相 影 響 …" at bounding box center [737, 199] width 181 height 352
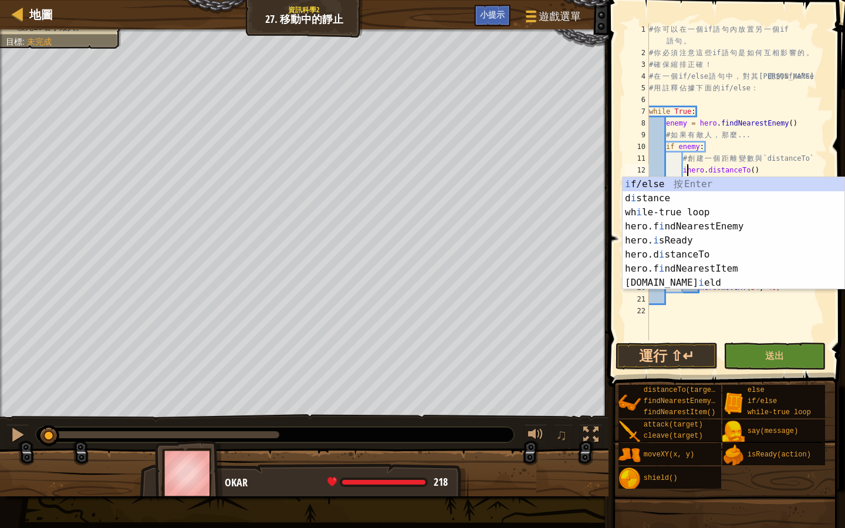
scroll to position [5, 4]
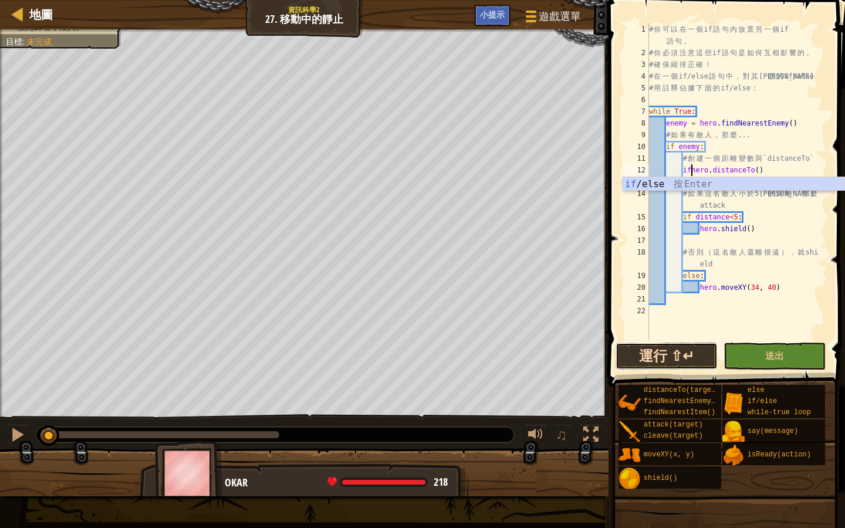
click at [688, 357] on button "運行 ⇧↵" at bounding box center [666, 356] width 102 height 27
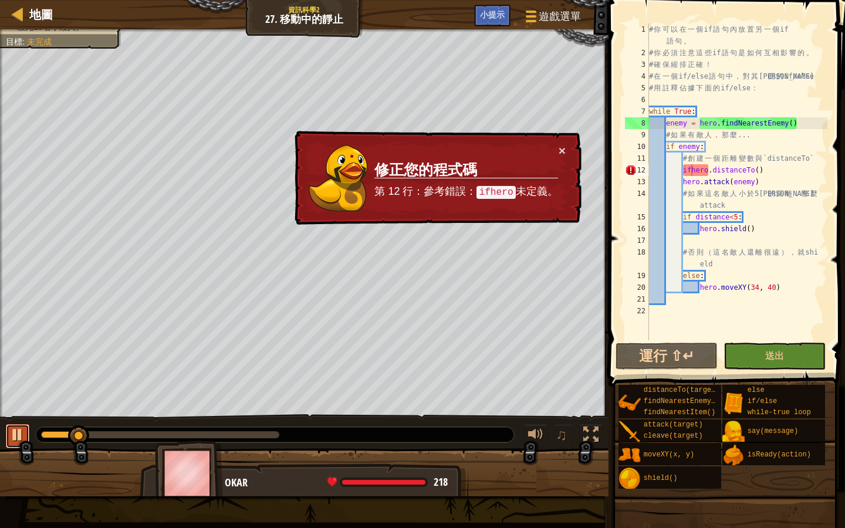
click at [25, 438] on button at bounding box center [17, 436] width 23 height 24
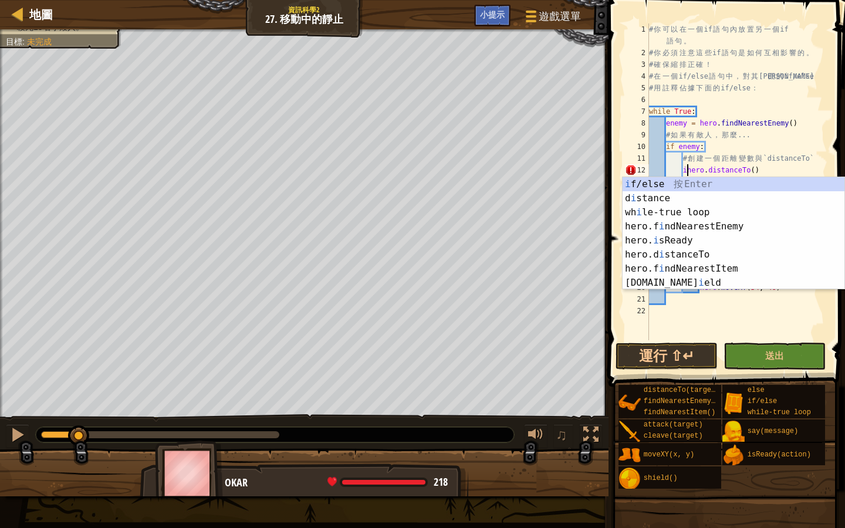
type textarea "hero. distanceTo()"
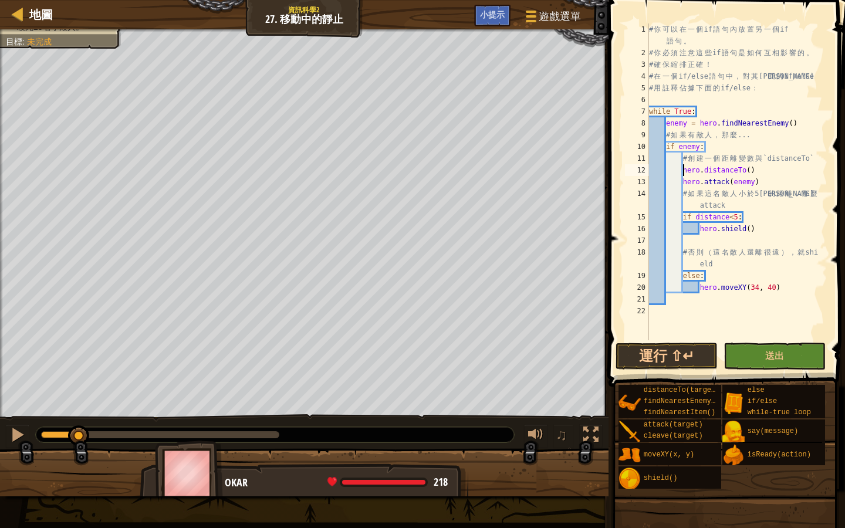
click at [656, 340] on div "# 你 可 以 在 一 個 if 語 句 內 放 置 另 一 個 if 語 句 。 # 你 必 須 注 意 這 些 if 語 句 是 如 何 互 相 影 響 …" at bounding box center [737, 199] width 181 height 352
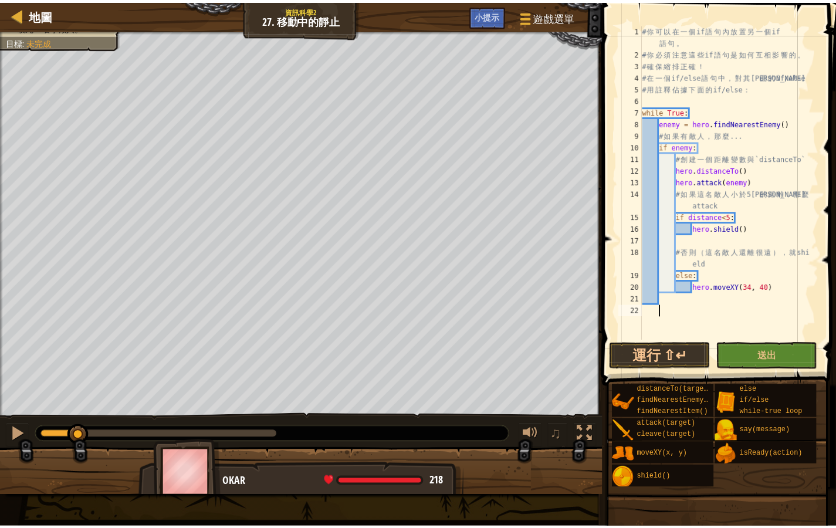
scroll to position [5, 1]
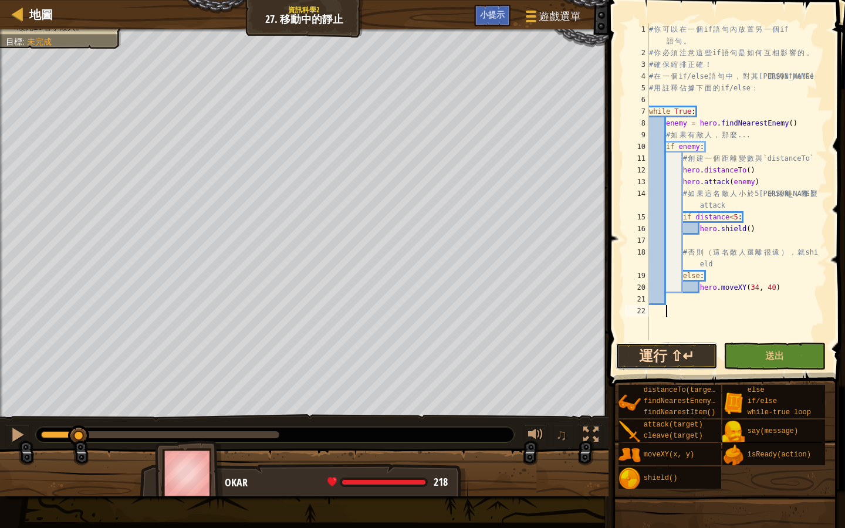
click at [654, 350] on button "運行 ⇧↵" at bounding box center [666, 356] width 102 height 27
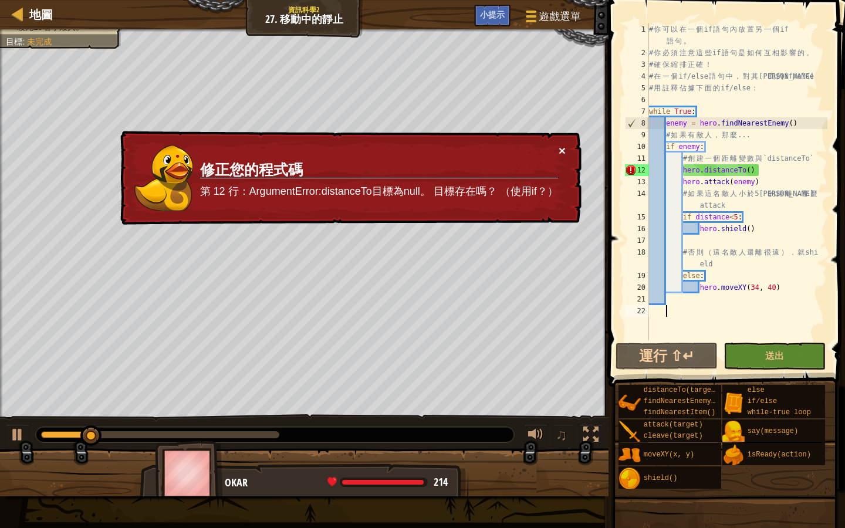
click at [564, 150] on div "× 修正您的程式碼 第 12 行：ArgumentError:distanceTo目標為null。 目標存在嗎？ （使用if？）" at bounding box center [349, 178] width 463 height 94
click at [562, 147] on button "×" at bounding box center [562, 150] width 7 height 12
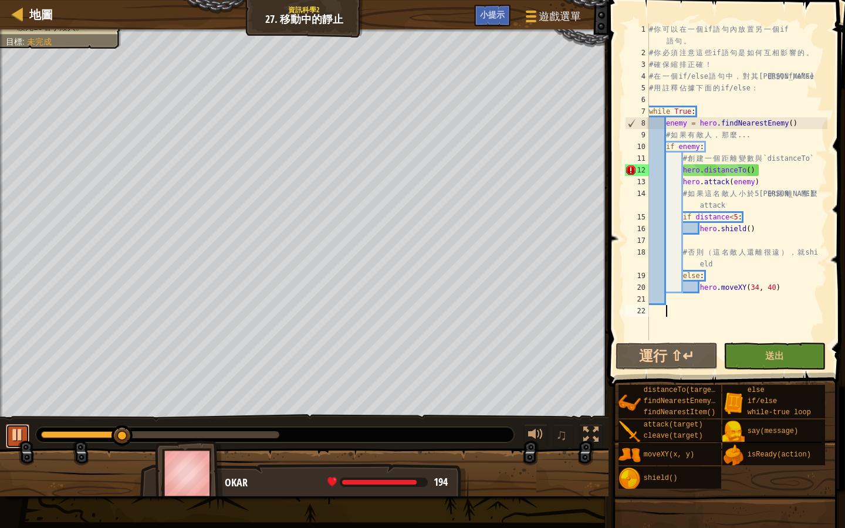
click at [21, 432] on div at bounding box center [17, 434] width 15 height 15
drag, startPoint x: 821, startPoint y: 160, endPoint x: 784, endPoint y: 156, distance: 37.1
click at [783, 155] on div "# 你 可 以 在 一 個 if 語 句 內 放 置 另 一 個 if 語 句 。 # 你 必 須 注 意 這 些 if 語 句 是 如 何 互 相 影 響 …" at bounding box center [737, 199] width 181 height 352
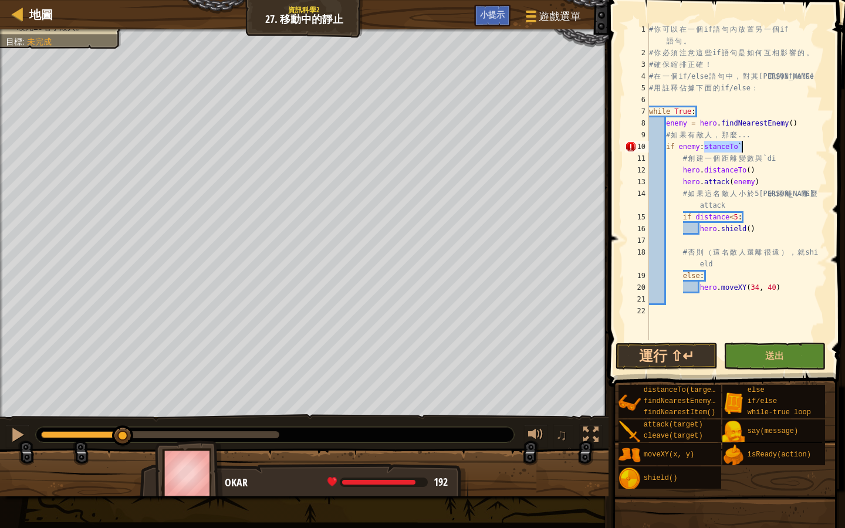
click at [810, 148] on div "# 你 可 以 在 一 個 if 語 句 內 放 置 另 一 個 if 語 句 。 # 你 必 須 注 意 這 些 if 語 句 是 如 何 互 相 影 響 …" at bounding box center [737, 199] width 181 height 352
drag, startPoint x: 747, startPoint y: 146, endPoint x: 702, endPoint y: 141, distance: 45.4
click at [702, 141] on div "# 你 可 以 在 一 個 if 語 句 內 放 置 另 一 個 if 語 句 。 # 你 必 須 注 意 這 些 if 語 句 是 如 何 互 相 影 響 …" at bounding box center [737, 199] width 181 height 352
click at [754, 170] on div "# 你 可 以 在 一 個 if 語 句 內 放 置 另 一 個 if 語 句 。 # 你 必 須 注 意 這 些 if 語 句 是 如 何 互 相 影 響 …" at bounding box center [737, 199] width 181 height 352
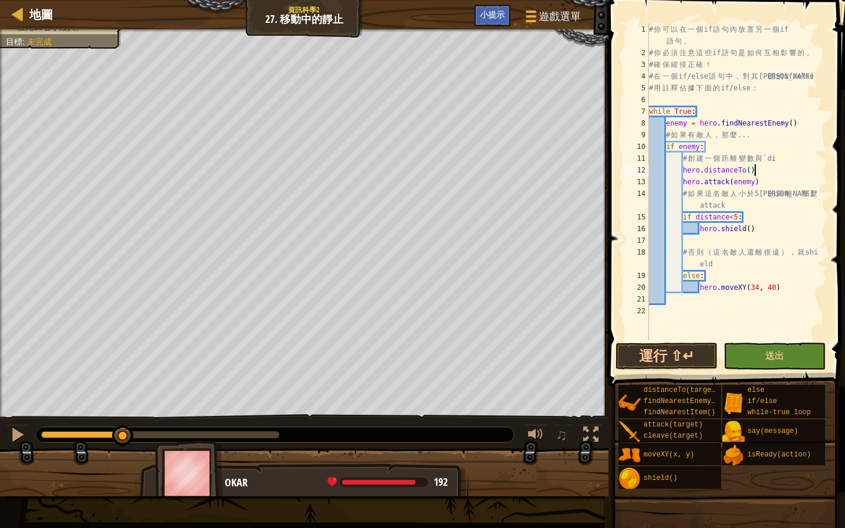
click at [796, 178] on div "# 你 可 以 在 一 個 if 語 句 內 放 置 另 一 個 if 語 句 。 # 你 必 須 注 意 這 些 if 語 句 是 如 何 互 相 影 響 …" at bounding box center [737, 199] width 181 height 352
type textarea "hero.attack(enemy)"
click at [698, 351] on button "運行 ⇧↵" at bounding box center [666, 356] width 102 height 27
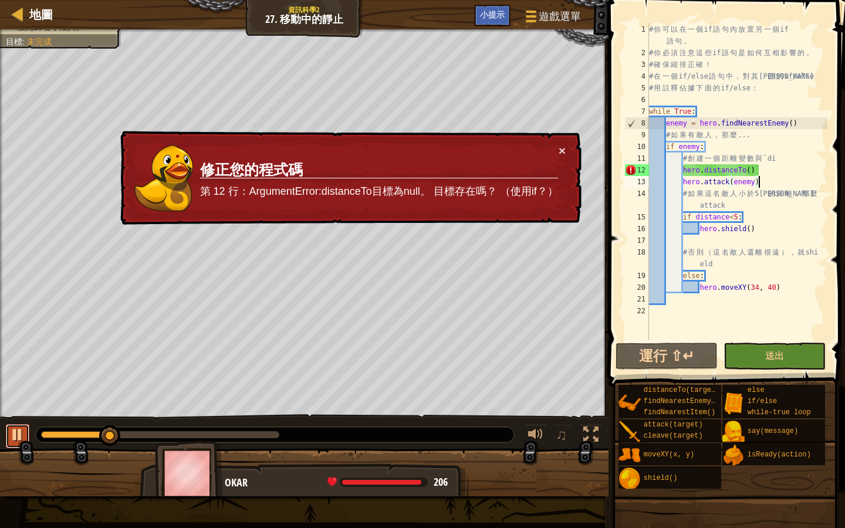
click at [21, 442] on div at bounding box center [17, 434] width 15 height 15
click at [32, 8] on span "地圖" at bounding box center [40, 14] width 23 height 16
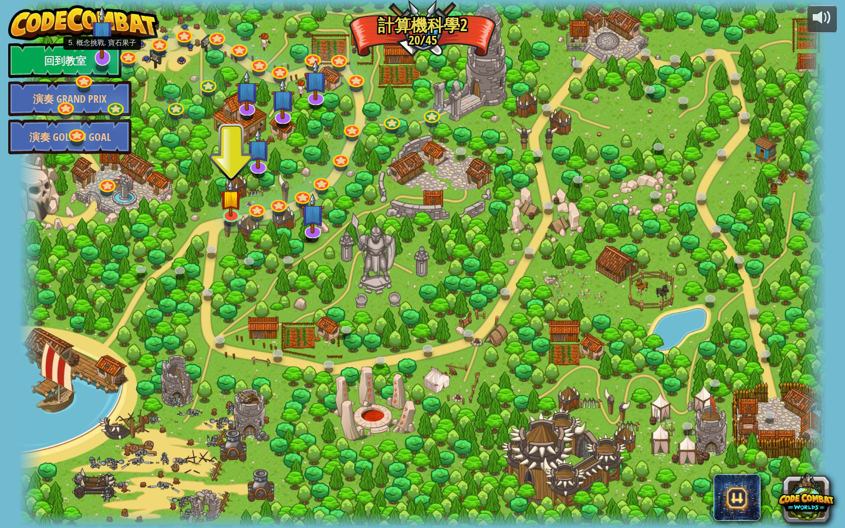
click at [96, 52] on img at bounding box center [101, 32] width 23 height 54
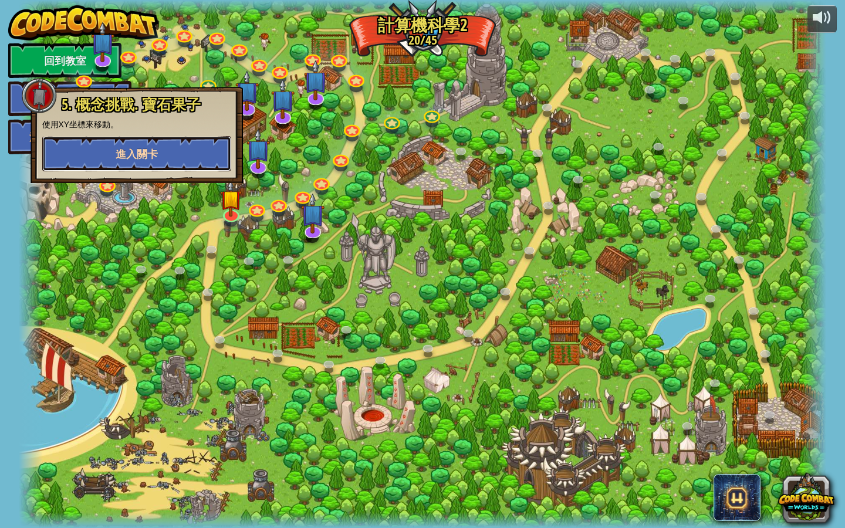
click at [137, 152] on span "進入關卡" at bounding box center [137, 154] width 42 height 15
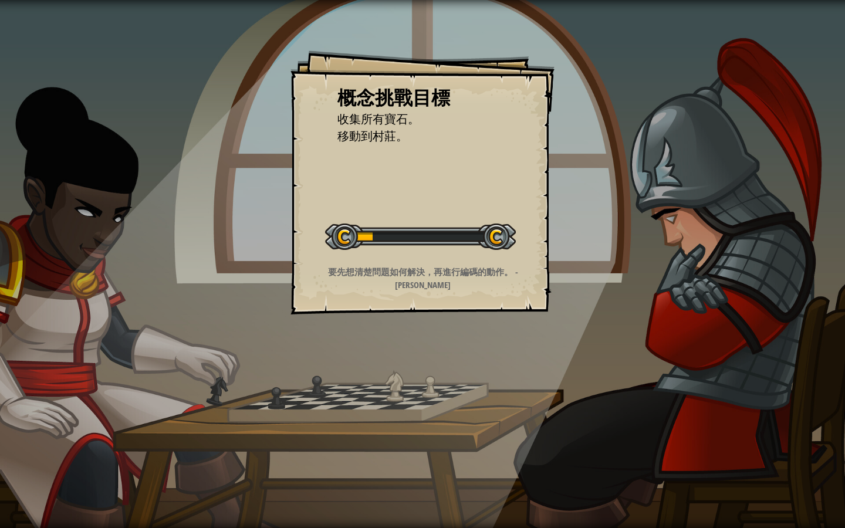
click at [387, 188] on div "概念挑戰目標 收集所有寶石。 移動到村莊。 開始概念挑戰 從伺服器載入失敗 您將需要訂閱來開啟這關。 訂閱 您需要加入一個課程來遊玩此關卡。 回到我的課程 詢…" at bounding box center [422, 182] width 264 height 264
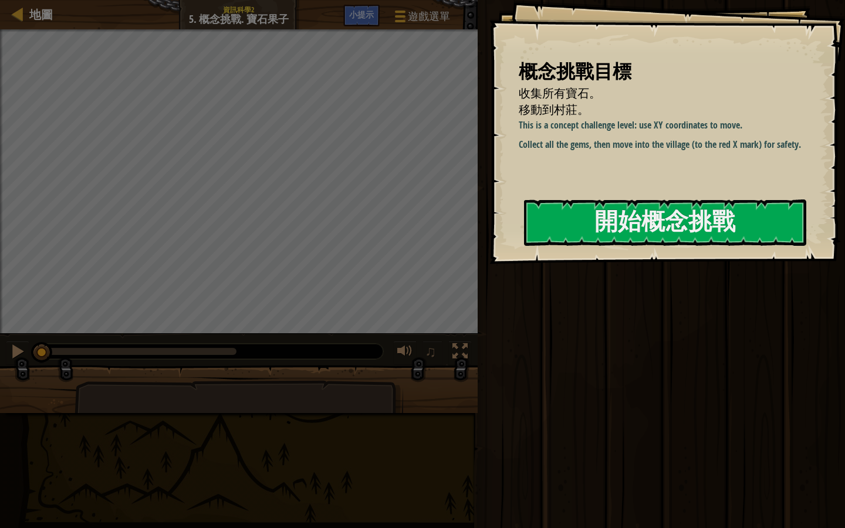
click at [53, 8] on div "地圖 資訊科學2 5. 概念挑戰. 寶石果子 遊戲選單 完成 小提示" at bounding box center [239, 14] width 478 height 29
click at [46, 12] on span "地圖" at bounding box center [40, 14] width 23 height 16
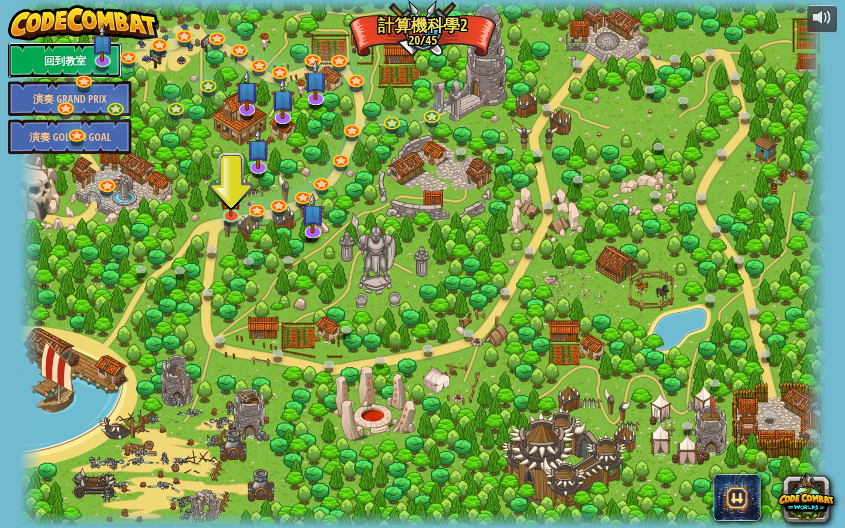
click at [45, 58] on link "回到教室" at bounding box center [64, 60] width 113 height 35
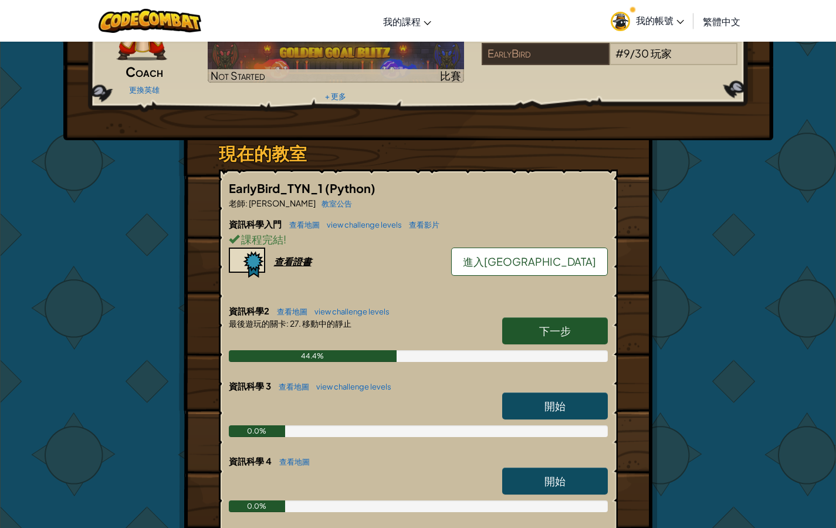
scroll to position [101, 0]
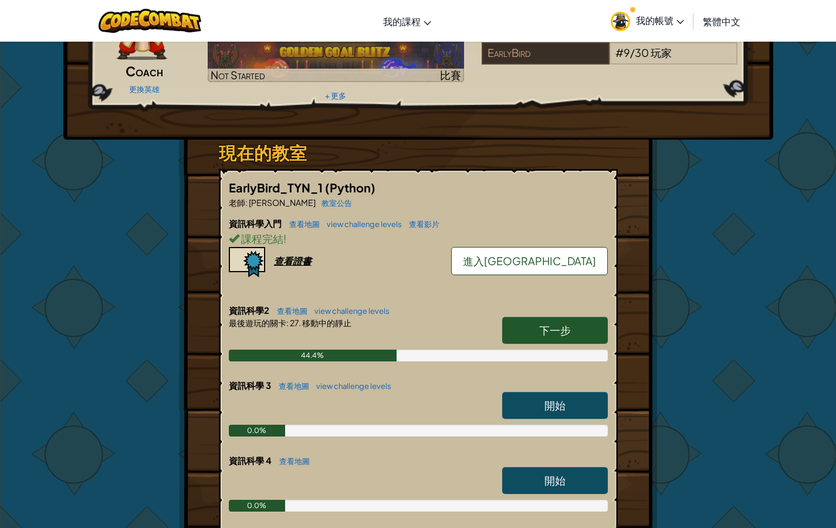
click at [568, 317] on link "下一步" at bounding box center [555, 330] width 106 height 27
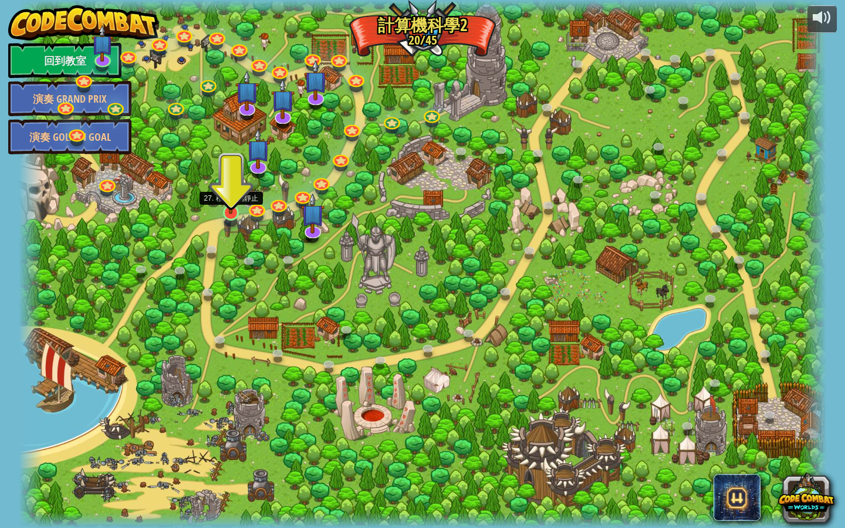
click at [230, 207] on img at bounding box center [231, 189] width 22 height 49
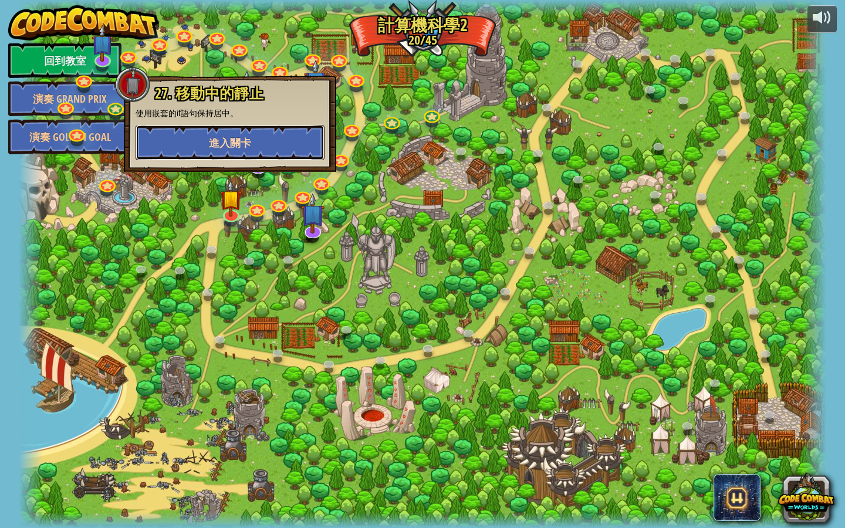
click at [242, 137] on span "進入關卡" at bounding box center [230, 143] width 42 height 15
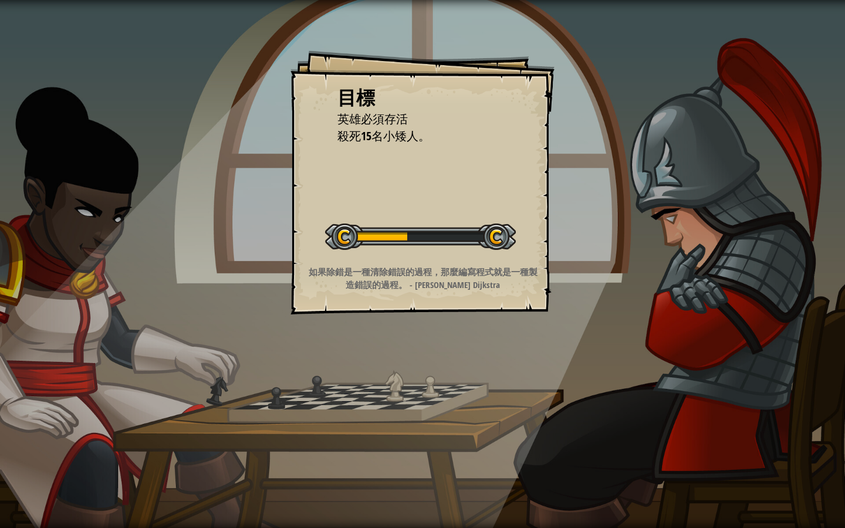
click at [516, 209] on div "目標 英雄必須存活 殺死15名小矮人。 開始戰役 從伺服器載入失敗 您將需要訂閱來開啟這關。 訂閱 您需要加入一個課程來遊玩此關卡。 回到我的課程 詢問您的老…" at bounding box center [422, 182] width 264 height 264
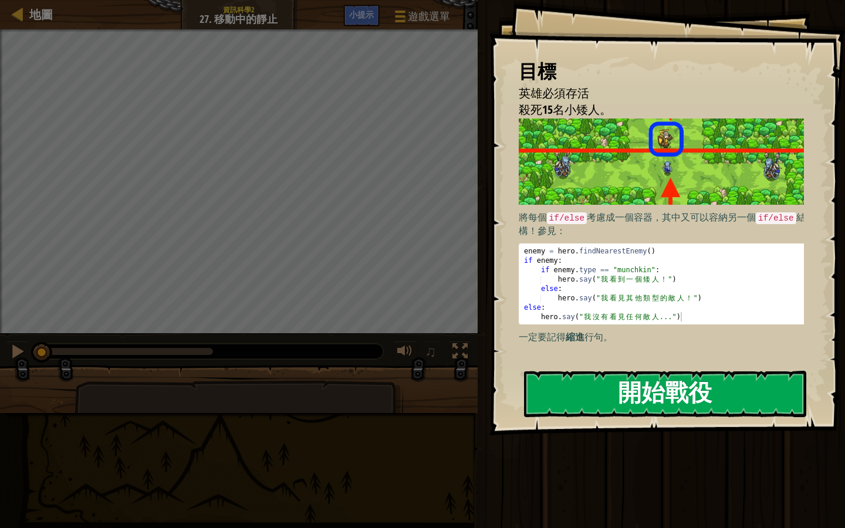
click at [596, 392] on button "開始戰役" at bounding box center [665, 394] width 282 height 46
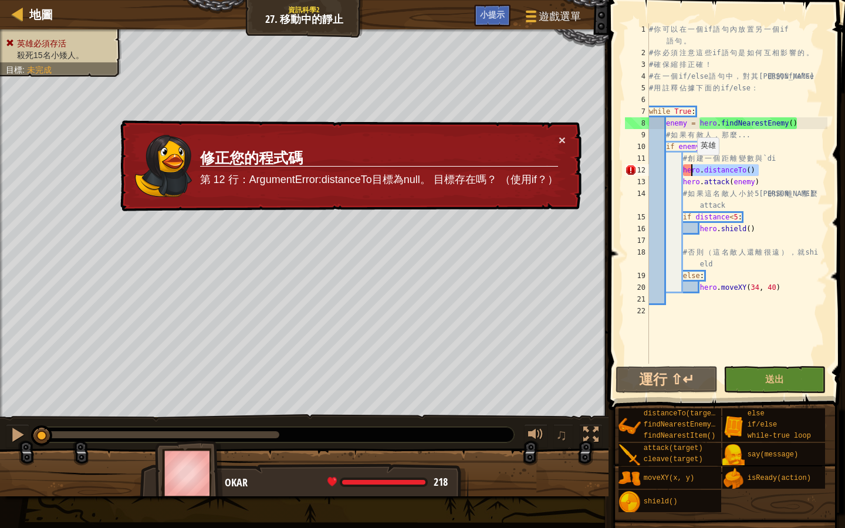
drag, startPoint x: 776, startPoint y: 167, endPoint x: 691, endPoint y: 167, distance: 85.1
click at [691, 167] on div "# 你 可 以 在 一 個 if 語 句 內 放 置 另 一 個 if 語 句 。 # 你 必 須 注 意 這 些 if 語 句 是 如 何 互 相 影 響 …" at bounding box center [737, 210] width 181 height 375
type textarea "h"
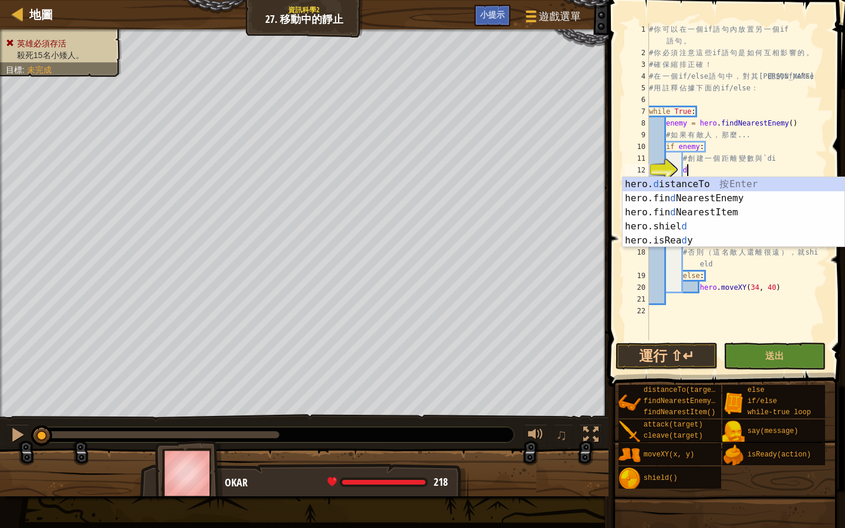
scroll to position [5, 2]
click at [669, 181] on div "hero. d istanceTo 按 Enter hero.fin d NearestEnemy 按 Enter hero.fin d NearestIte…" at bounding box center [733, 226] width 222 height 99
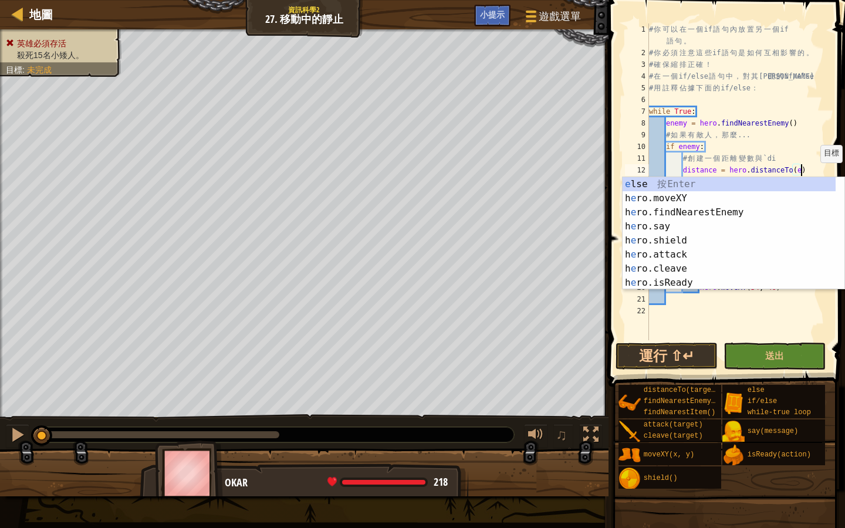
scroll to position [5, 12]
type textarea "distance = hero.distanceTo(en)"
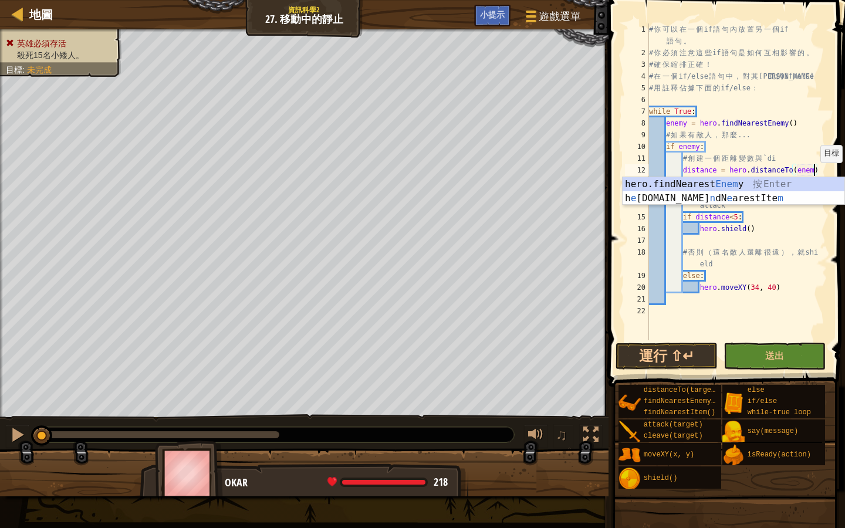
type textarea "distance = hero.distanceTo(enemy)"
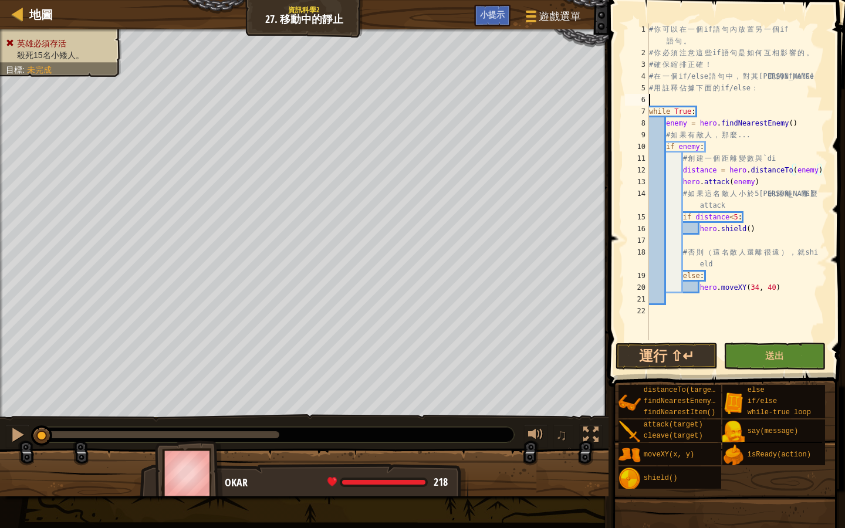
click at [762, 96] on div "# 你 可 以 在 一 個 if 語 句 內 放 置 另 一 個 if 語 句 。 # 你 必 須 注 意 這 些 if 語 句 是 如 何 互 相 影 響 …" at bounding box center [737, 199] width 181 height 352
click at [759, 171] on div "# 你 可 以 在 一 個 if 語 句 內 放 置 另 一 個 if 語 句 。 # 你 必 須 注 意 這 些 if 語 句 是 如 何 互 相 影 響 …" at bounding box center [737, 199] width 181 height 352
type textarea "distance = hero.distanceTo(enemy)"
click at [759, 171] on div "# 你 可 以 在 一 個 if 語 句 內 放 置 另 一 個 if 語 句 。 # 你 必 須 注 意 這 些 if 語 句 是 如 何 互 相 影 響 …" at bounding box center [737, 199] width 181 height 352
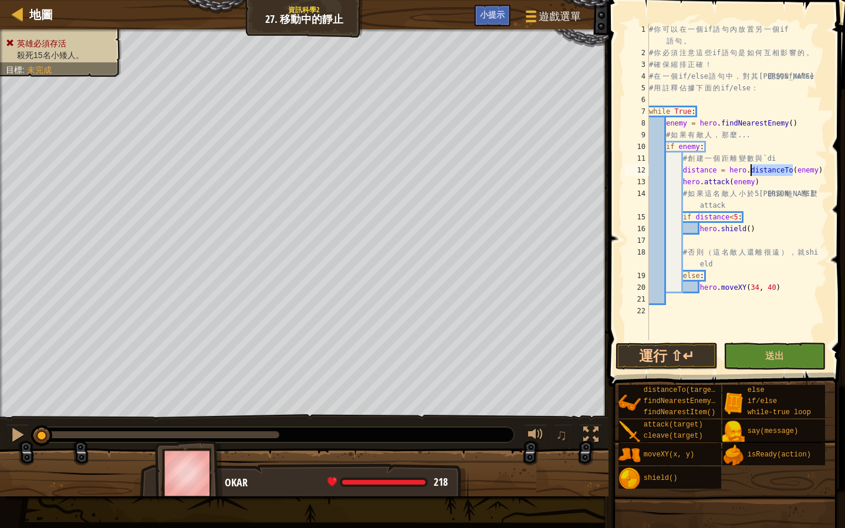
click at [821, 170] on div "# 你 可 以 在 一 個 if 語 句 內 放 置 另 一 個 if 語 句 。 # 你 必 須 注 意 這 些 if 語 句 是 如 何 互 相 影 響 …" at bounding box center [737, 199] width 181 height 352
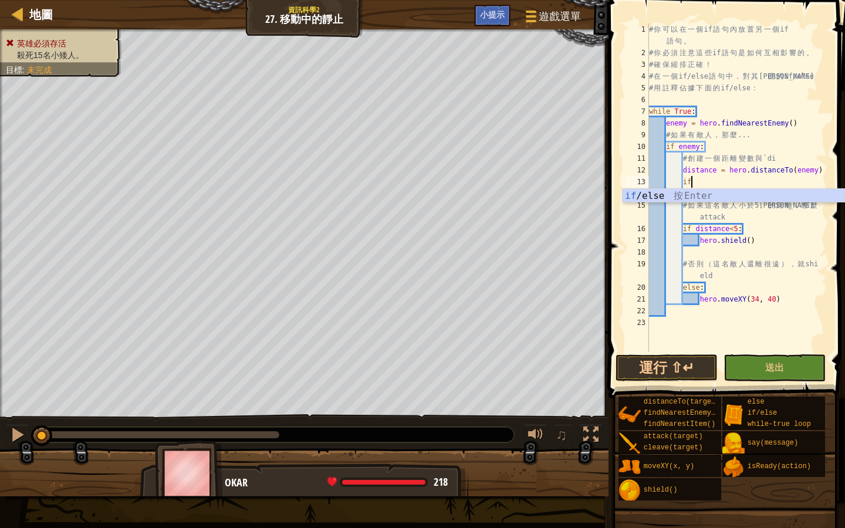
scroll to position [5, 3]
type textarea "i"
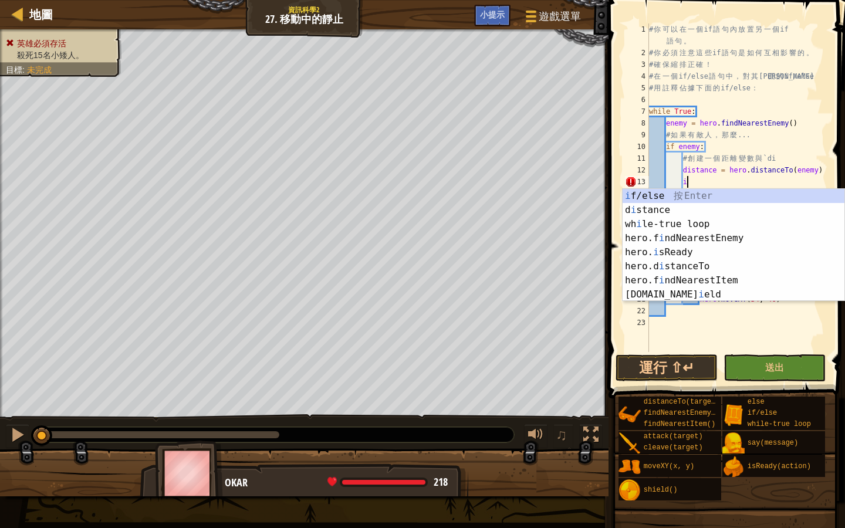
scroll to position [5, 2]
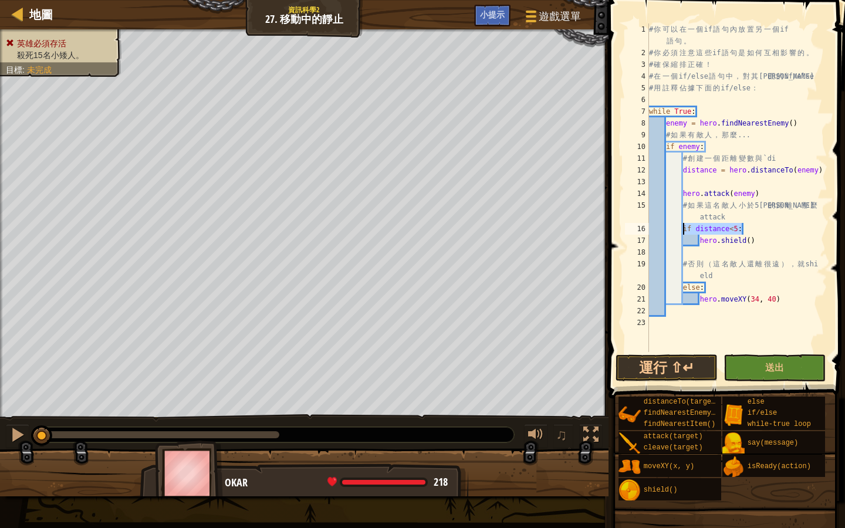
drag, startPoint x: 748, startPoint y: 229, endPoint x: 682, endPoint y: 226, distance: 65.7
click at [682, 226] on div "# 你 可 以 在 一 個 if 語 句 內 放 置 另 一 個 if 語 句 。 # 你 必 須 注 意 這 些 if 語 句 是 如 何 互 相 影 響 …" at bounding box center [737, 205] width 181 height 364
type textarea "if distance<5:"
click at [754, 178] on div "# 你 可 以 在 一 個 if 語 句 內 放 置 另 一 個 if 語 句 。 # 你 必 須 注 意 這 些 if 語 句 是 如 何 互 相 影 響 …" at bounding box center [737, 205] width 181 height 364
type textarea "if distance<5:"
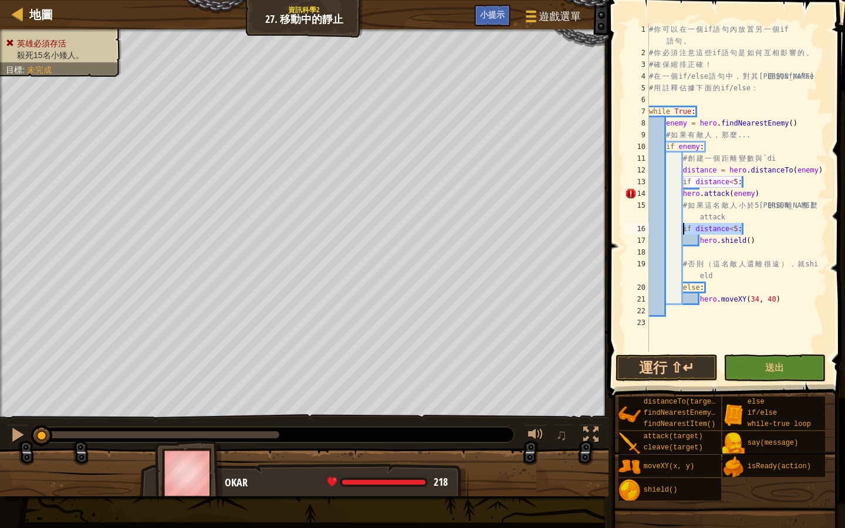
drag, startPoint x: 759, startPoint y: 228, endPoint x: 682, endPoint y: 224, distance: 77.0
click at [682, 224] on div "# 你 可 以 在 一 個 if 語 句 內 放 置 另 一 個 if 語 句 。 # 你 必 須 注 意 這 些 if 語 句 是 如 何 互 相 影 響 …" at bounding box center [737, 205] width 181 height 364
click at [700, 239] on div "# 你 可 以 在 一 個 if 語 句 內 放 置 另 一 個 if 語 句 。 # 你 必 須 注 意 這 些 if 語 句 是 如 何 互 相 影 響 …" at bounding box center [737, 205] width 181 height 364
click at [681, 194] on div "# 你 可 以 在 一 個 if 語 句 內 放 置 另 一 個 if 語 句 。 # 你 必 須 注 意 這 些 if 語 句 是 如 何 互 相 影 響 …" at bounding box center [737, 205] width 181 height 364
click at [718, 186] on div "# 你 可 以 在 一 個 if 語 句 內 放 置 另 一 個 if 語 句 。 # 你 必 須 注 意 這 些 if 語 句 是 如 何 互 相 影 響 …" at bounding box center [737, 205] width 181 height 364
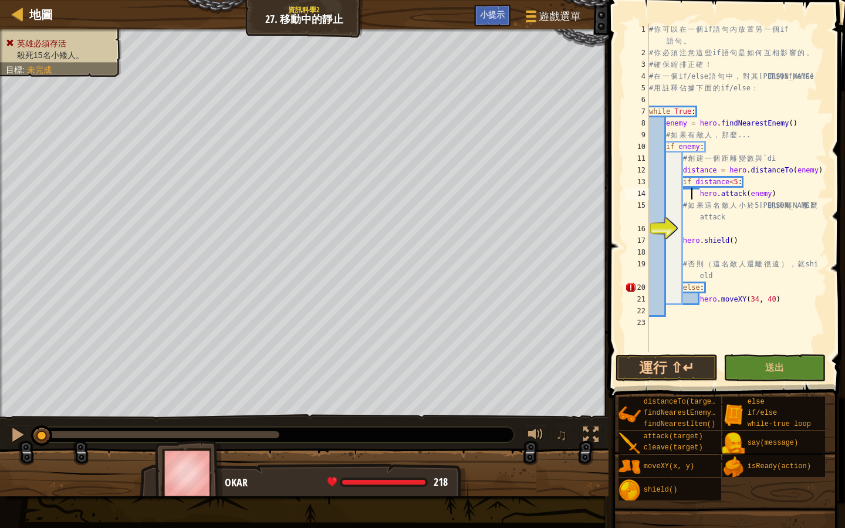
click at [691, 195] on div "# 你 可 以 在 一 個 if 語 句 內 放 置 另 一 個 if 語 句 。 # 你 必 須 注 意 這 些 if 語 句 是 如 何 互 相 影 響 …" at bounding box center [737, 205] width 181 height 364
type textarea "hero.attack(enemy)"
click at [767, 195] on div "# 你 可 以 在 一 個 if 語 句 內 放 置 另 一 個 if 語 句 。 # 你 必 須 注 意 這 些 if 語 句 是 如 何 互 相 影 響 …" at bounding box center [737, 205] width 181 height 364
click at [737, 225] on div "# 你 可 以 在 一 個 if 語 句 內 放 置 另 一 個 if 語 句 。 # 你 必 須 注 意 這 些 if 語 句 是 如 何 互 相 影 響 …" at bounding box center [737, 205] width 181 height 364
drag, startPoint x: 752, startPoint y: 240, endPoint x: 684, endPoint y: 238, distance: 67.5
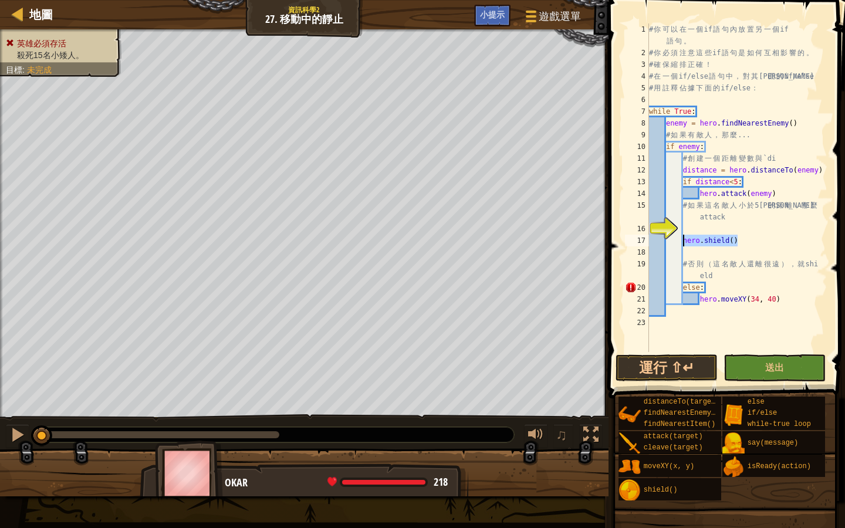
click at [684, 238] on div "# 你 可 以 在 一 個 if 語 句 內 放 置 另 一 個 if 語 句 。 # 你 必 須 注 意 這 些 if 語 句 是 如 何 互 相 影 響 …" at bounding box center [737, 205] width 181 height 364
type textarea "hero.shield()"
click at [697, 227] on div "# 你 可 以 在 一 個 if 語 句 內 放 置 另 一 個 if 語 句 。 # 你 必 須 注 意 這 些 if 語 句 是 如 何 互 相 影 響 …" at bounding box center [737, 205] width 181 height 364
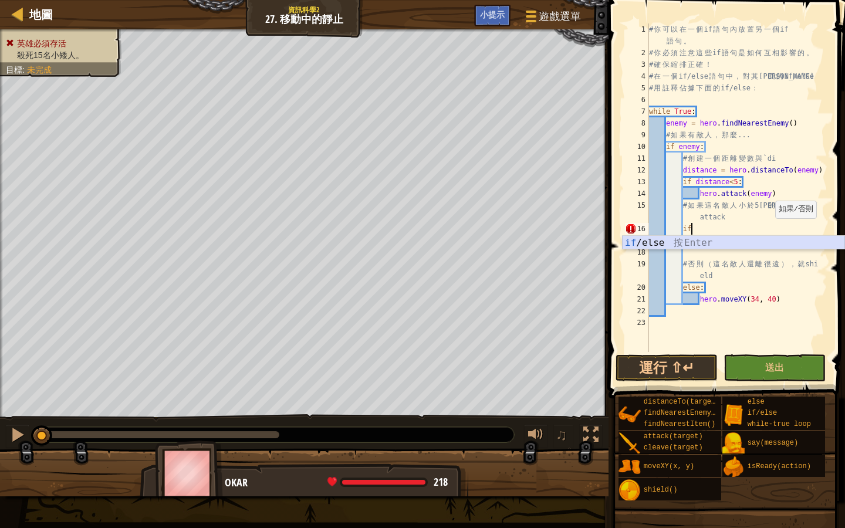
click at [661, 239] on div "if /else 按 Enter" at bounding box center [733, 257] width 222 height 42
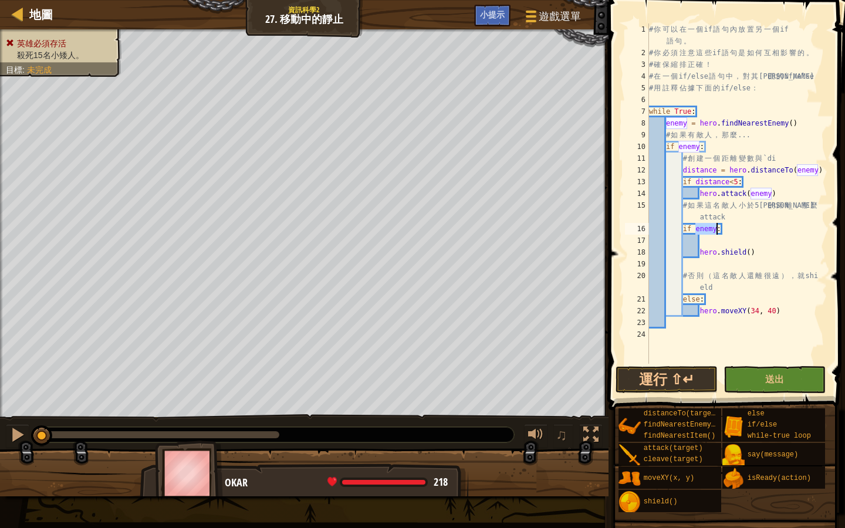
click at [736, 229] on div "# 你 可 以 在 一 個 if 語 句 內 放 置 另 一 個 if 語 句 。 # 你 必 須 注 意 這 些 if 語 句 是 如 何 互 相 影 響 …" at bounding box center [737, 210] width 181 height 375
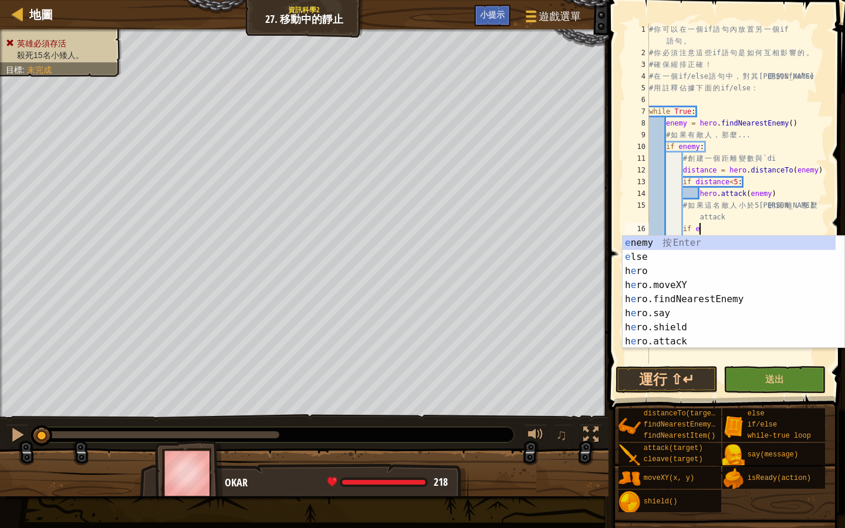
type textarea "i"
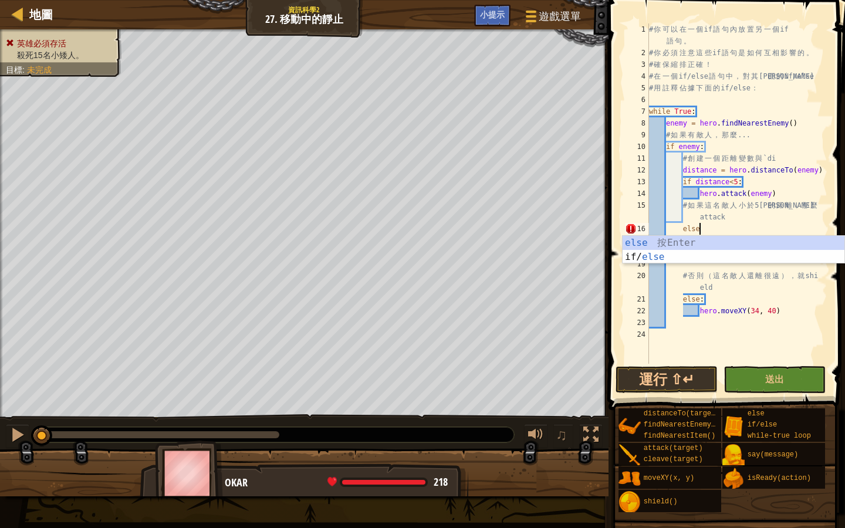
scroll to position [5, 4]
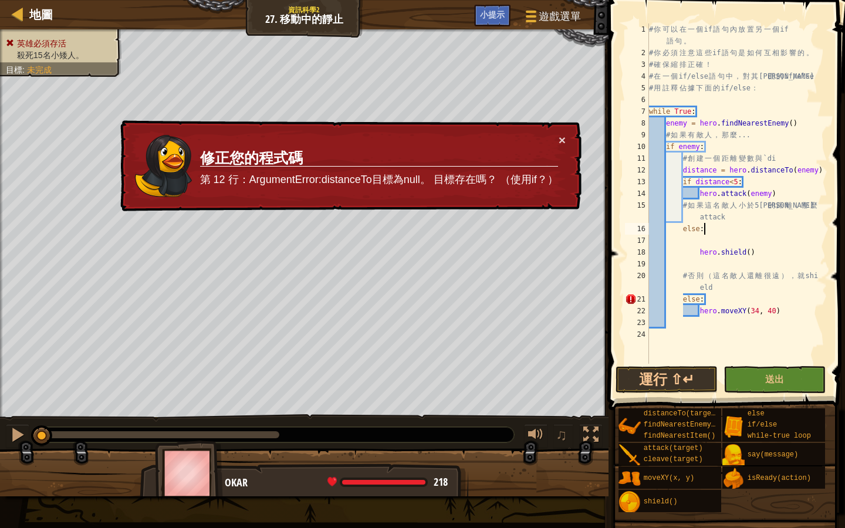
click at [692, 144] on div "# 你 可 以 在 一 個 if 語 句 內 放 置 另 一 個 if 語 句 。 # 你 必 須 注 意 這 些 if 語 句 是 如 何 互 相 影 響 …" at bounding box center [737, 210] width 181 height 375
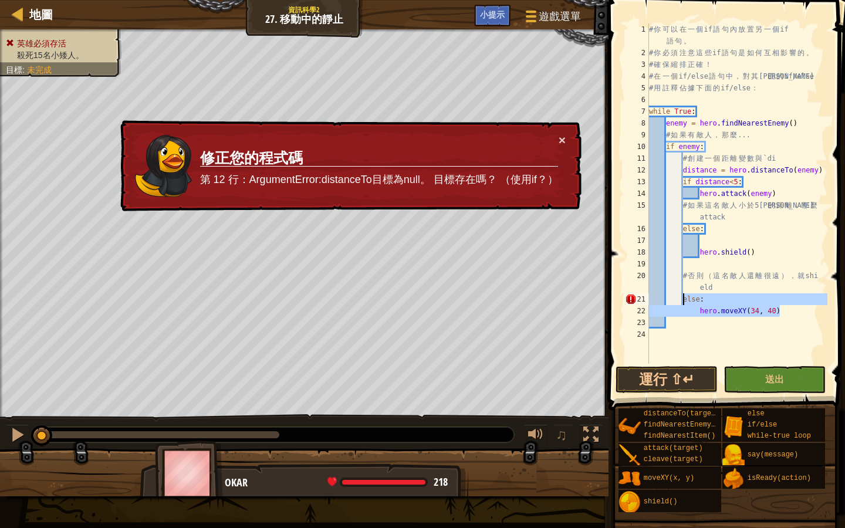
drag, startPoint x: 781, startPoint y: 312, endPoint x: 683, endPoint y: 299, distance: 99.3
click at [683, 299] on div "# 你 可 以 在 一 個 if 語 句 內 放 置 另 一 個 if 語 句 。 # 你 必 須 注 意 這 些 if 語 句 是 如 何 互 相 影 響 …" at bounding box center [737, 210] width 181 height 375
type textarea "else: hero.moveXY(34, 40)"
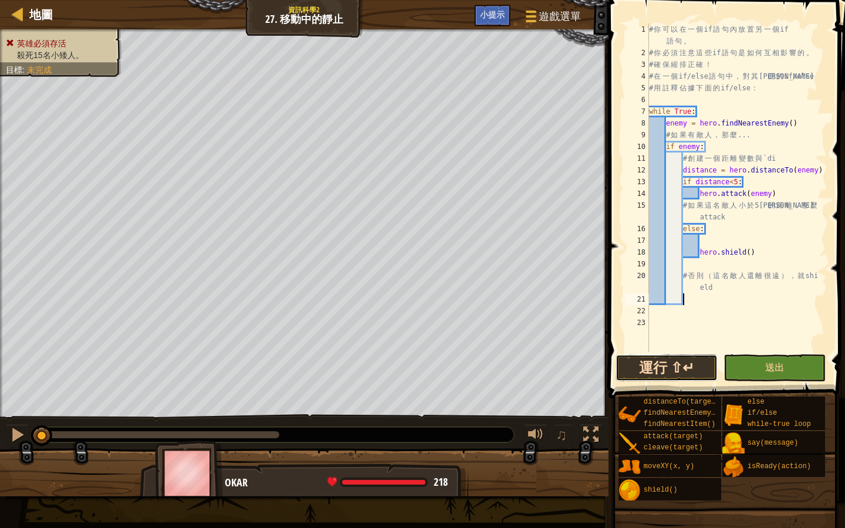
click at [692, 361] on button "運行 ⇧↵" at bounding box center [666, 367] width 102 height 27
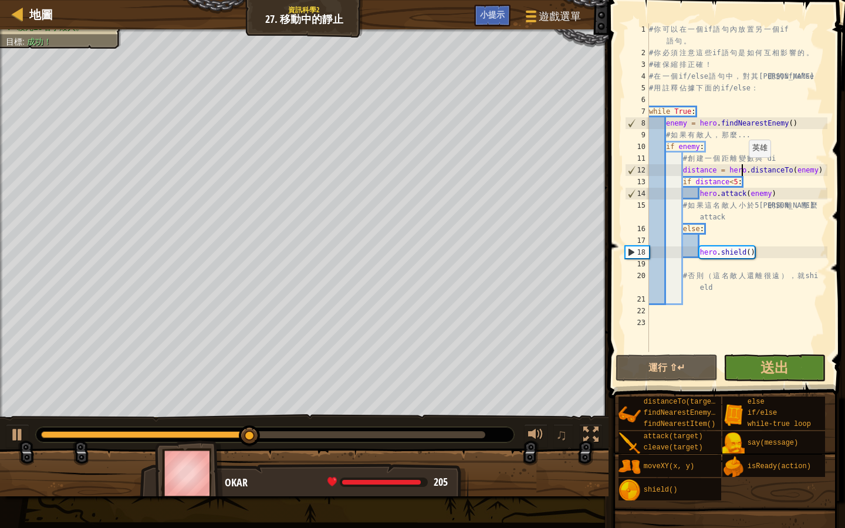
click at [743, 168] on div "# 你 可 以 在 一 個 if 語 句 內 放 置 另 一 個 if 語 句 。 # 你 必 須 注 意 這 些 if 語 句 是 如 何 互 相 影 響 …" at bounding box center [737, 205] width 181 height 364
click at [749, 171] on div "# 你 可 以 在 一 個 if 語 句 內 放 置 另 一 個 if 語 句 。 # 你 必 須 注 意 這 些 if 語 句 是 如 何 互 相 影 響 …" at bounding box center [737, 205] width 181 height 364
click at [800, 157] on div "# 你 可 以 在 一 個 if 語 句 內 放 置 另 一 個 if 語 句 。 # 你 必 須 注 意 這 些 if 語 句 是 如 何 互 相 影 響 …" at bounding box center [737, 205] width 181 height 364
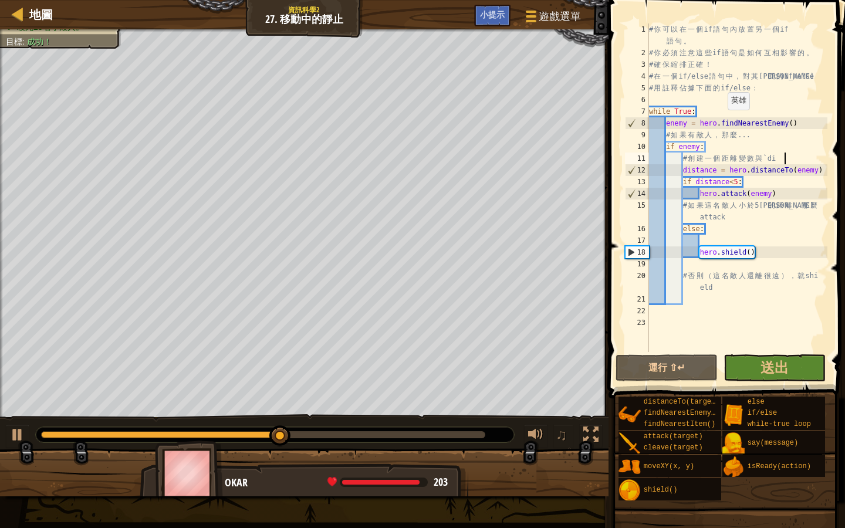
click at [722, 121] on div "# 你 可 以 在 一 個 if 語 句 內 放 置 另 一 個 if 語 句 。 # 你 必 須 注 意 這 些 if 語 句 是 如 何 互 相 影 響 …" at bounding box center [737, 205] width 181 height 364
click at [779, 167] on div "# 你 可 以 在 一 個 if 語 句 內 放 置 另 一 個 if 語 句 。 # 你 必 須 注 意 這 些 if 語 句 是 如 何 互 相 影 響 …" at bounding box center [737, 205] width 181 height 364
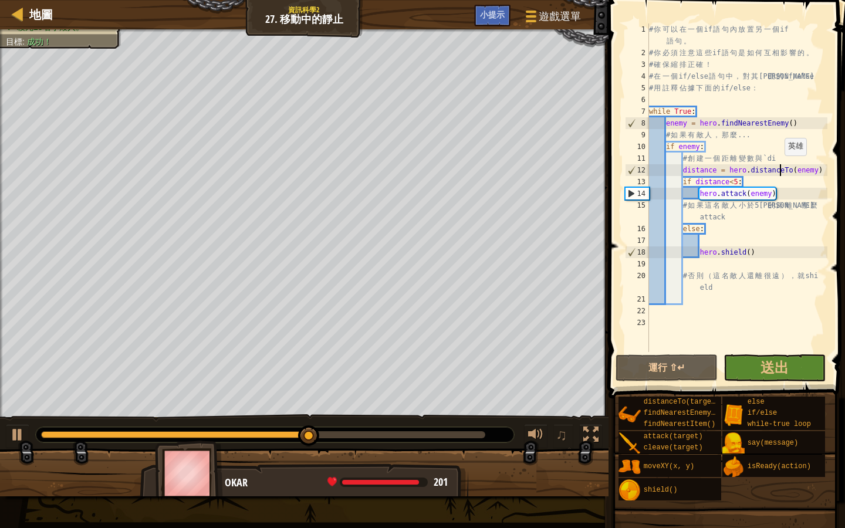
click at [779, 167] on div "# 你 可 以 在 一 個 if 語 句 內 放 置 另 一 個 if 語 句 。 # 你 必 須 注 意 這 些 if 語 句 是 如 何 互 相 影 響 …" at bounding box center [737, 205] width 181 height 364
type textarea "distance = hero.distanceTo(enemy) if distance<5:"
click at [779, 167] on div "# 你 可 以 在 一 個 if 語 句 內 放 置 另 一 個 if 語 句 。 # 你 必 須 注 意 這 些 if 語 句 是 如 何 互 相 影 響 …" at bounding box center [737, 205] width 181 height 364
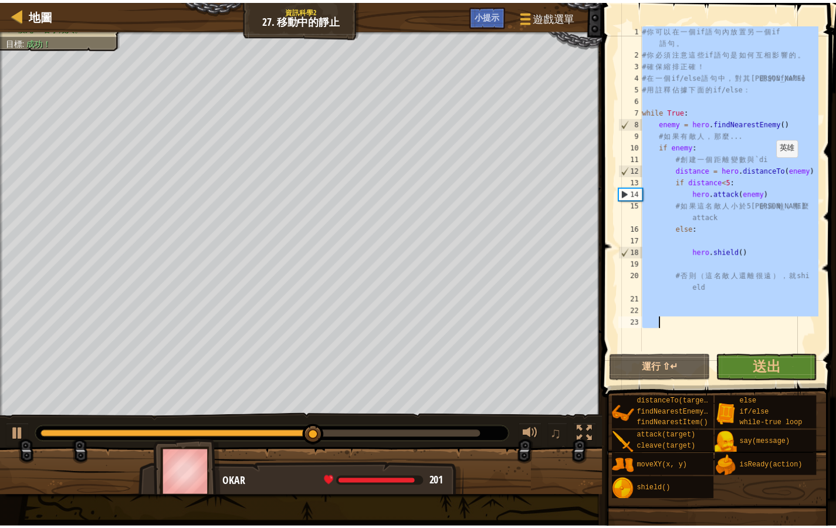
scroll to position [5, 1]
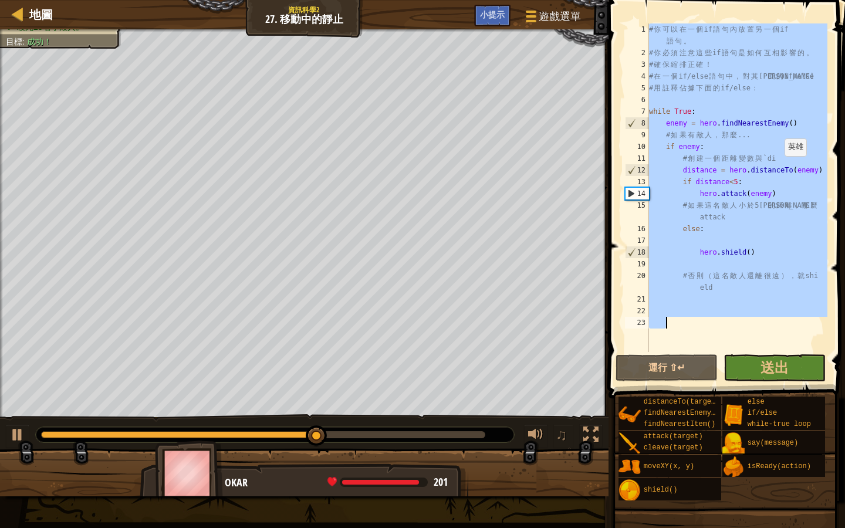
click at [779, 167] on div "# 你 可 以 在 一 個 if 語 句 內 放 置 另 一 個 if 語 句 。 # 你 必 須 注 意 這 些 if 語 句 是 如 何 互 相 影 響 …" at bounding box center [737, 205] width 181 height 364
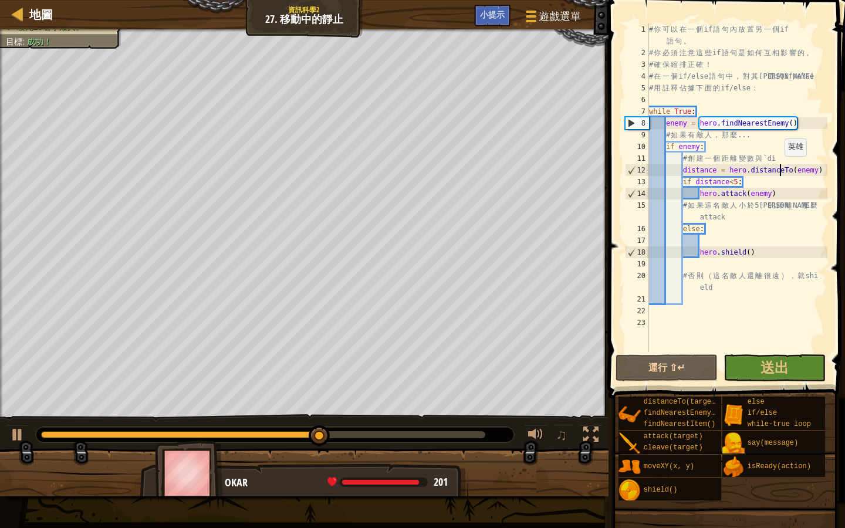
click at [779, 167] on div "# 你 可 以 在 一 個 if 語 句 內 放 置 另 一 個 if 語 句 。 # 你 必 須 注 意 這 些 if 語 句 是 如 何 互 相 影 響 …" at bounding box center [737, 205] width 181 height 364
click at [780, 187] on div "# 你 可 以 在 一 個 if 語 句 內 放 置 另 一 個 if 語 句 。 # 你 必 須 注 意 這 些 if 語 句 是 如 何 互 相 影 響 …" at bounding box center [737, 205] width 181 height 364
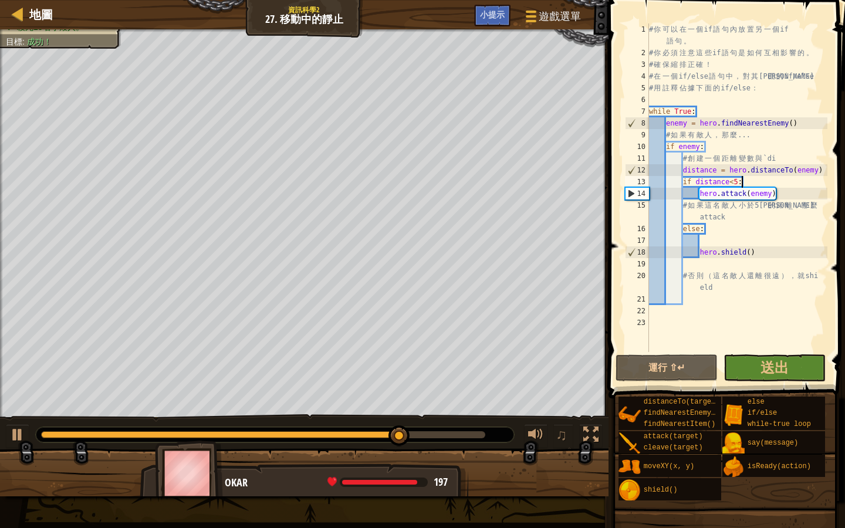
click at [679, 153] on div "# 你 可 以 在 一 個 if 語 句 內 放 置 另 一 個 if 語 句 。 # 你 必 須 注 意 這 些 if 語 句 是 如 何 互 相 影 響 …" at bounding box center [737, 205] width 181 height 364
click at [679, 152] on div "# 你 可 以 在 一 個 if 語 句 內 放 置 另 一 個 if 語 句 。 # 你 必 須 注 意 這 些 if 語 句 是 如 何 互 相 影 響 …" at bounding box center [737, 205] width 181 height 364
click at [720, 175] on div "# 你 可 以 在 一 個 if 語 句 內 放 置 另 一 個 if 語 句 。 # 你 必 須 注 意 這 些 if 語 句 是 如 何 互 相 影 響 …" at bounding box center [737, 205] width 181 height 364
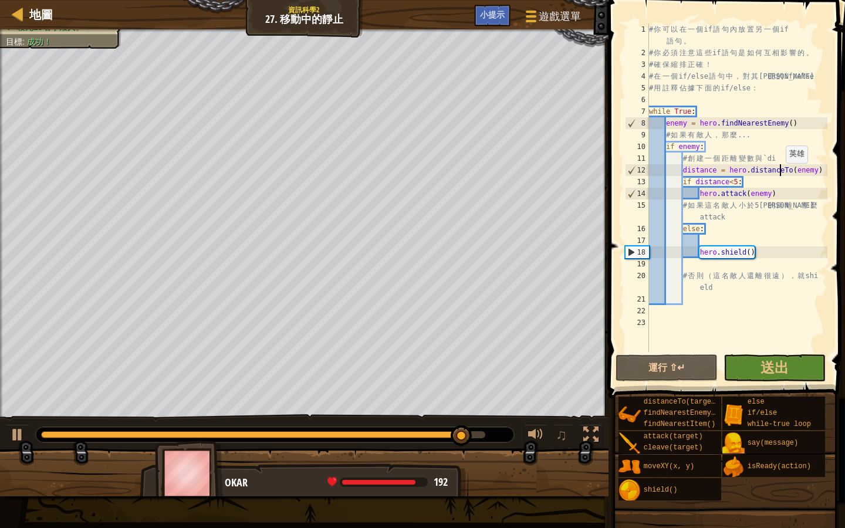
click at [780, 175] on div "# 你 可 以 在 一 個 if 語 句 內 放 置 另 一 個 if 語 句 。 # 你 必 須 注 意 這 些 if 語 句 是 如 何 互 相 影 響 …" at bounding box center [737, 205] width 181 height 364
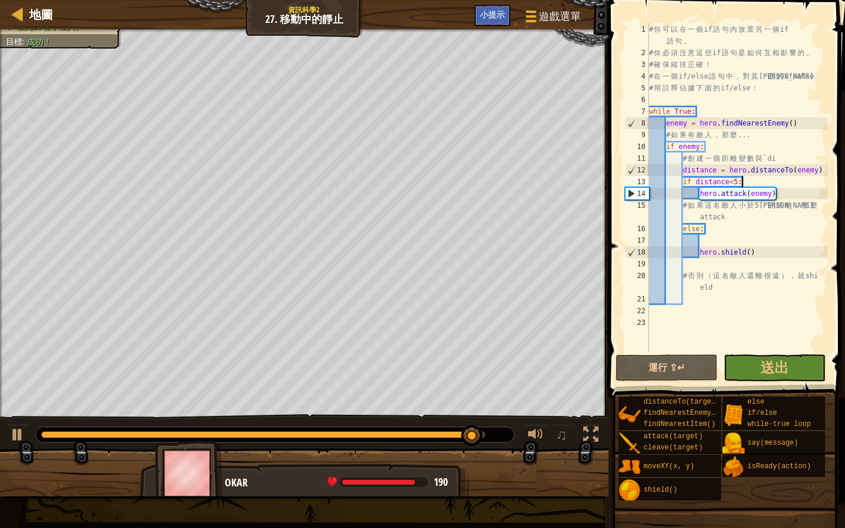
click at [793, 180] on div "# 你 可 以 在 一 個 if 語 句 內 放 置 另 一 個 if 語 句 。 # 你 必 須 注 意 這 些 if 語 句 是 如 何 互 相 影 響 …" at bounding box center [737, 205] width 181 height 364
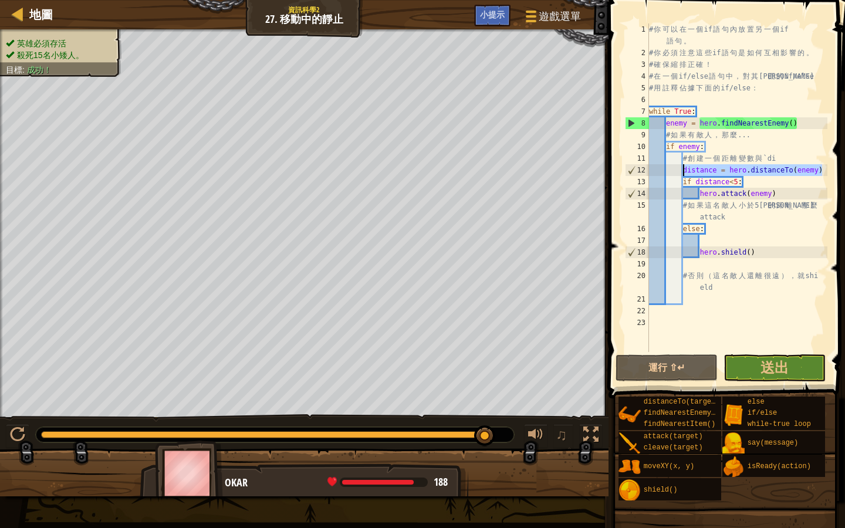
drag, startPoint x: 821, startPoint y: 170, endPoint x: 684, endPoint y: 169, distance: 137.3
click at [684, 169] on div "# 你 可 以 在 一 個 if 語 句 內 放 置 另 一 個 if 語 句 。 # 你 必 須 注 意 這 些 if 語 句 是 如 何 互 相 影 響 …" at bounding box center [737, 205] width 181 height 364
click at [763, 178] on div "# 你 可 以 在 一 個 if 語 句 內 放 置 另 一 個 if 語 句 。 # 你 必 須 注 意 這 些 if 語 句 是 如 何 互 相 影 響 …" at bounding box center [737, 205] width 181 height 364
click at [715, 182] on div "# 你 可 以 在 一 個 if 語 句 內 放 置 另 一 個 if 語 句 。 # 你 必 須 注 意 這 些 if 語 句 是 如 何 互 相 影 響 …" at bounding box center [737, 205] width 181 height 364
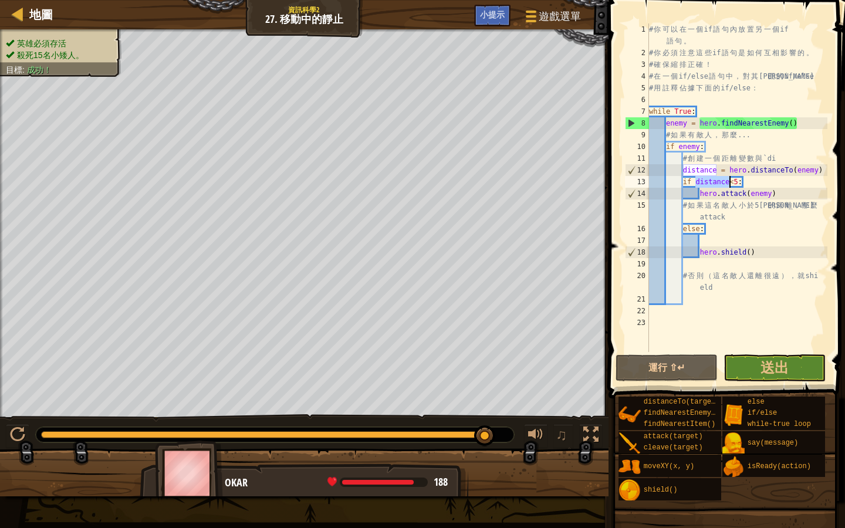
click at [765, 211] on div "# 你 可 以 在 一 個 if 語 句 內 放 置 另 一 個 if 語 句 。 # 你 必 須 注 意 這 些 if 語 句 是 如 何 互 相 影 響 …" at bounding box center [737, 205] width 181 height 364
type textarea "# 如果這名敵人小於5米的距離，那麼attack"
click at [801, 360] on button "送出" at bounding box center [774, 367] width 102 height 27
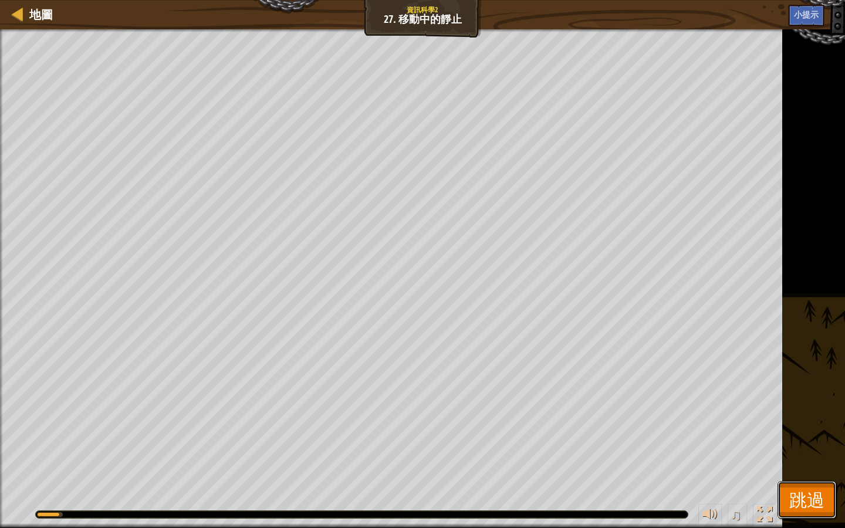
click at [813, 499] on span "跳過" at bounding box center [806, 500] width 35 height 24
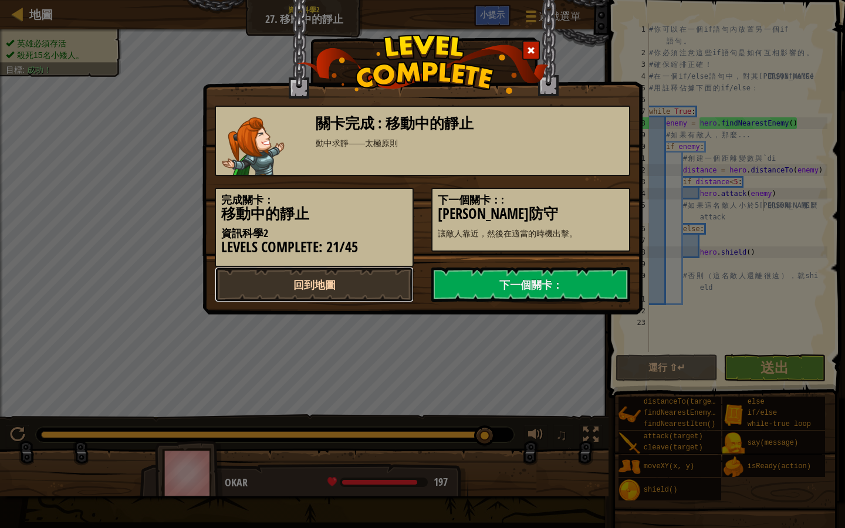
click at [309, 280] on link "回到地圖" at bounding box center [314, 284] width 199 height 35
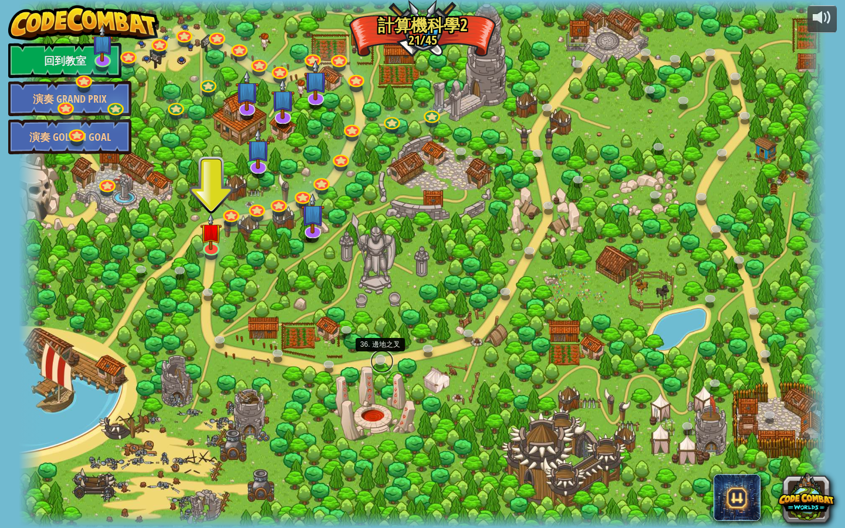
click at [380, 364] on link at bounding box center [381, 361] width 23 height 23
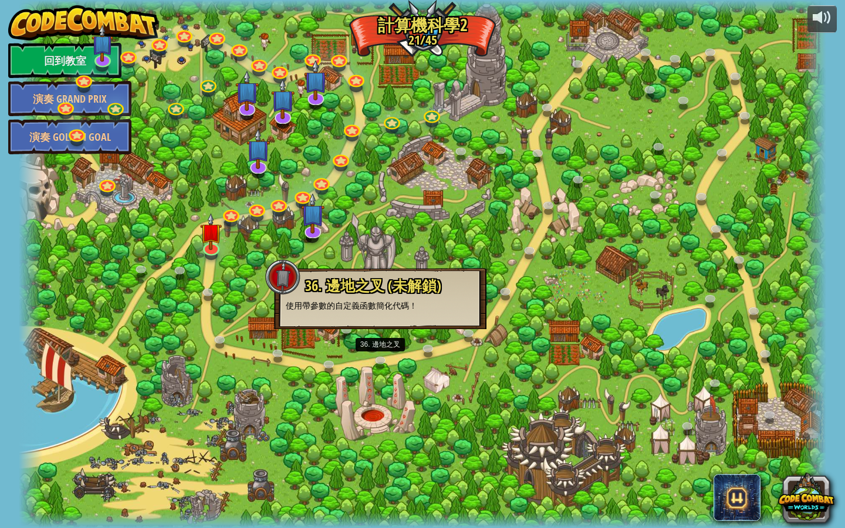
click at [493, 344] on div at bounding box center [423, 264] width 808 height 528
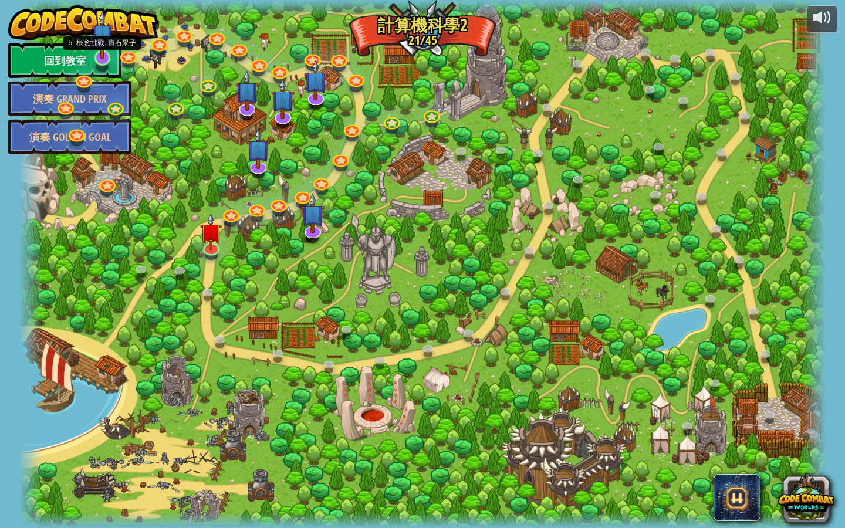
click at [97, 56] on img at bounding box center [103, 34] width 22 height 49
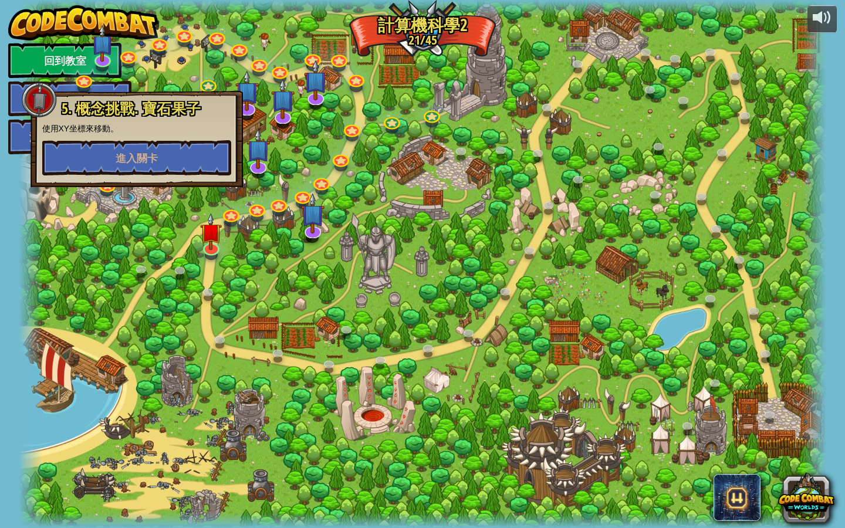
click at [157, 252] on div at bounding box center [423, 264] width 808 height 528
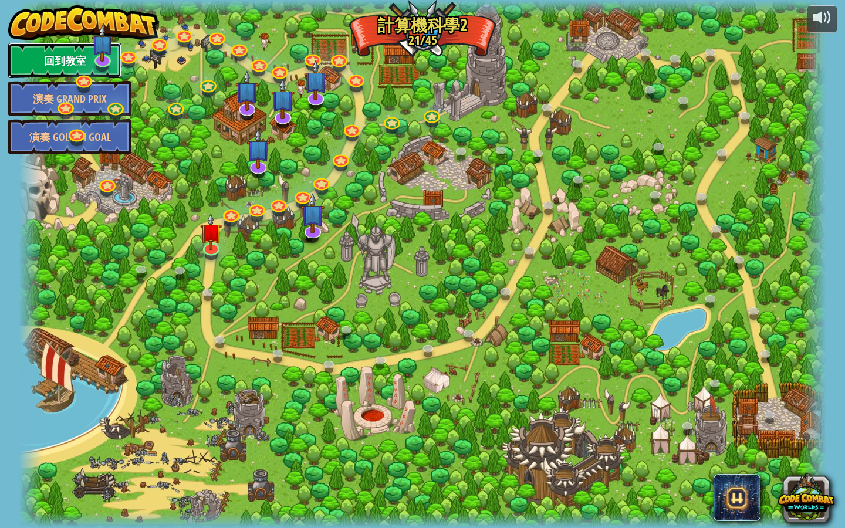
click at [66, 60] on link "回到教室" at bounding box center [64, 60] width 113 height 35
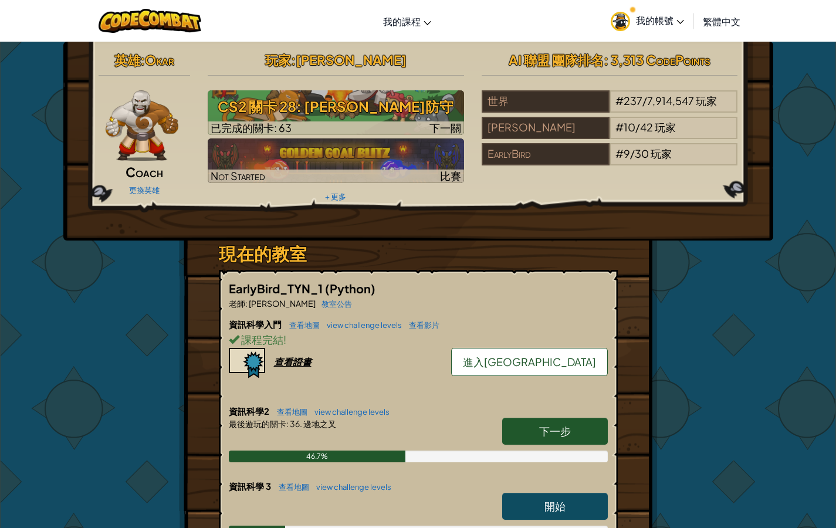
click at [138, 124] on img at bounding box center [142, 125] width 73 height 70
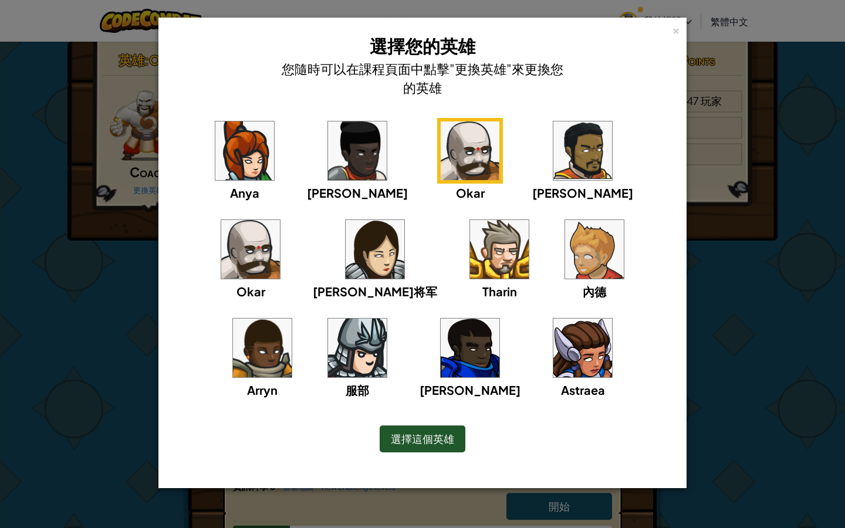
click at [280, 220] on img at bounding box center [250, 249] width 59 height 59
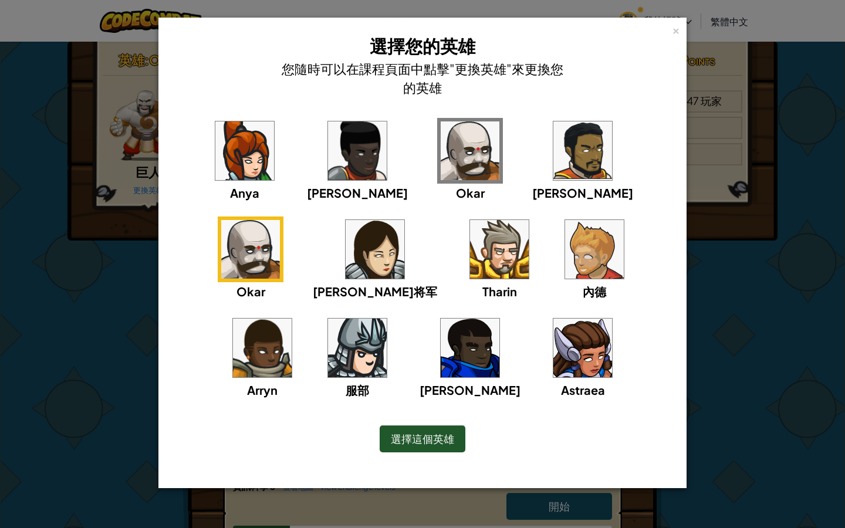
click at [441, 170] on img at bounding box center [470, 150] width 59 height 59
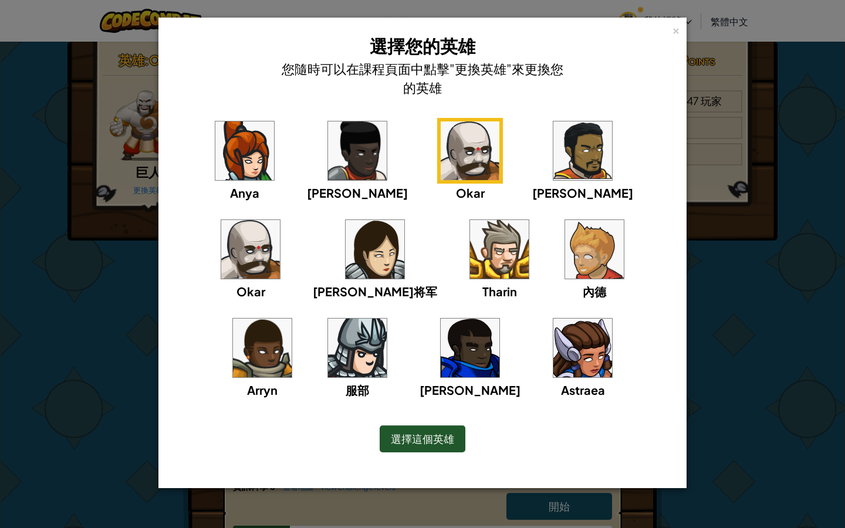
click at [233, 151] on img at bounding box center [244, 150] width 59 height 59
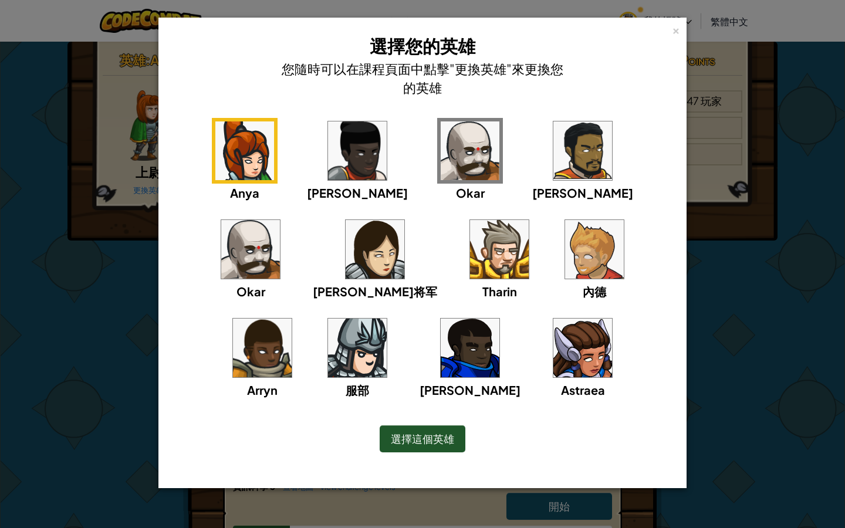
click at [441, 166] on img at bounding box center [470, 150] width 59 height 59
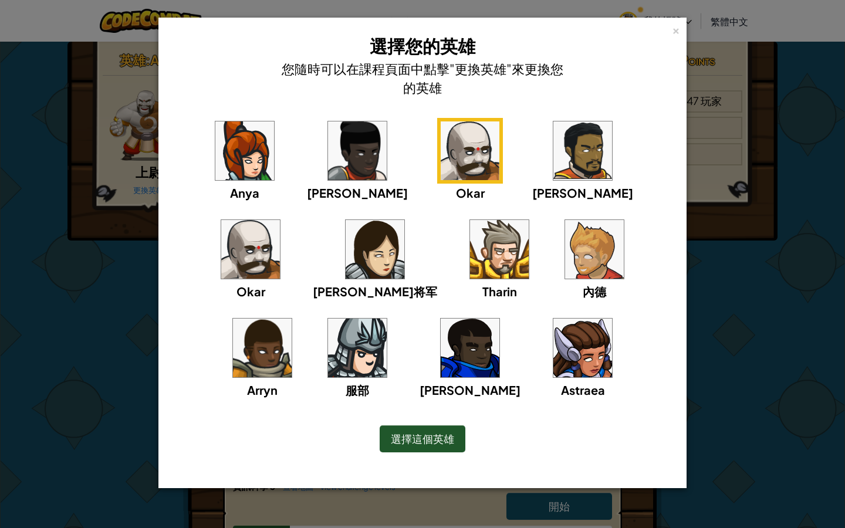
click at [725, 285] on div "× 選擇您的英雄 您隨時可以在課程頁面中點擊"更換英雄"來更換您的英雄 [PERSON_NAME] [PERSON_NAME]雅将军 [PERSON_NAME…" at bounding box center [422, 264] width 845 height 528
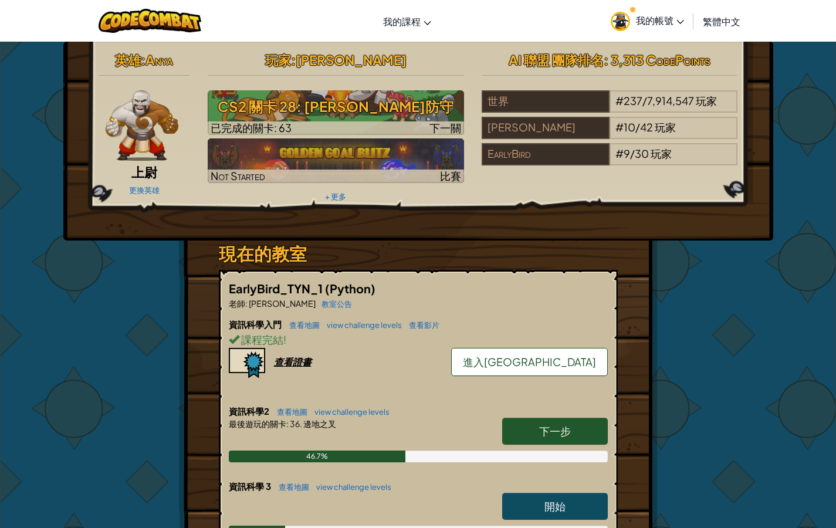
click at [144, 109] on img at bounding box center [142, 125] width 73 height 70
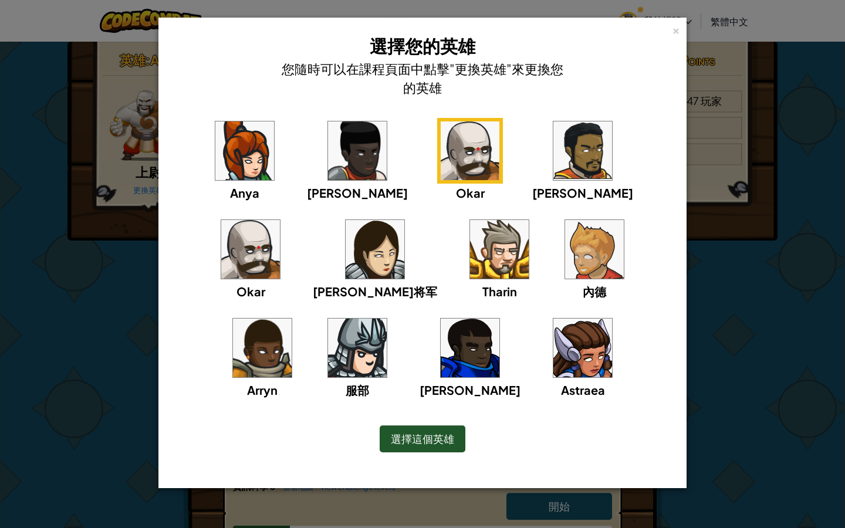
click at [766, 293] on div "× 選擇您的英雄 您隨時可以在課程頁面中點擊"更換英雄"來更換您的英雄 [PERSON_NAME] [PERSON_NAME]雅将军 [PERSON_NAME…" at bounding box center [422, 264] width 845 height 528
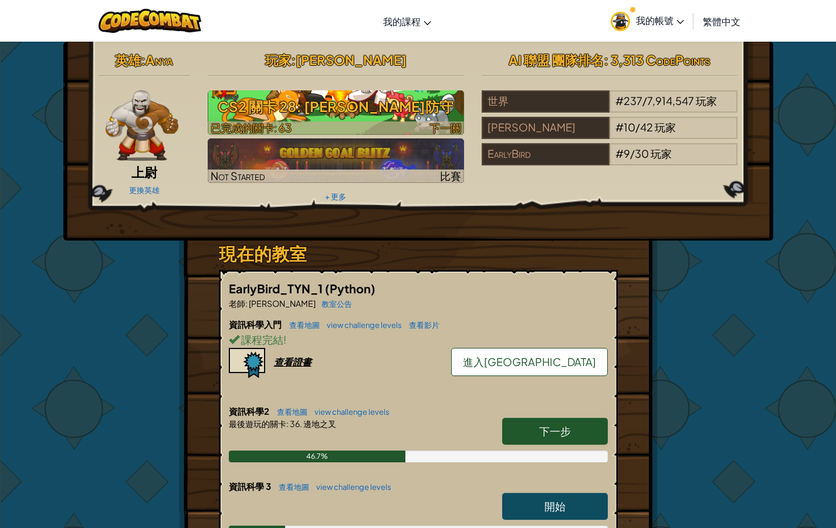
click at [371, 103] on h3 "CS2 關卡 28: Agrippa防守" at bounding box center [336, 106] width 256 height 26
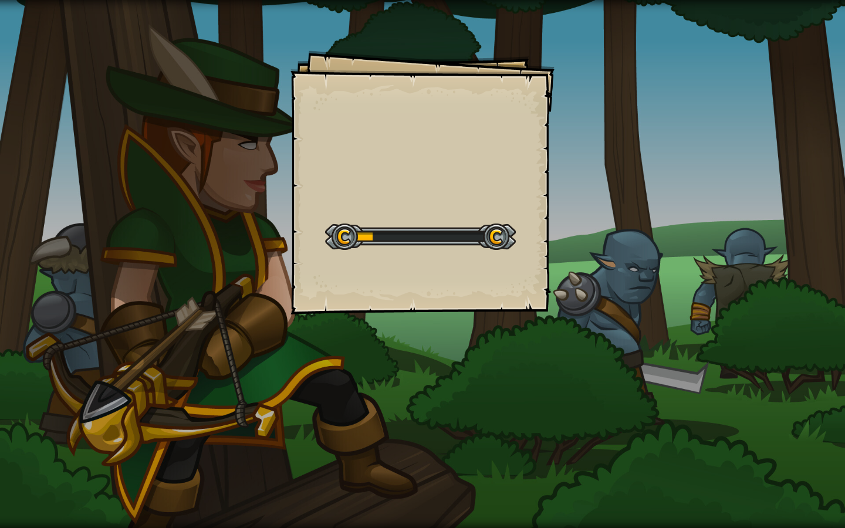
click at [414, 176] on div "Goals Start Level 從伺服器載入失敗 您將需要訂閱來開啟這關。 訂閱 您需要加入一個課程來遊玩此關卡。 回到我的課程 詢問您的老師來分派一個授…" at bounding box center [422, 182] width 264 height 264
click at [414, 177] on div "Goals Start Level 從伺服器載入失敗 您將需要訂閱來開啟這關。 訂閱 您需要加入一個課程來遊玩此關卡。 回到我的課程 詢問您的老師來分派一個授…" at bounding box center [422, 182] width 264 height 264
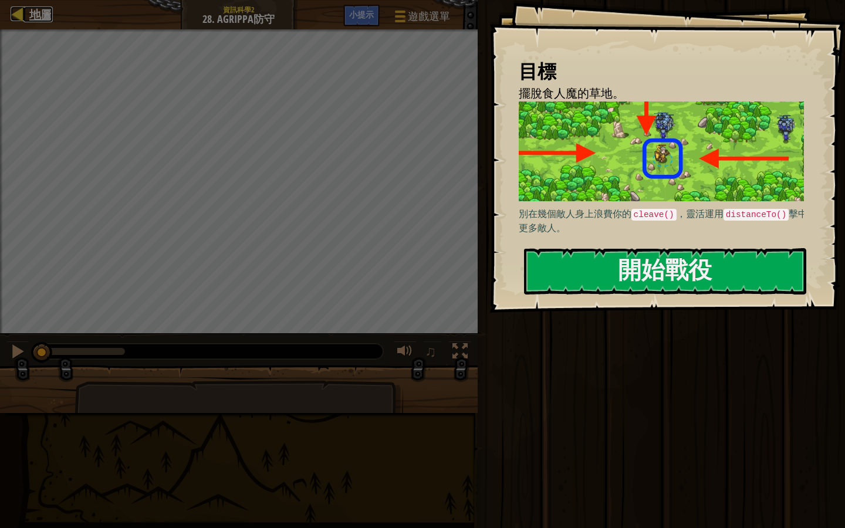
click at [50, 16] on span "地圖" at bounding box center [40, 14] width 23 height 16
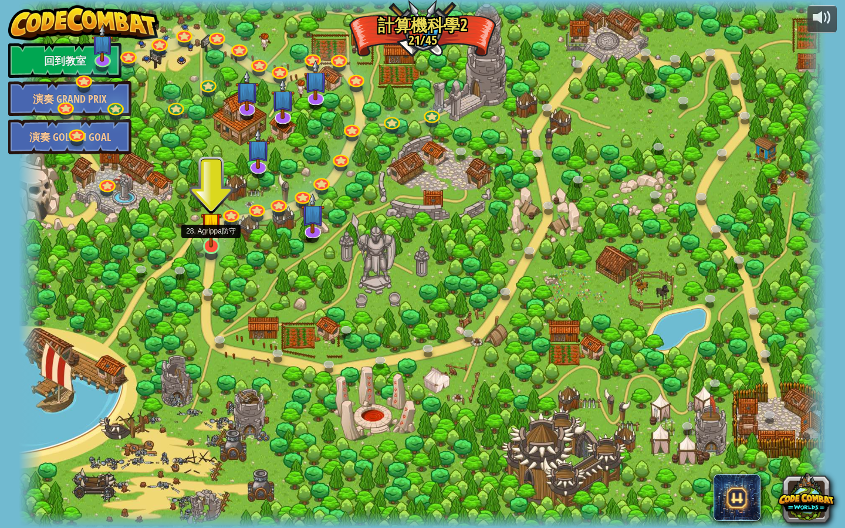
click at [207, 239] on img at bounding box center [212, 222] width 22 height 49
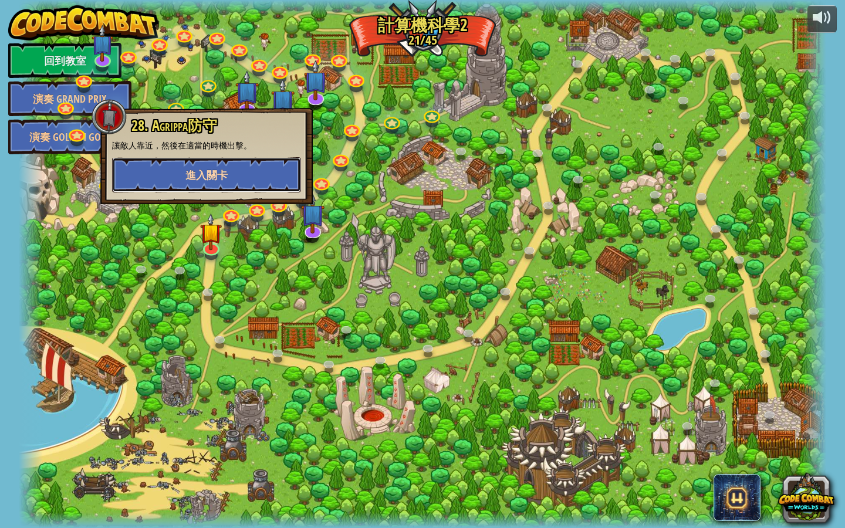
click at [228, 178] on button "進入關卡" at bounding box center [206, 174] width 189 height 35
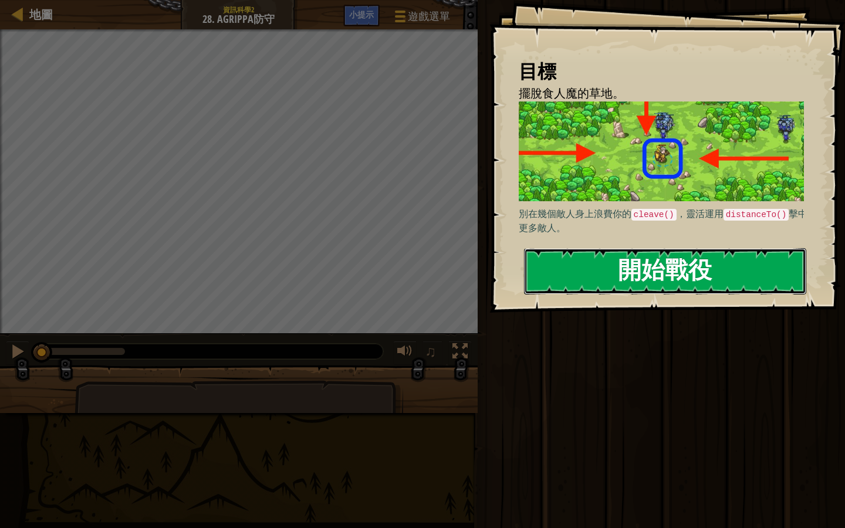
click at [651, 275] on button "開始戰役" at bounding box center [665, 271] width 282 height 46
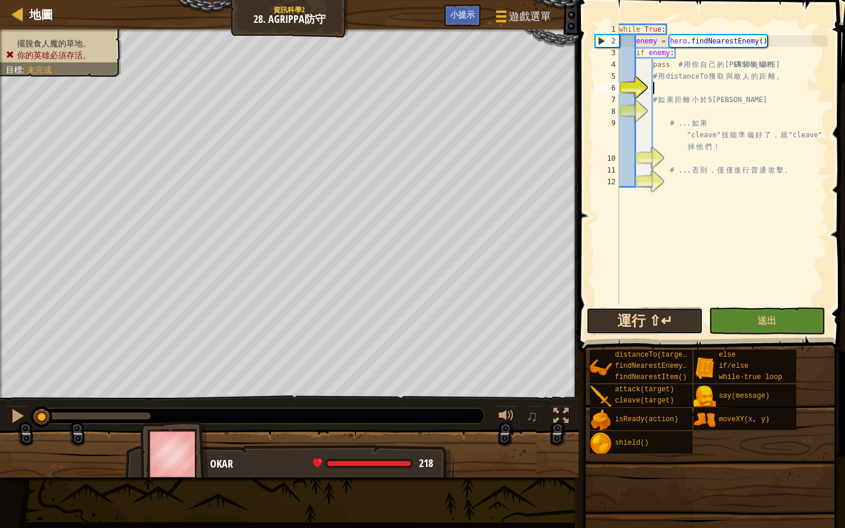
click at [651, 311] on button "運行 ⇧↵" at bounding box center [644, 320] width 116 height 27
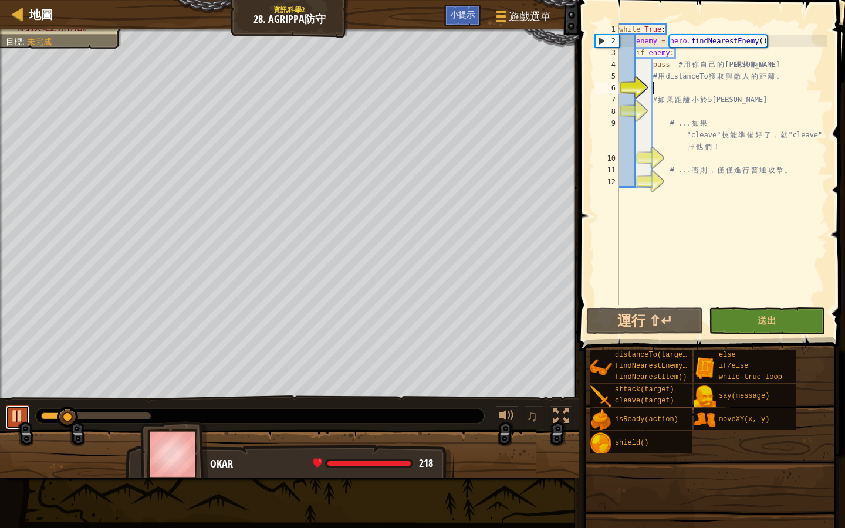
click at [21, 418] on div at bounding box center [17, 415] width 15 height 15
click at [536, 419] on span "♫" at bounding box center [532, 416] width 12 height 18
click at [27, 18] on link "地圖" at bounding box center [37, 14] width 29 height 16
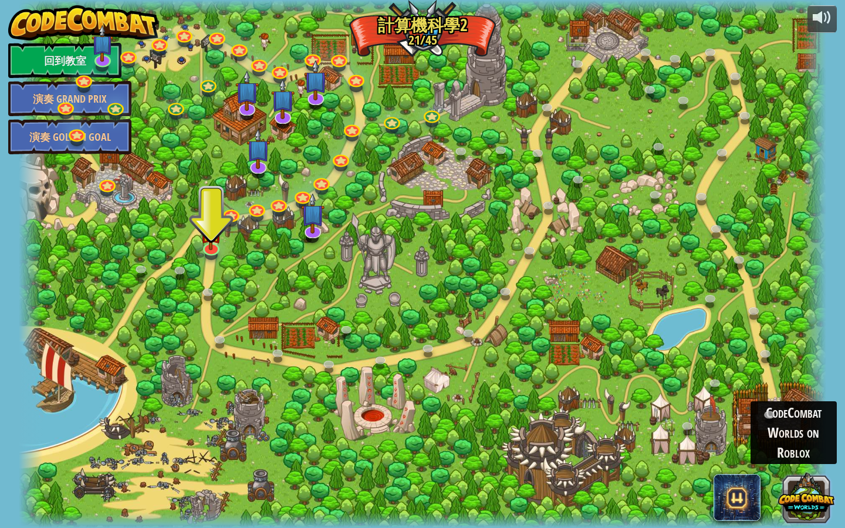
click at [816, 495] on button at bounding box center [806, 497] width 56 height 56
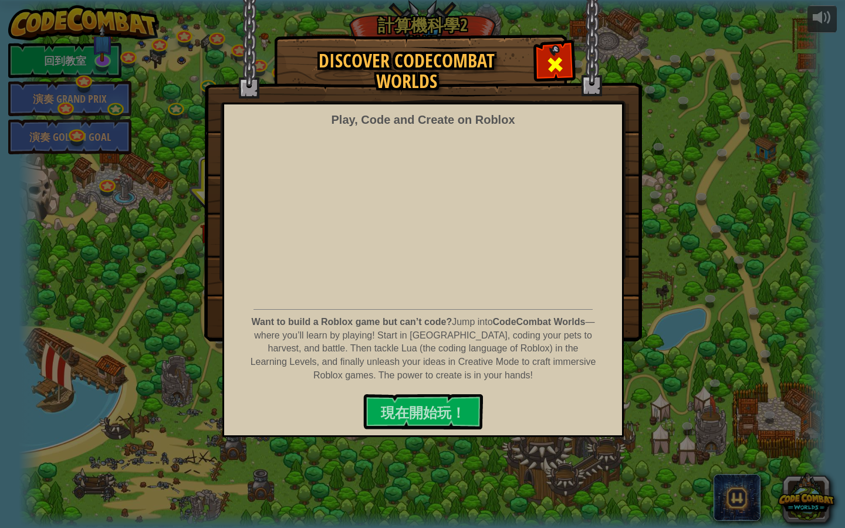
click at [561, 55] on span at bounding box center [555, 64] width 19 height 19
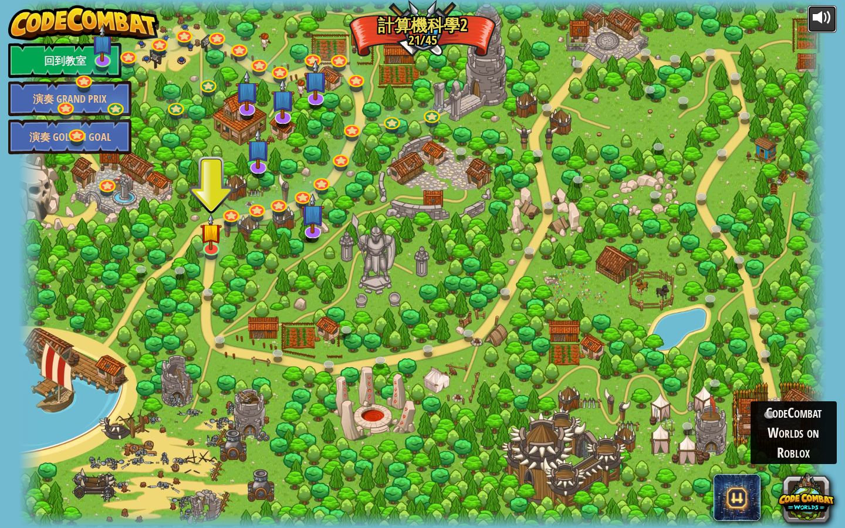
click at [833, 13] on button at bounding box center [821, 19] width 29 height 28
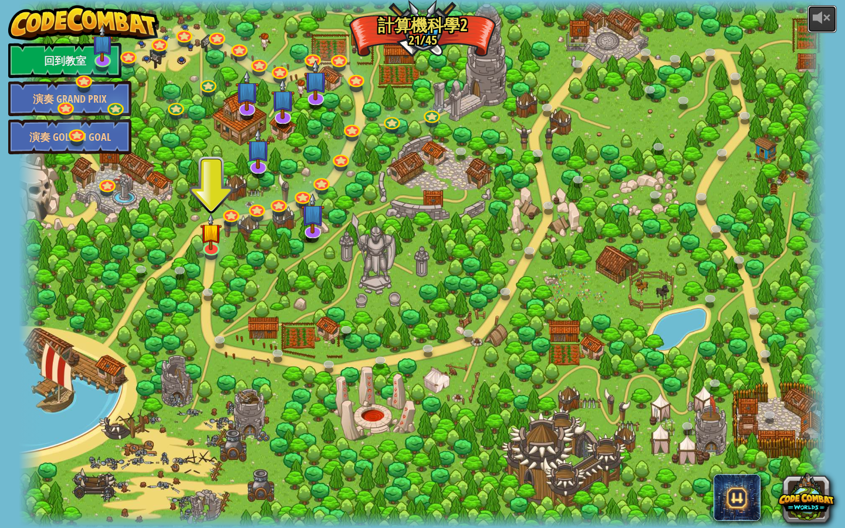
click at [833, 13] on button at bounding box center [821, 19] width 29 height 28
click at [824, 13] on div at bounding box center [822, 17] width 19 height 19
